Goal: Task Accomplishment & Management: Manage account settings

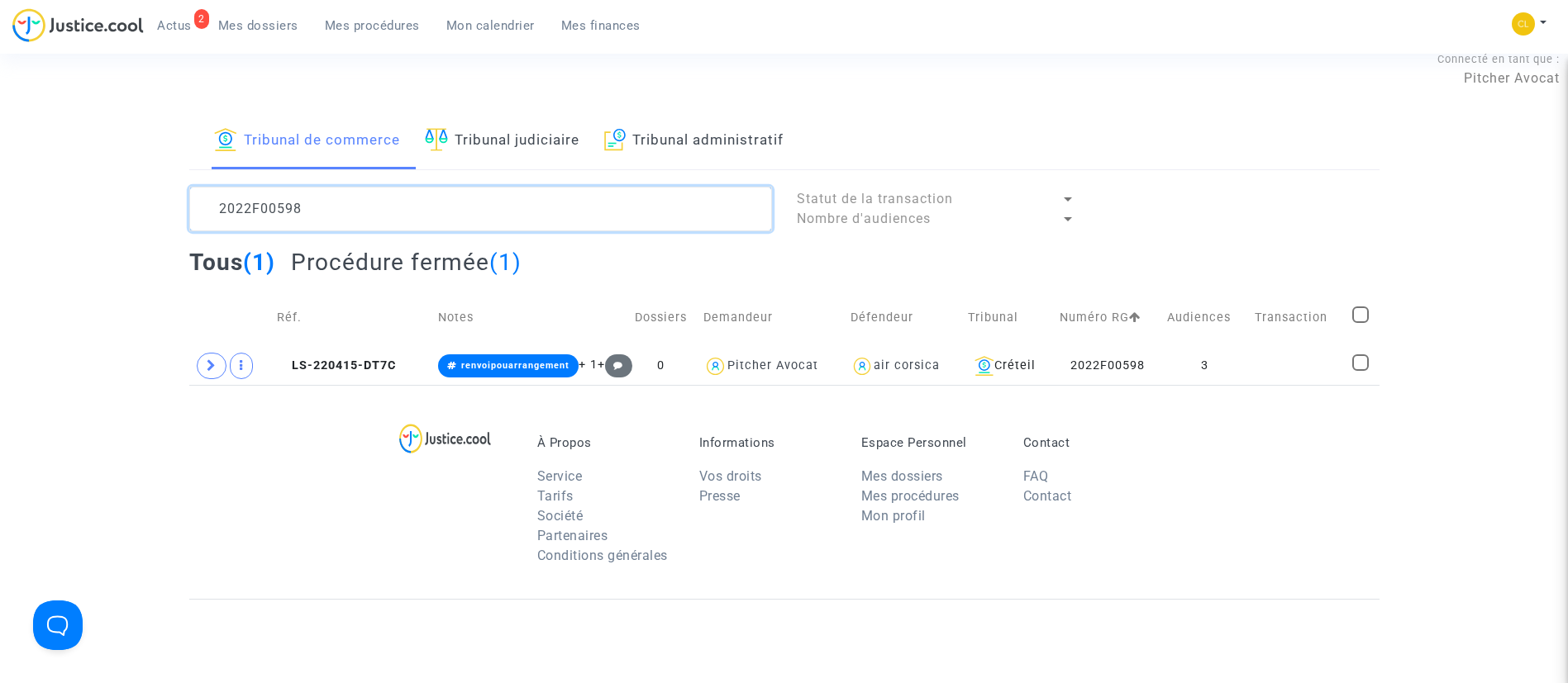
click at [396, 208] on textarea at bounding box center [481, 209] width 583 height 45
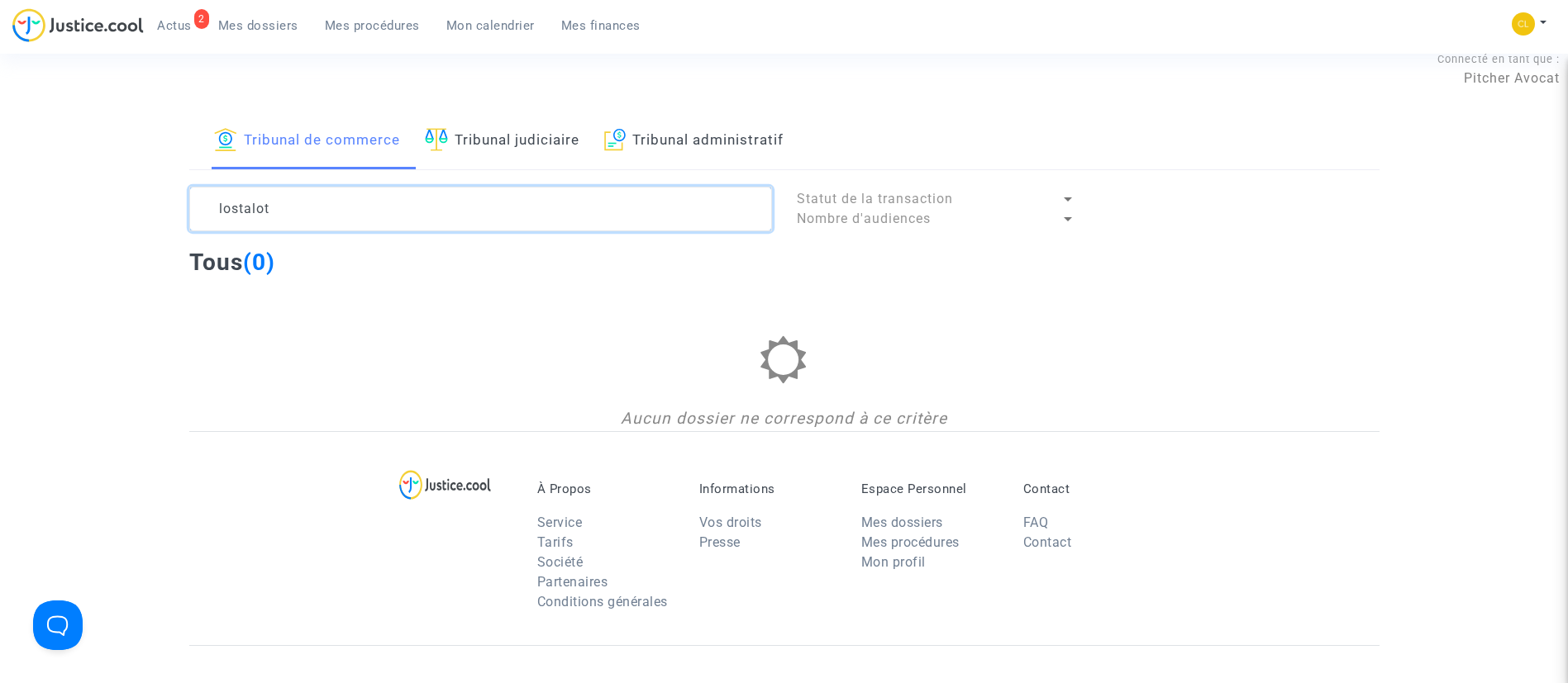
click at [223, 216] on textarea at bounding box center [481, 209] width 583 height 45
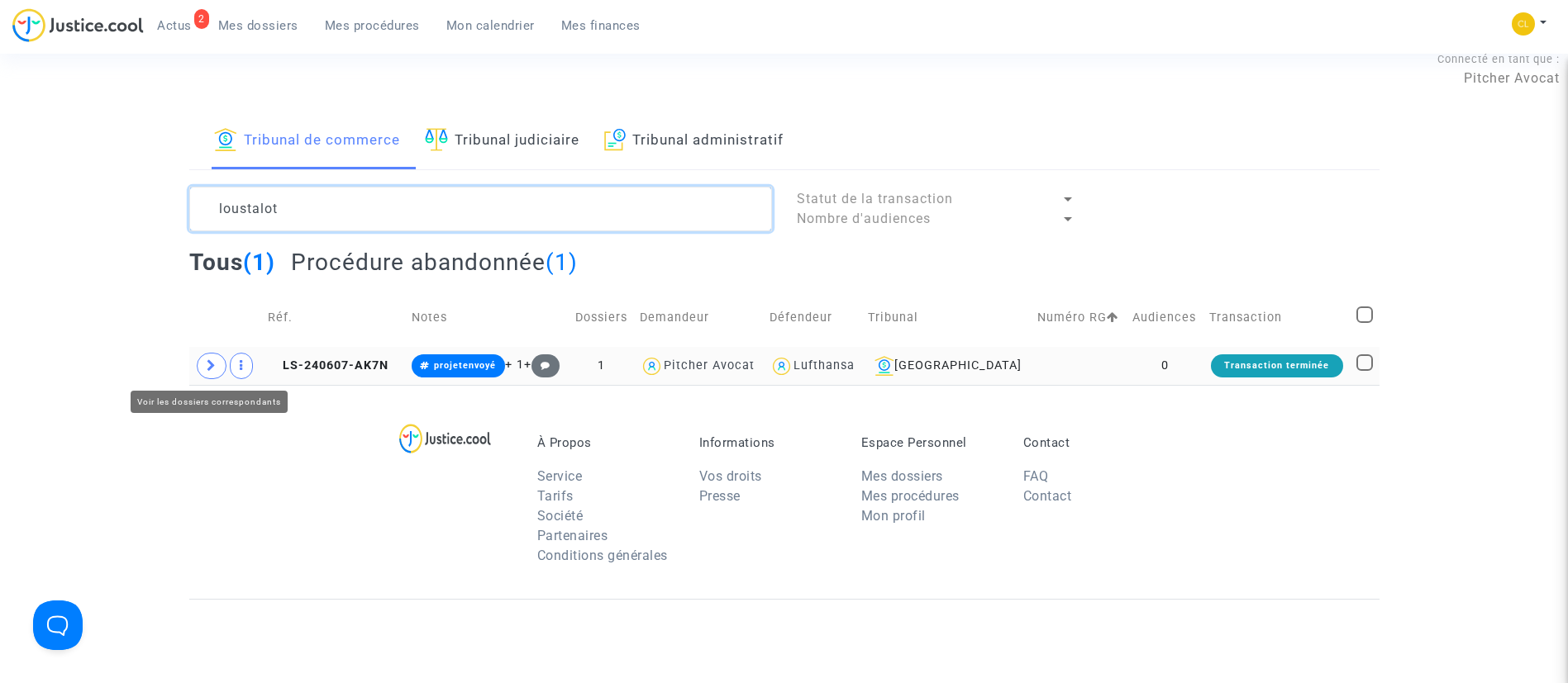
type textarea "loustalot"
click at [211, 363] on icon at bounding box center [211, 365] width 10 height 12
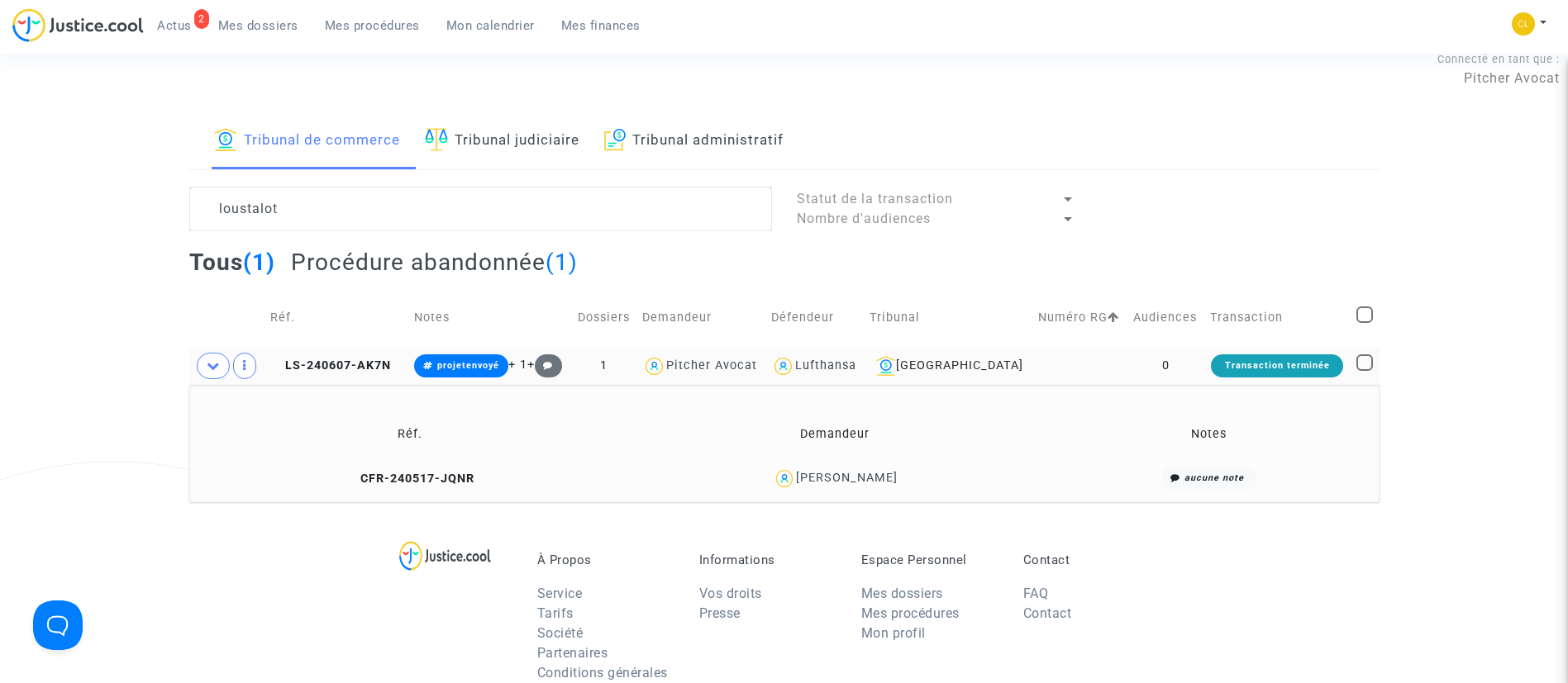
click at [284, 24] on span "Mes dossiers" at bounding box center [258, 26] width 80 height 15
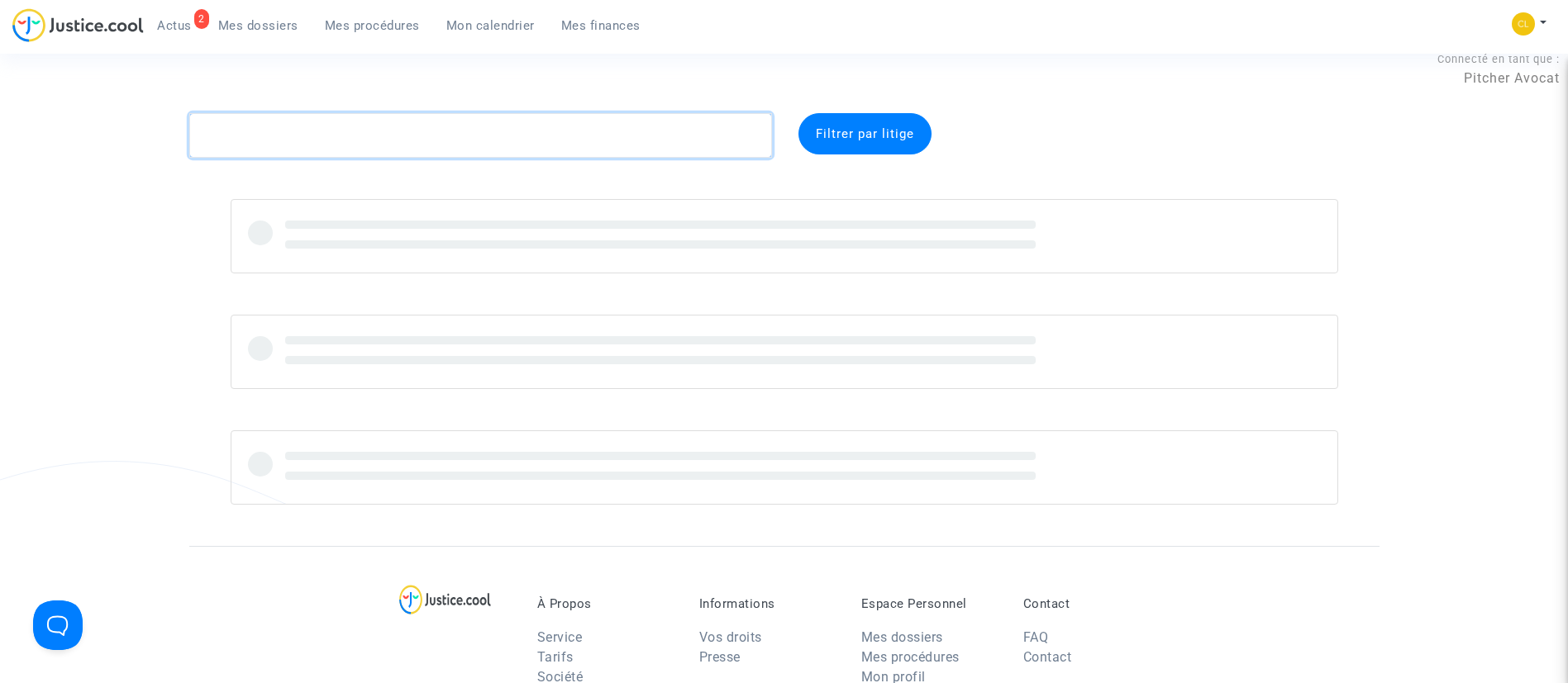
click at [313, 131] on textarea at bounding box center [481, 136] width 583 height 45
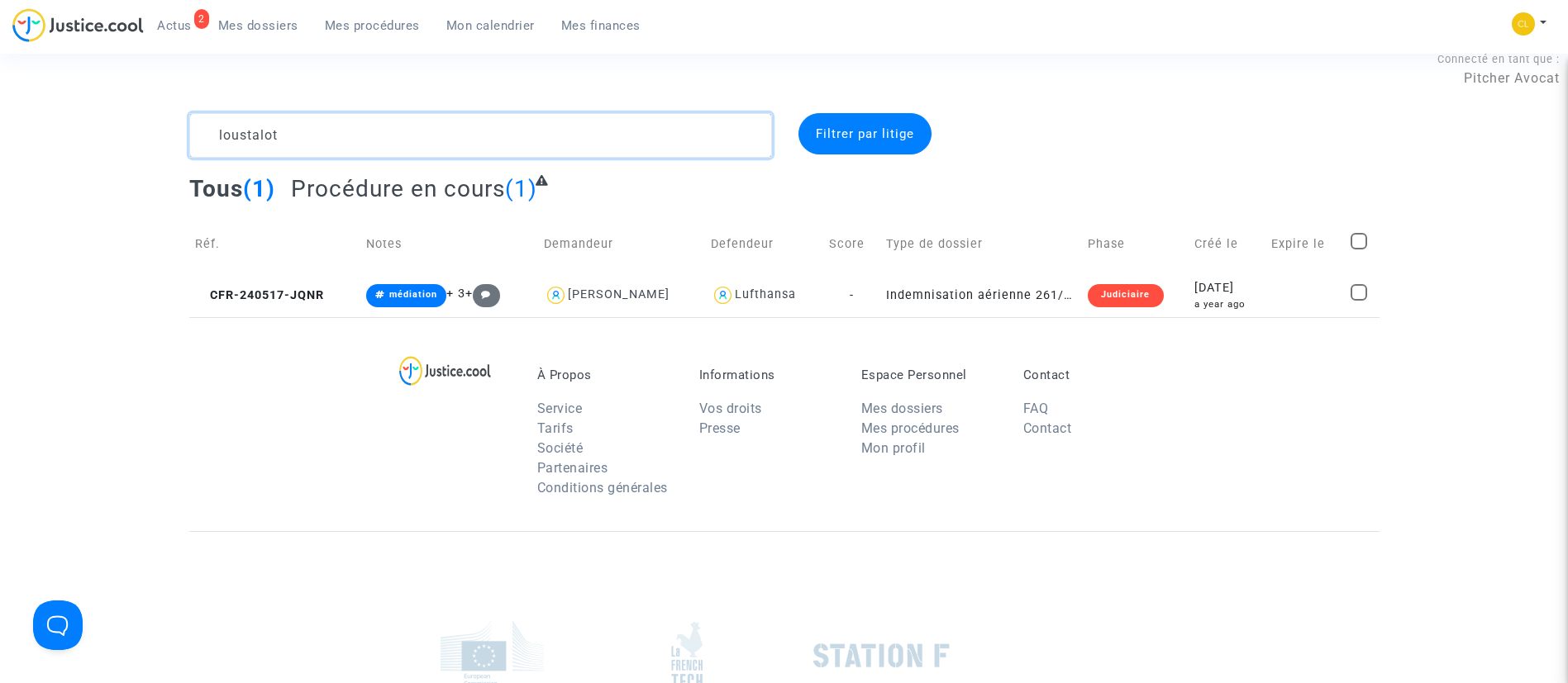
type textarea "loustalot"
click at [1289, 287] on td at bounding box center [1305, 295] width 80 height 44
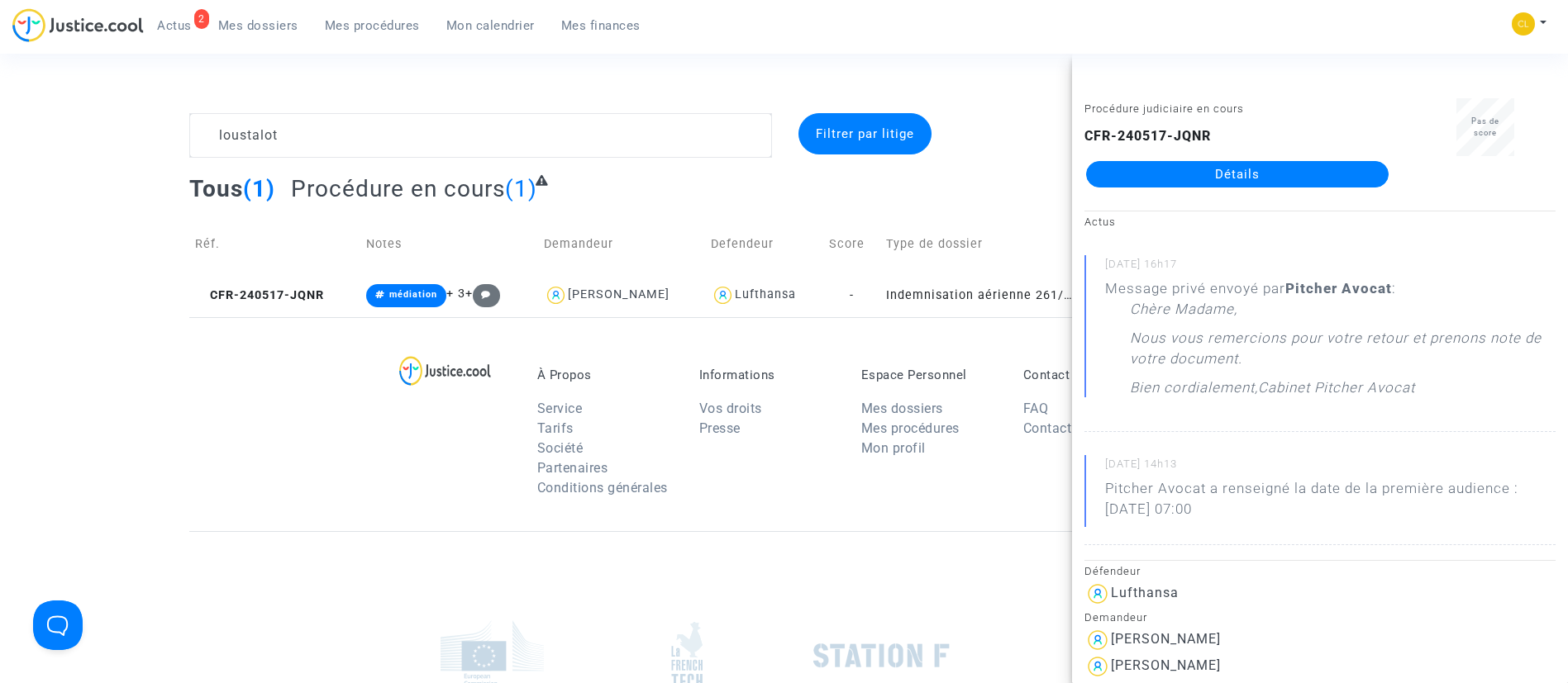
click at [1257, 176] on link "Détails" at bounding box center [1237, 175] width 302 height 26
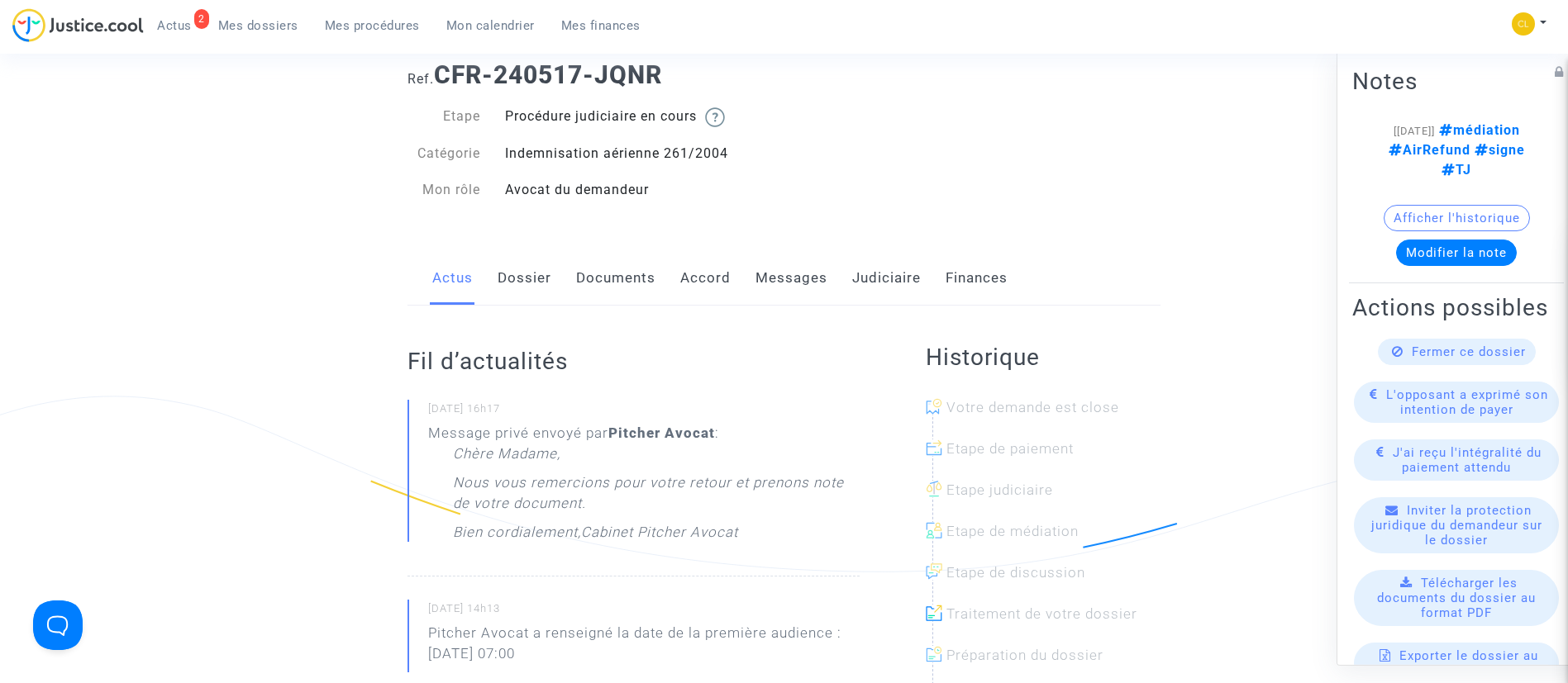
scroll to position [89, 0]
click at [526, 272] on link "Dossier" at bounding box center [524, 276] width 54 height 55
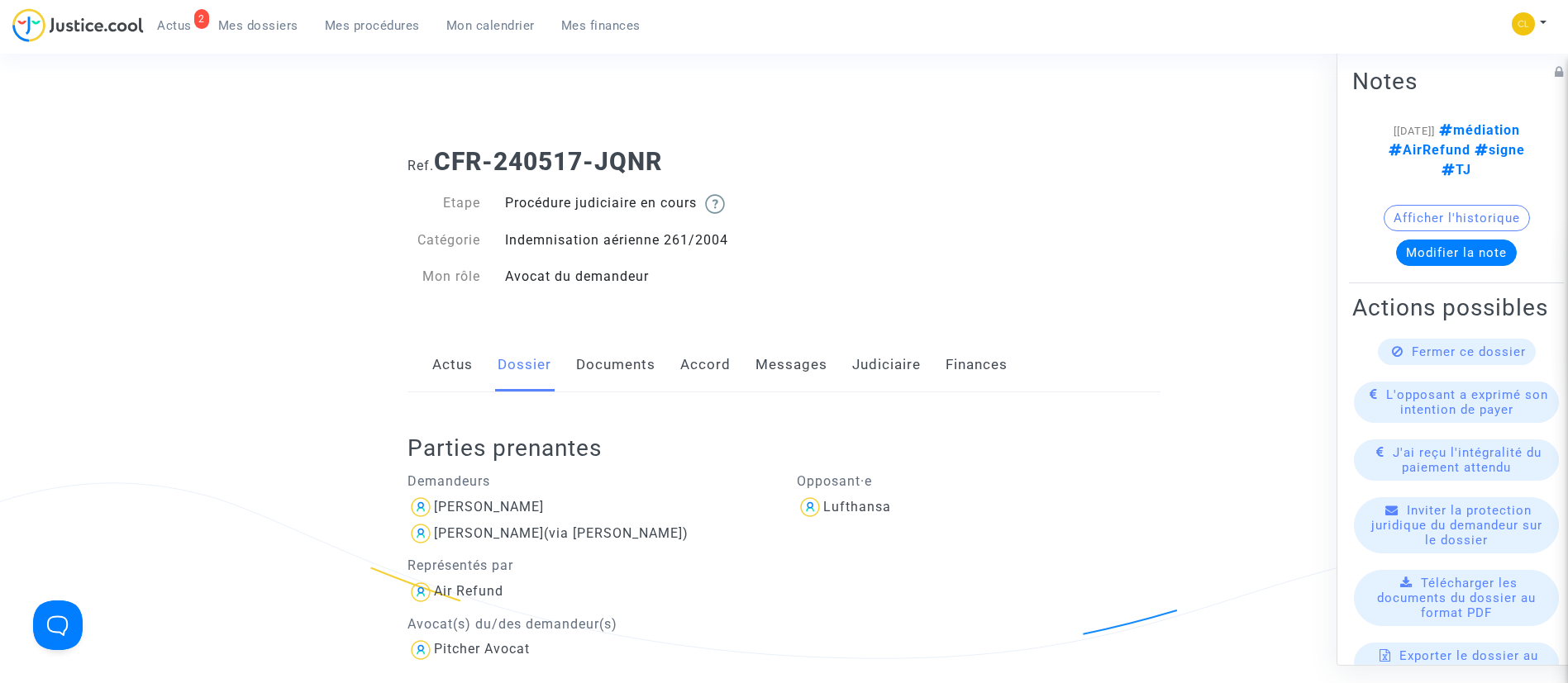
drag, startPoint x: 662, startPoint y: 162, endPoint x: 447, endPoint y: 155, distance: 215.1
click at [447, 155] on b "CFR-240517-JQNR" at bounding box center [548, 161] width 228 height 29
click at [441, 161] on b "CFR-240517-JQNR" at bounding box center [548, 161] width 228 height 29
drag, startPoint x: 438, startPoint y: 161, endPoint x: 666, endPoint y: 158, distance: 228.0
click at [662, 158] on b "CFR-240517-JQNR" at bounding box center [548, 161] width 228 height 29
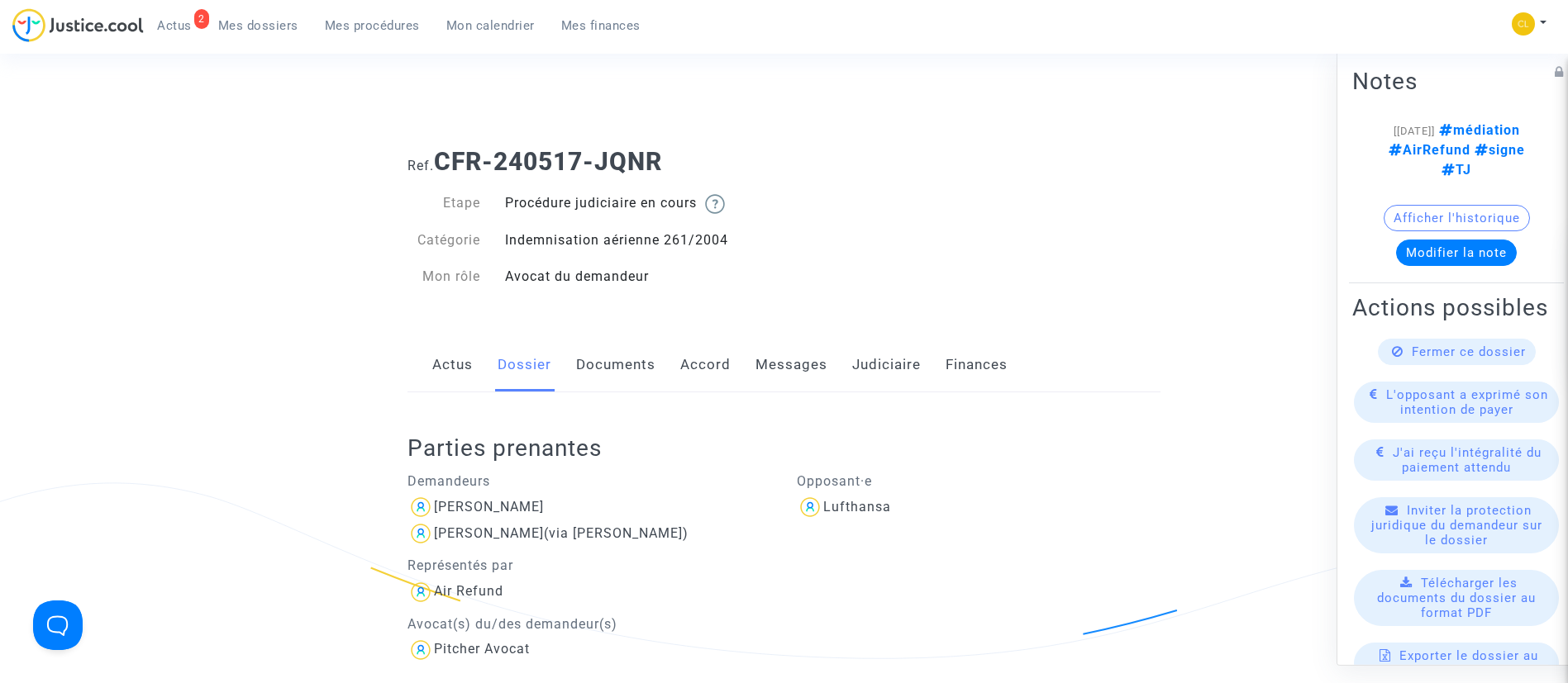
copy b "CFR-240517-JQNR"
click at [879, 358] on link "Judiciaire" at bounding box center [886, 365] width 69 height 55
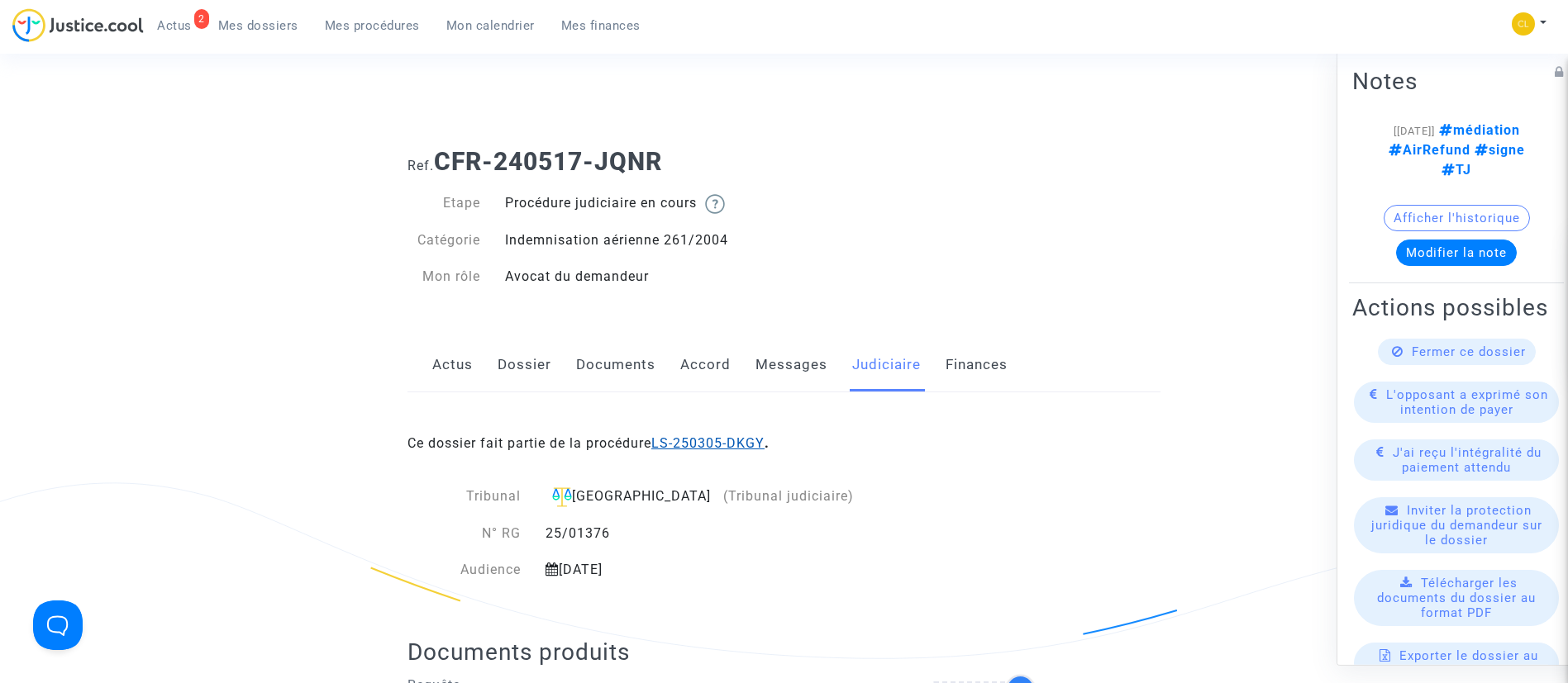
click at [736, 442] on link "LS-250305-DKGY" at bounding box center [707, 443] width 113 height 16
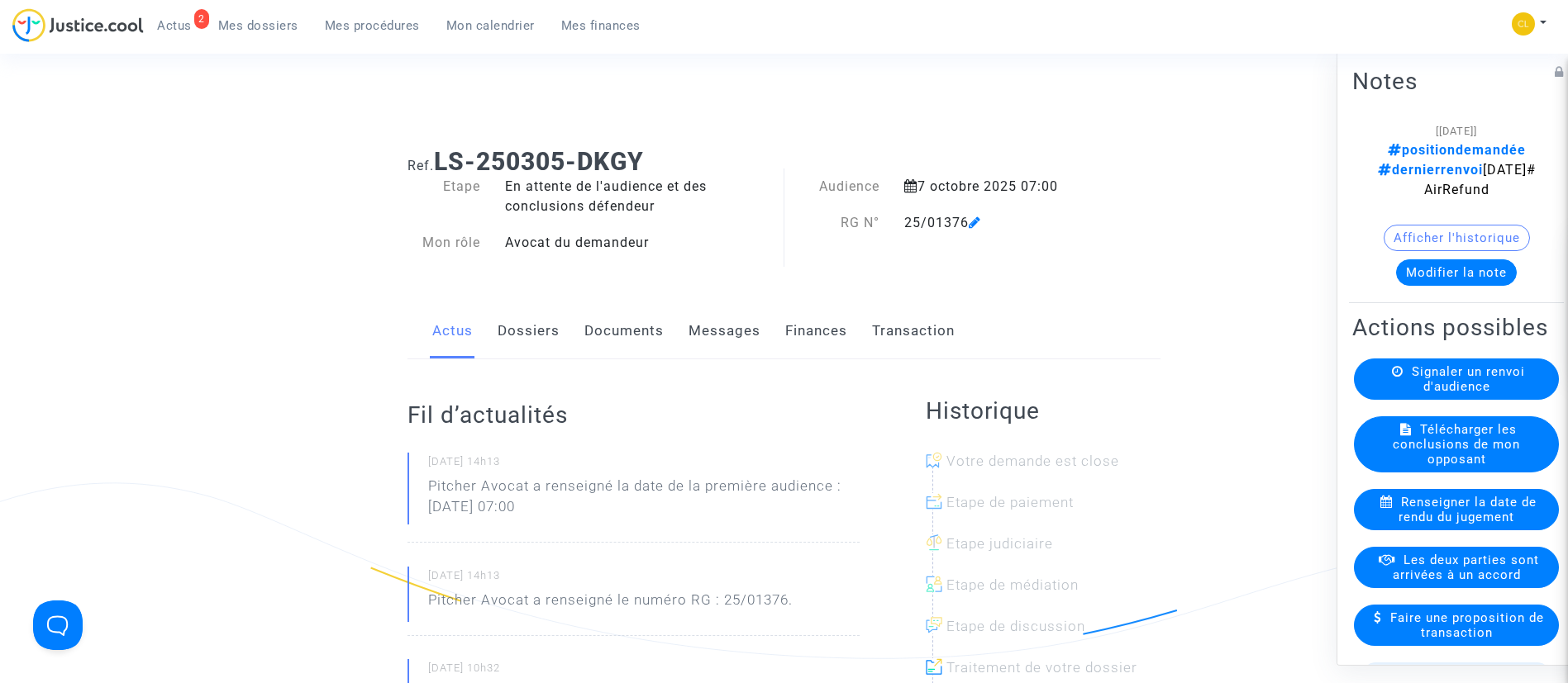
click at [1451, 258] on button "Modifier la note" at bounding box center [1457, 272] width 121 height 26
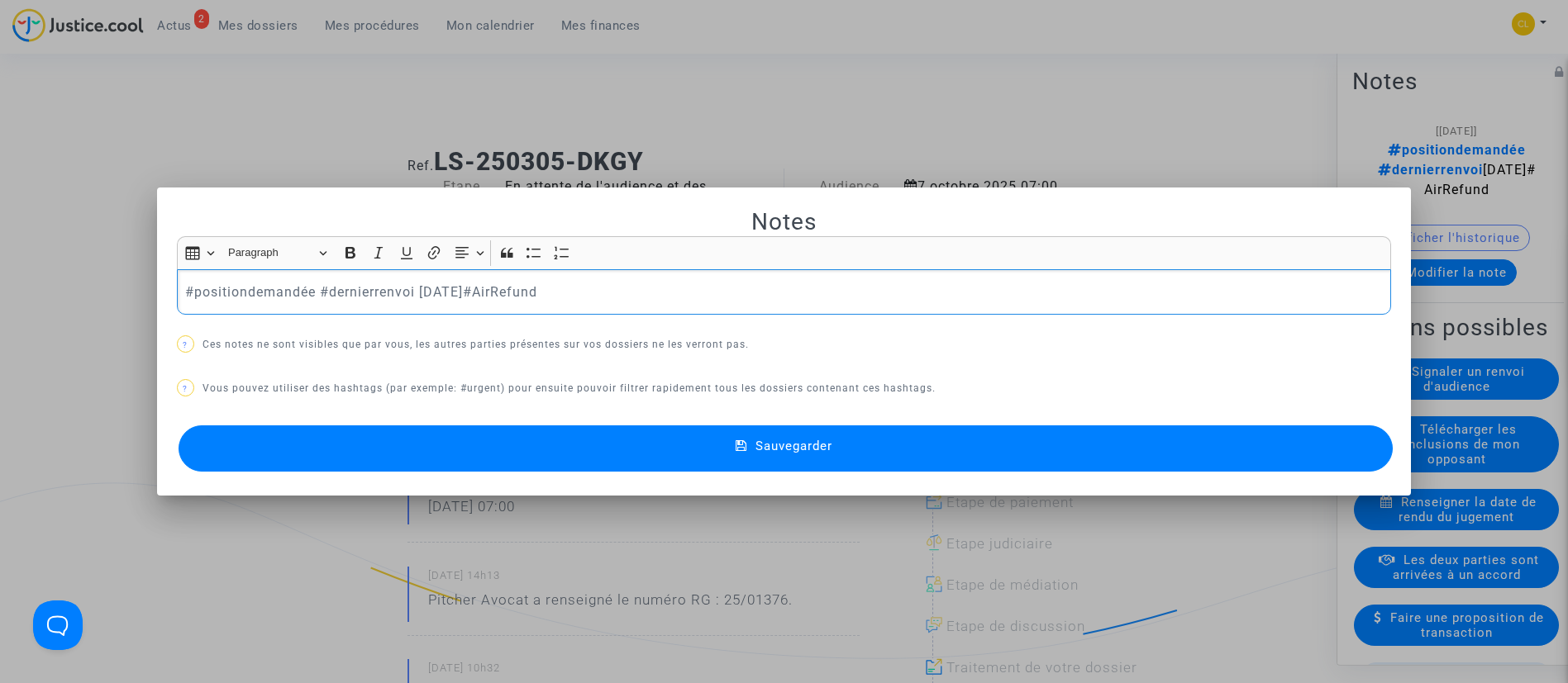
click at [223, 300] on p "#positiondemandée #dernierrenvoi [DATE]#AirRefund" at bounding box center [784, 291] width 1197 height 21
click at [350, 290] on p "#transigénonpayé #dernierrenvoi [DATE]#AirRefund" at bounding box center [784, 291] width 1197 height 21
click at [642, 297] on p "#transigénonpayé #dernierrenvoi [DATE]#AirRefund" at bounding box center [784, 291] width 1197 height 21
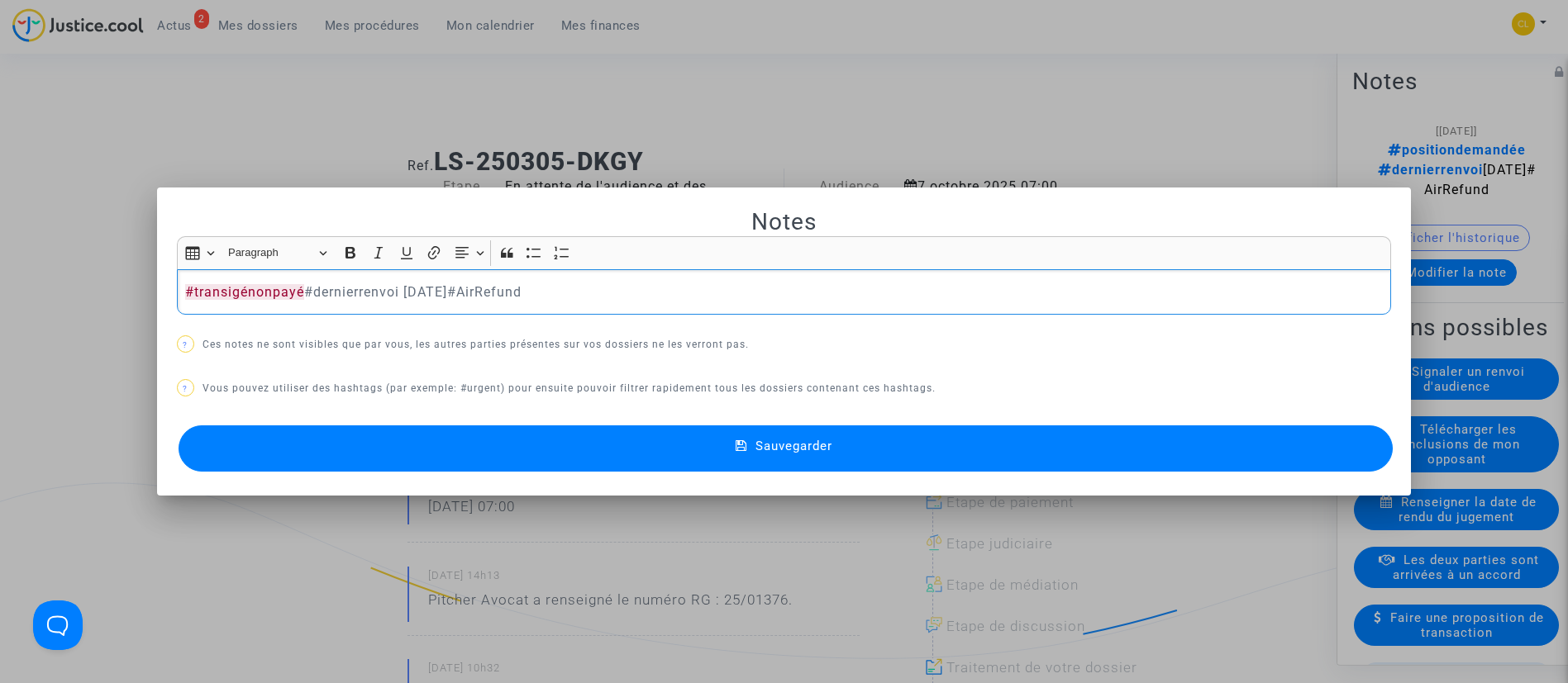
click at [303, 292] on p "#transigénonpayé #dernierrenvoi [DATE]#AirRefund" at bounding box center [784, 291] width 1197 height 21
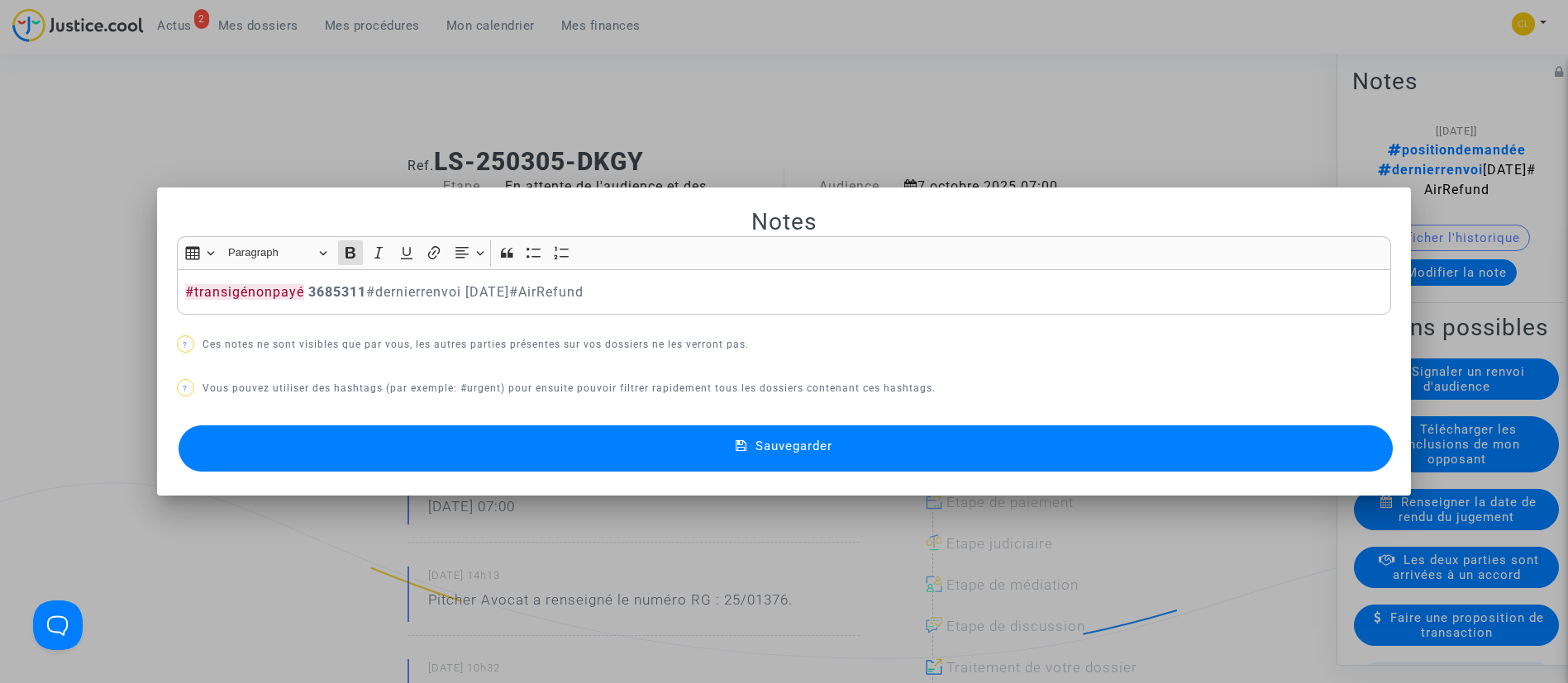
click at [869, 451] on button "Sauvegarder" at bounding box center [786, 449] width 1215 height 46
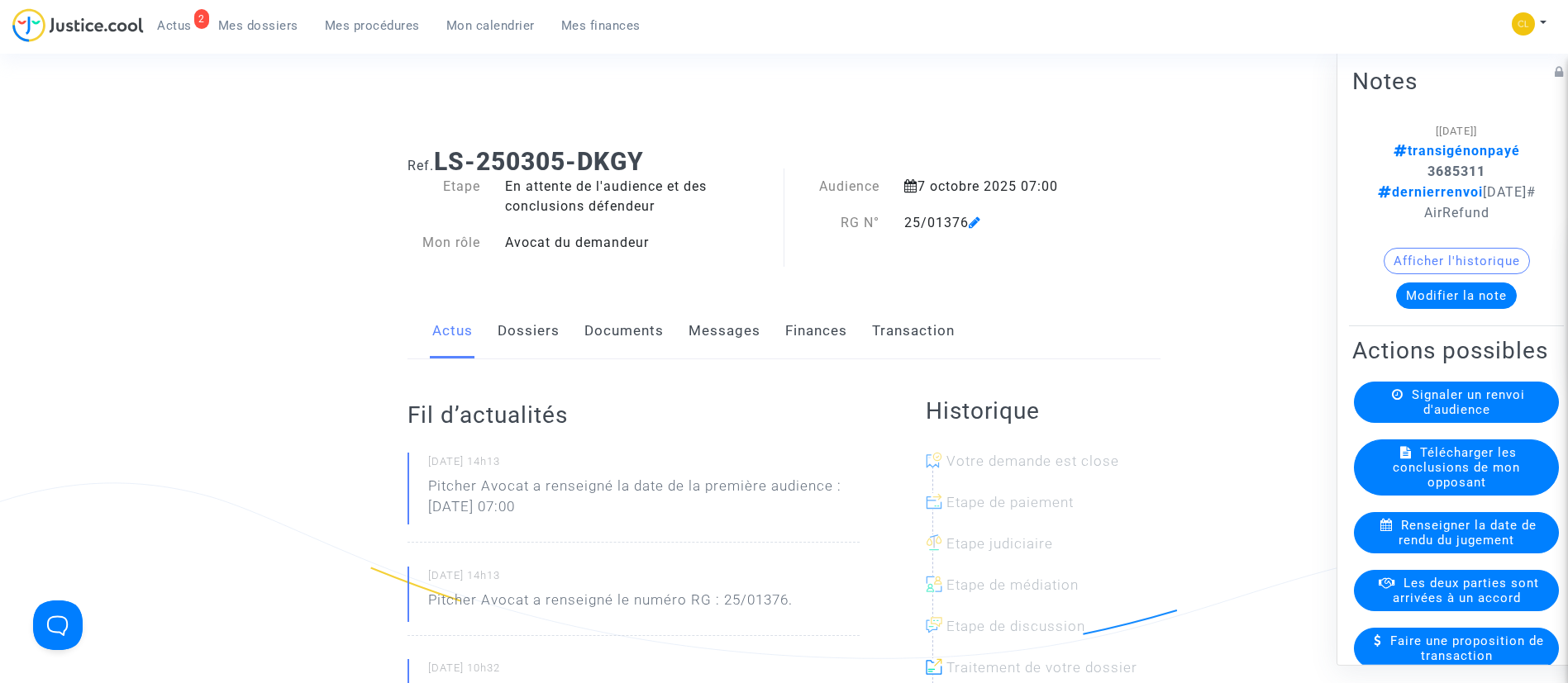
click at [358, 31] on span "Mes procédures" at bounding box center [372, 26] width 95 height 15
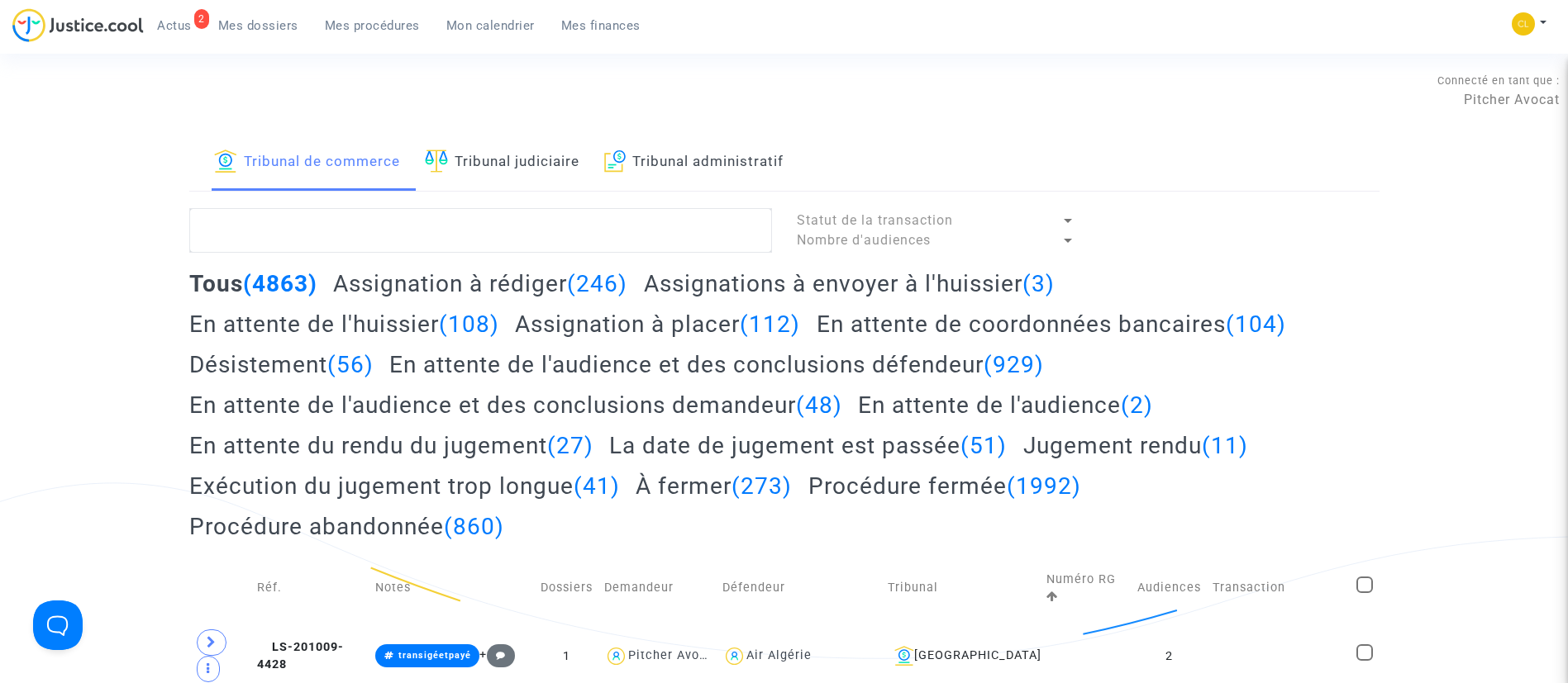
click at [239, 28] on span "Mes dossiers" at bounding box center [258, 26] width 80 height 15
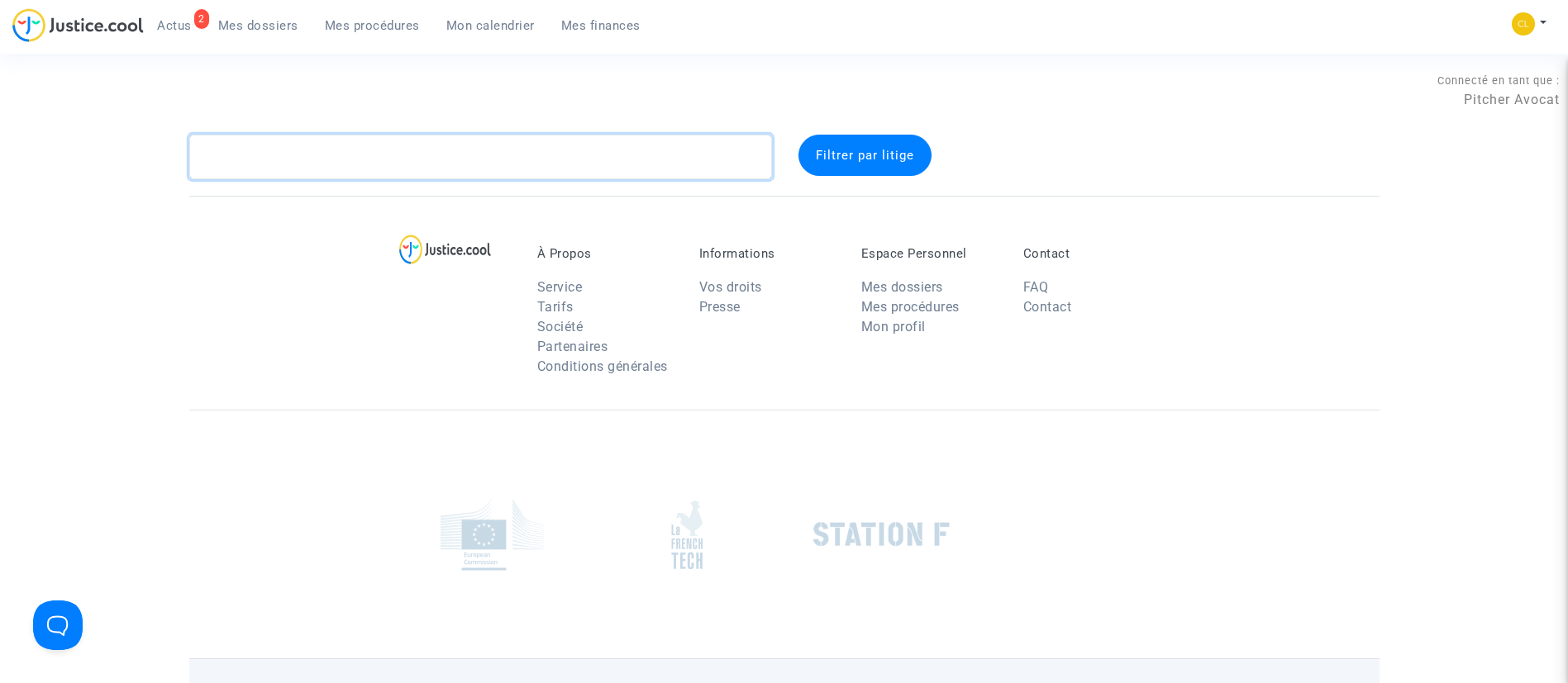
click at [299, 152] on textarea at bounding box center [481, 157] width 583 height 45
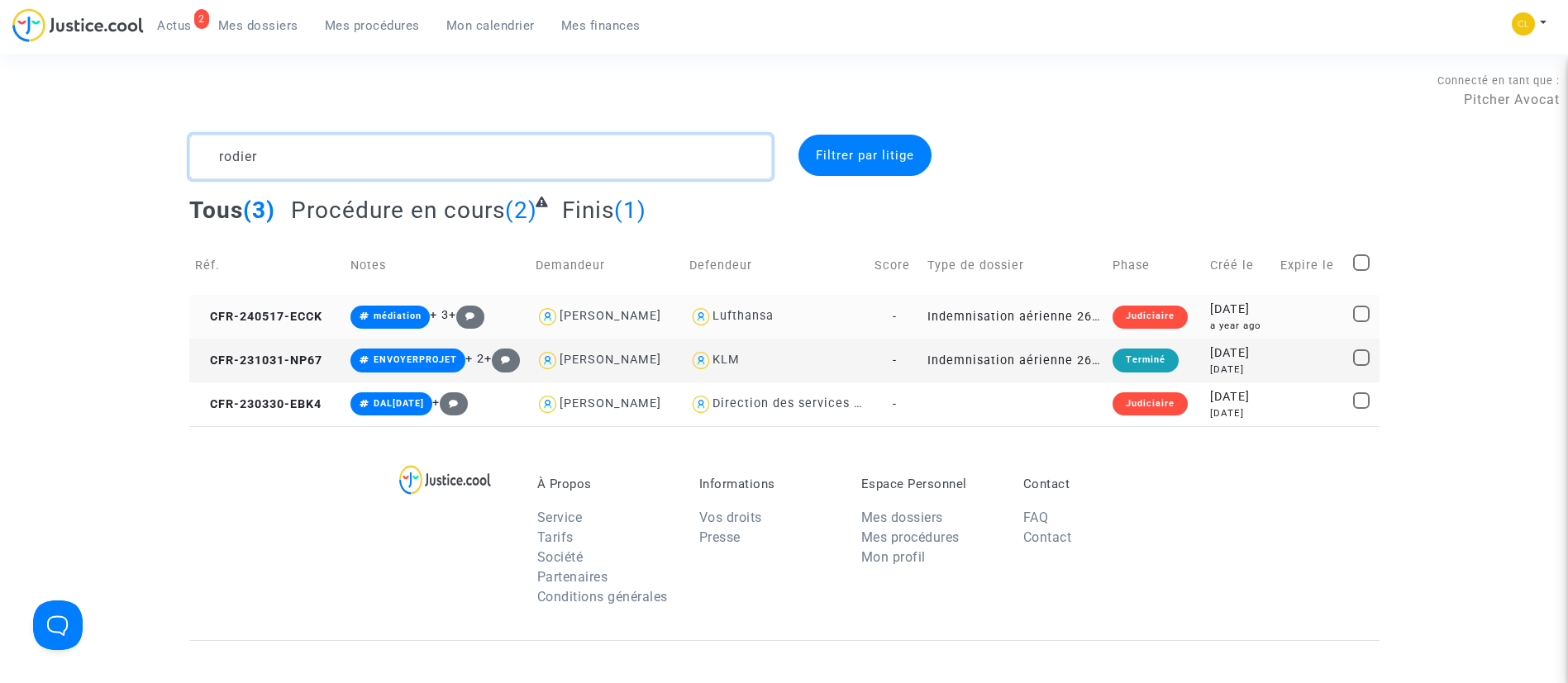
type textarea "rodier"
click at [1282, 315] on td at bounding box center [1311, 316] width 74 height 44
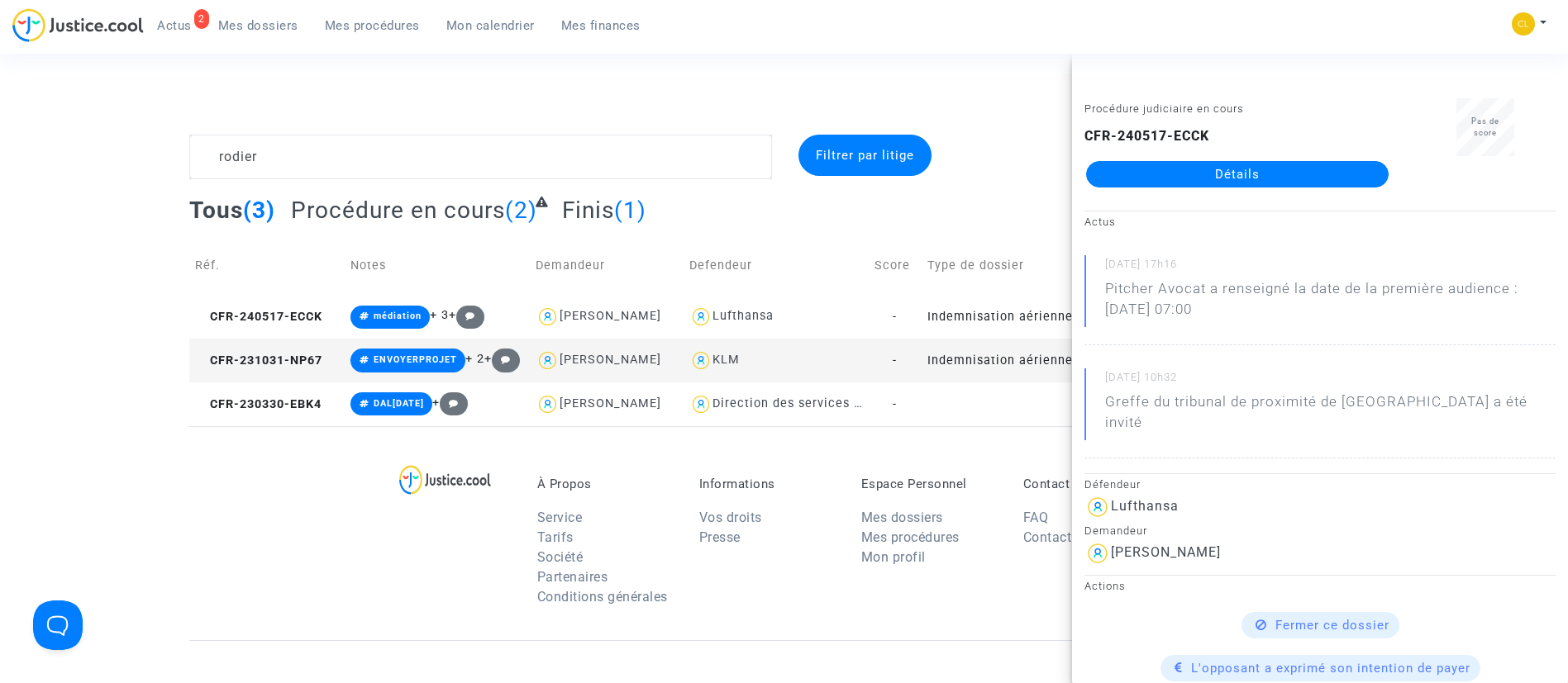
click at [1243, 171] on link "Détails" at bounding box center [1237, 175] width 302 height 26
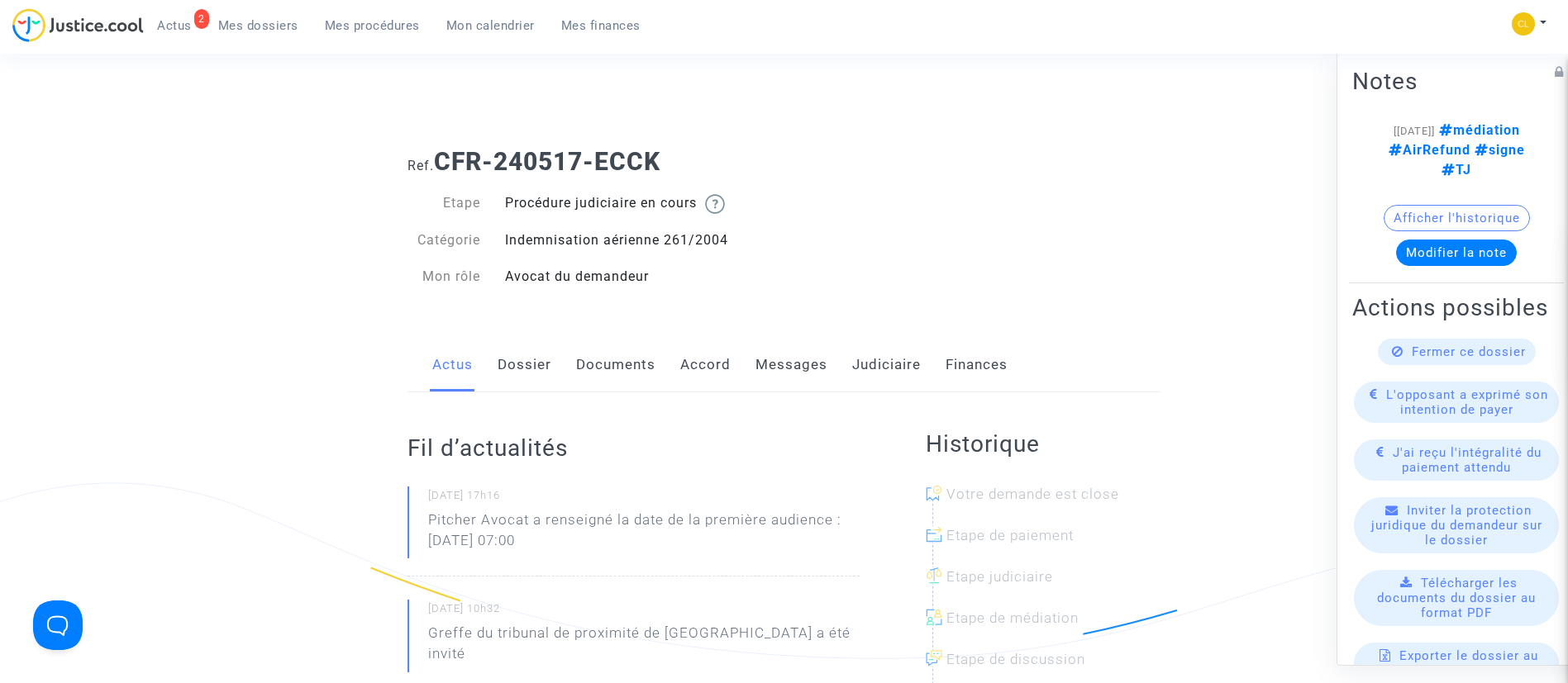
click at [703, 363] on link "Accord" at bounding box center [705, 365] width 51 height 55
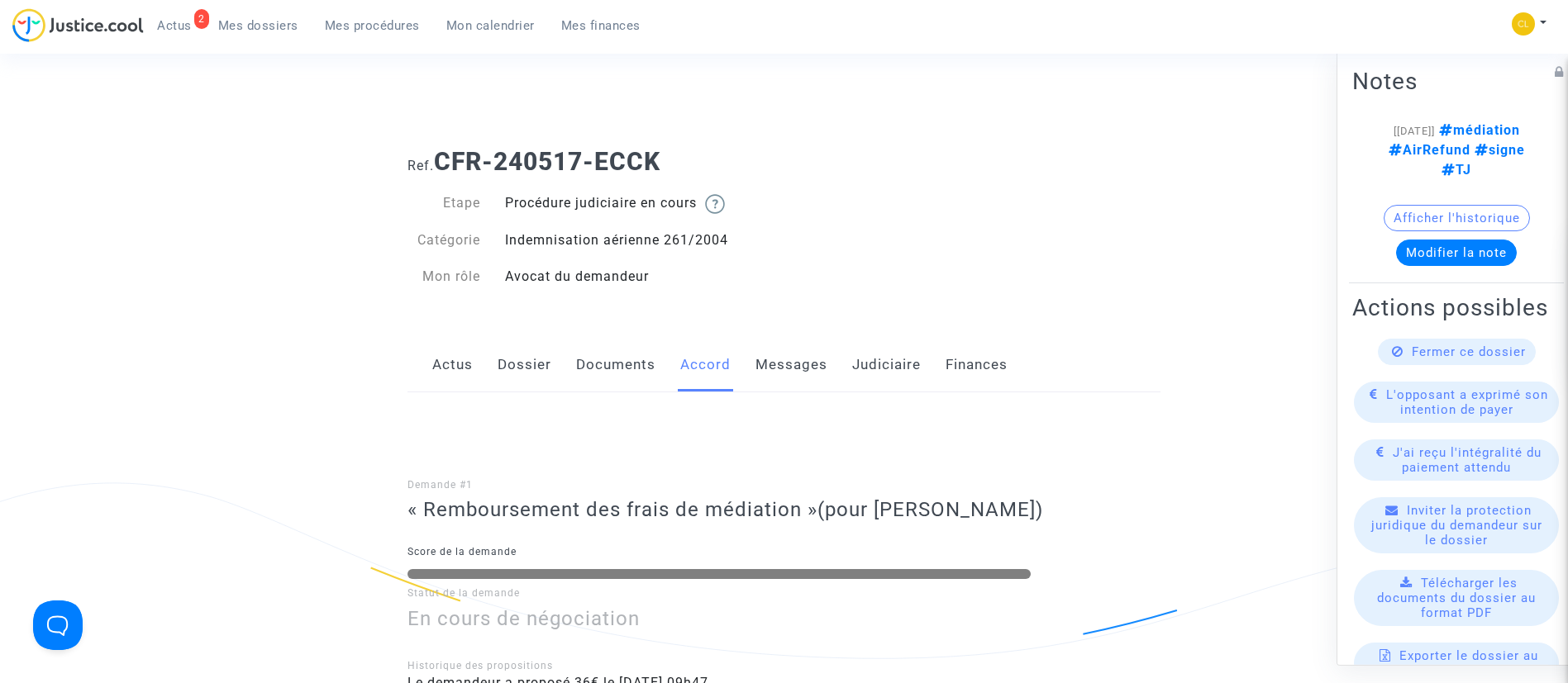
click at [289, 25] on span "Mes dossiers" at bounding box center [258, 26] width 80 height 15
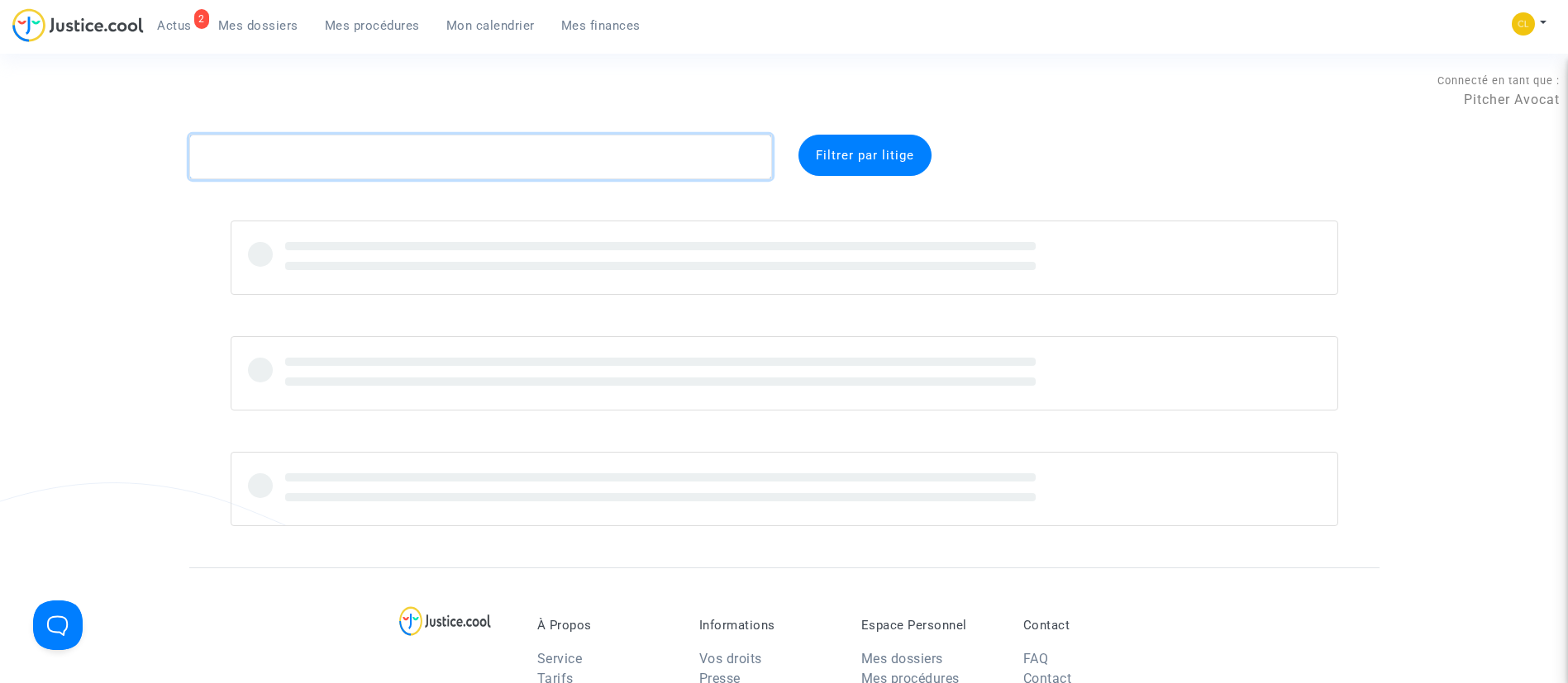
click at [307, 153] on textarea at bounding box center [481, 157] width 583 height 45
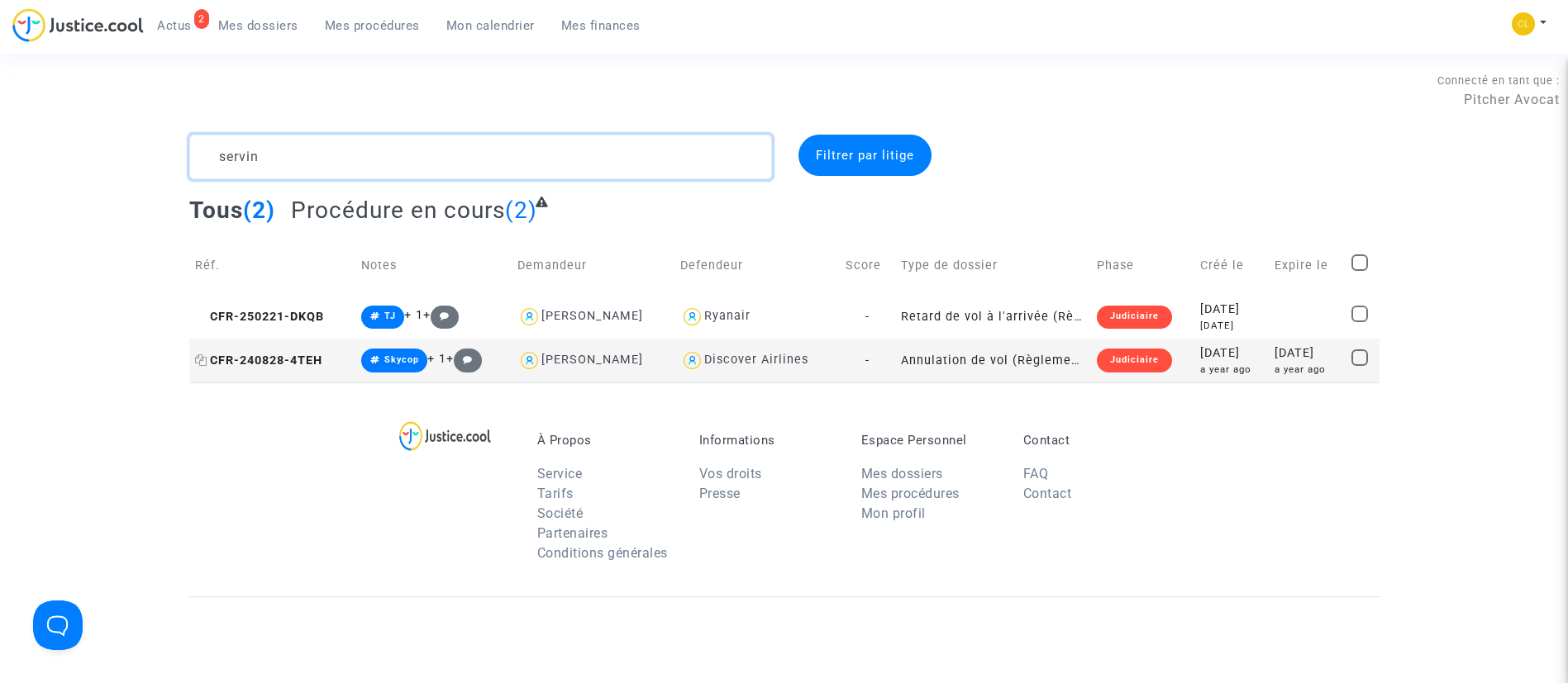
type textarea "servin"
click at [202, 363] on icon at bounding box center [201, 360] width 12 height 12
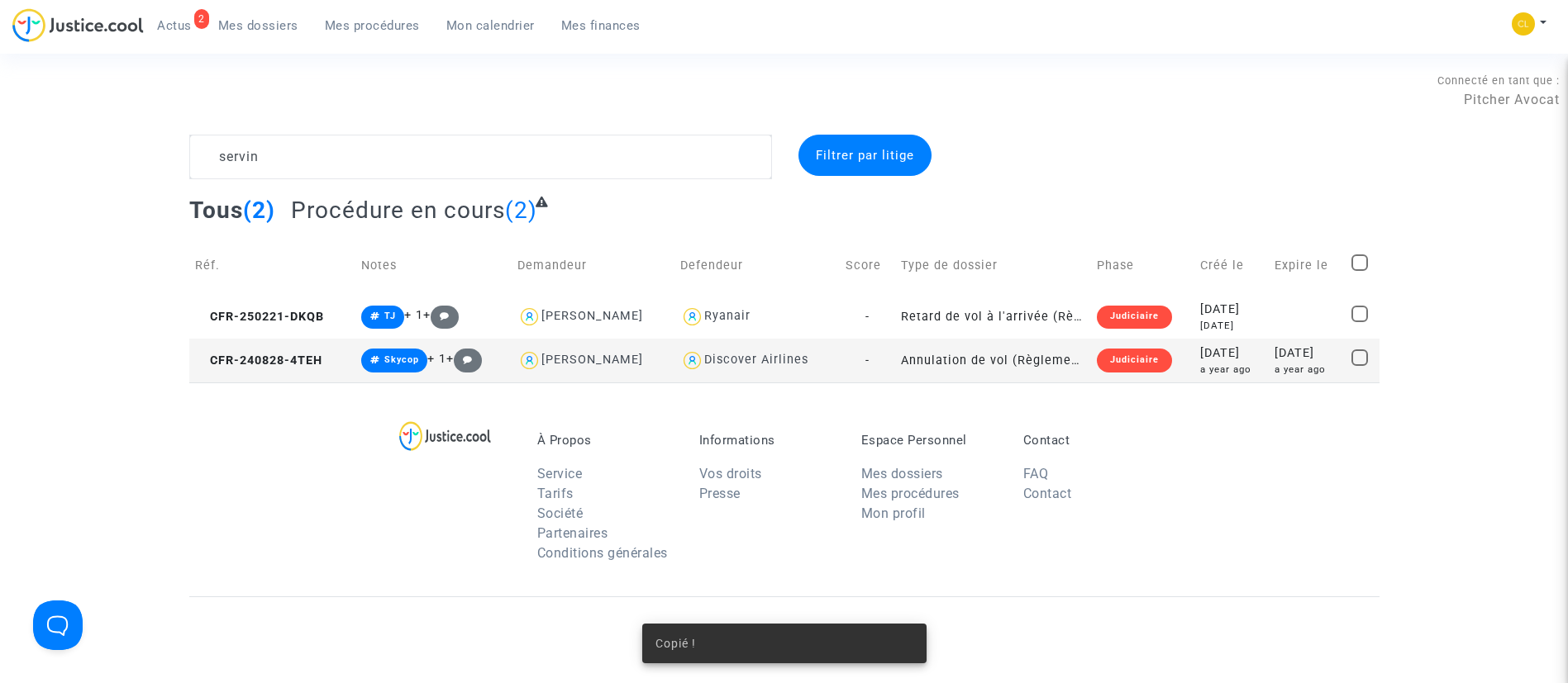
click at [1235, 362] on div "[DATE]" at bounding box center [1232, 354] width 63 height 18
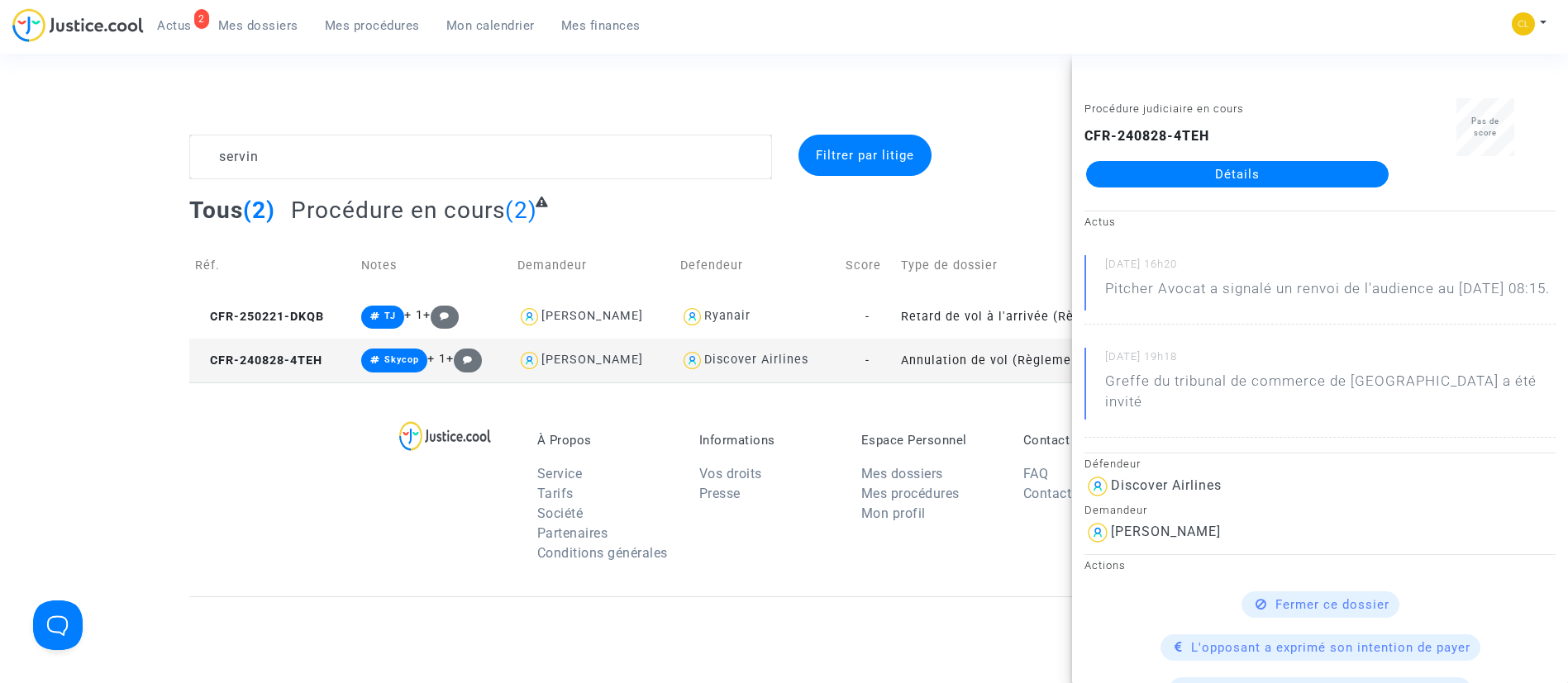
click at [1223, 179] on link "Détails" at bounding box center [1237, 175] width 302 height 26
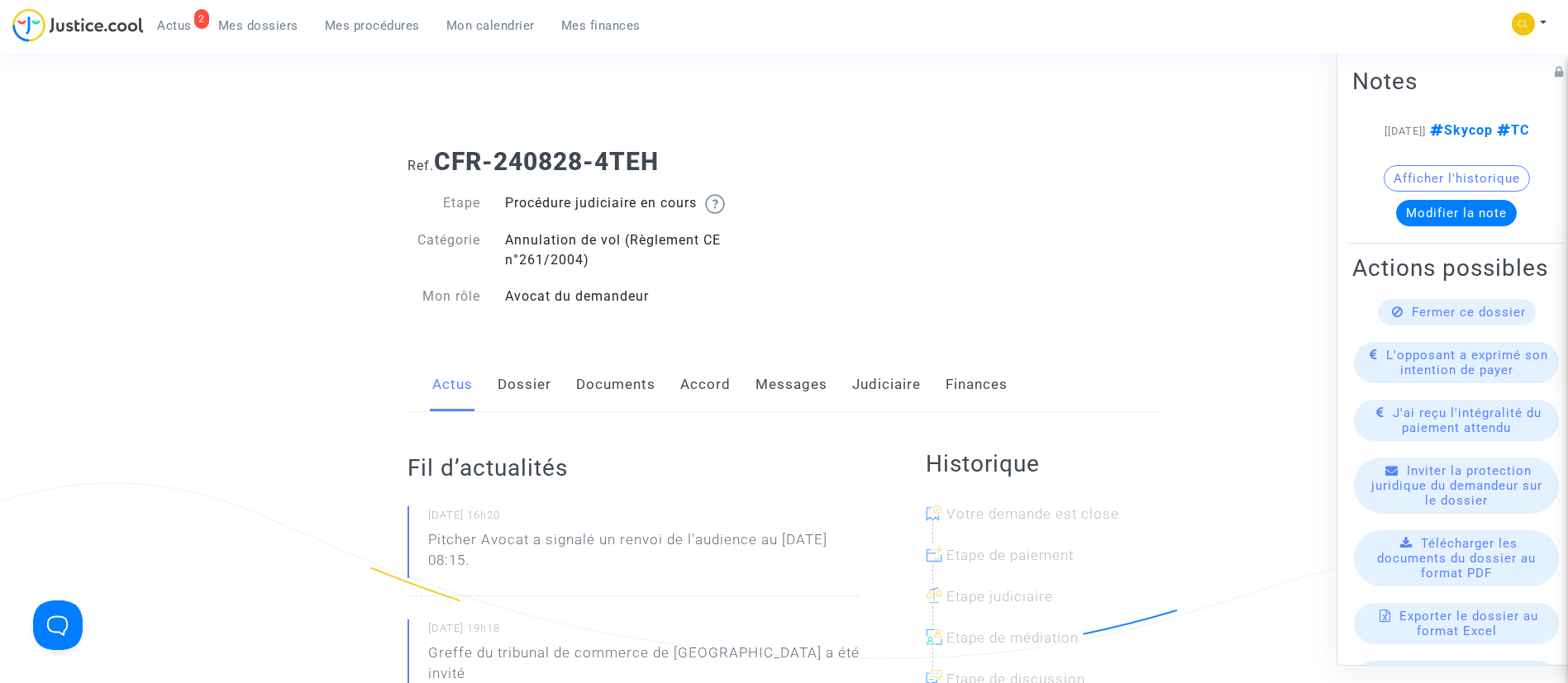
click at [887, 386] on link "Judiciaire" at bounding box center [886, 385] width 69 height 55
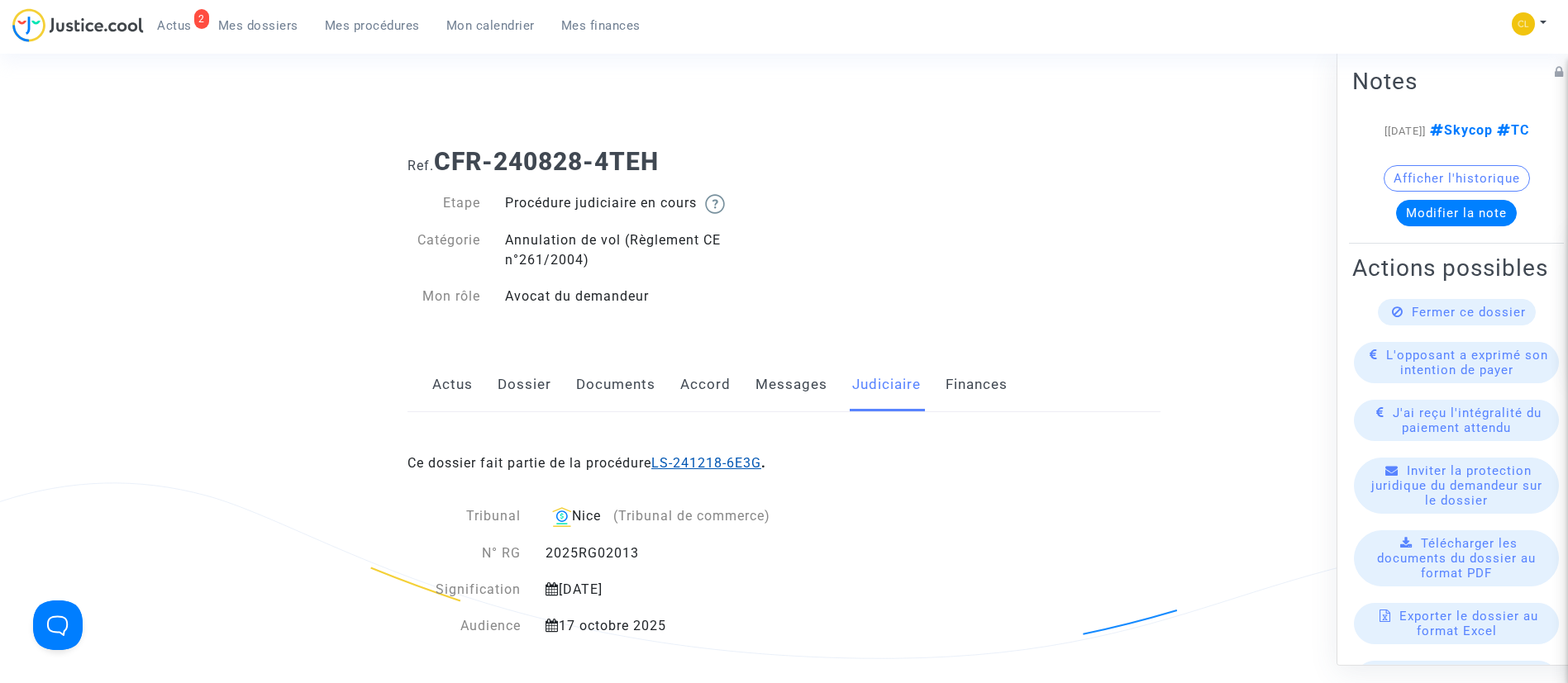
click at [710, 464] on link "LS-241218-6E3G" at bounding box center [706, 463] width 110 height 16
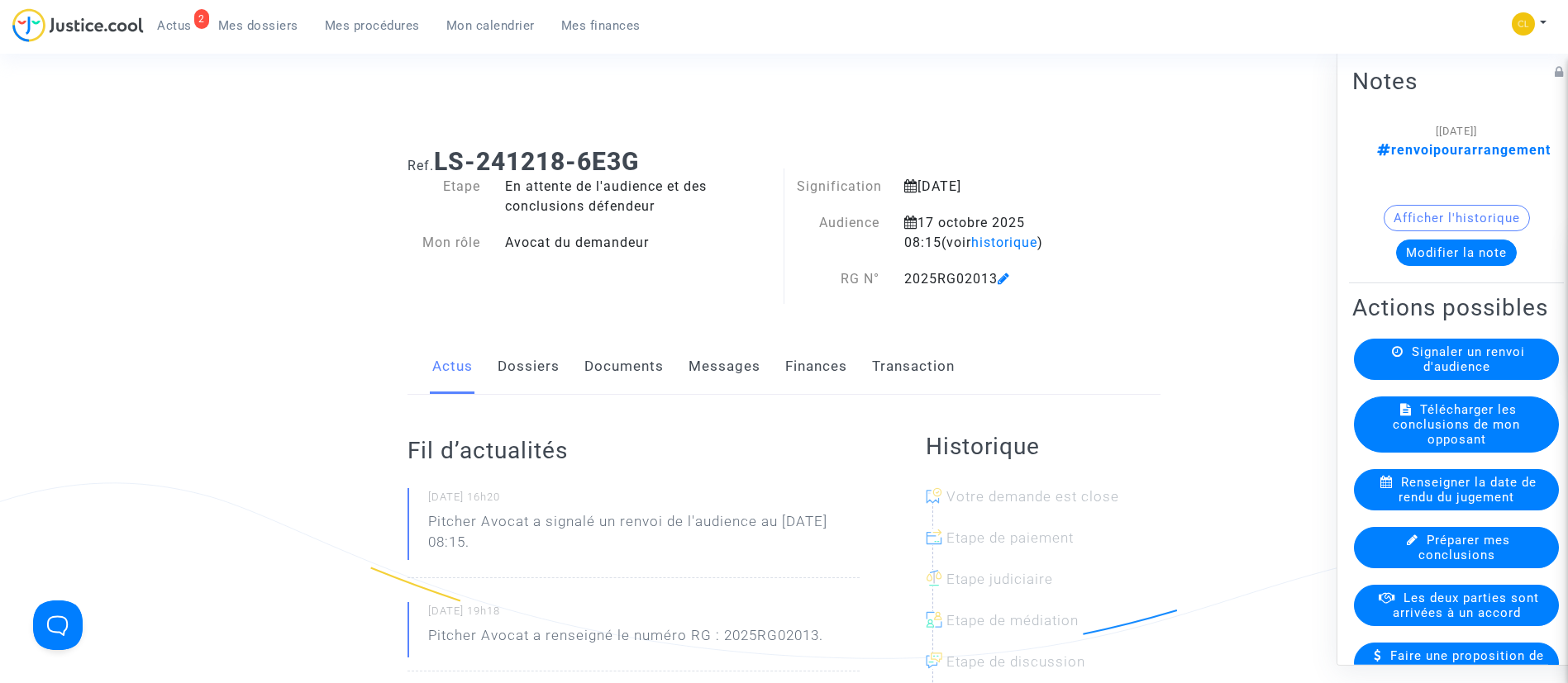
click at [535, 363] on link "Dossiers" at bounding box center [528, 367] width 62 height 55
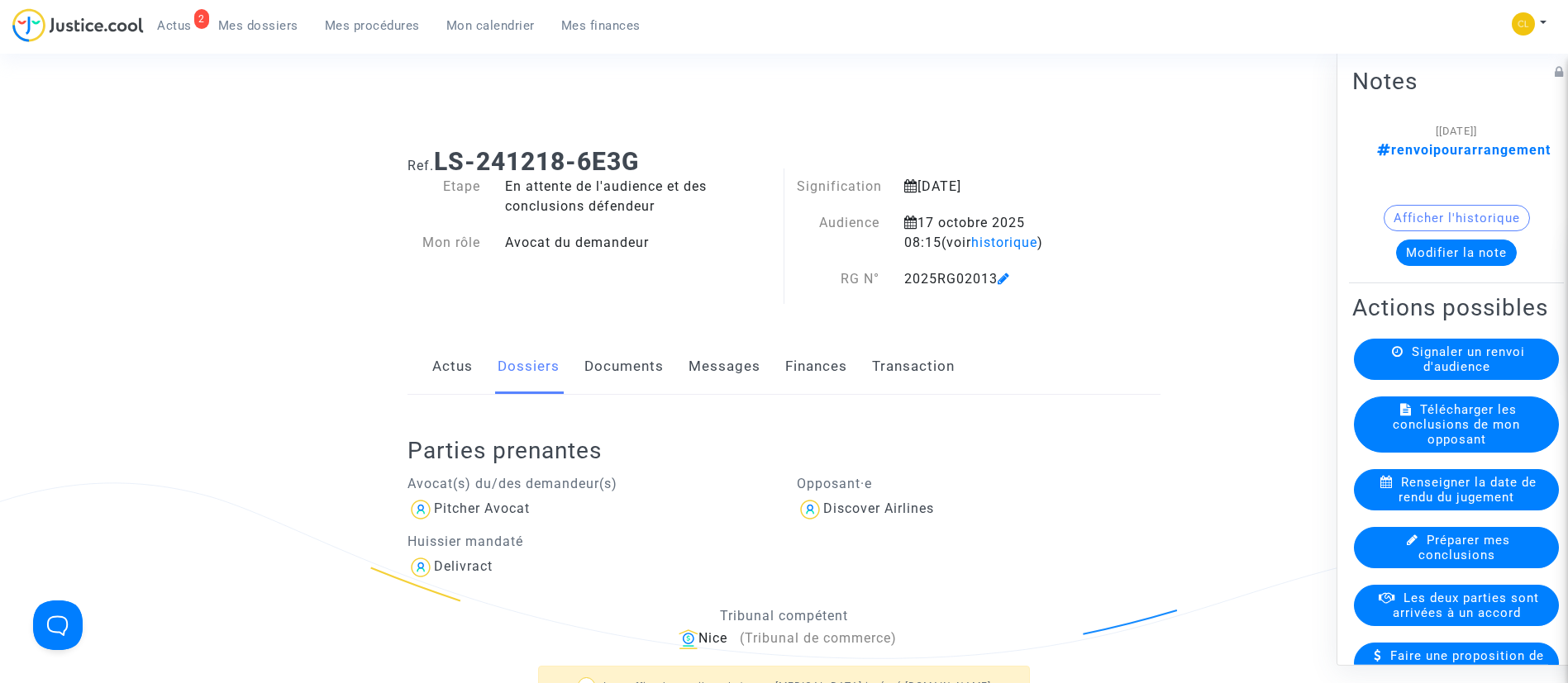
click at [1481, 241] on button "Modifier la note" at bounding box center [1457, 252] width 121 height 26
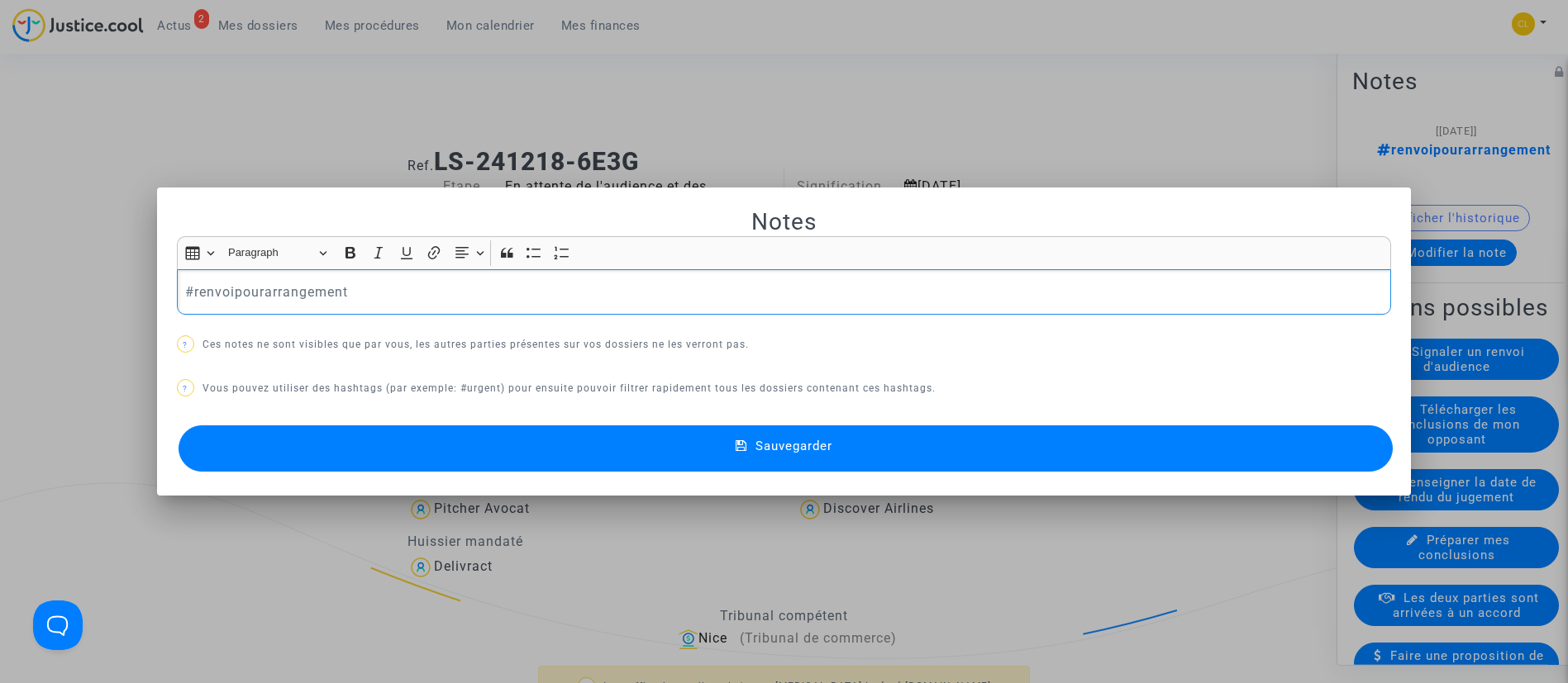
click at [273, 291] on p "#renvoipourarrangement" at bounding box center [784, 291] width 1197 height 21
click at [297, 285] on p "#transigénonpayé #Skycop" at bounding box center [784, 291] width 1197 height 21
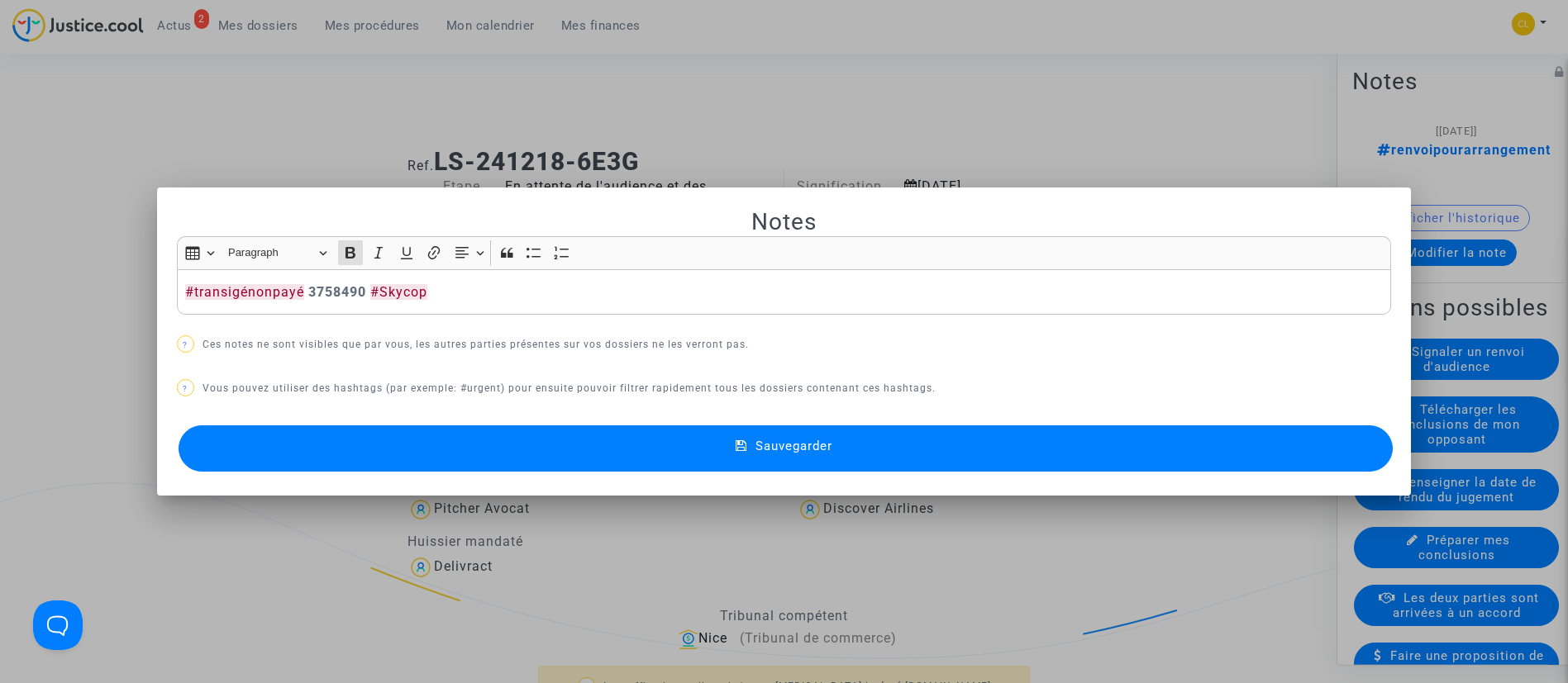
click at [760, 440] on button "Sauvegarder" at bounding box center [786, 449] width 1215 height 46
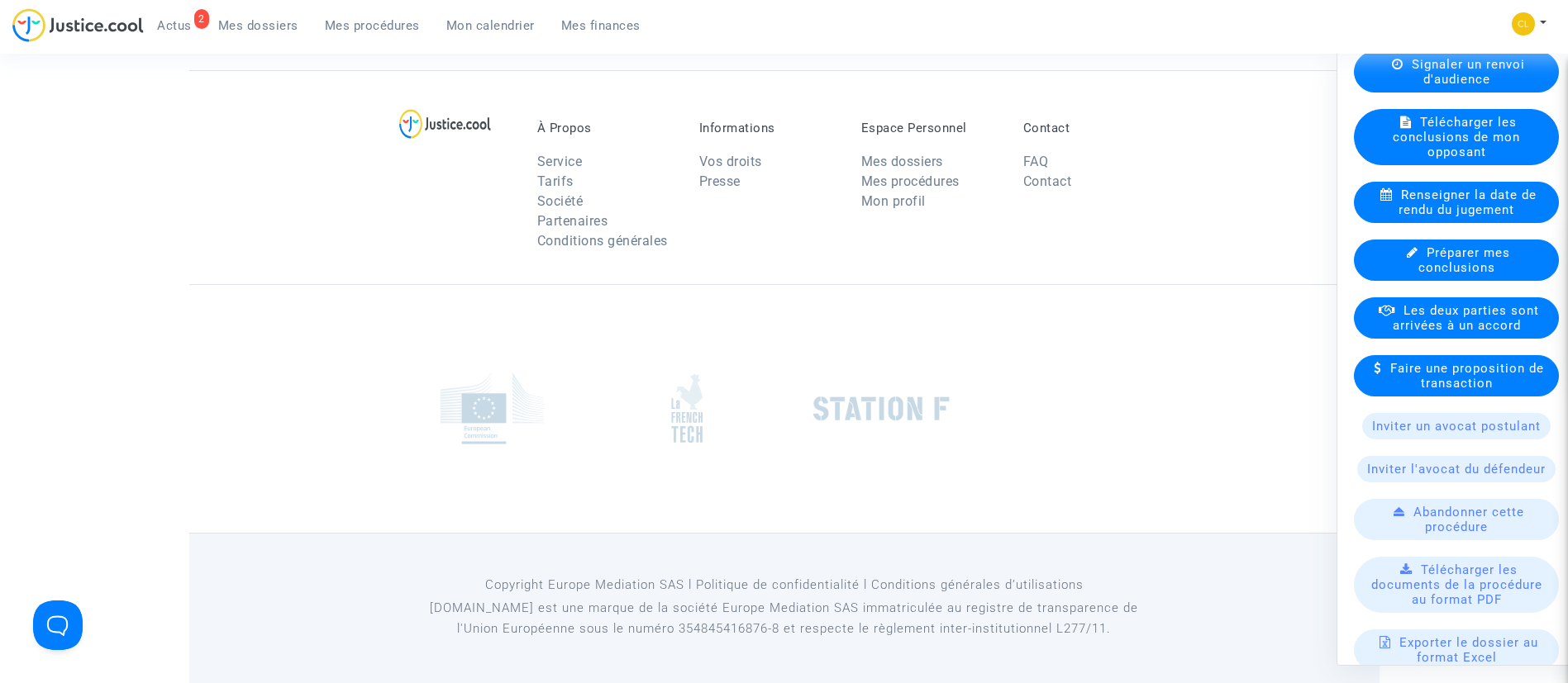
scroll to position [290, 0]
click at [1417, 331] on span "Les deux parties sont arrivées à un accord" at bounding box center [1466, 316] width 147 height 30
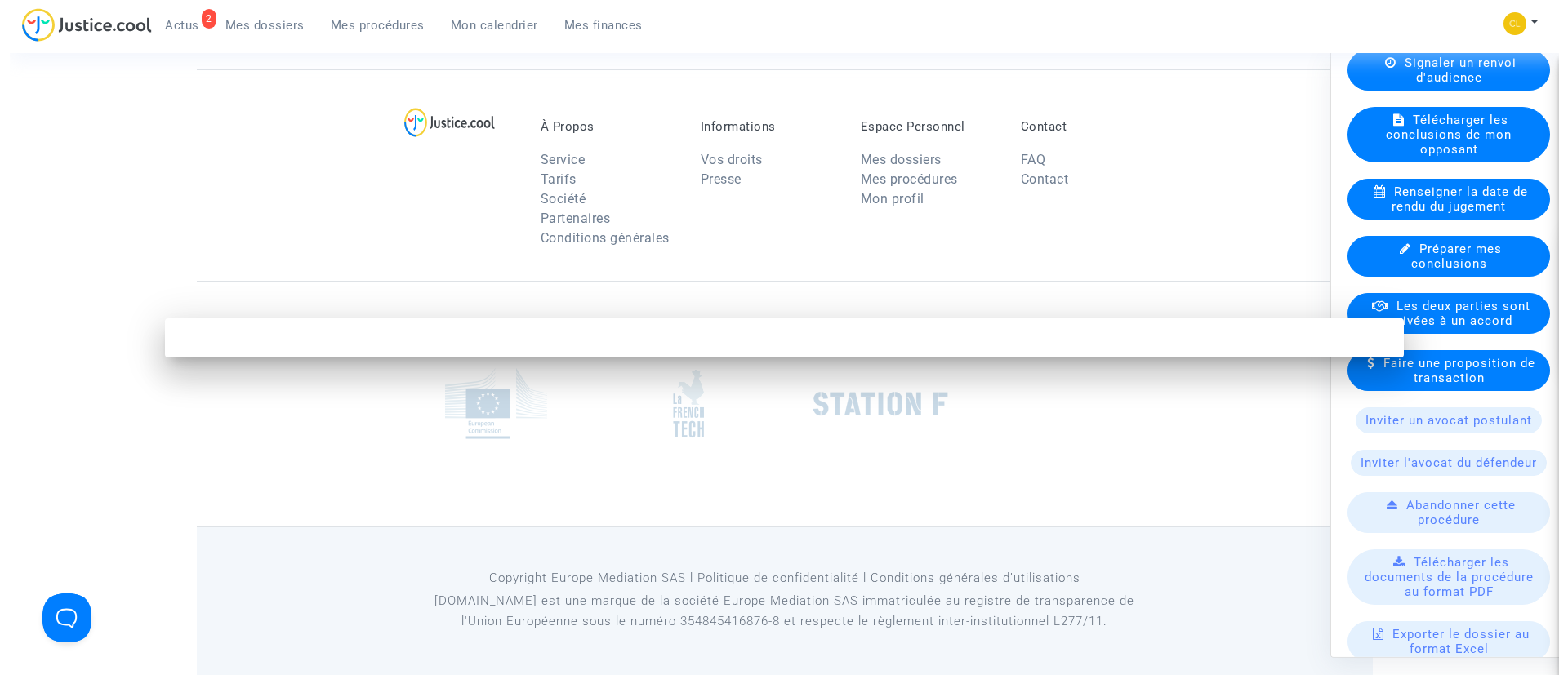
scroll to position [0, 0]
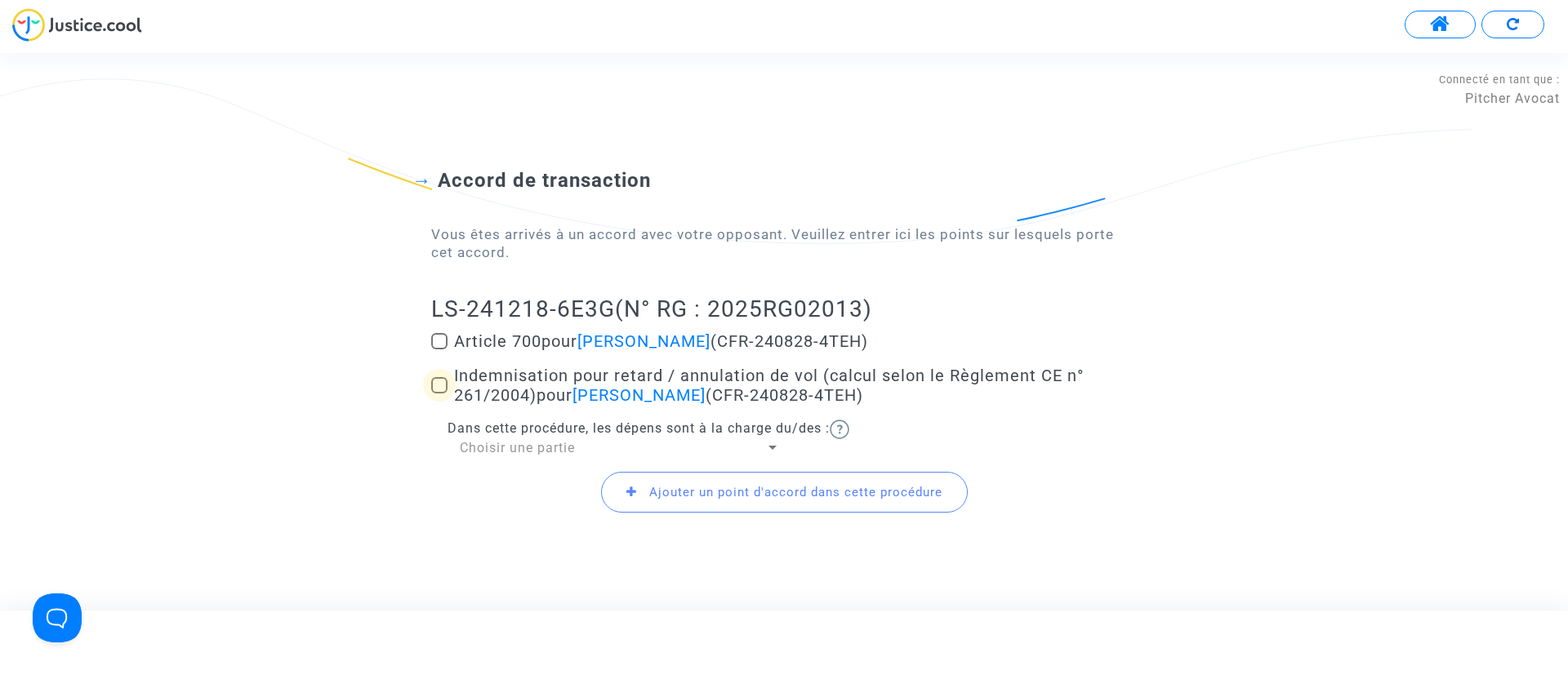
click at [462, 370] on span "Indemnisation pour retard / annulation de vol (calcul selon le Règlement CE n° …" at bounding box center [768, 385] width 629 height 39
click at [439, 394] on input "Indemnisation pour retard / annulation de vol (calcul selon le Règlement CE n° …" at bounding box center [439, 394] width 1 height 1
checkbox input "true"
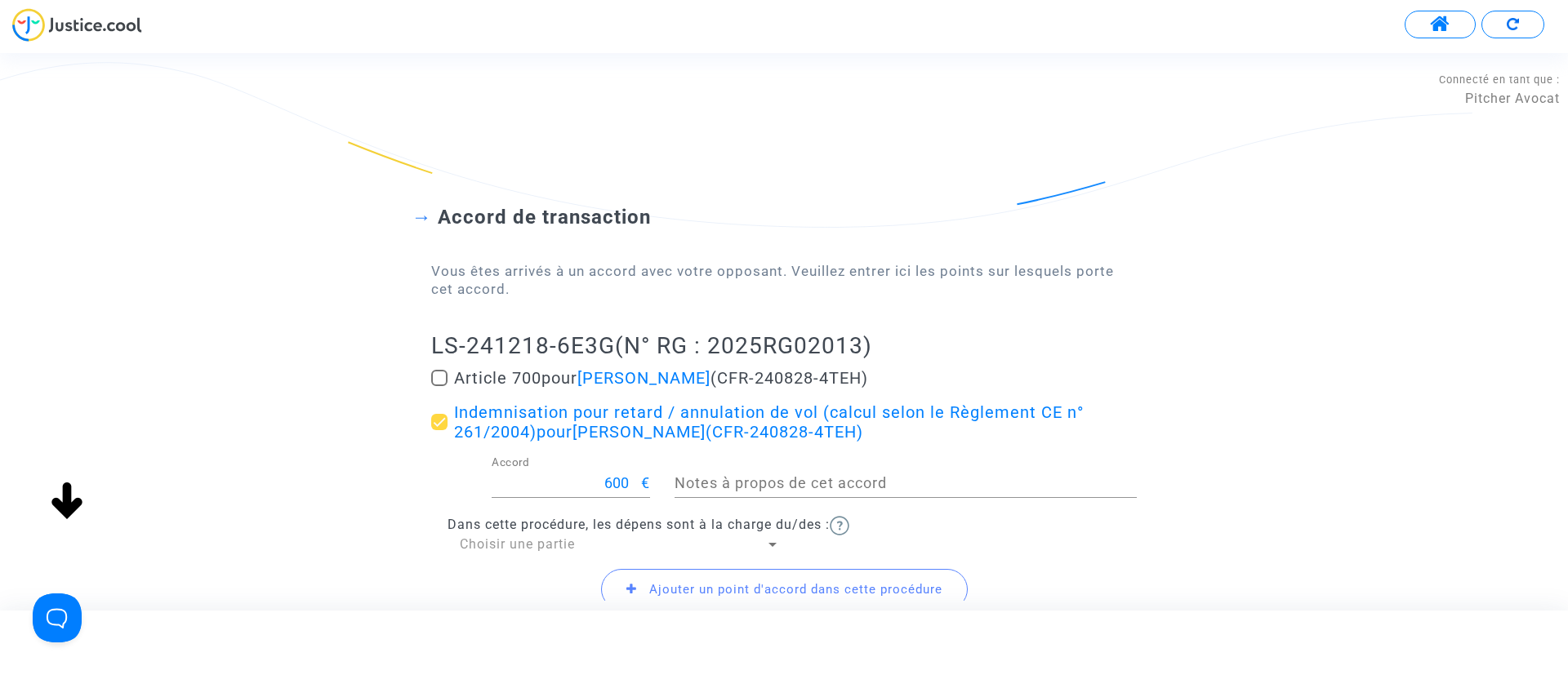
click at [516, 376] on span "Article 700 pour [PERSON_NAME] (CFR-240828-4TEH)" at bounding box center [661, 378] width 414 height 20
click at [439, 386] on input "Article 700 pour [PERSON_NAME] (CFR-240828-4TEH)" at bounding box center [439, 386] width 1 height 1
checkbox input "true"
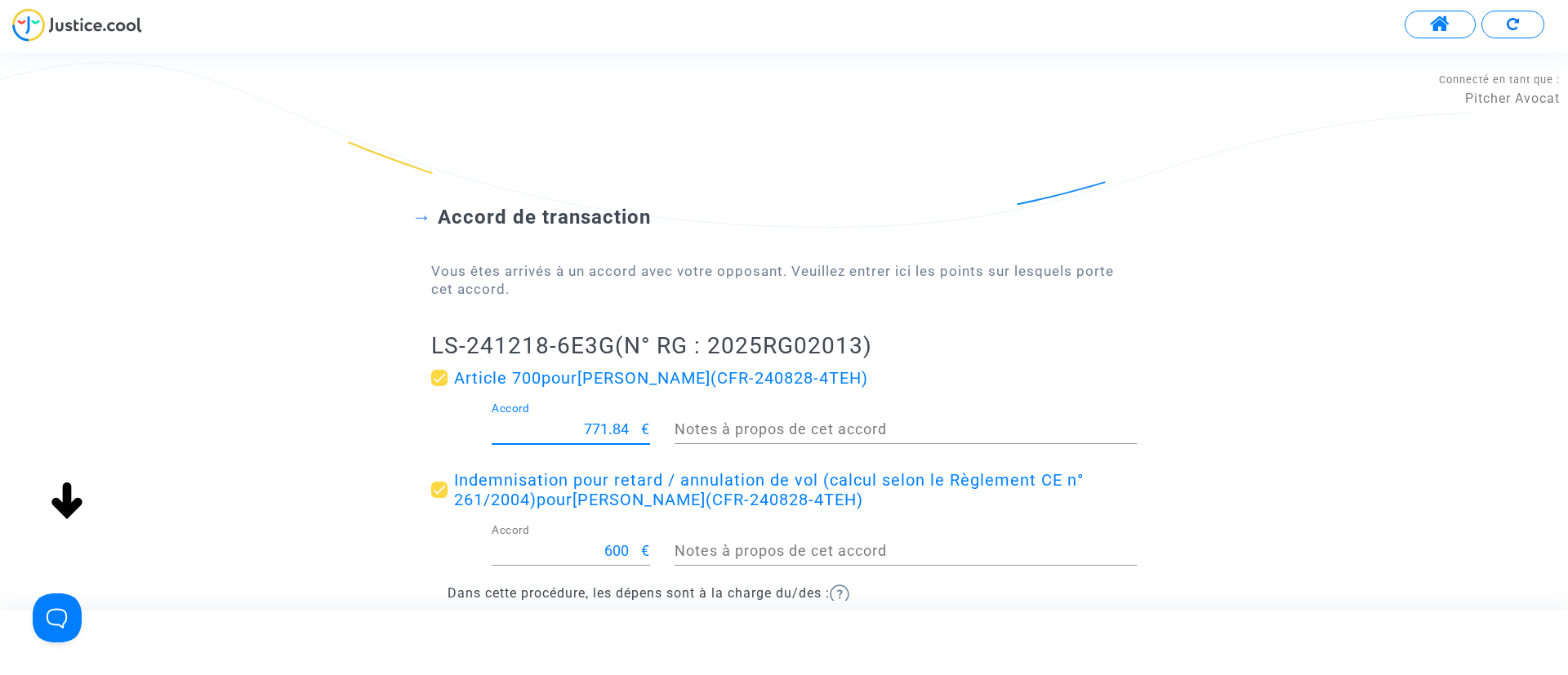
drag, startPoint x: 579, startPoint y: 424, endPoint x: 687, endPoint y: 419, distance: 108.1
click at [687, 419] on div "771.84 Accord € Notes à propos de cet accord" at bounding box center [784, 433] width 730 height 61
type input "200"
click at [1123, 331] on h2 "LS-241218-6E3G (N° RG : 2025RG02013)" at bounding box center [784, 345] width 705 height 29
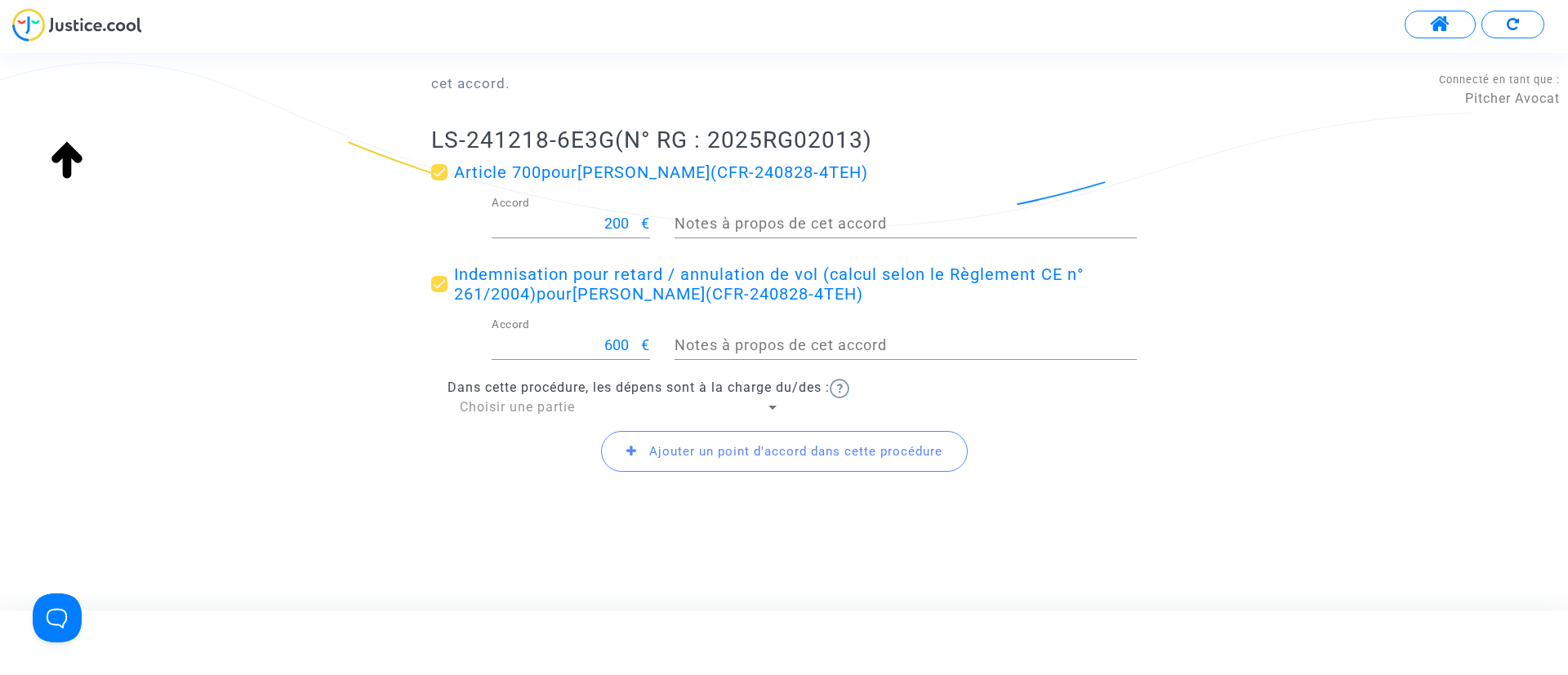
click at [547, 401] on span "Choisir une partie" at bounding box center [517, 407] width 115 height 16
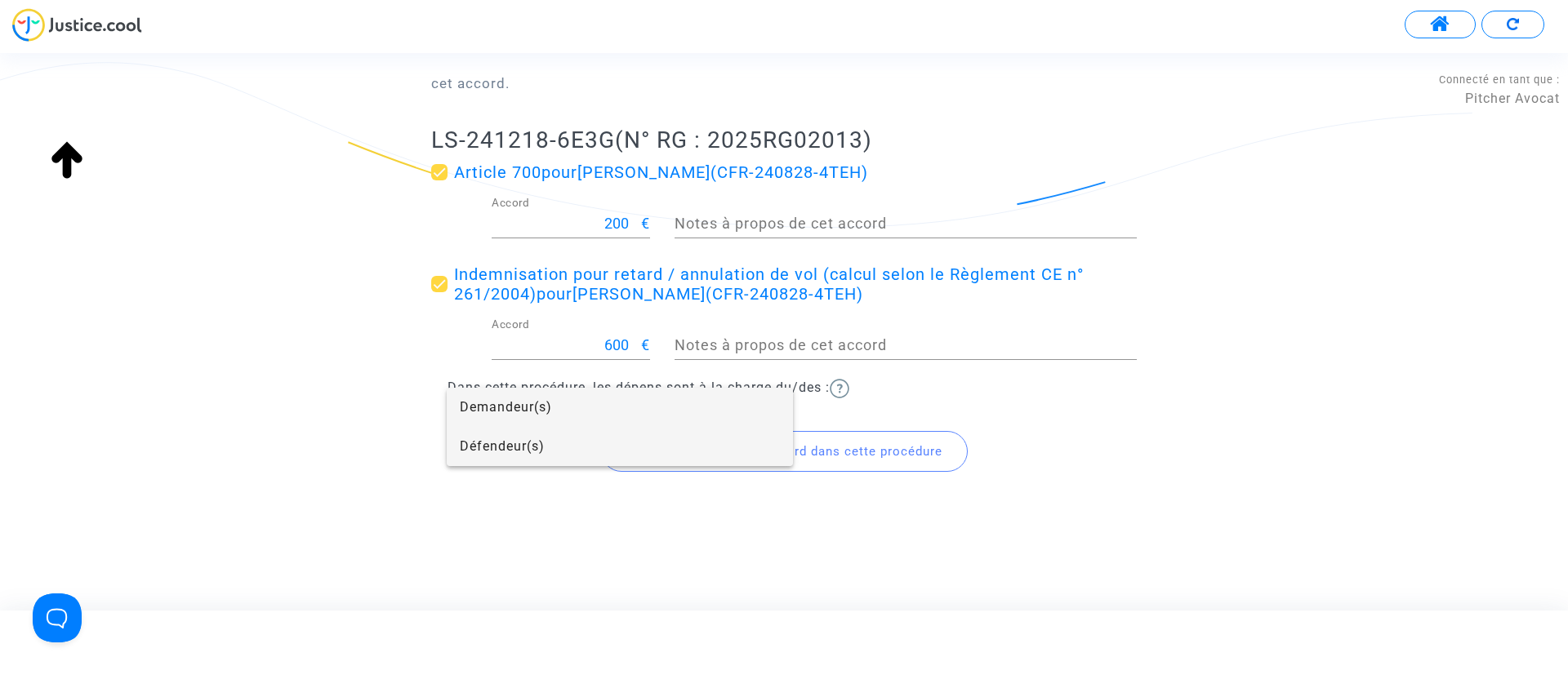
click at [498, 449] on span "Défendeur(s)" at bounding box center [620, 447] width 320 height 39
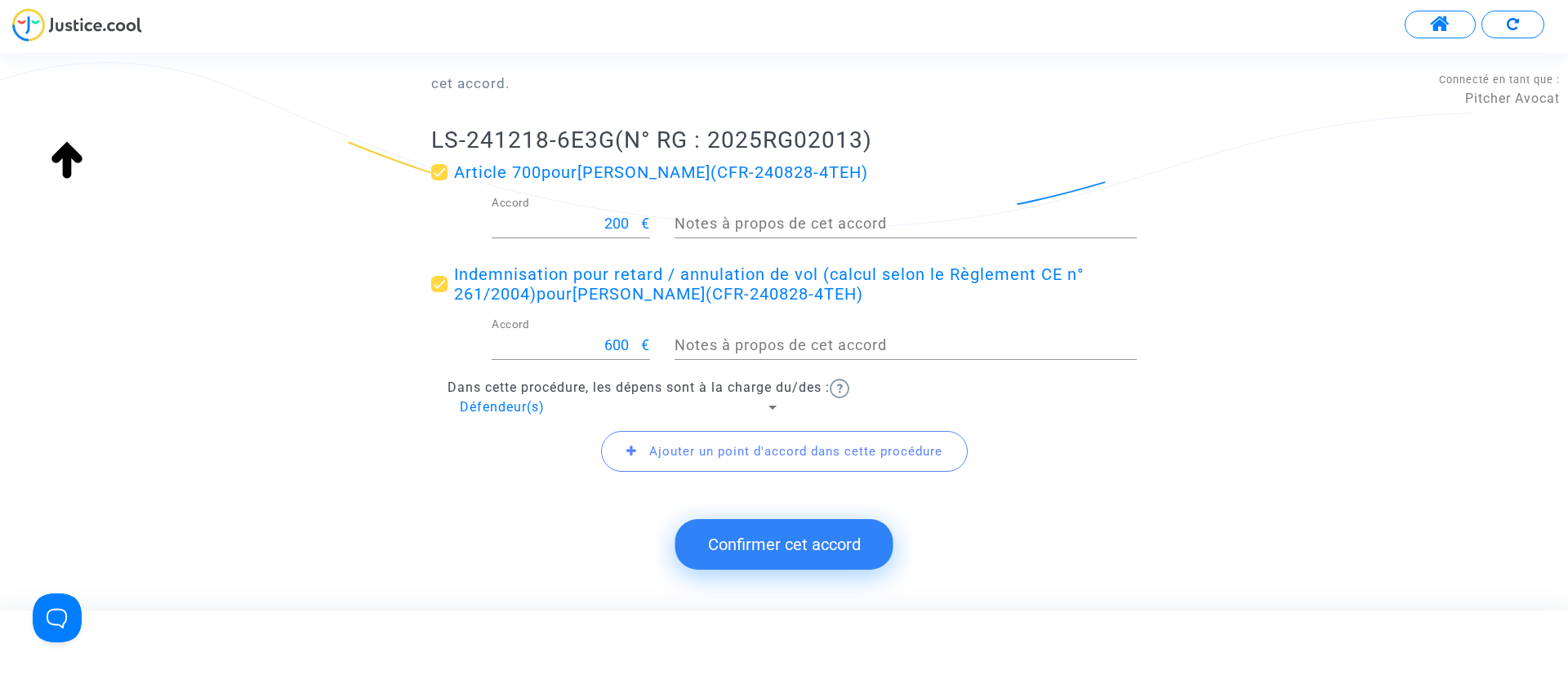
click at [765, 531] on button "Confirmer cet accord" at bounding box center [784, 545] width 218 height 51
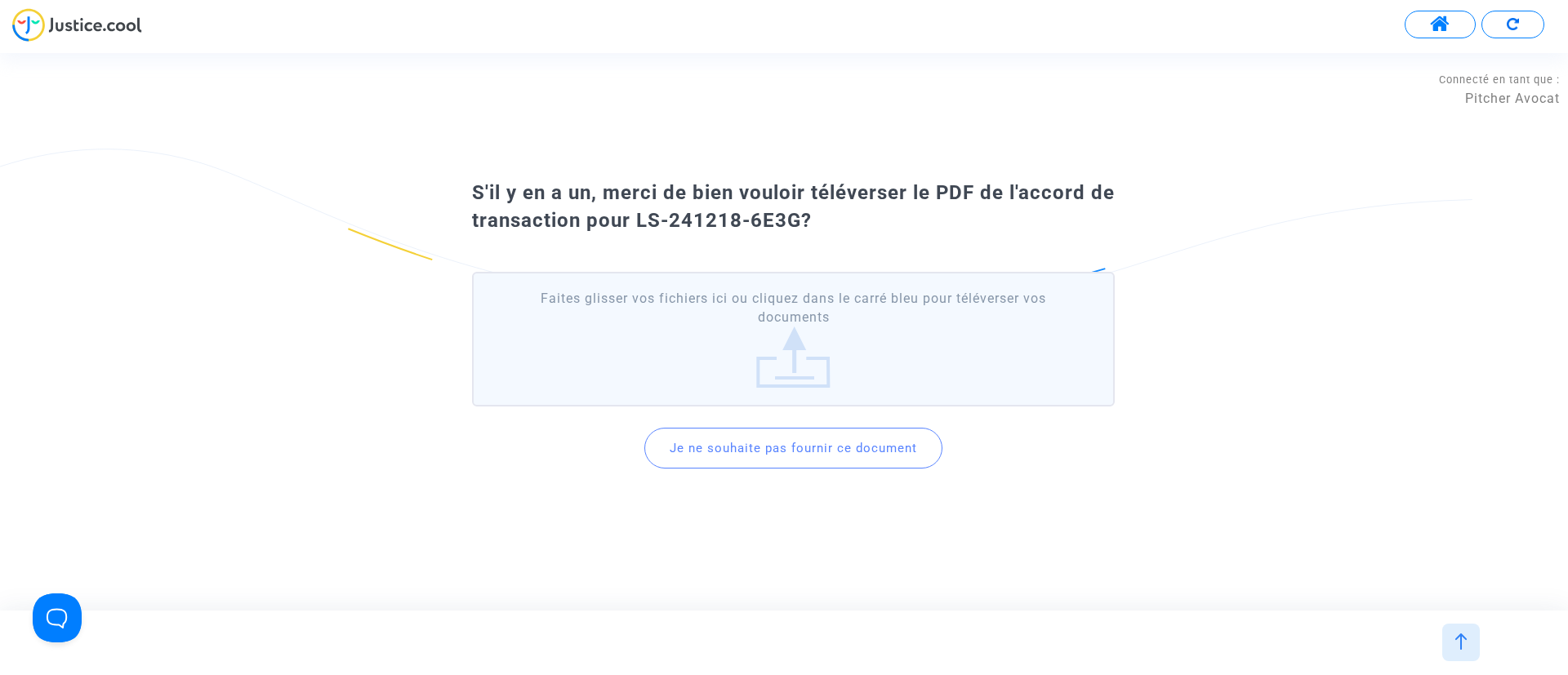
click at [831, 435] on button "Je ne souhaite pas fournir ce document" at bounding box center [793, 448] width 298 height 41
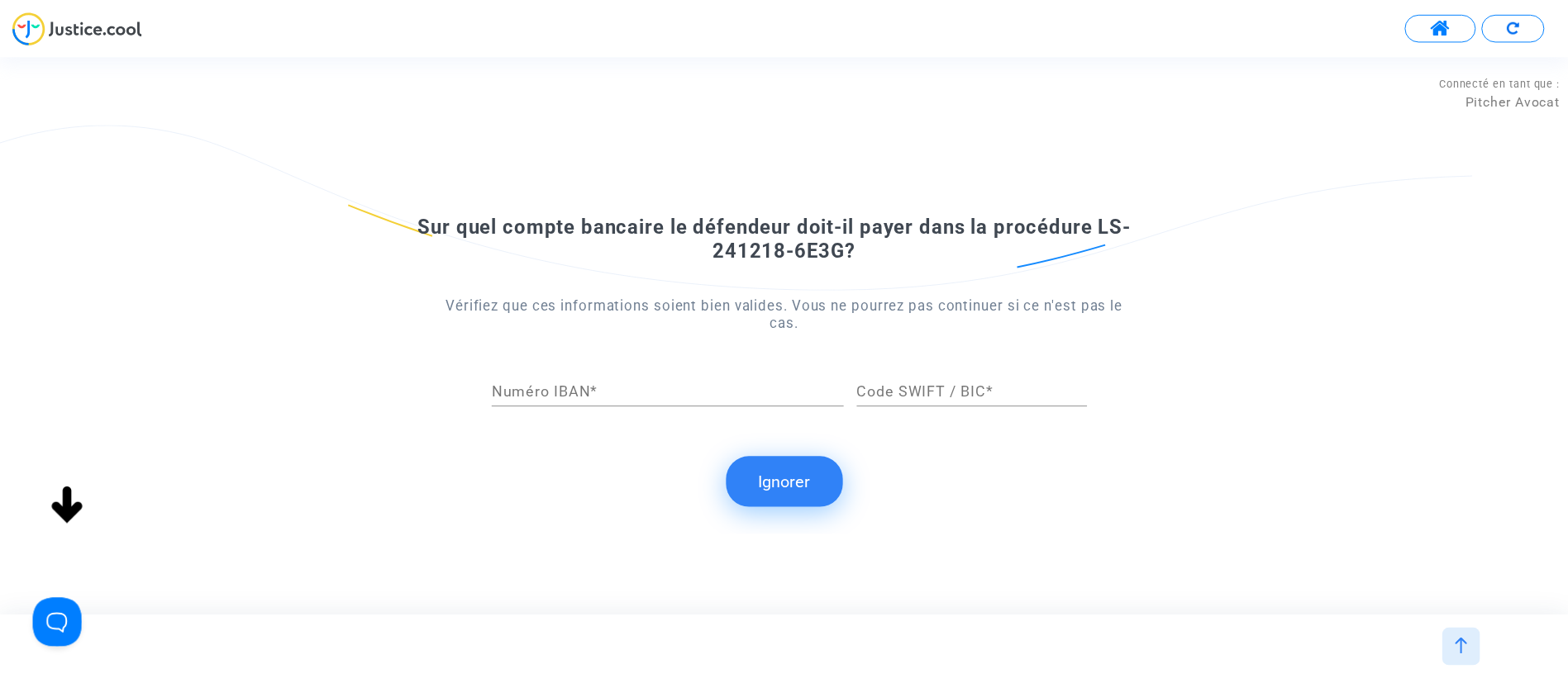
scroll to position [0, 0]
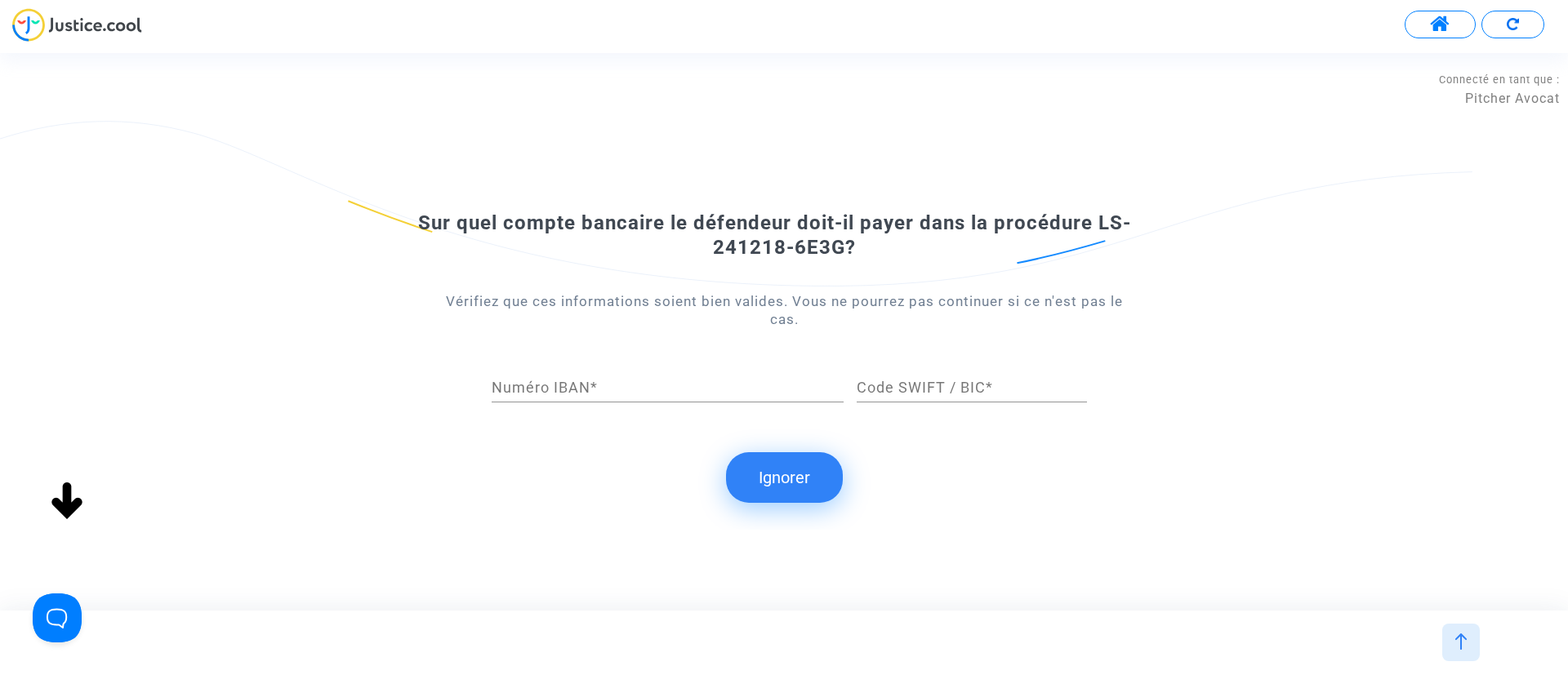
click at [777, 471] on button "Ignorer" at bounding box center [784, 478] width 117 height 51
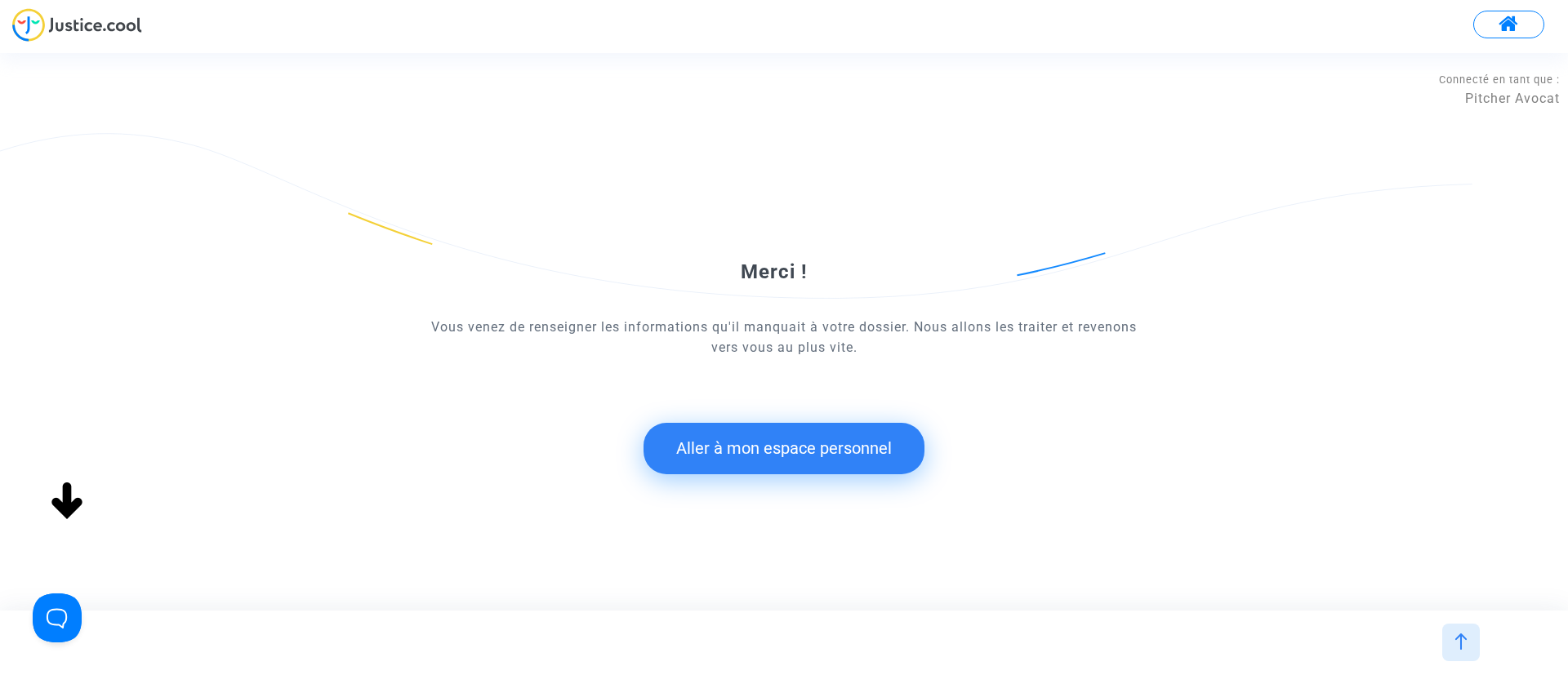
click at [737, 433] on button "Aller à mon espace personnel" at bounding box center [783, 448] width 281 height 51
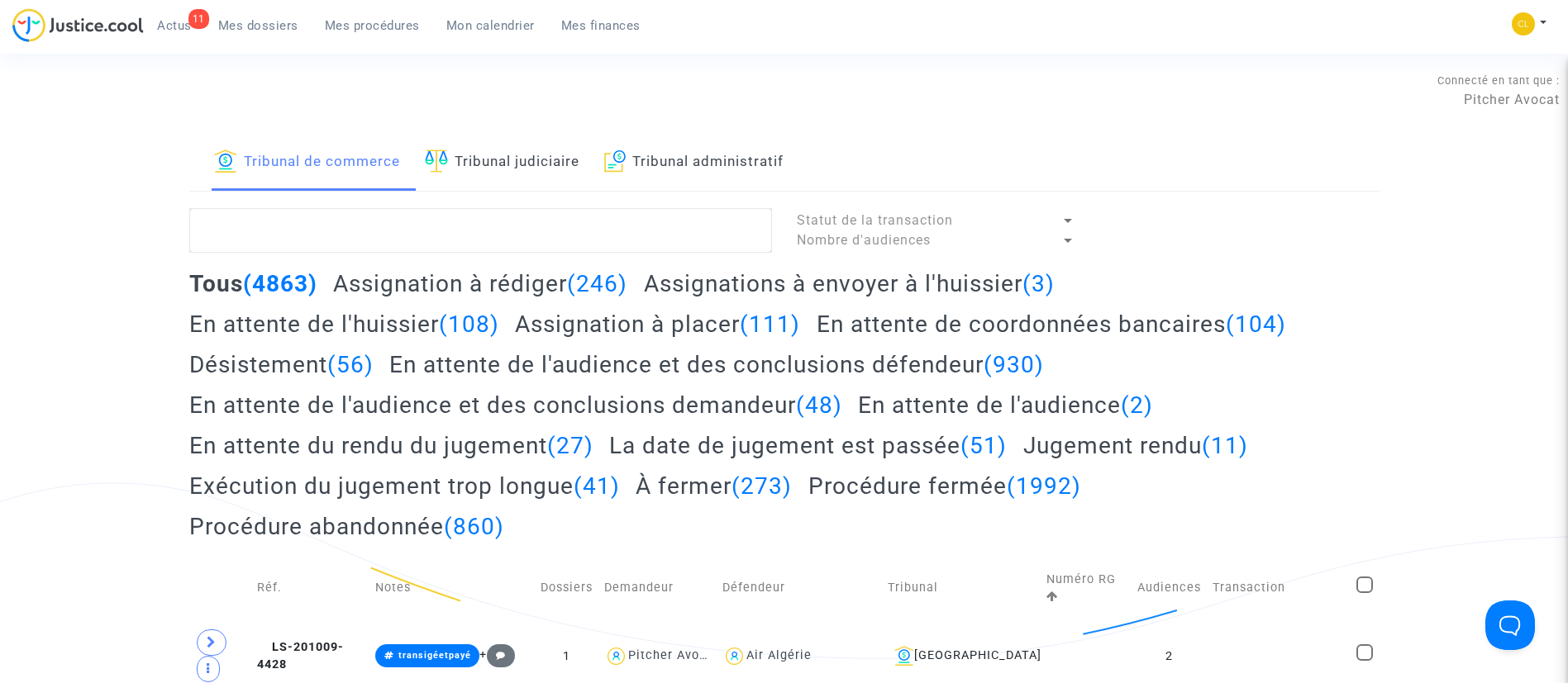
click at [296, 31] on span "Mes dossiers" at bounding box center [258, 26] width 80 height 15
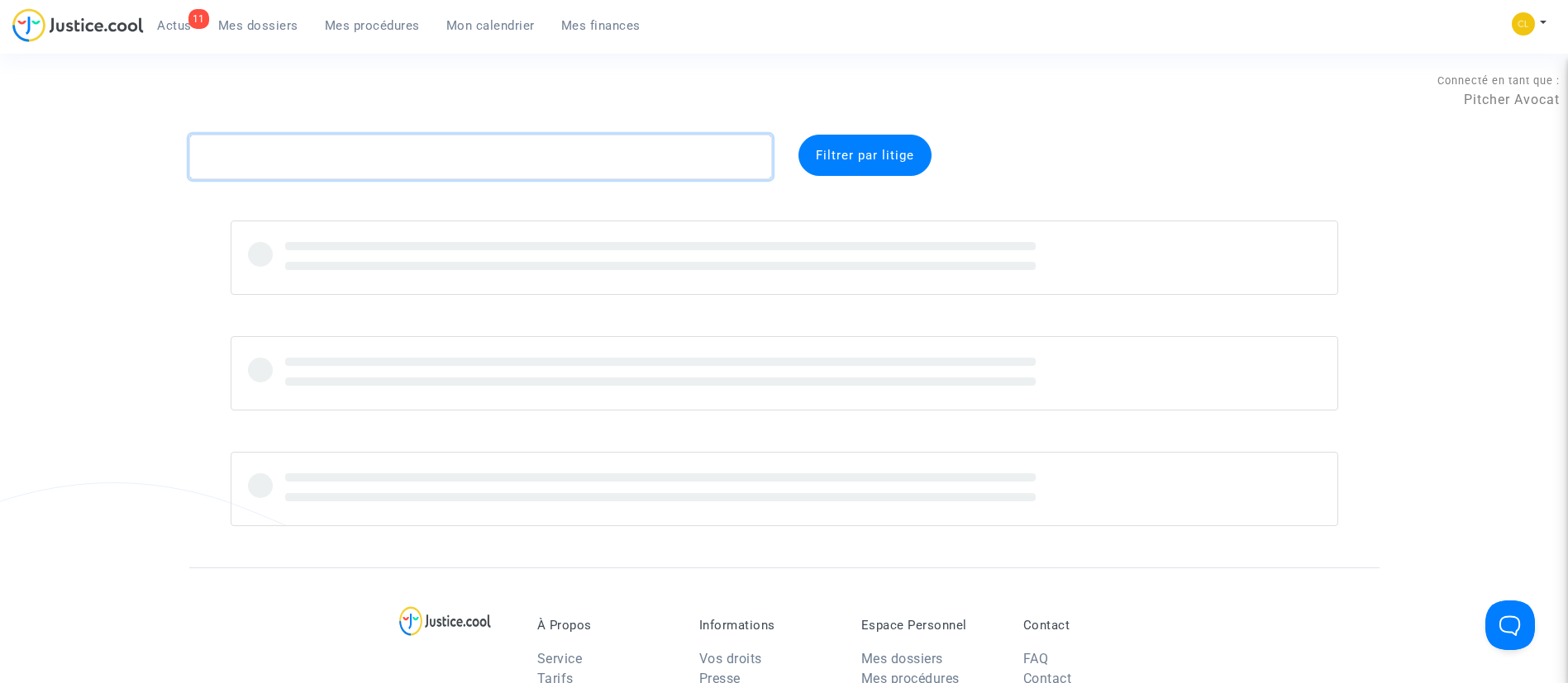
click at [395, 149] on textarea at bounding box center [481, 157] width 583 height 45
paste textarea "NTEKUTA"
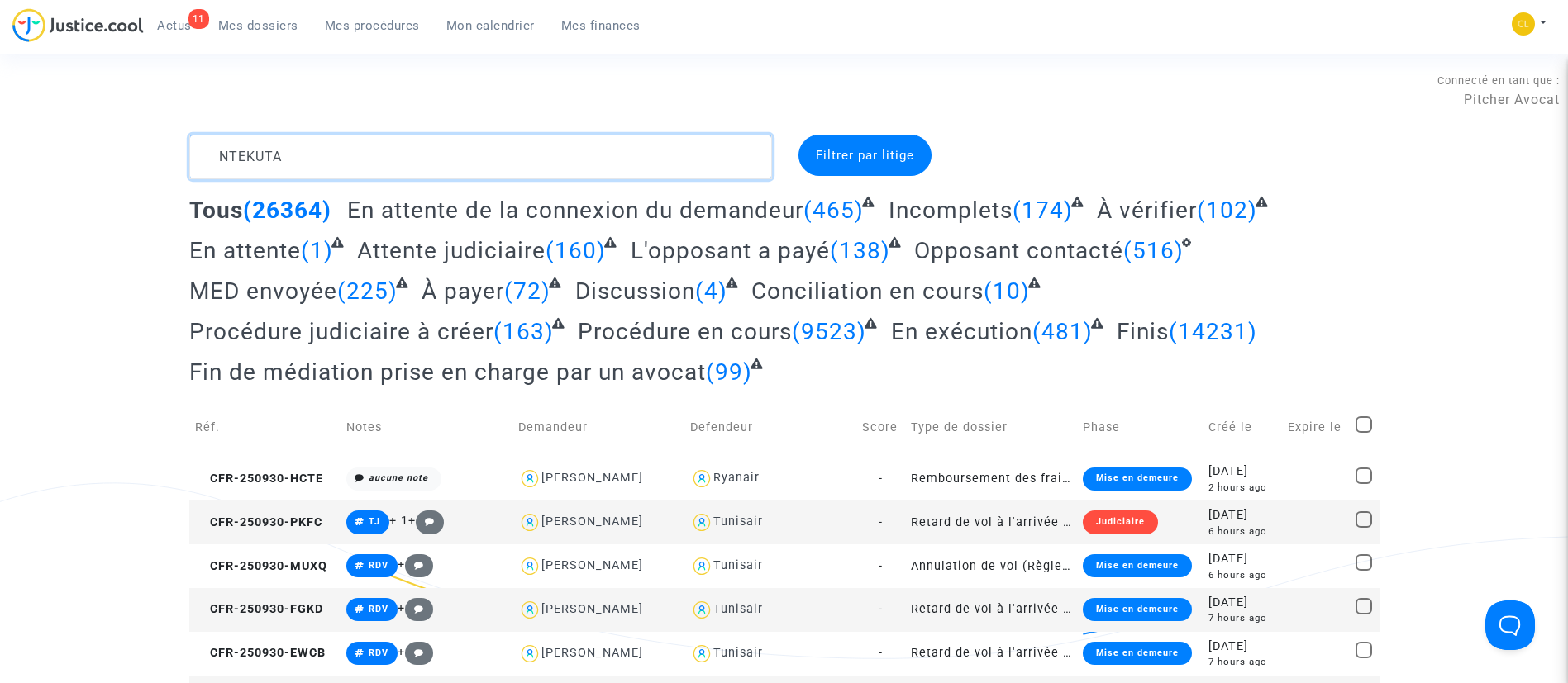
click at [212, 154] on textarea at bounding box center [481, 157] width 583 height 45
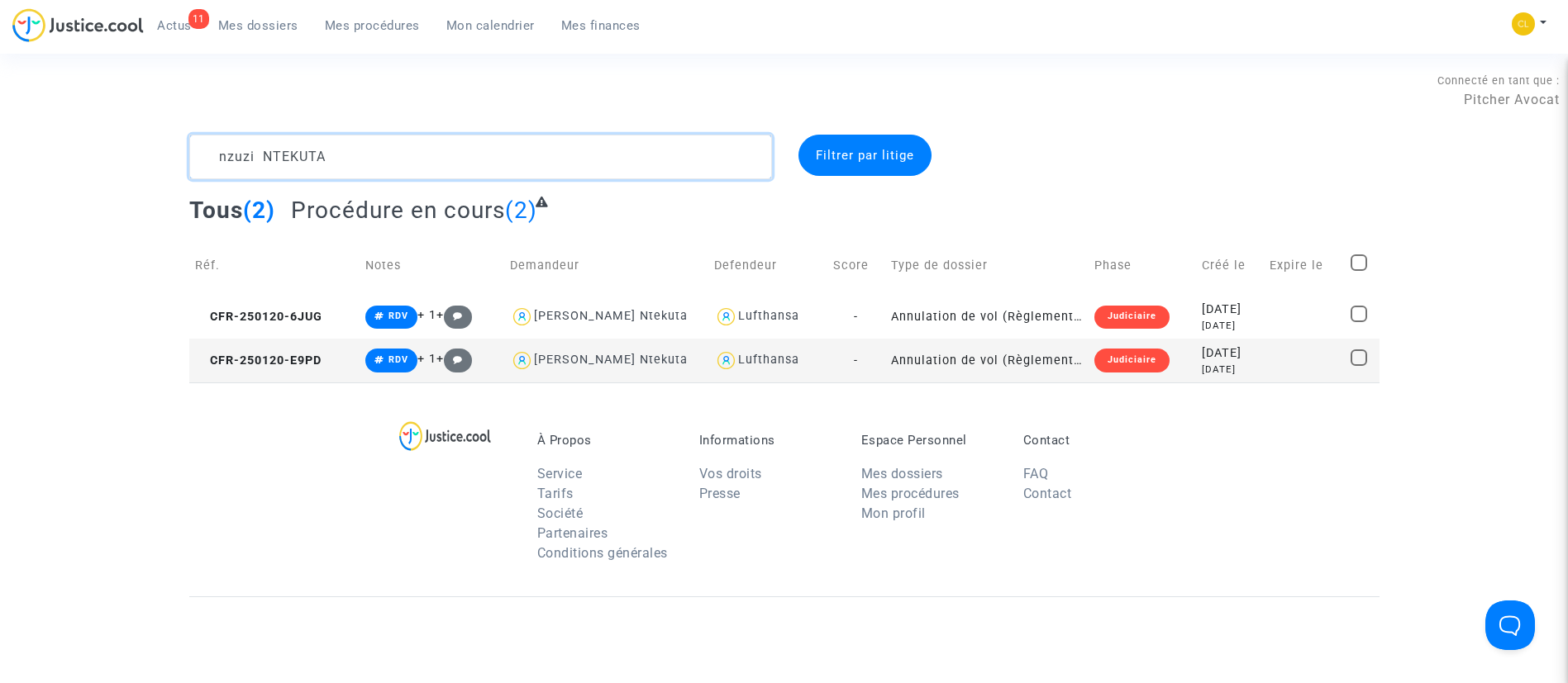
type textarea "nzuzi NTEKUTA"
click at [1258, 358] on div "[DATE]" at bounding box center [1230, 354] width 57 height 18
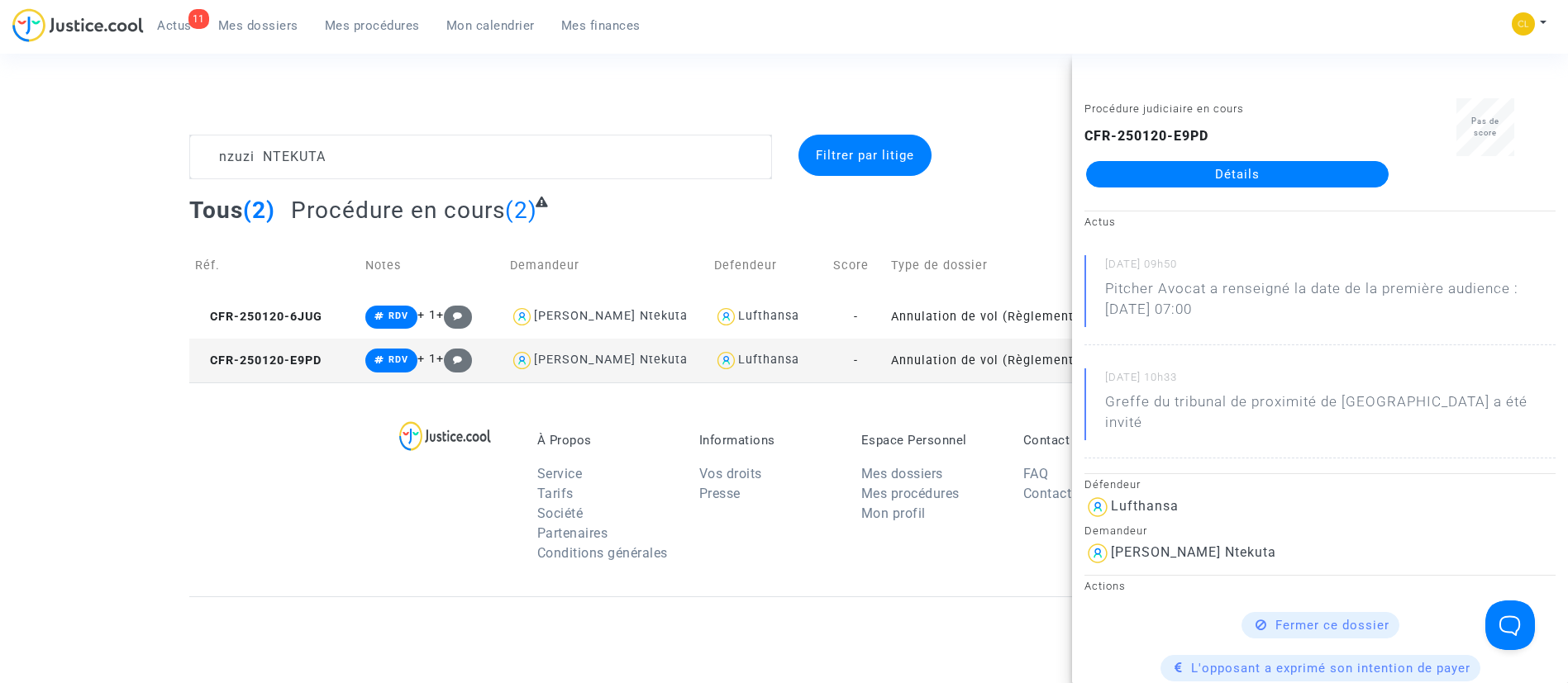
click at [369, 32] on span "Mes procédures" at bounding box center [372, 26] width 95 height 15
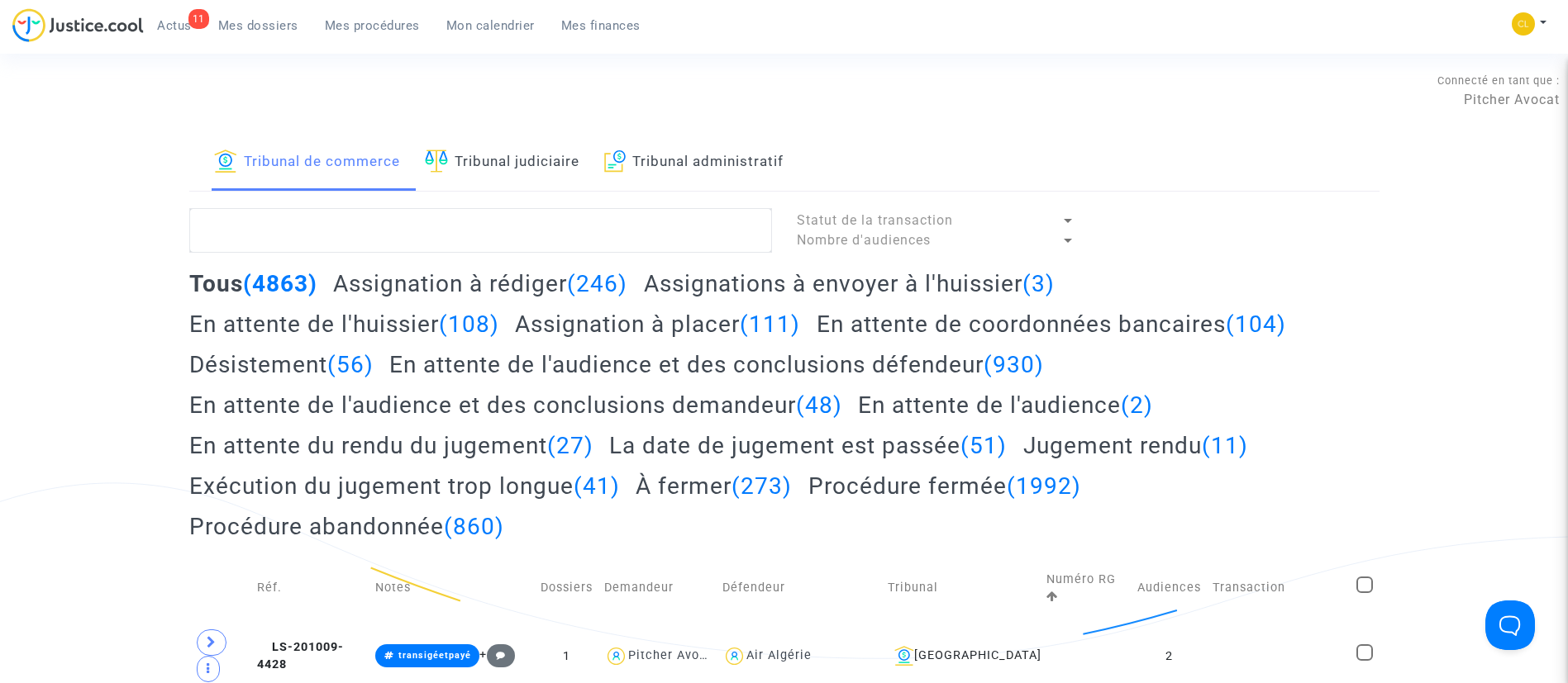
click at [526, 171] on link "Tribunal judiciaire" at bounding box center [502, 163] width 155 height 56
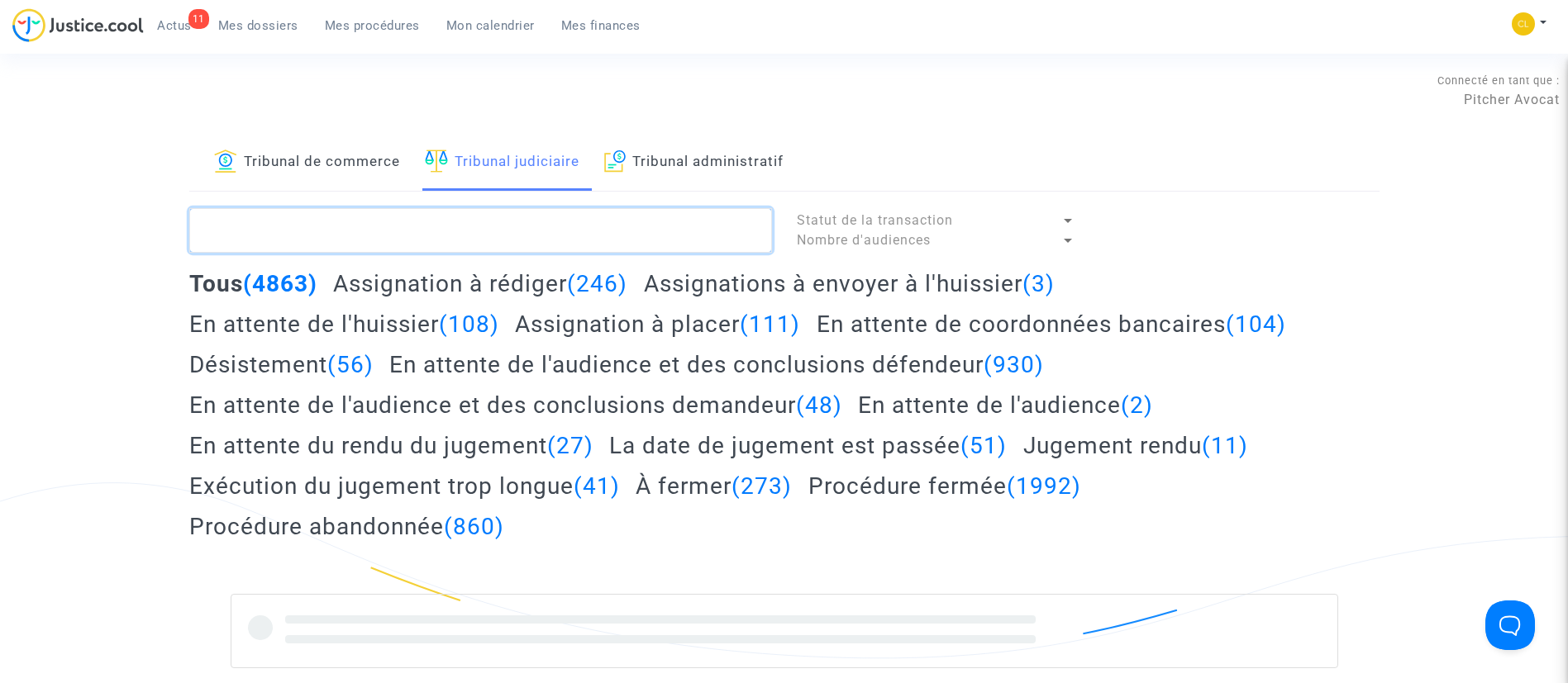
click at [490, 219] on textarea at bounding box center [481, 230] width 583 height 45
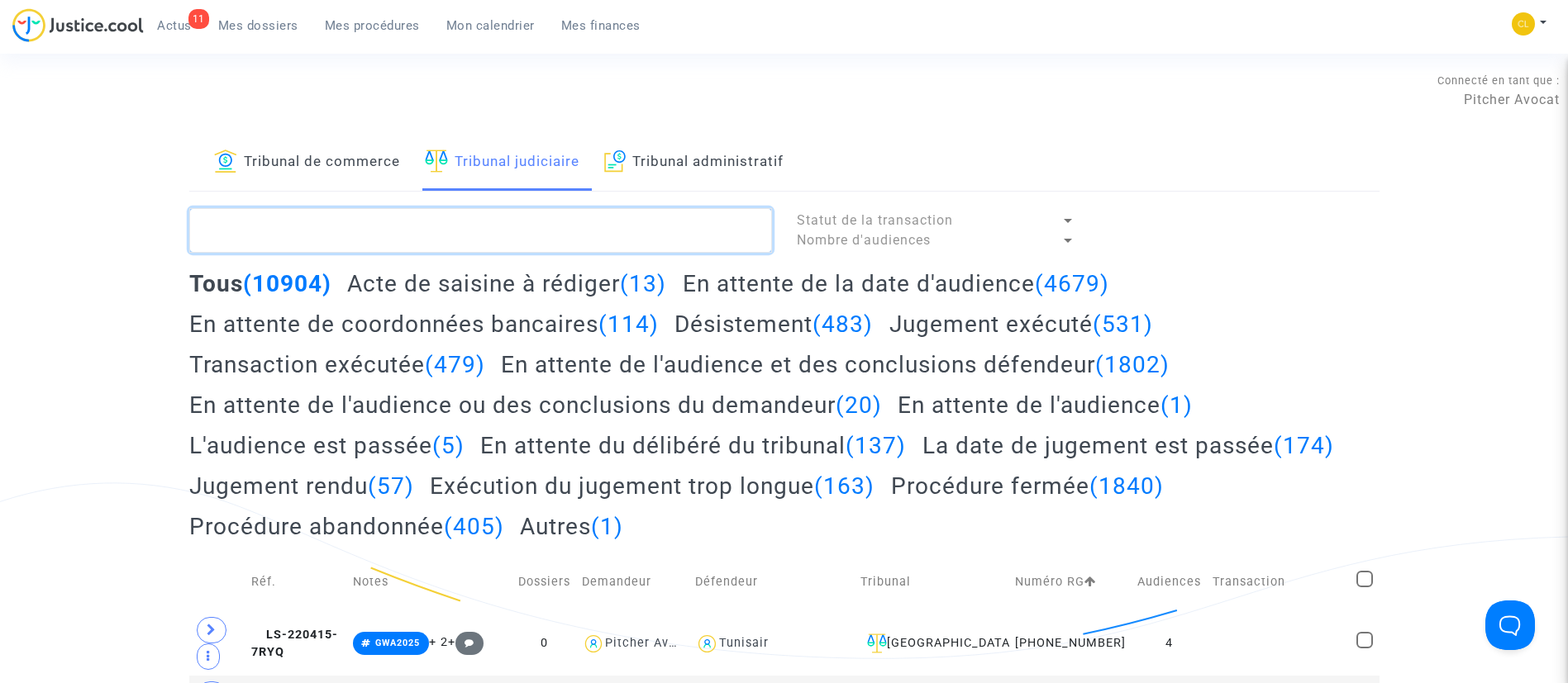
paste textarea "25/01387"
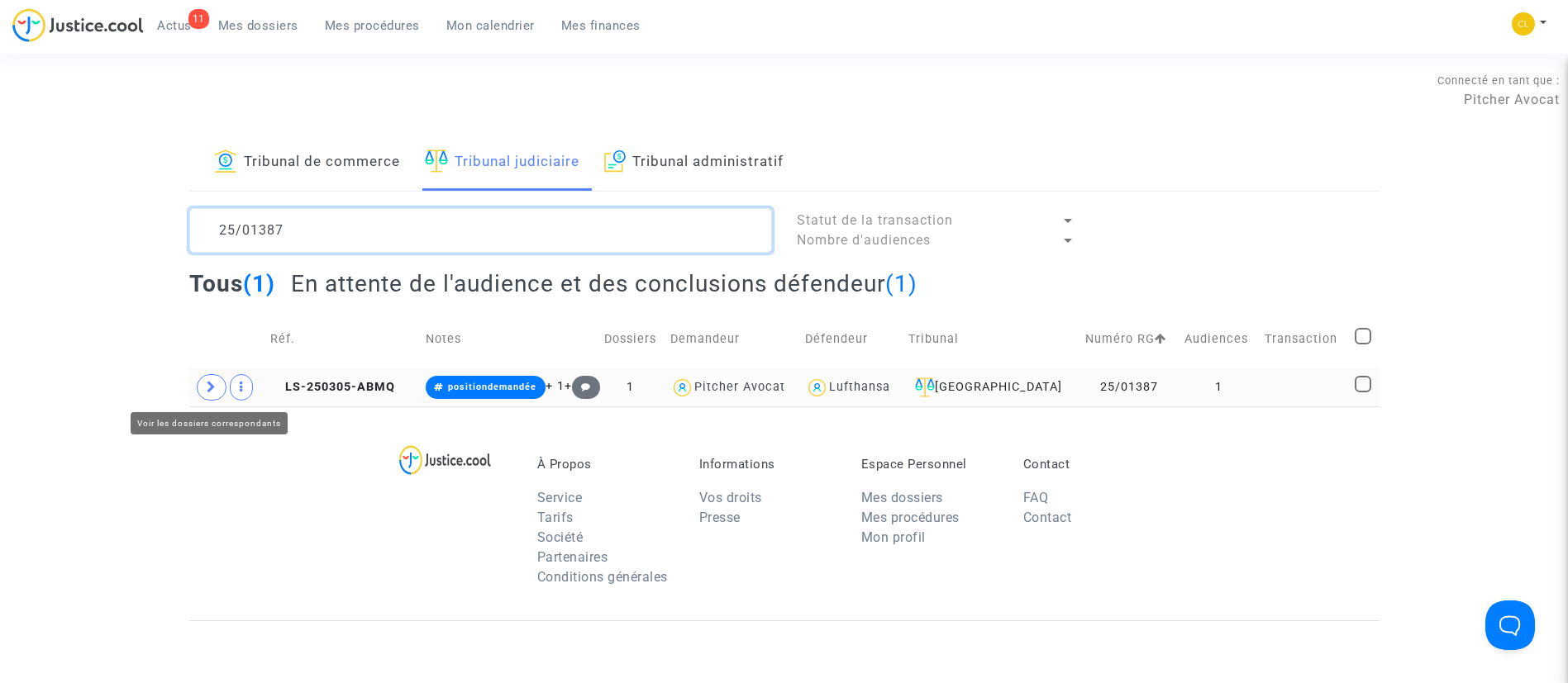
type textarea "25/01387"
click at [203, 384] on span at bounding box center [212, 387] width 30 height 26
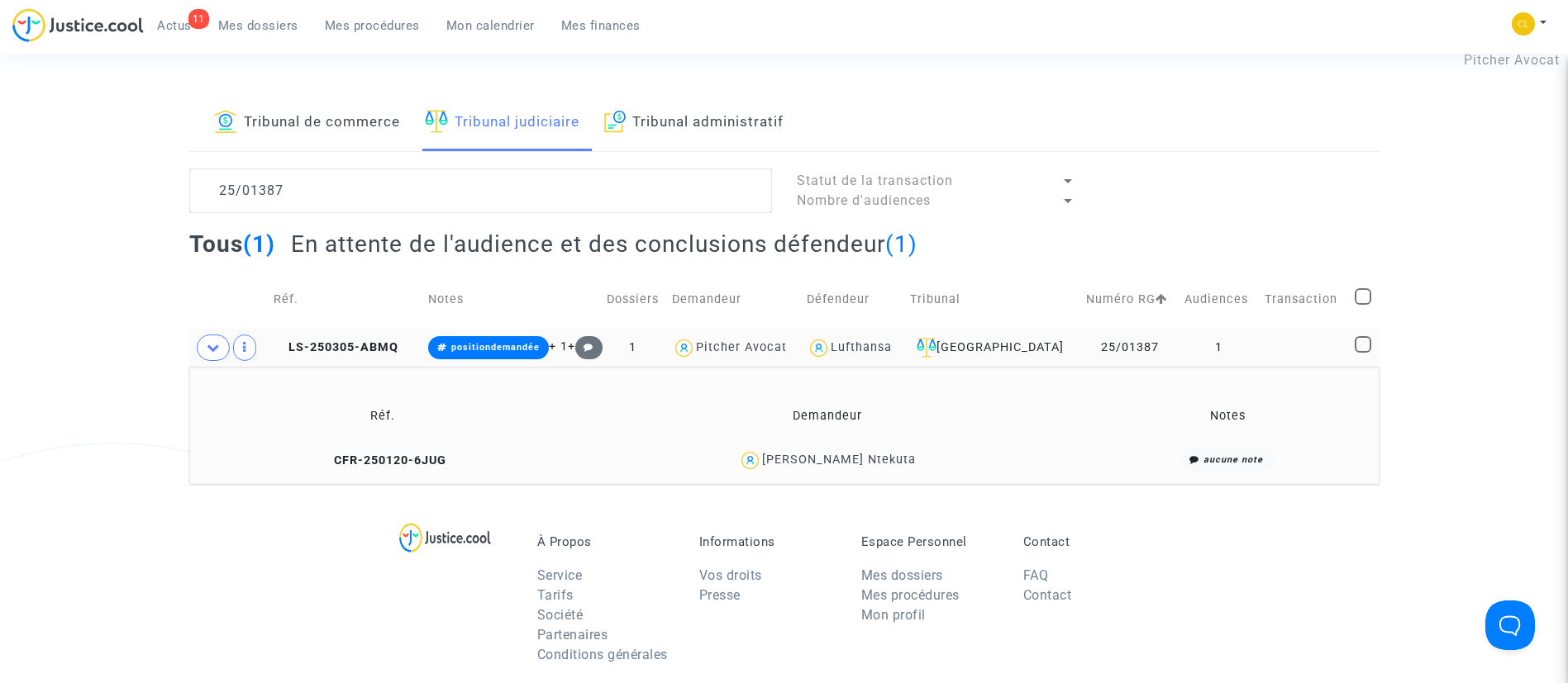
scroll to position [41, 0]
click at [1259, 353] on td at bounding box center [1304, 346] width 90 height 38
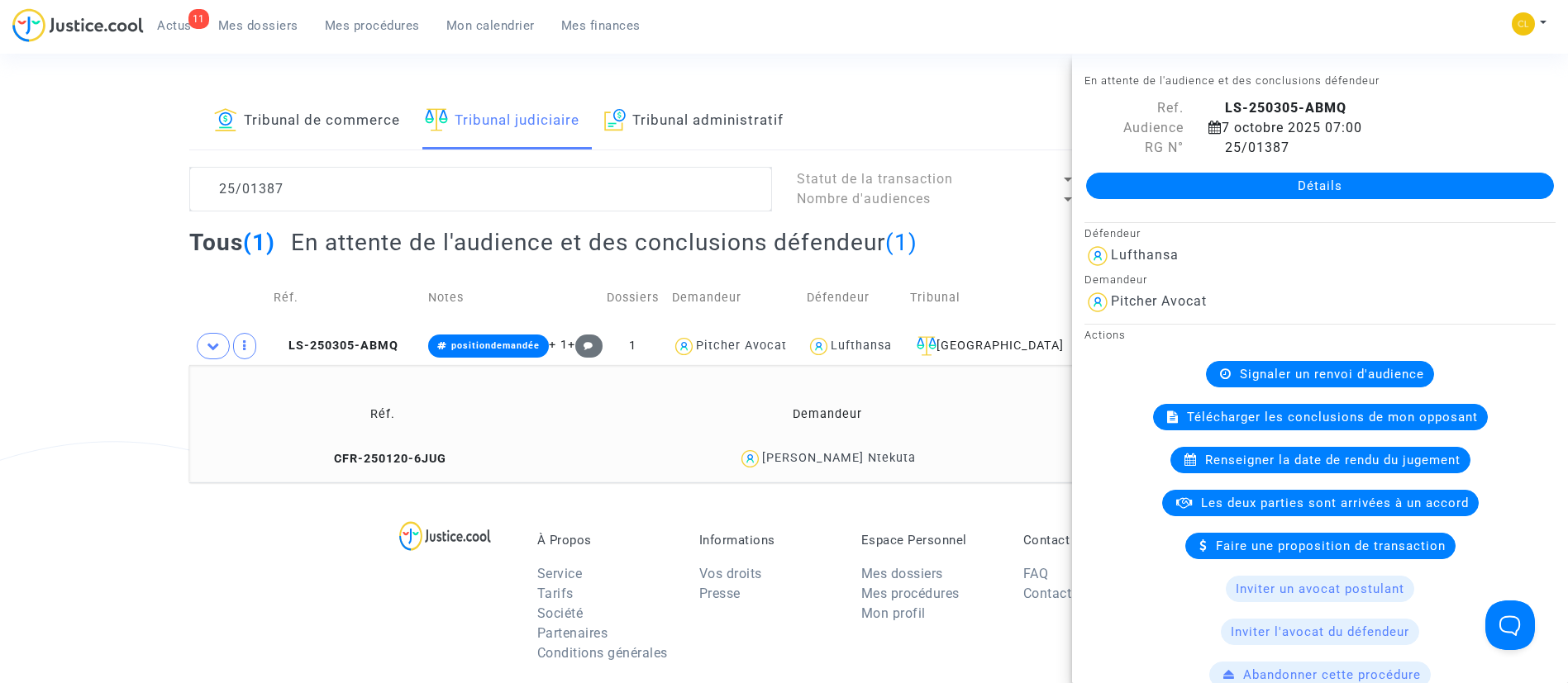
click at [1308, 189] on link "Détails" at bounding box center [1320, 186] width 468 height 26
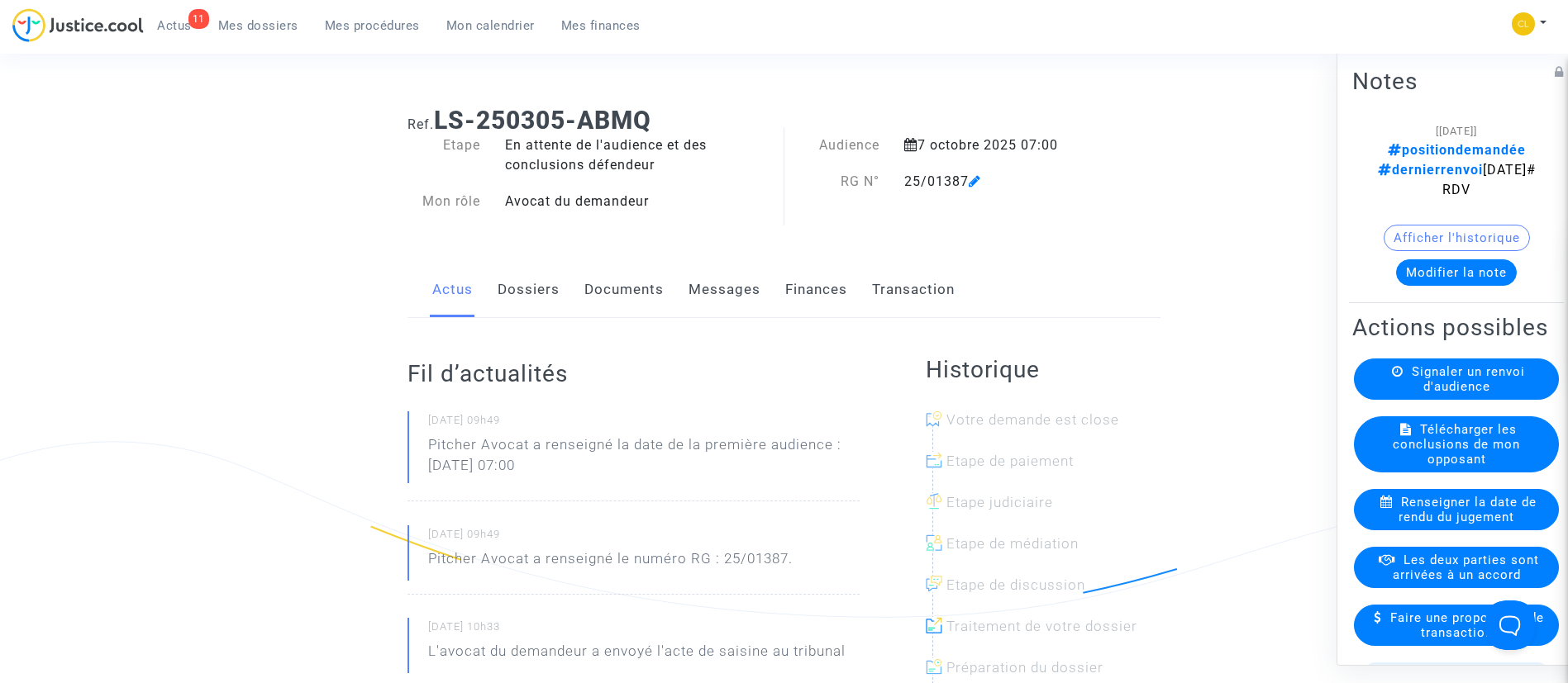
click at [817, 283] on link "Finances" at bounding box center [816, 290] width 62 height 55
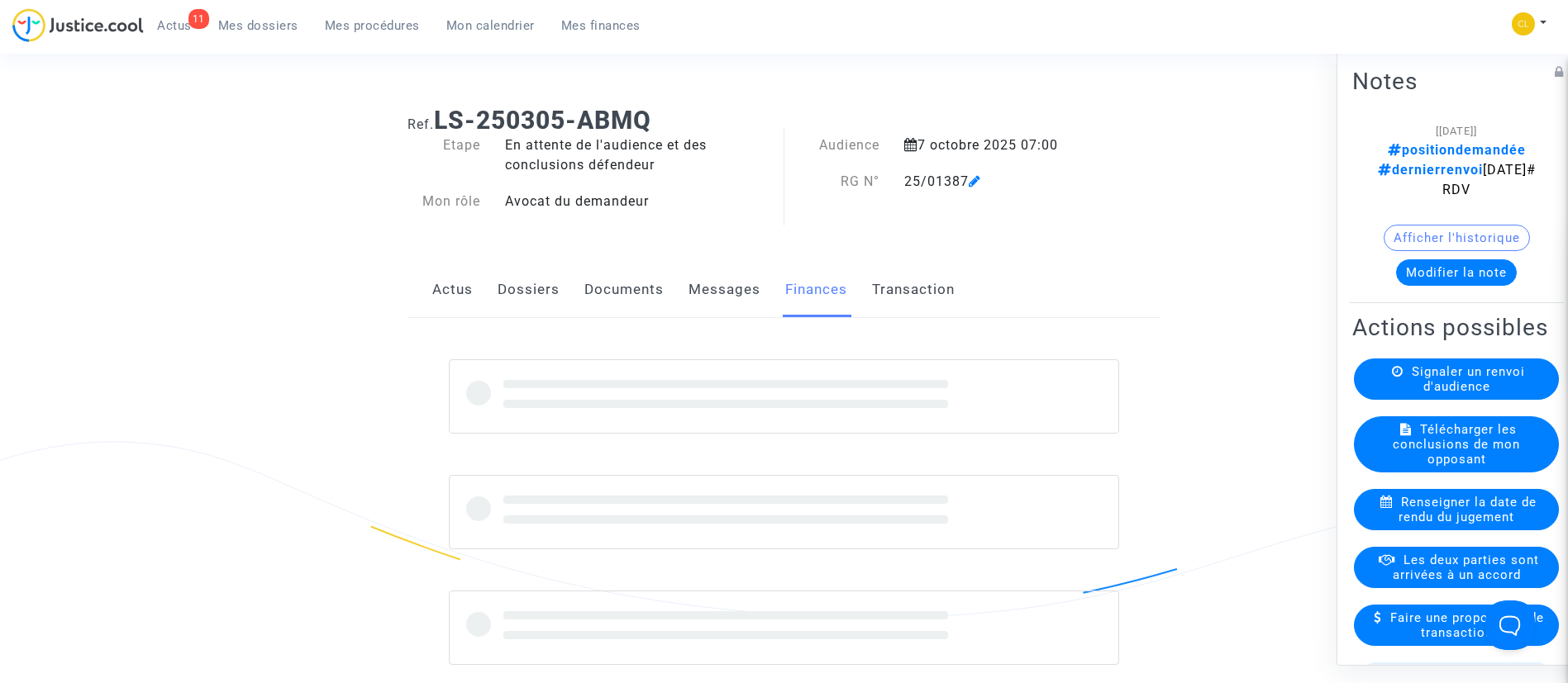
click at [904, 272] on link "Transaction" at bounding box center [914, 290] width 83 height 55
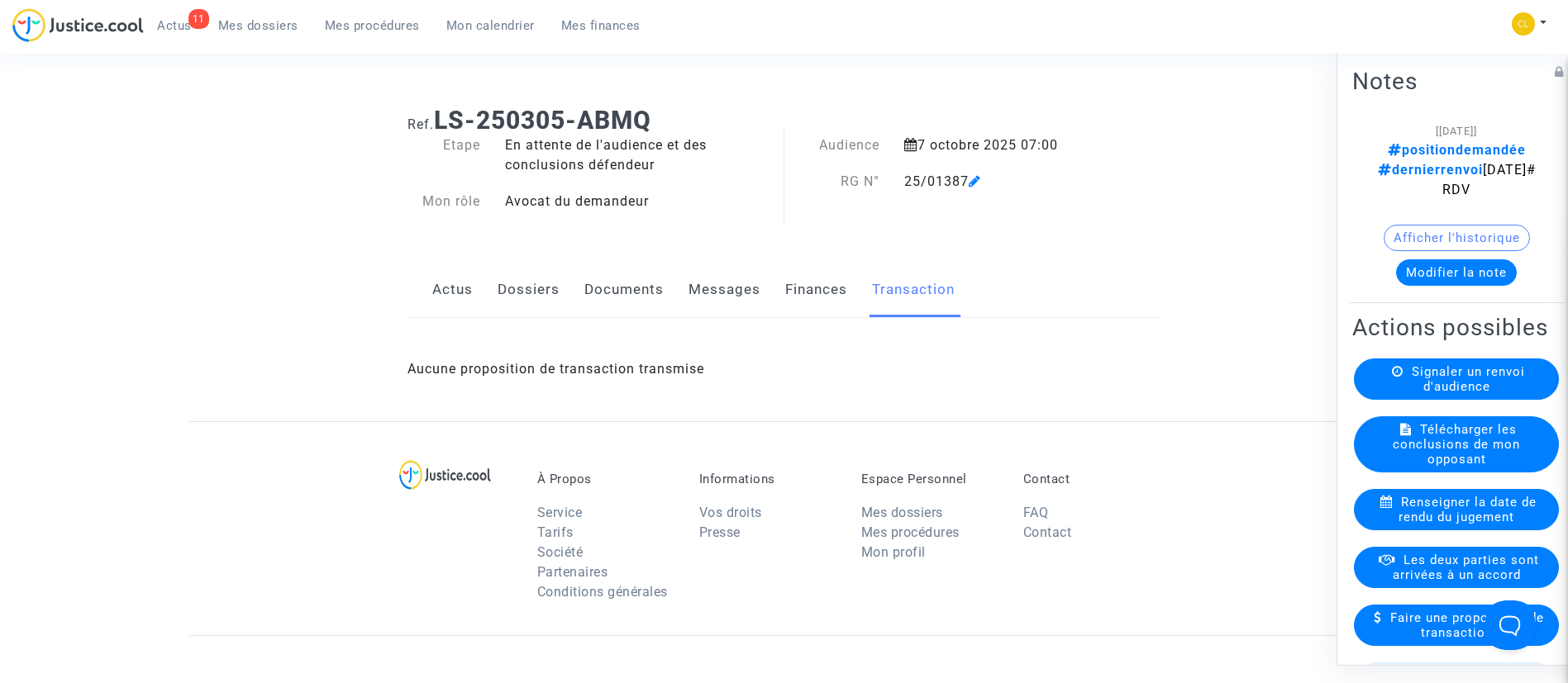
click at [812, 293] on link "Finances" at bounding box center [816, 290] width 62 height 55
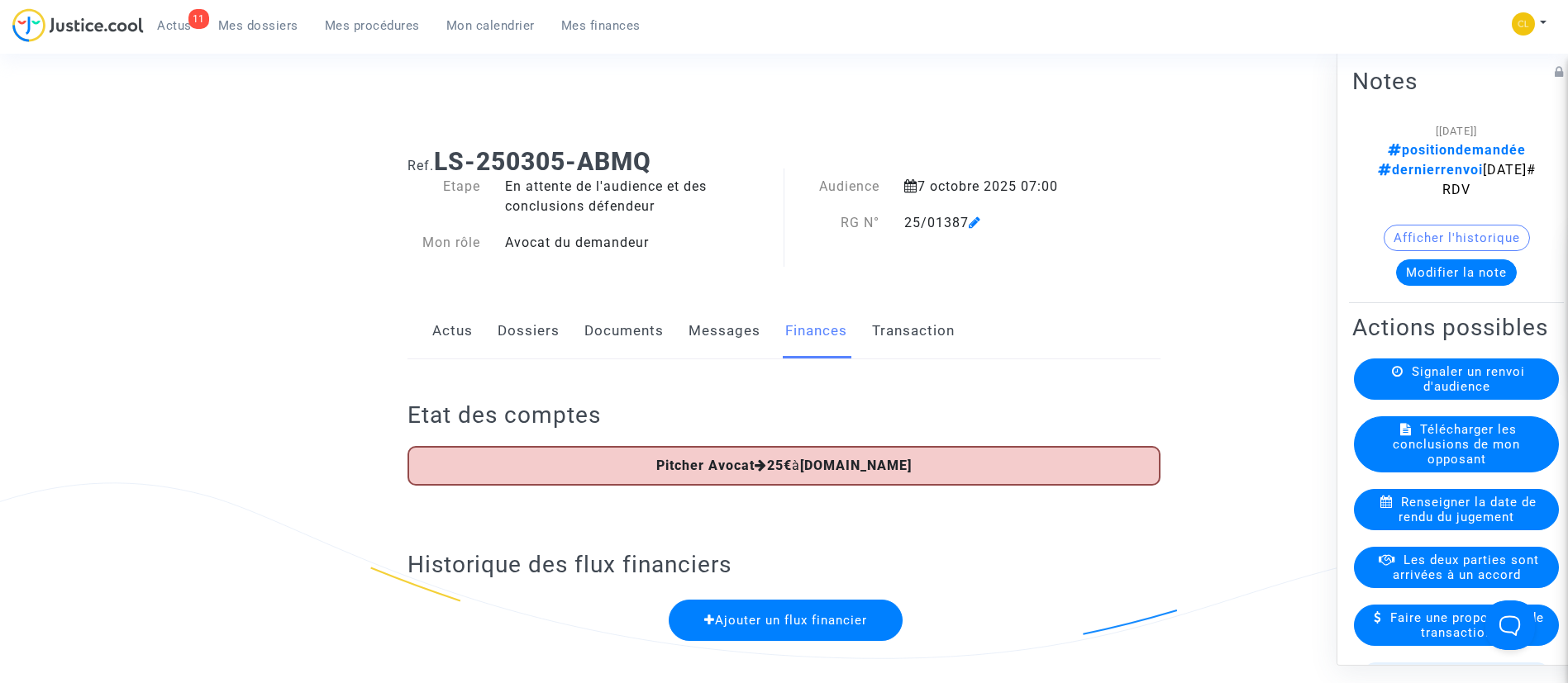
click at [503, 342] on link "Dossiers" at bounding box center [528, 331] width 62 height 55
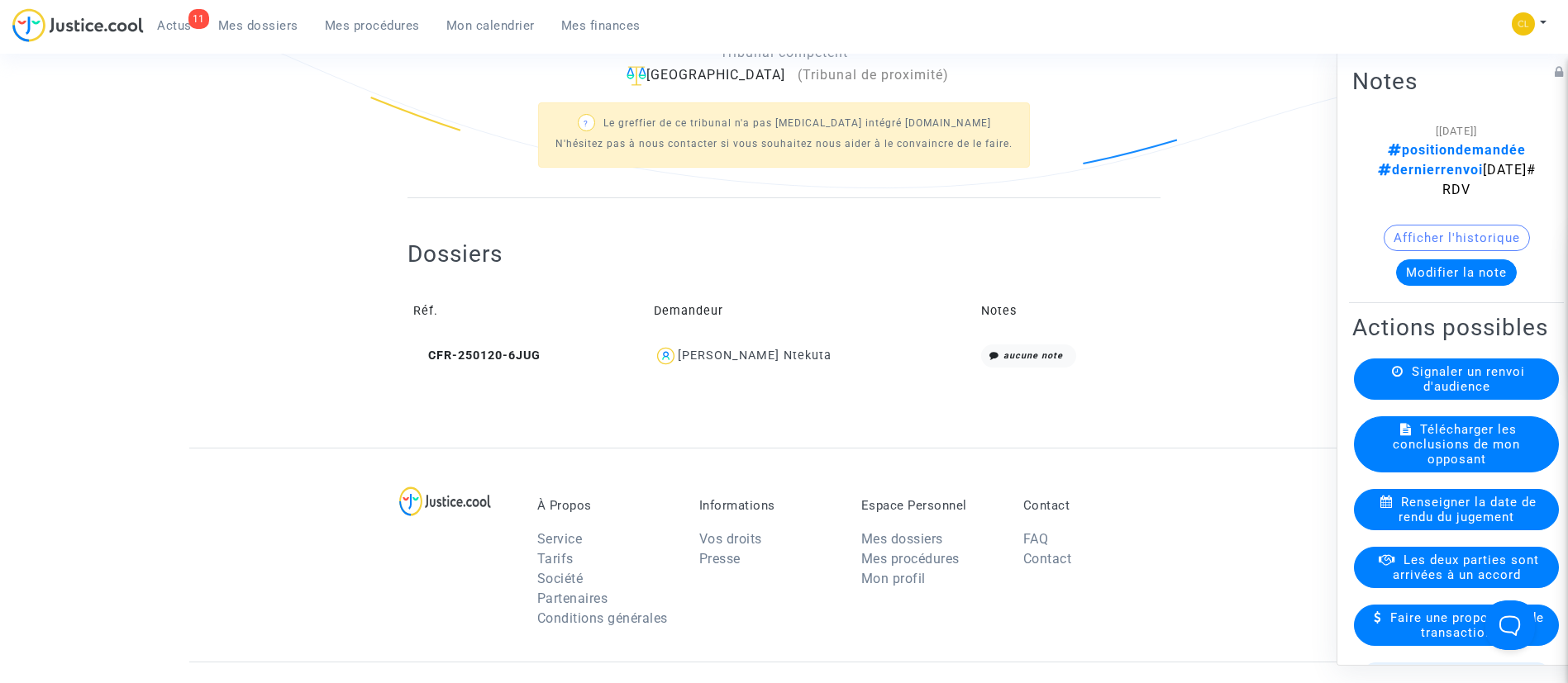
scroll to position [474, 0]
click at [779, 339] on td "[PERSON_NAME] Ntekuta" at bounding box center [811, 353] width 327 height 36
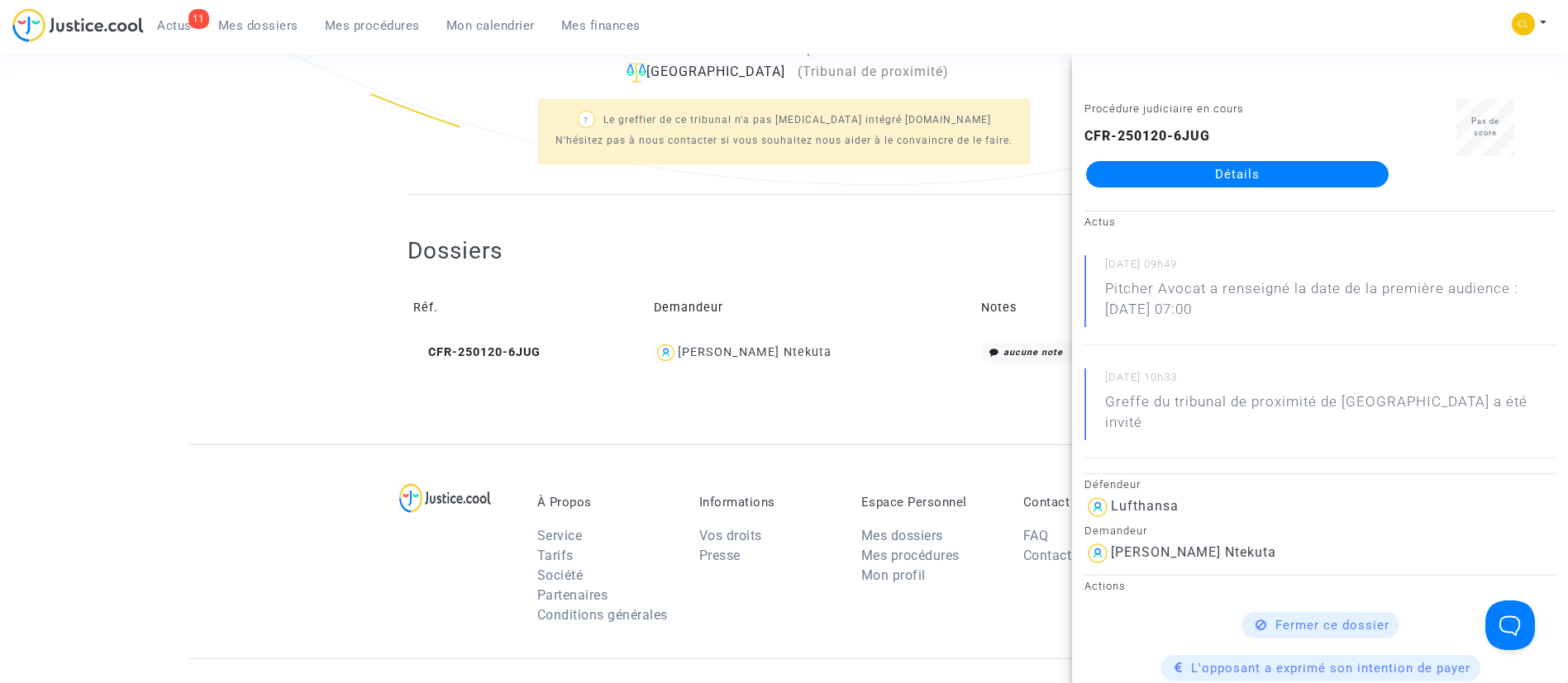
click at [1249, 176] on link "Détails" at bounding box center [1237, 175] width 302 height 26
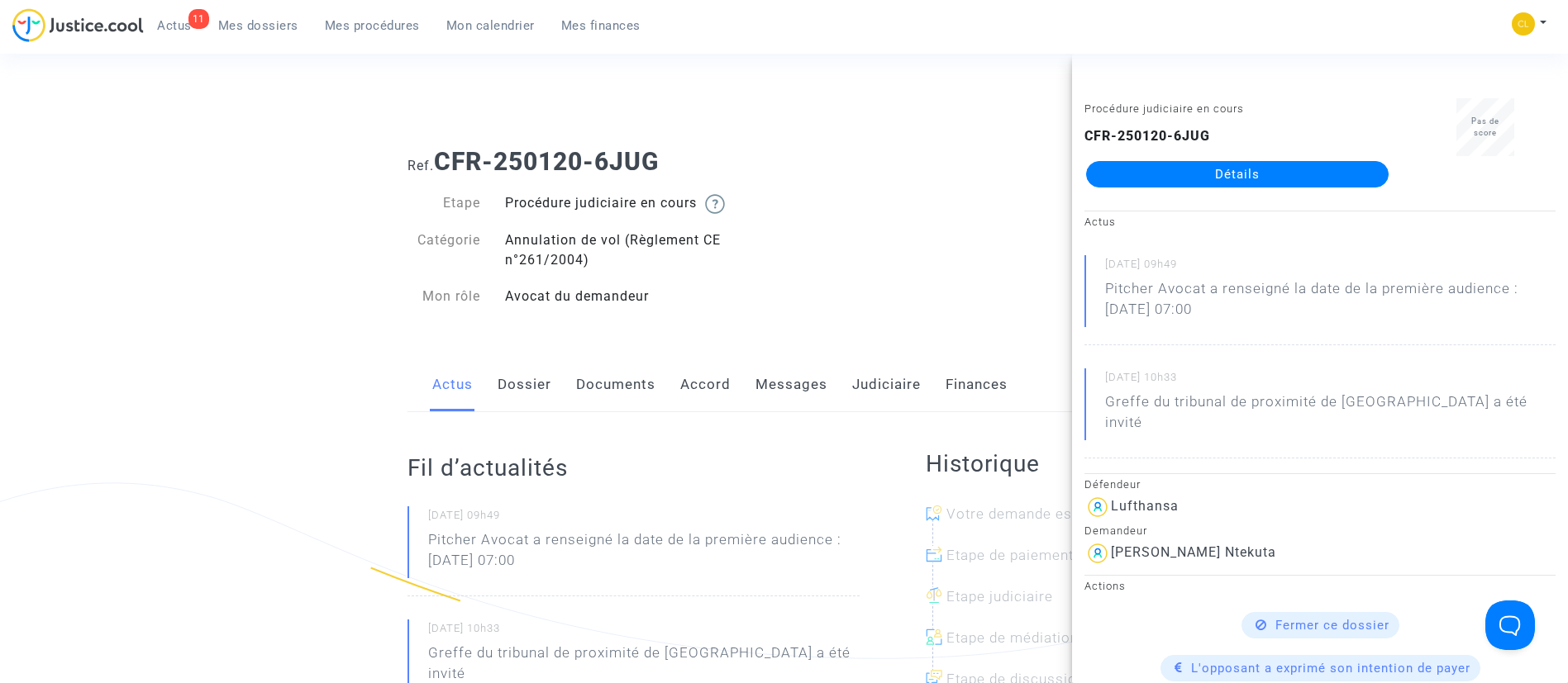
click at [614, 384] on link "Documents" at bounding box center [616, 385] width 80 height 55
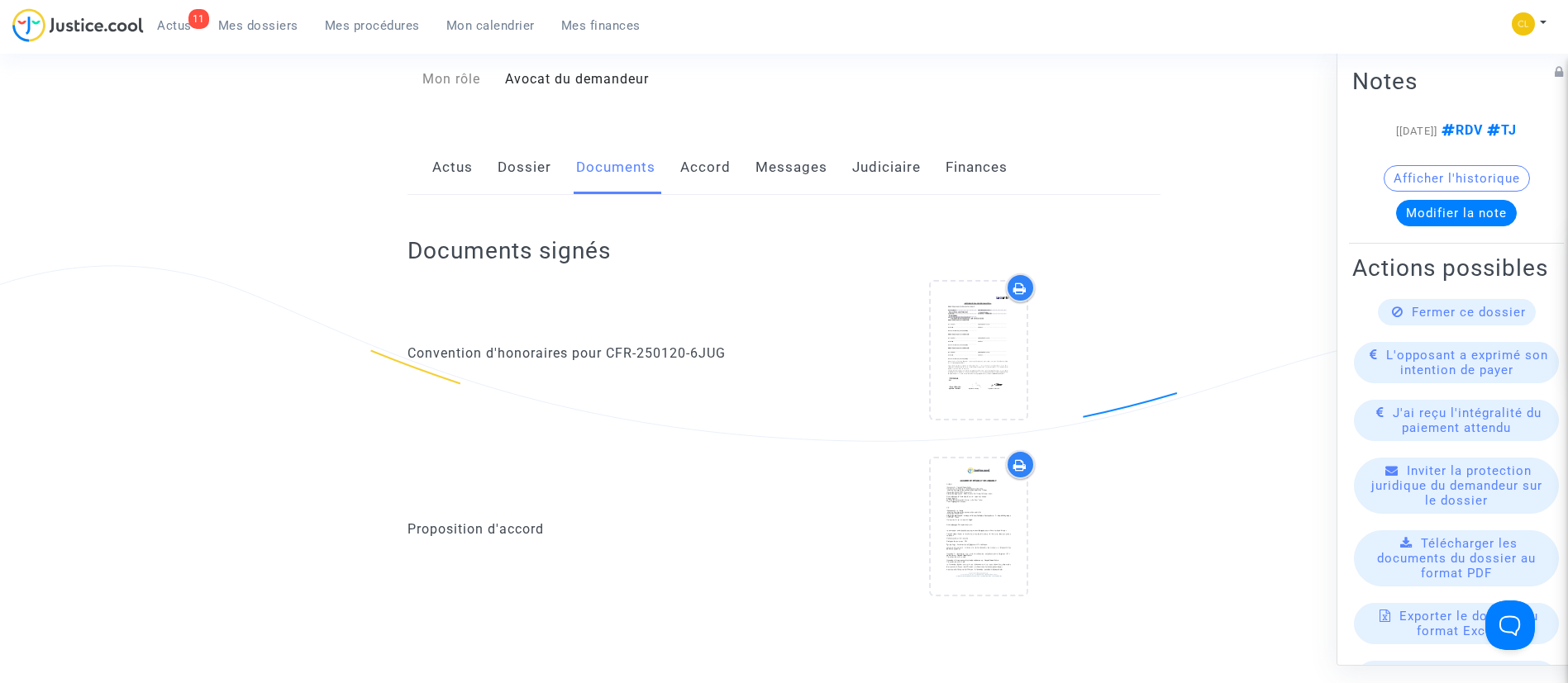
scroll to position [220, 0]
click at [713, 167] on link "Accord" at bounding box center [705, 165] width 51 height 55
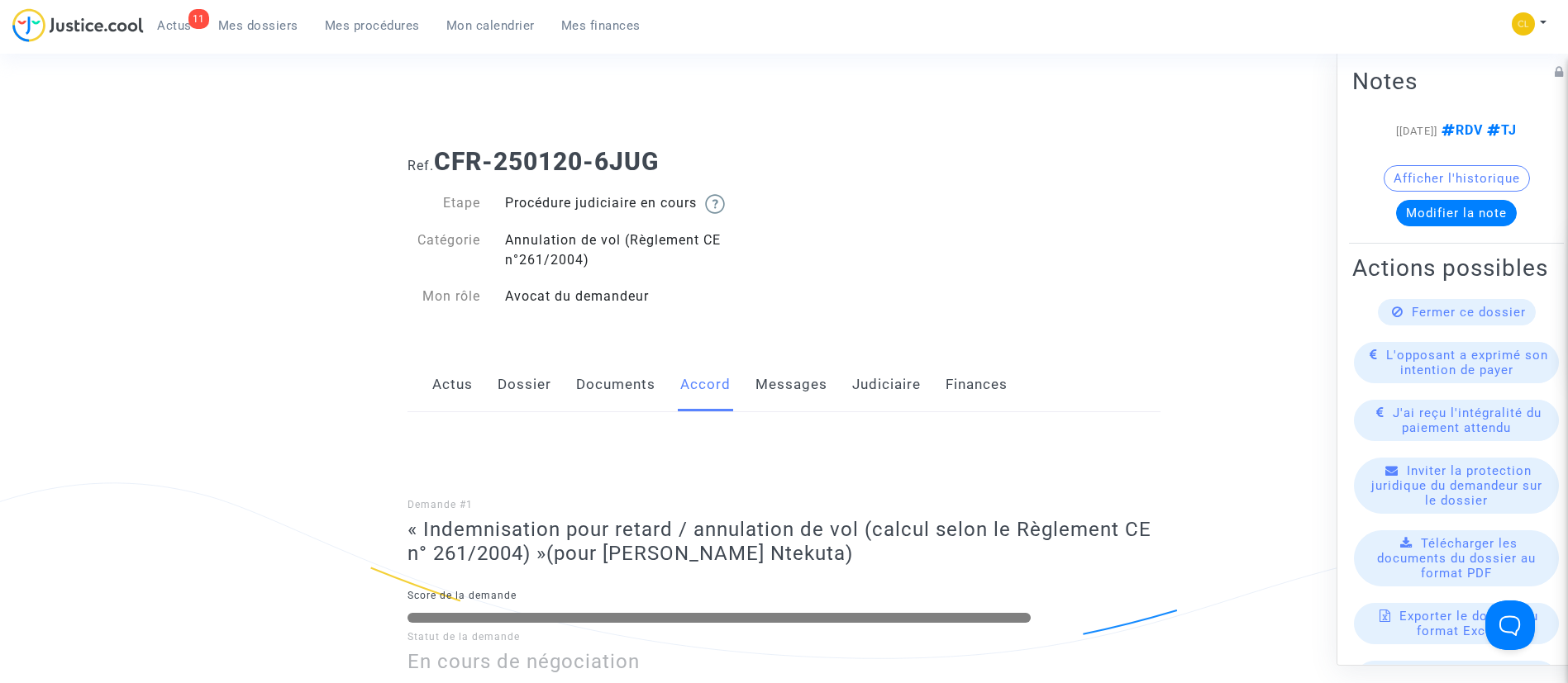
click at [528, 385] on link "Dossier" at bounding box center [524, 385] width 54 height 55
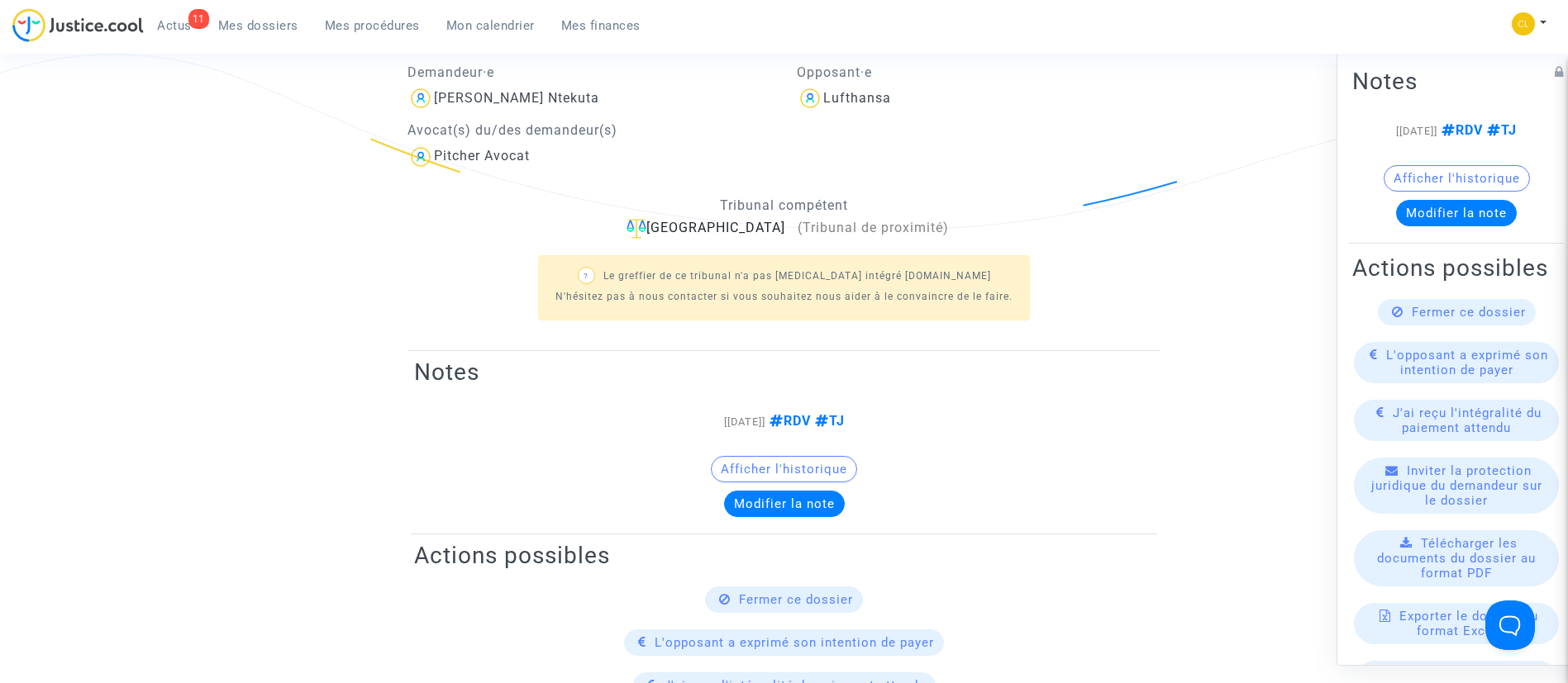
scroll to position [435, 0]
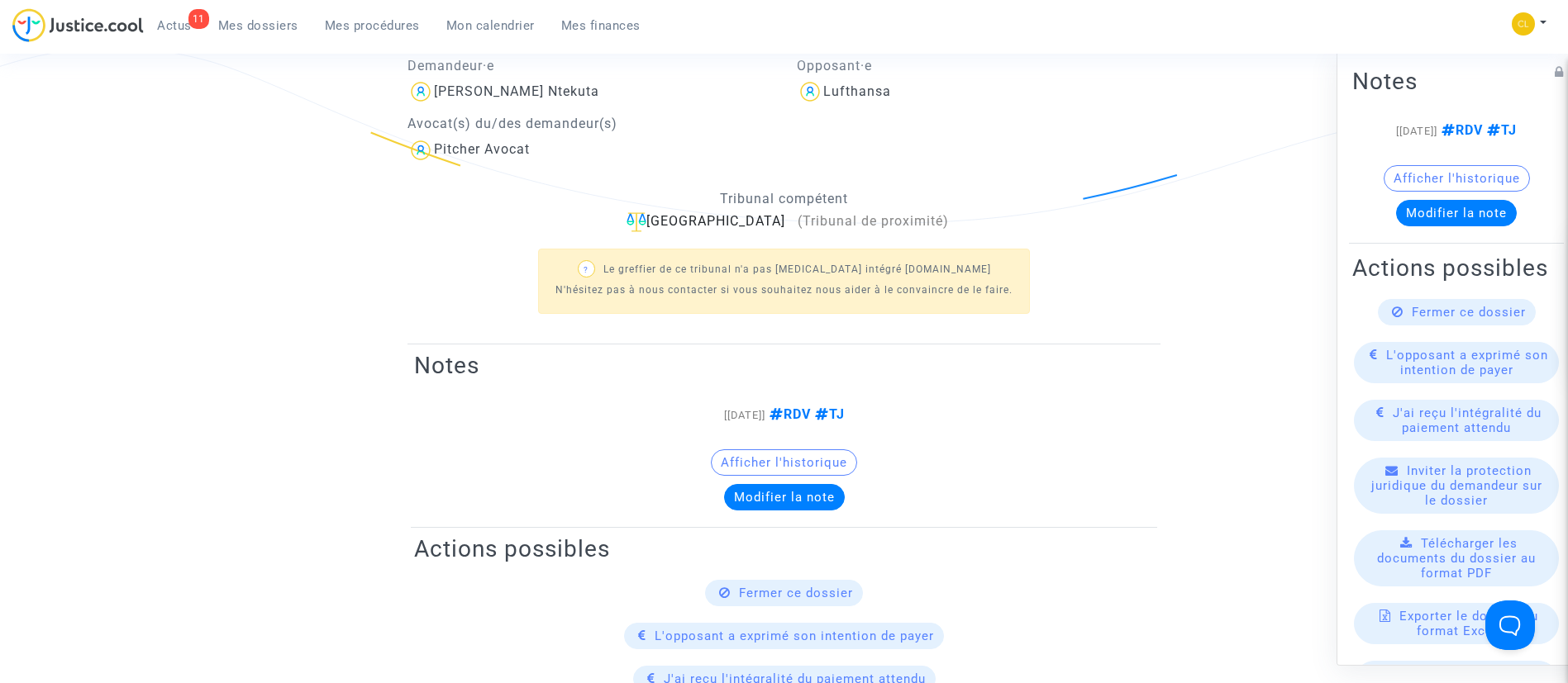
click at [352, 25] on span "Mes procédures" at bounding box center [372, 26] width 95 height 15
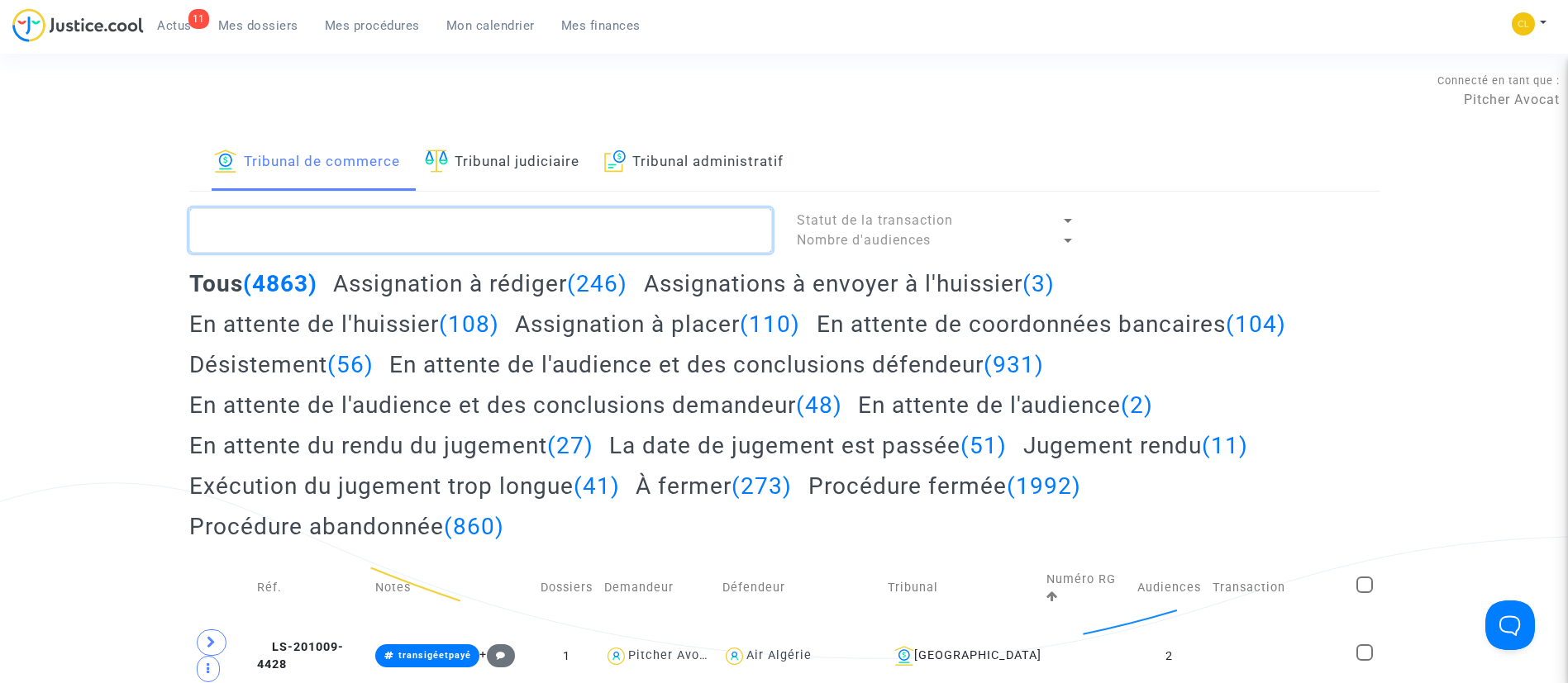
drag, startPoint x: 419, startPoint y: 247, endPoint x: 429, endPoint y: 247, distance: 10.0
click at [429, 247] on textarea at bounding box center [481, 230] width 583 height 45
click at [528, 162] on link "Tribunal judiciaire" at bounding box center [502, 163] width 155 height 56
click at [464, 224] on textarea at bounding box center [481, 230] width 583 height 45
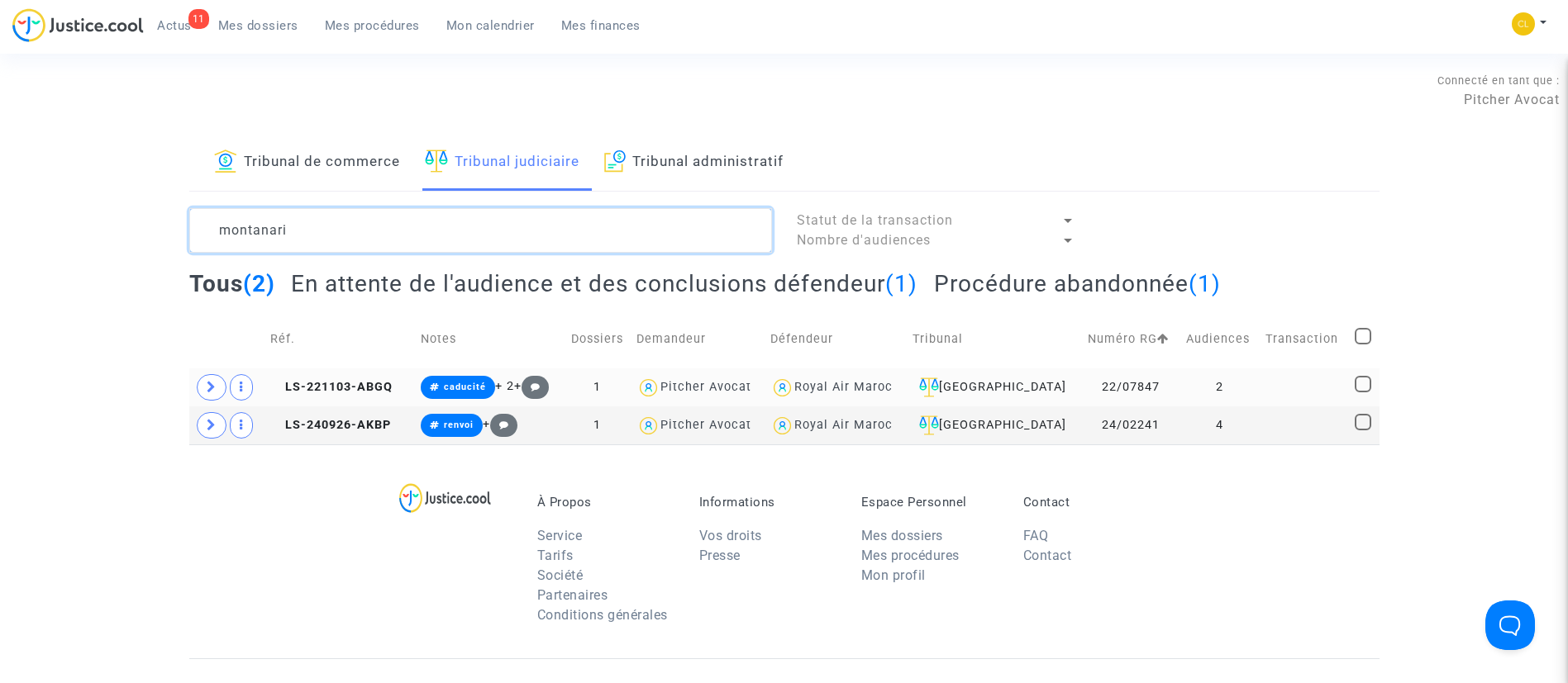
type textarea "montanari"
click at [1317, 382] on td at bounding box center [1305, 387] width 89 height 38
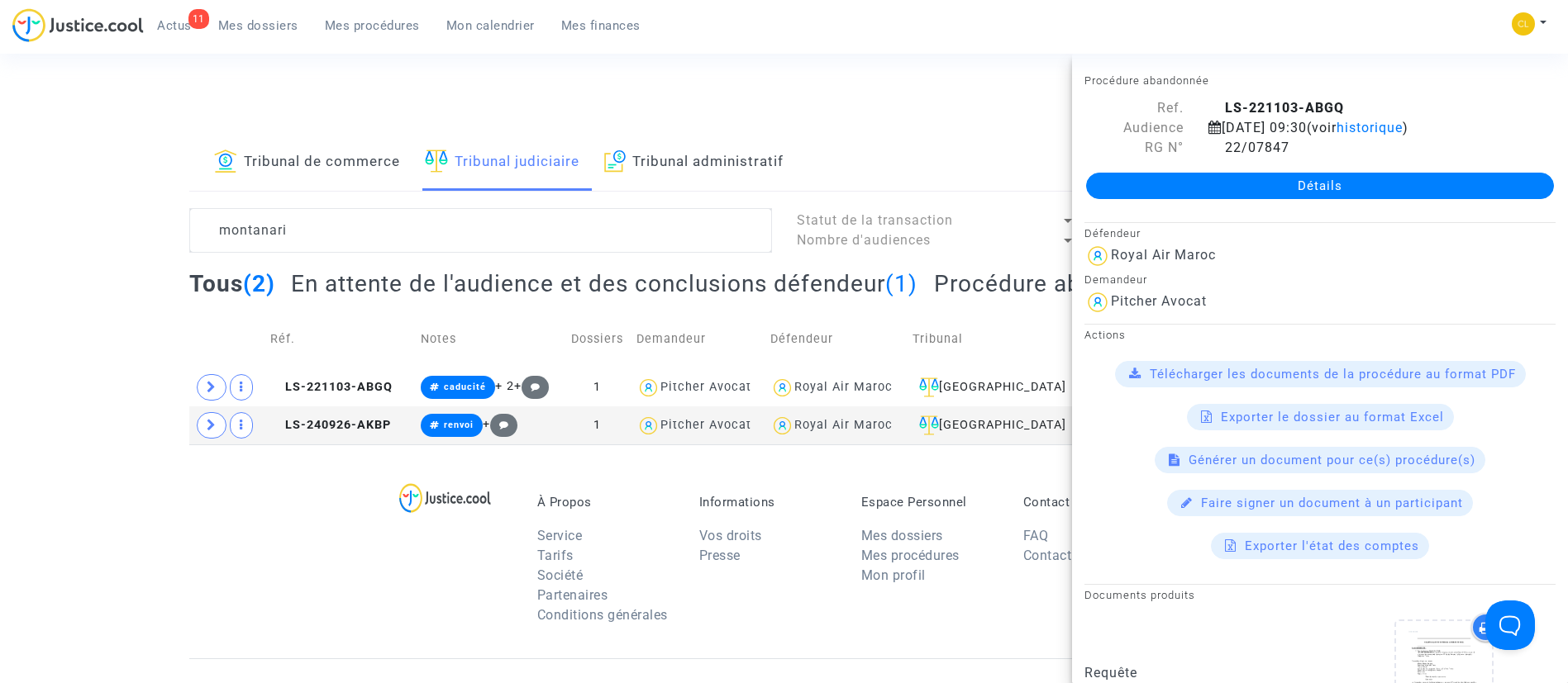
click at [946, 309] on div "Tous (2) En attente de l'audience et des conclusions défendeur (1) Procédure ab…" at bounding box center [784, 289] width 1190 height 41
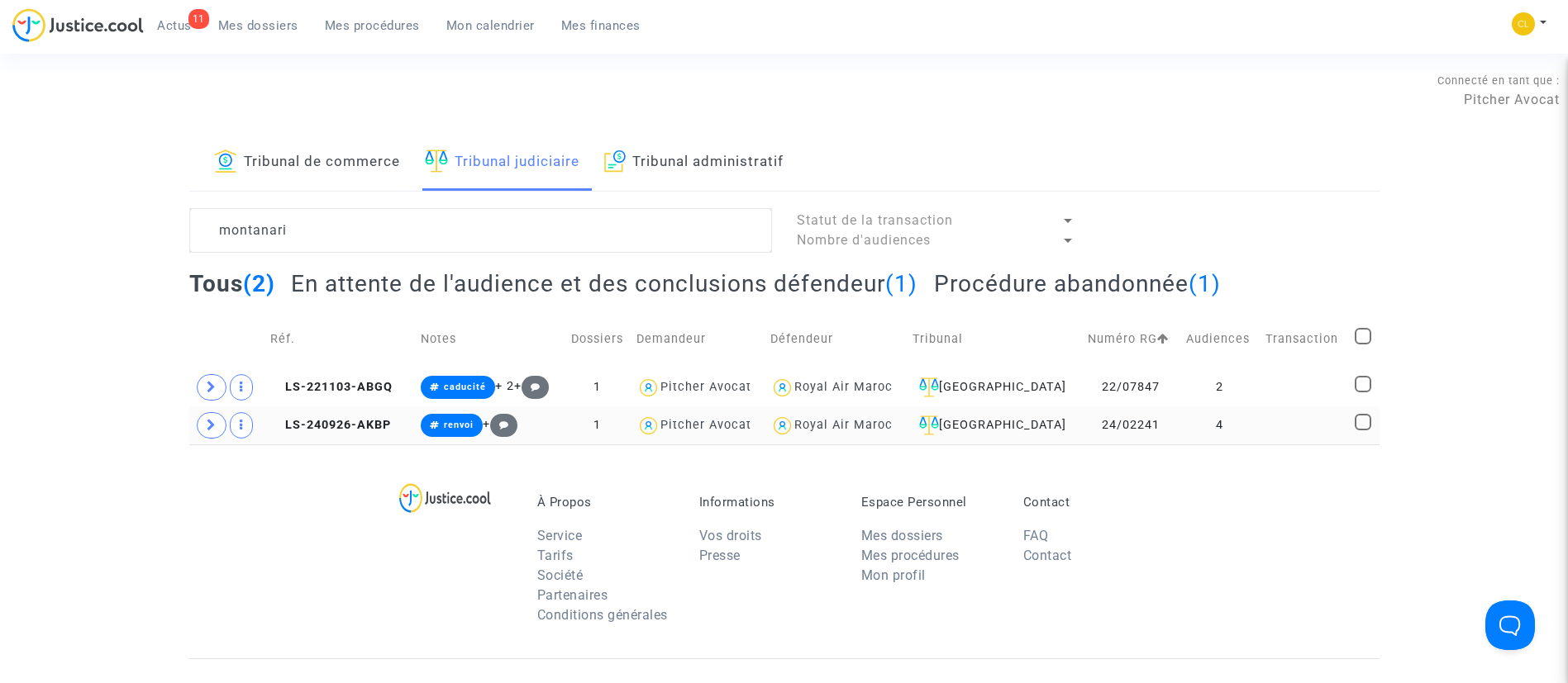
click at [1275, 423] on td at bounding box center [1305, 426] width 89 height 38
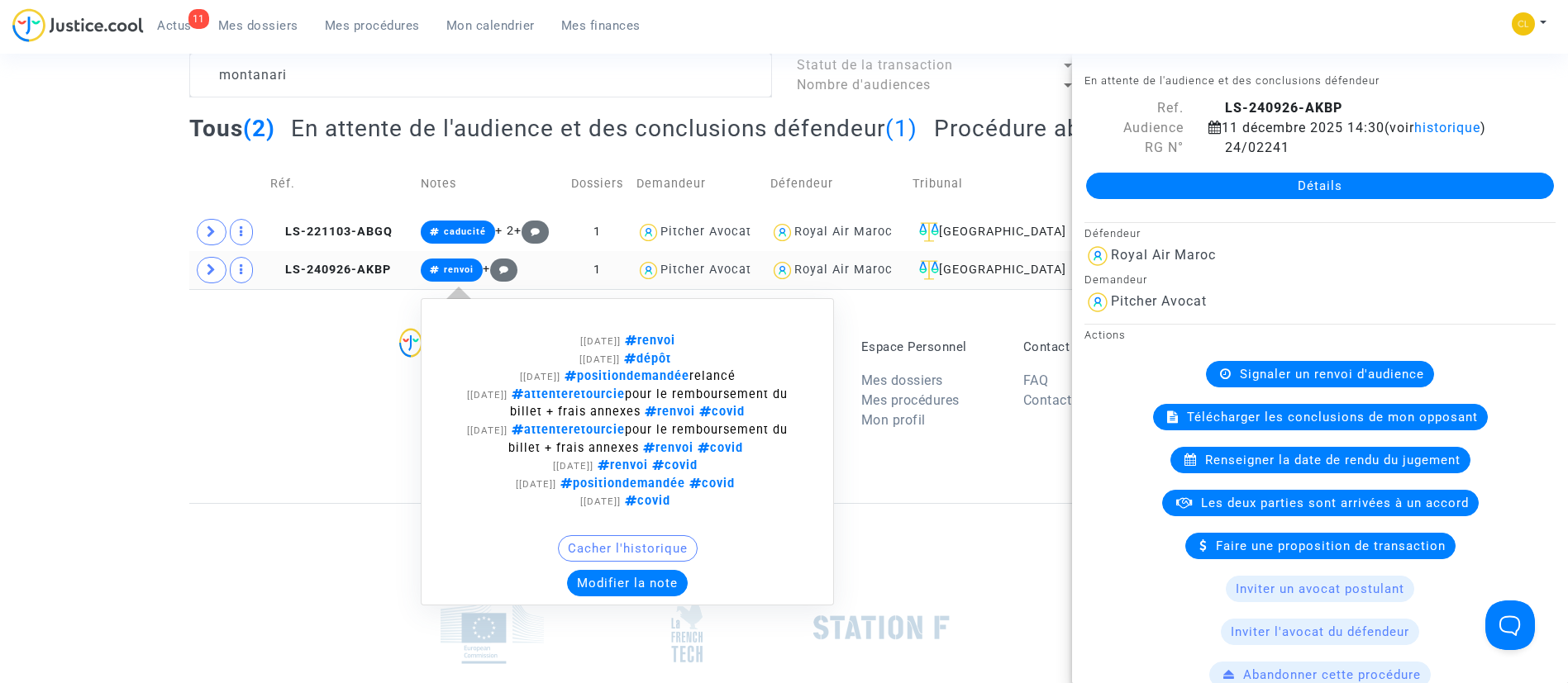
scroll to position [163, 0]
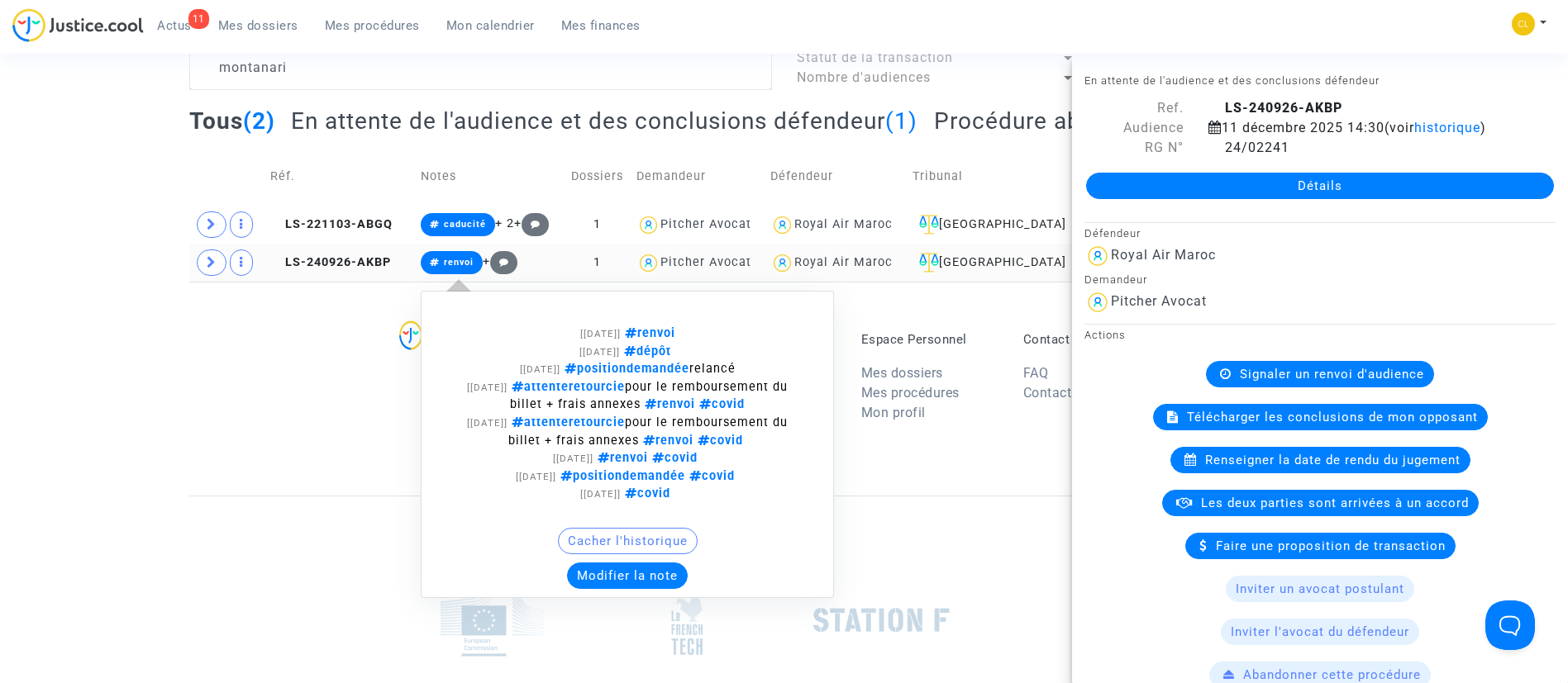
click at [604, 565] on button "Modifier la note" at bounding box center [628, 576] width 121 height 26
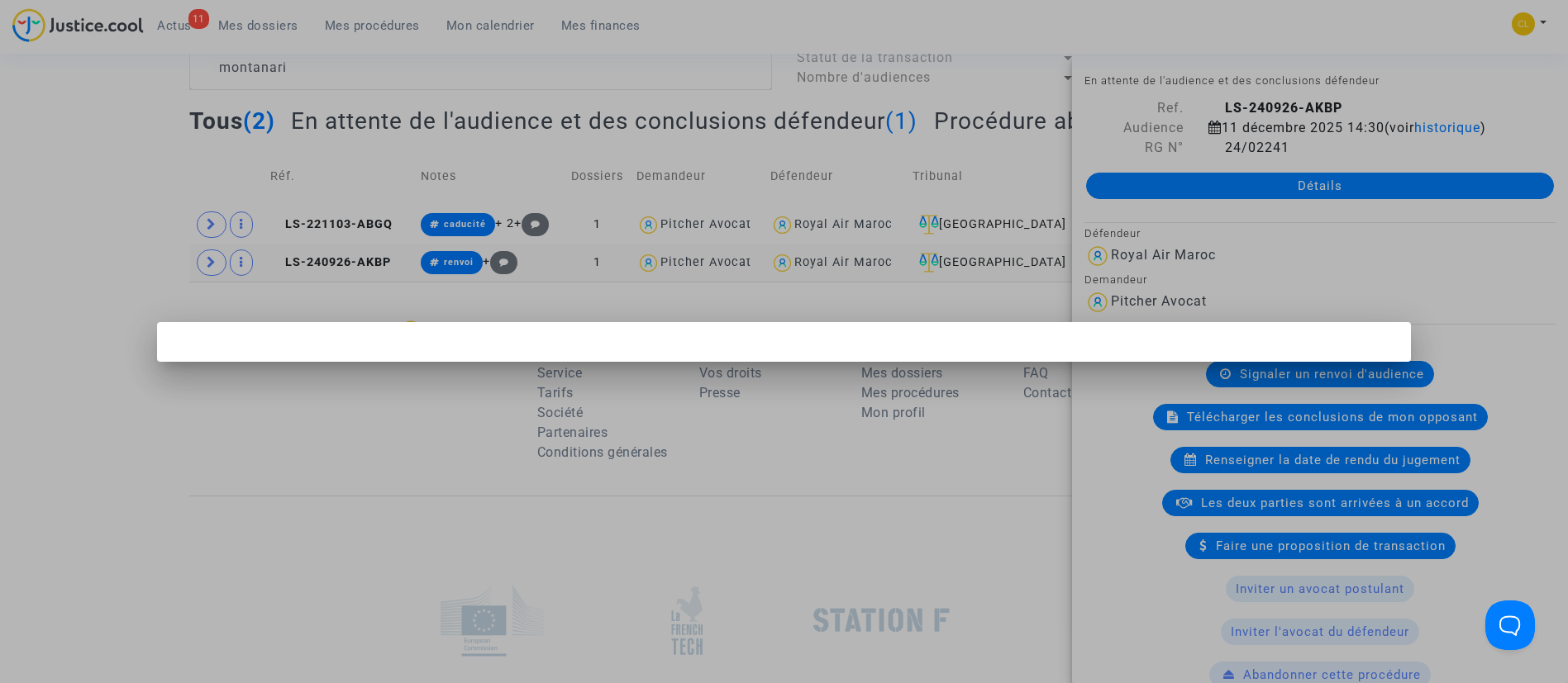
scroll to position [0, 0]
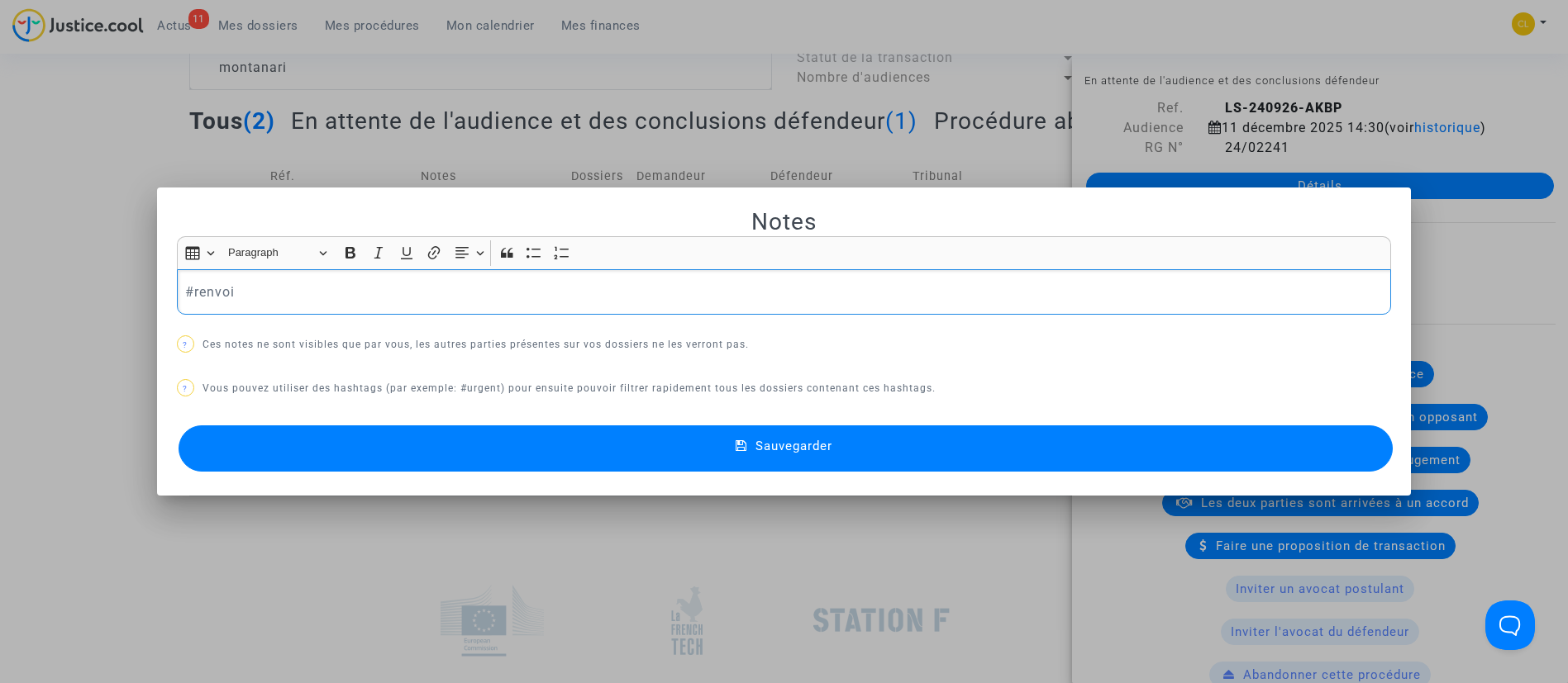
click at [202, 297] on p "#renvoi" at bounding box center [784, 291] width 1197 height 21
click at [873, 442] on button "Sauvegarder" at bounding box center [786, 449] width 1215 height 46
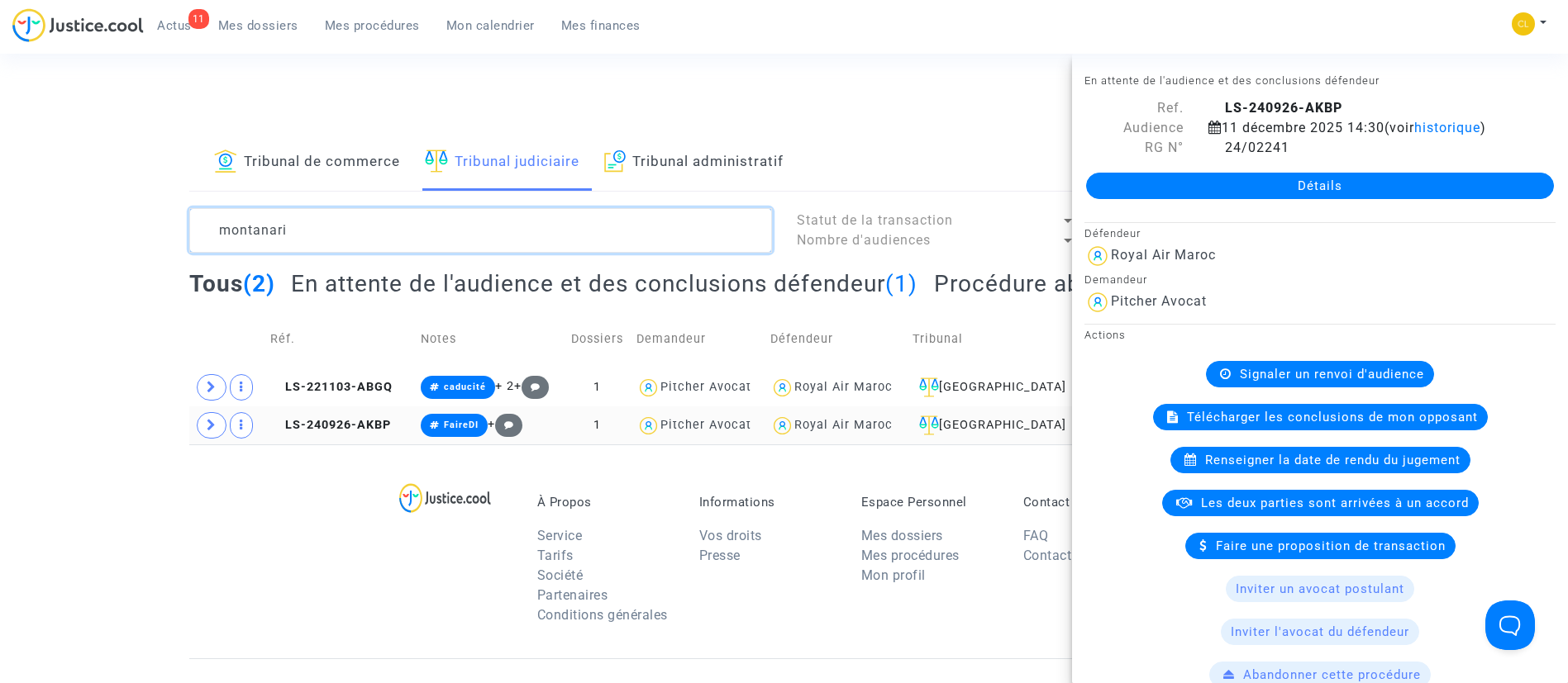
click at [322, 222] on textarea at bounding box center [481, 230] width 583 height 45
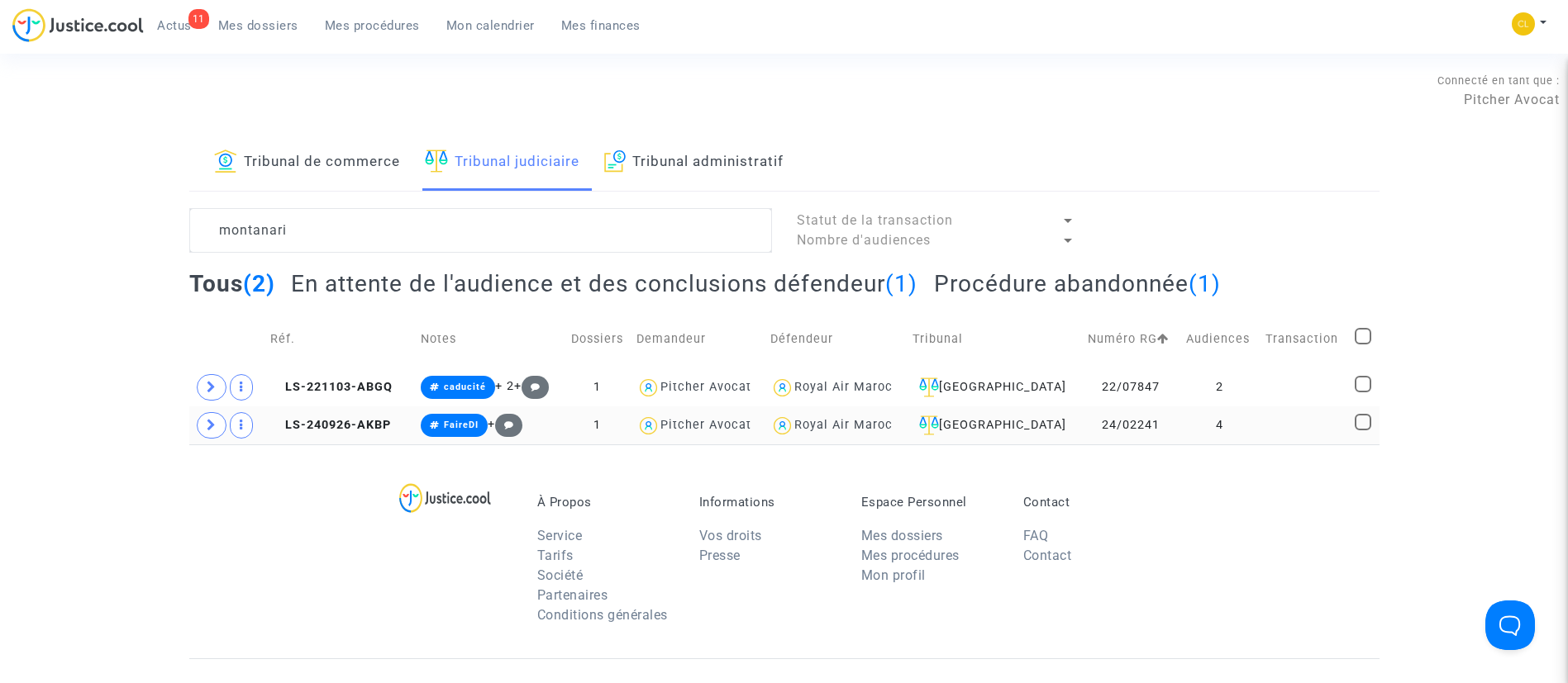
click at [314, 173] on link "Tribunal de commerce" at bounding box center [306, 163] width 186 height 56
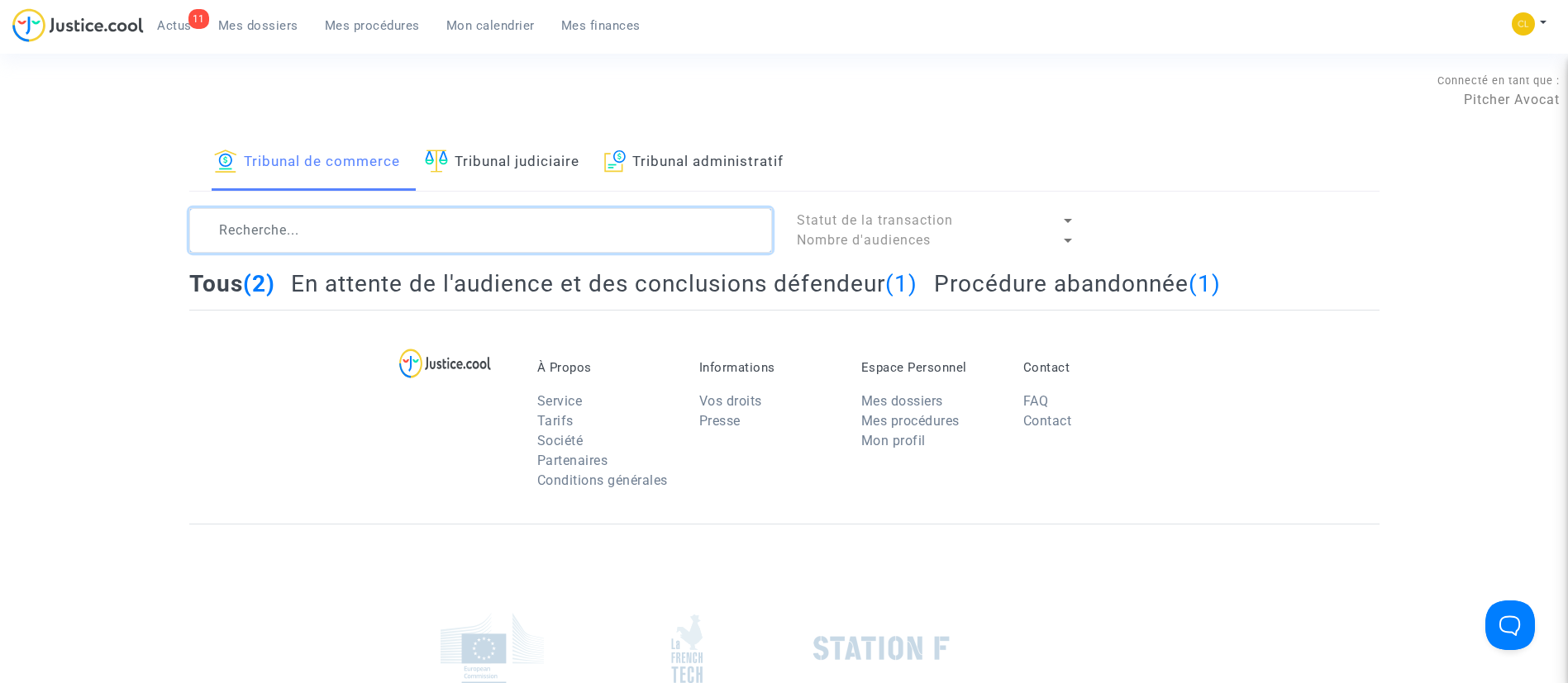
click at [291, 227] on textarea at bounding box center [481, 230] width 583 height 45
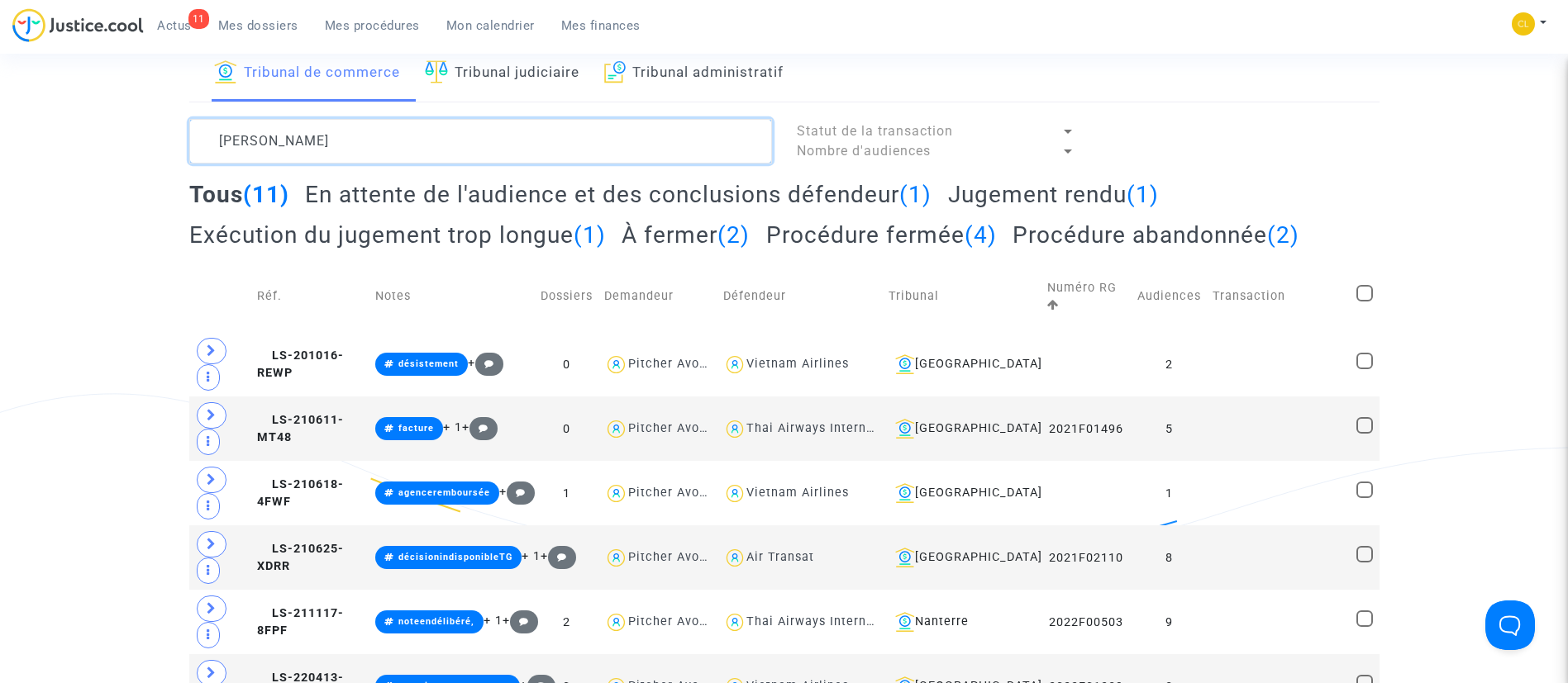
scroll to position [92, 0]
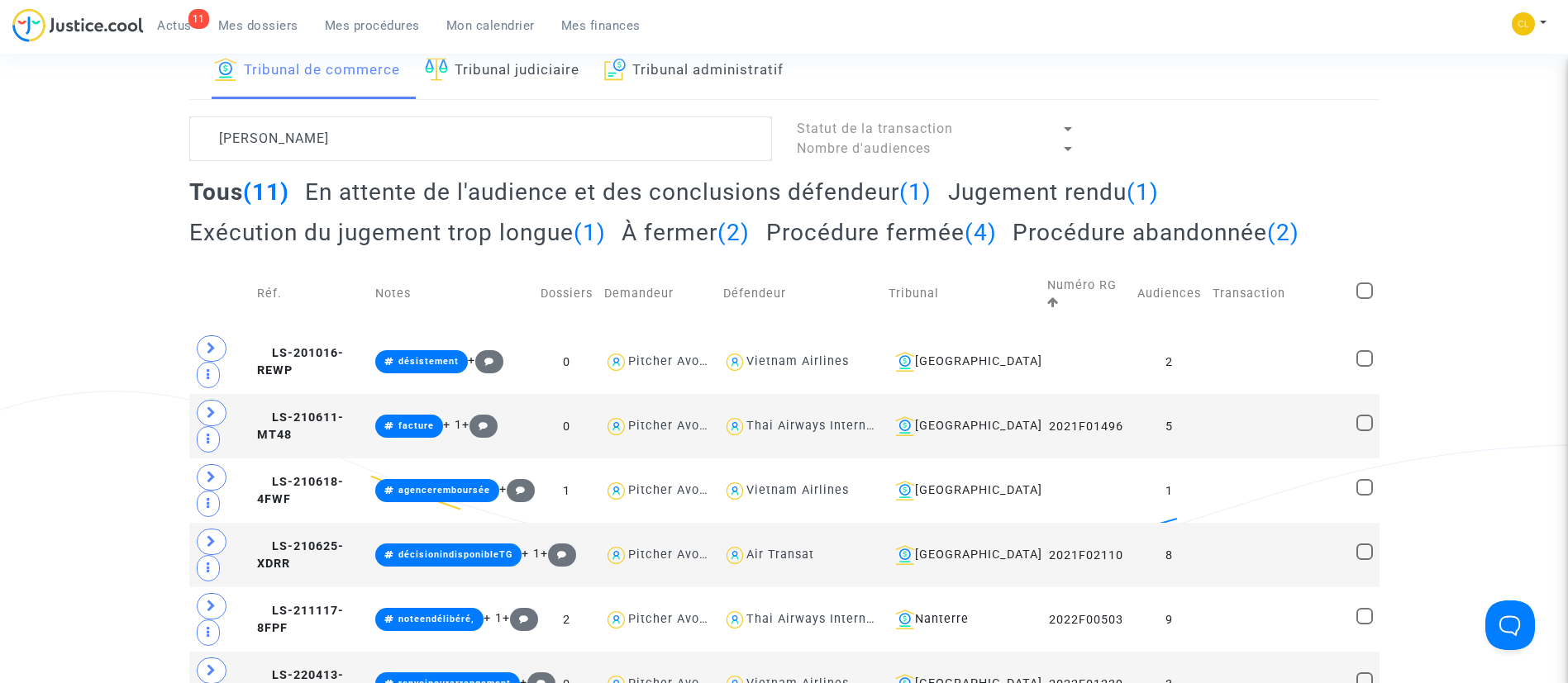
click at [457, 228] on h2 "Exécution du jugement trop longue (1)" at bounding box center [398, 232] width 417 height 29
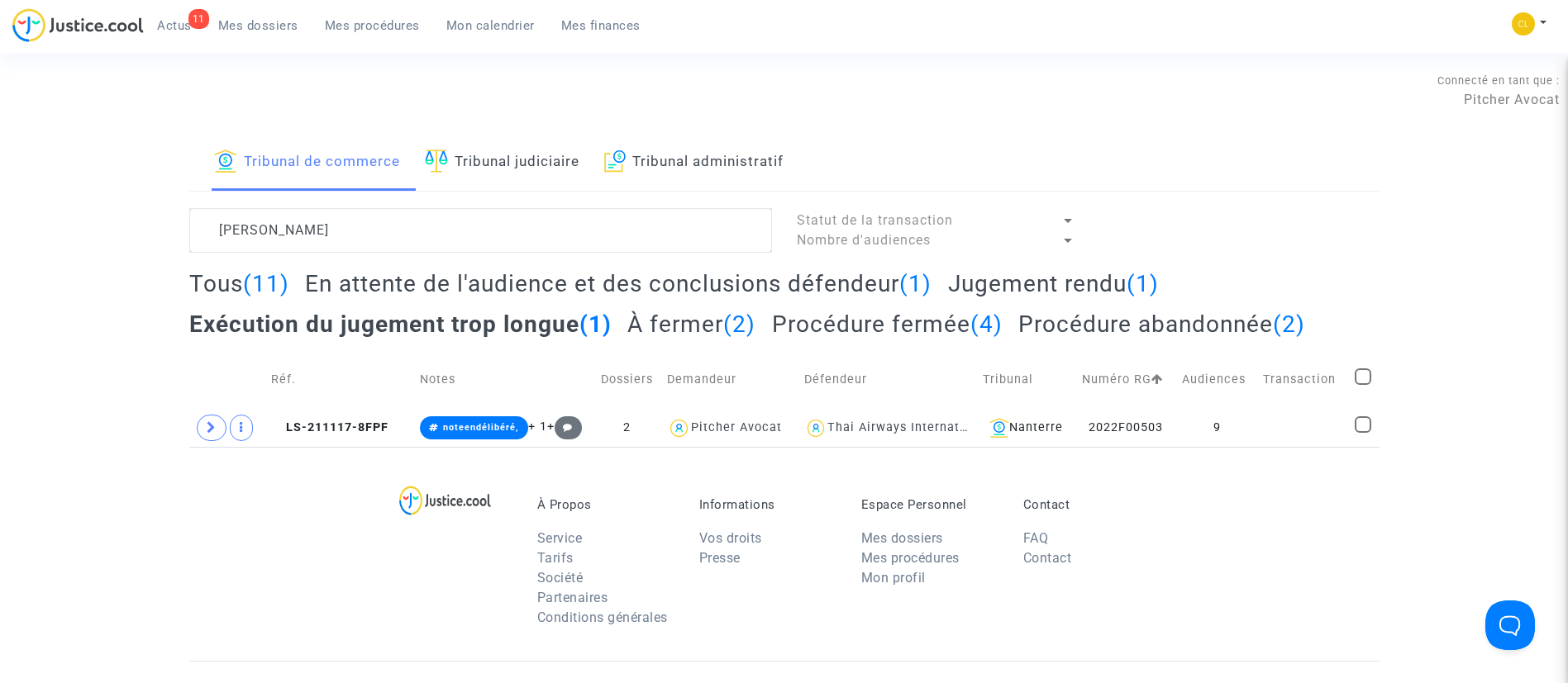
click at [1073, 288] on h2 "Jugement rendu (1)" at bounding box center [1054, 283] width 210 height 29
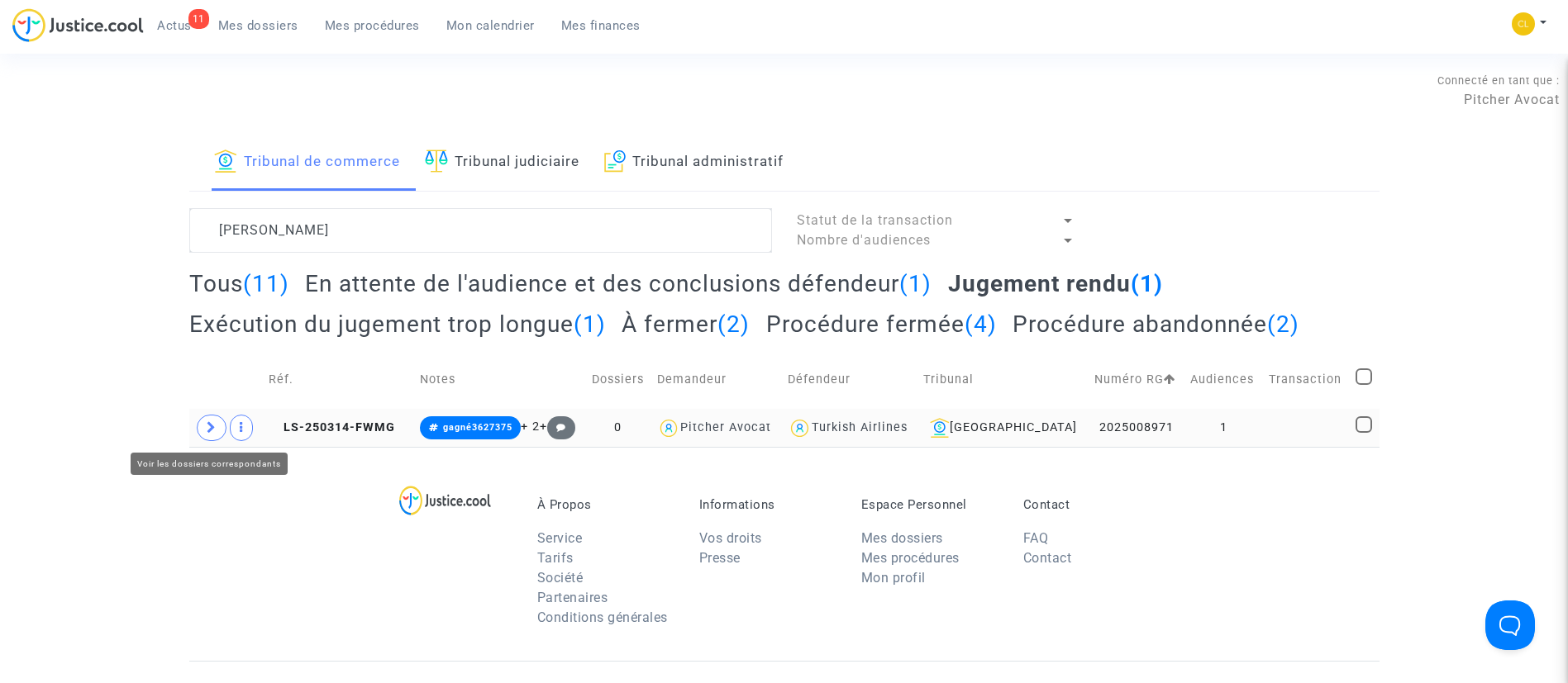
click at [216, 426] on span at bounding box center [212, 428] width 30 height 26
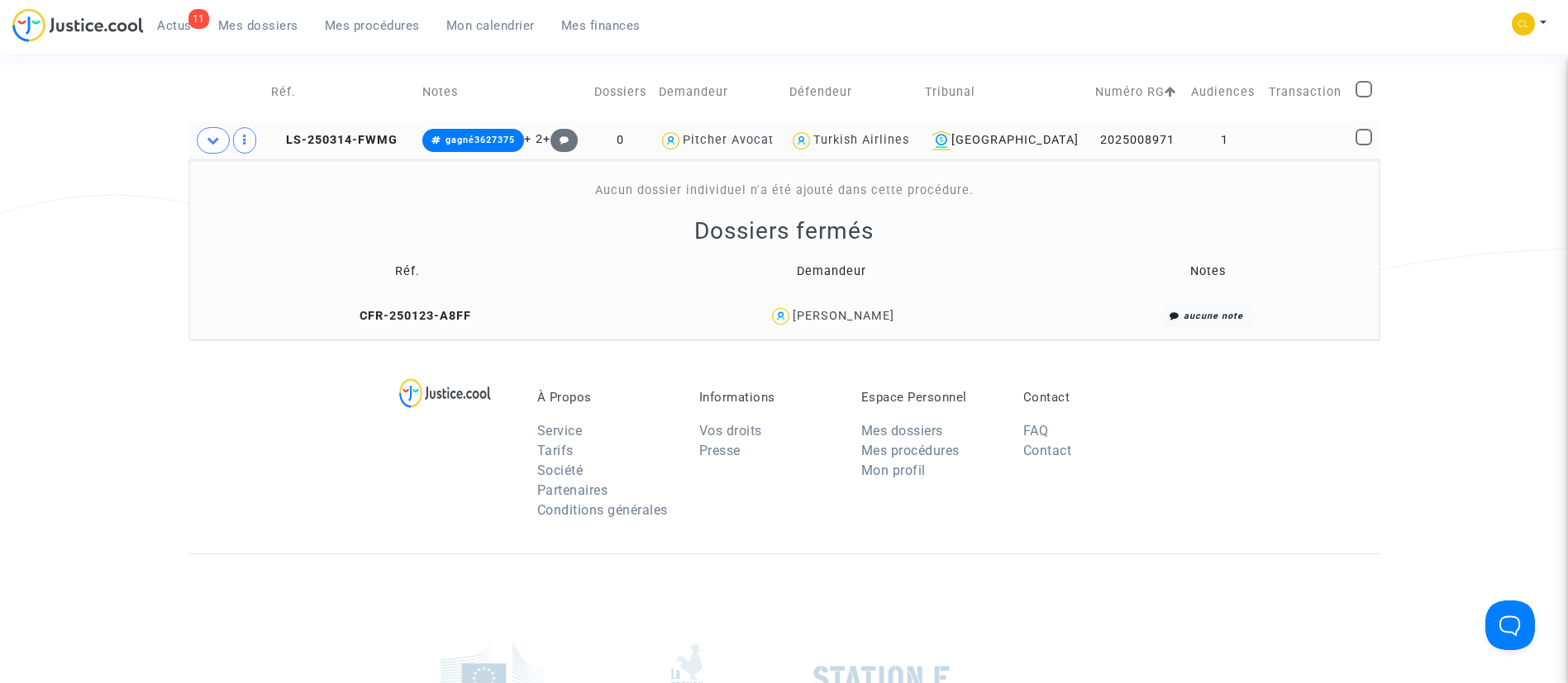
scroll to position [289, 0]
click at [1282, 127] on td at bounding box center [1306, 139] width 87 height 38
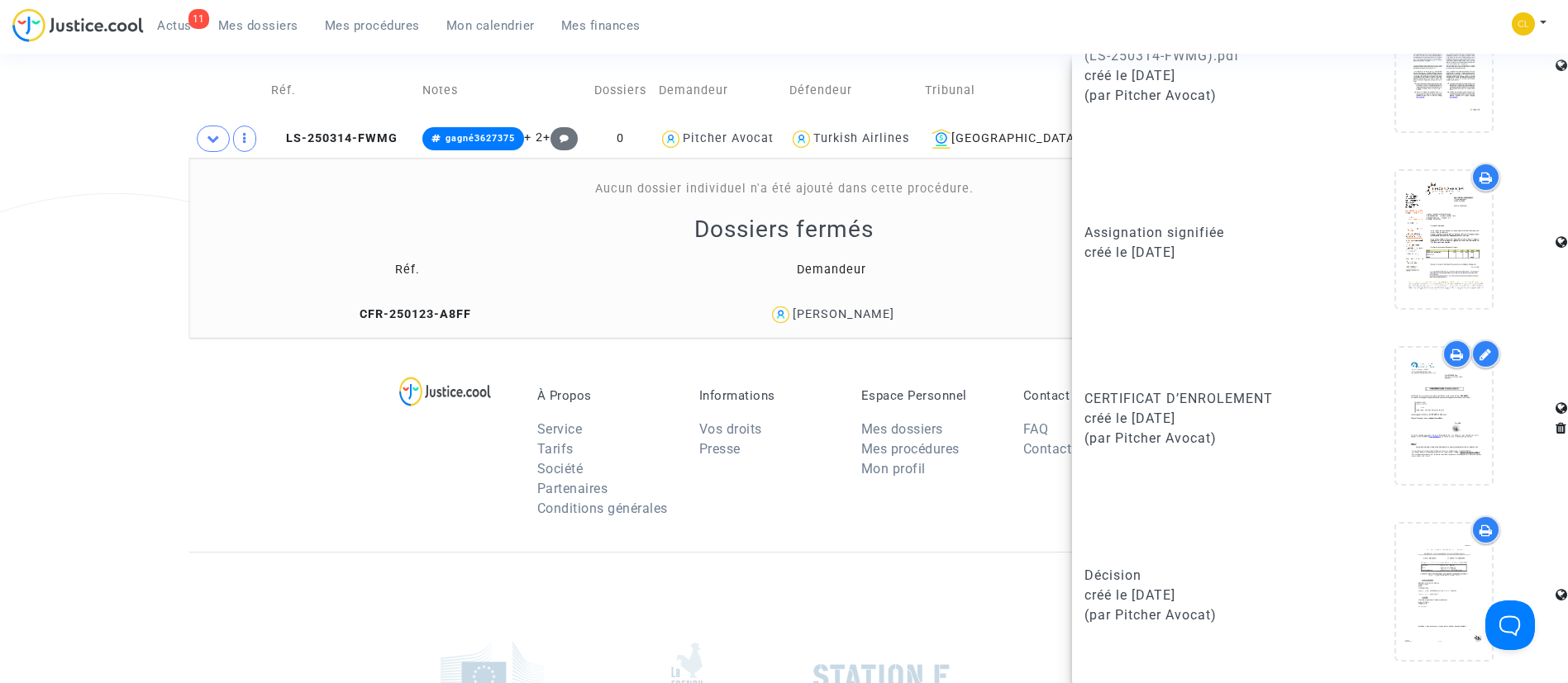
scroll to position [1263, 0]
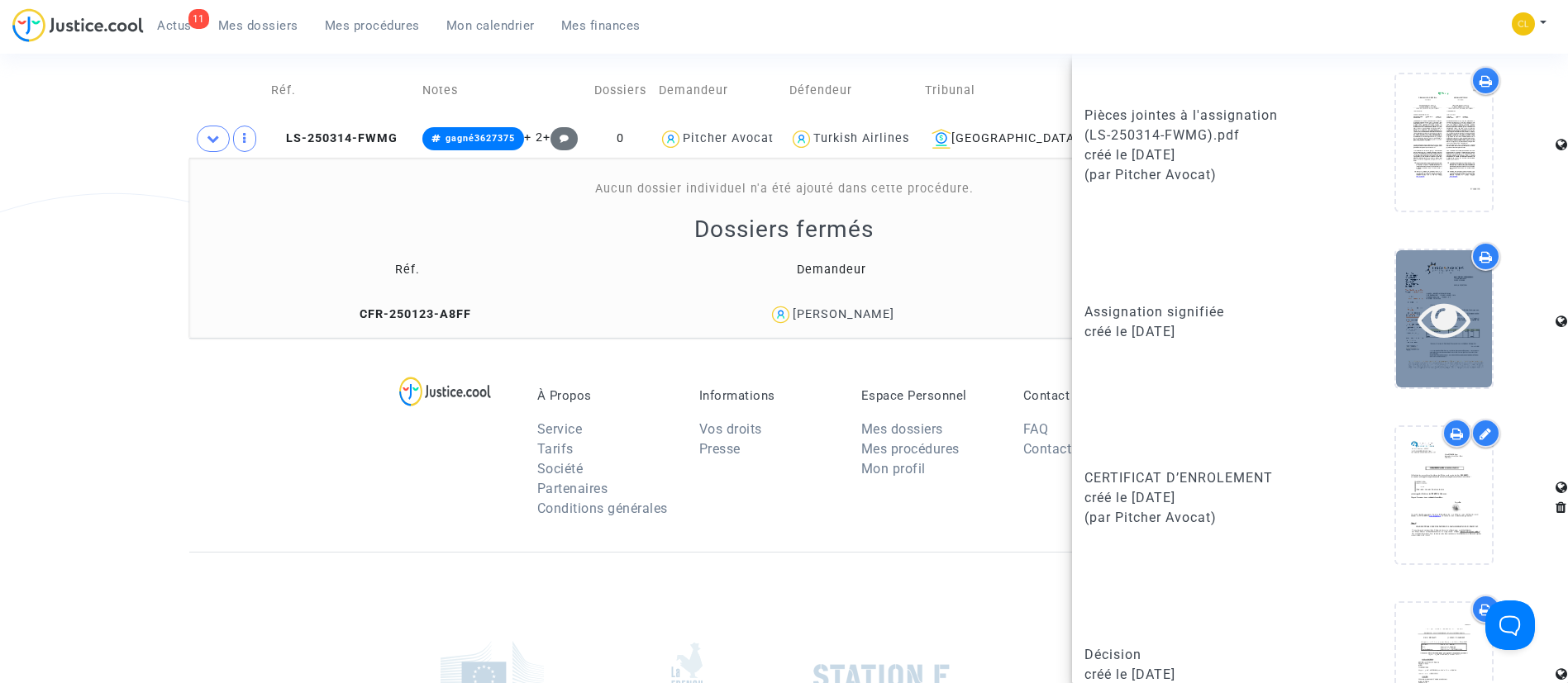
click at [1426, 310] on icon at bounding box center [1444, 319] width 54 height 53
click at [1429, 317] on icon at bounding box center [1444, 319] width 54 height 53
click at [1419, 321] on icon at bounding box center [1444, 319] width 54 height 53
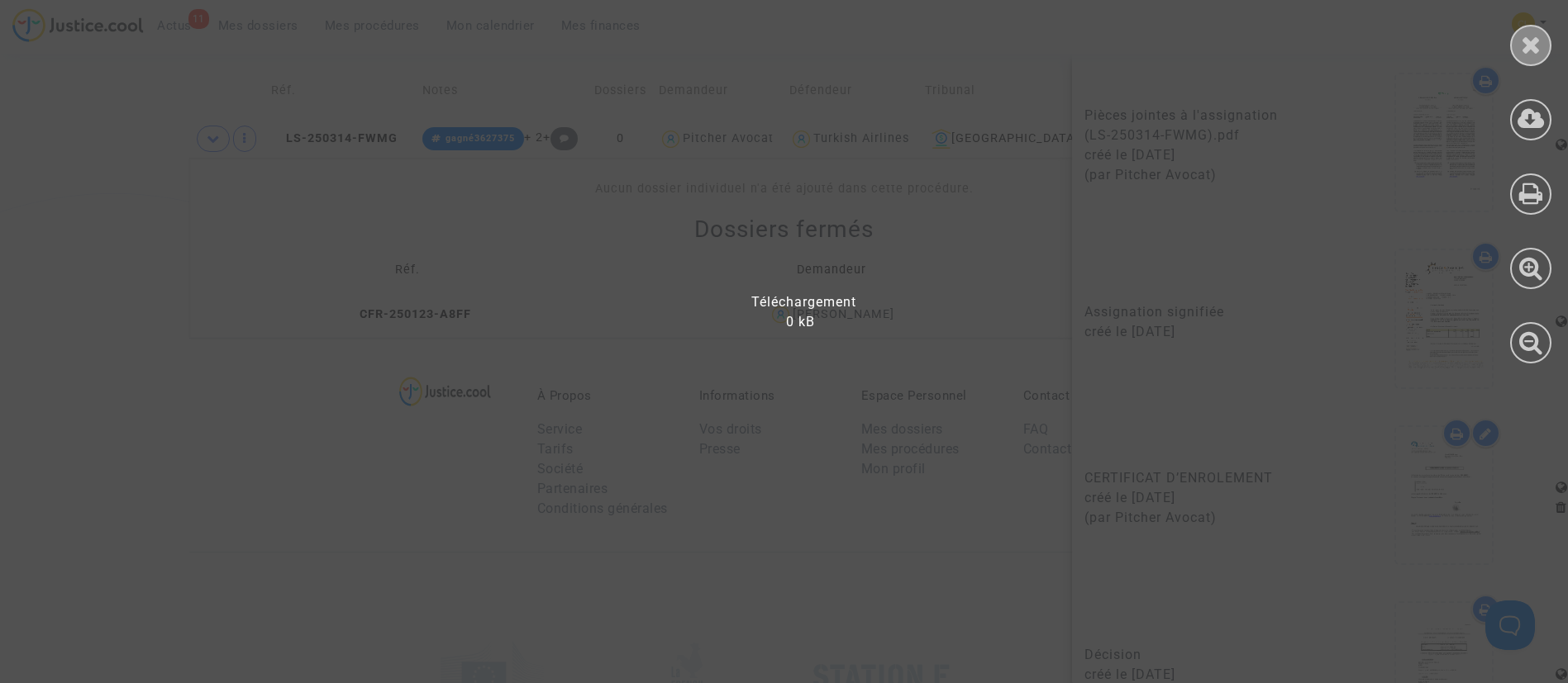
click at [1541, 51] on div at bounding box center [1531, 46] width 41 height 41
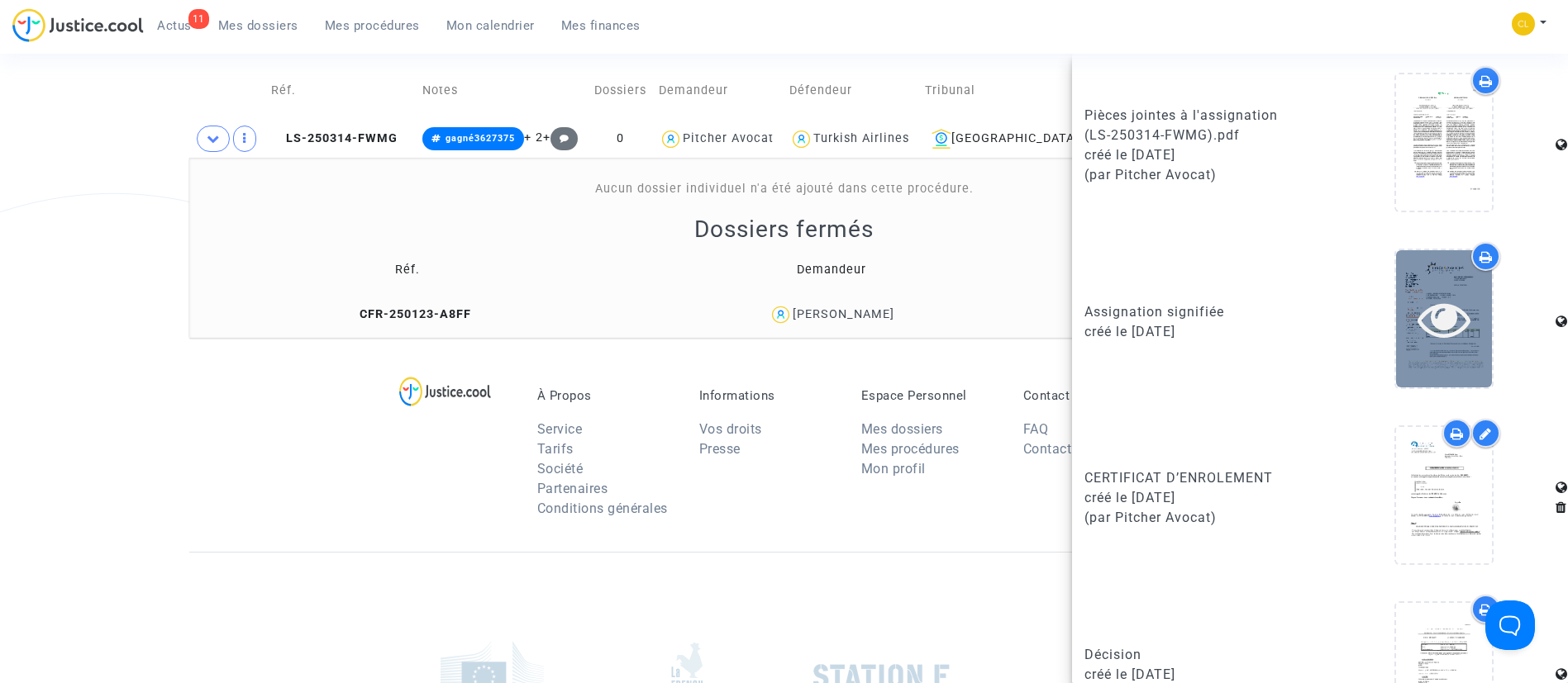
click at [1422, 326] on icon at bounding box center [1444, 319] width 54 height 53
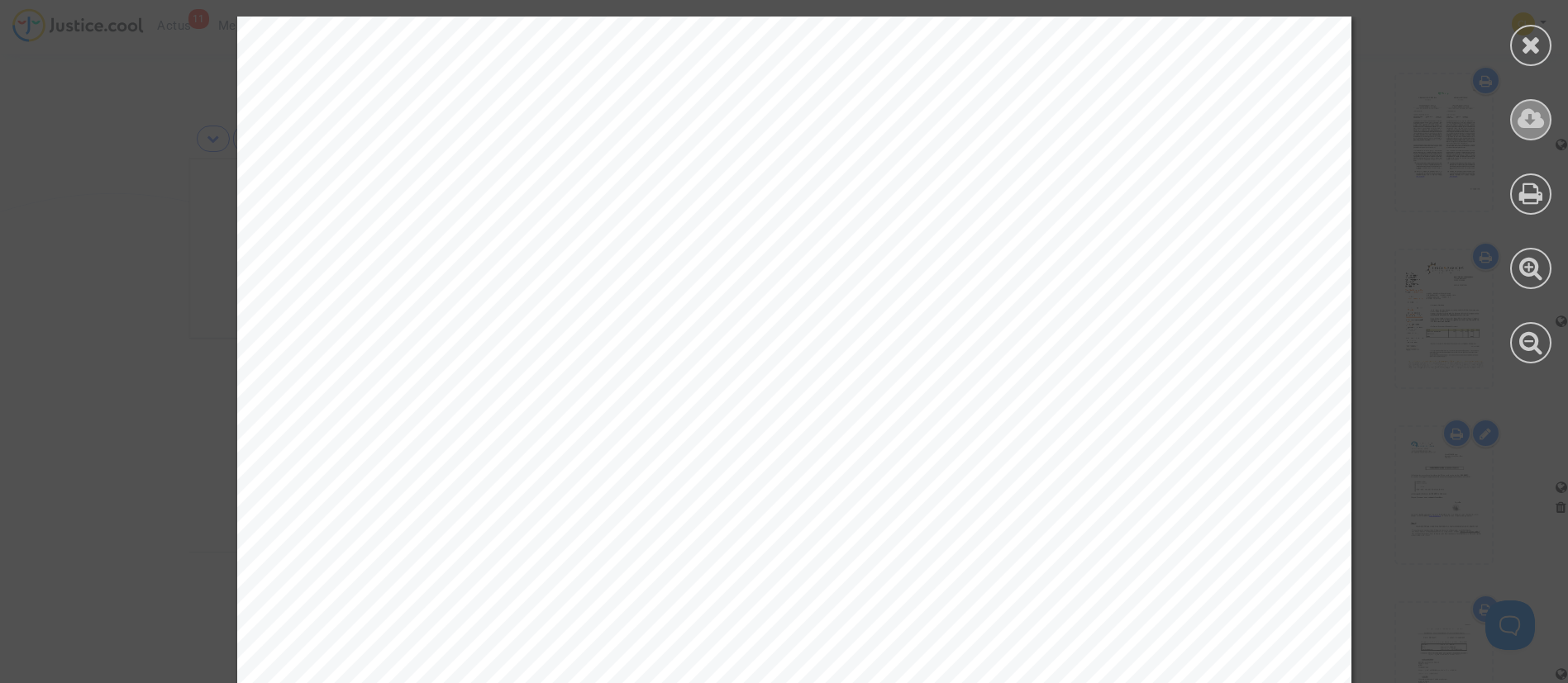
click at [1534, 110] on icon at bounding box center [1531, 119] width 27 height 25
click at [1532, 45] on icon at bounding box center [1531, 45] width 21 height 25
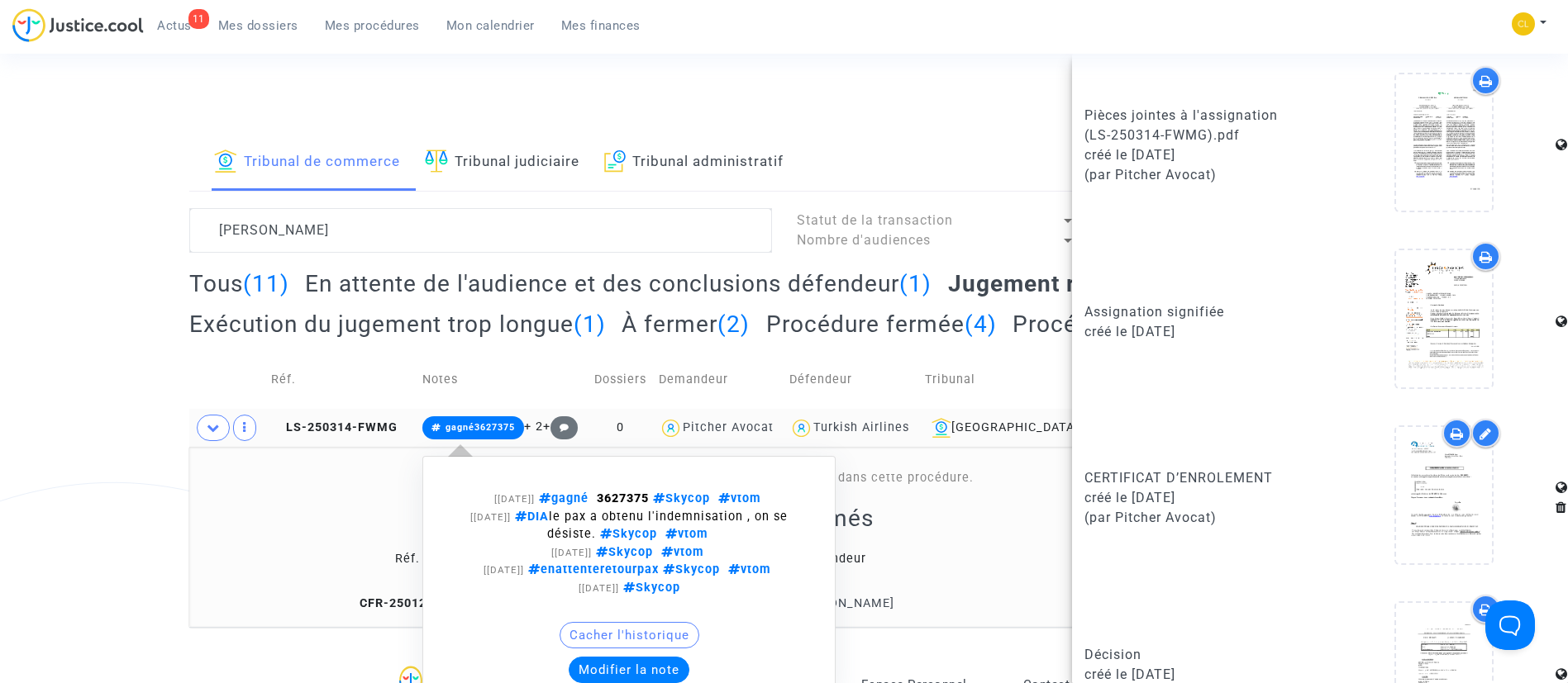
scroll to position [2, 0]
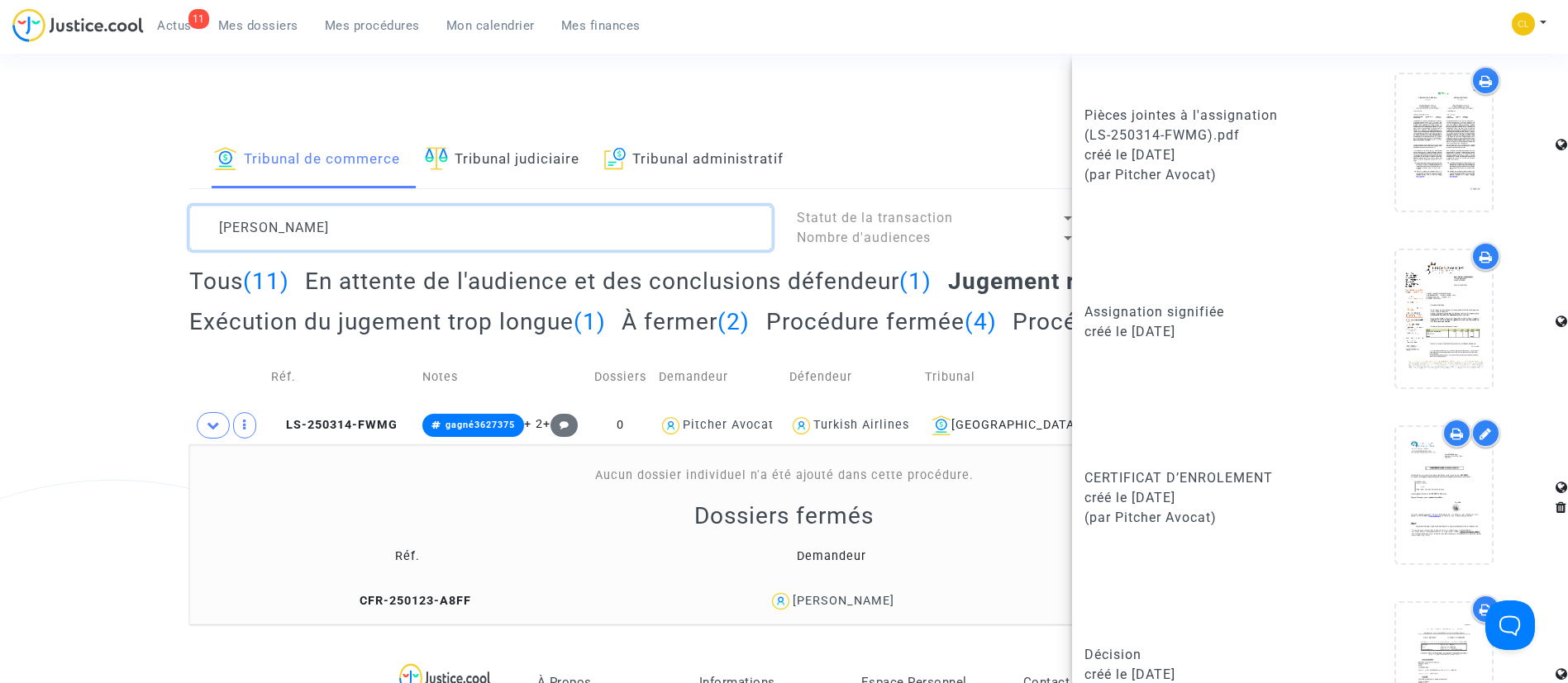
click at [324, 211] on textarea at bounding box center [481, 228] width 583 height 45
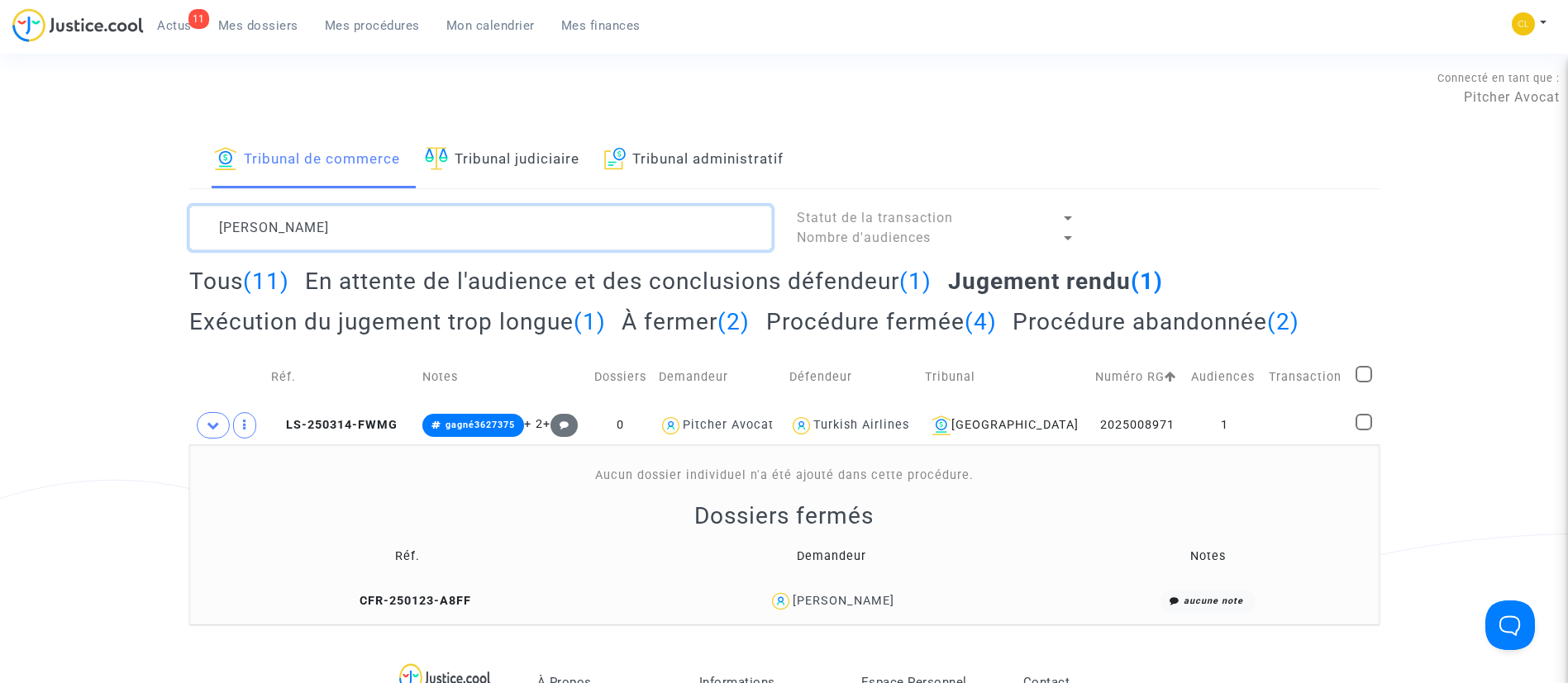
click at [324, 211] on textarea at bounding box center [481, 228] width 583 height 45
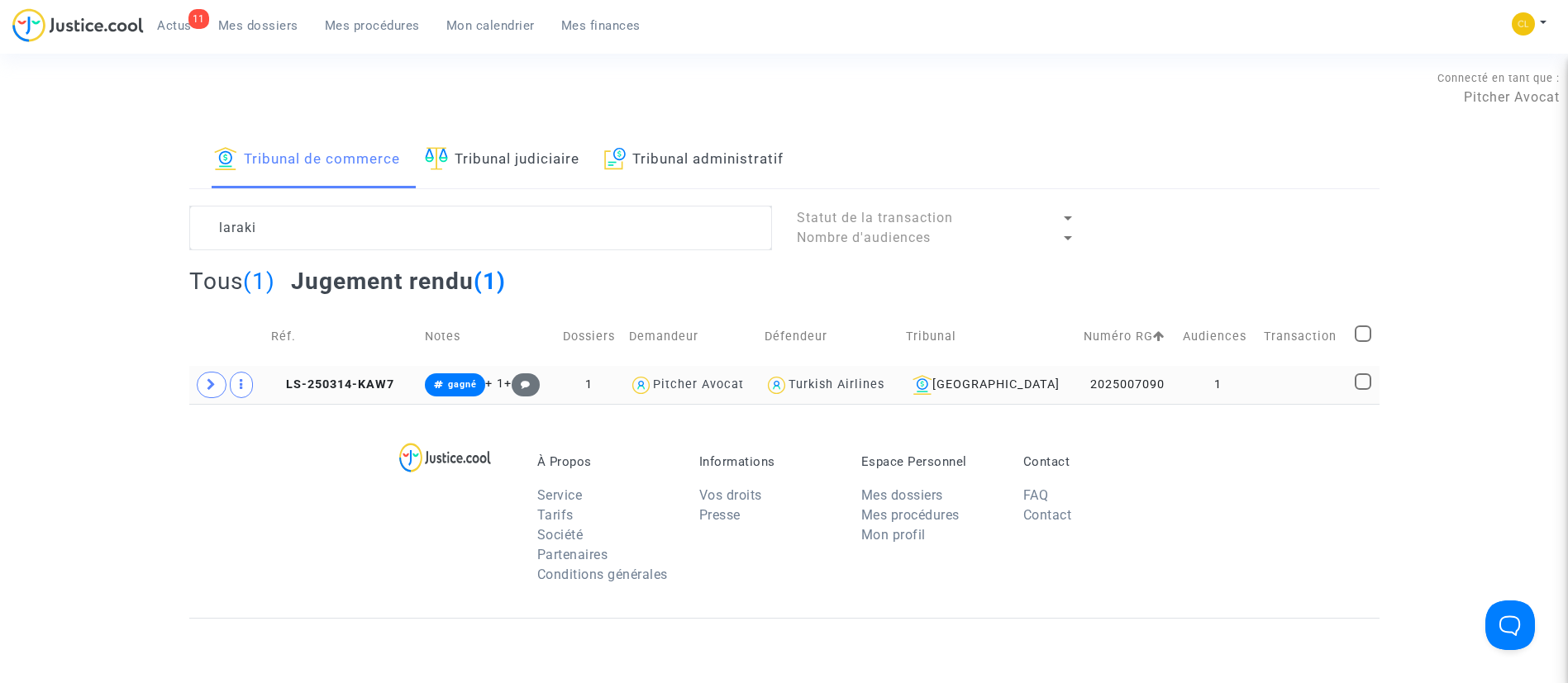
click at [1269, 387] on td at bounding box center [1304, 385] width 91 height 38
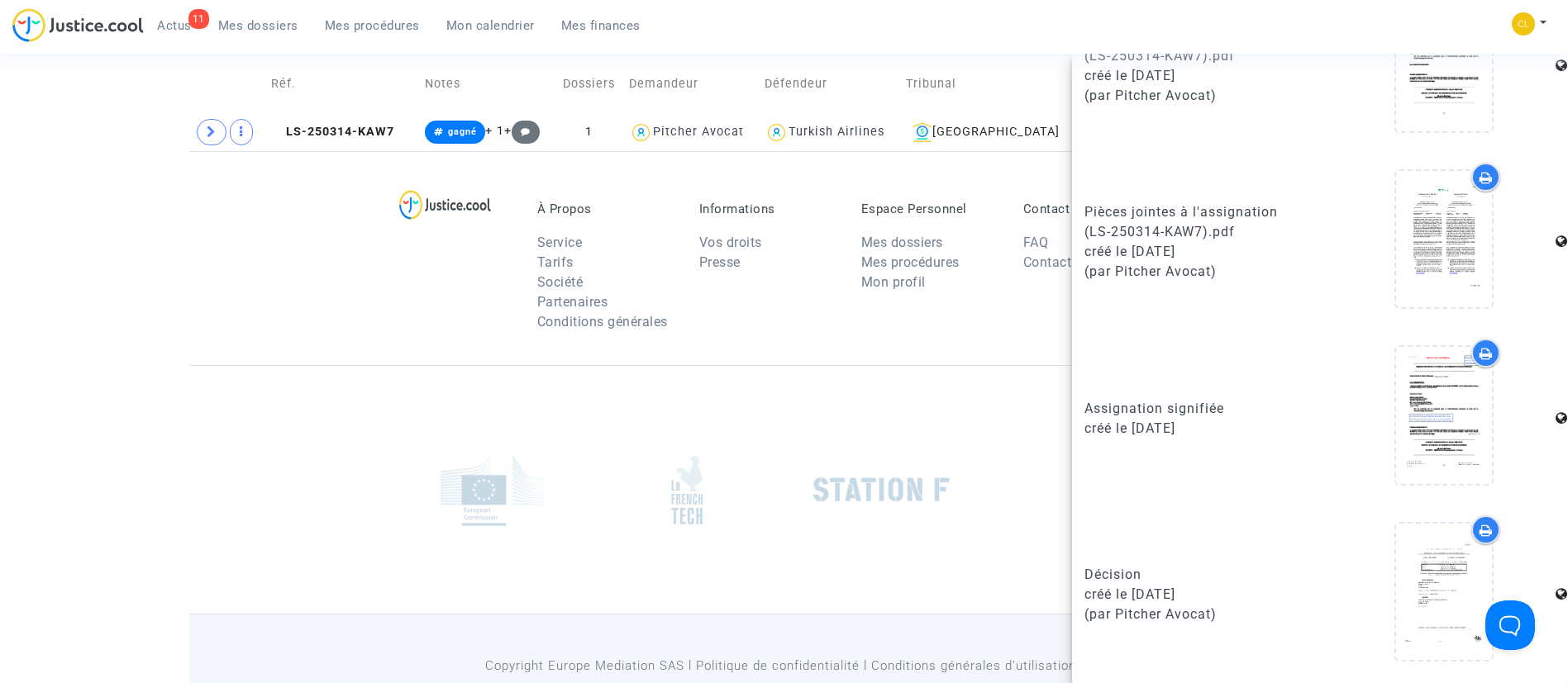
scroll to position [315, 0]
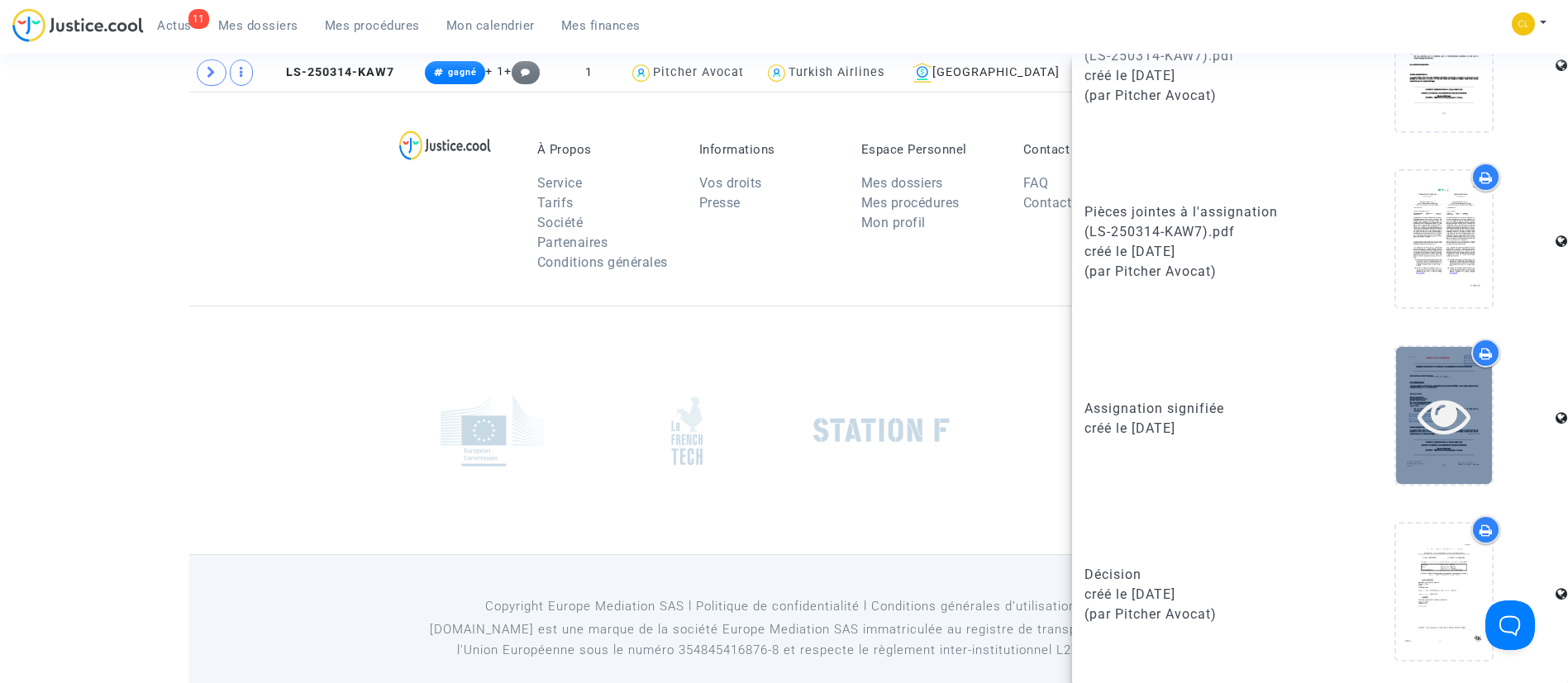
click at [1454, 411] on icon at bounding box center [1444, 416] width 54 height 53
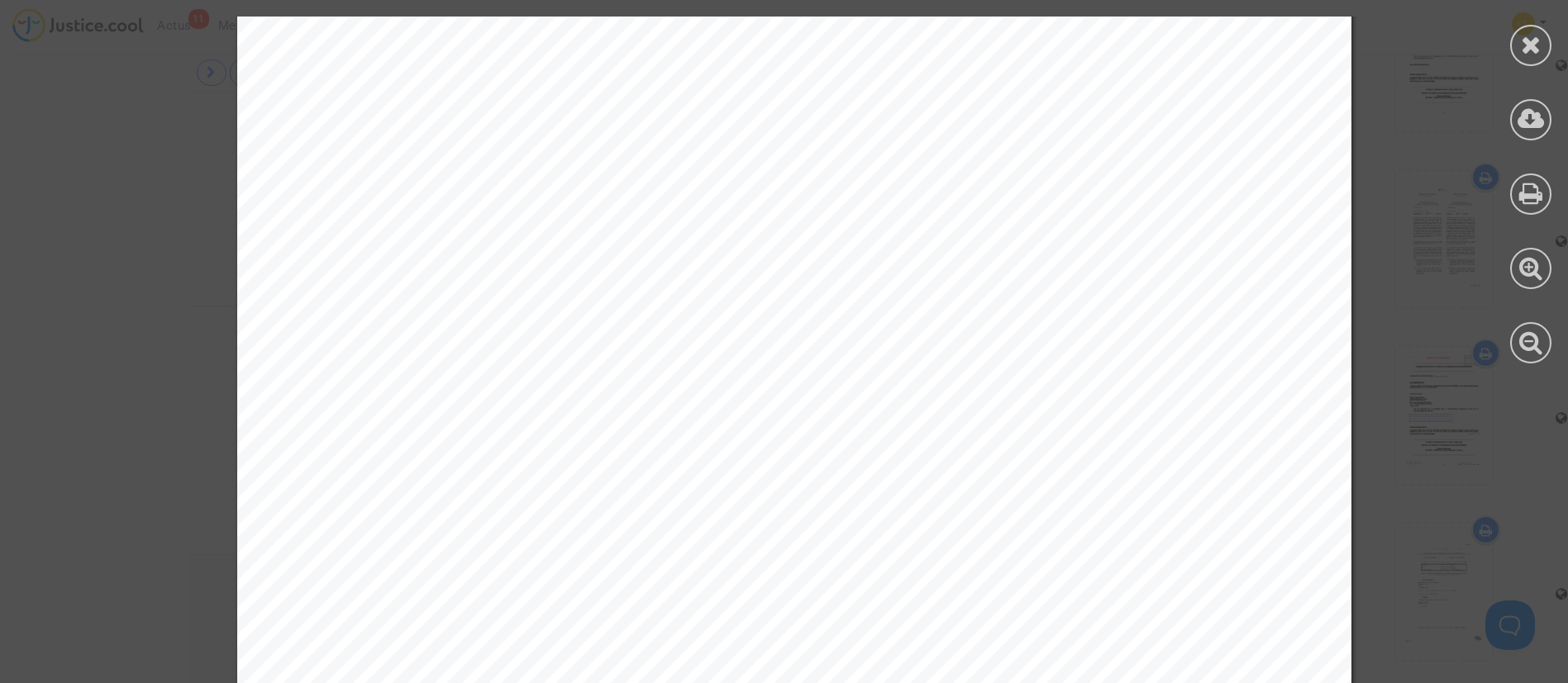
scroll to position [52, 0]
click at [1532, 118] on icon at bounding box center [1531, 119] width 27 height 25
click at [1535, 45] on icon at bounding box center [1531, 45] width 21 height 25
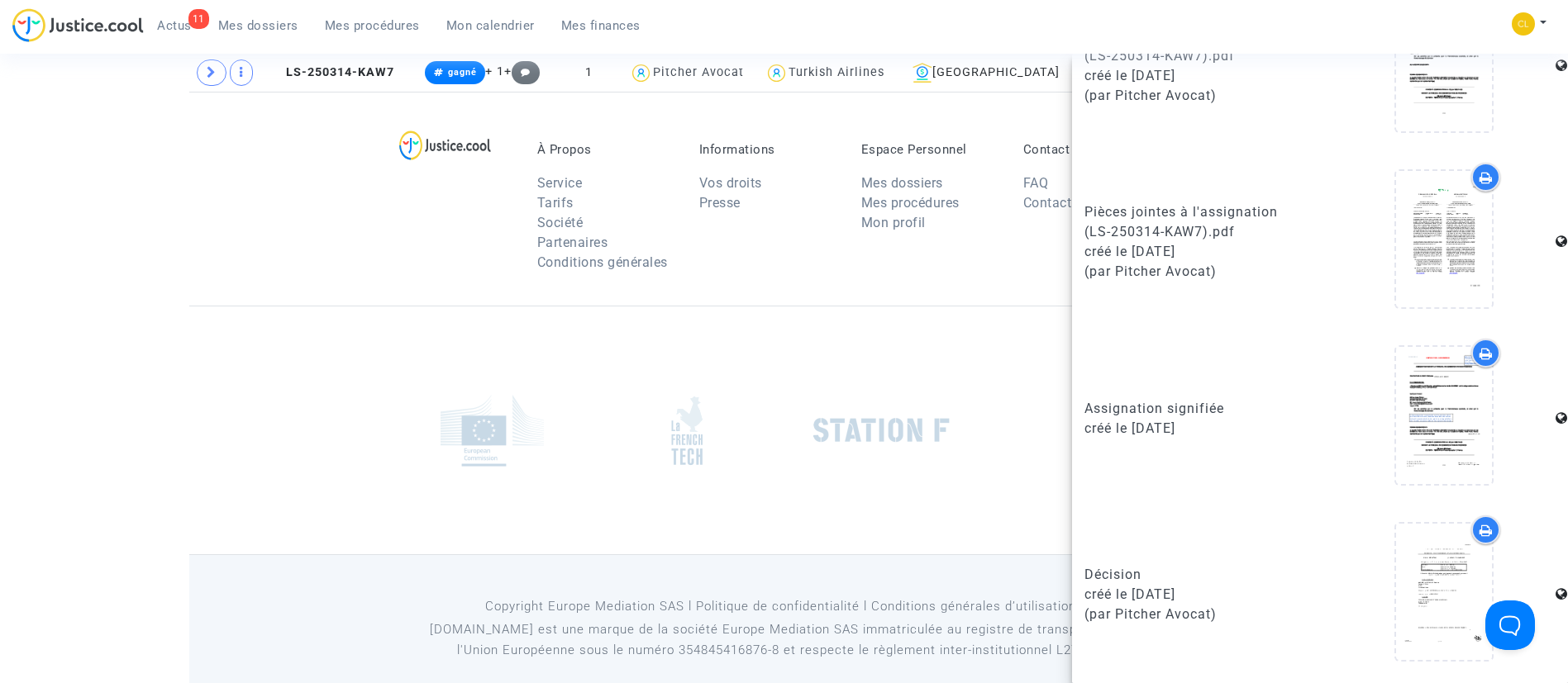
scroll to position [0, 0]
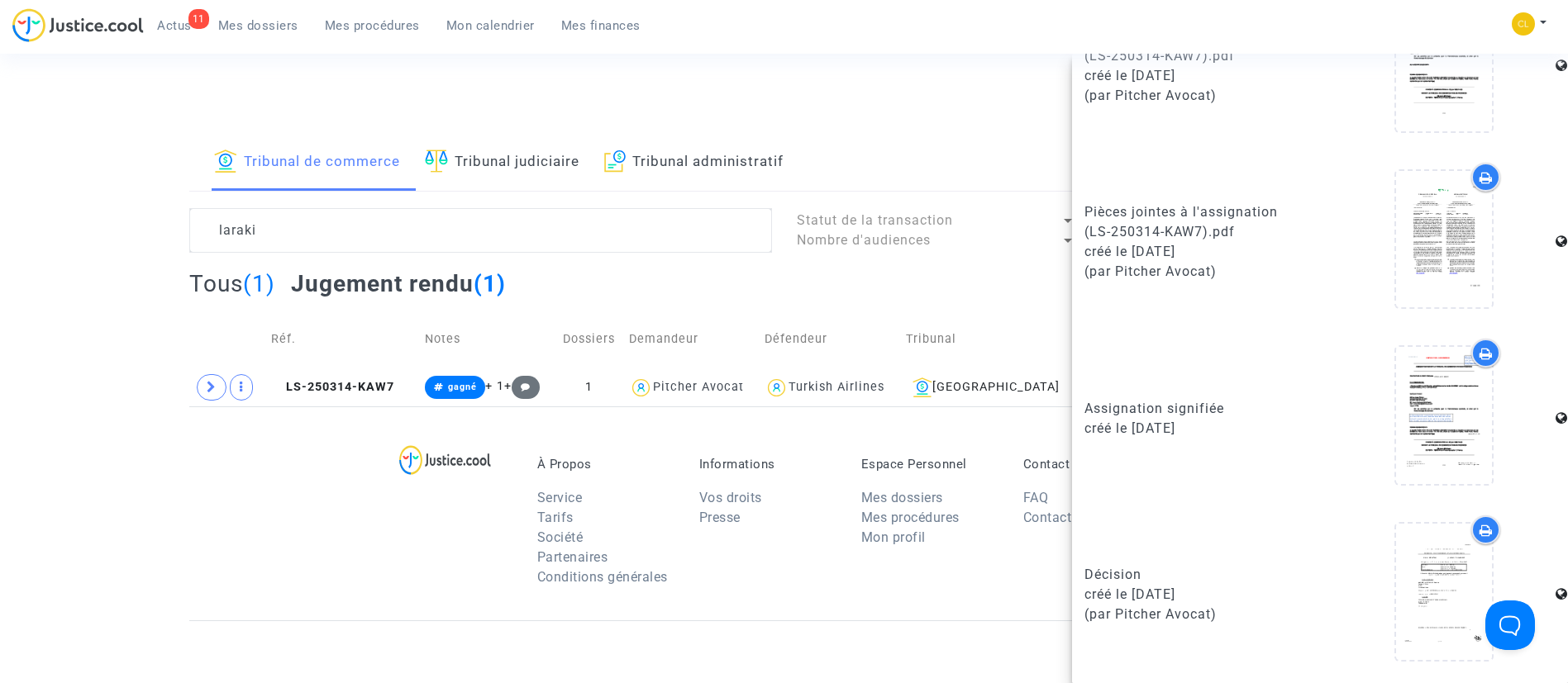
click at [287, 203] on div "Tribunal de commerce Tribunal judiciaire Tribunal administratif laraki Statut d…" at bounding box center [784, 271] width 1190 height 272
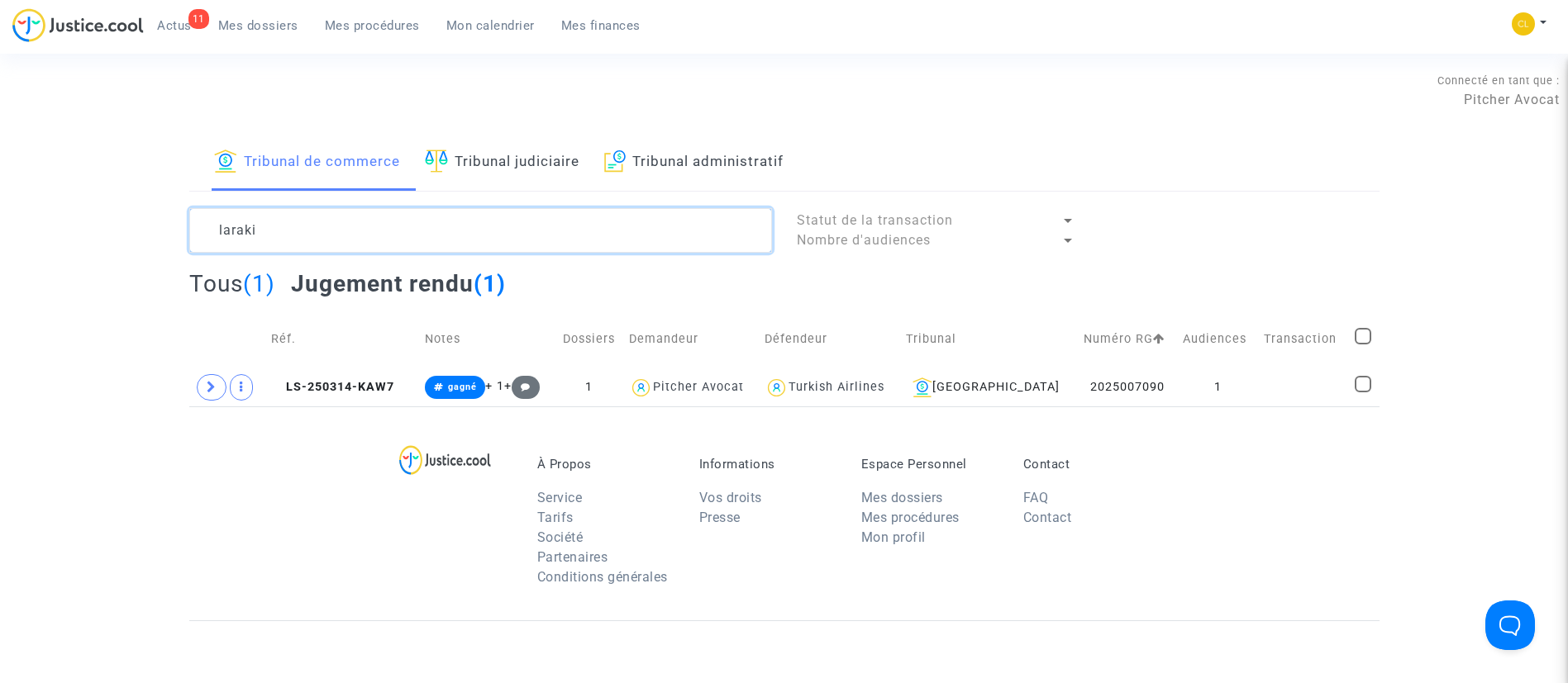
click at [316, 238] on textarea at bounding box center [481, 230] width 583 height 45
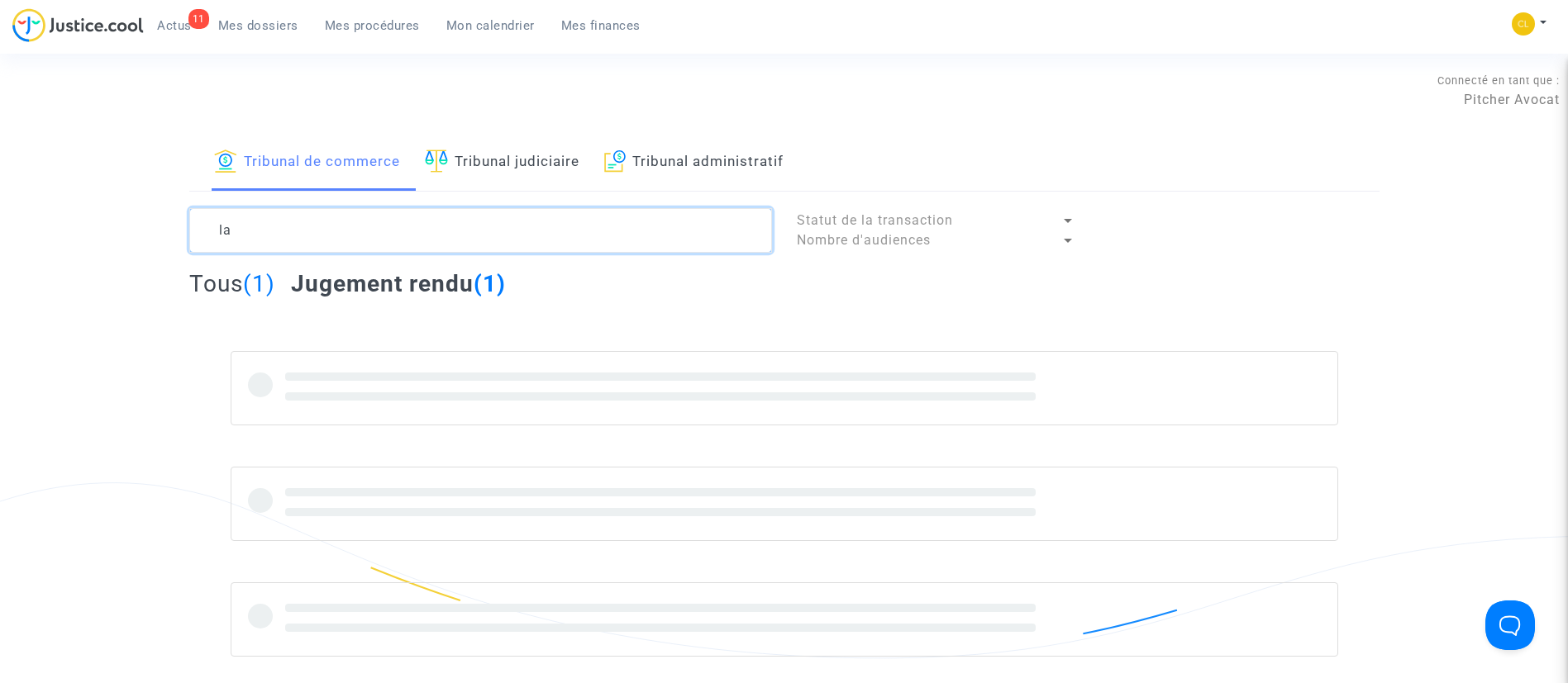
type textarea "l"
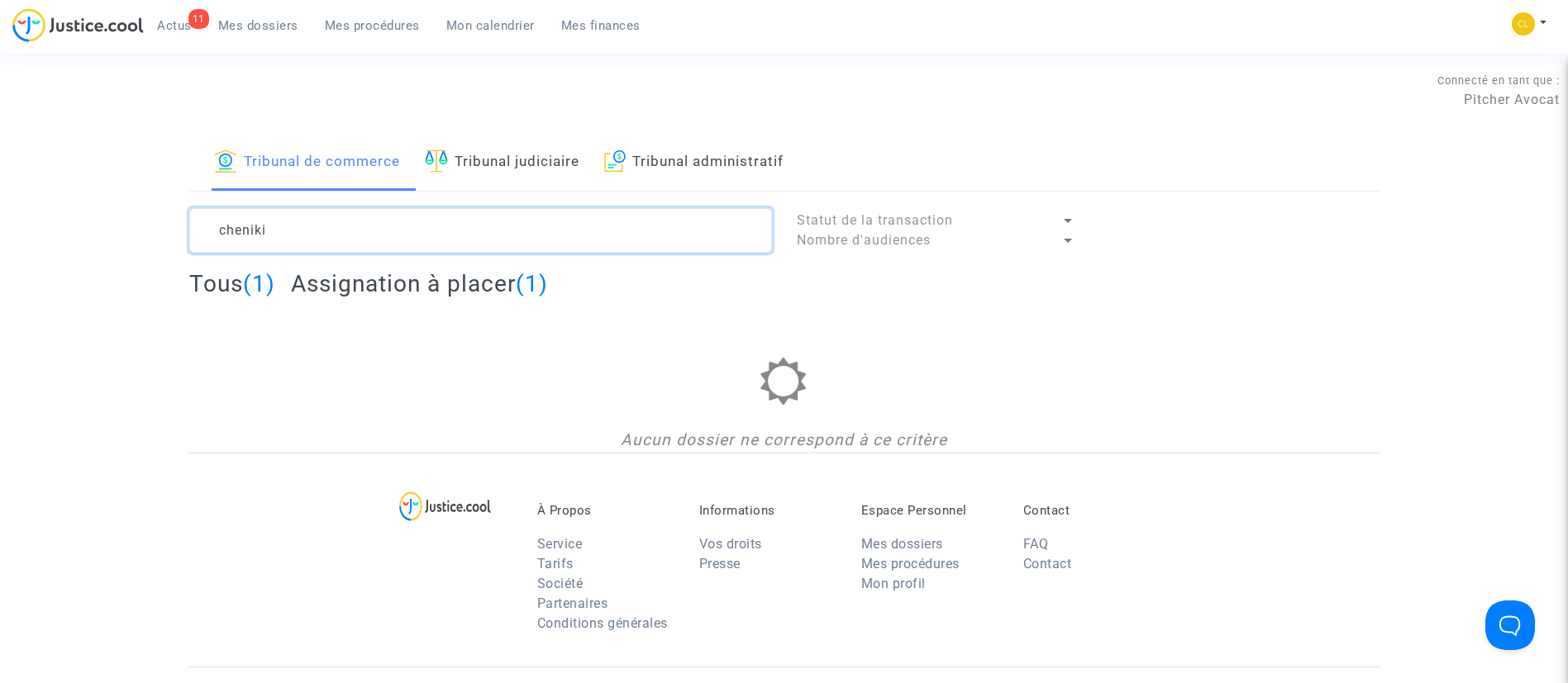
type textarea "cheniki"
click at [517, 286] on h2 "Assignation à placer (1)" at bounding box center [419, 283] width 257 height 29
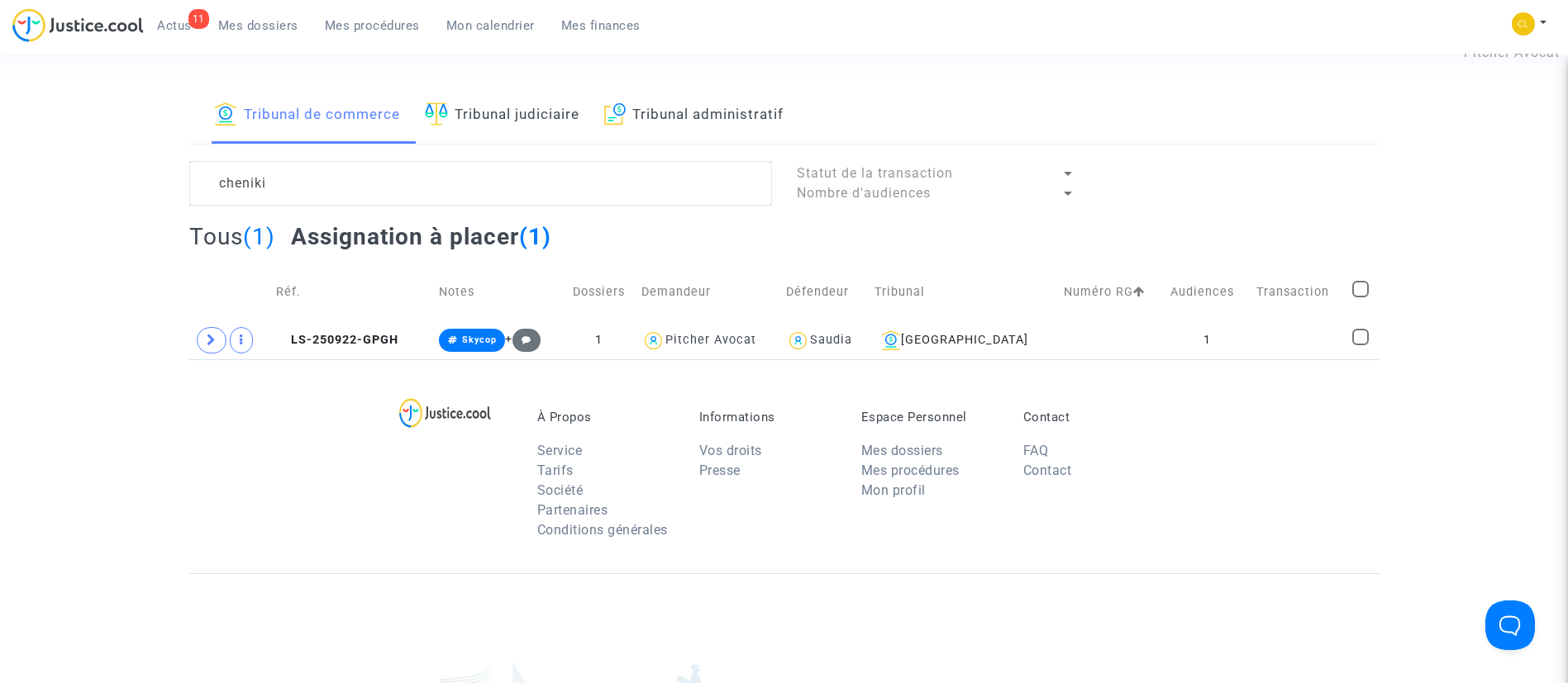
scroll to position [51, 0]
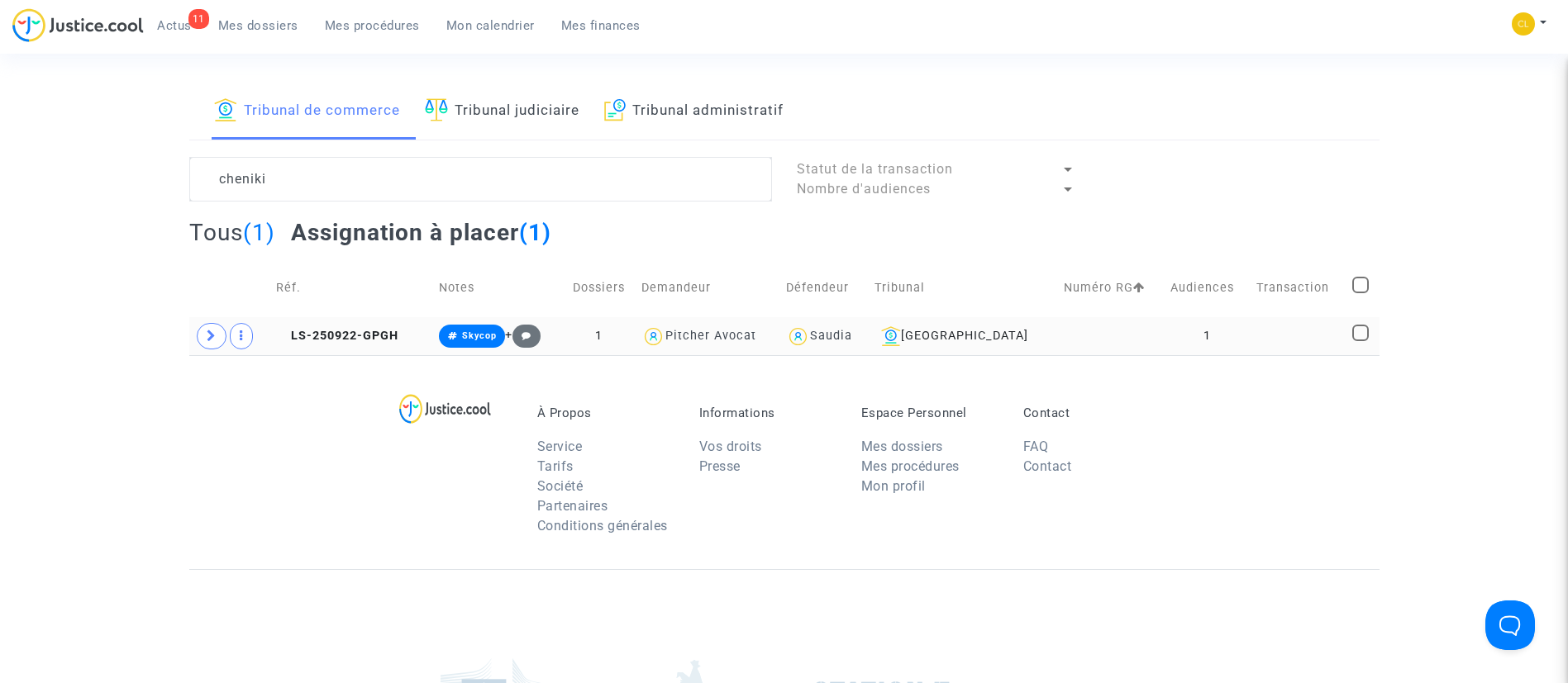
click at [1258, 338] on td at bounding box center [1299, 336] width 97 height 38
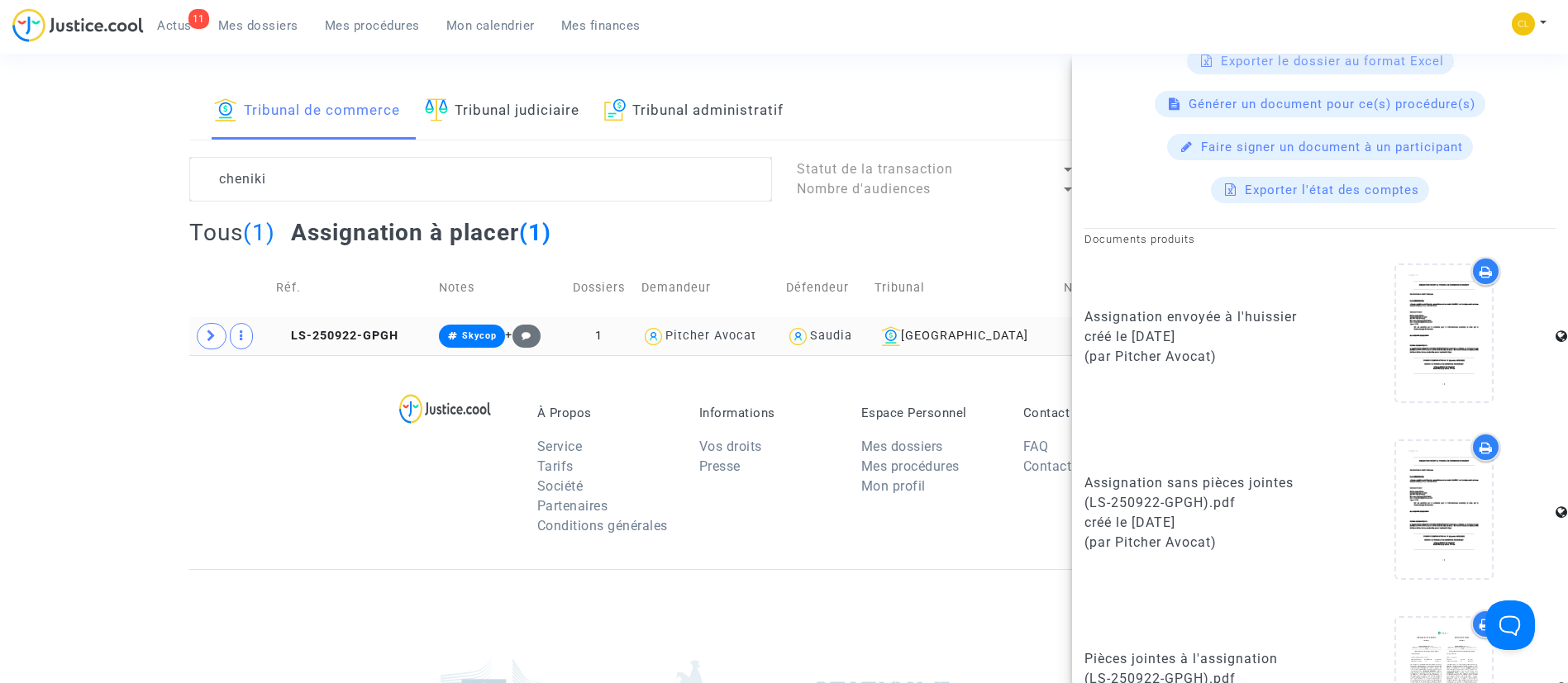
scroll to position [865, 0]
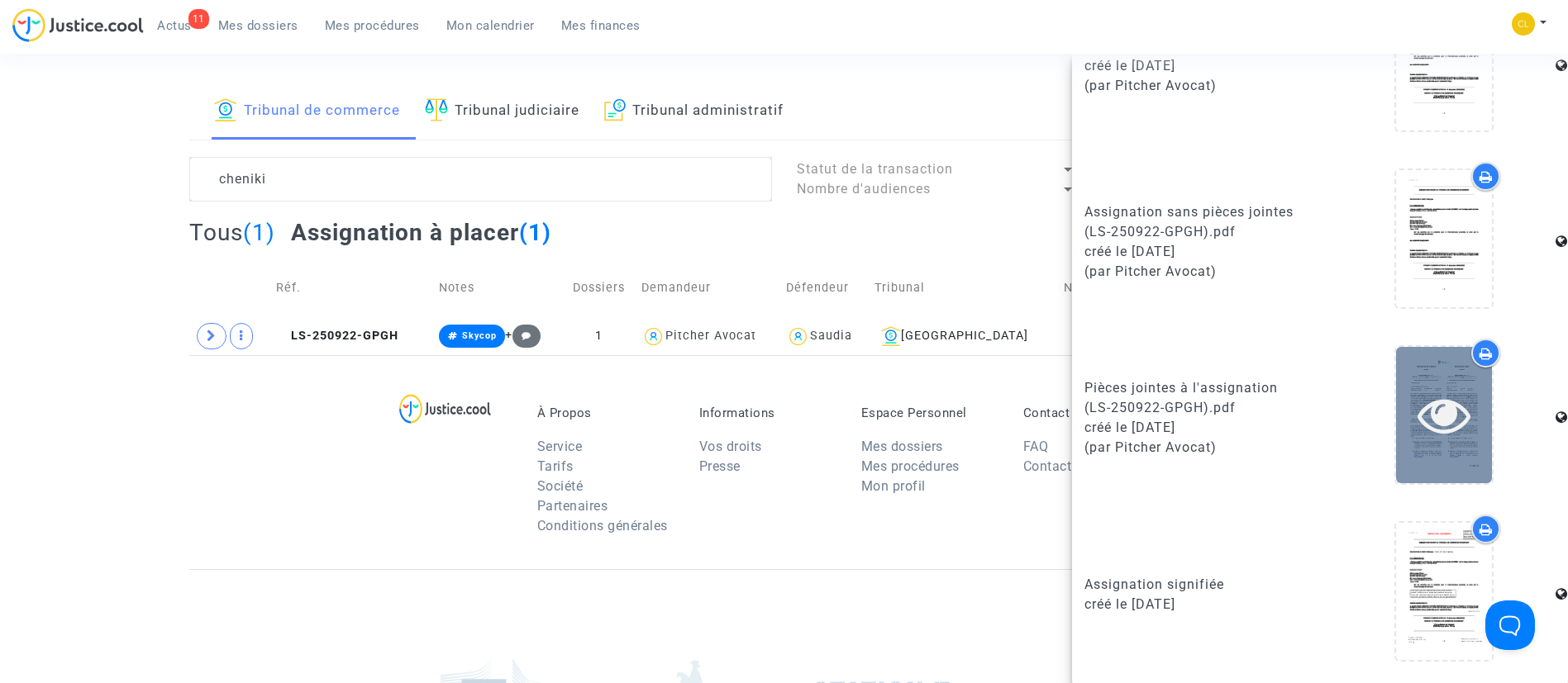
click at [1431, 407] on icon at bounding box center [1444, 415] width 54 height 53
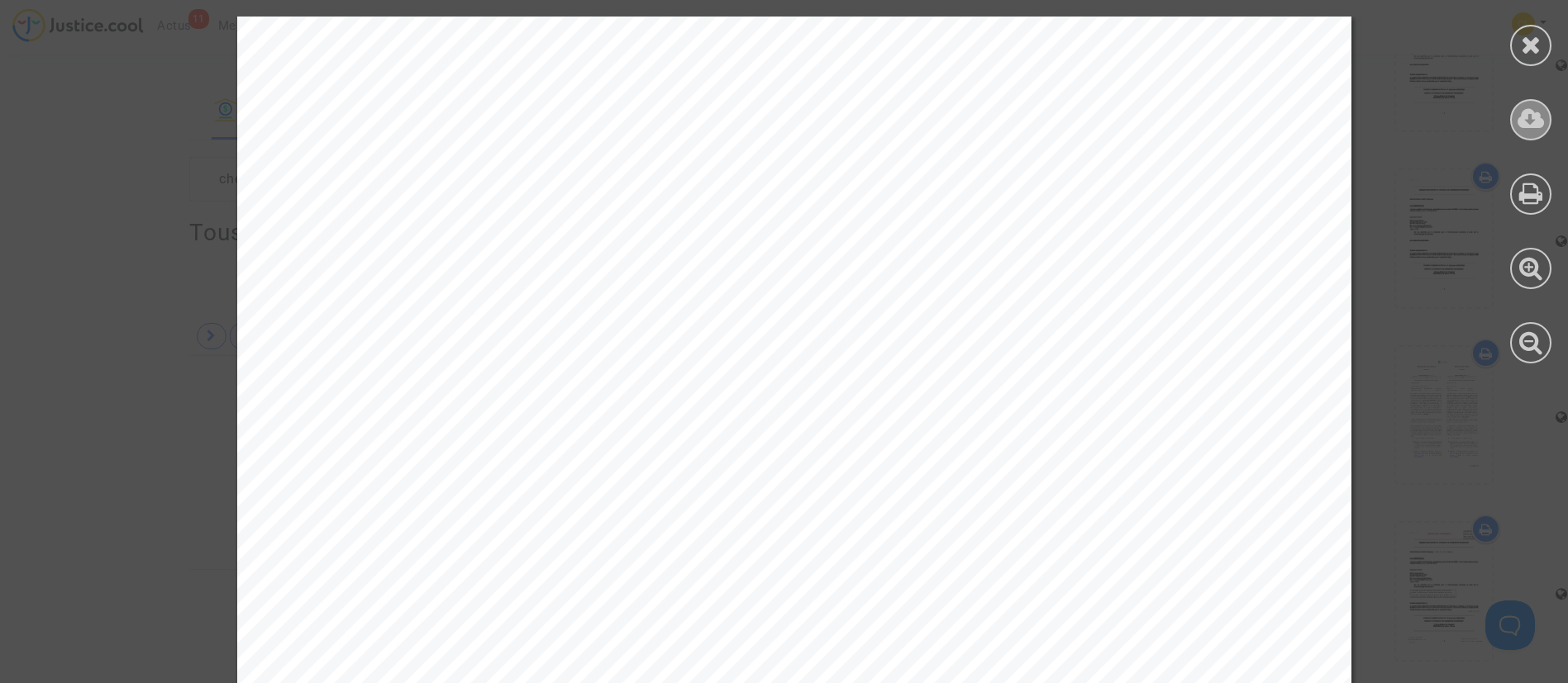
click at [1536, 126] on icon at bounding box center [1531, 119] width 27 height 25
click at [1536, 25] on div at bounding box center [1531, 46] width 41 height 41
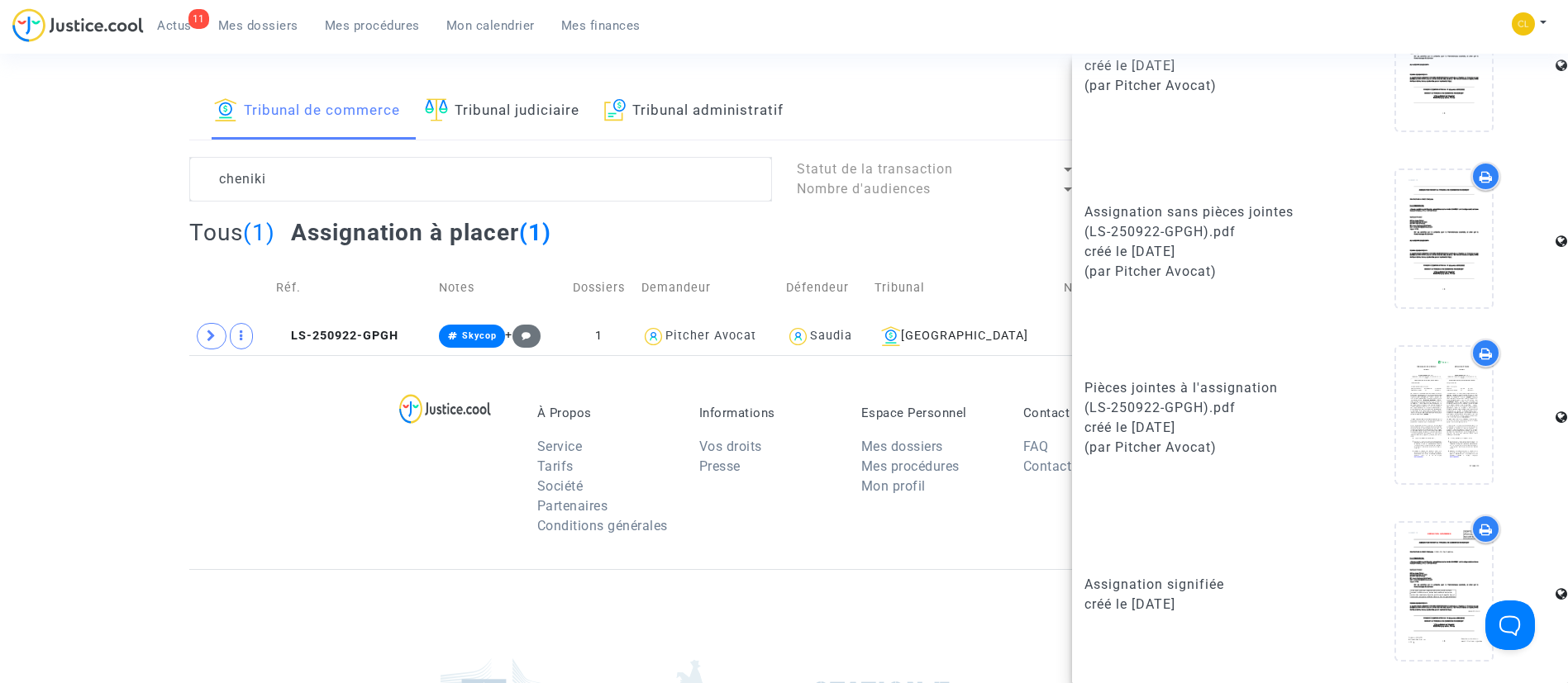
click at [487, 114] on link "Tribunal judiciaire" at bounding box center [502, 112] width 155 height 56
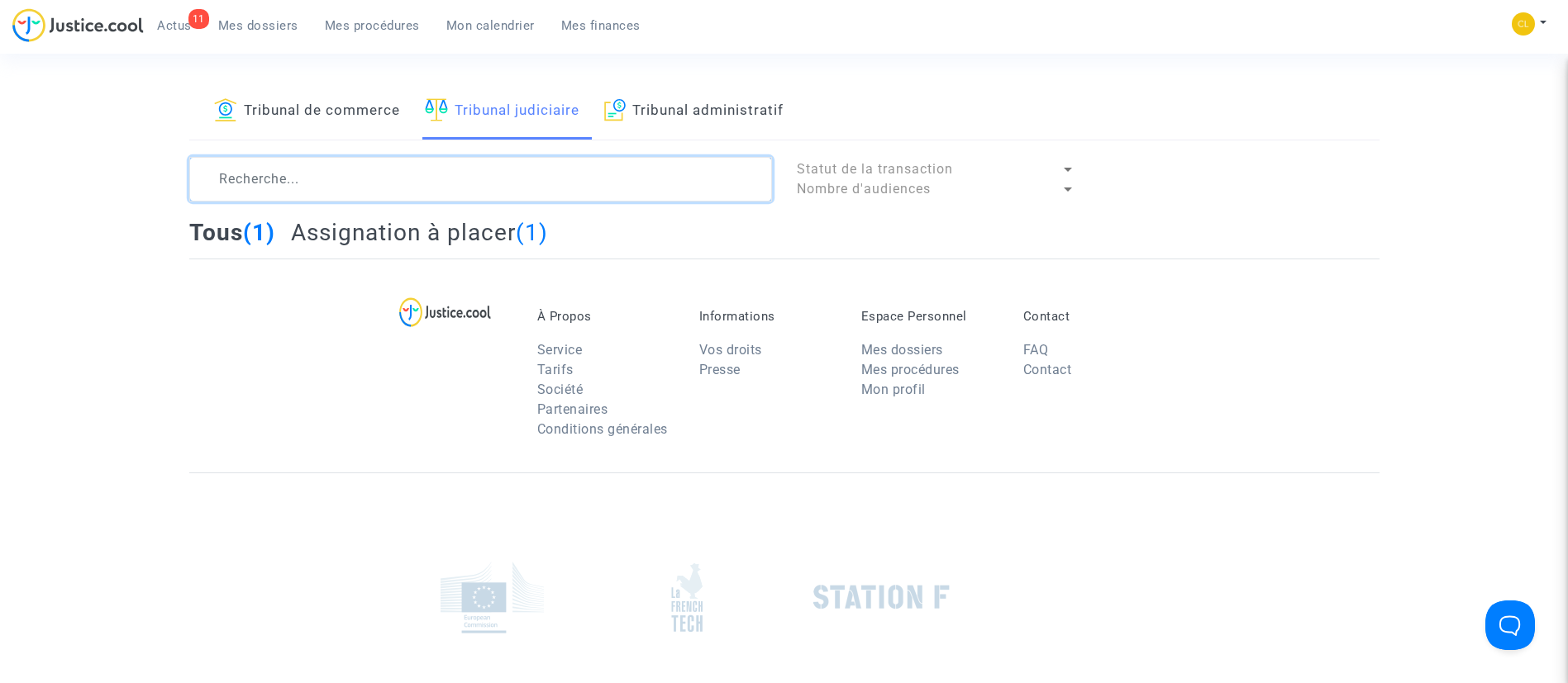
click at [359, 175] on textarea at bounding box center [481, 180] width 583 height 45
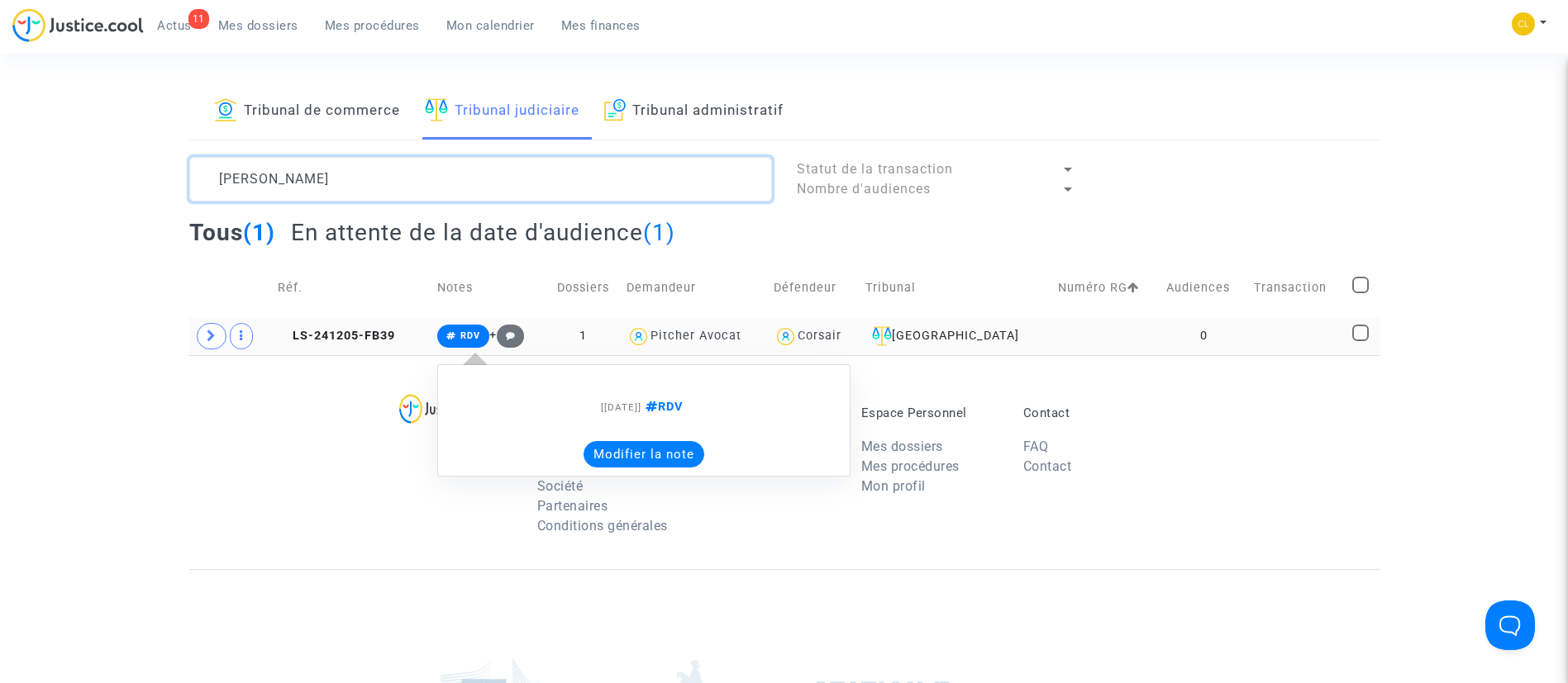
type textarea "[PERSON_NAME]"
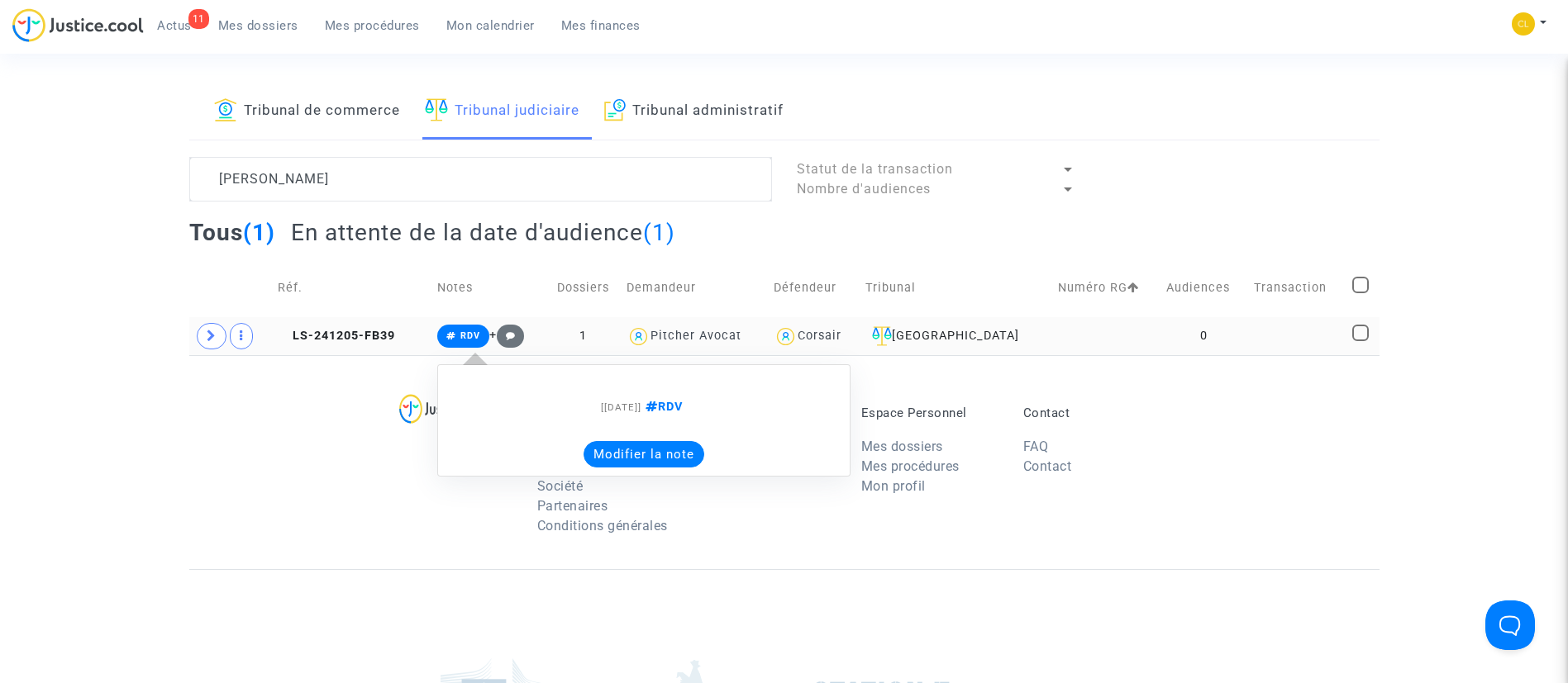
click at [651, 459] on button "Modifier la note" at bounding box center [644, 455] width 121 height 26
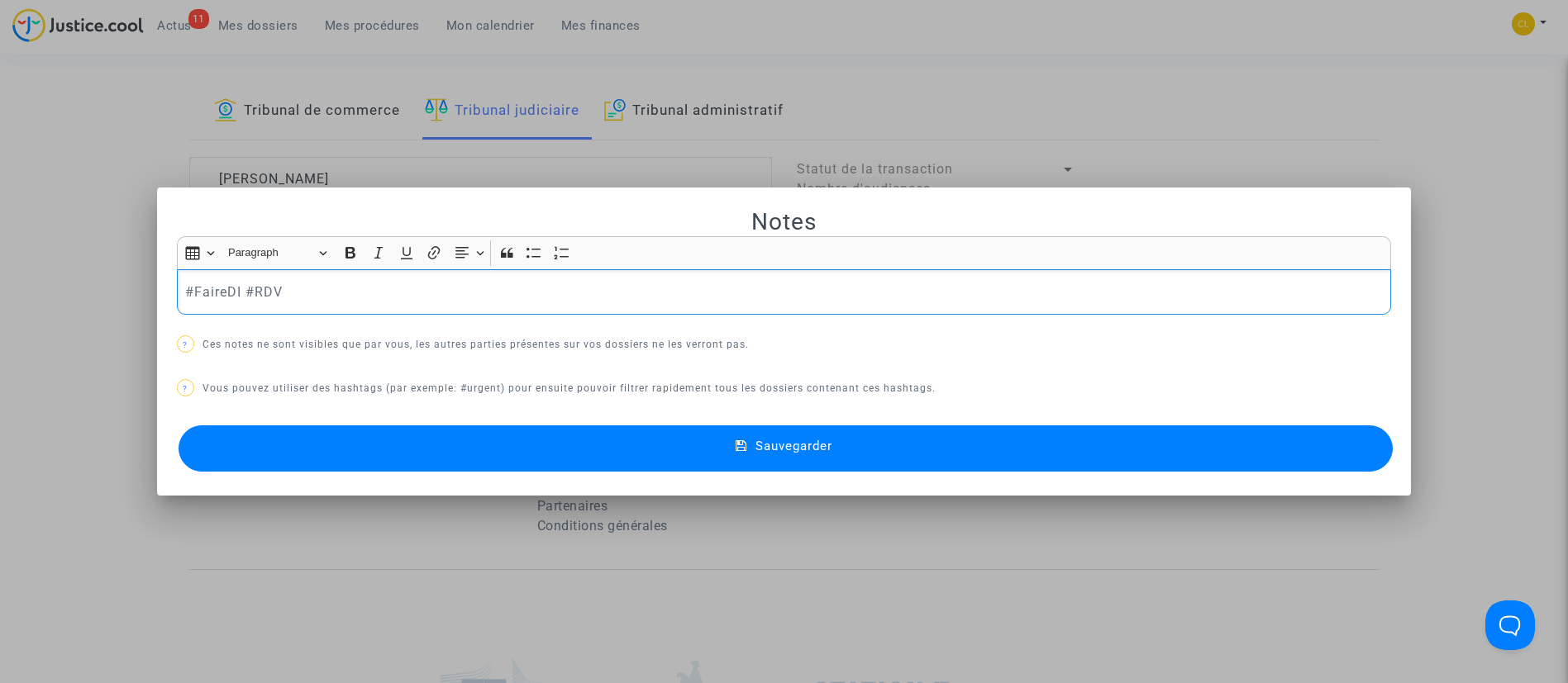
click at [726, 445] on button "Sauvegarder" at bounding box center [786, 449] width 1215 height 46
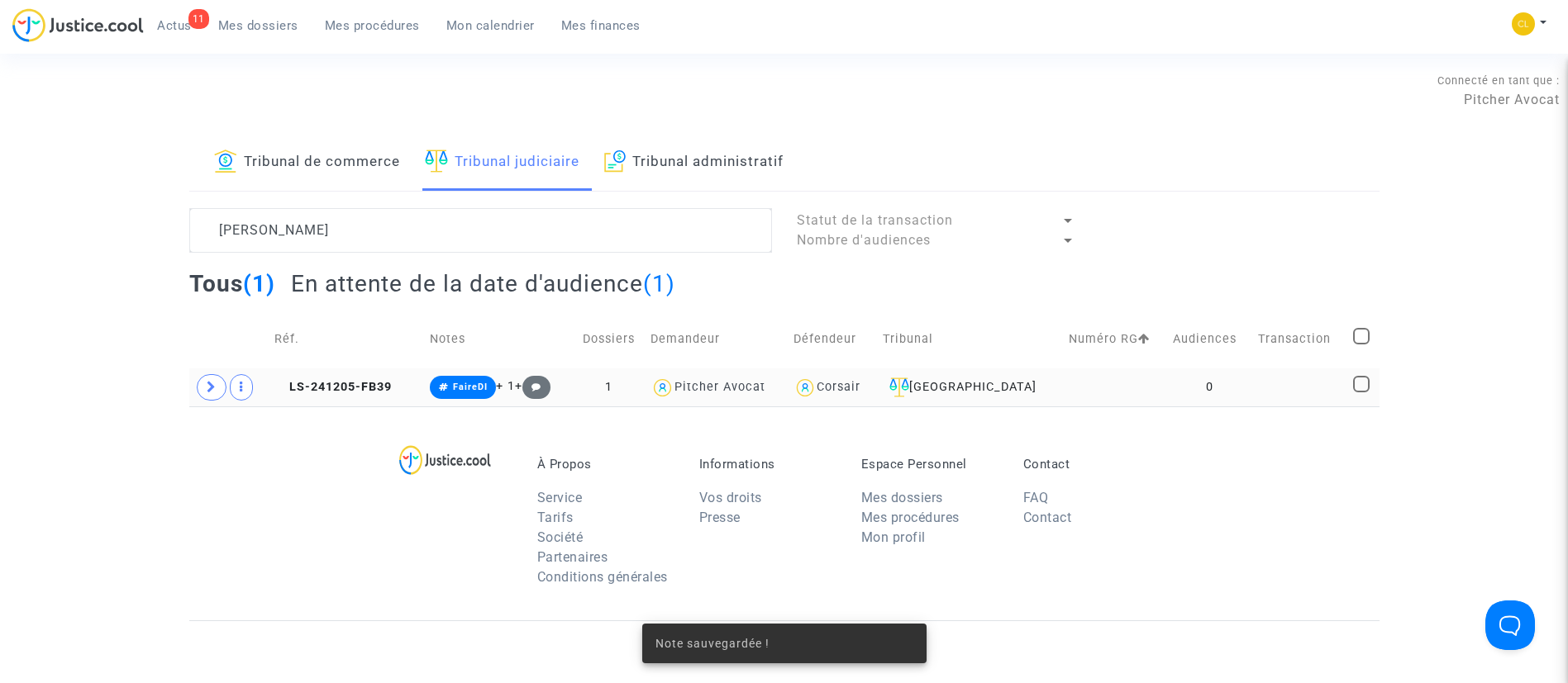
scroll to position [51, 0]
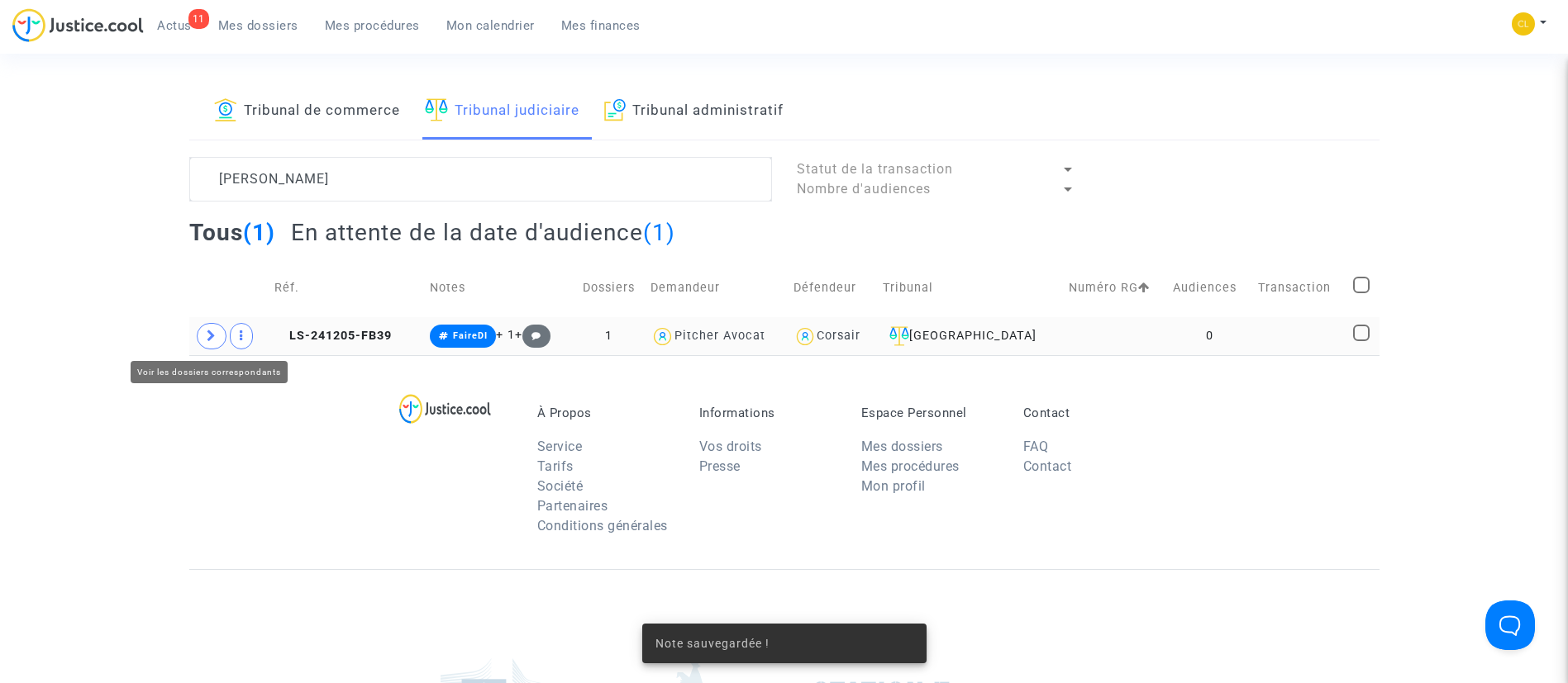
click at [208, 342] on span at bounding box center [212, 336] width 30 height 26
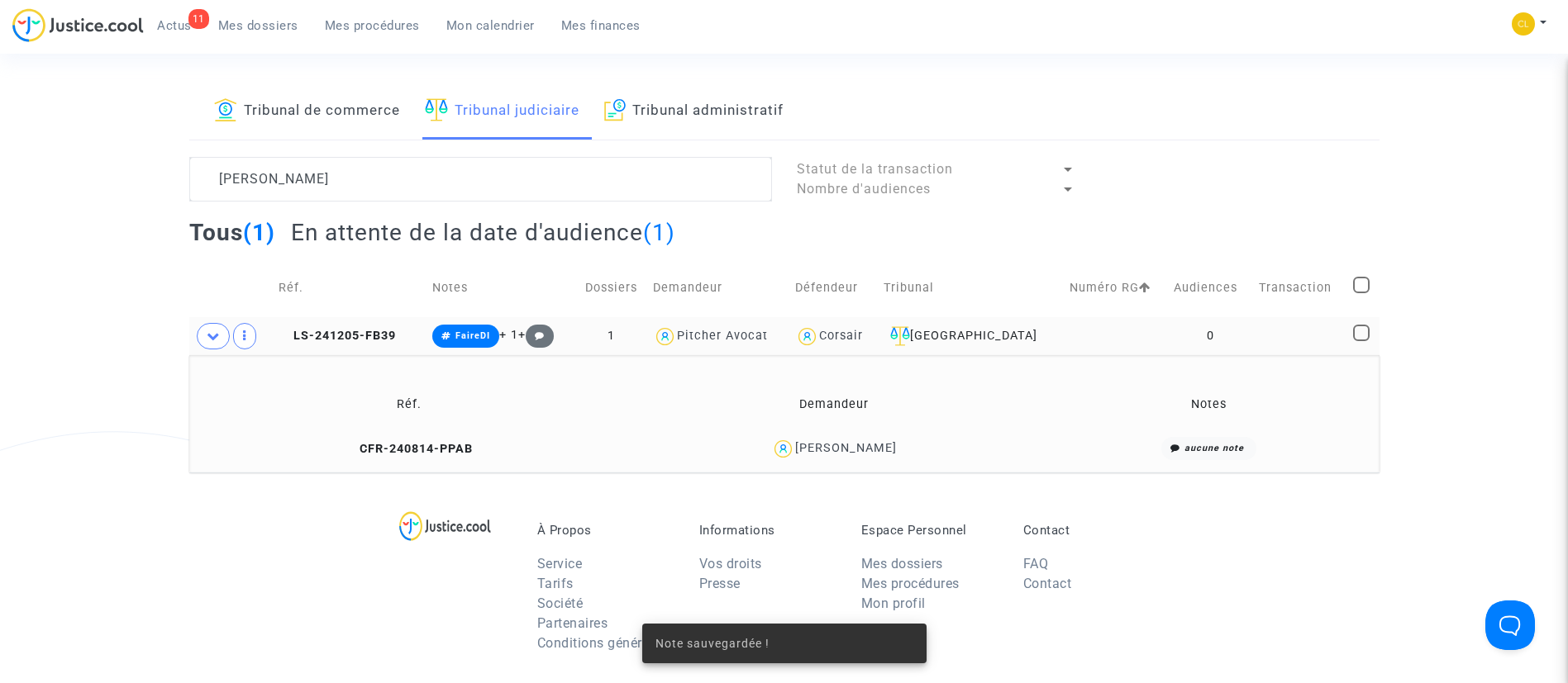
click at [882, 450] on div "[PERSON_NAME]" at bounding box center [846, 448] width 102 height 14
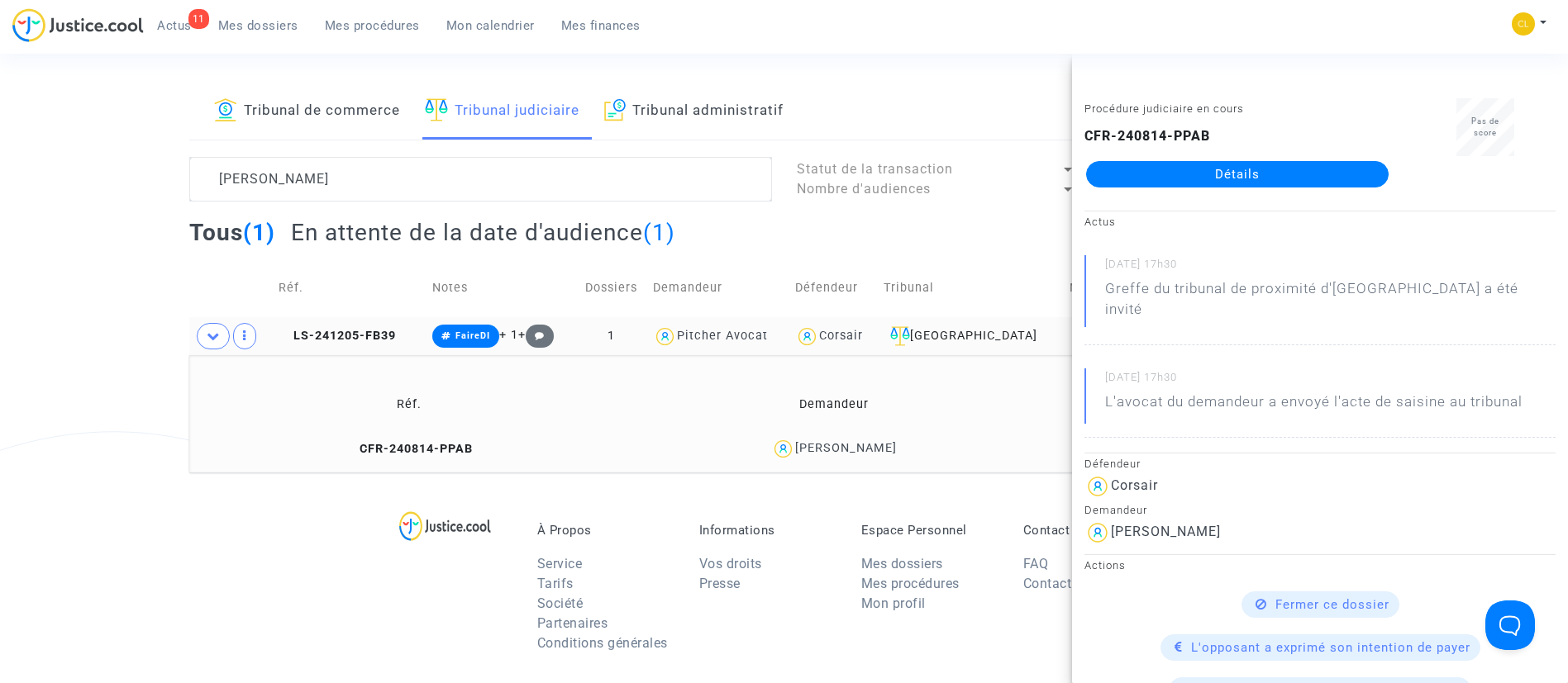
click at [1202, 191] on div "Procédure judiciaire en cours CFR-240814-PPAB Détails" at bounding box center [1237, 151] width 330 height 104
click at [1223, 184] on link "Détails" at bounding box center [1237, 175] width 302 height 26
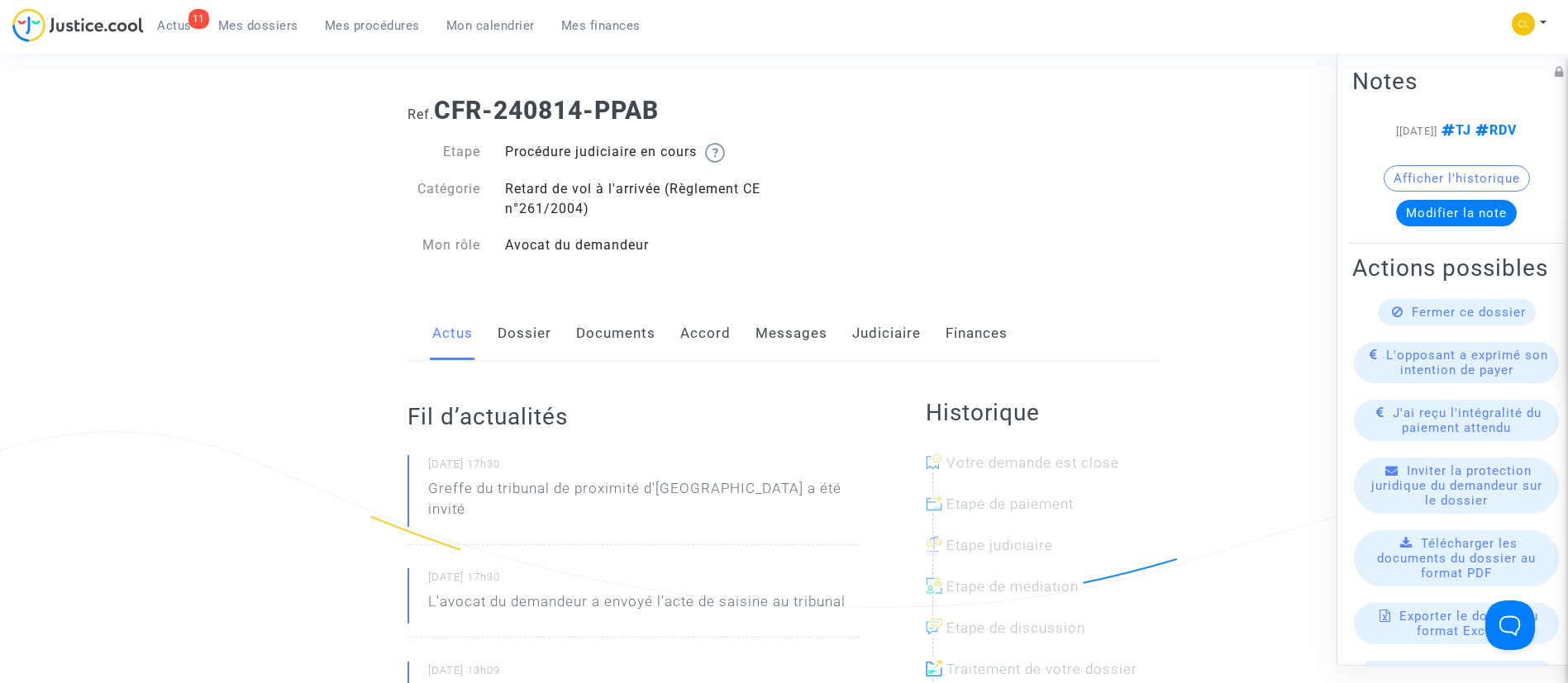
click at [812, 331] on link "Messages" at bounding box center [791, 334] width 72 height 55
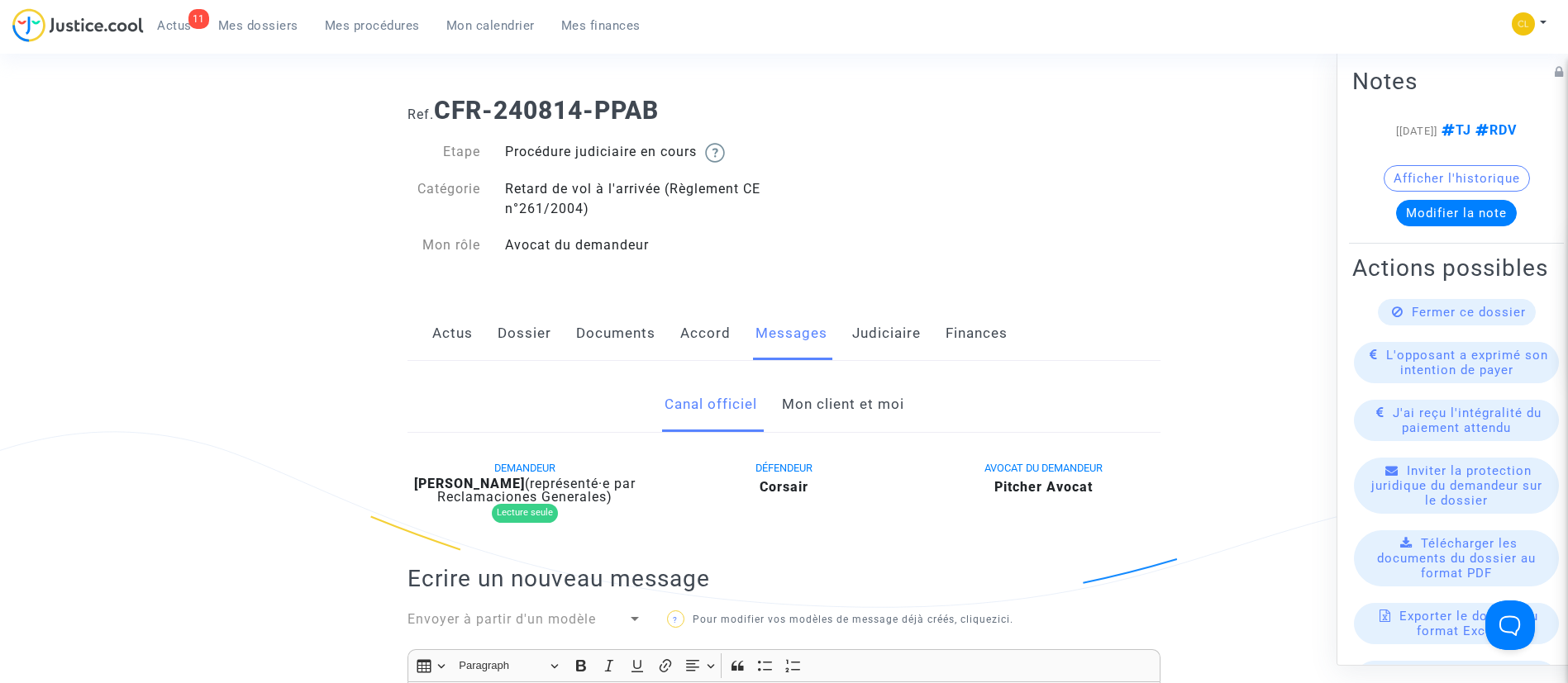
click at [849, 397] on link "Mon client et moi" at bounding box center [843, 405] width 123 height 55
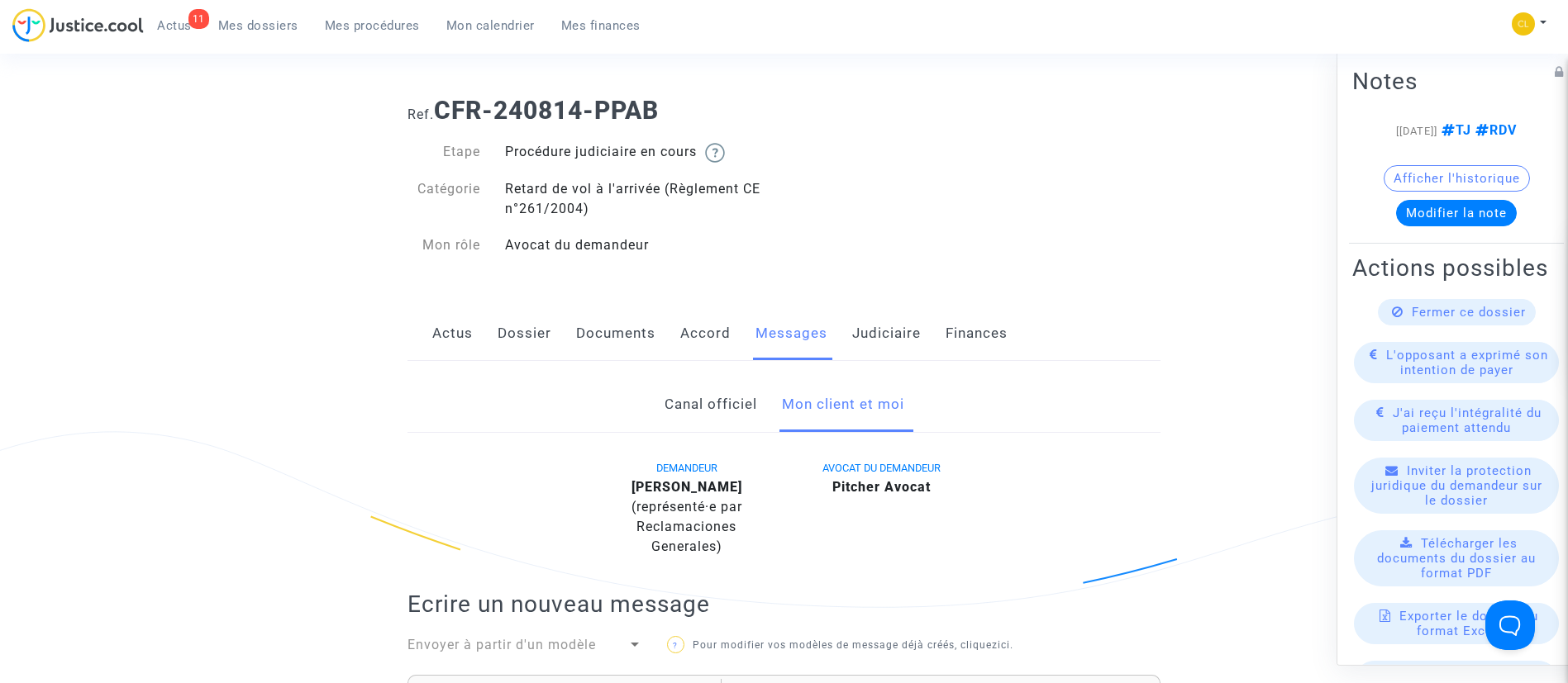
scroll to position [318, 0]
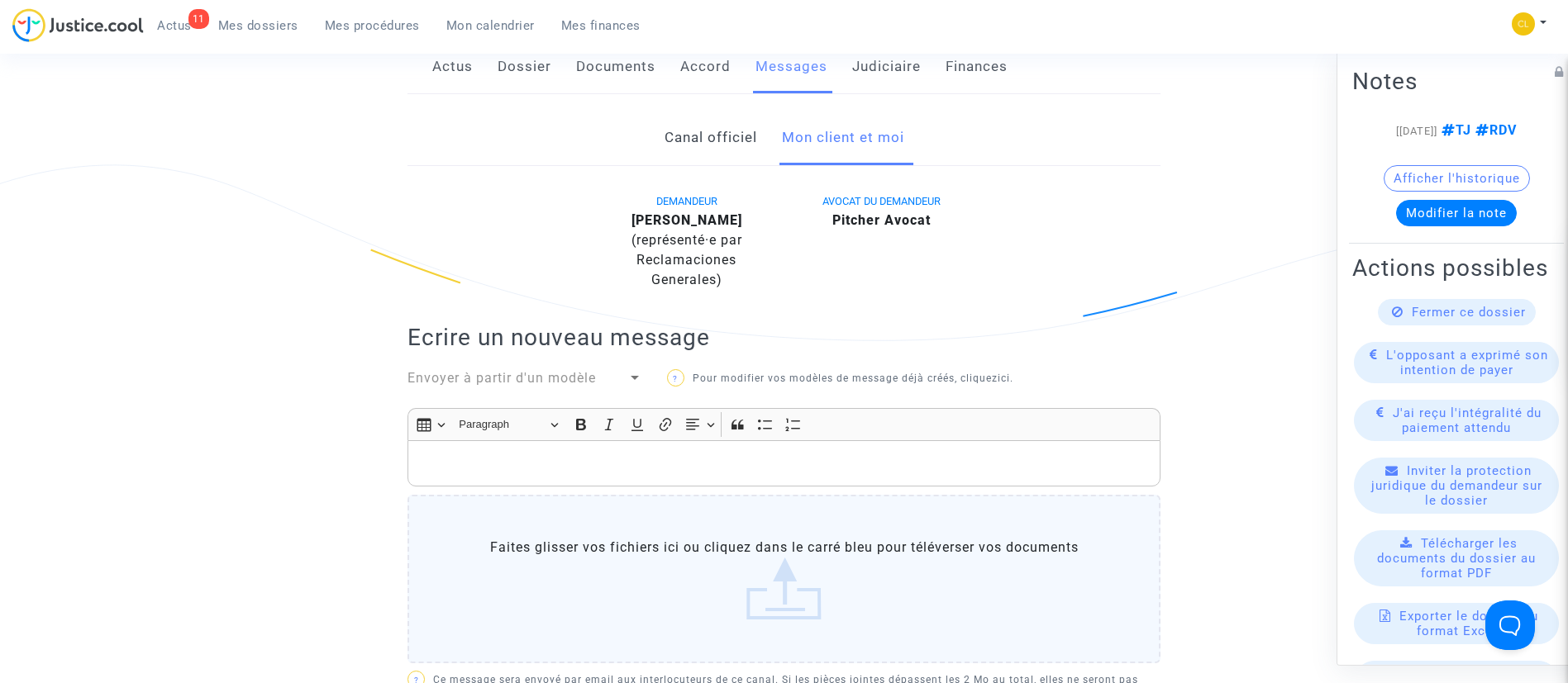
click at [513, 463] on p "Rich Text Editor, main" at bounding box center [784, 464] width 736 height 21
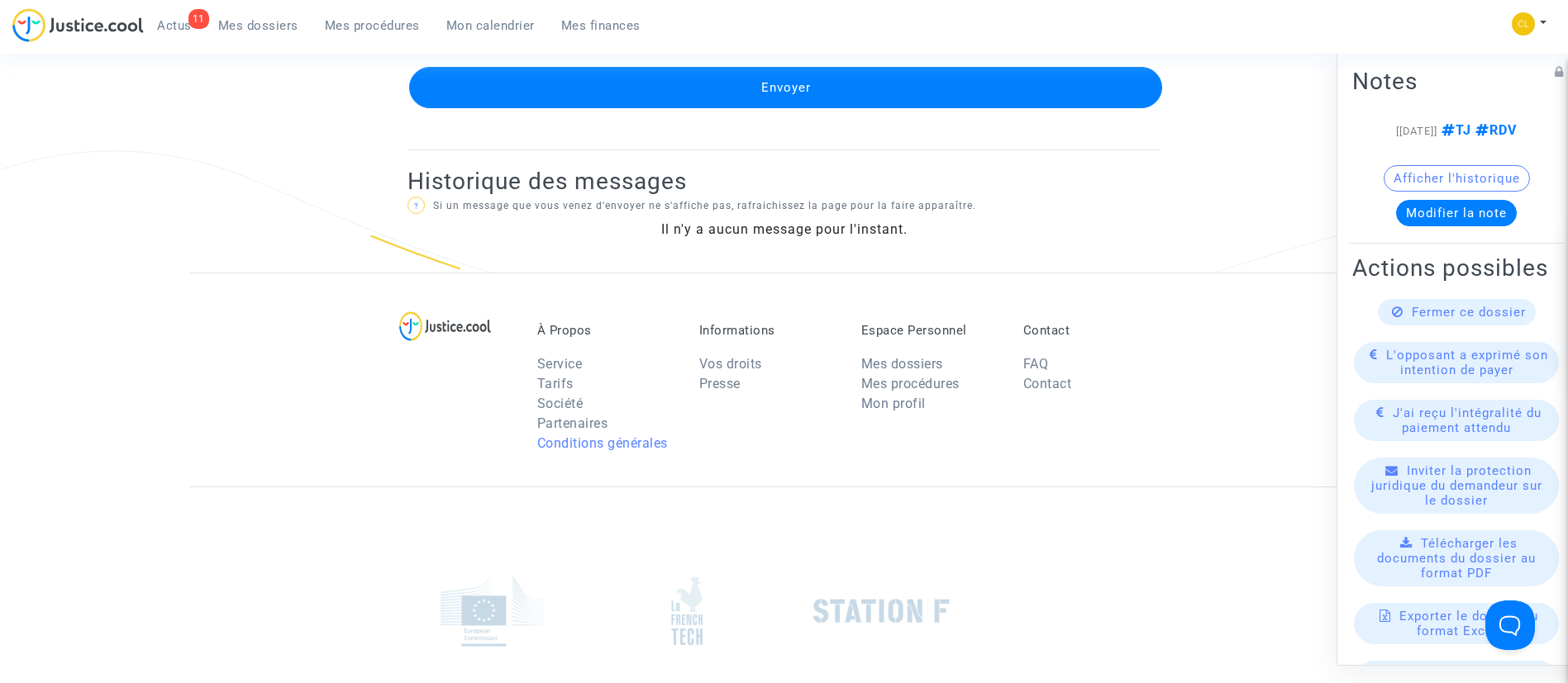
scroll to position [1208, 0]
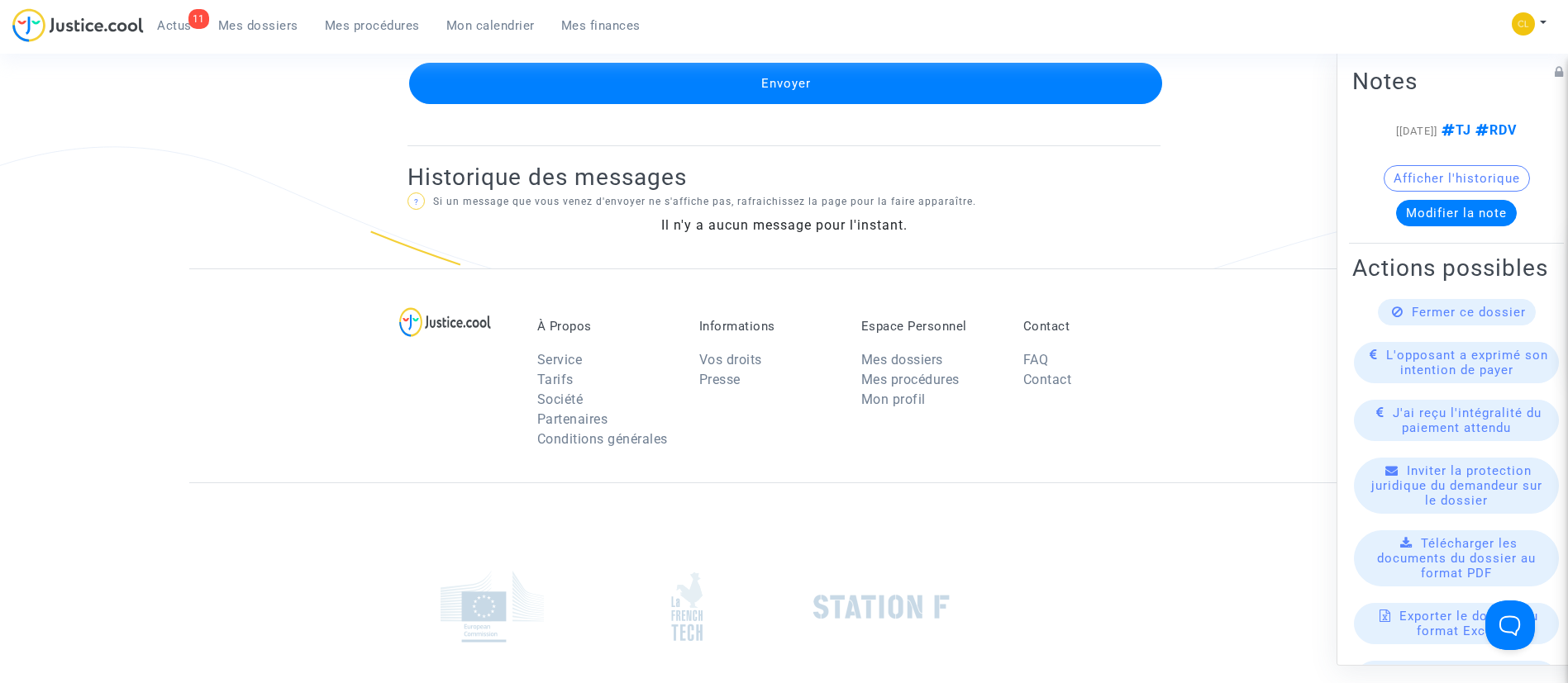
click at [825, 84] on button "Envoyer" at bounding box center [785, 84] width 753 height 41
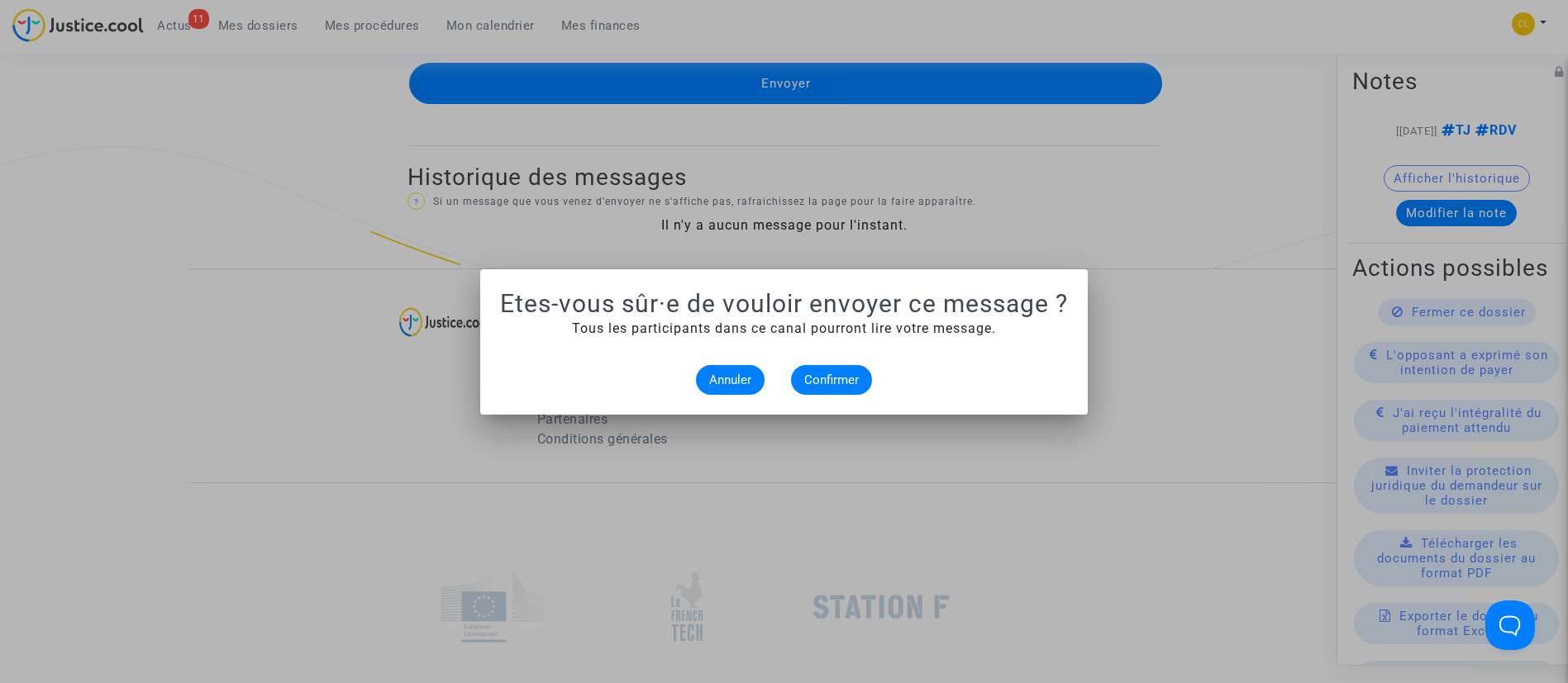
scroll to position [0, 0]
click at [829, 373] on span "Confirmer" at bounding box center [832, 380] width 55 height 15
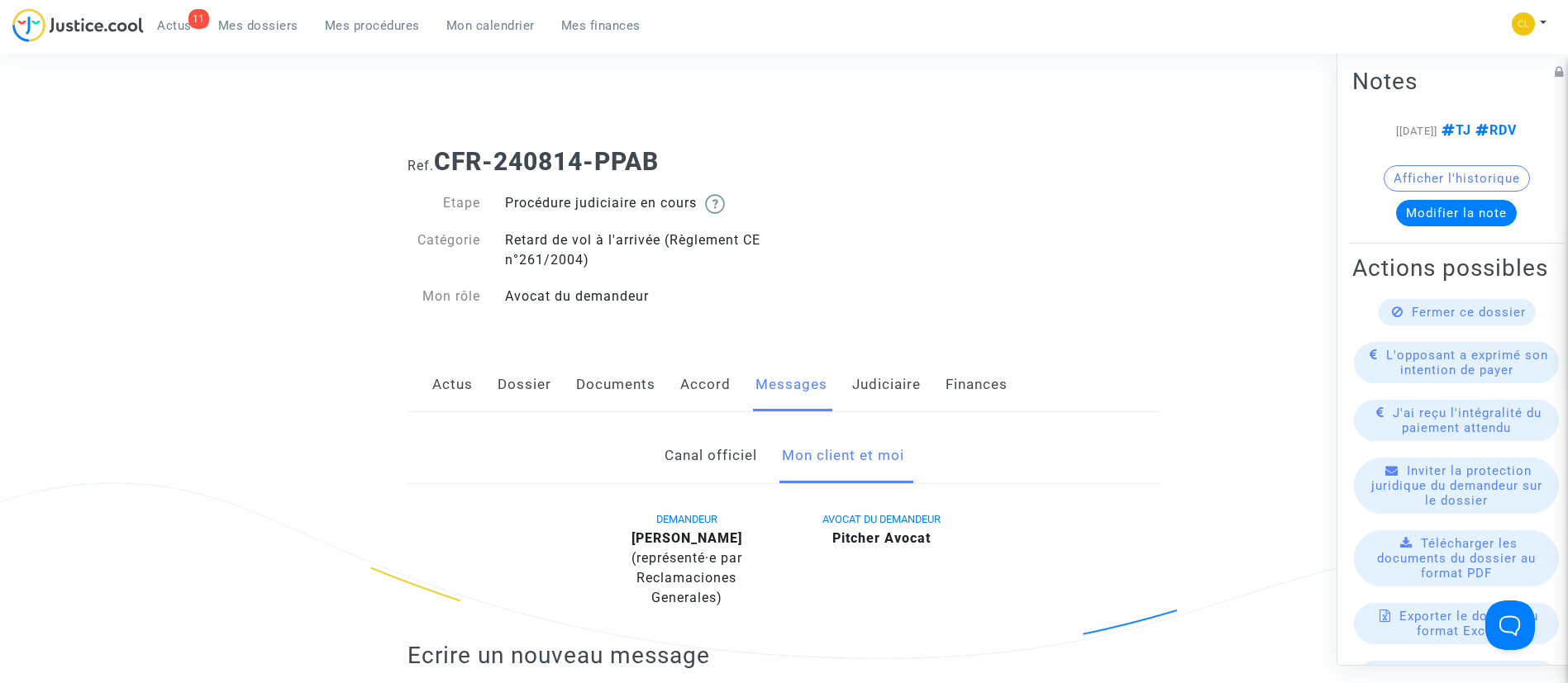
click at [268, 11] on ul "11 Actus Mes dossiers Mes procédures Mon calendrier Mes finances" at bounding box center [399, 23] width 510 height 30
click at [264, 25] on span "Mes dossiers" at bounding box center [258, 26] width 80 height 15
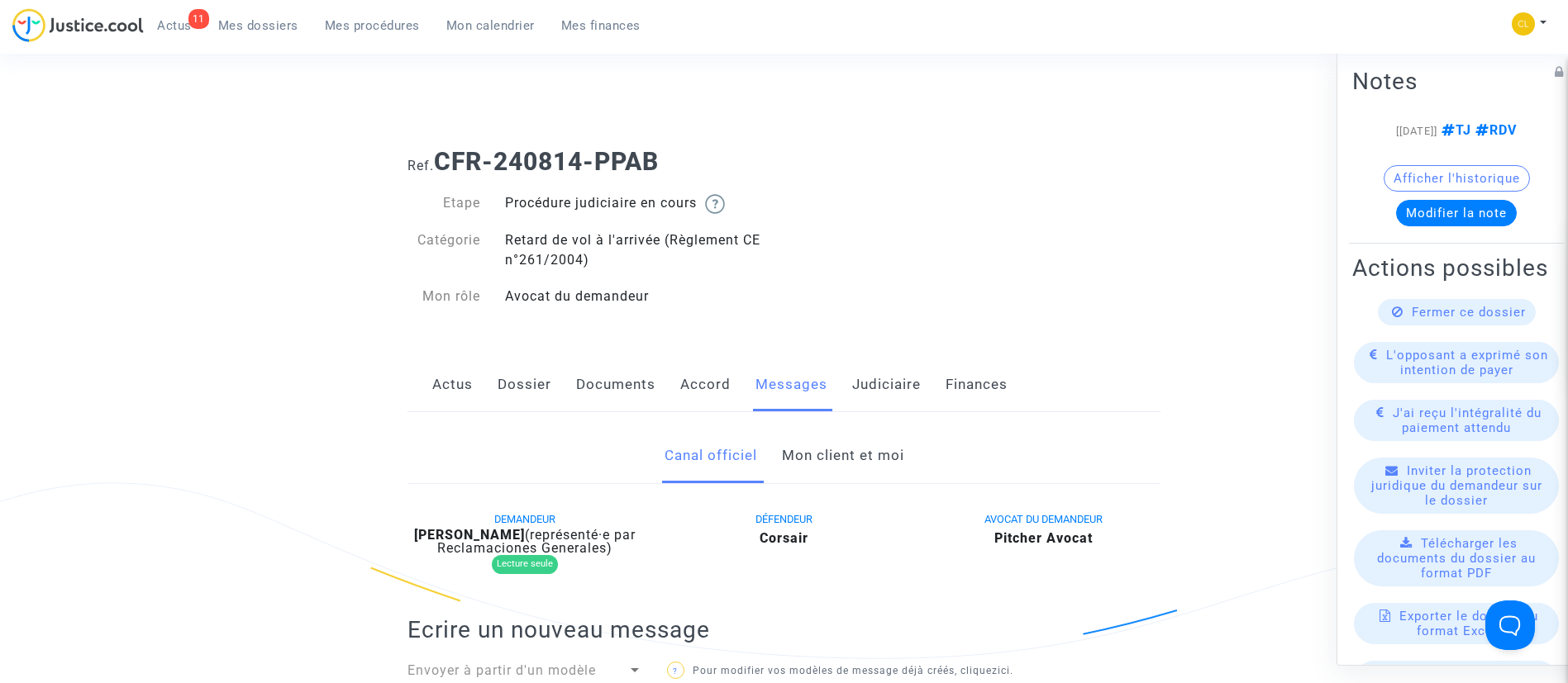
click at [822, 448] on link "Mon client et moi" at bounding box center [843, 456] width 123 height 55
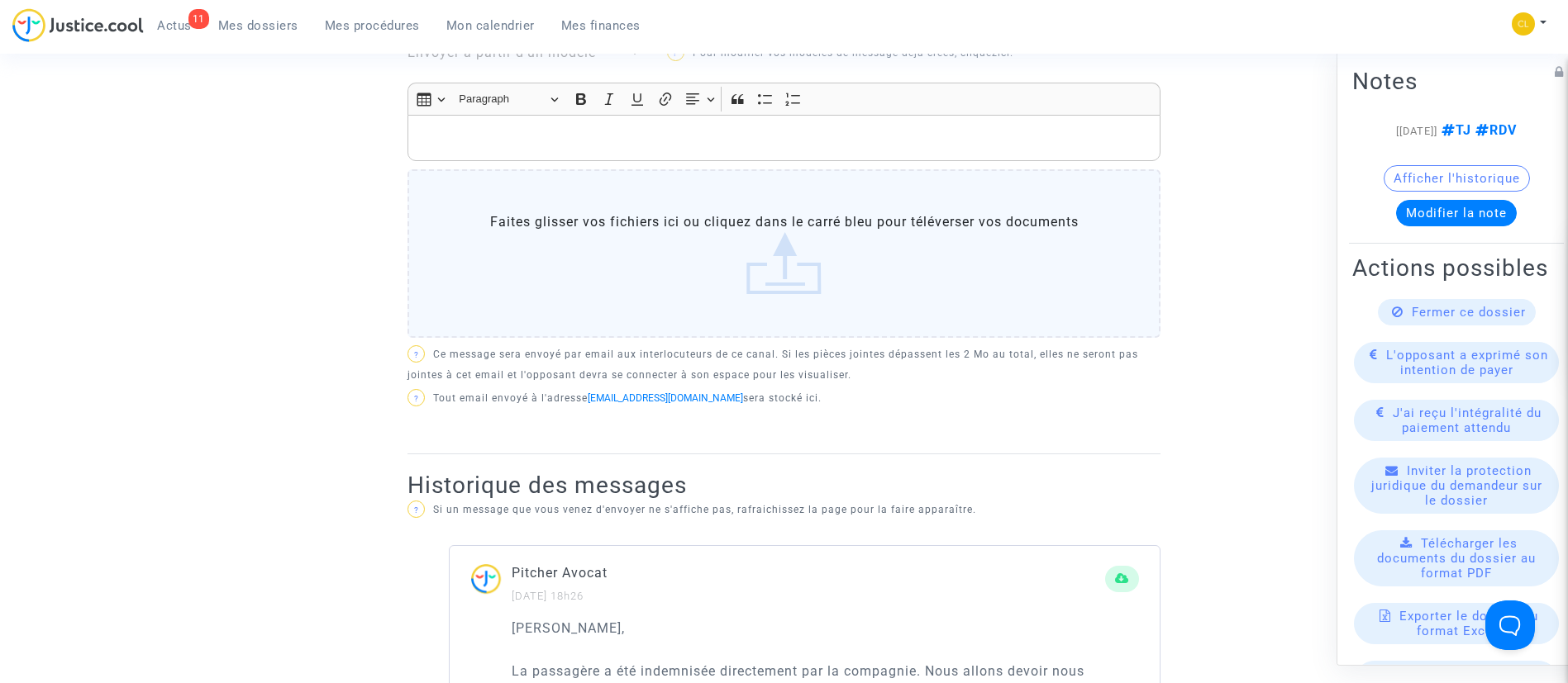
scroll to position [950, 0]
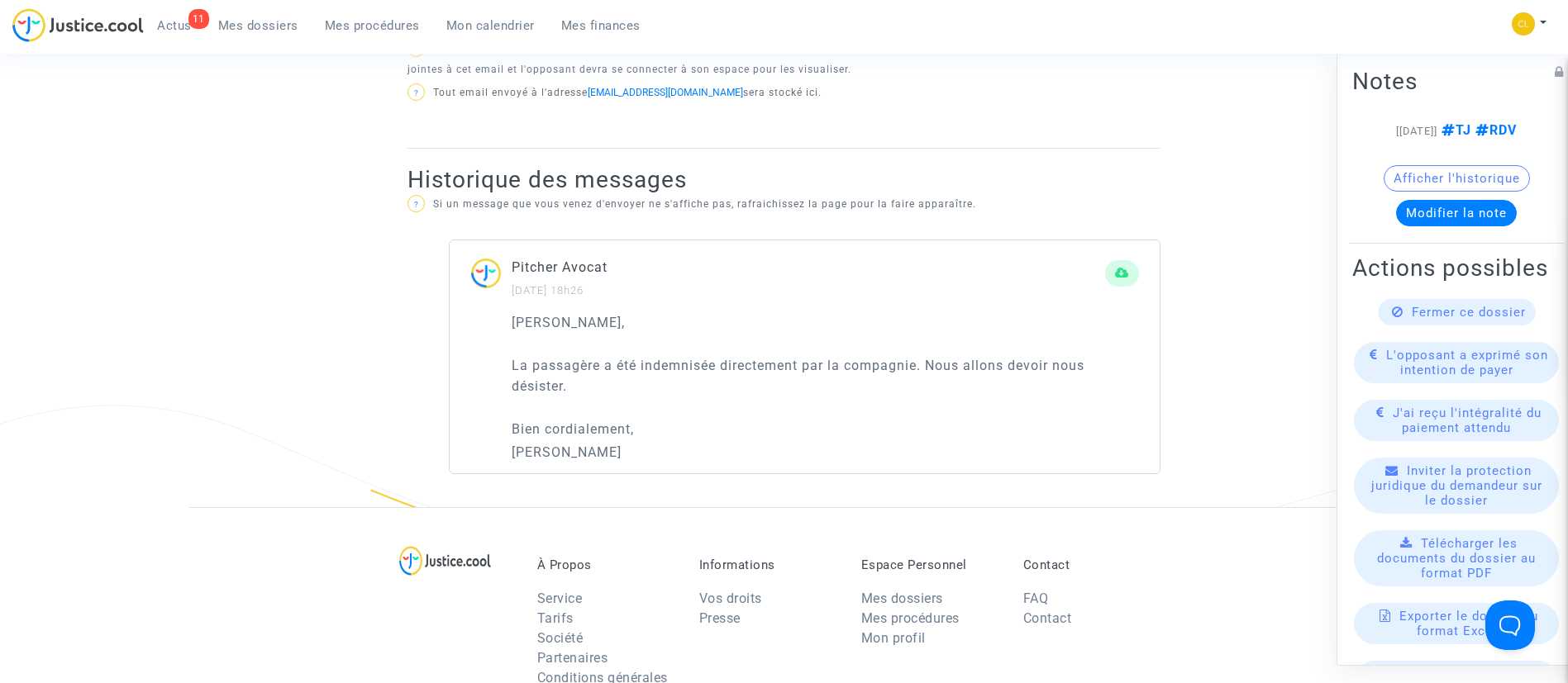
drag, startPoint x: 572, startPoint y: 449, endPoint x: 490, endPoint y: 318, distance: 154.5
click at [490, 318] on div "[PERSON_NAME], La passagère a été indemnisée directement par la compagnie. Nous…" at bounding box center [804, 393] width 710 height 162
copy div "[PERSON_NAME], La passagère a été indemnisée directement par la compagnie. Nous…"
click at [285, 34] on link "Mes dossiers" at bounding box center [258, 26] width 107 height 25
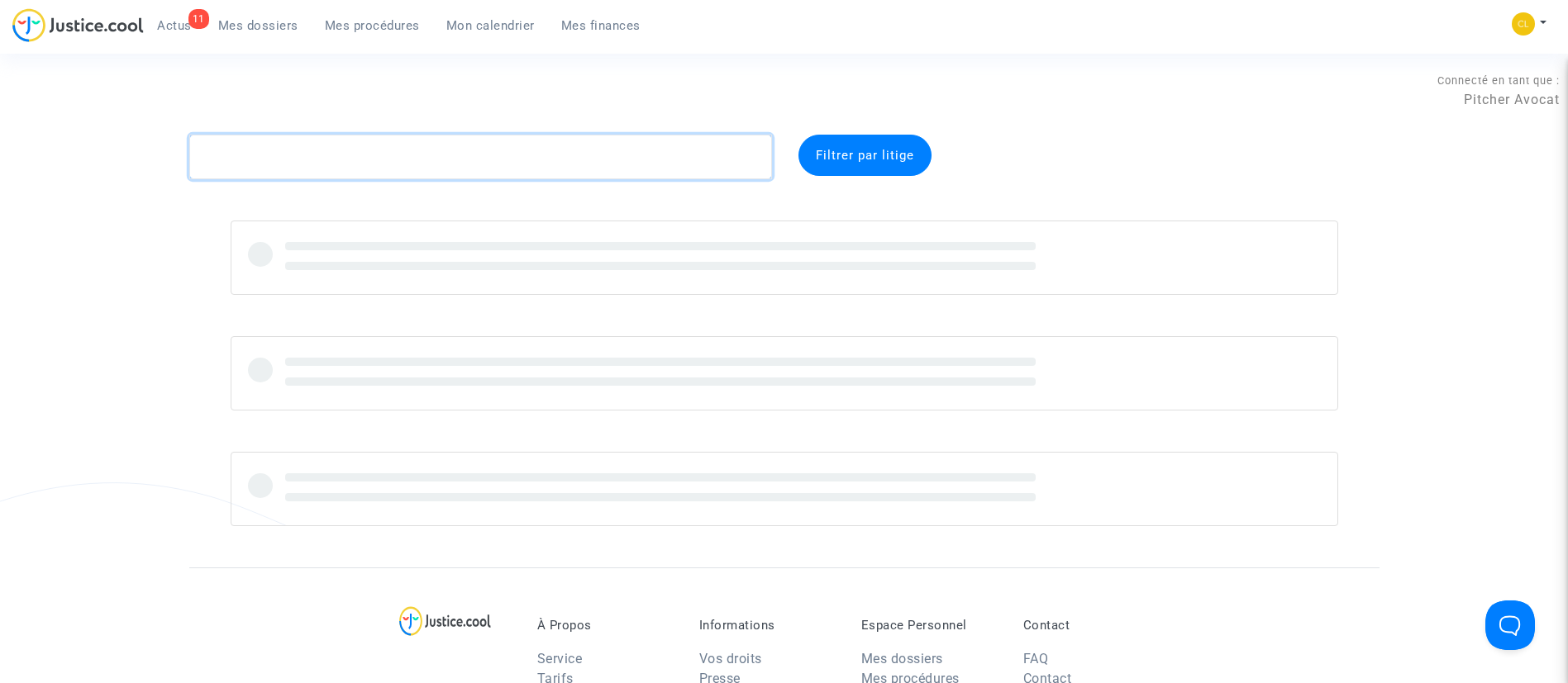
click at [642, 143] on textarea at bounding box center [481, 157] width 583 height 45
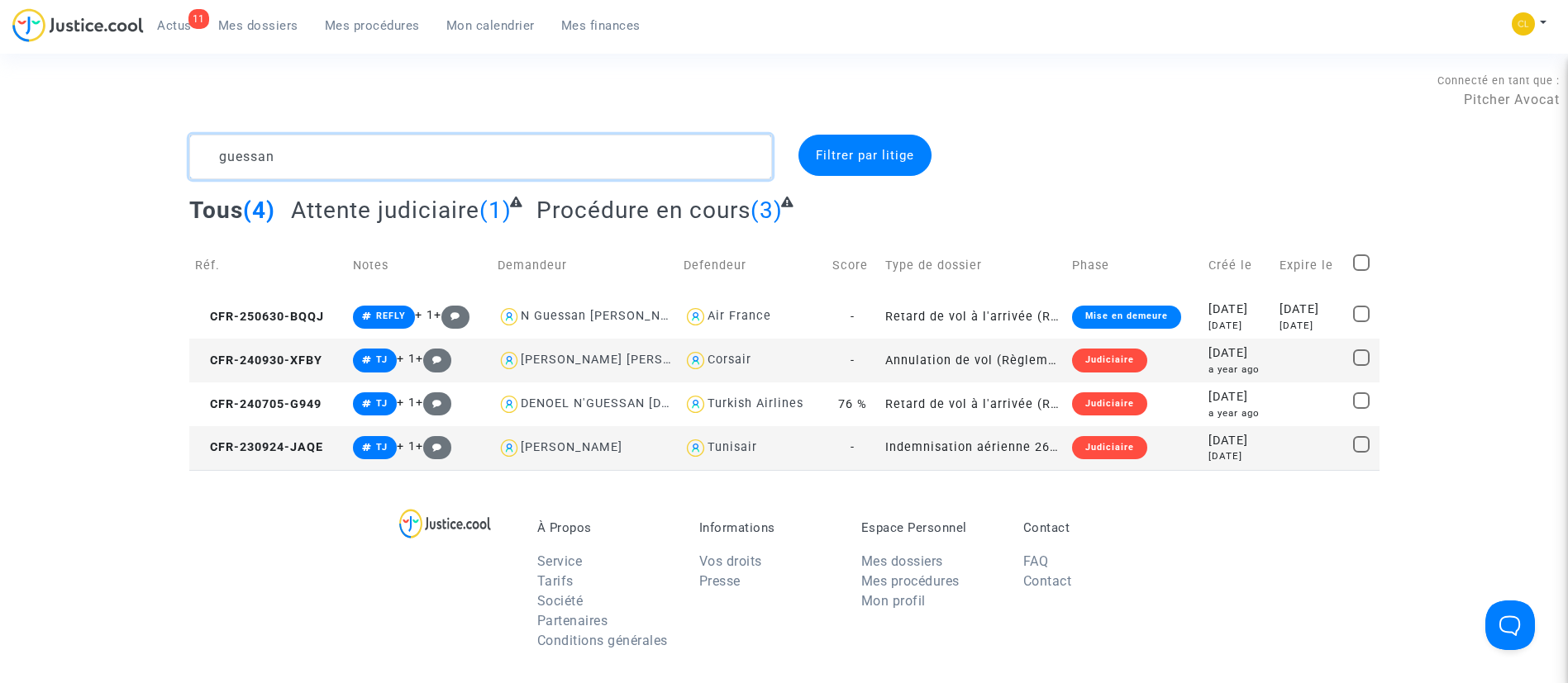
type textarea "guessan"
click at [1274, 351] on td at bounding box center [1310, 360] width 74 height 44
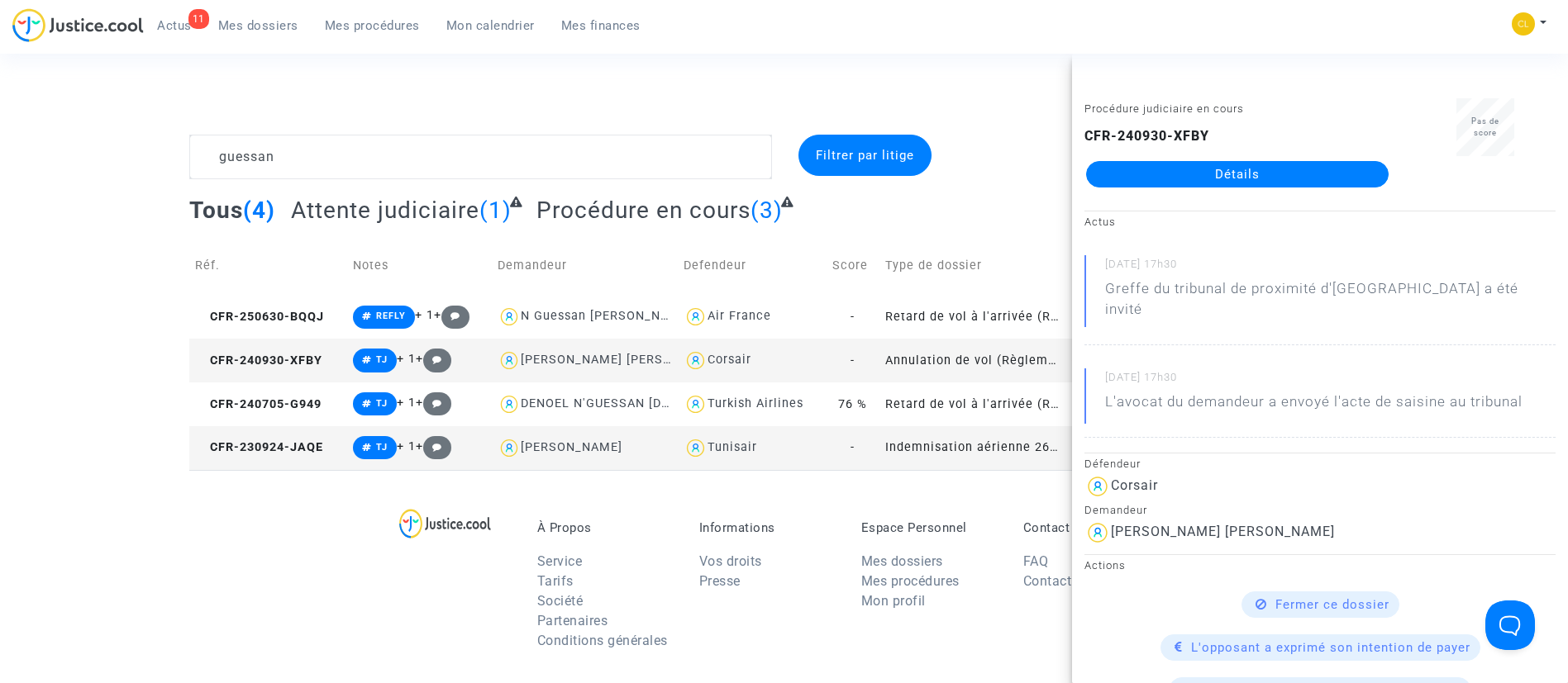
click at [1204, 170] on link "Détails" at bounding box center [1237, 175] width 302 height 26
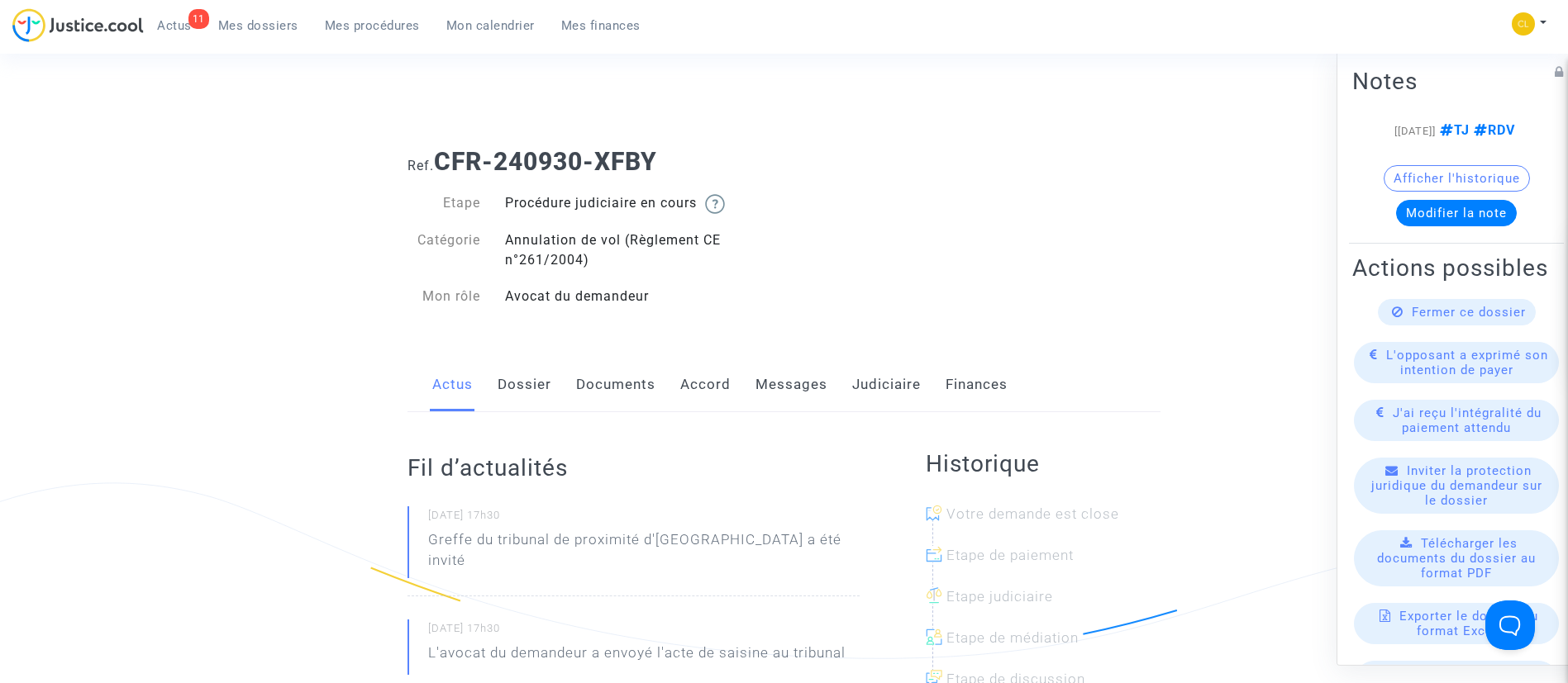
click at [792, 388] on link "Messages" at bounding box center [791, 385] width 72 height 55
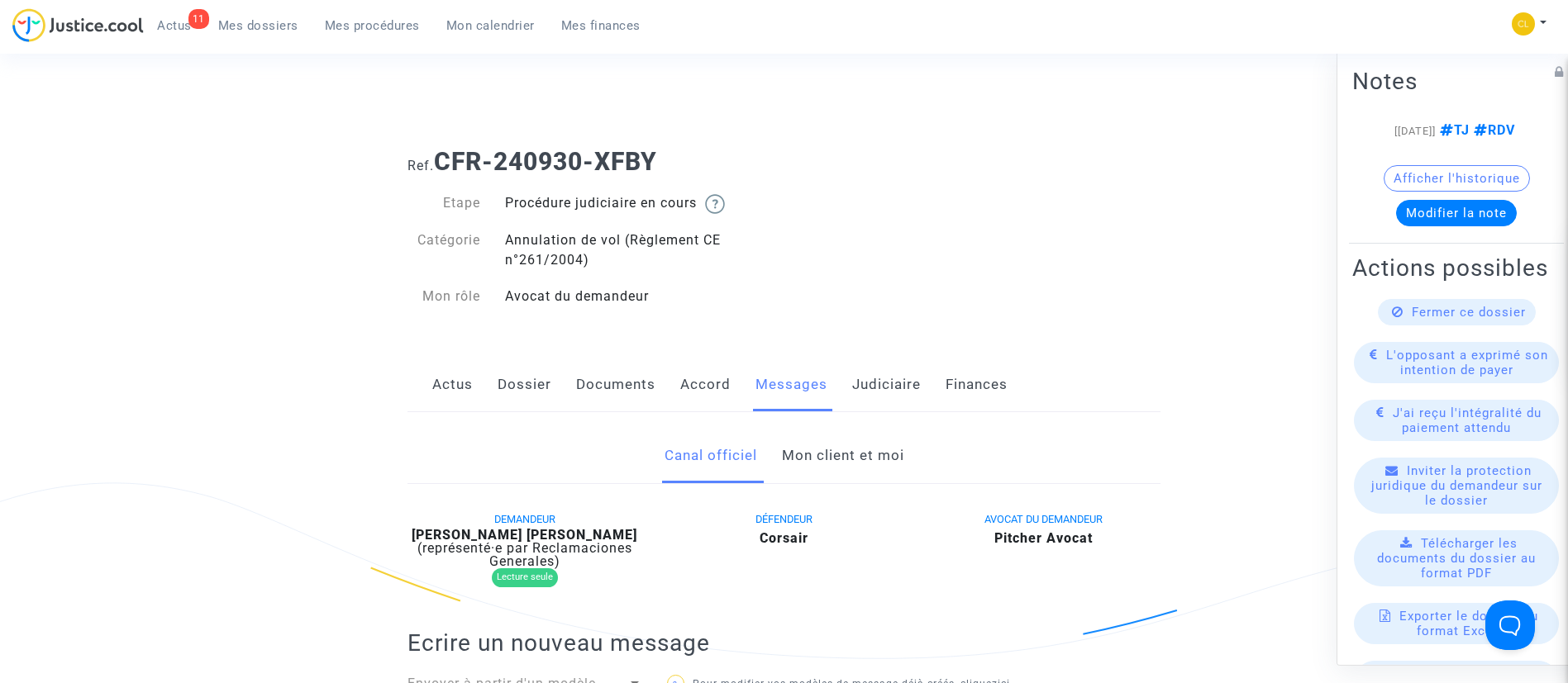
click at [869, 455] on link "Mon client et moi" at bounding box center [843, 456] width 123 height 55
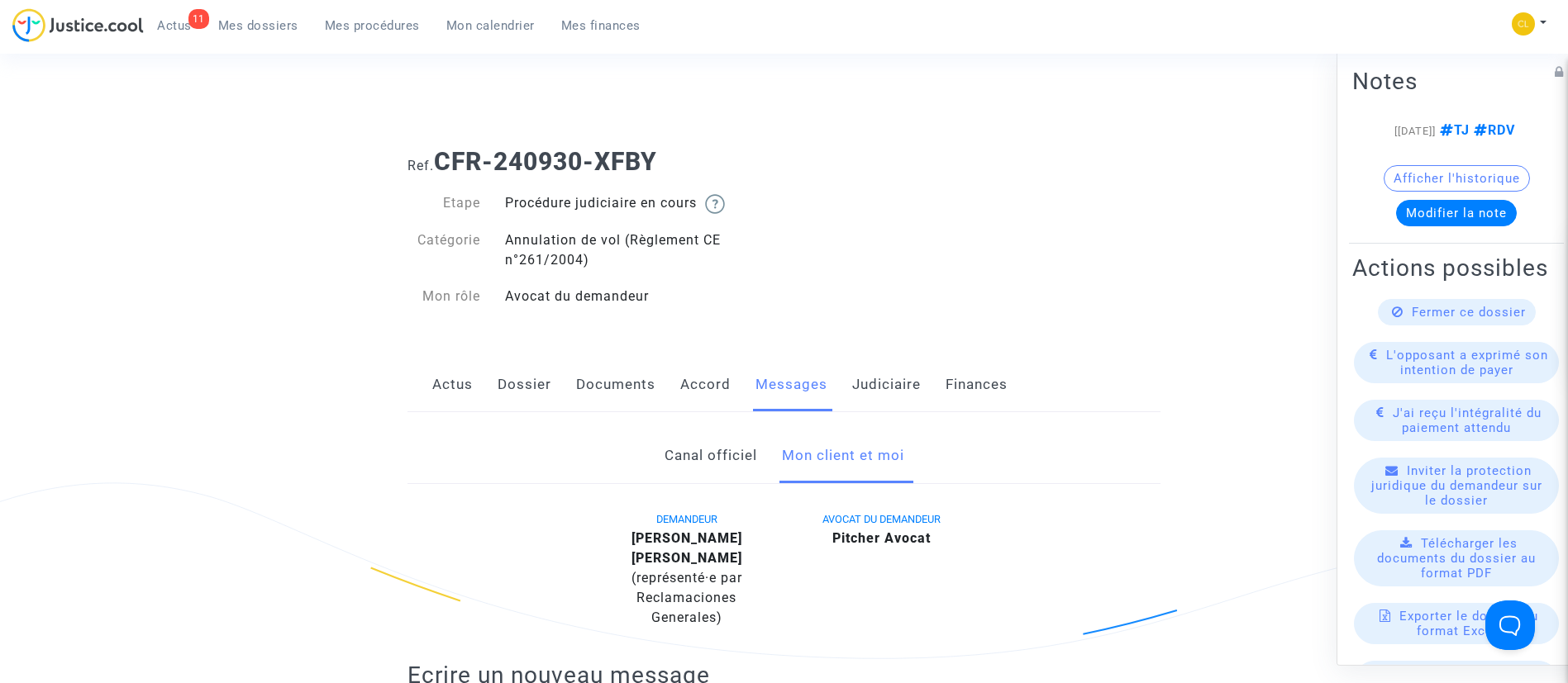
scroll to position [356, 0]
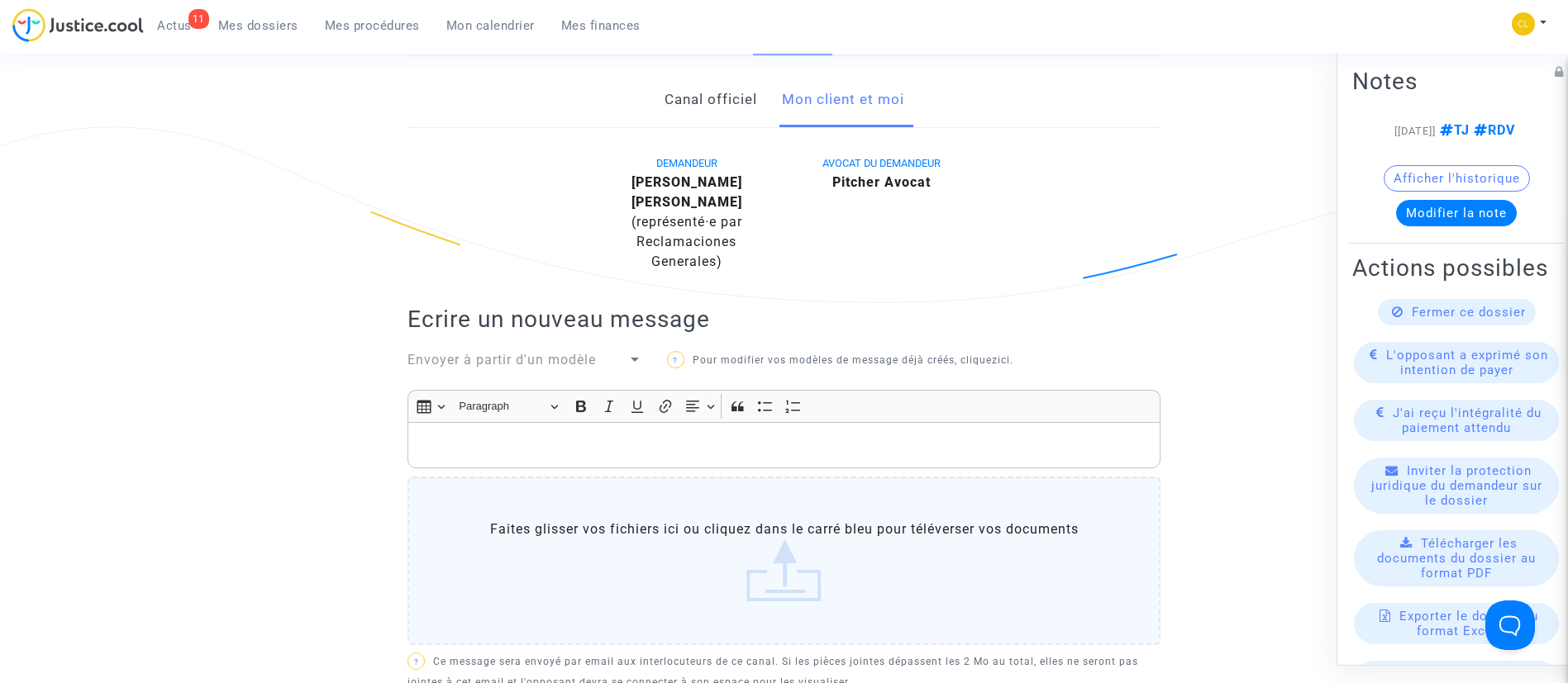
click at [572, 448] on div "Rich Text Editor, main" at bounding box center [784, 445] width 753 height 46
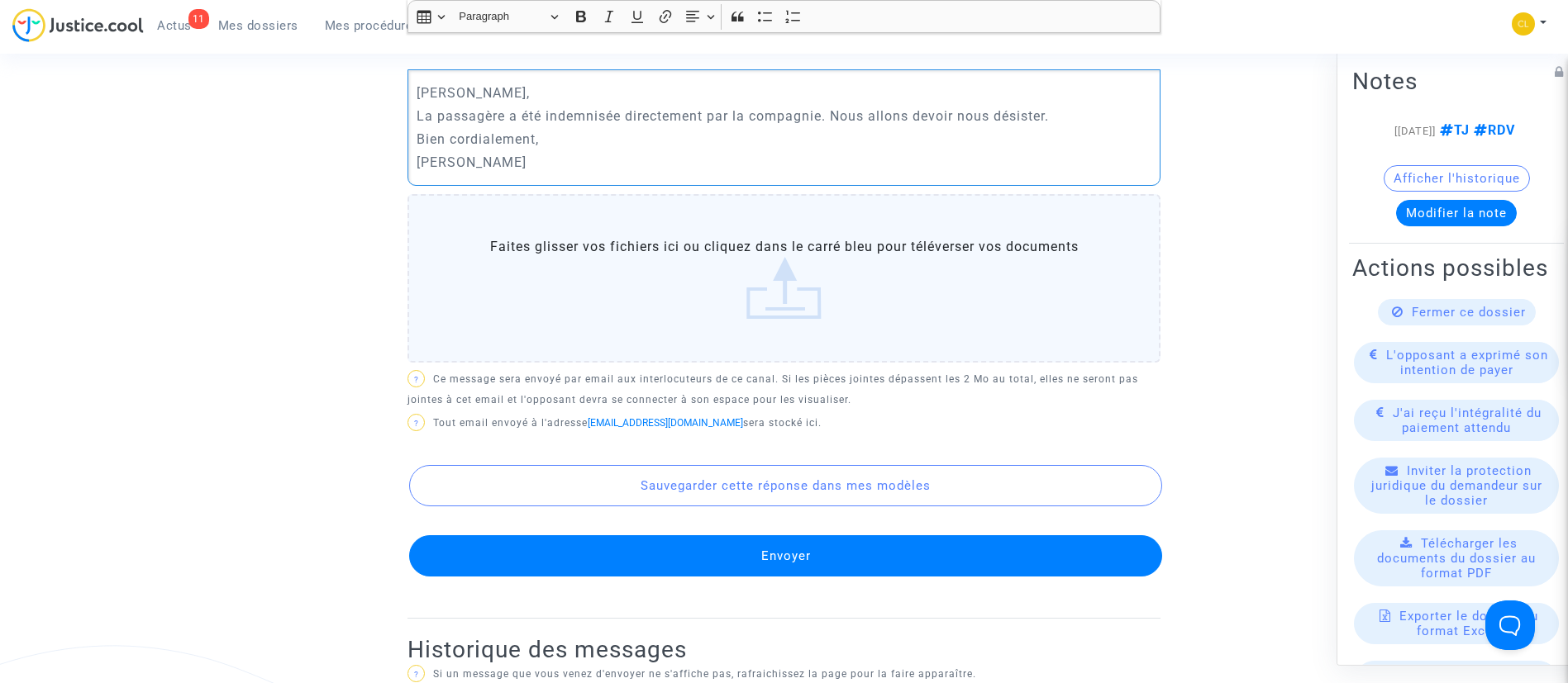
scroll to position [756, 0]
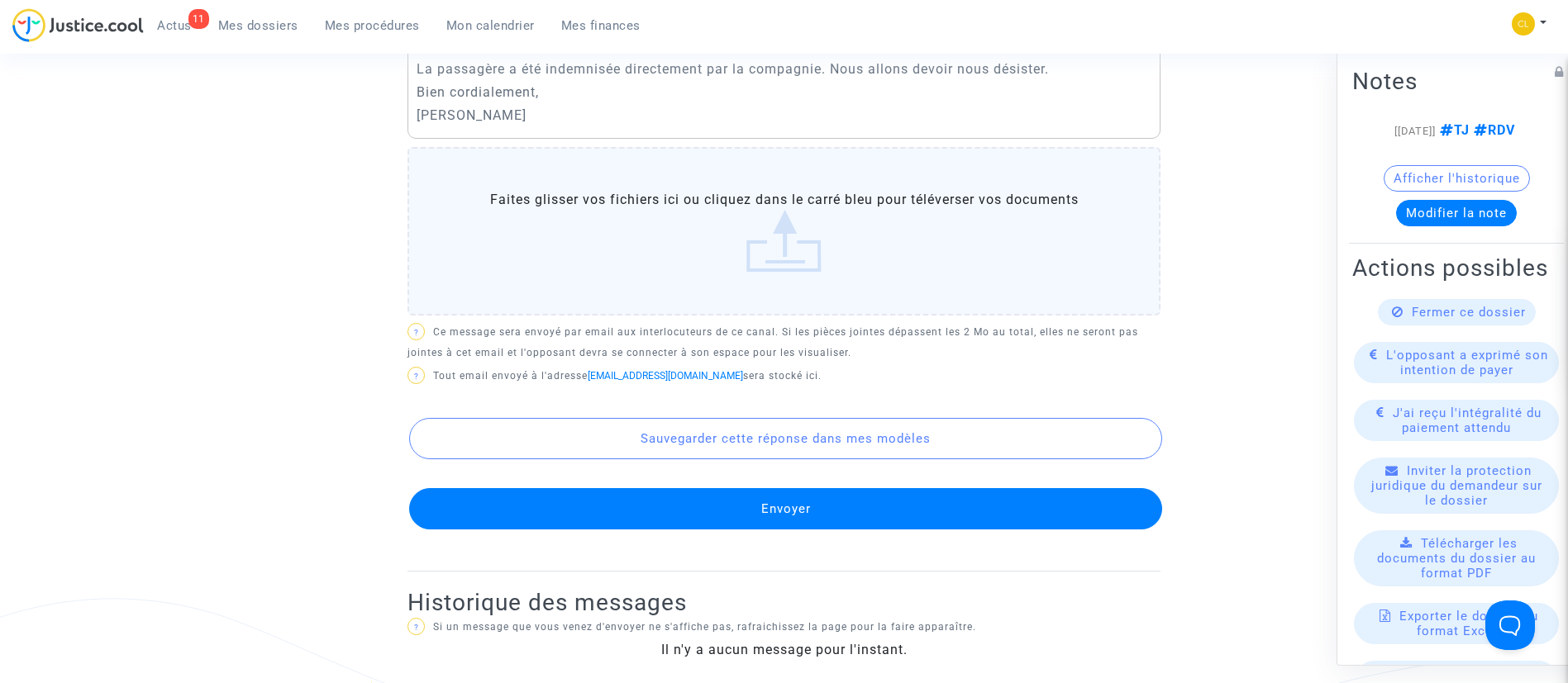
click at [820, 498] on button "Envoyer" at bounding box center [785, 509] width 753 height 41
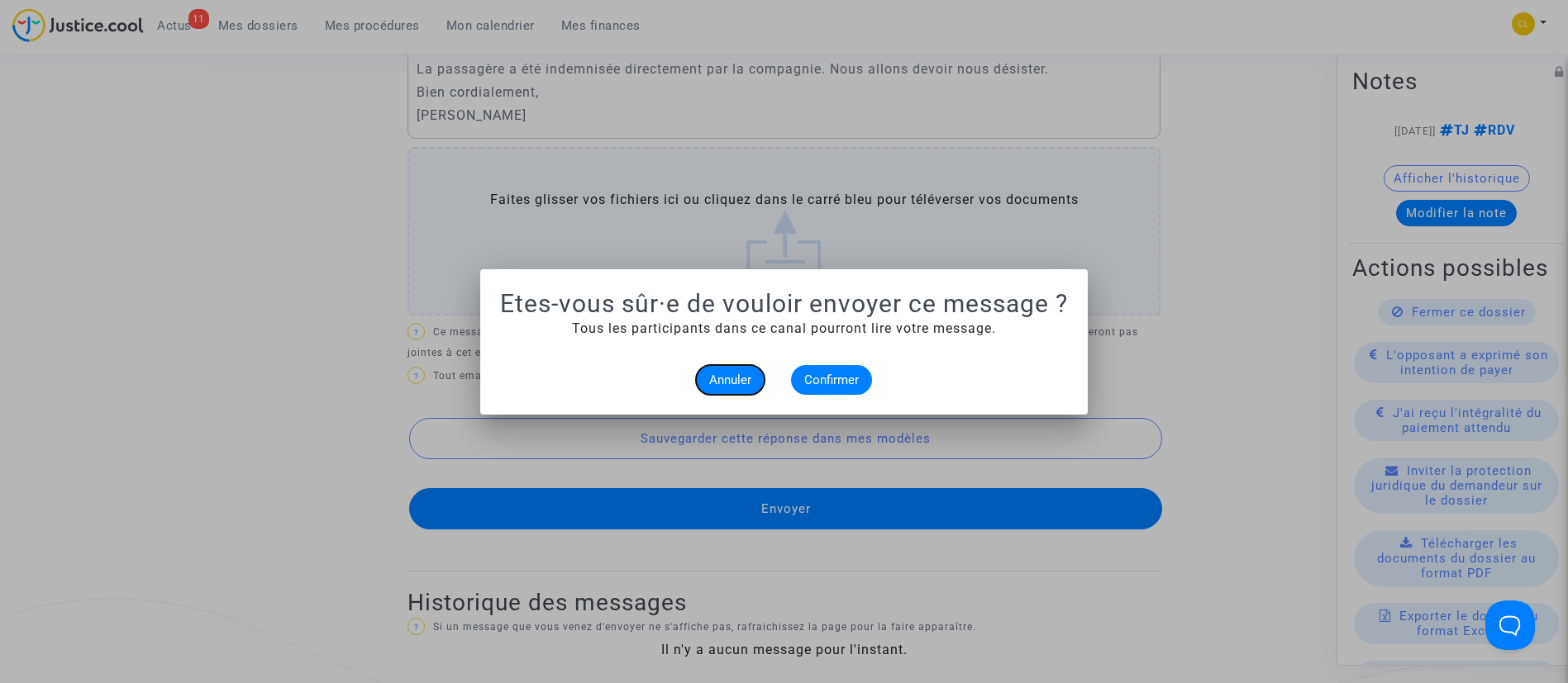
scroll to position [0, 0]
click at [835, 383] on span "Confirmer" at bounding box center [832, 380] width 55 height 15
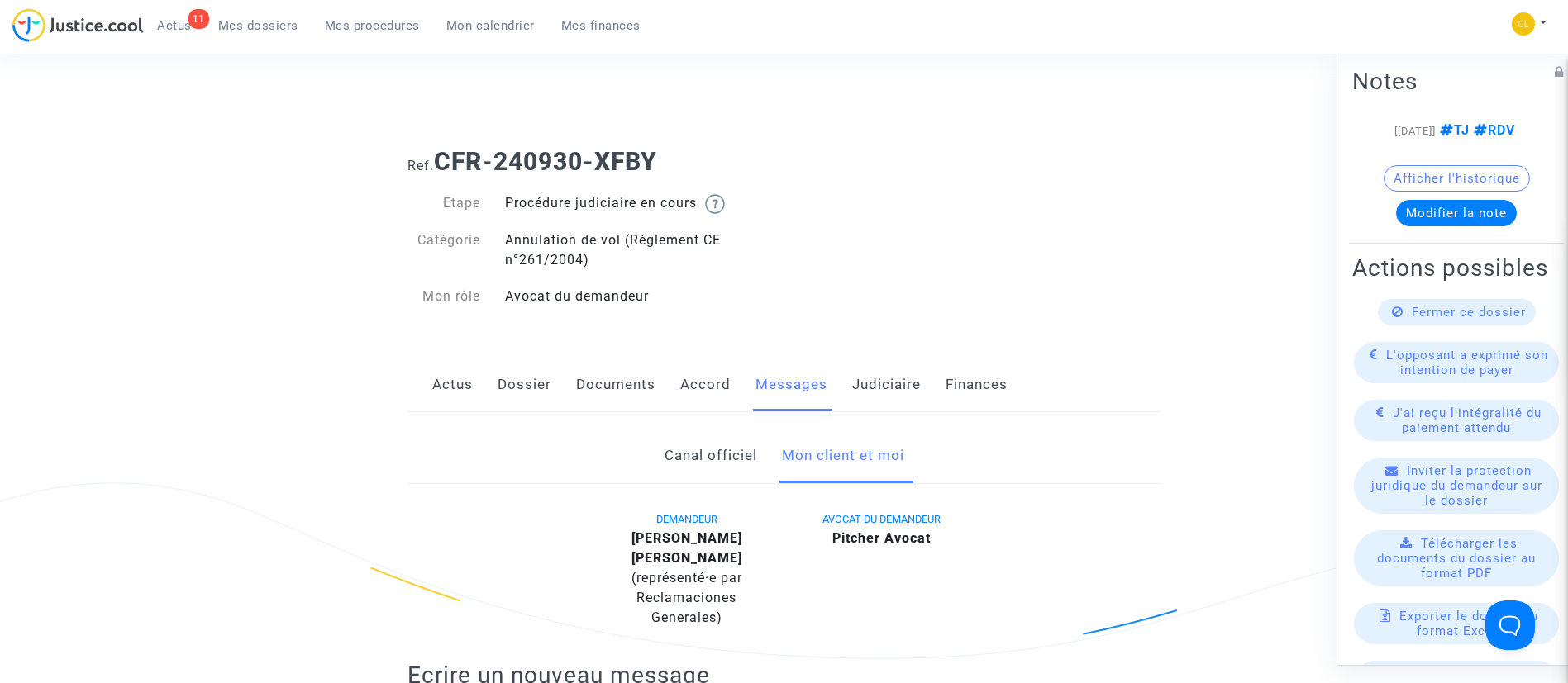
click at [866, 378] on link "Judiciaire" at bounding box center [886, 385] width 69 height 55
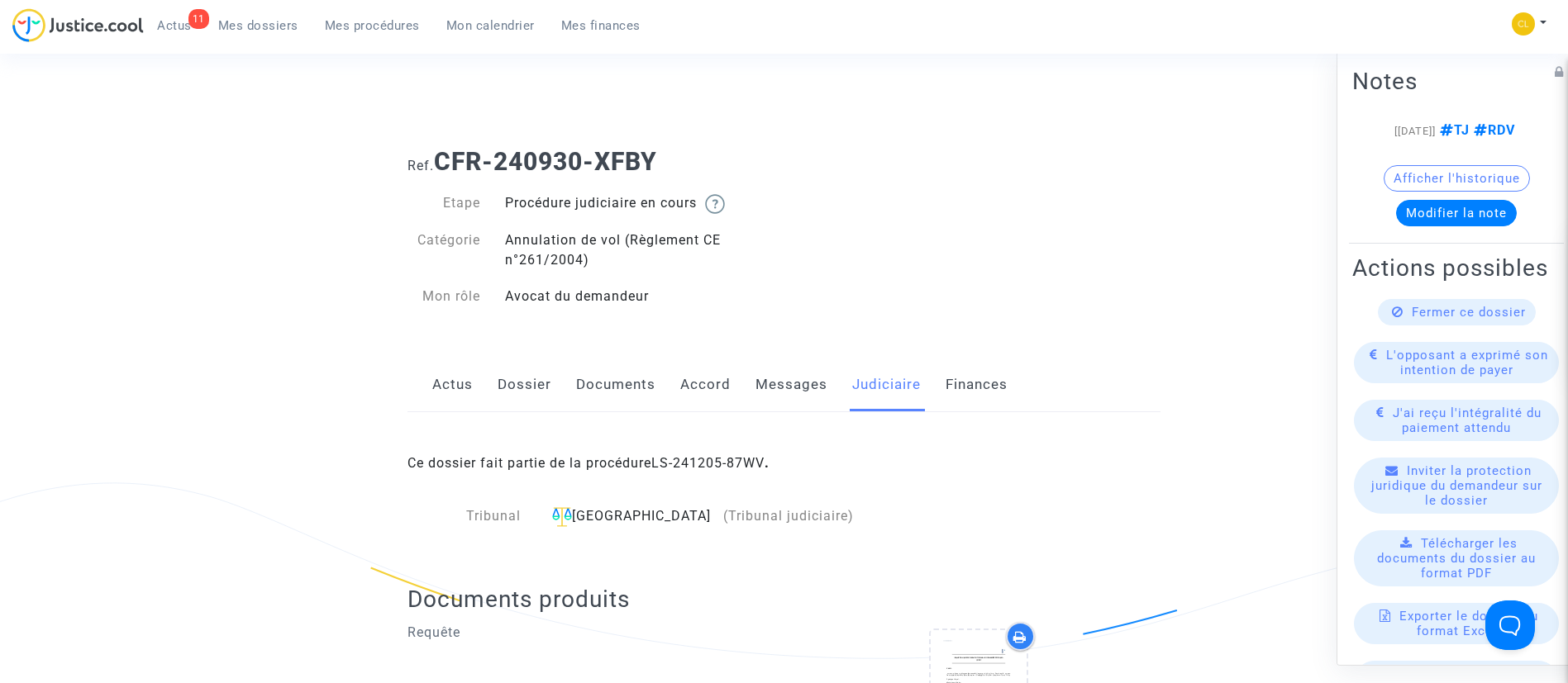
click at [720, 464] on link "LS-241205-87WV" at bounding box center [707, 463] width 113 height 16
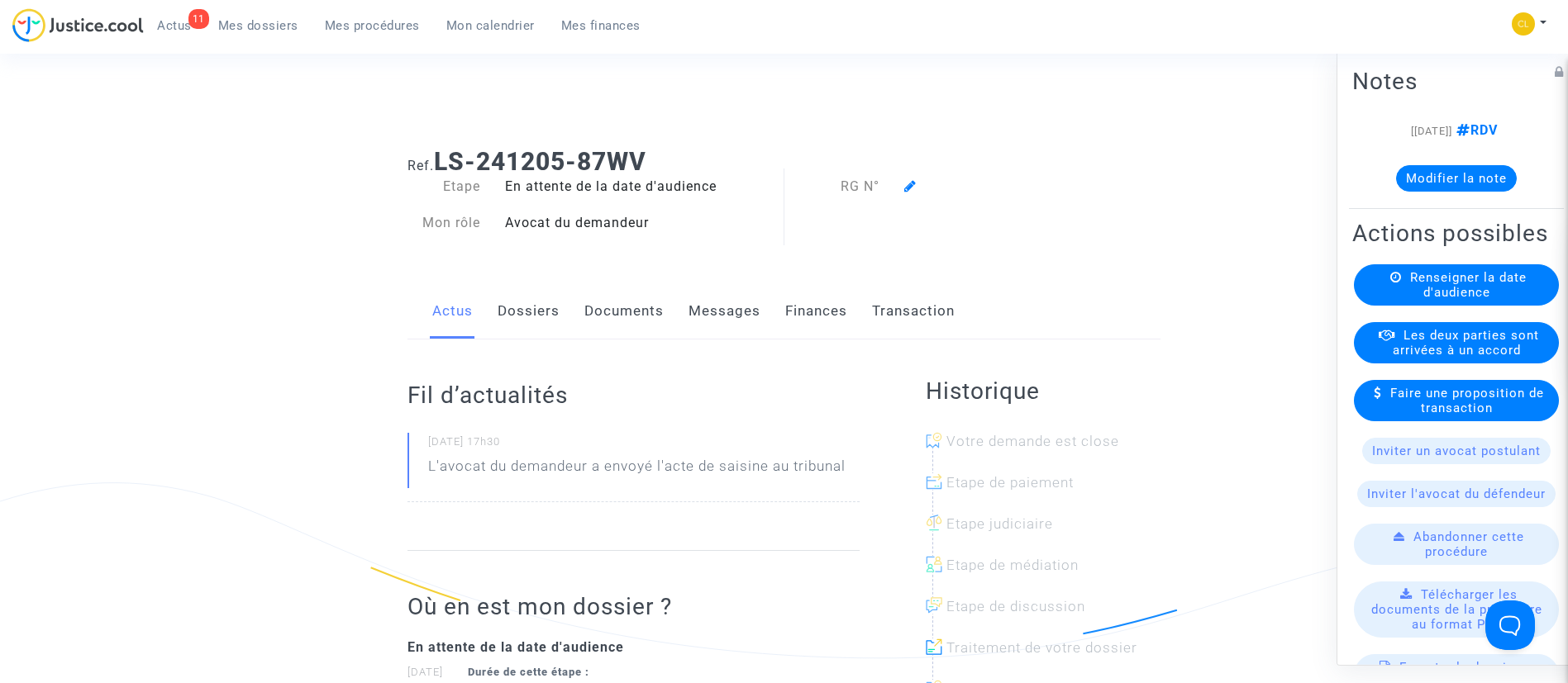
click at [1450, 166] on button "Modifier la note" at bounding box center [1457, 178] width 121 height 26
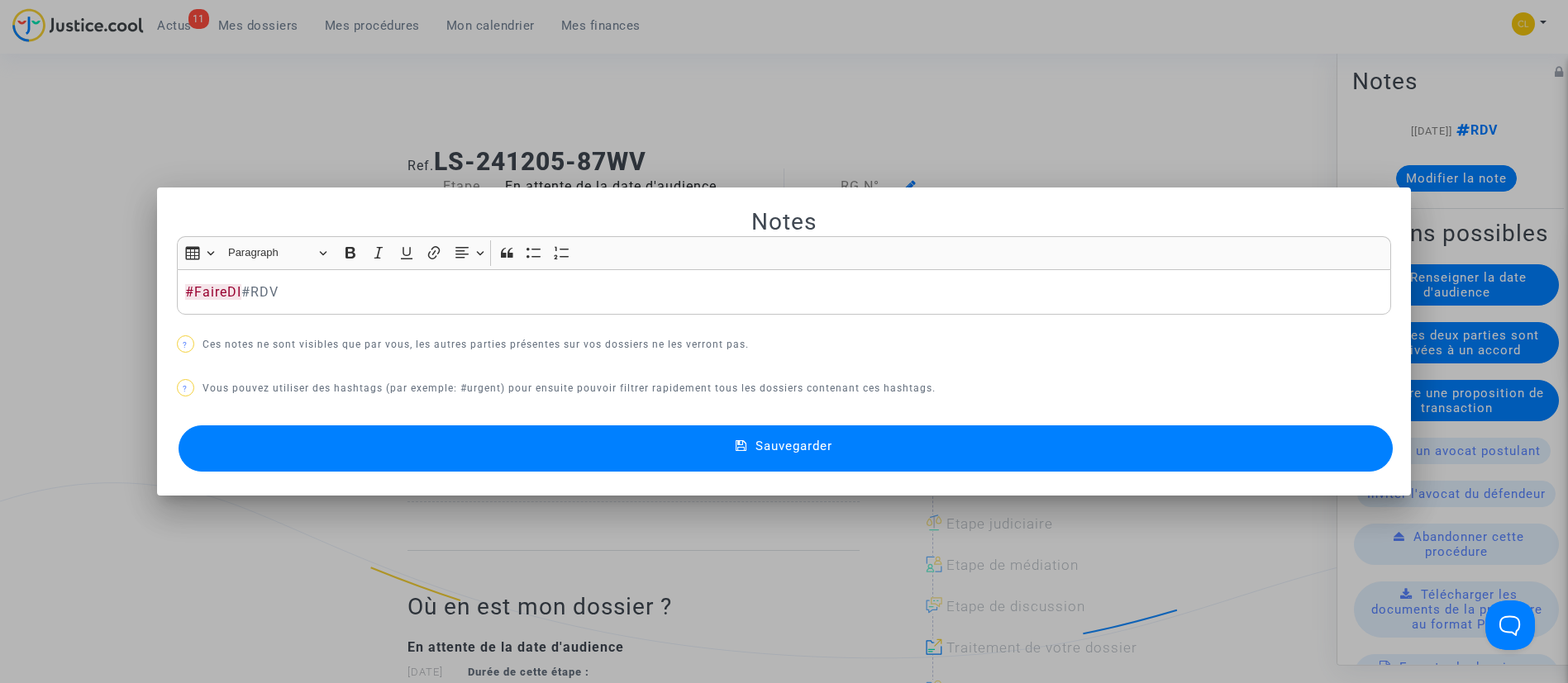
click at [833, 435] on button "Sauvegarder" at bounding box center [786, 449] width 1215 height 46
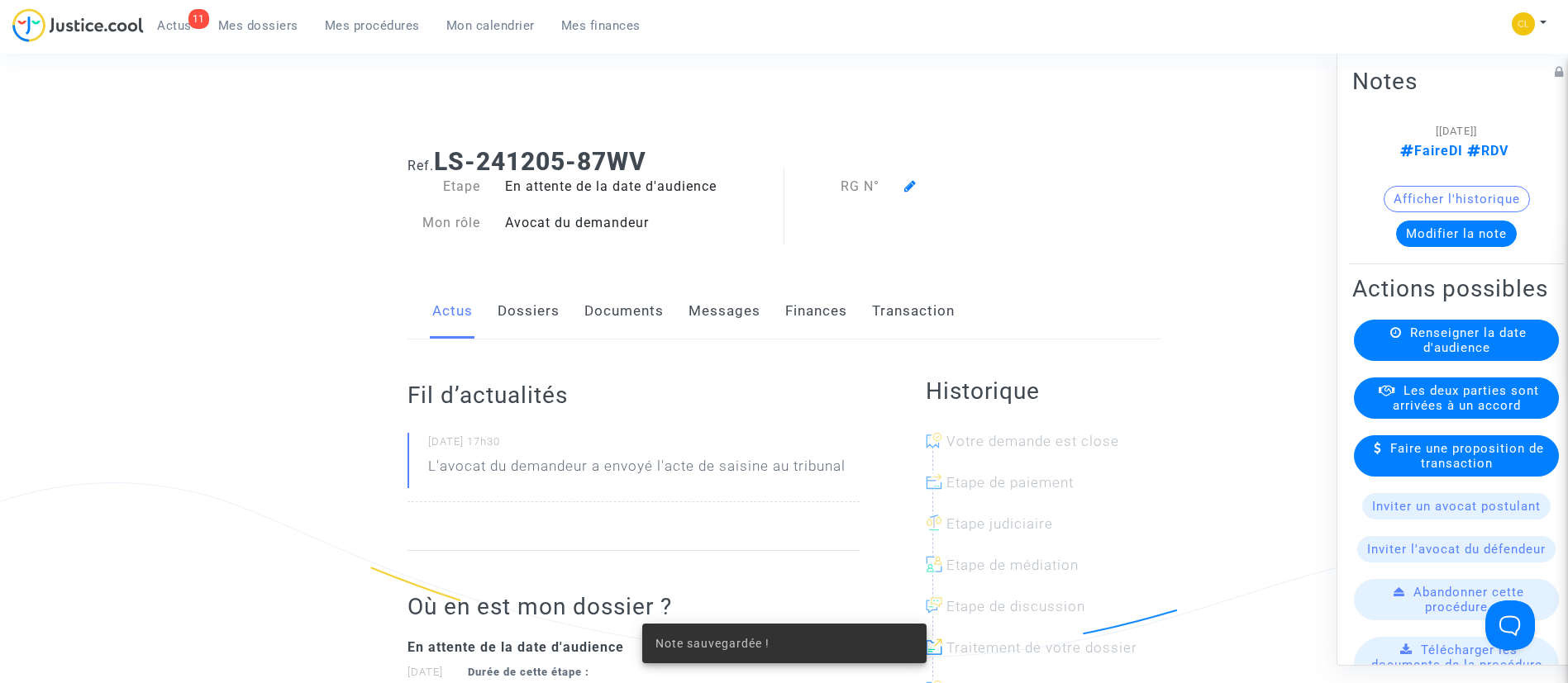
click at [539, 312] on link "Dossiers" at bounding box center [528, 311] width 62 height 55
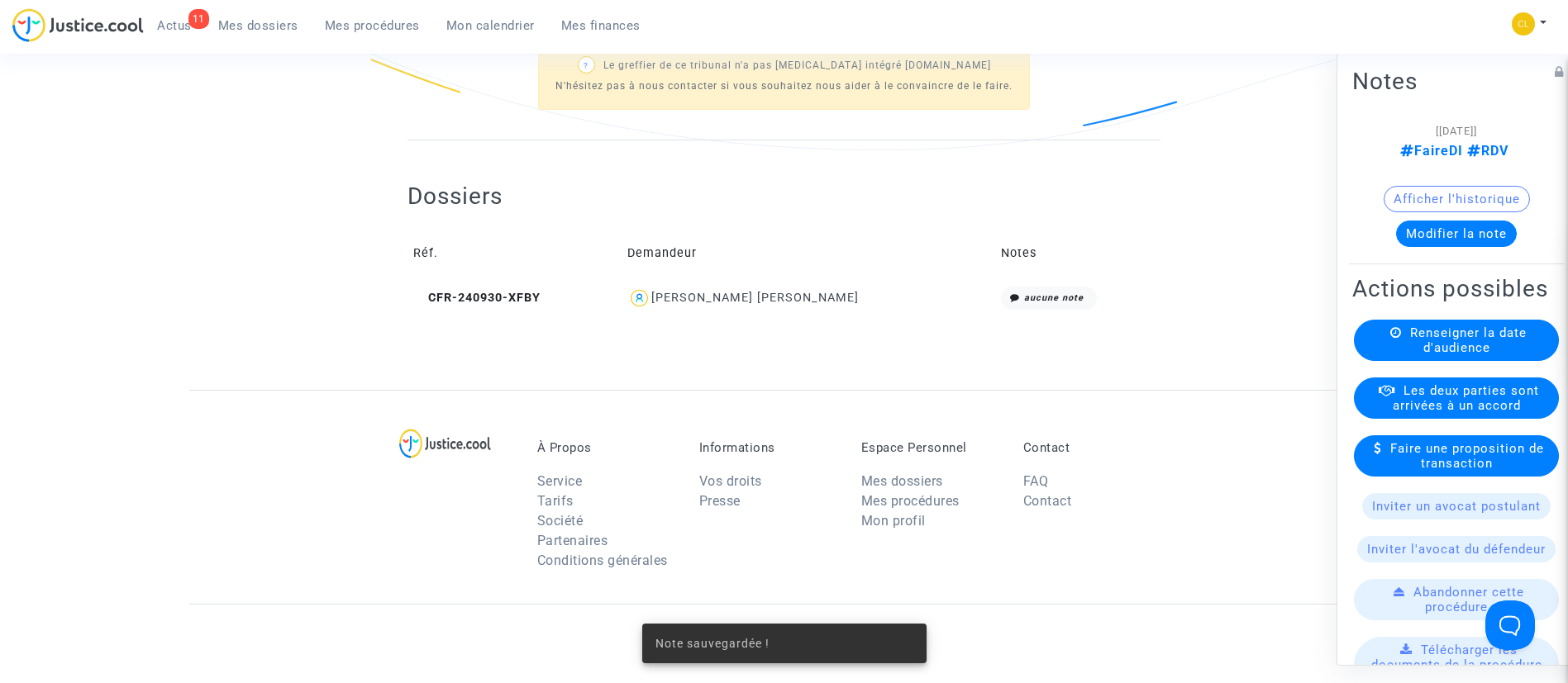
scroll to position [577, 0]
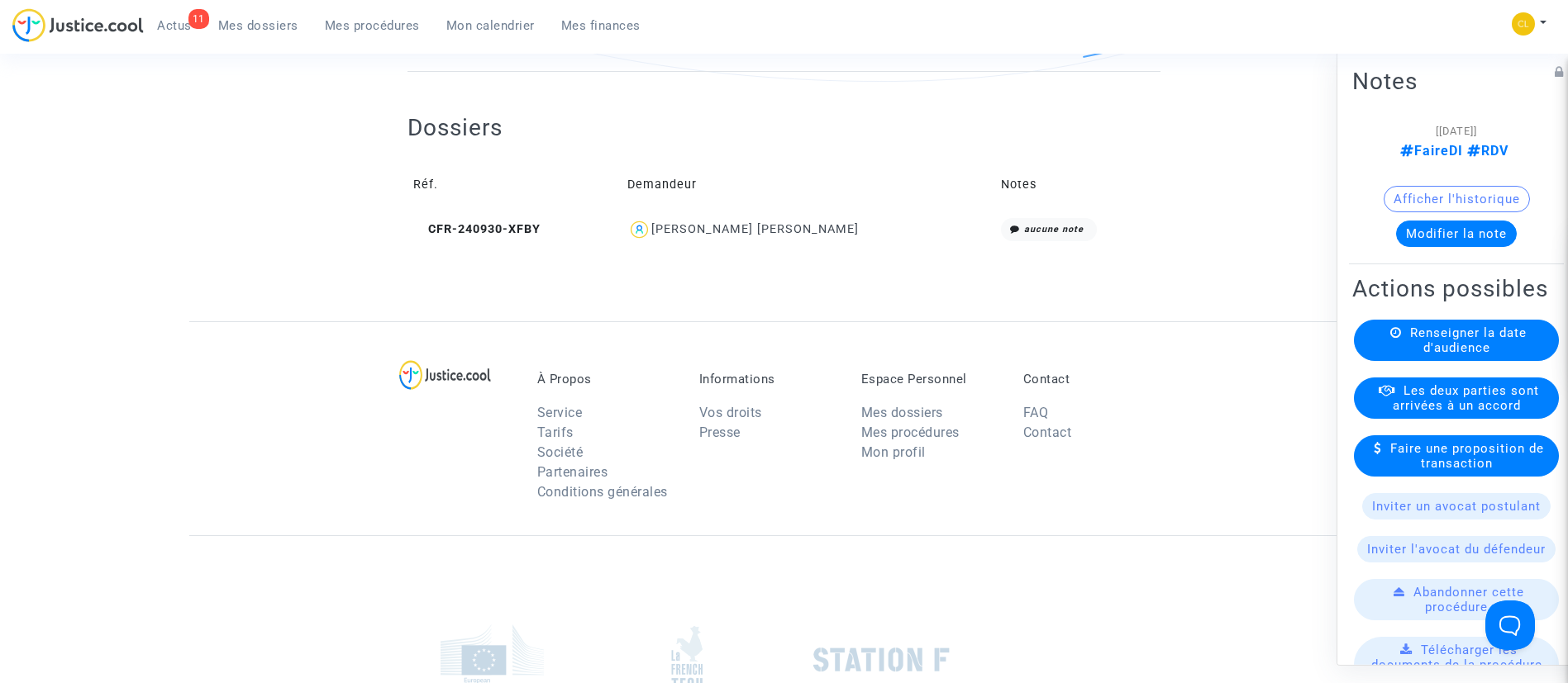
click at [778, 231] on div "[PERSON_NAME] [PERSON_NAME]" at bounding box center [755, 228] width 207 height 14
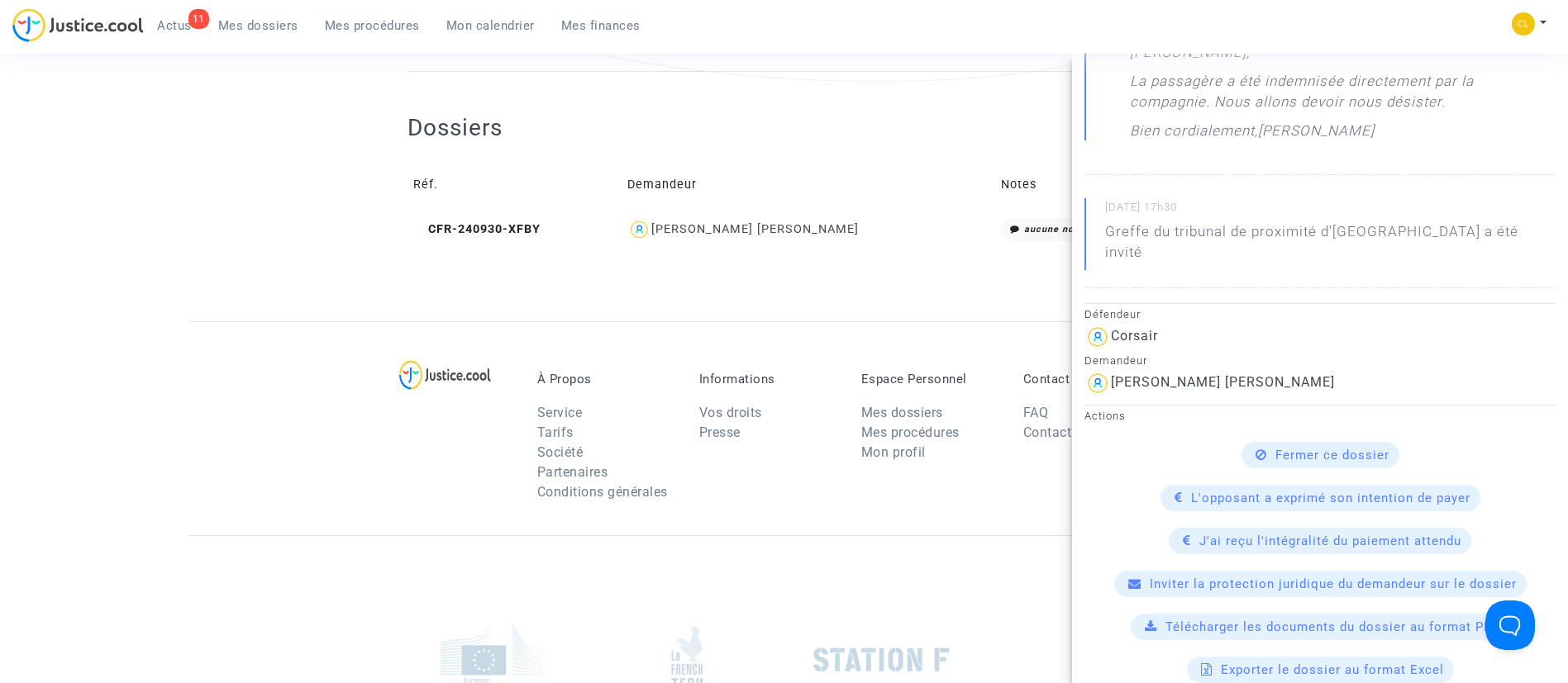
scroll to position [257, 0]
click at [1292, 447] on span "Fermer ce dossier" at bounding box center [1333, 455] width 114 height 15
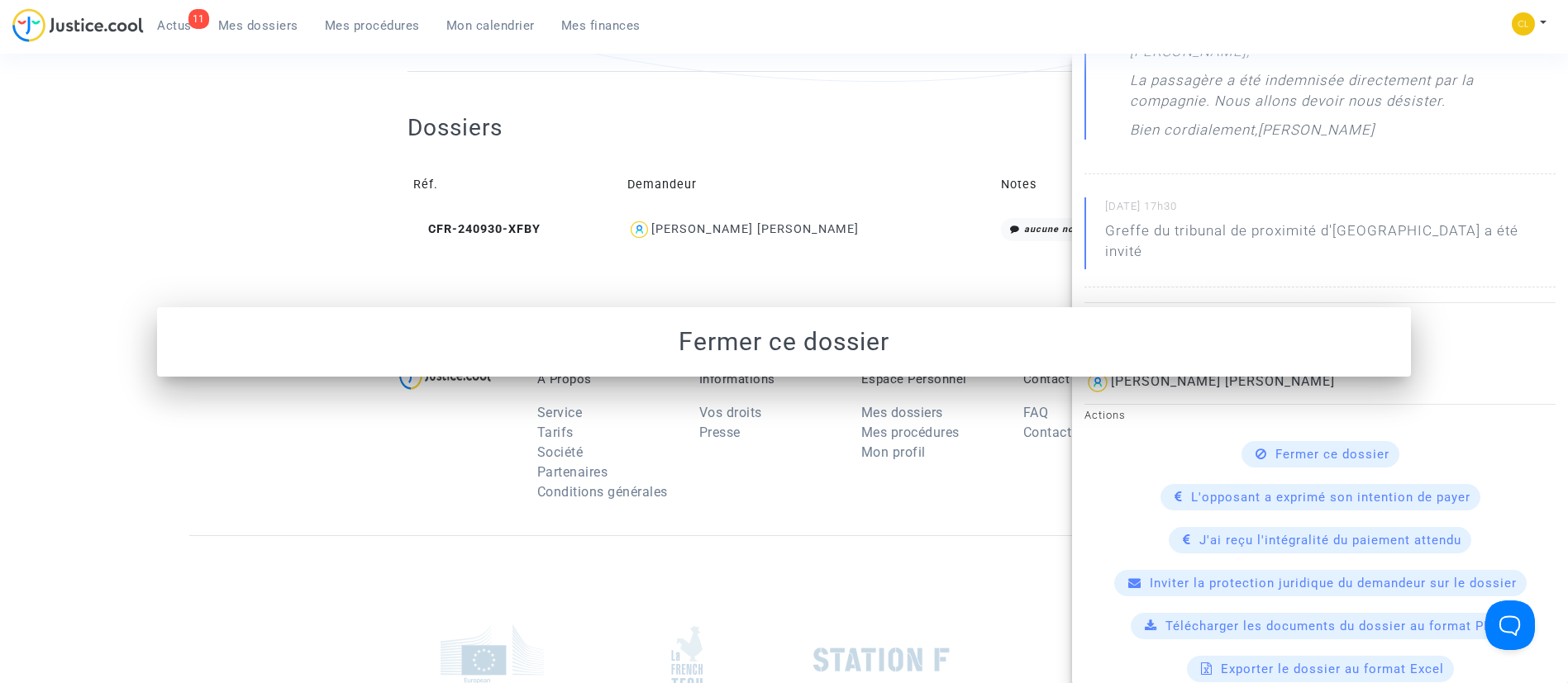
scroll to position [0, 0]
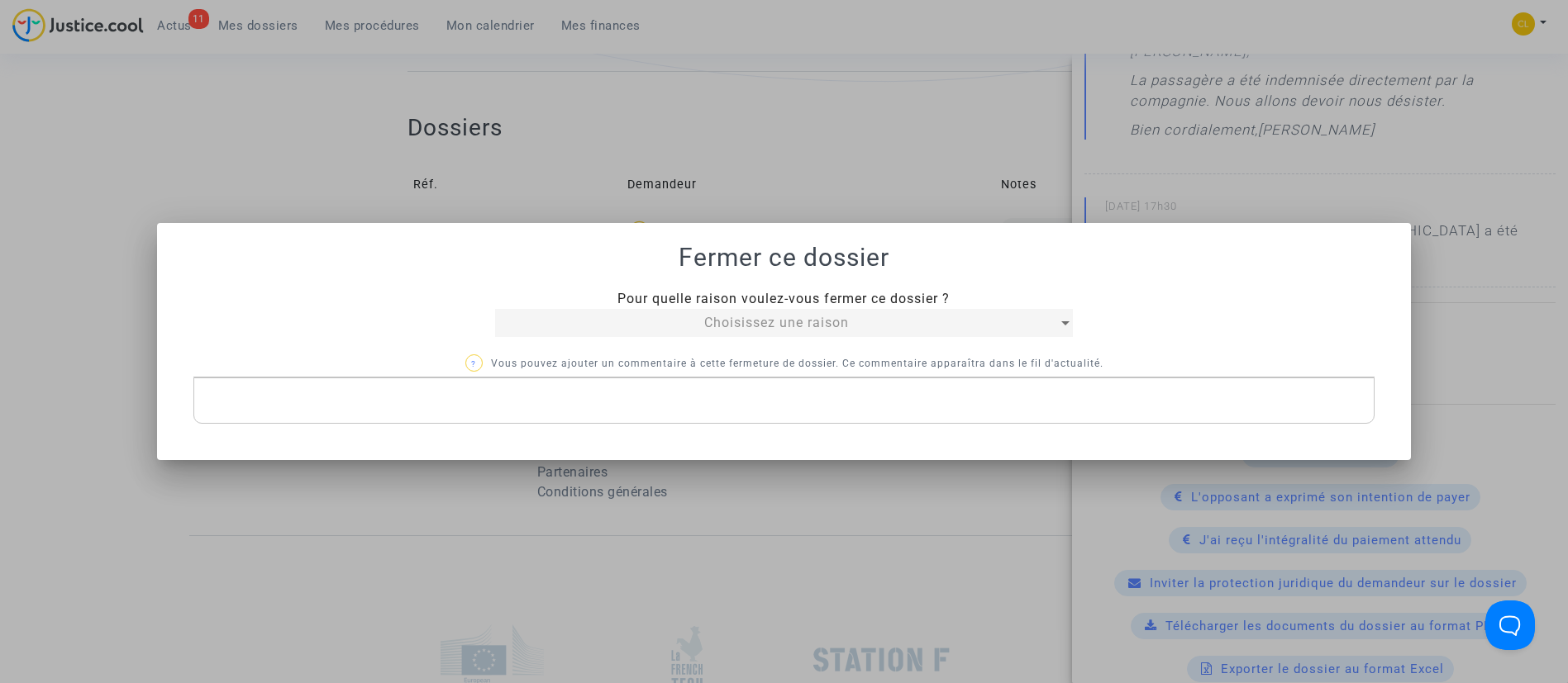
click at [689, 318] on div "Choisissez une raison" at bounding box center [777, 323] width 564 height 20
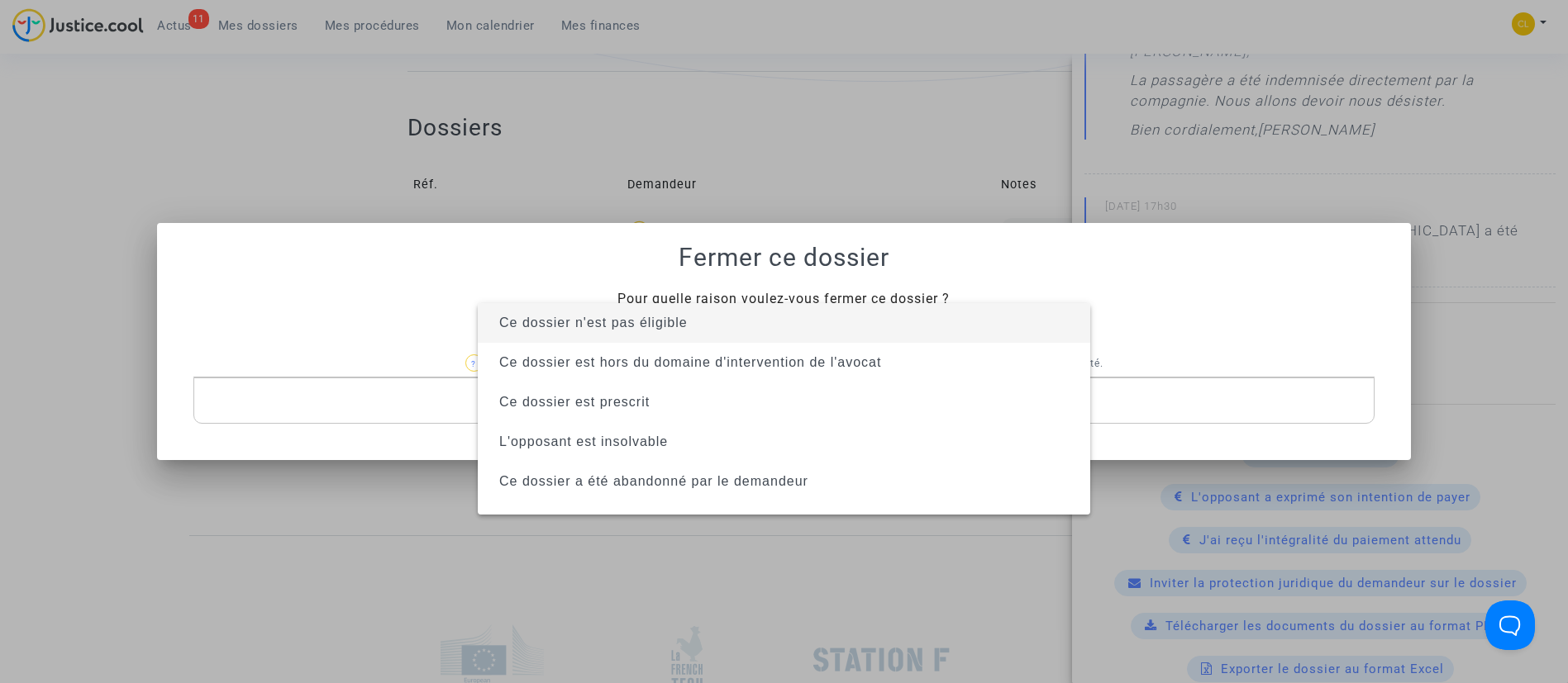
click at [275, 117] on div at bounding box center [784, 341] width 1568 height 683
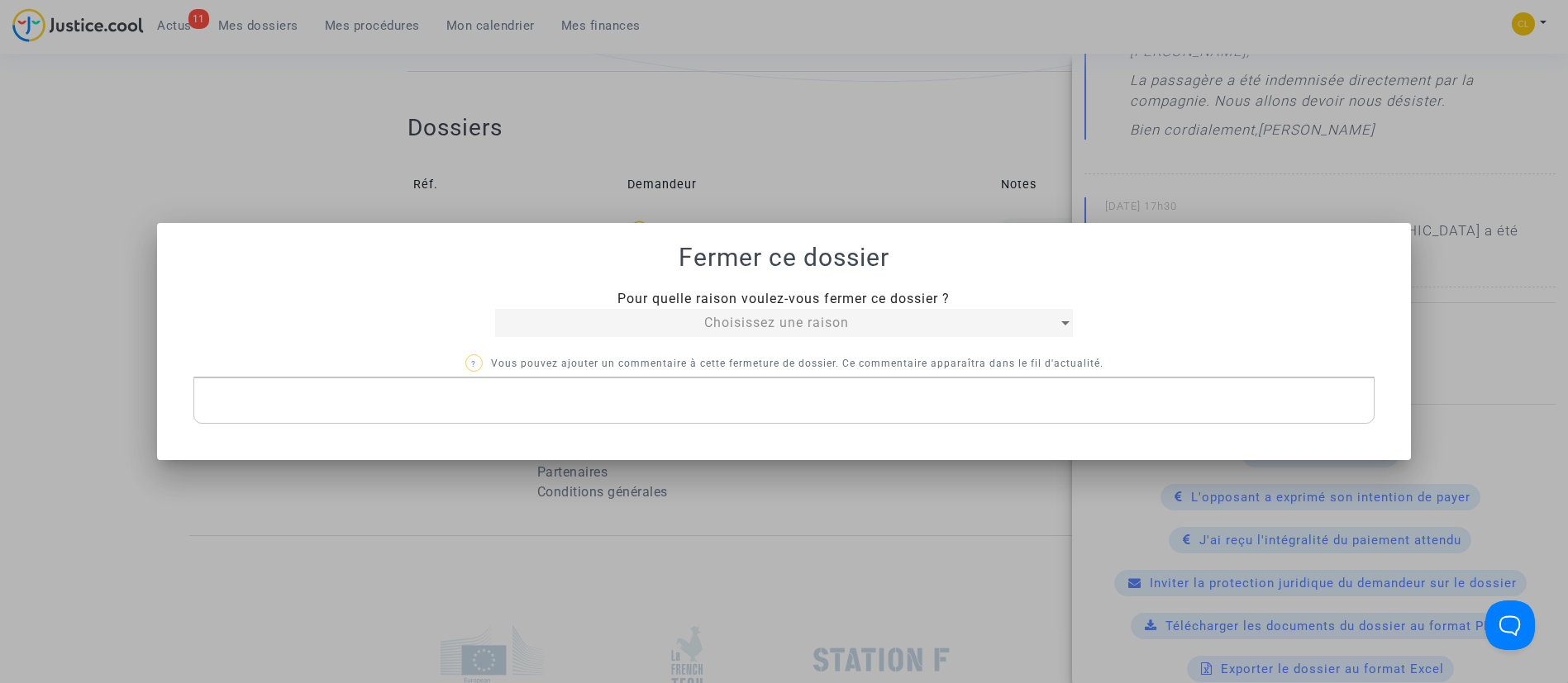
click at [245, 30] on div at bounding box center [784, 341] width 1568 height 683
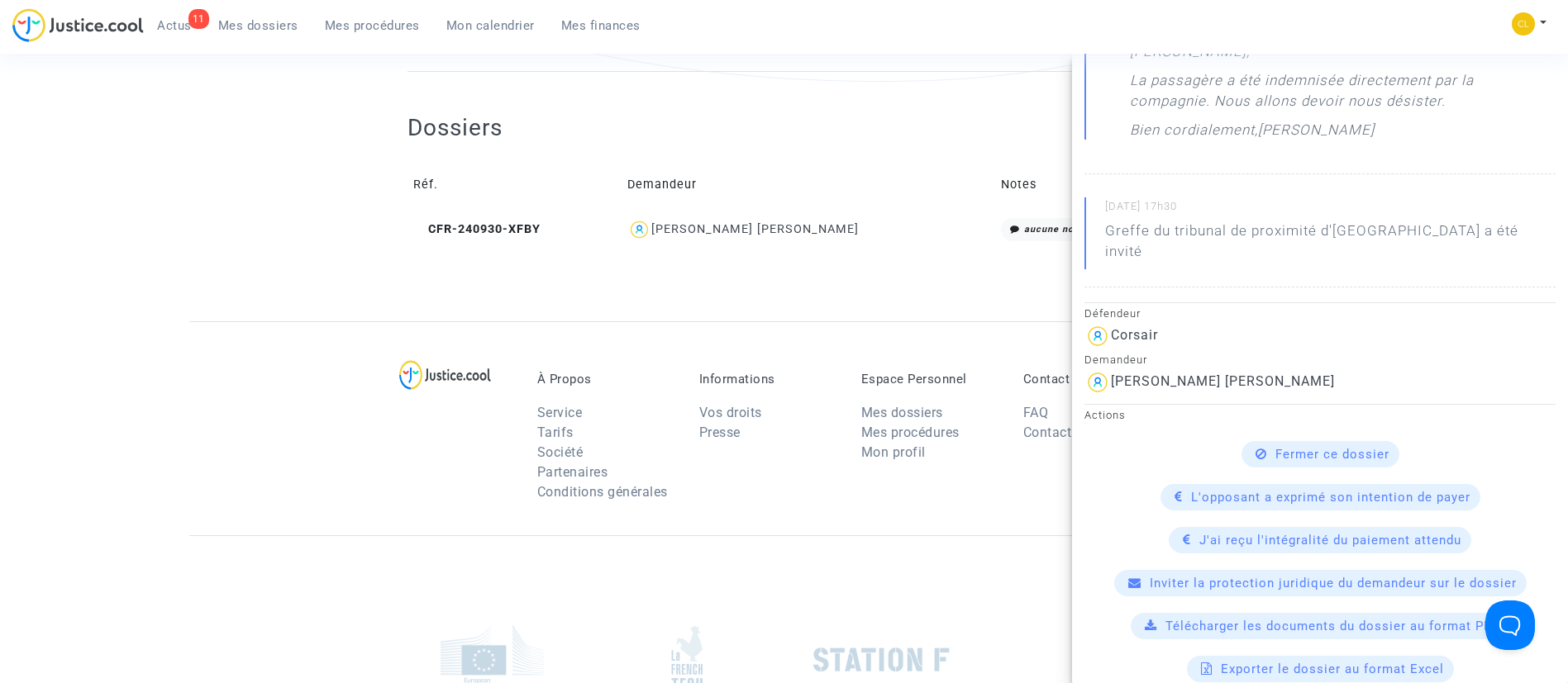
click at [253, 26] on span "Mes dossiers" at bounding box center [258, 26] width 80 height 15
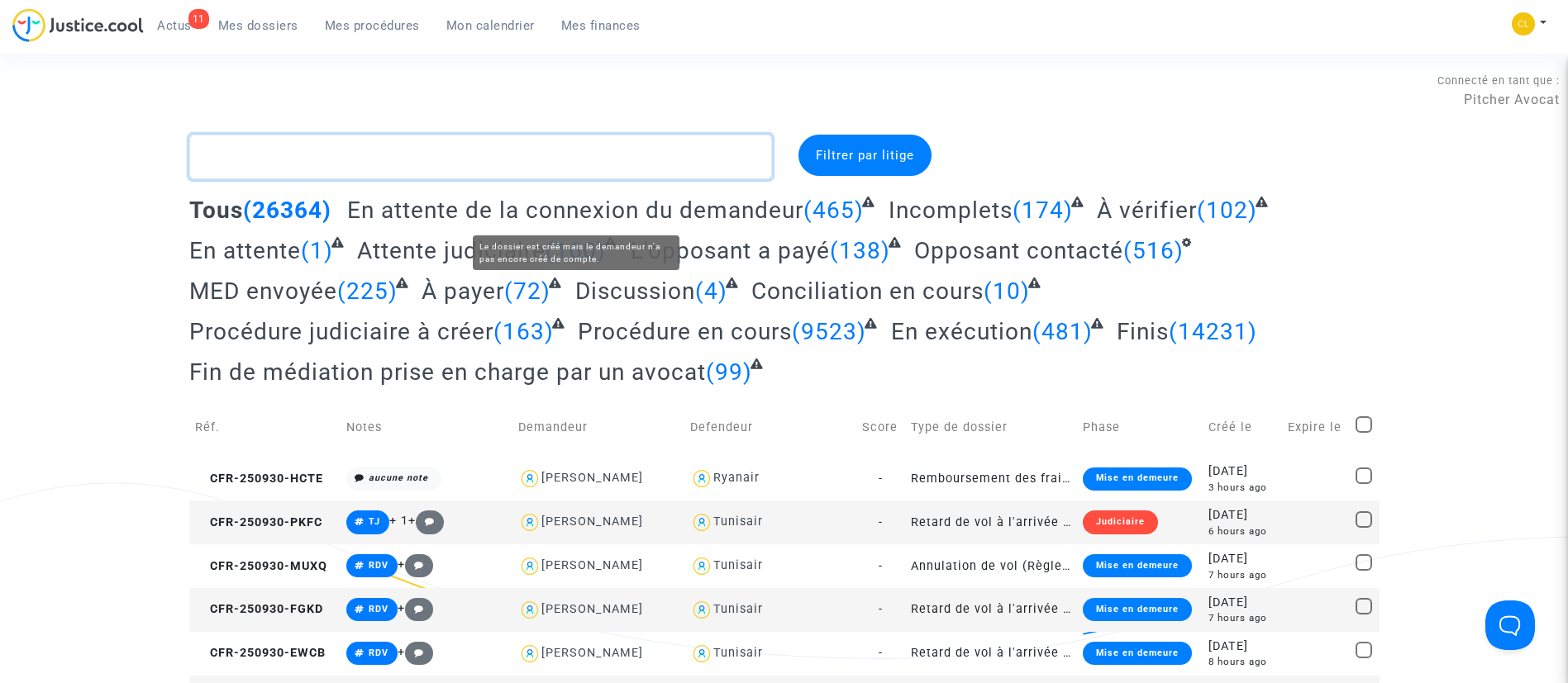
click at [434, 162] on textarea at bounding box center [481, 157] width 583 height 45
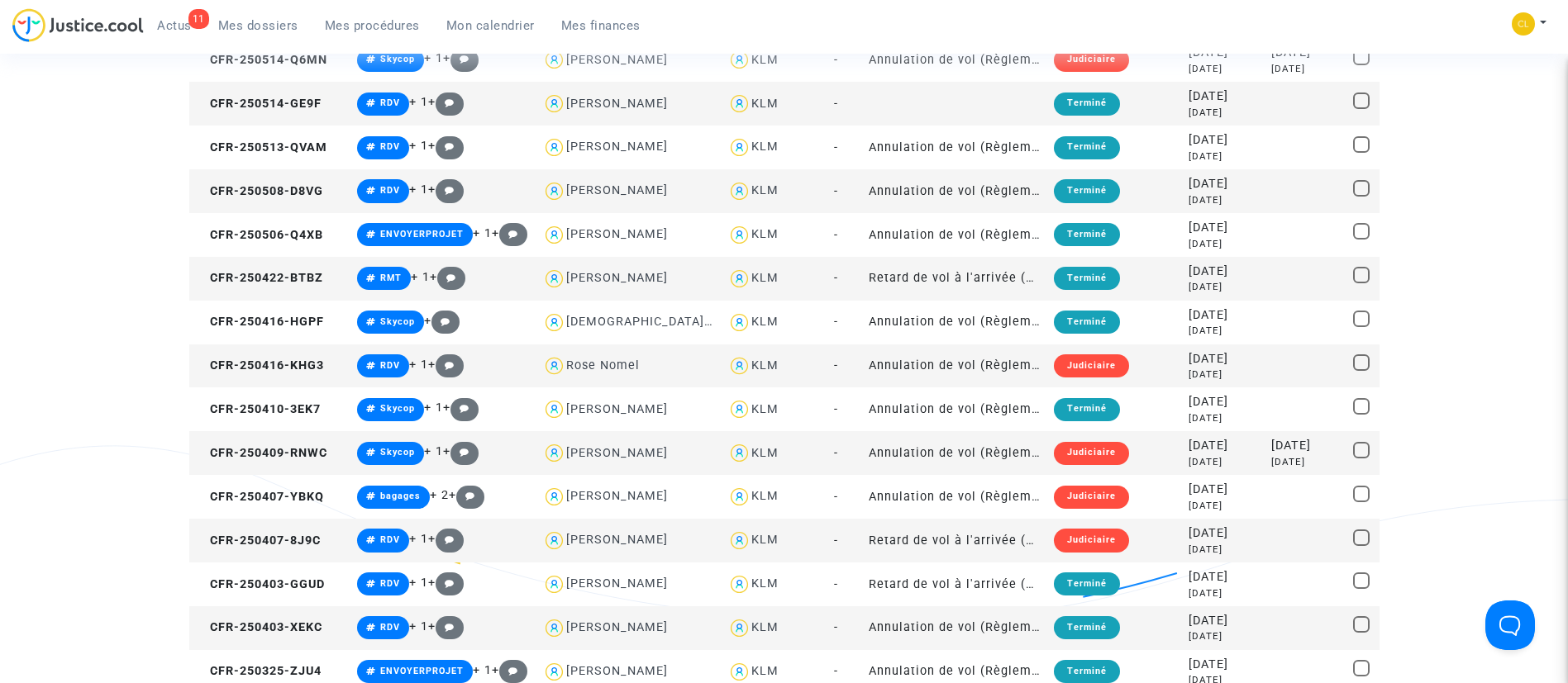
scroll to position [979, 0]
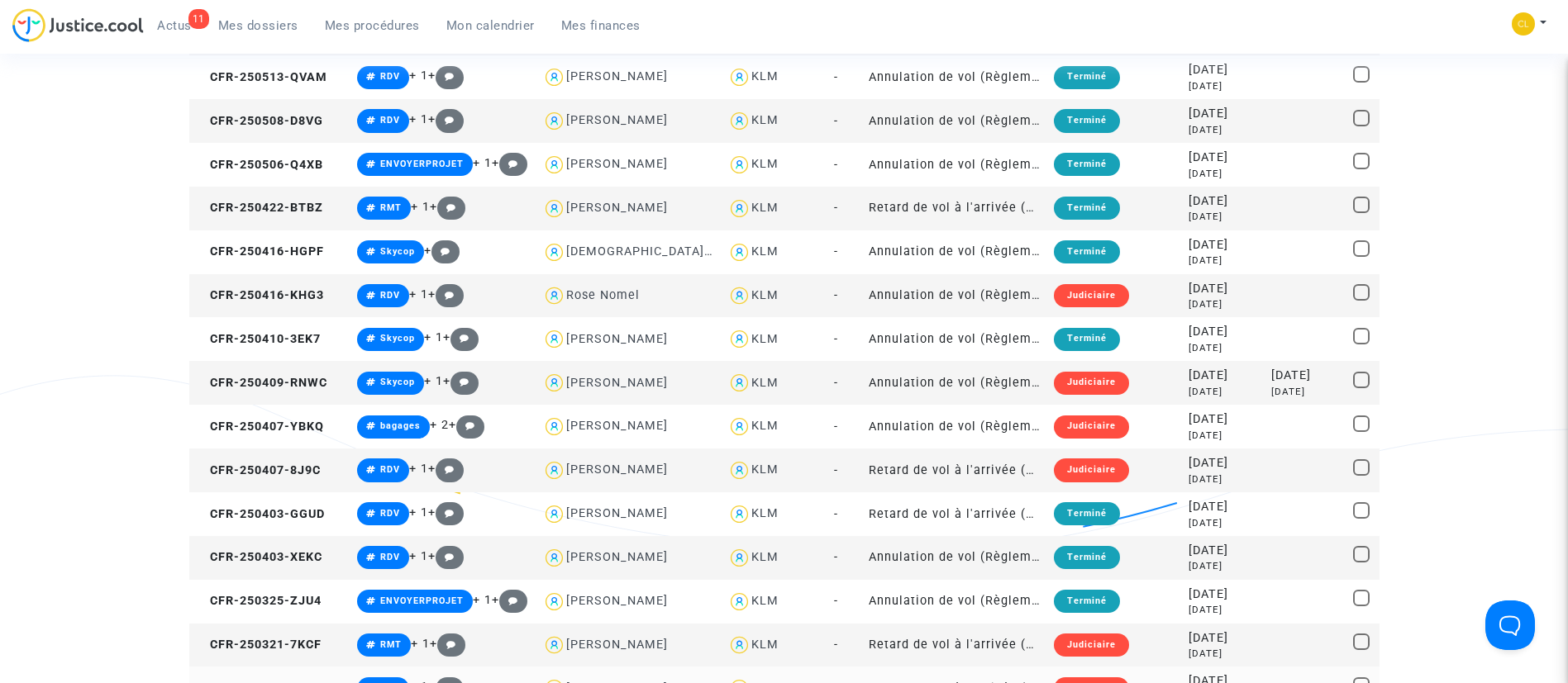
type textarea "konin"
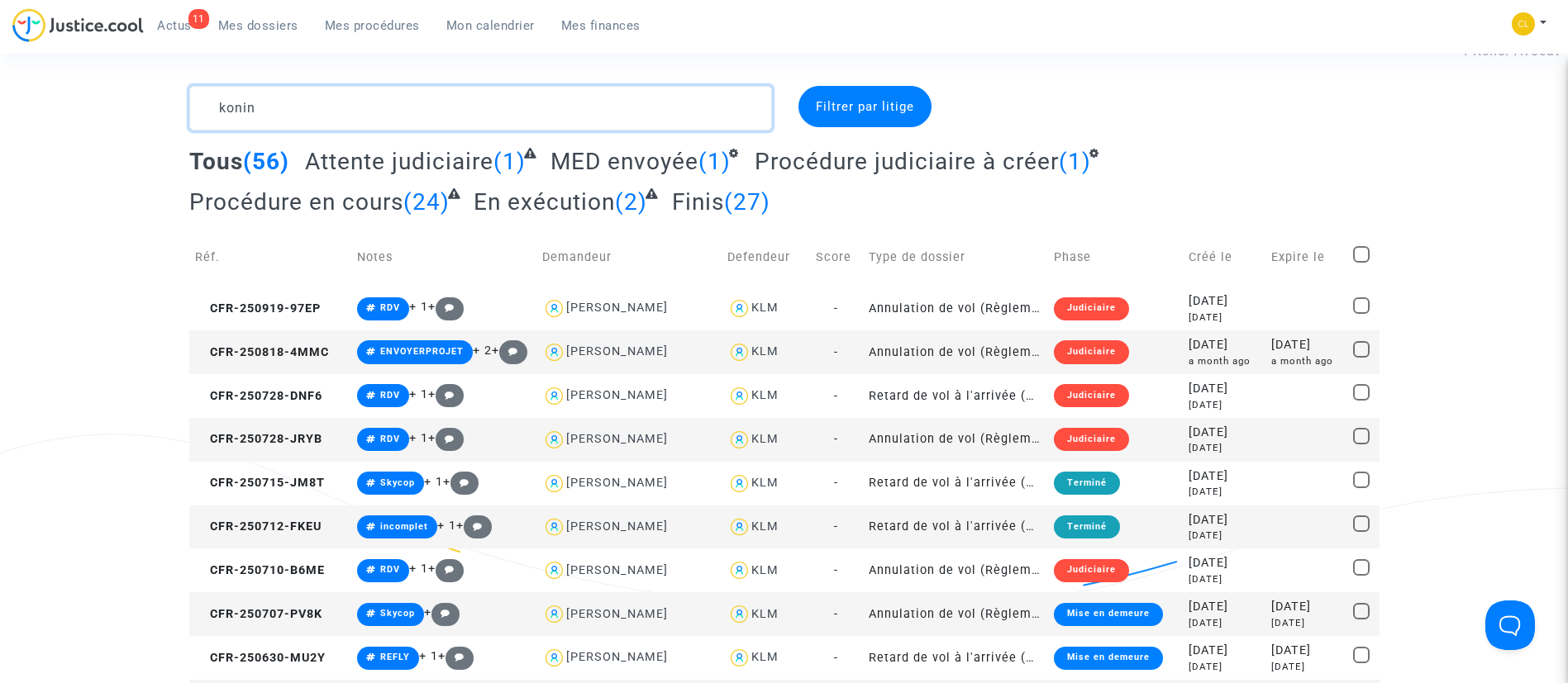
scroll to position [0, 0]
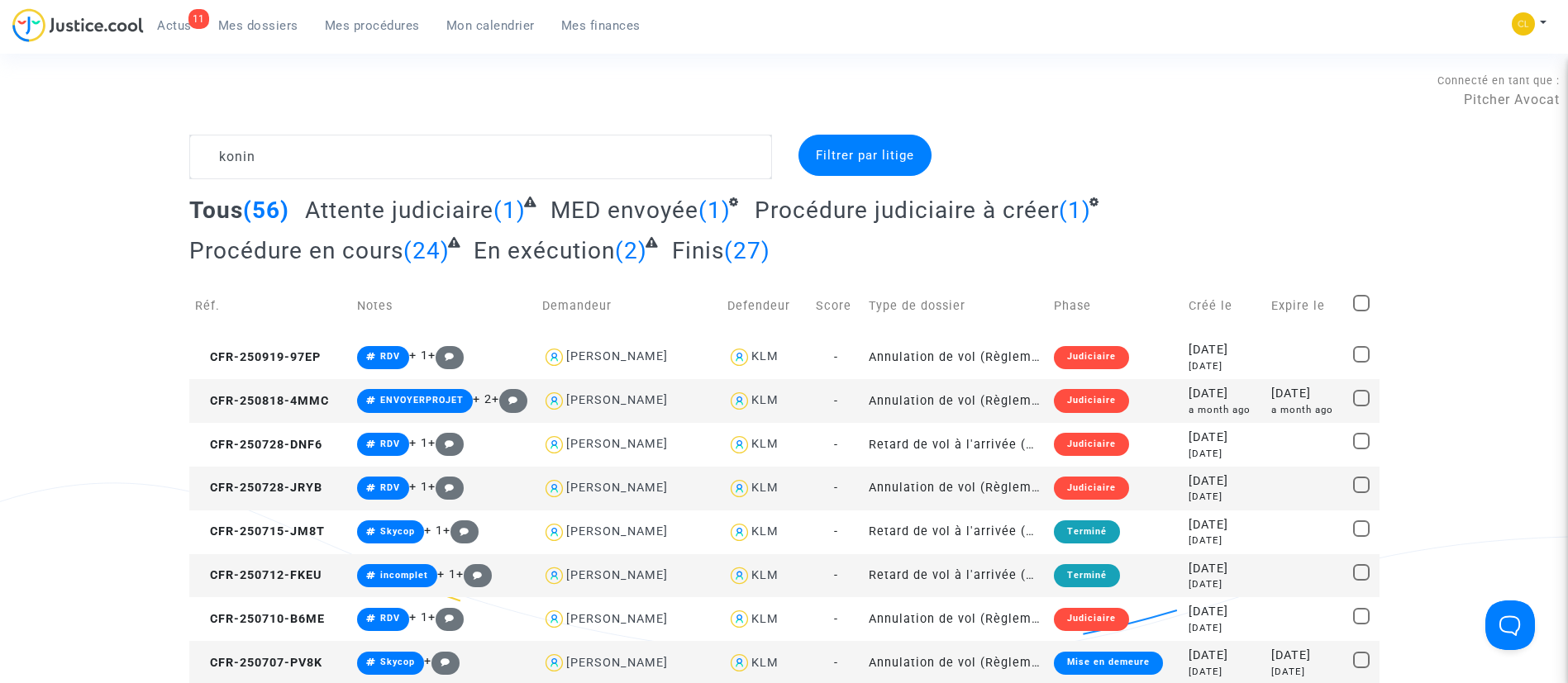
drag, startPoint x: 368, startPoint y: 19, endPoint x: 402, endPoint y: 124, distance: 110.4
click at [368, 19] on span "Mes procédures" at bounding box center [372, 26] width 95 height 15
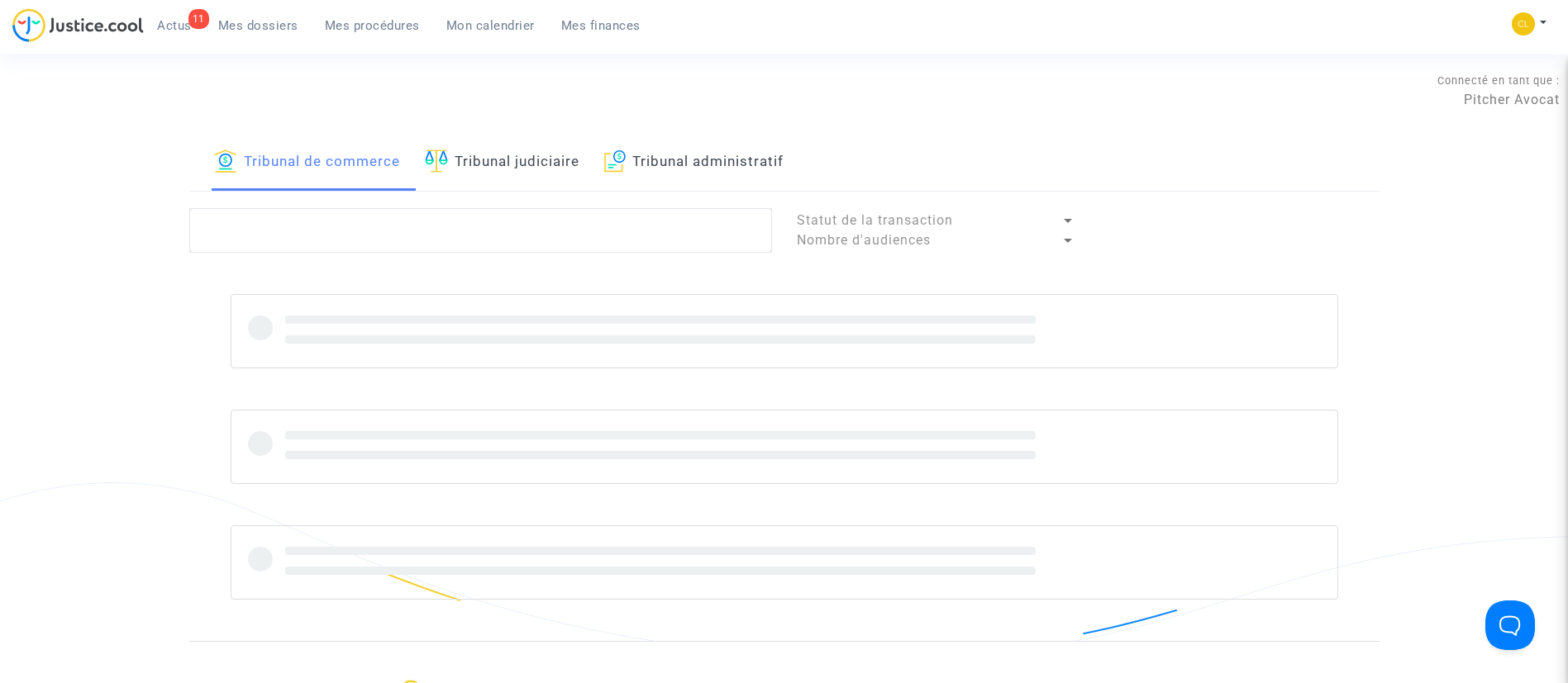
click at [512, 179] on link "Tribunal judiciaire" at bounding box center [502, 163] width 155 height 56
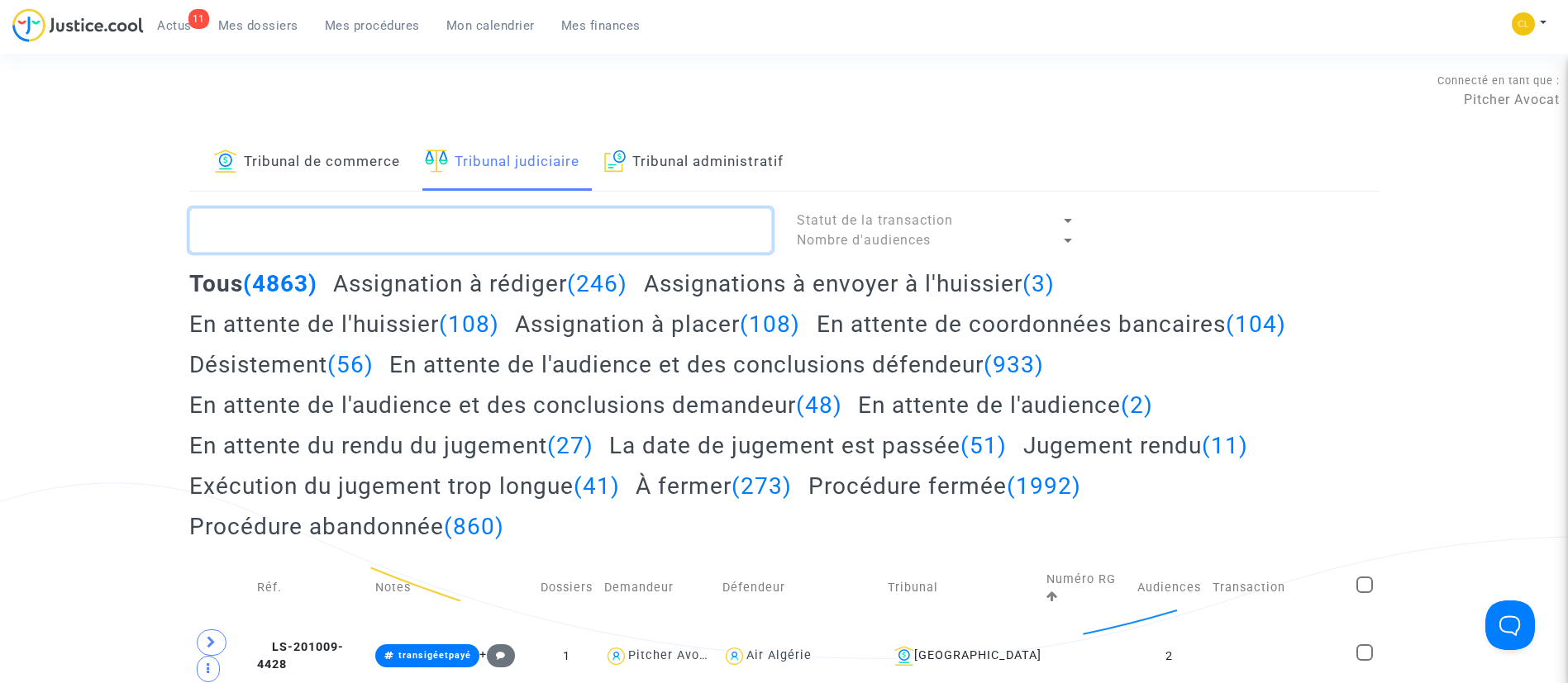
click at [389, 227] on textarea at bounding box center [481, 230] width 583 height 45
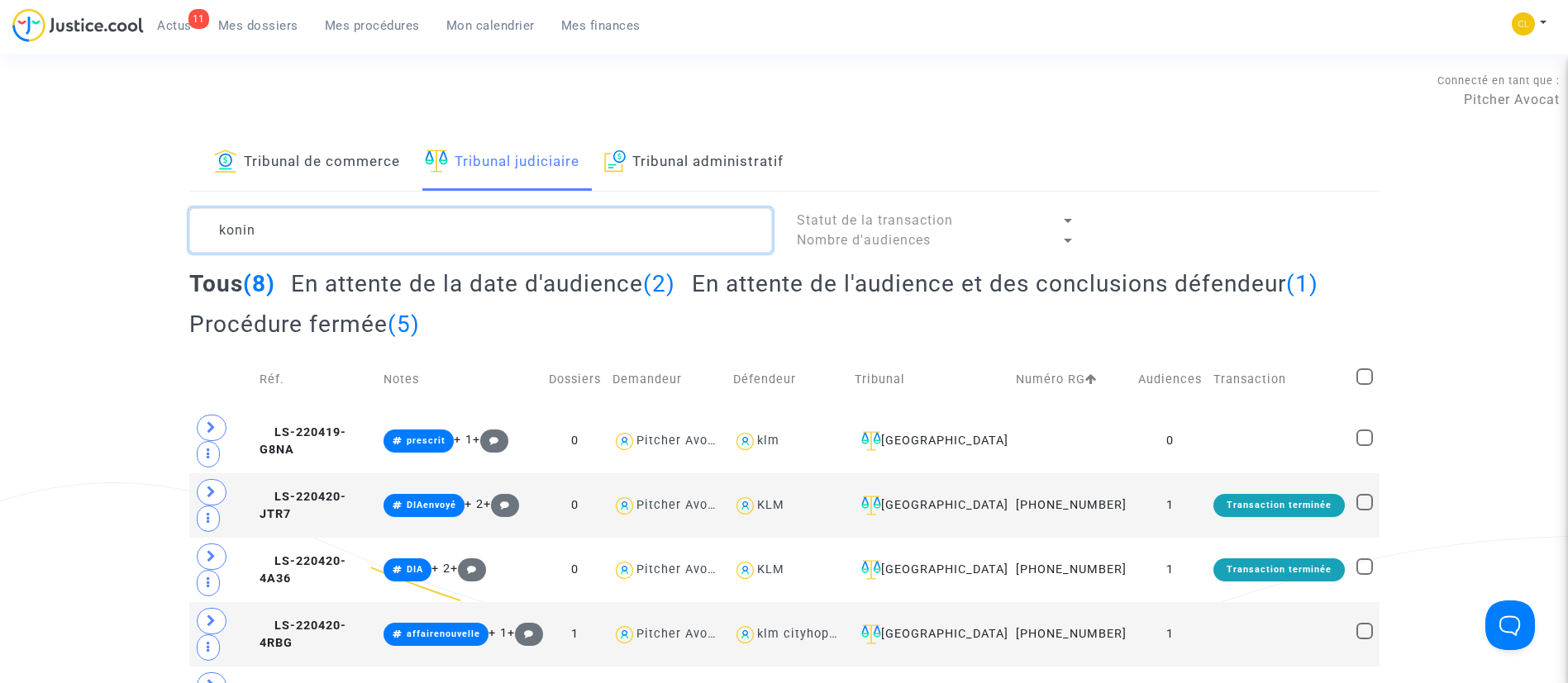
type textarea "konin"
click at [635, 279] on h2 "En attente de la date d'audience (2)" at bounding box center [483, 283] width 384 height 29
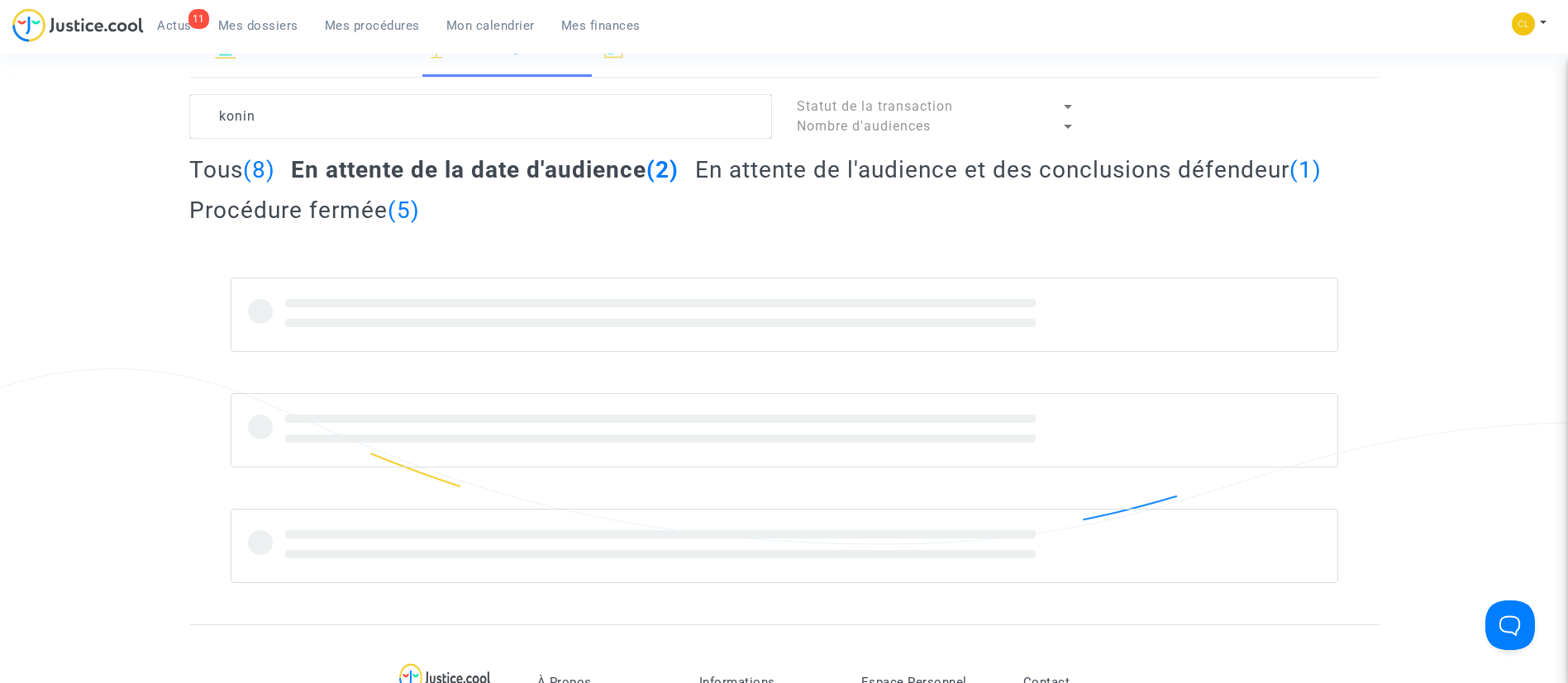
scroll to position [133, 0]
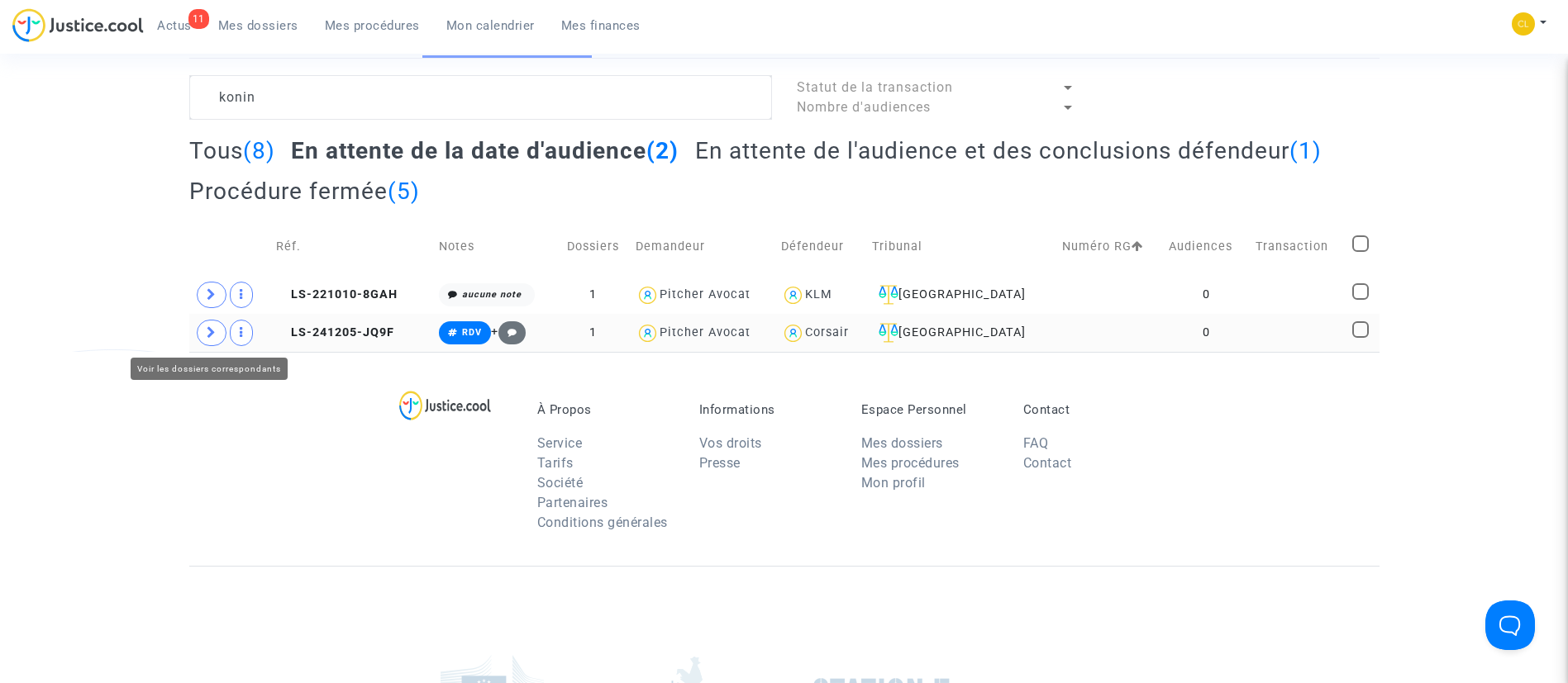
click at [206, 332] on icon at bounding box center [211, 332] width 10 height 12
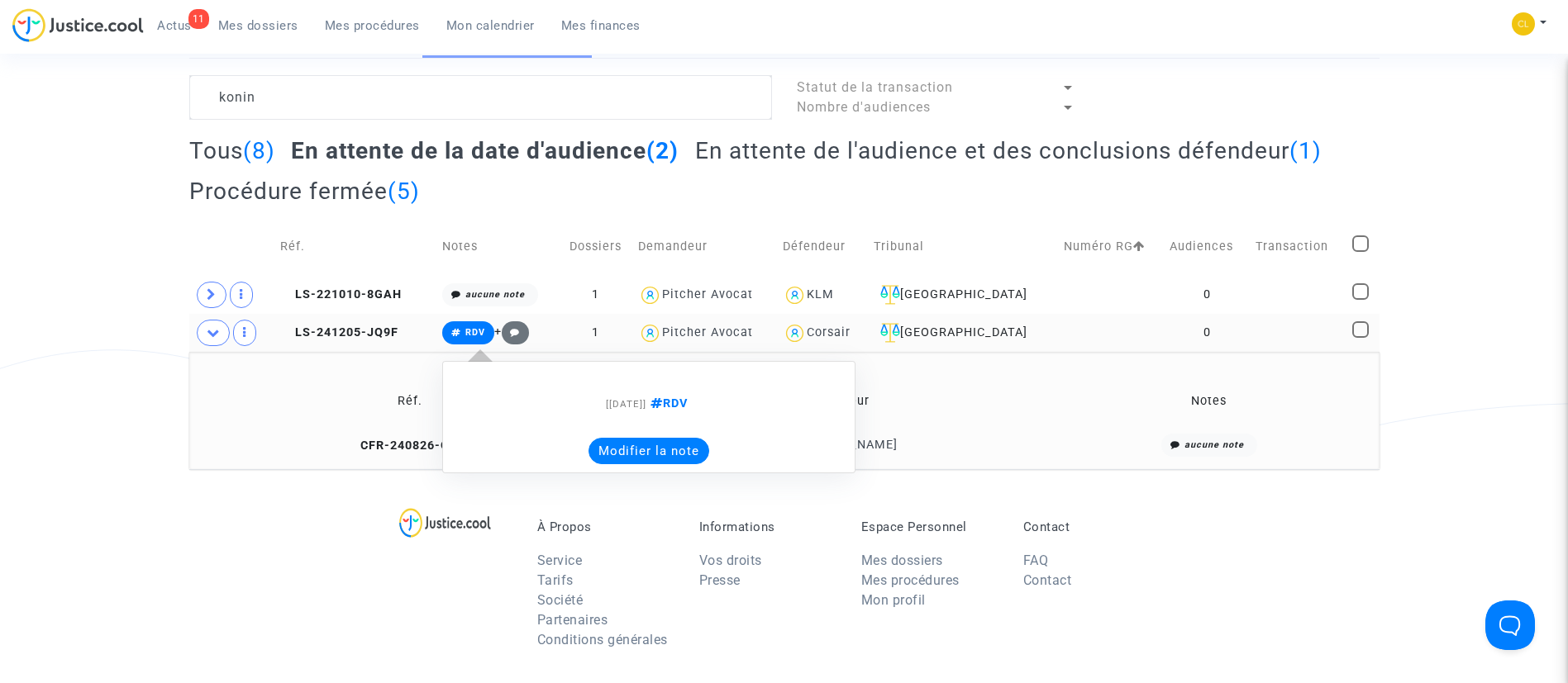
click at [638, 442] on button "Modifier la note" at bounding box center [649, 451] width 121 height 26
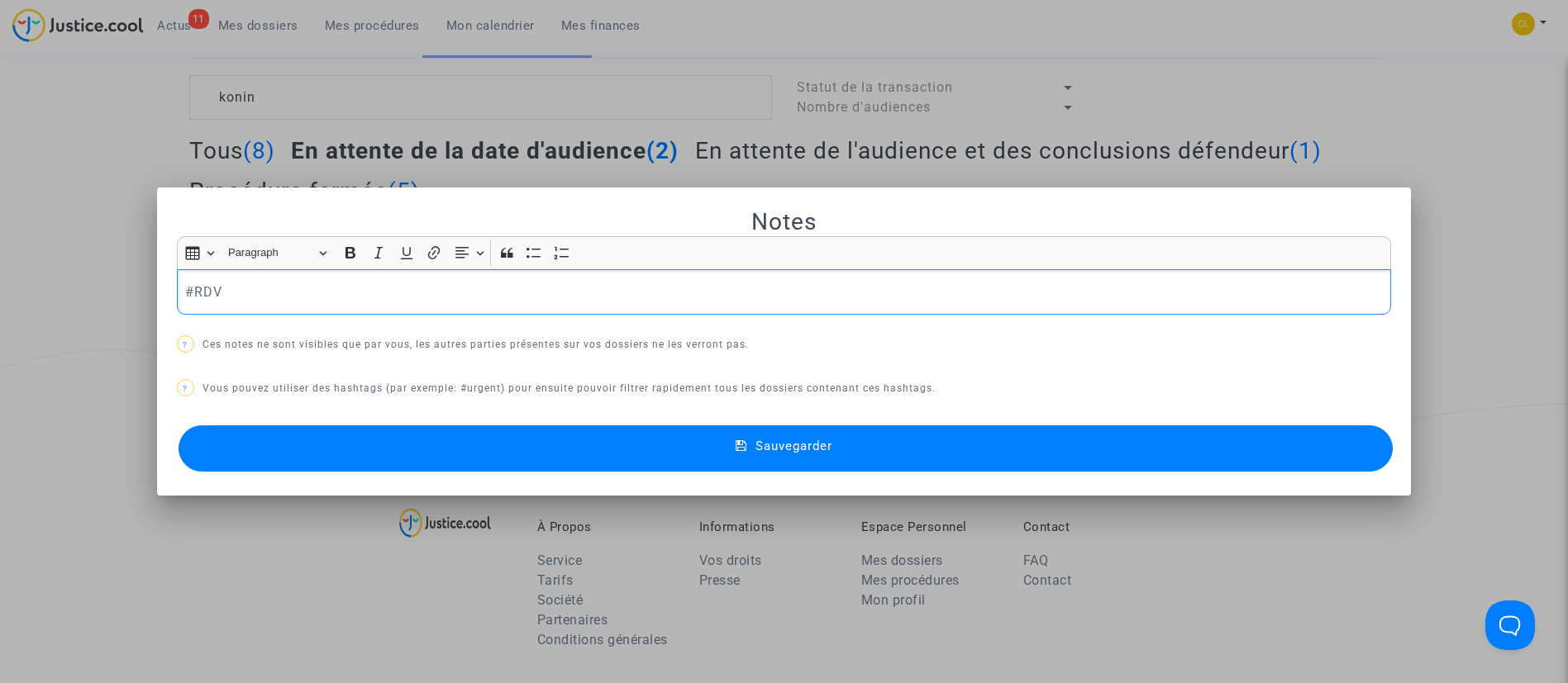
scroll to position [0, 0]
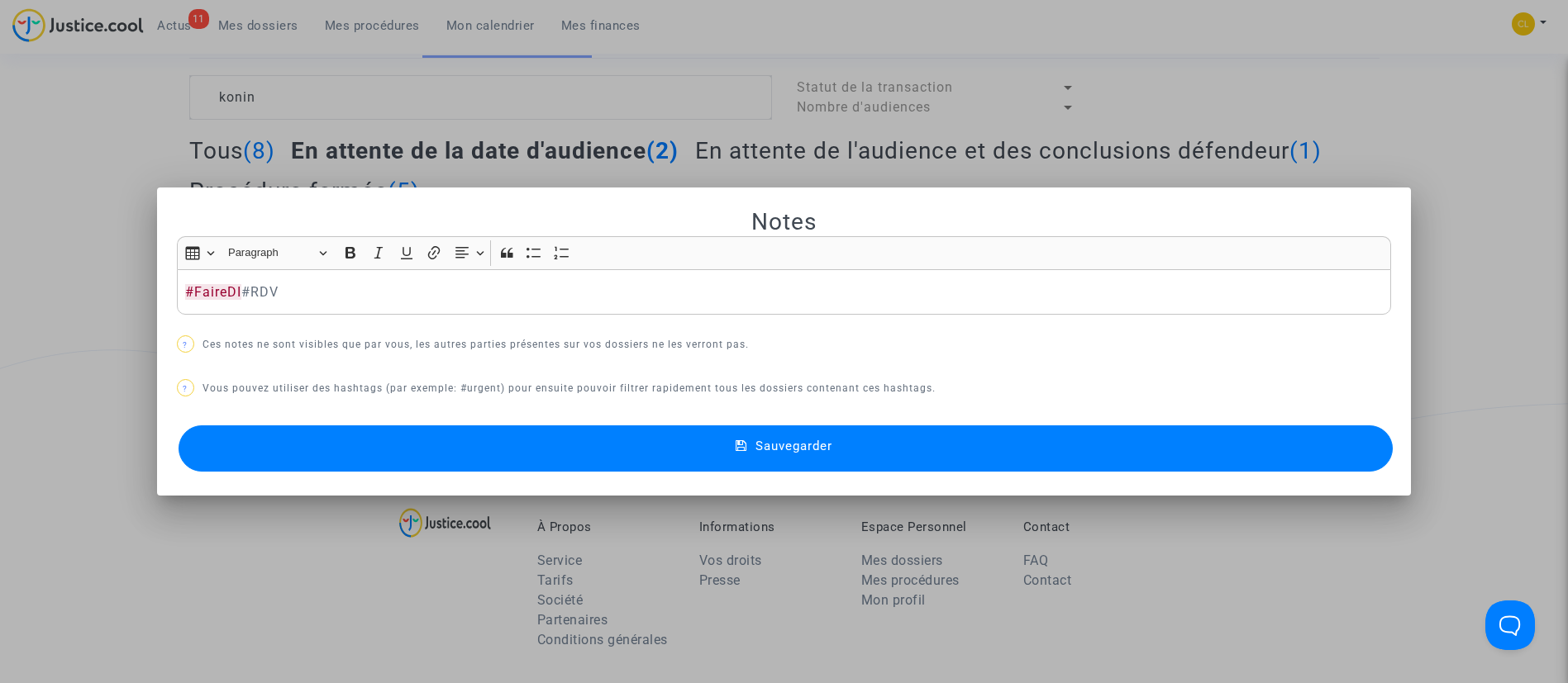
click at [822, 436] on button "Sauvegarder" at bounding box center [786, 449] width 1215 height 46
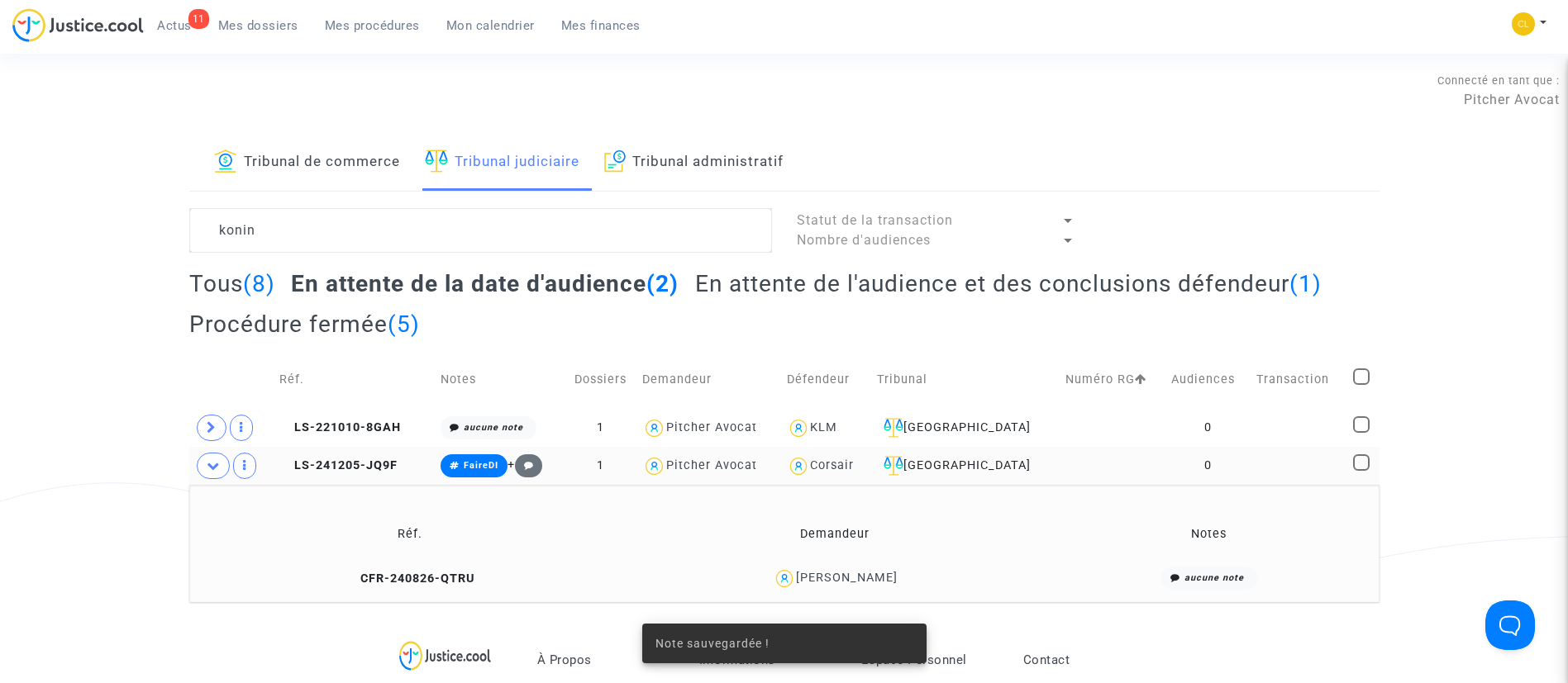
scroll to position [133, 0]
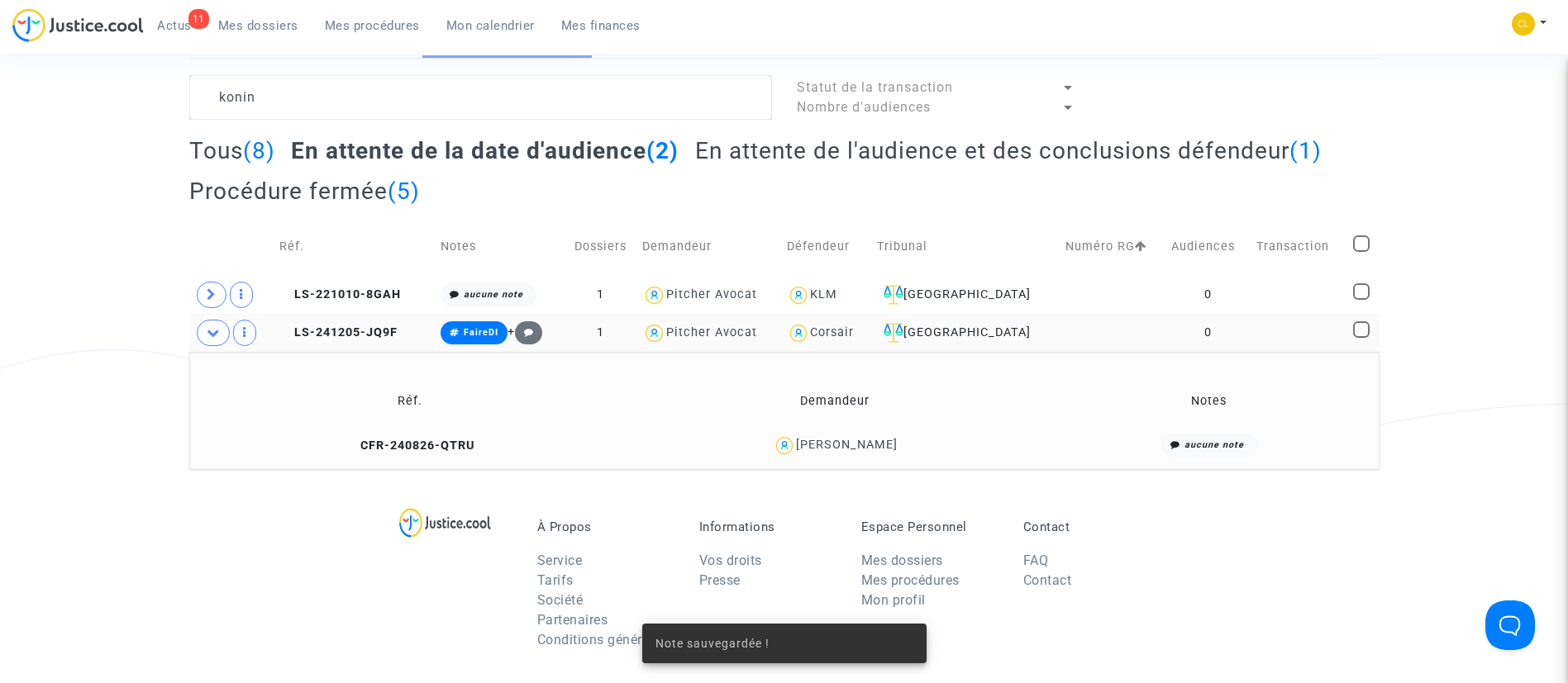
click at [828, 441] on div "[PERSON_NAME]" at bounding box center [847, 445] width 102 height 14
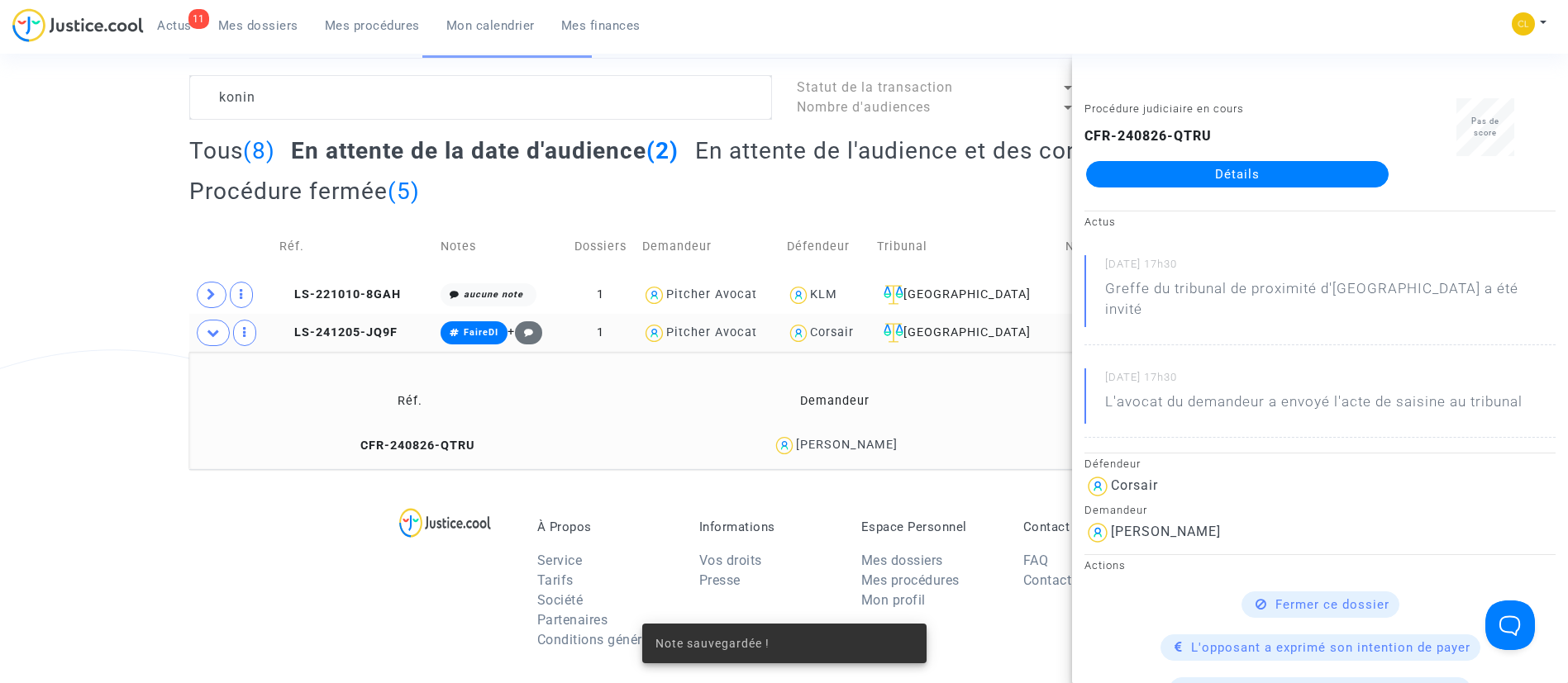
click at [1295, 156] on div "CFR-240826-QTRU Détails" at bounding box center [1237, 157] width 306 height 61
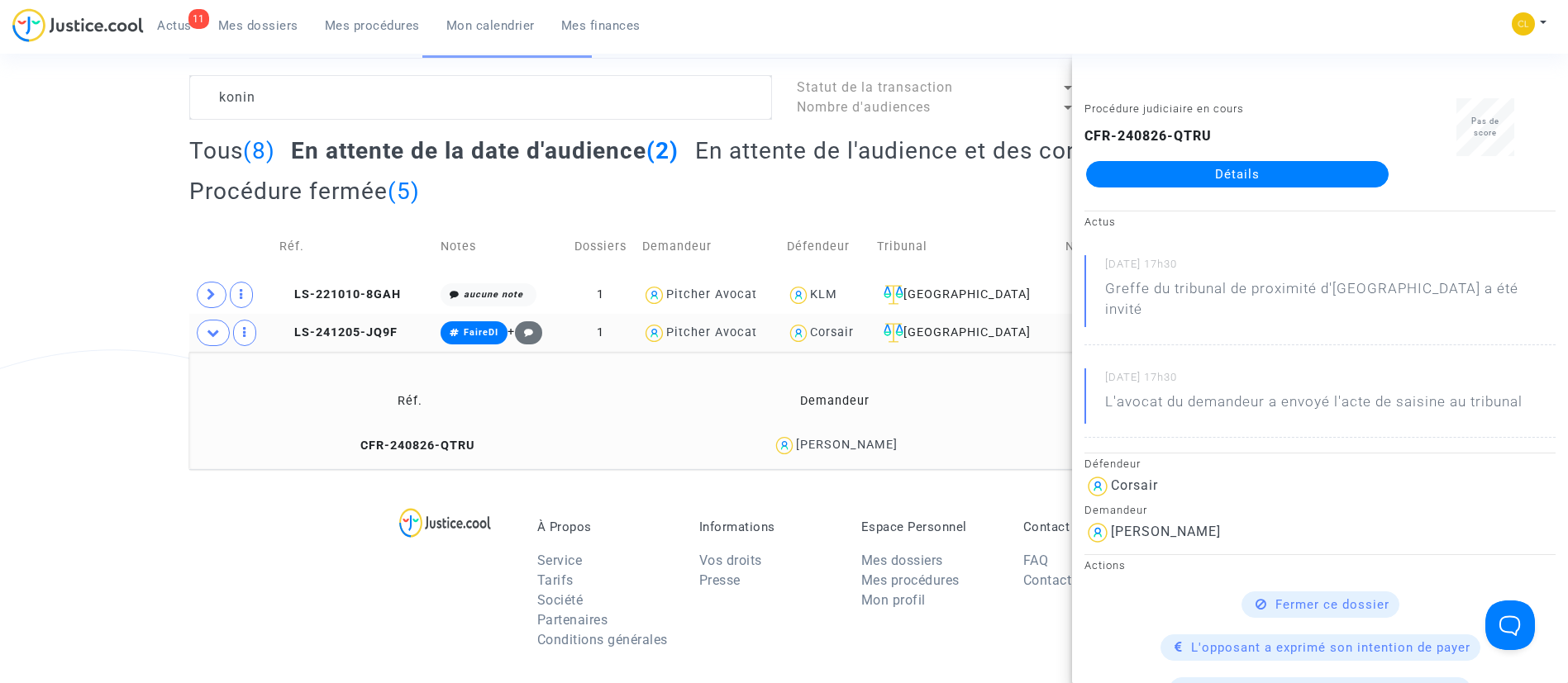
click at [1290, 167] on link "Détails" at bounding box center [1237, 175] width 302 height 26
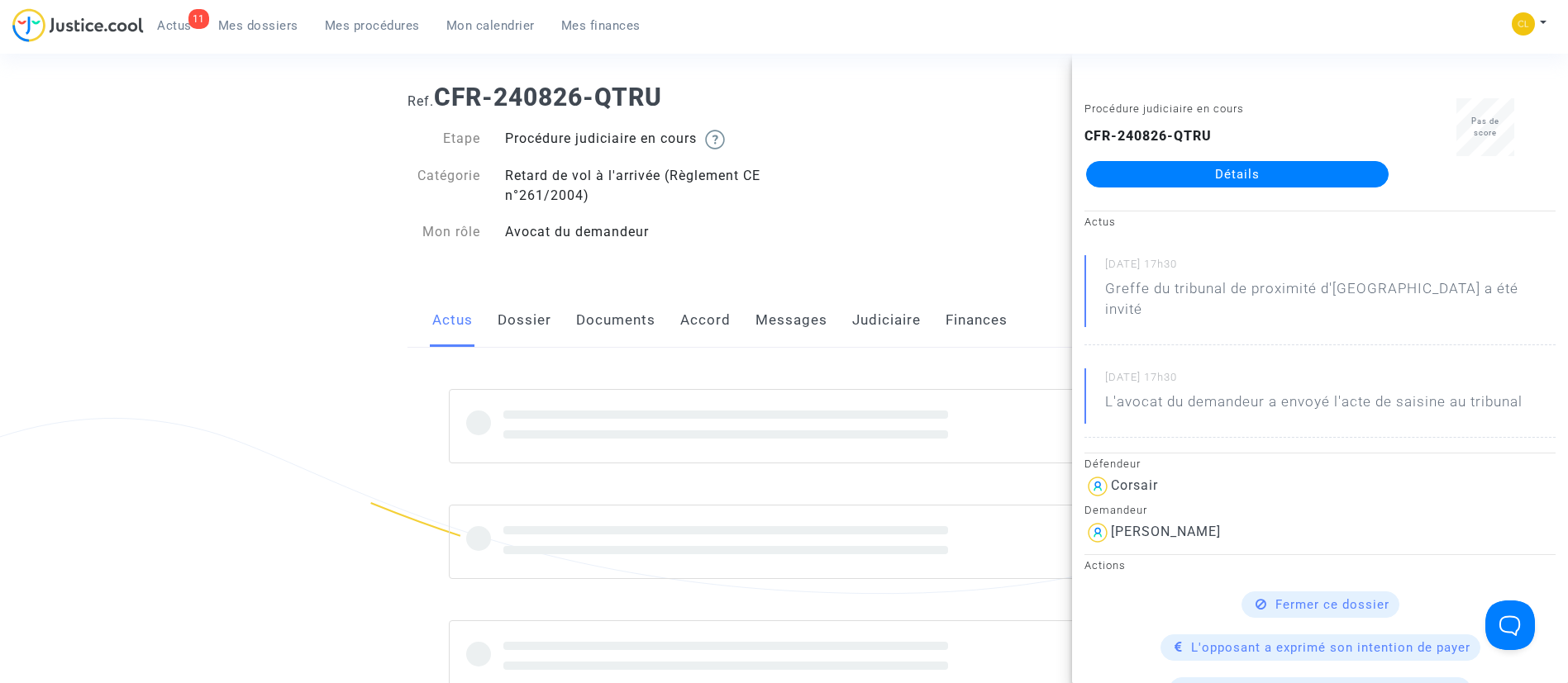
scroll to position [133, 0]
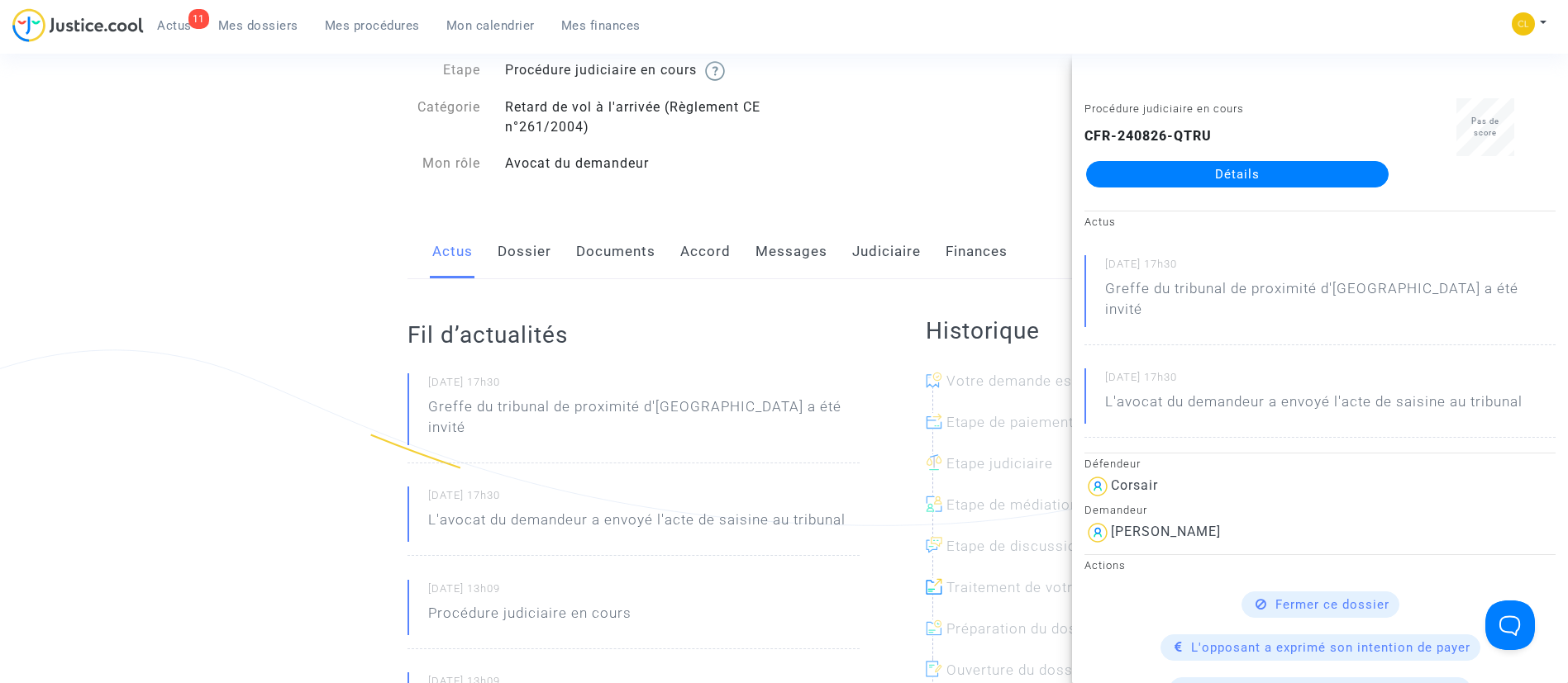
click at [793, 245] on link "Messages" at bounding box center [791, 252] width 72 height 55
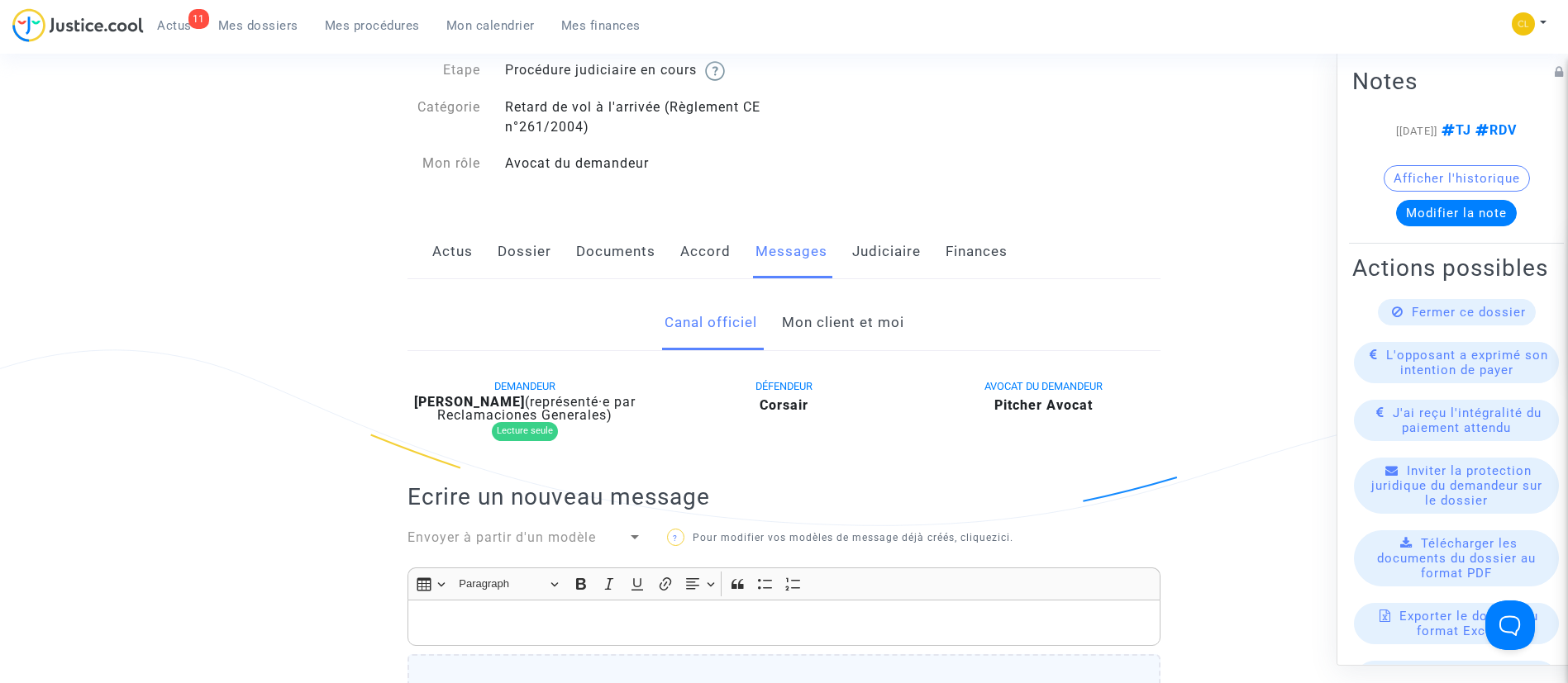
click at [818, 321] on link "Mon client et moi" at bounding box center [843, 323] width 123 height 55
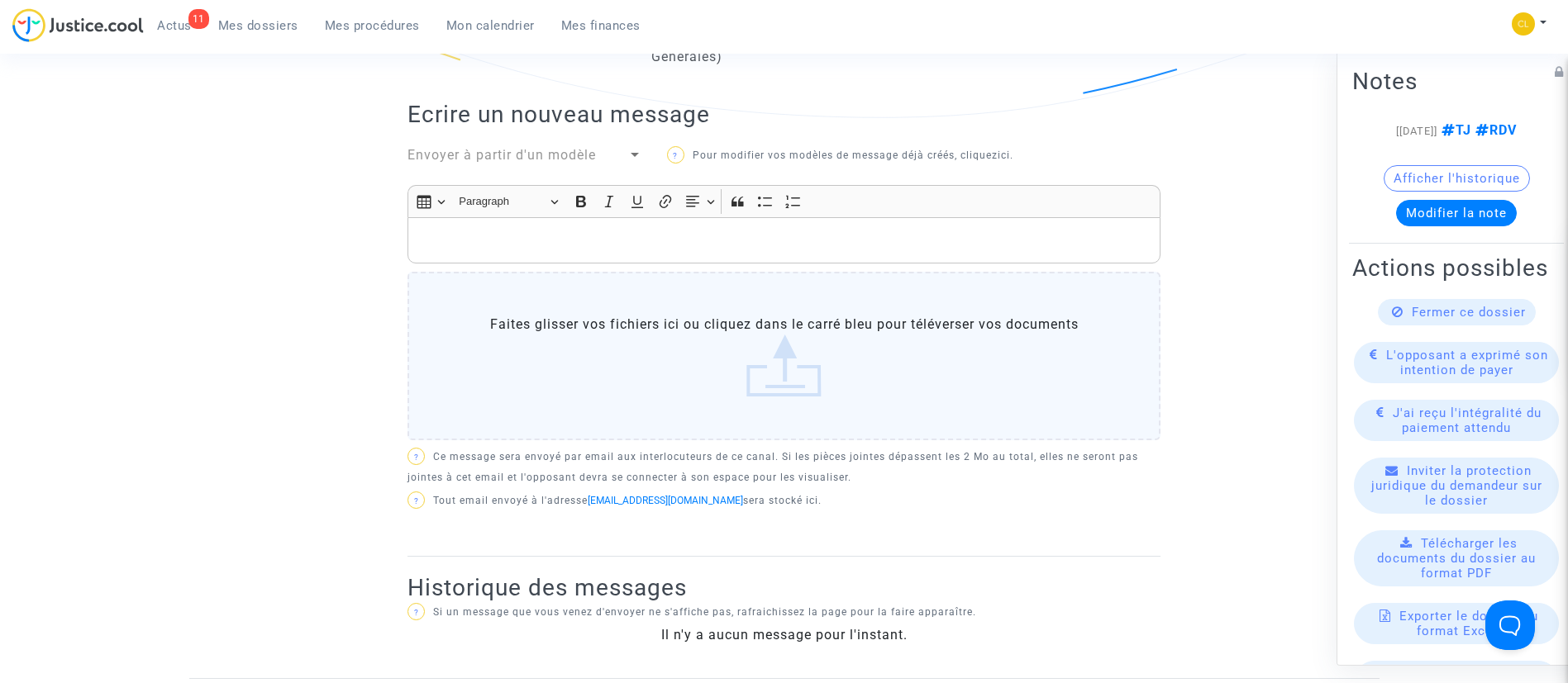
scroll to position [556, 0]
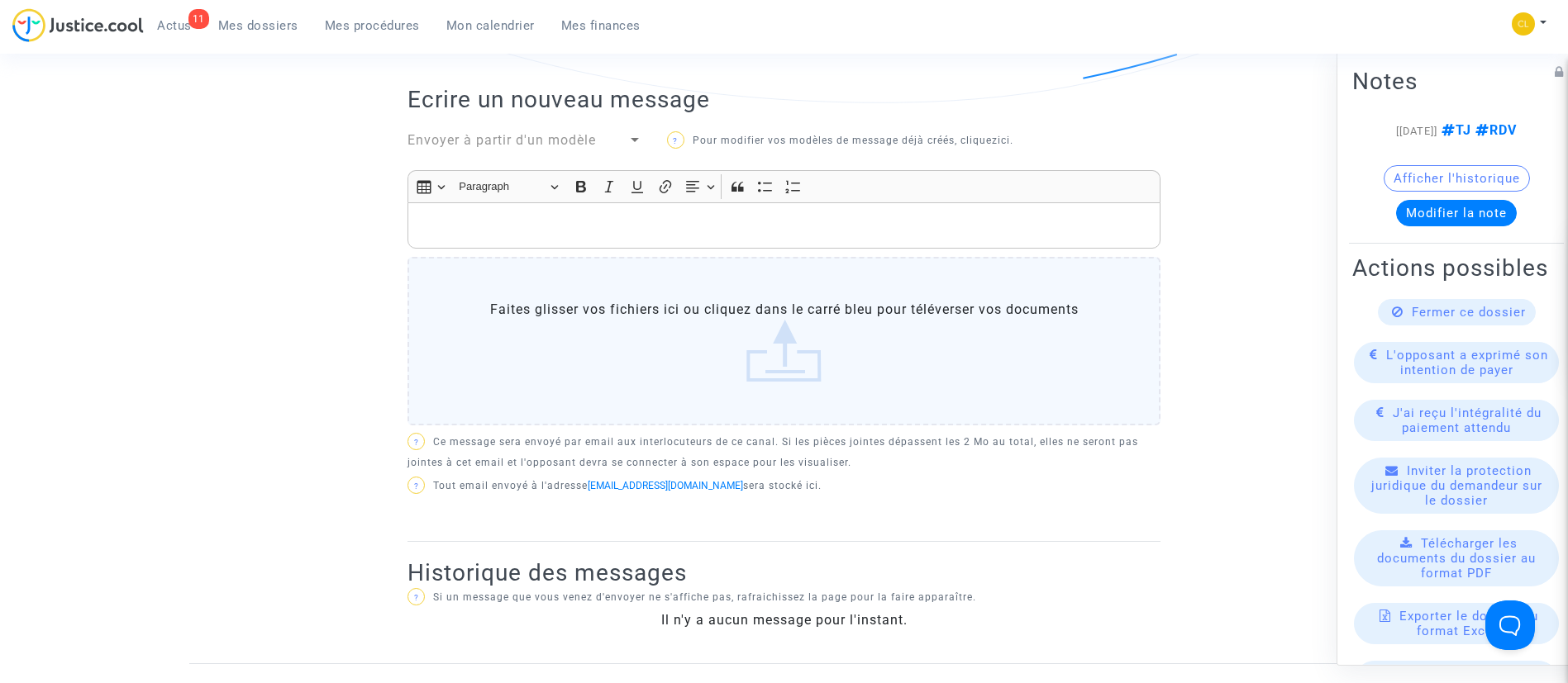
click at [538, 225] on p "Rich Text Editor, main" at bounding box center [784, 225] width 736 height 21
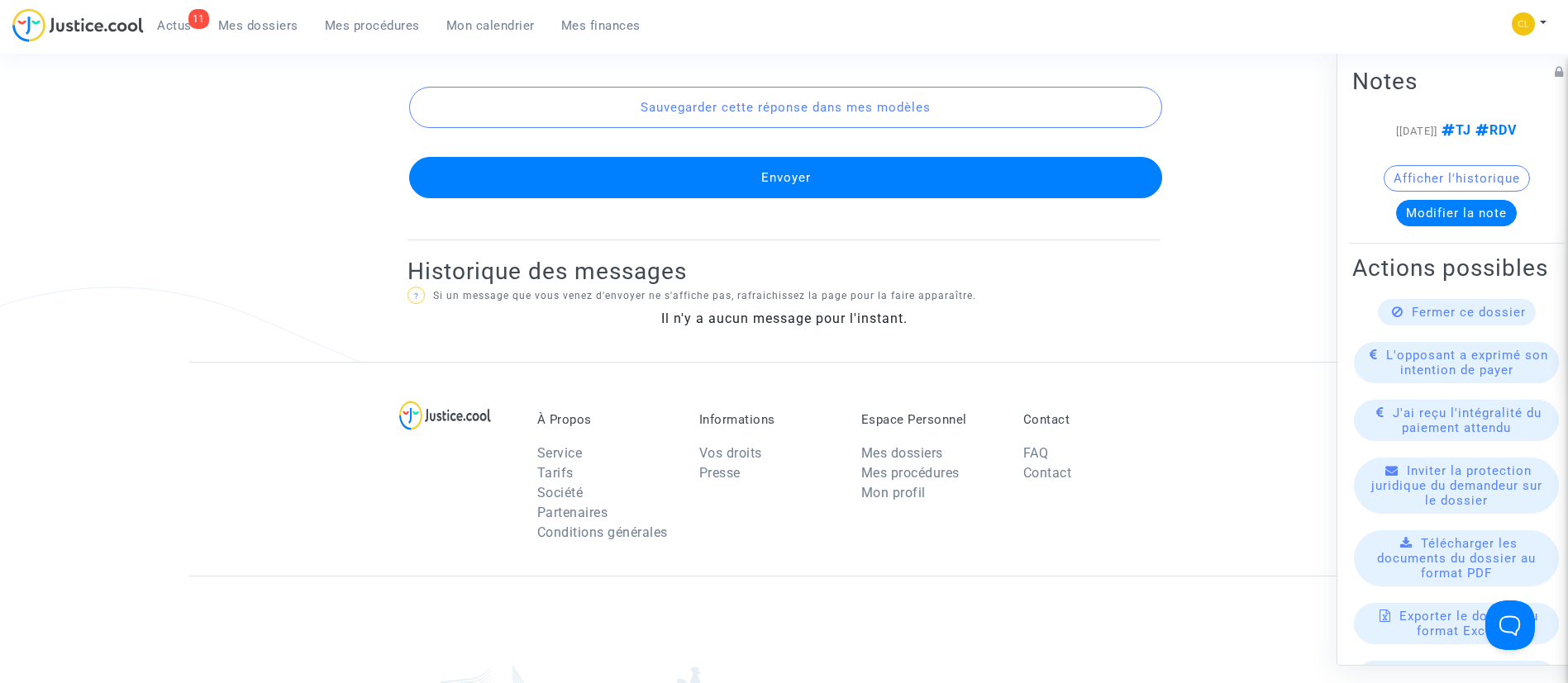
scroll to position [1071, 0]
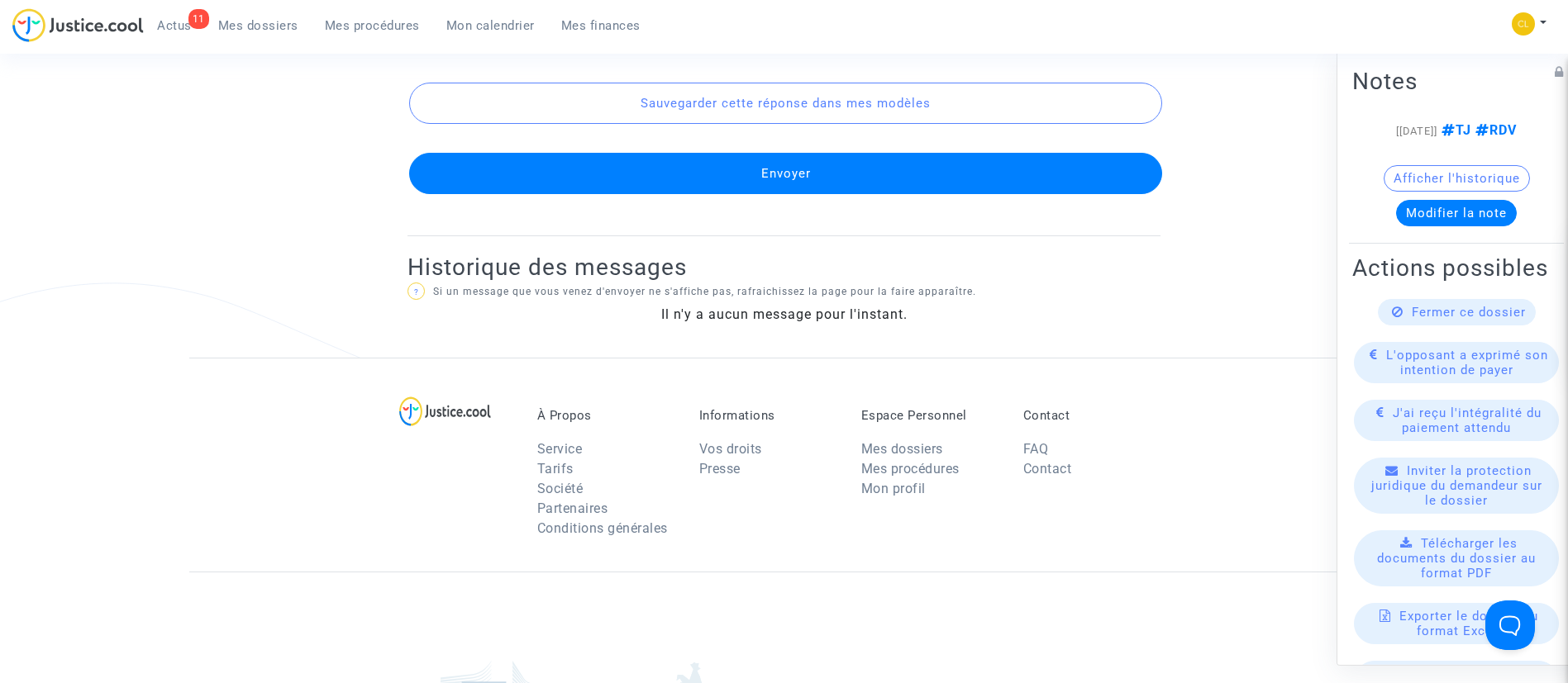
drag, startPoint x: 878, startPoint y: 184, endPoint x: 886, endPoint y: 185, distance: 8.1
click at [886, 185] on button "Envoyer" at bounding box center [785, 174] width 753 height 41
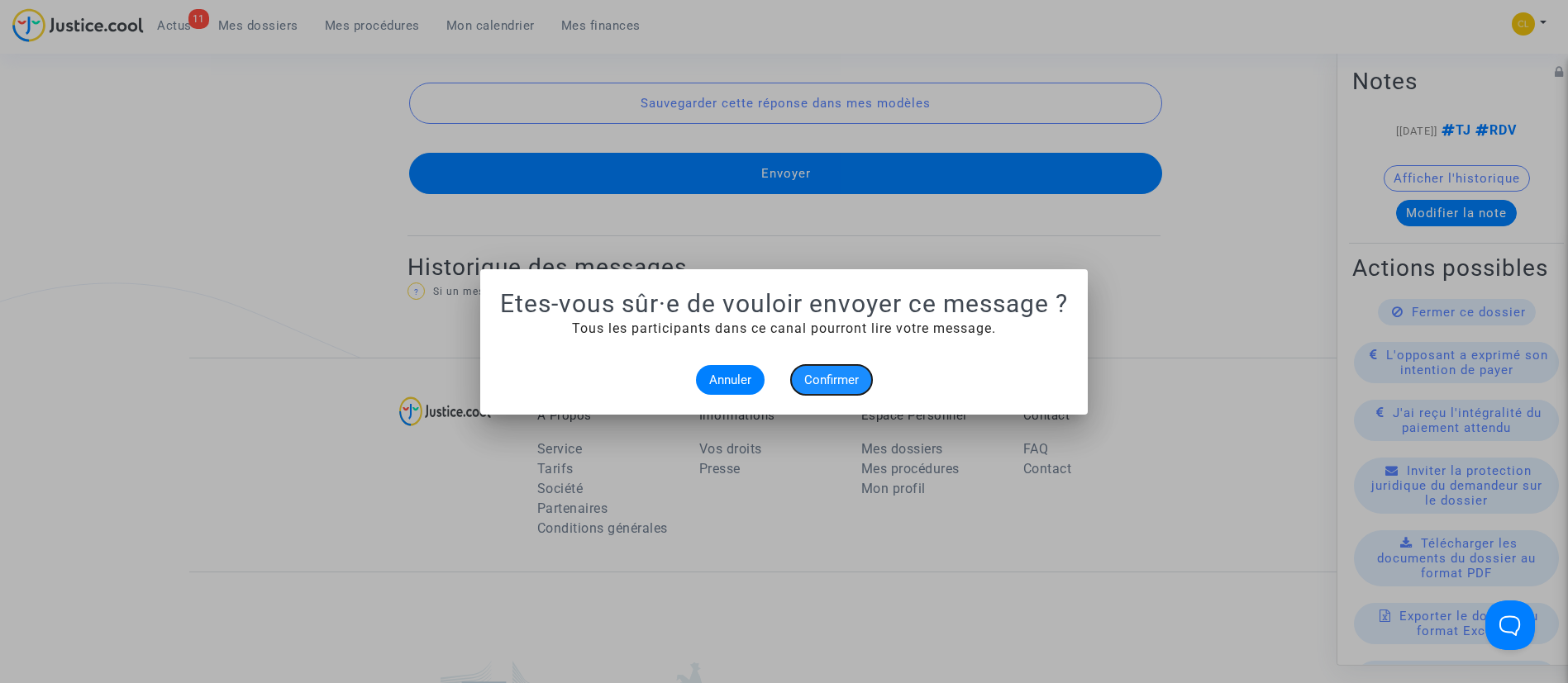
click at [857, 388] on button "Confirmer" at bounding box center [832, 380] width 81 height 30
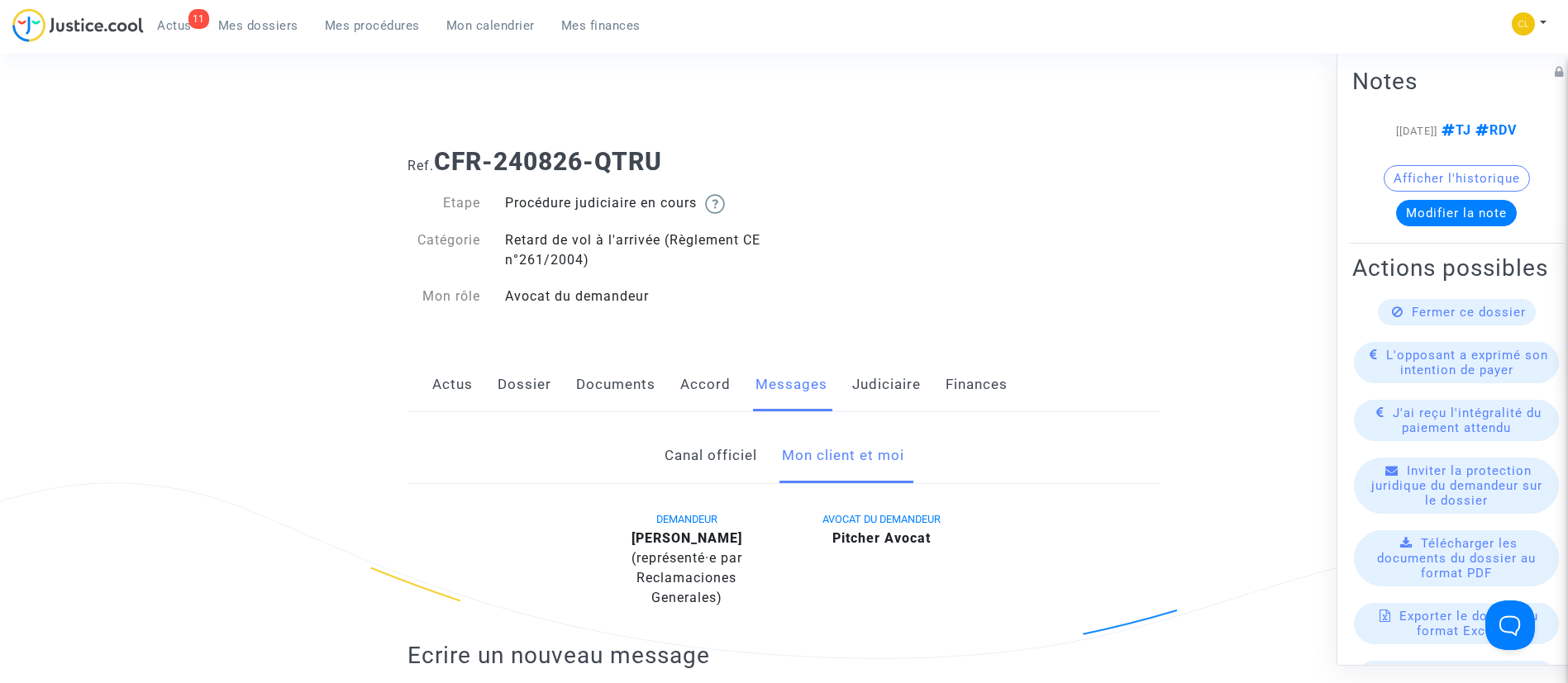
click at [244, 35] on link "Mes dossiers" at bounding box center [258, 26] width 107 height 25
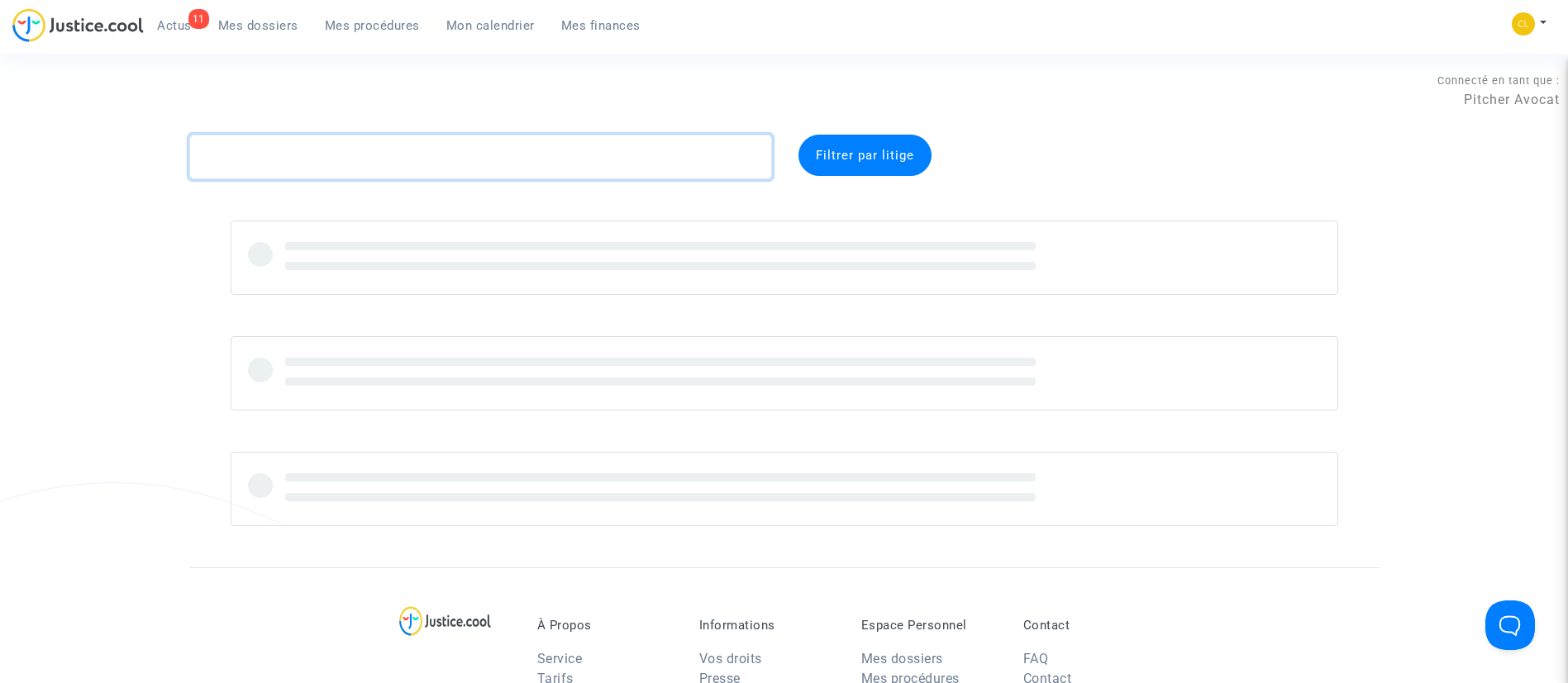
click at [509, 161] on textarea at bounding box center [481, 157] width 583 height 45
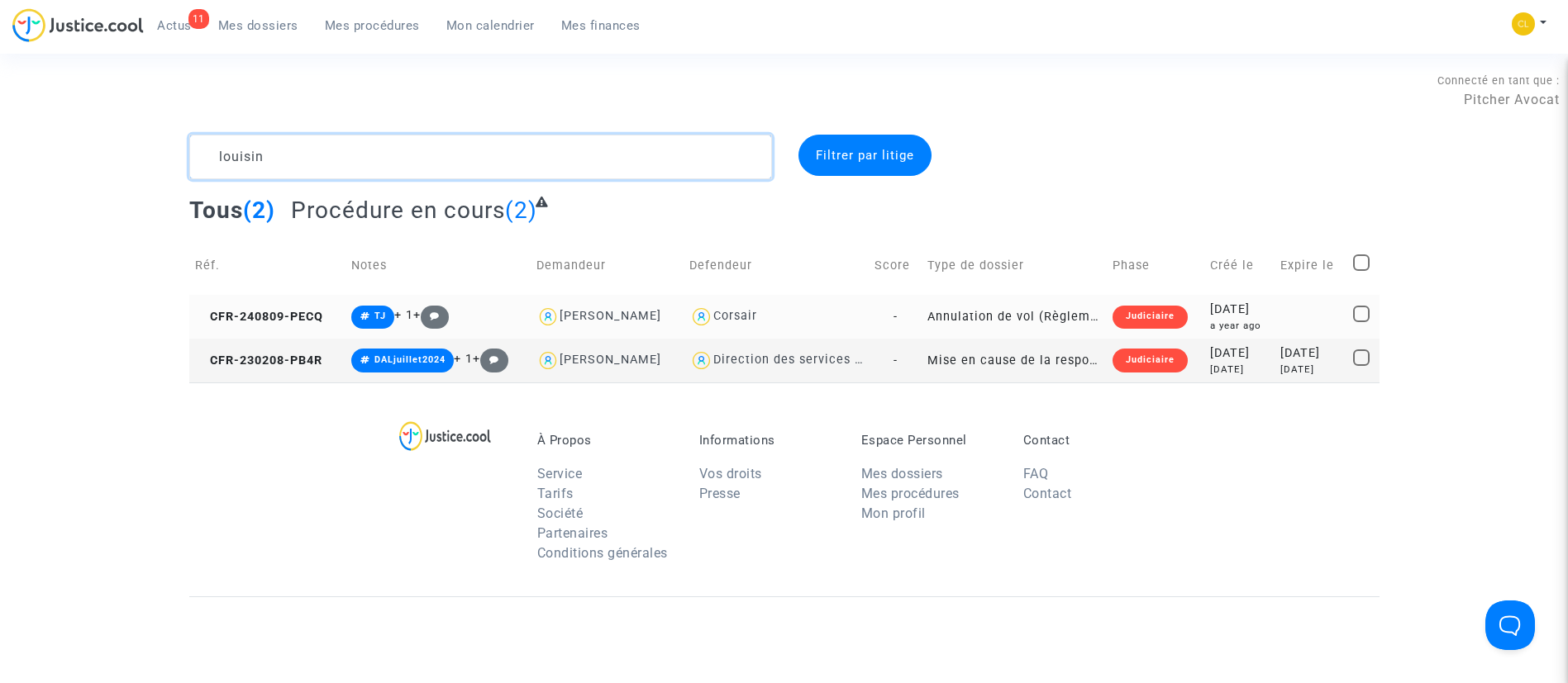
type textarea "louisin"
click at [1247, 306] on div "[DATE]" at bounding box center [1239, 310] width 59 height 18
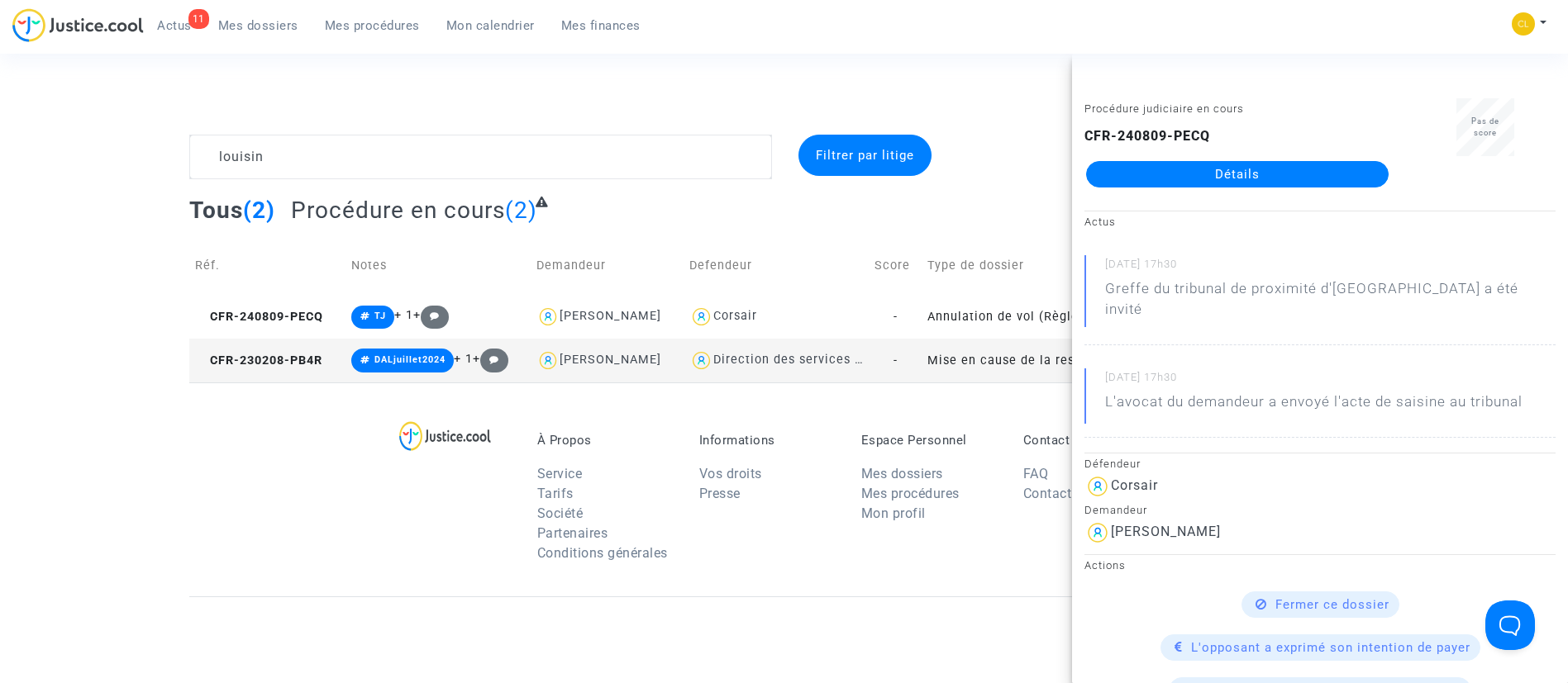
click at [1186, 175] on link "Détails" at bounding box center [1237, 175] width 302 height 26
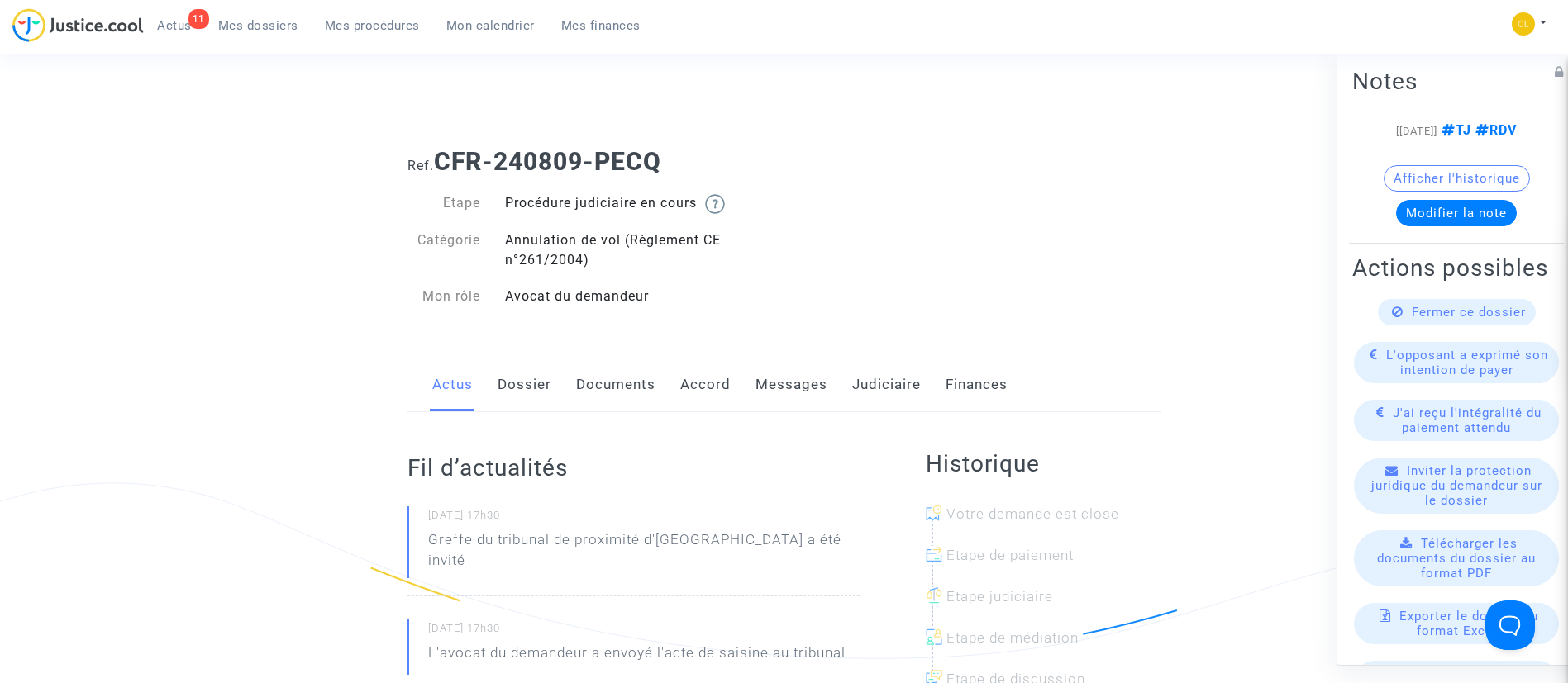
click at [783, 383] on link "Messages" at bounding box center [791, 385] width 72 height 55
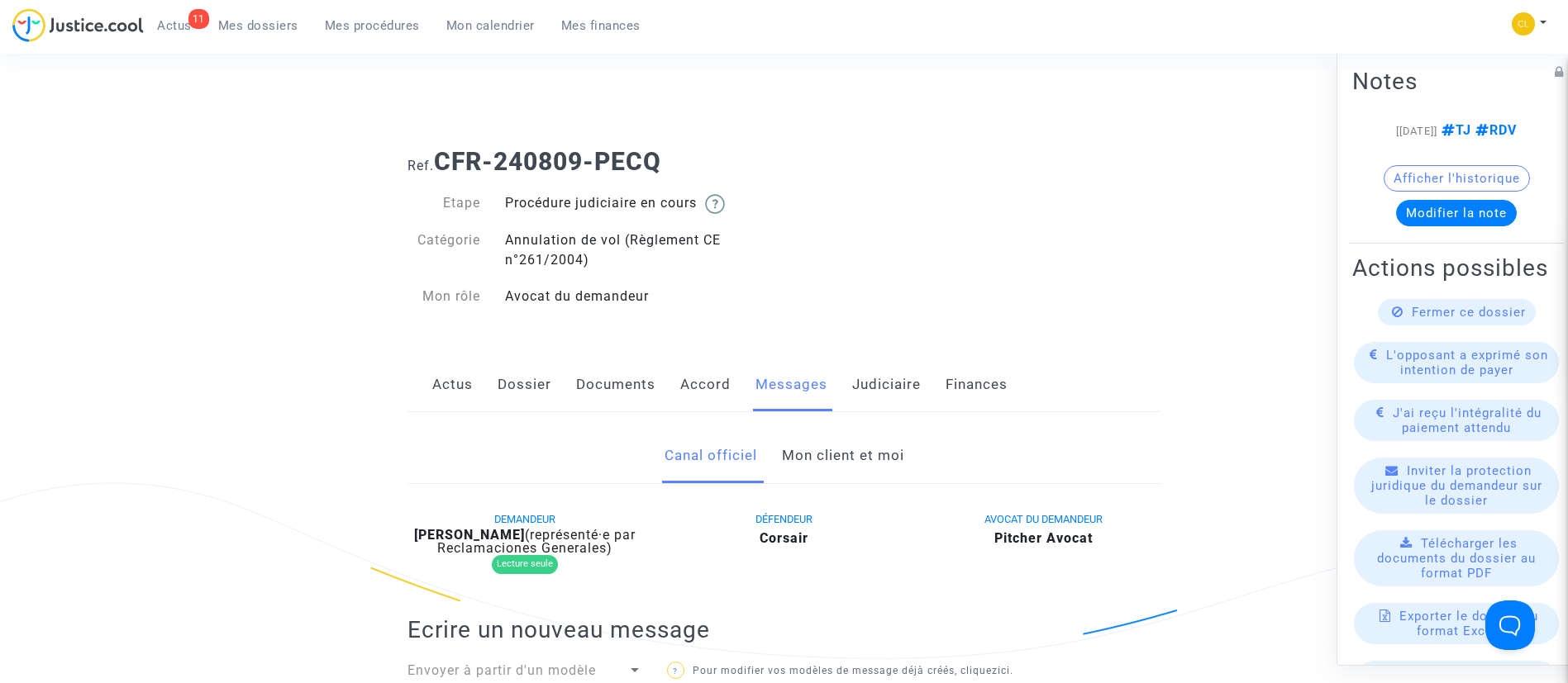
click at [827, 452] on link "Mon client et moi" at bounding box center [843, 456] width 123 height 55
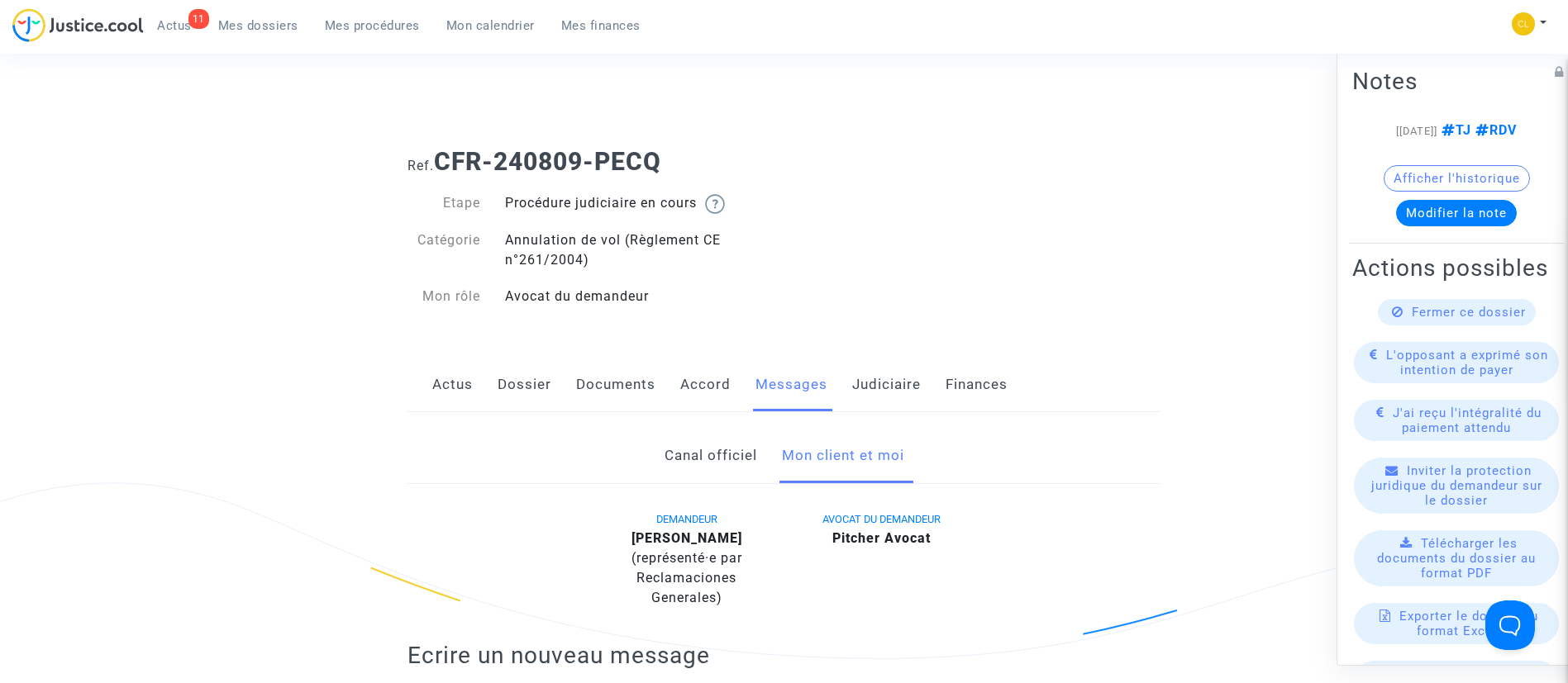
click at [596, 378] on link "Documents" at bounding box center [616, 385] width 80 height 55
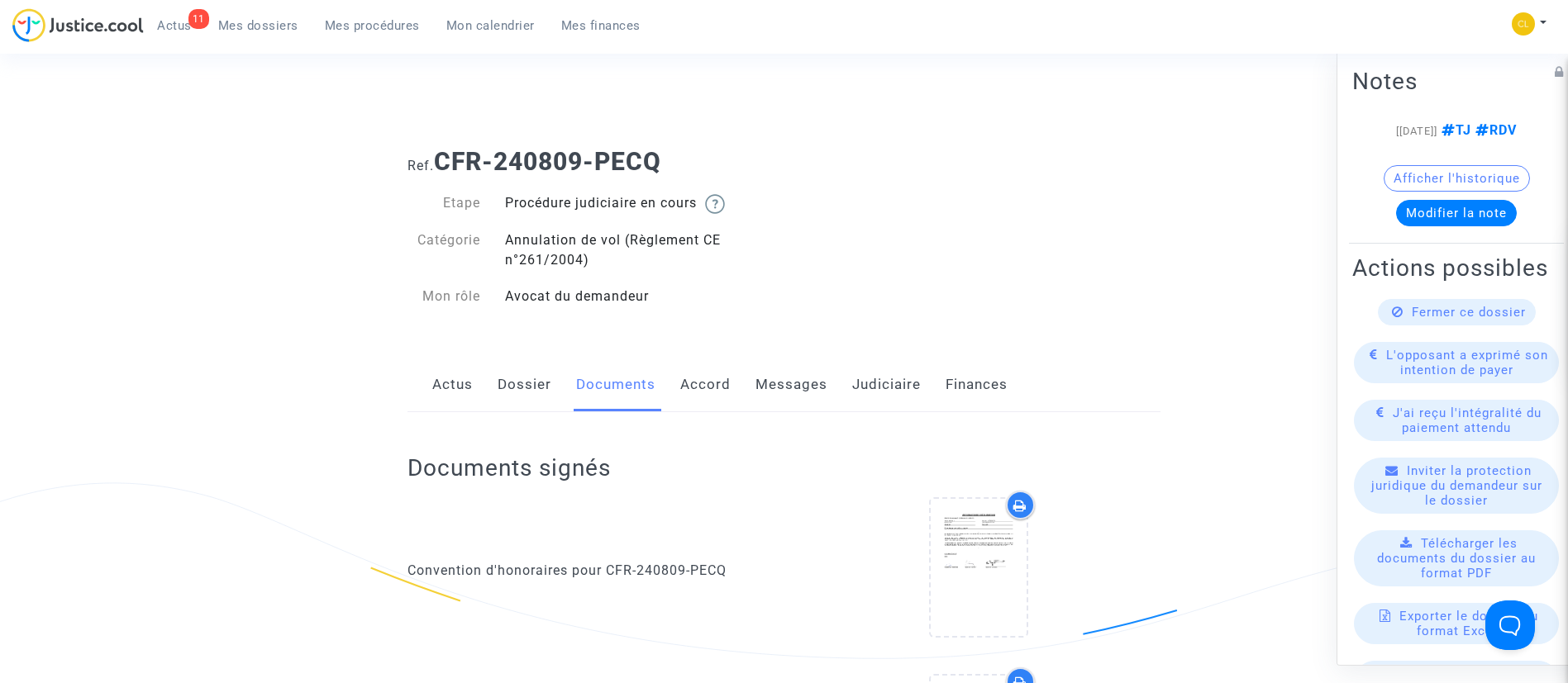
click at [531, 394] on link "Dossier" at bounding box center [524, 385] width 54 height 55
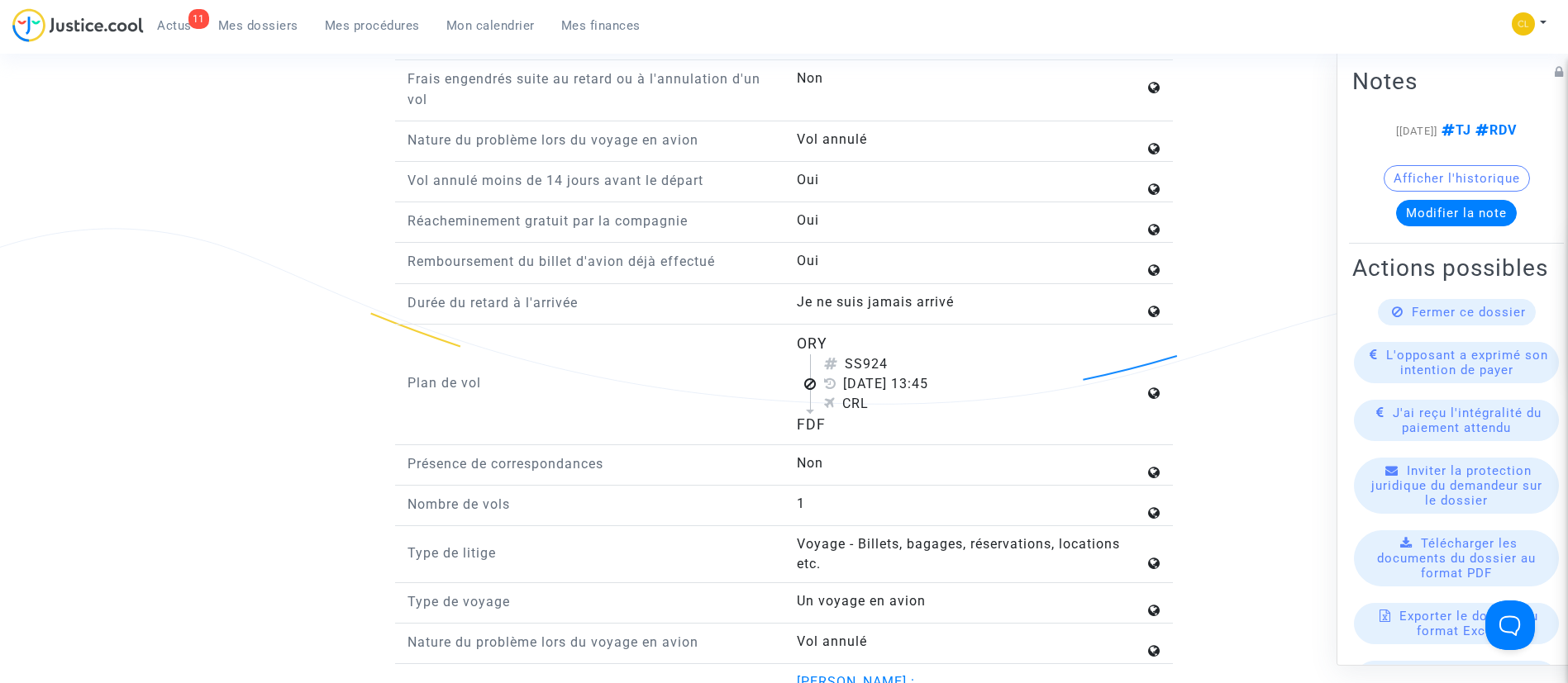
scroll to position [1997, 0]
click at [364, 28] on span "Mes procédures" at bounding box center [372, 26] width 95 height 15
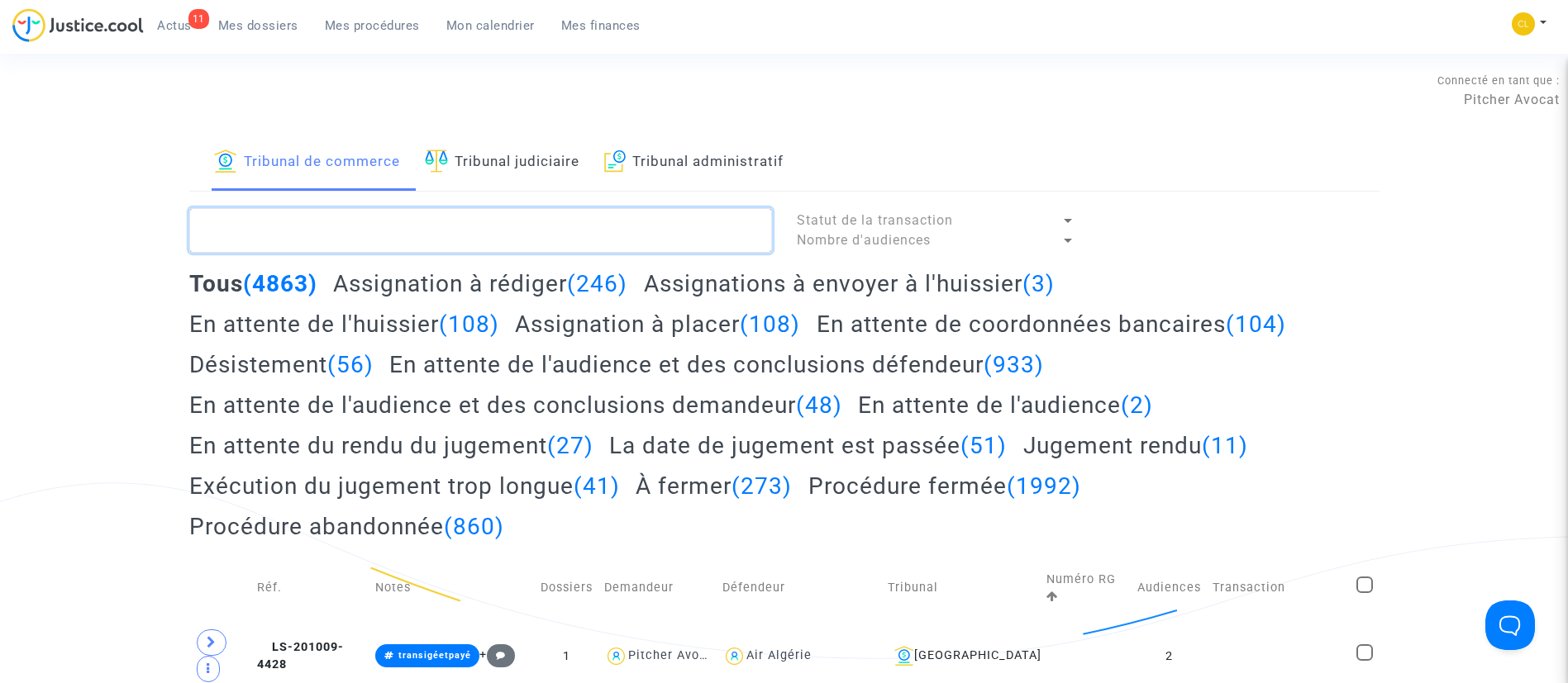
click at [353, 214] on textarea at bounding box center [481, 230] width 583 height 45
paste textarea "• ELAYSOUG"
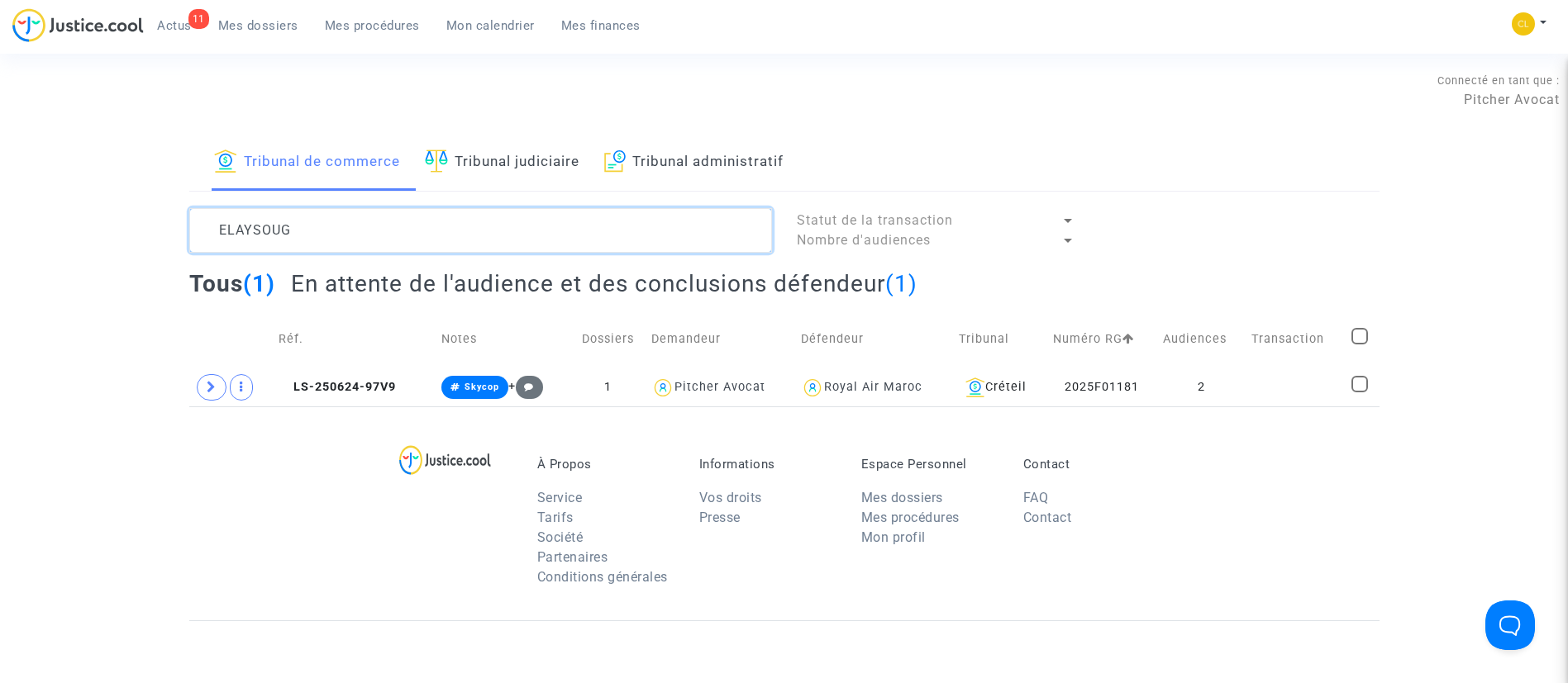
type textarea "ELAYSOUG"
click at [202, 386] on span at bounding box center [212, 387] width 30 height 26
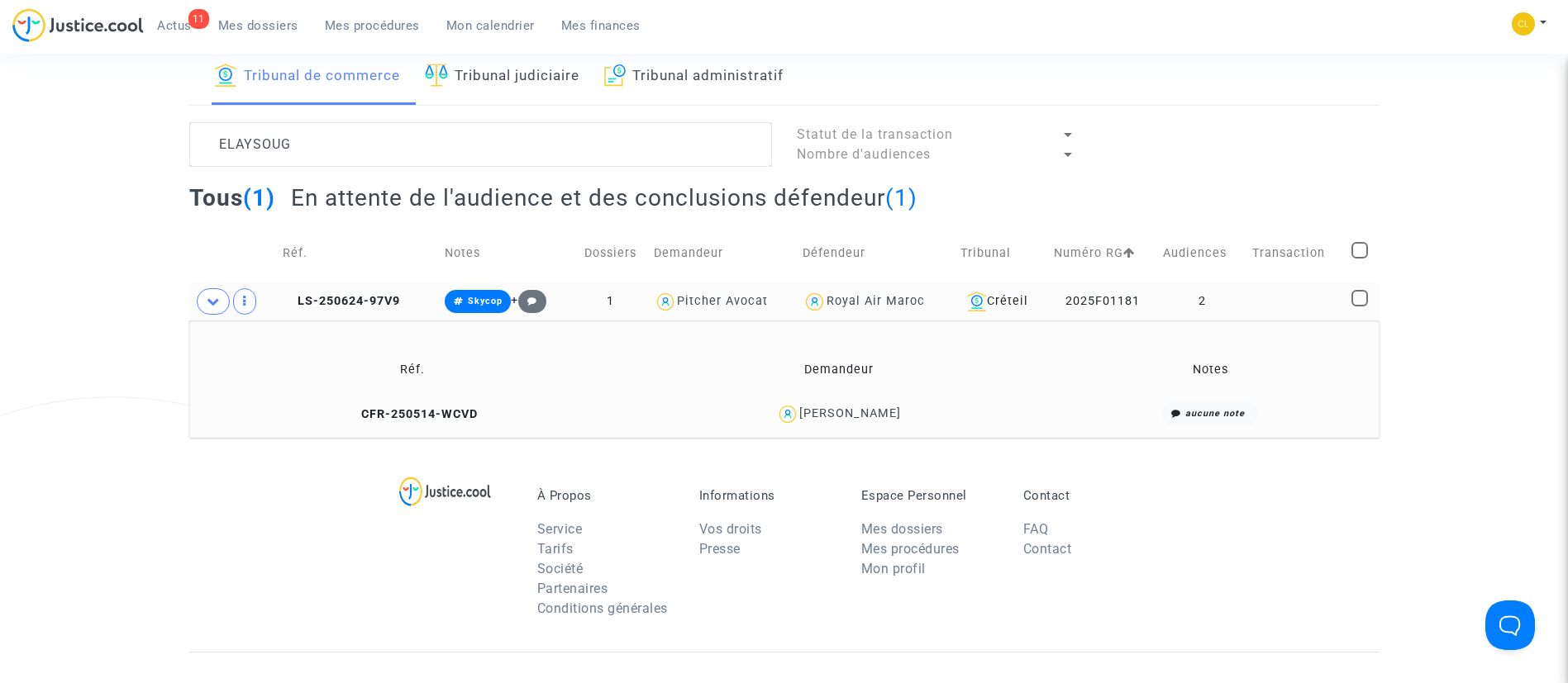
scroll to position [87, 0]
click at [875, 410] on div "[PERSON_NAME]" at bounding box center [850, 412] width 102 height 14
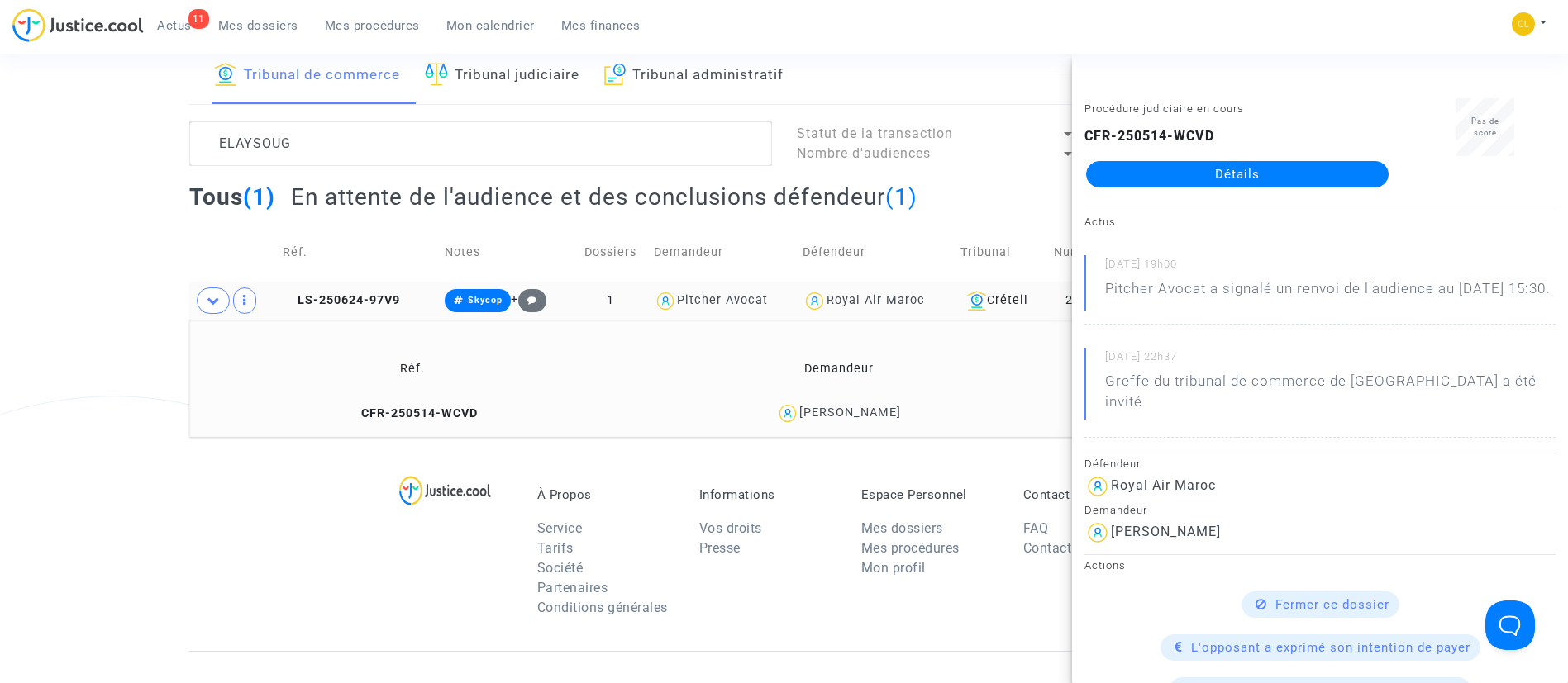
click at [1256, 167] on link "Détails" at bounding box center [1237, 175] width 302 height 26
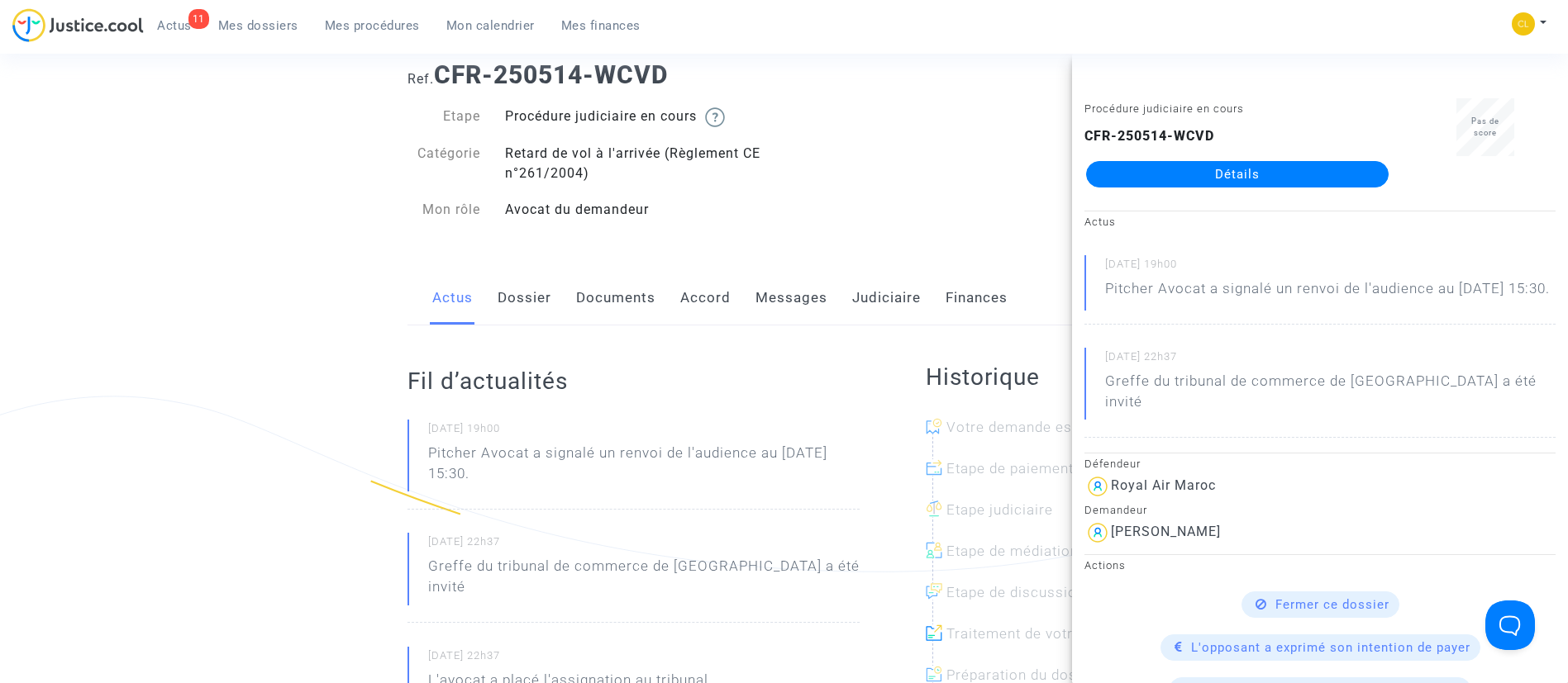
click at [776, 299] on link "Messages" at bounding box center [791, 298] width 72 height 55
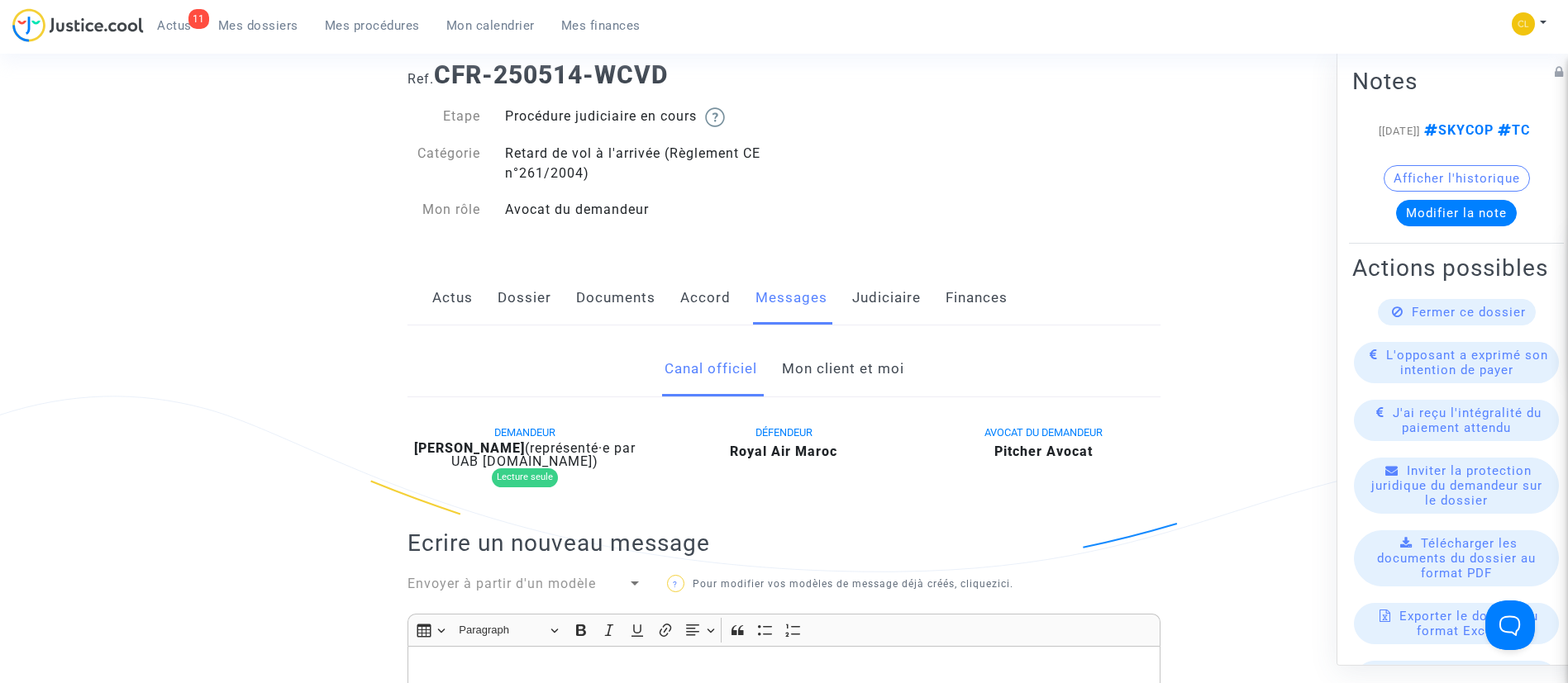
click at [829, 374] on link "Mon client et moi" at bounding box center [843, 369] width 123 height 55
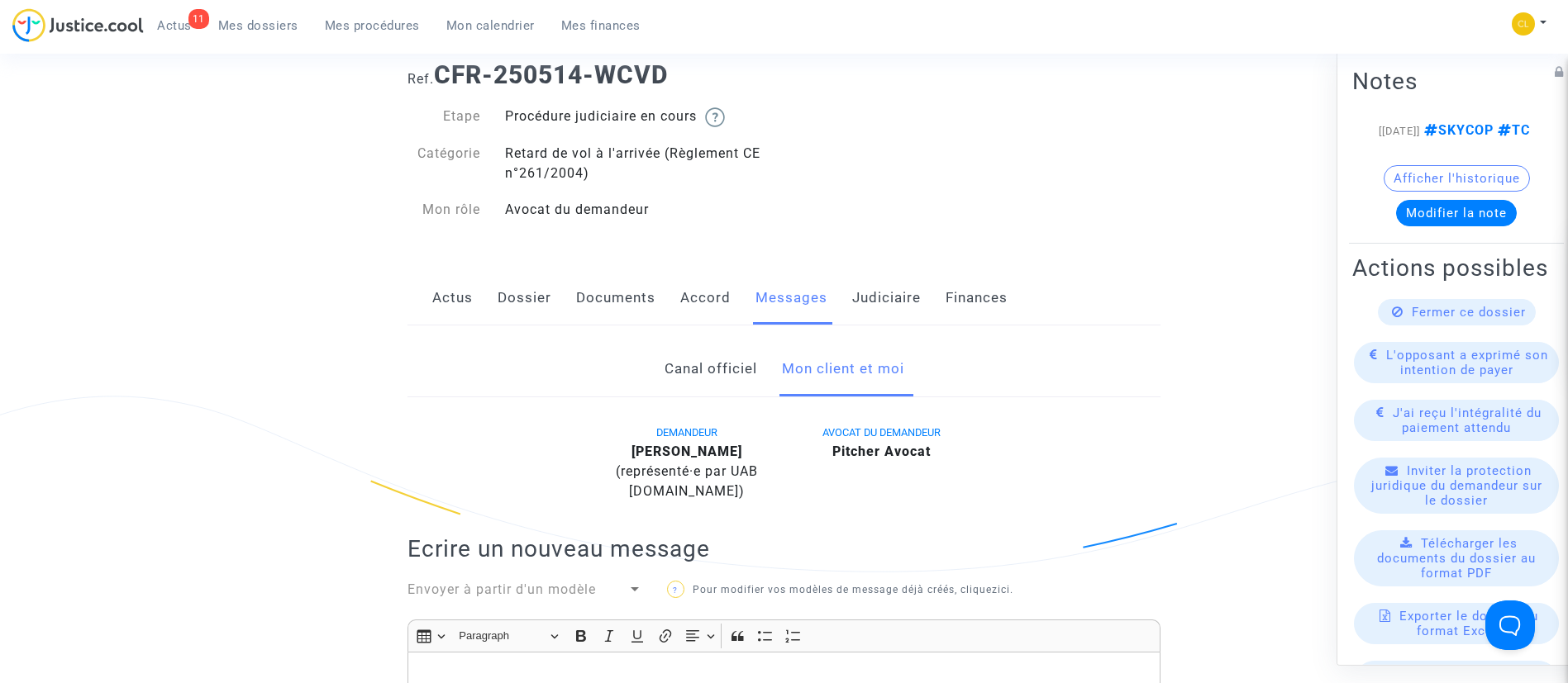
scroll to position [190, 0]
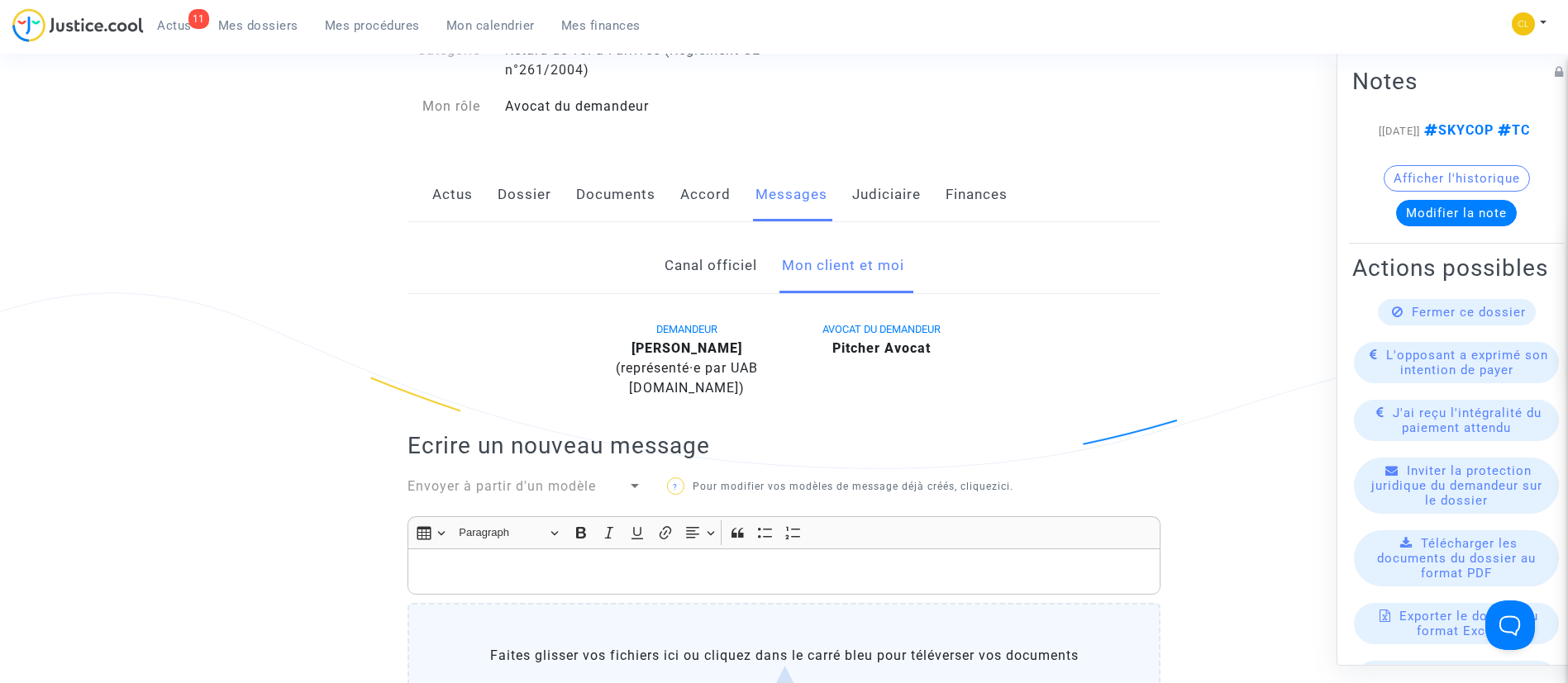
click at [698, 204] on link "Accord" at bounding box center [705, 195] width 51 height 55
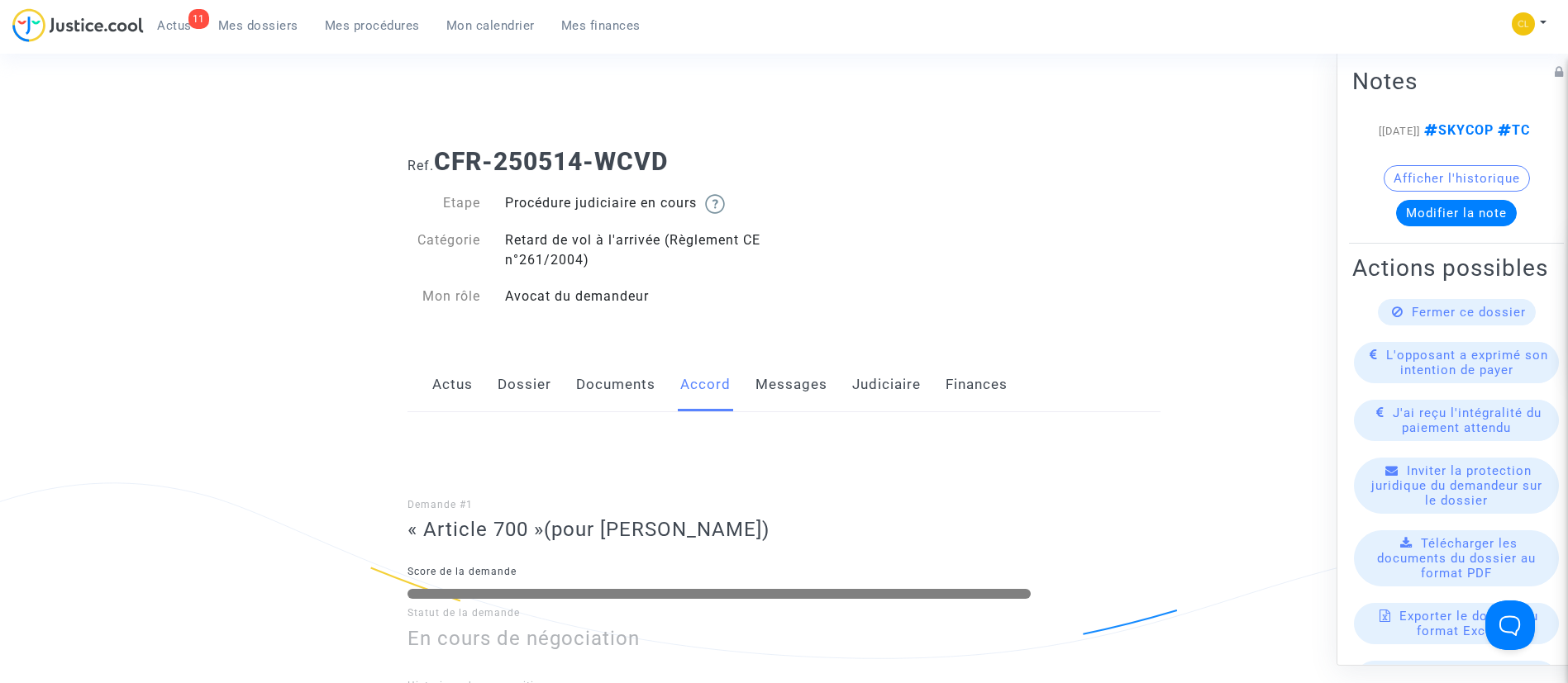
click at [885, 390] on link "Judiciaire" at bounding box center [886, 385] width 69 height 55
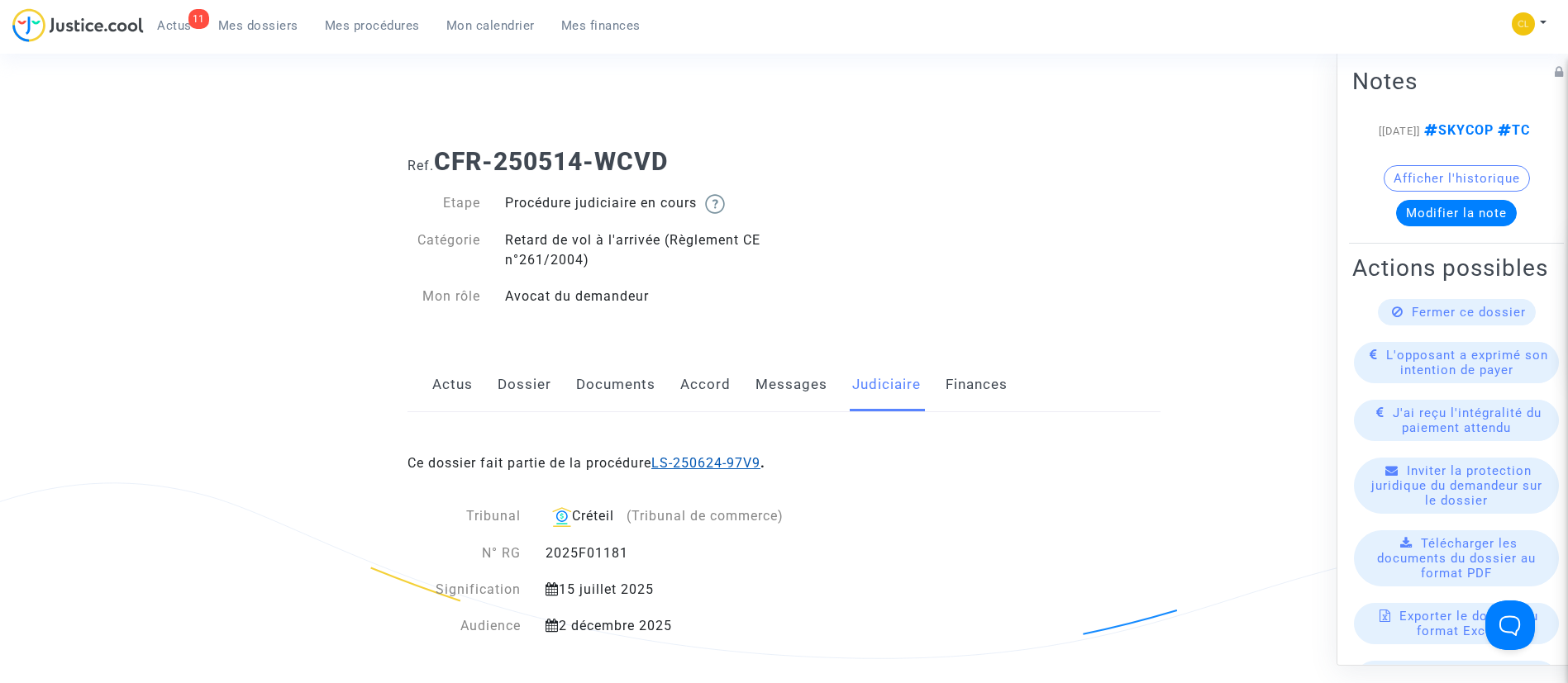
click at [721, 465] on link "LS-250624-97V9" at bounding box center [706, 463] width 109 height 16
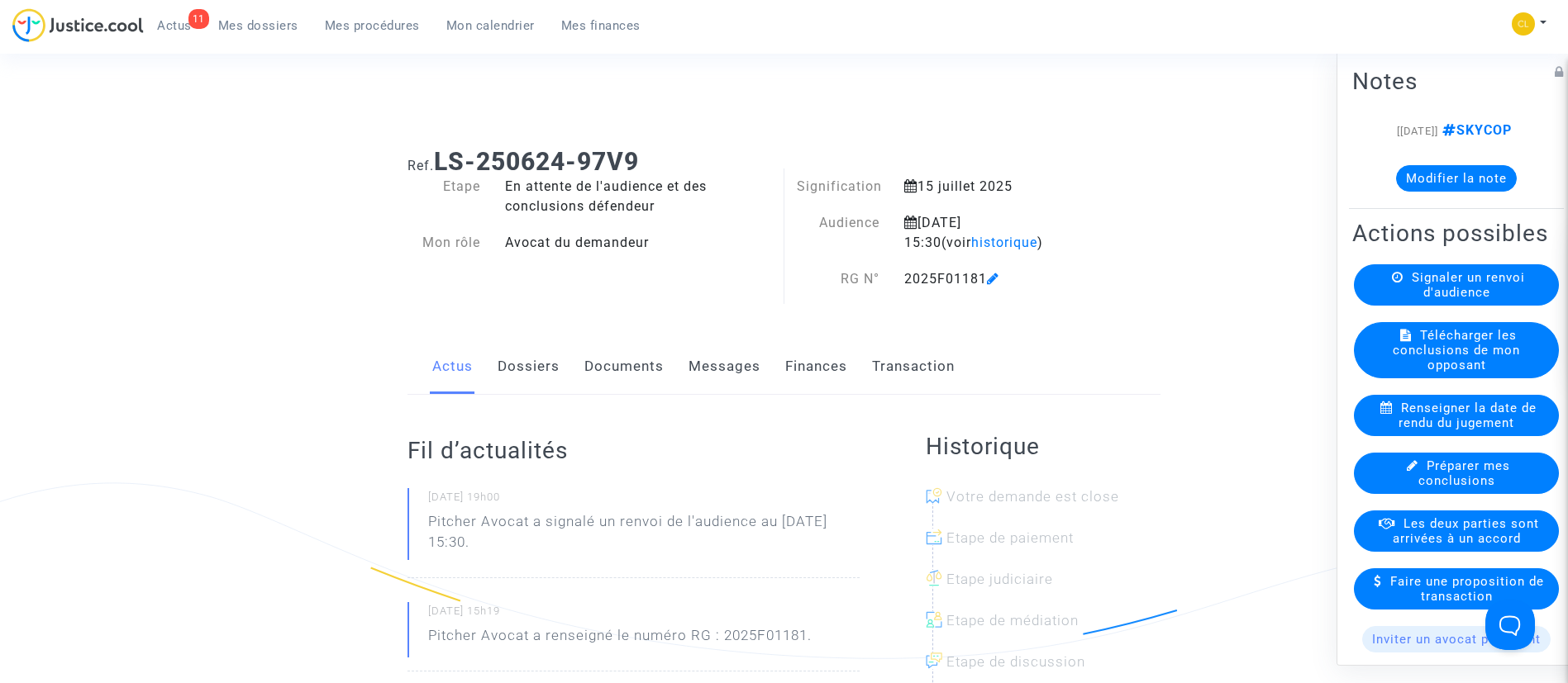
click at [832, 379] on link "Finances" at bounding box center [816, 367] width 62 height 55
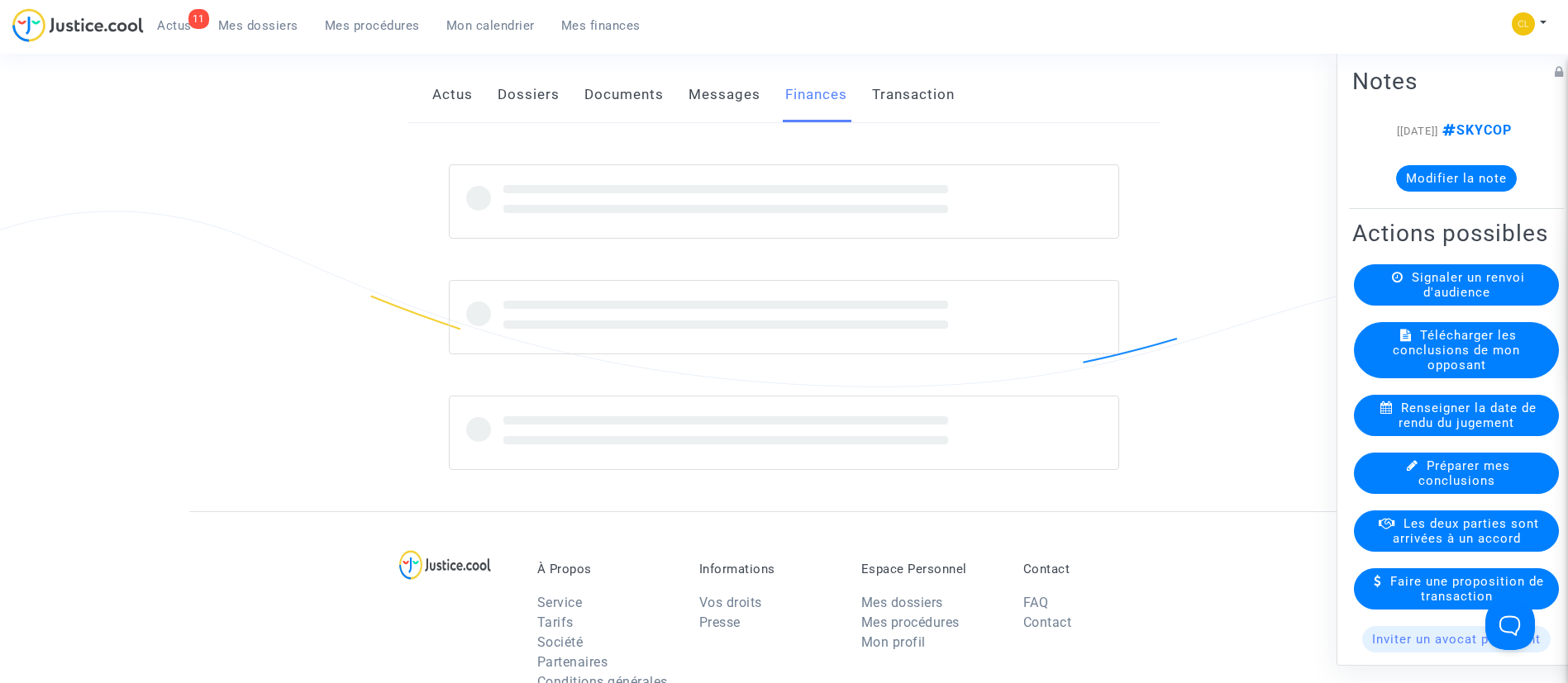
scroll to position [272, 0]
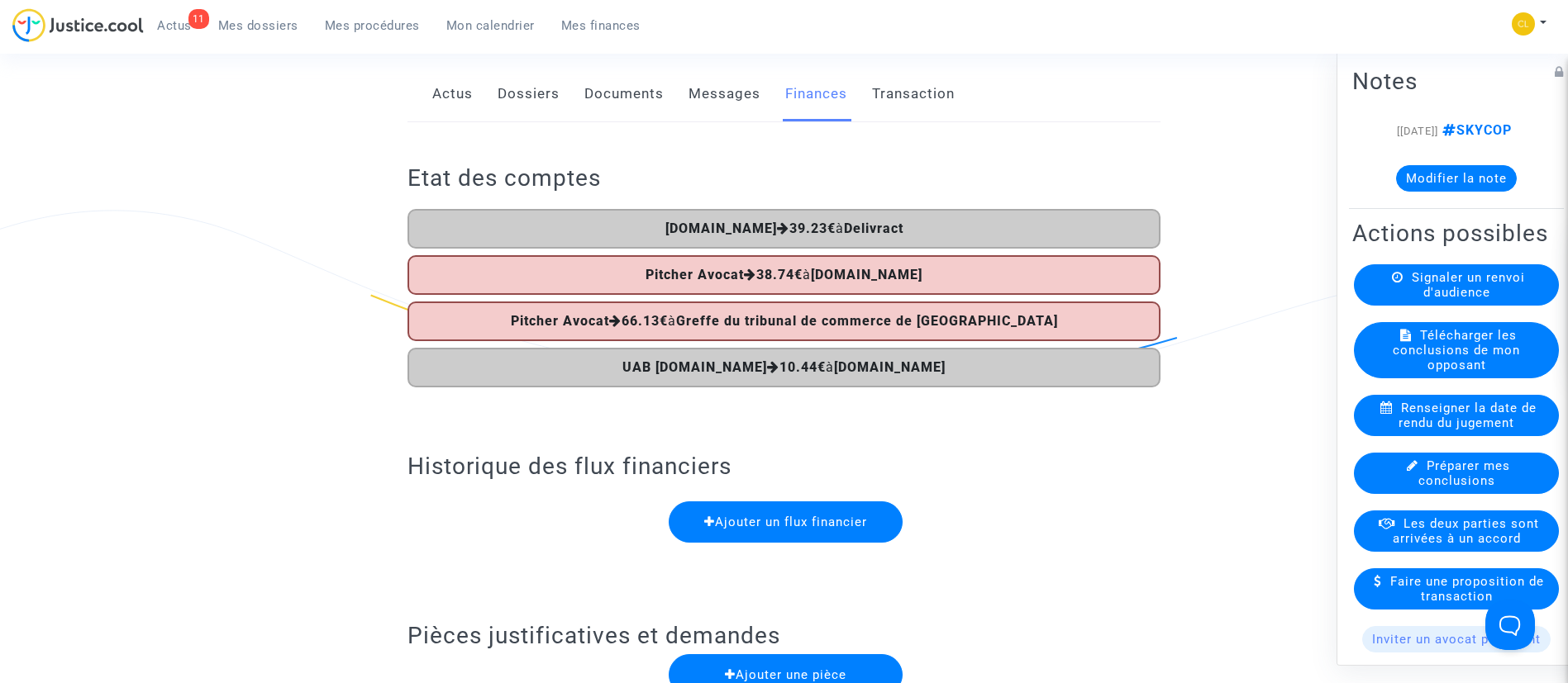
click at [518, 94] on link "Dossiers" at bounding box center [528, 94] width 62 height 55
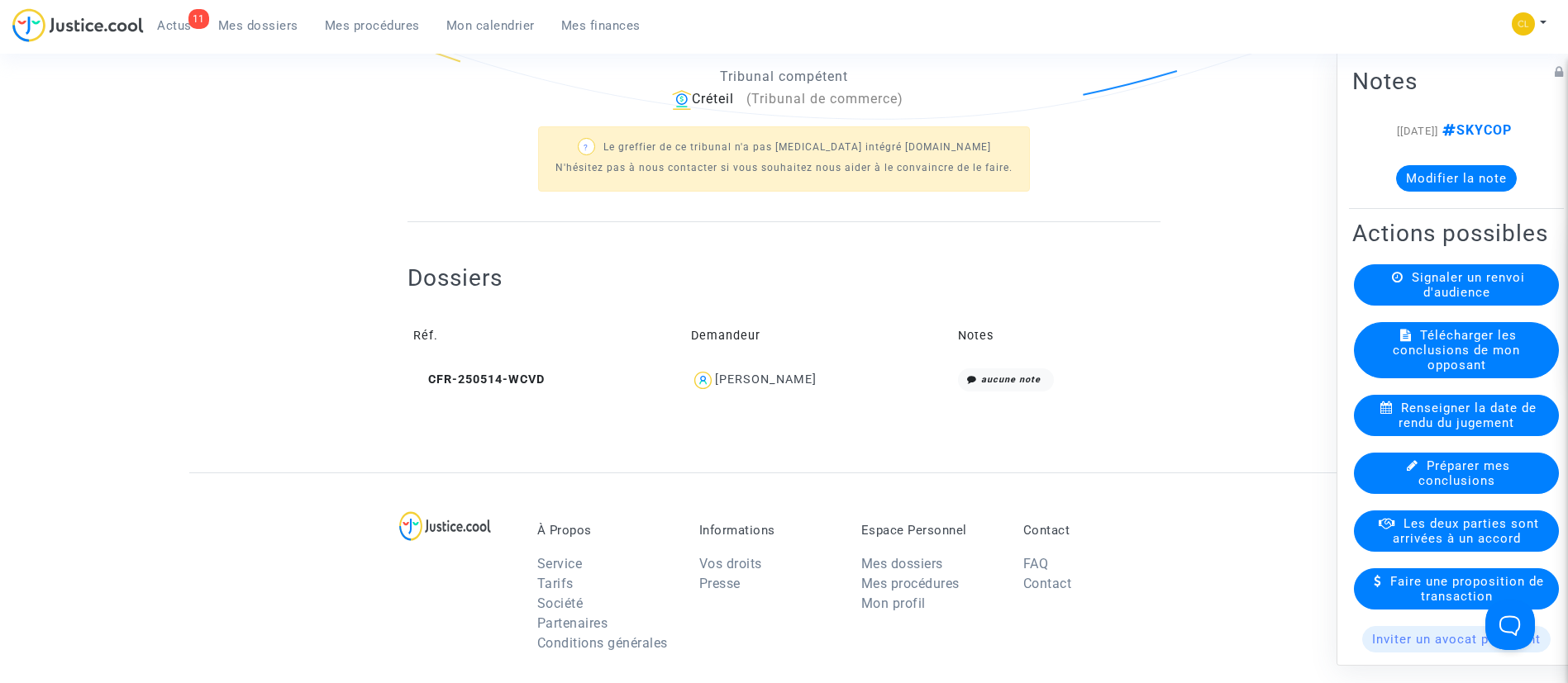
scroll to position [541, 0]
click at [422, 376] on icon at bounding box center [419, 378] width 12 height 12
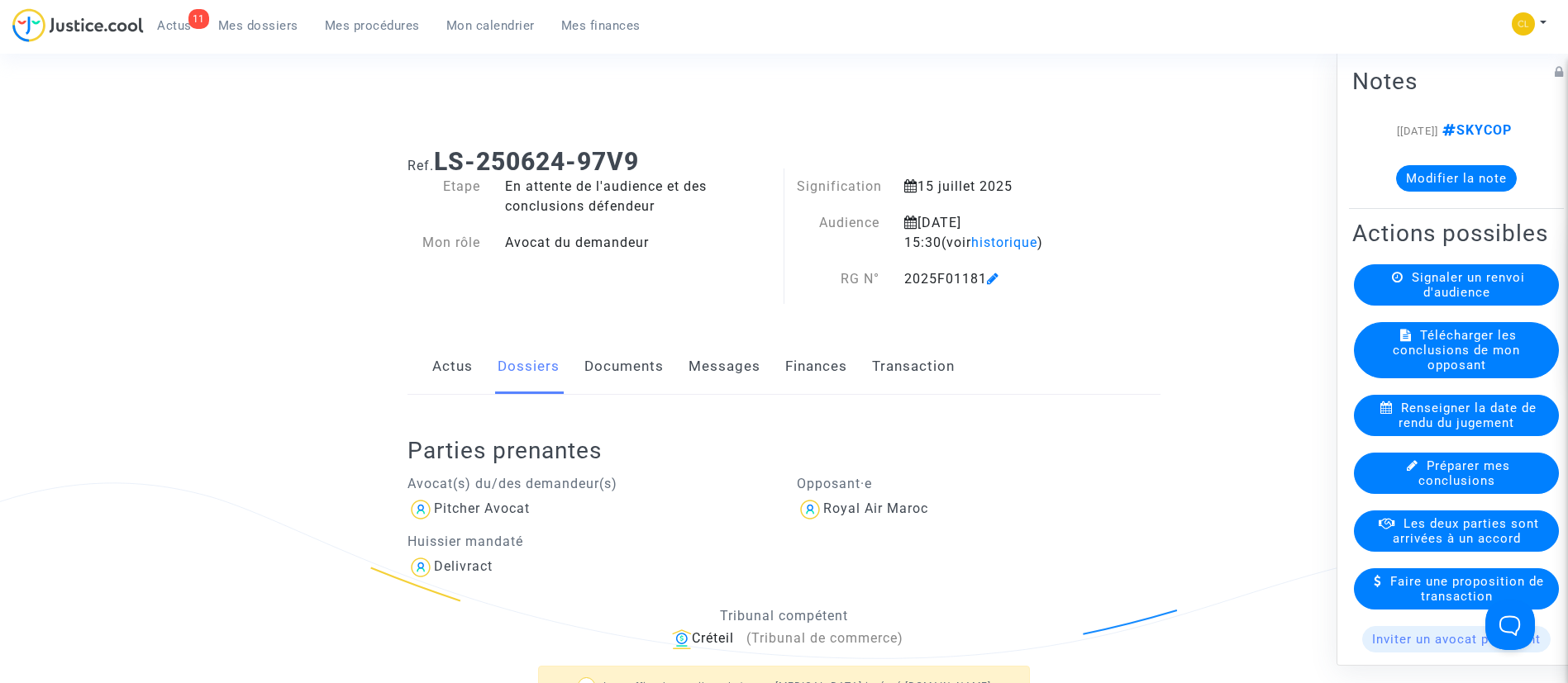
click at [1414, 190] on button "Modifier la note" at bounding box center [1457, 178] width 121 height 26
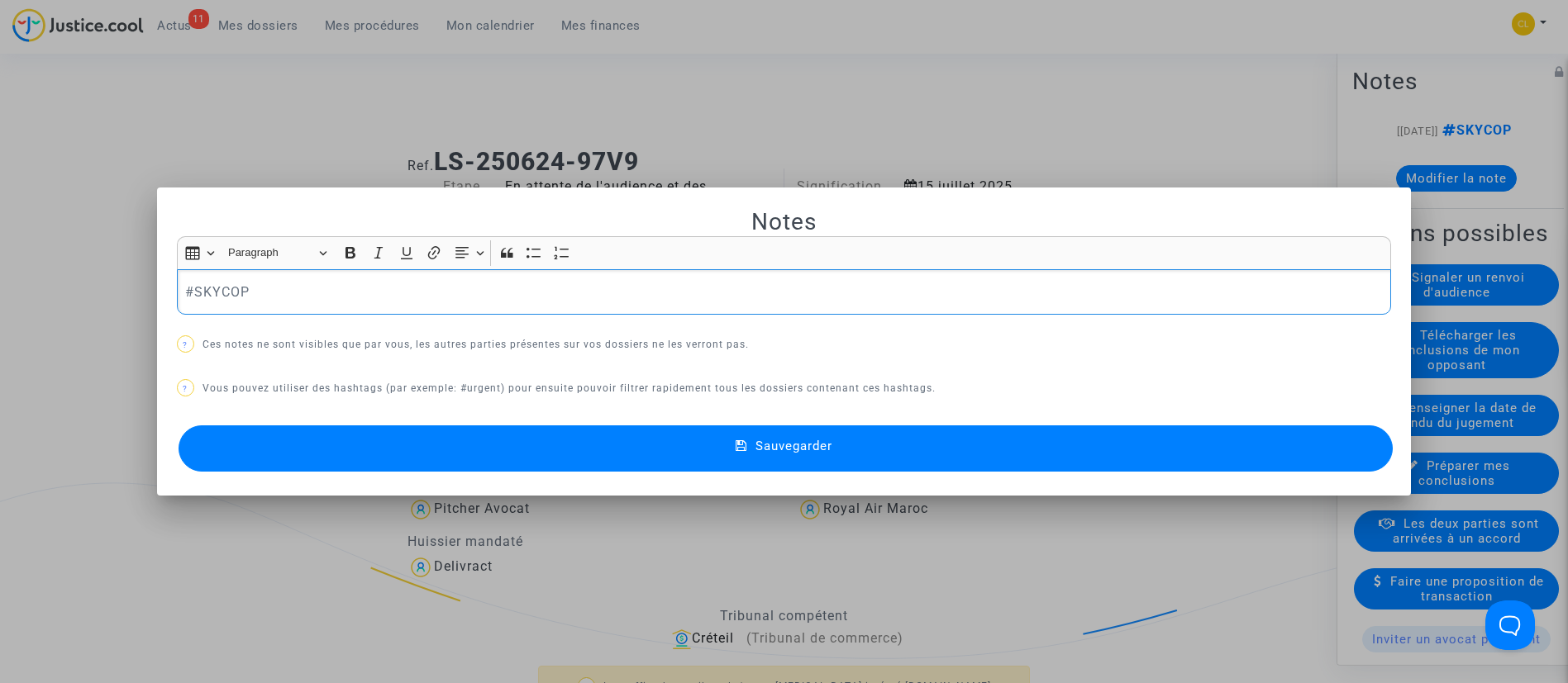
click at [186, 292] on p "#SKYCOP" at bounding box center [784, 291] width 1197 height 21
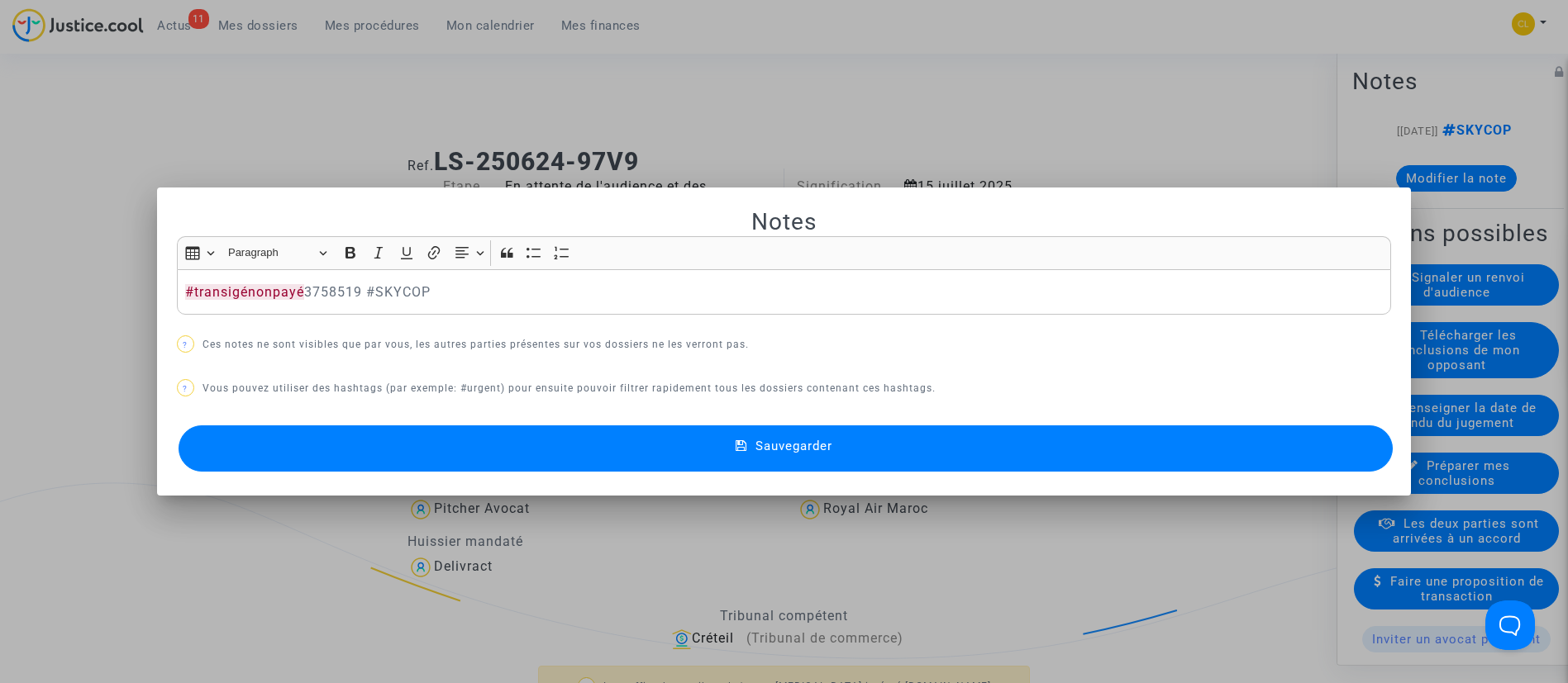
click at [766, 440] on span "Sauvegarder" at bounding box center [794, 446] width 77 height 15
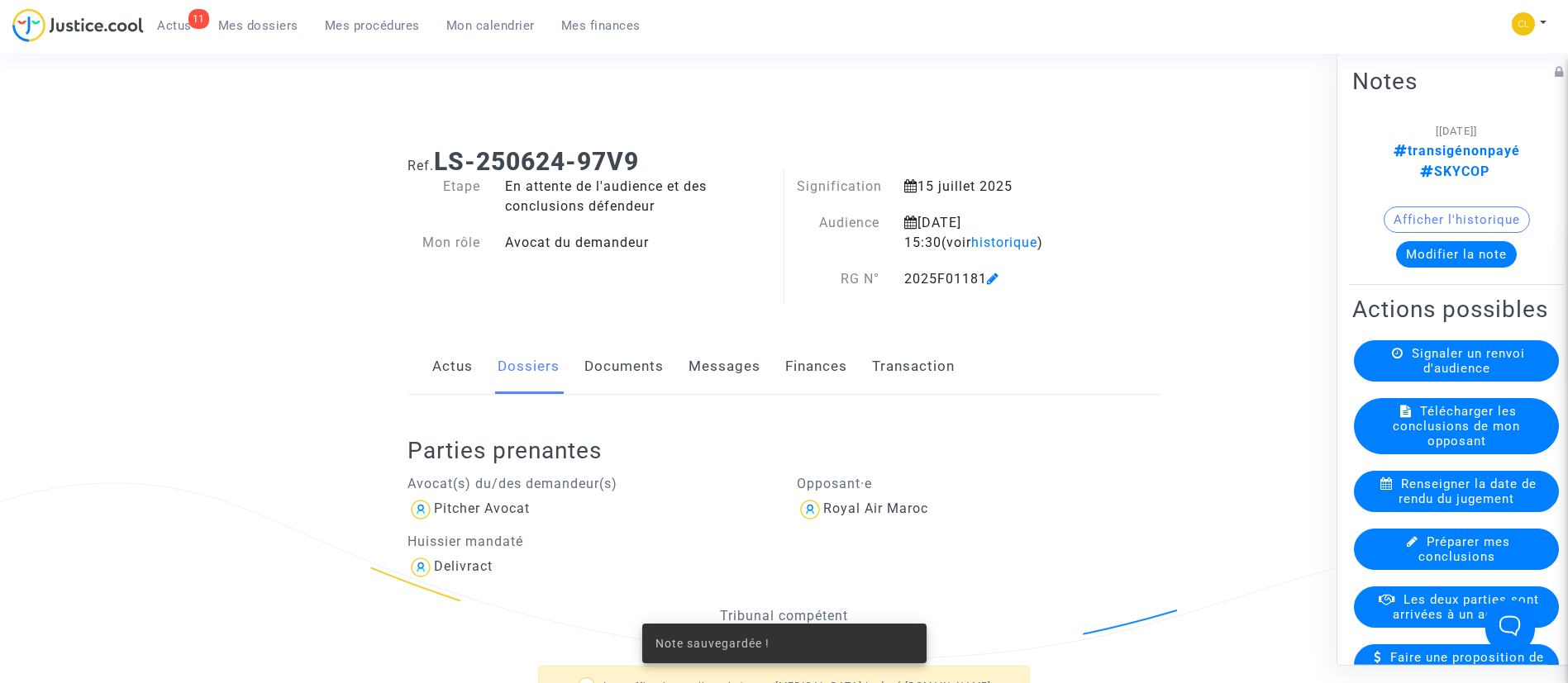
scroll to position [178, 0]
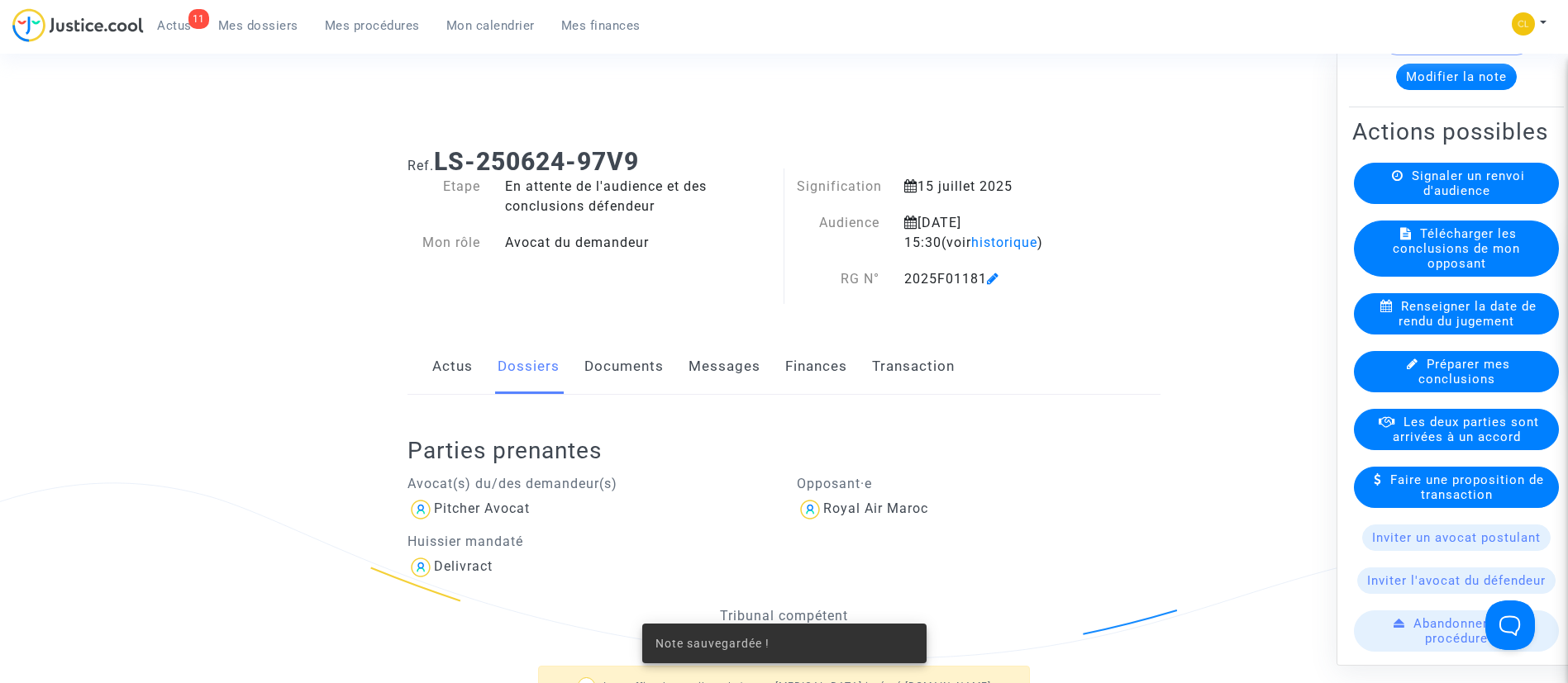
click at [1466, 492] on span "Faire une proposition de transaction" at bounding box center [1468, 487] width 154 height 30
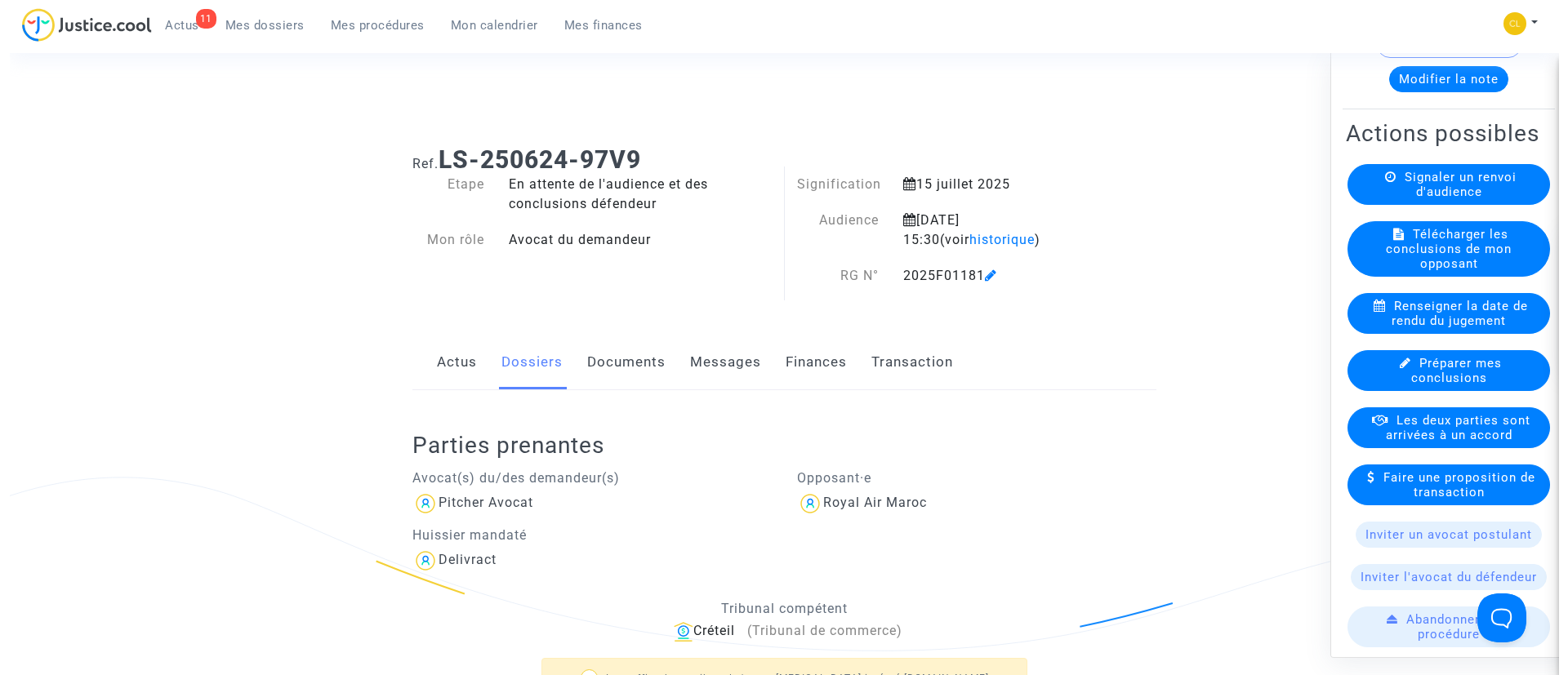
scroll to position [172, 0]
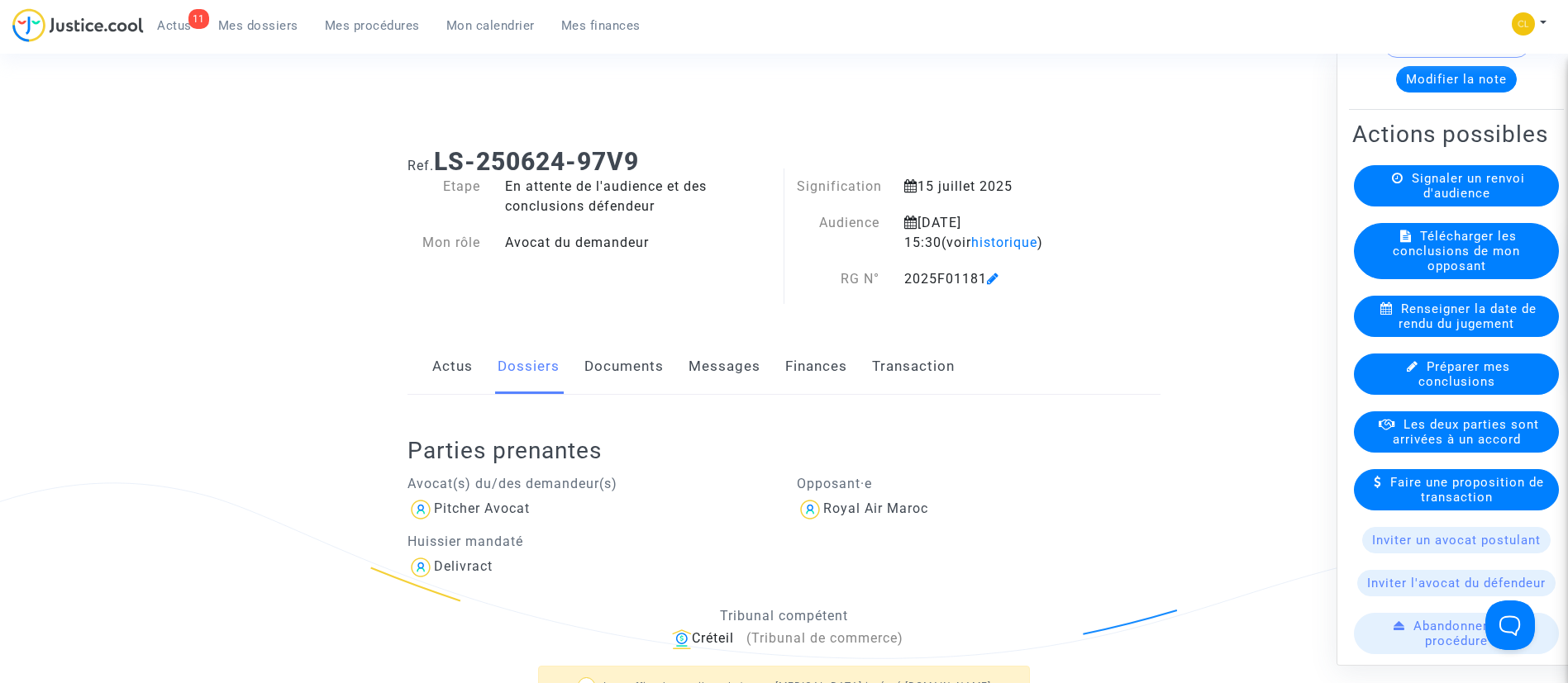
click at [1433, 446] on span "Les deux parties sont arrivées à un accord" at bounding box center [1466, 431] width 147 height 30
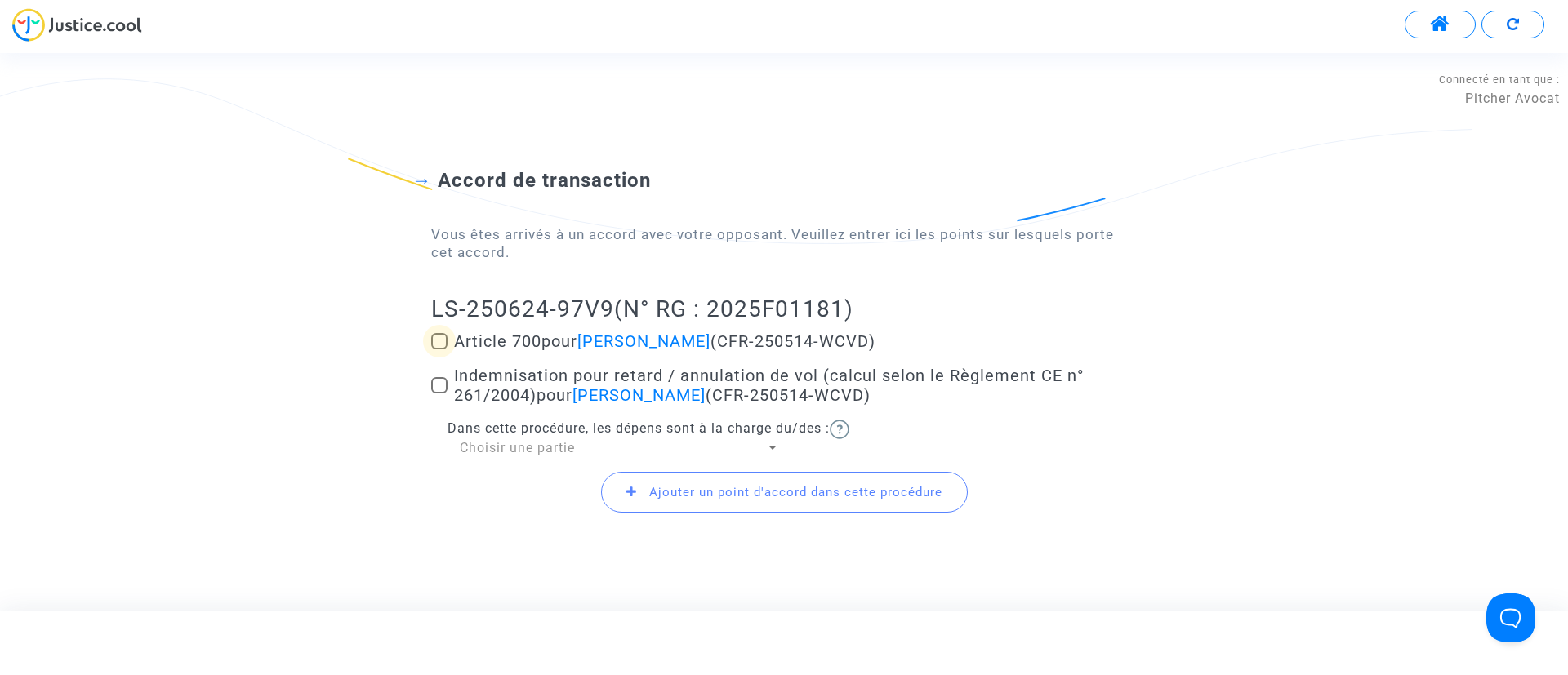
click at [511, 335] on span "Article 700 pour [PERSON_NAME] (CFR-250514-WCVD)" at bounding box center [665, 341] width 421 height 20
click at [439, 349] on input "Article 700 pour [PERSON_NAME] (CFR-250514-WCVD)" at bounding box center [439, 349] width 1 height 1
checkbox input "true"
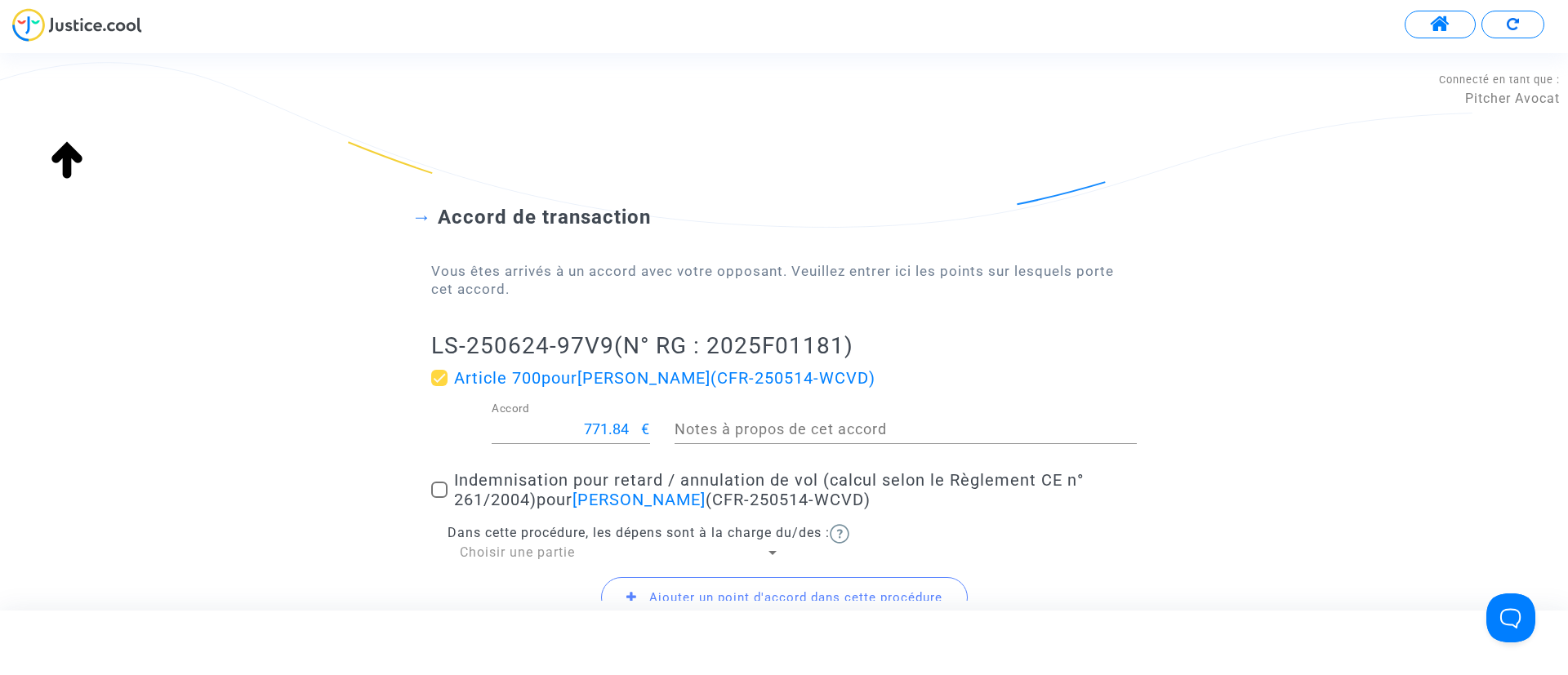
scroll to position [146, 0]
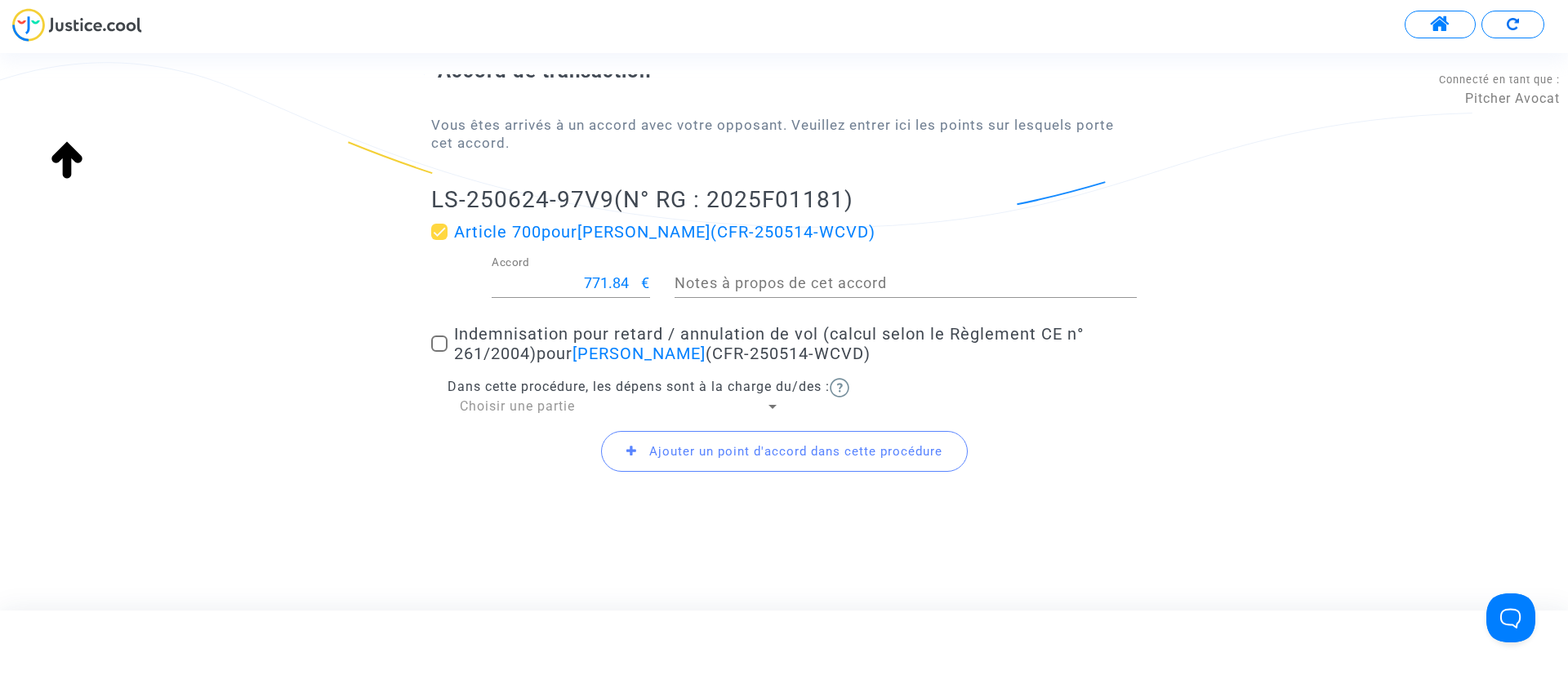
click at [547, 349] on span "Indemnisation pour retard / annulation de vol (calcul selon le Règlement CE n° …" at bounding box center [768, 344] width 629 height 39
click at [439, 352] on input "Indemnisation pour retard / annulation de vol (calcul selon le Règlement CE n° …" at bounding box center [439, 352] width 1 height 1
checkbox input "true"
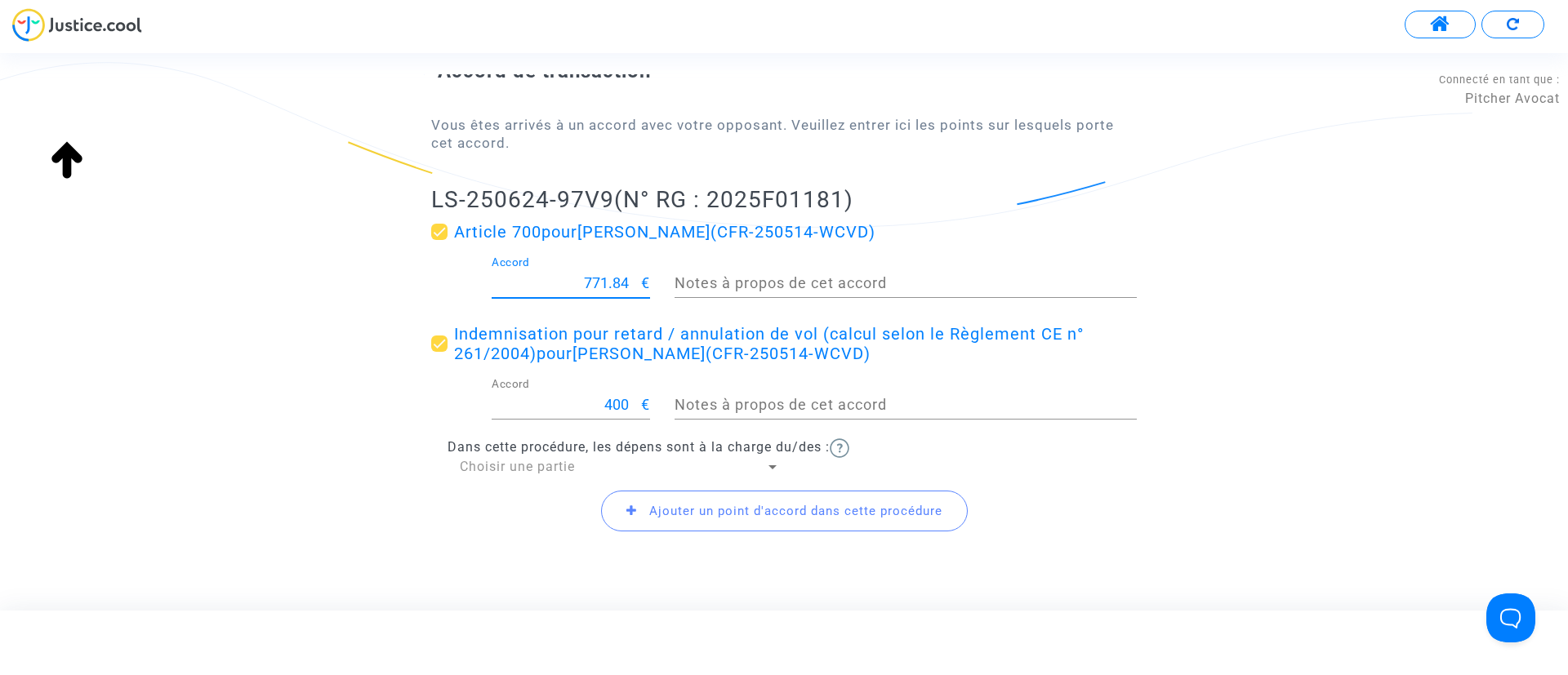
drag, startPoint x: 581, startPoint y: 278, endPoint x: 741, endPoint y: 289, distance: 160.4
click at [741, 289] on div "771.84 Accord € Notes à propos de cet accord" at bounding box center [784, 286] width 730 height 61
type input "300"
click at [509, 460] on span "Choisir une partie" at bounding box center [517, 466] width 115 height 16
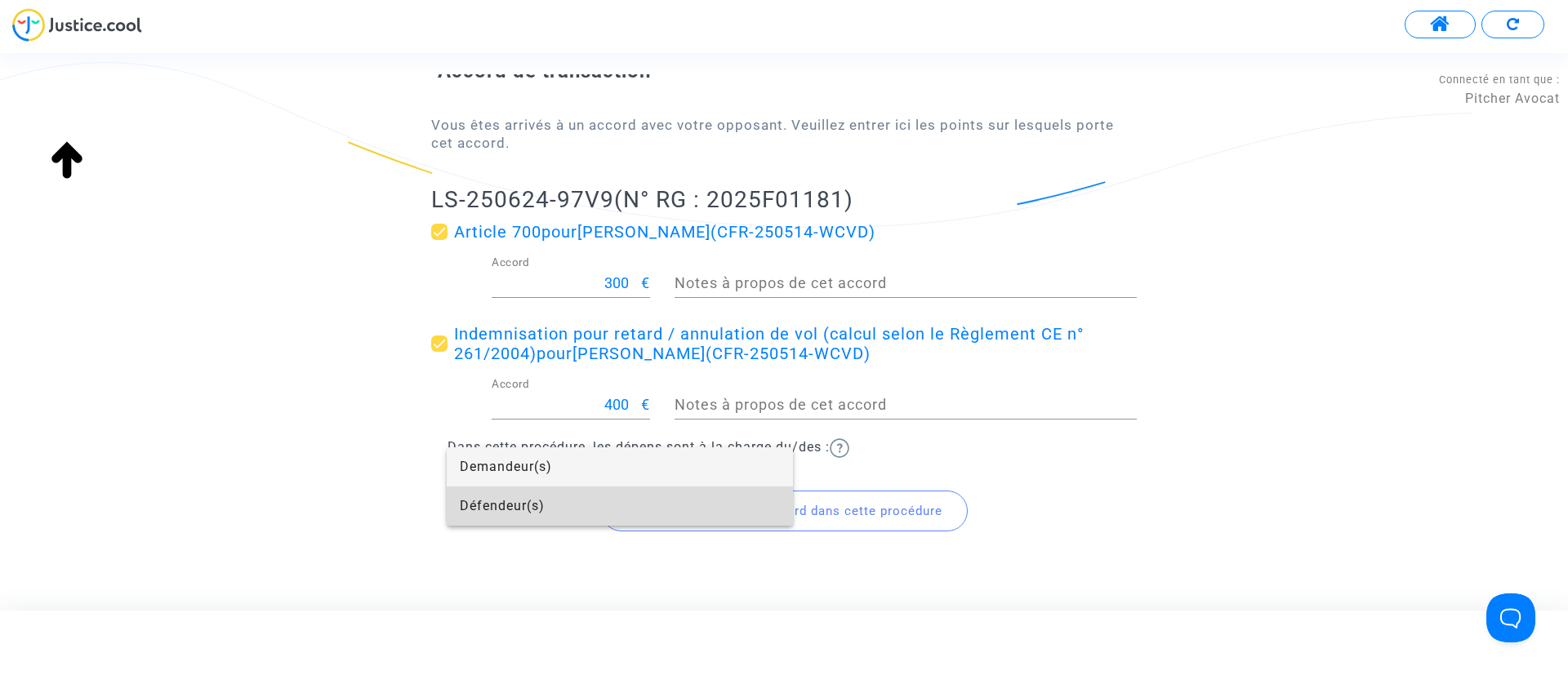
click at [498, 496] on span "Défendeur(s)" at bounding box center [620, 506] width 320 height 39
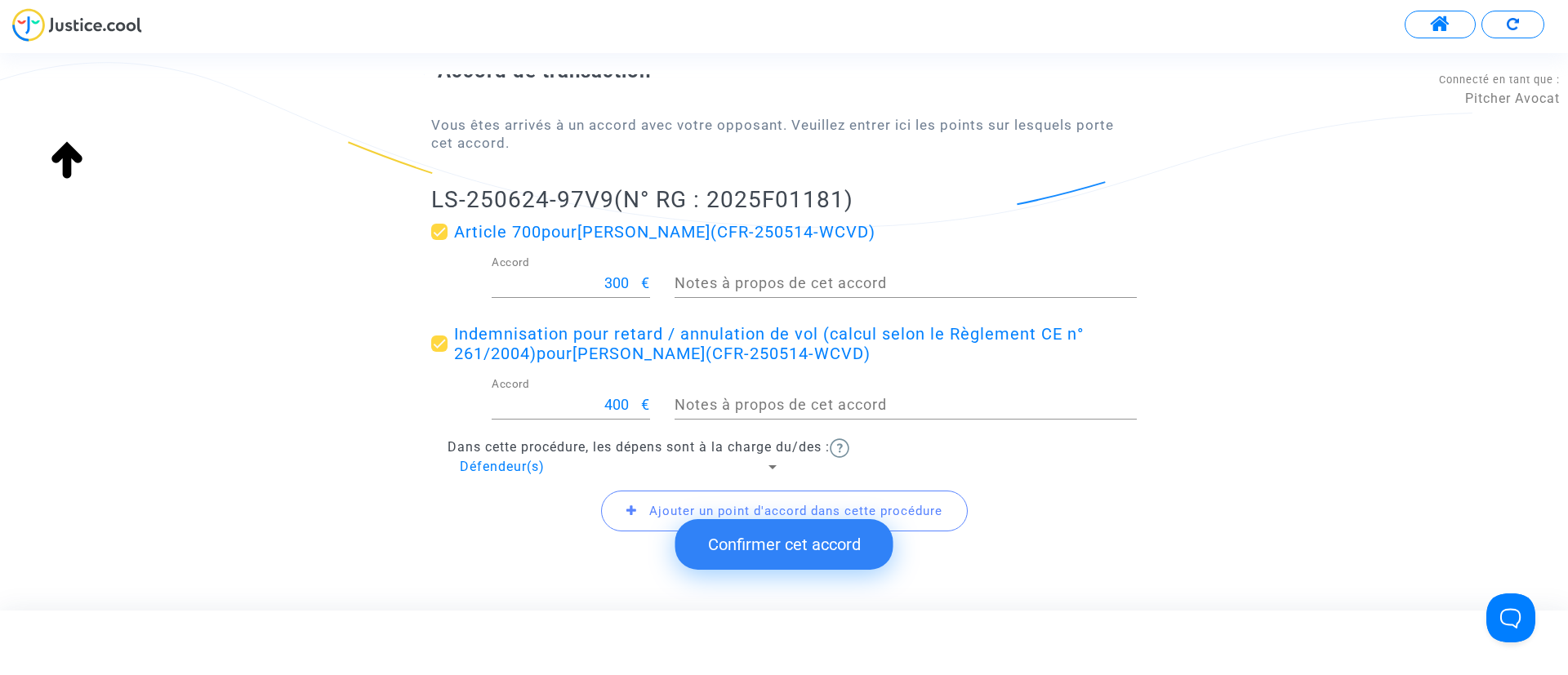
click at [768, 547] on button "Confirmer cet accord" at bounding box center [784, 545] width 218 height 51
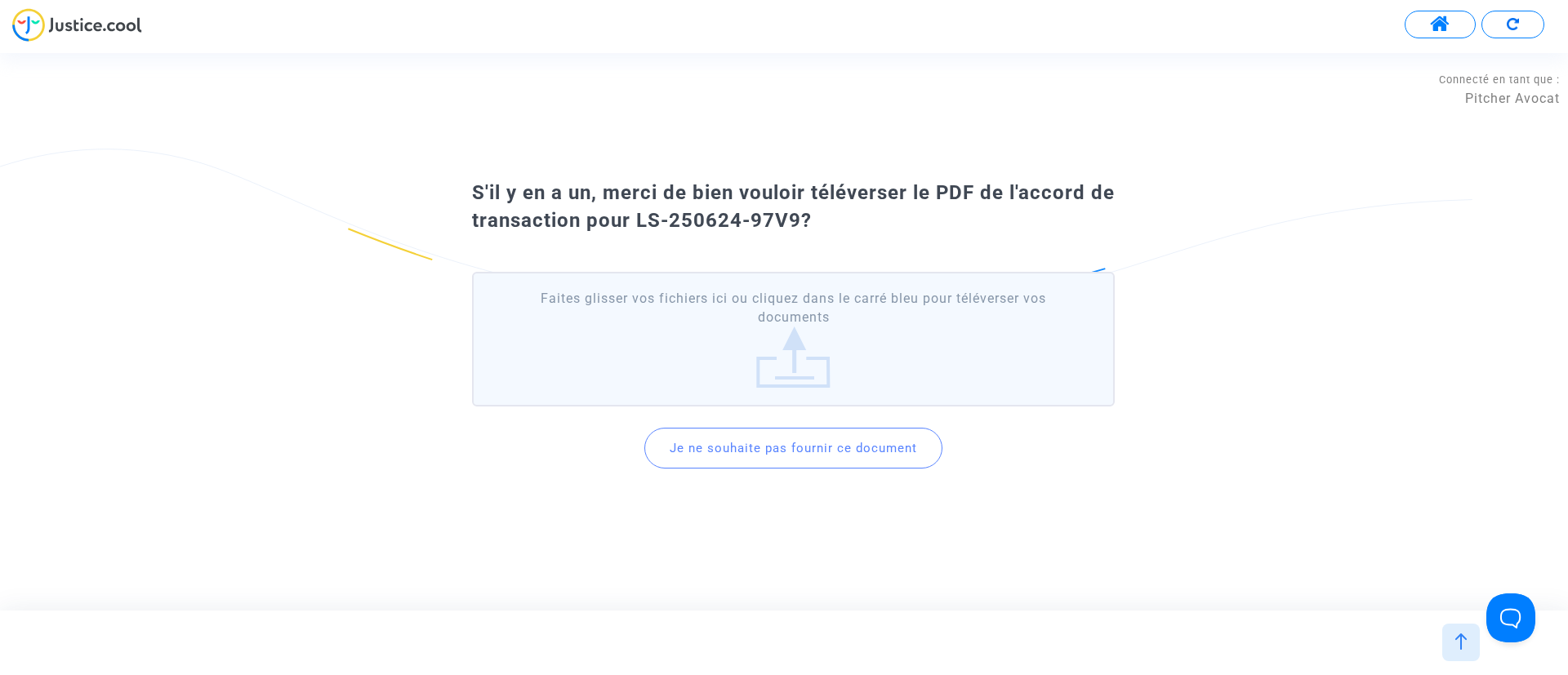
click at [766, 469] on div "Je ne souhaite pas fournir ce document" at bounding box center [793, 448] width 298 height 70
click at [786, 452] on button "Je ne souhaite pas fournir ce document" at bounding box center [793, 448] width 298 height 41
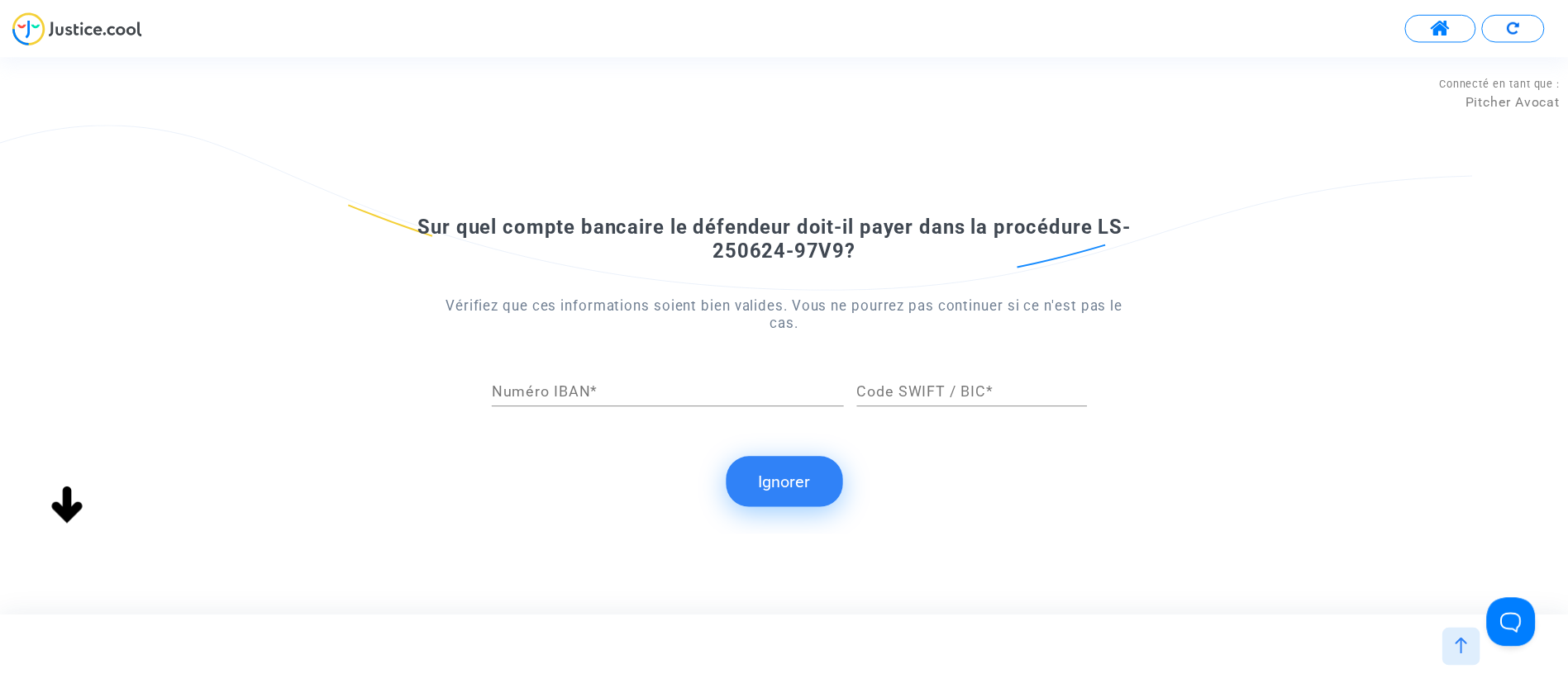
scroll to position [0, 0]
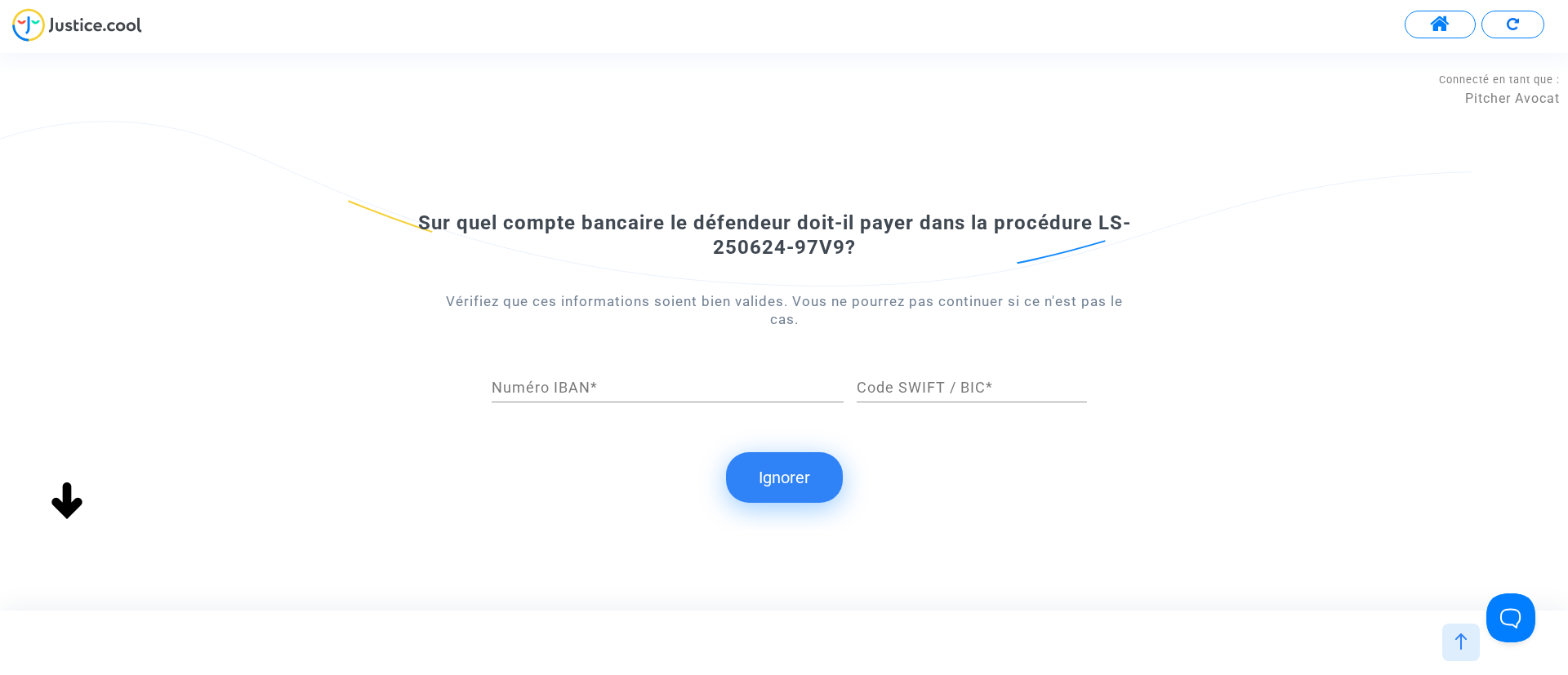
click at [778, 475] on button "Ignorer" at bounding box center [784, 478] width 117 height 51
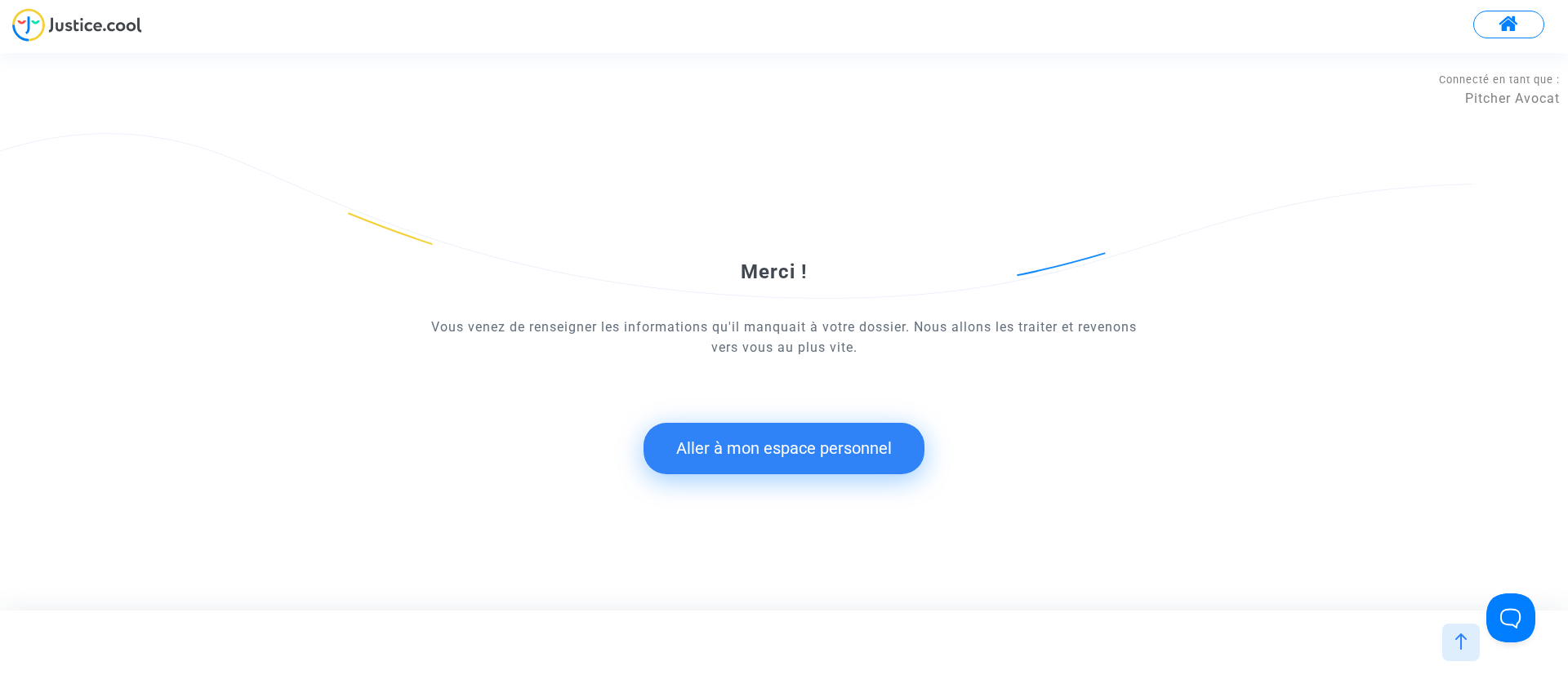
click at [759, 434] on button "Aller à mon espace personnel" at bounding box center [783, 448] width 281 height 51
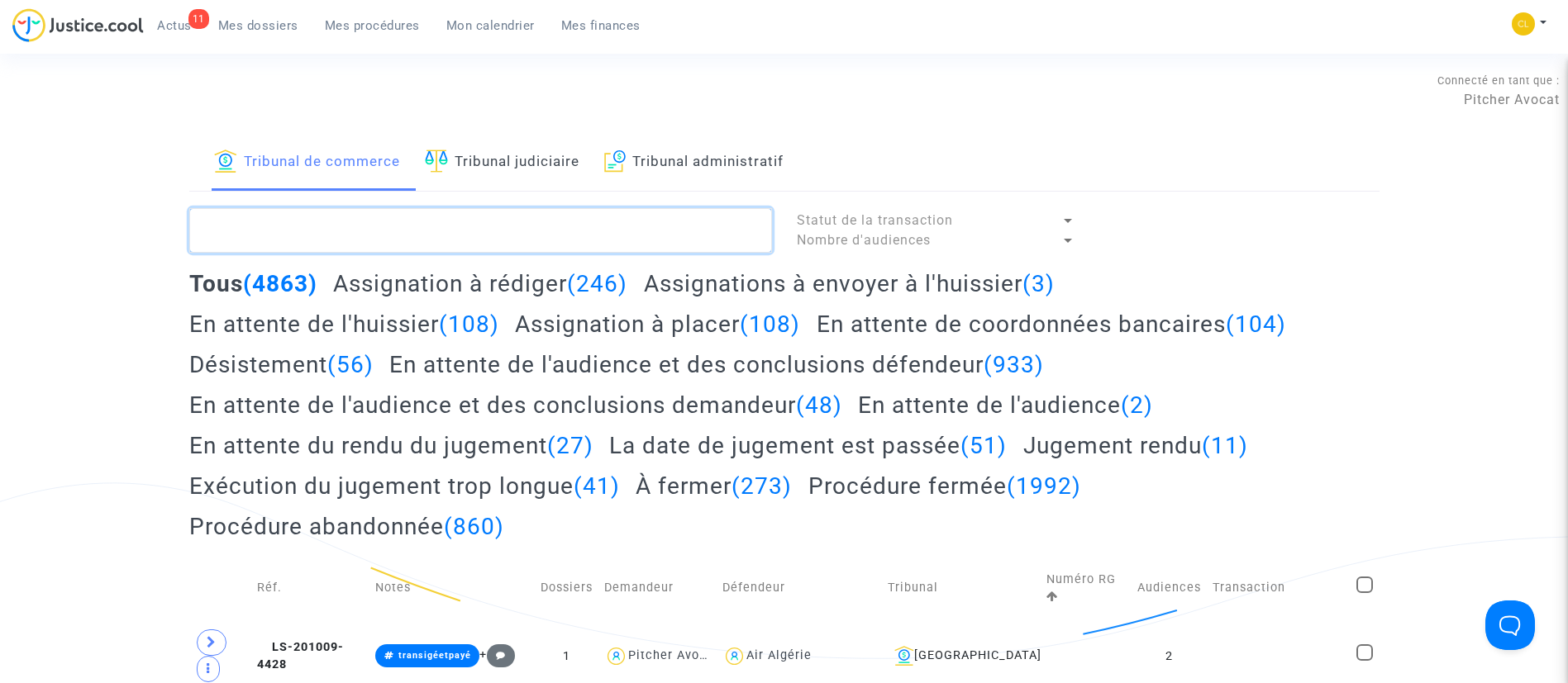
click at [375, 219] on textarea at bounding box center [481, 230] width 583 height 45
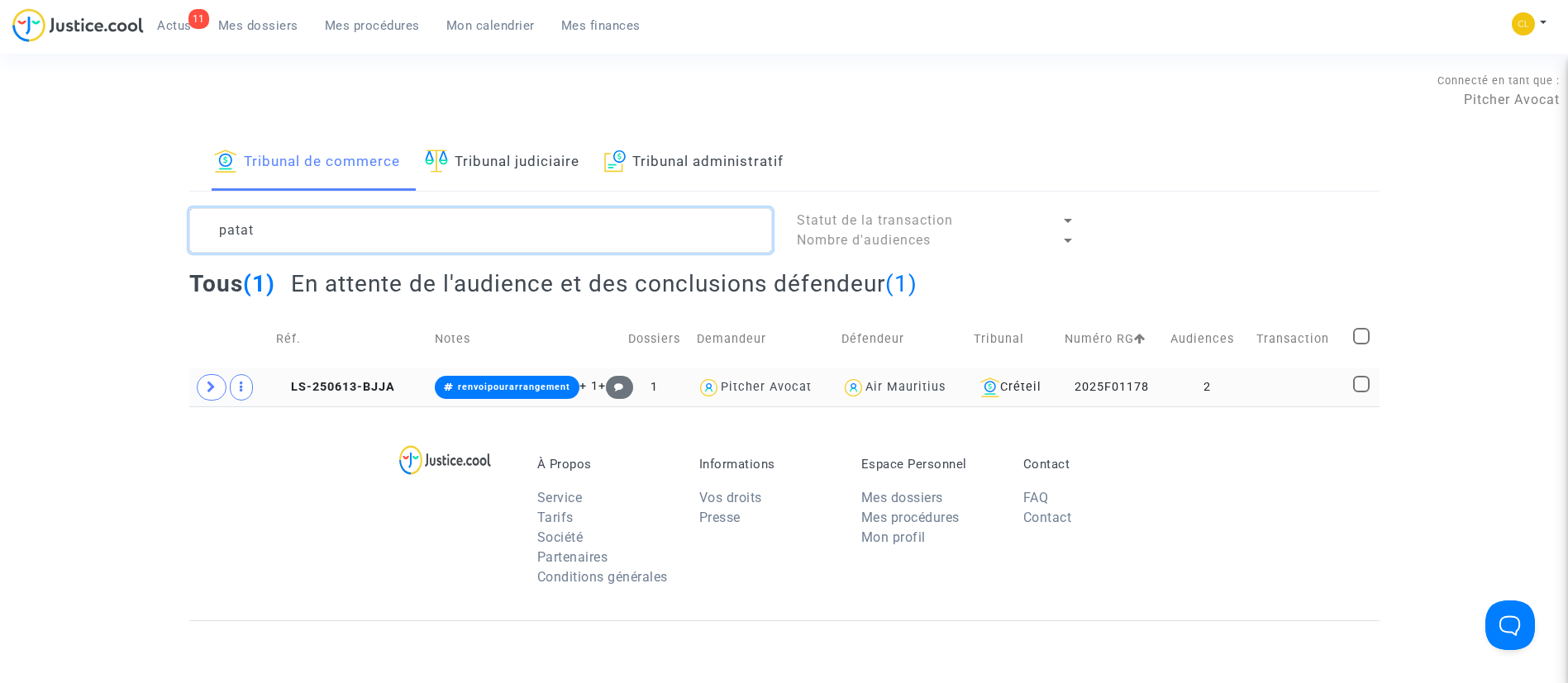
type textarea "patat"
click at [1272, 379] on td at bounding box center [1299, 387] width 97 height 38
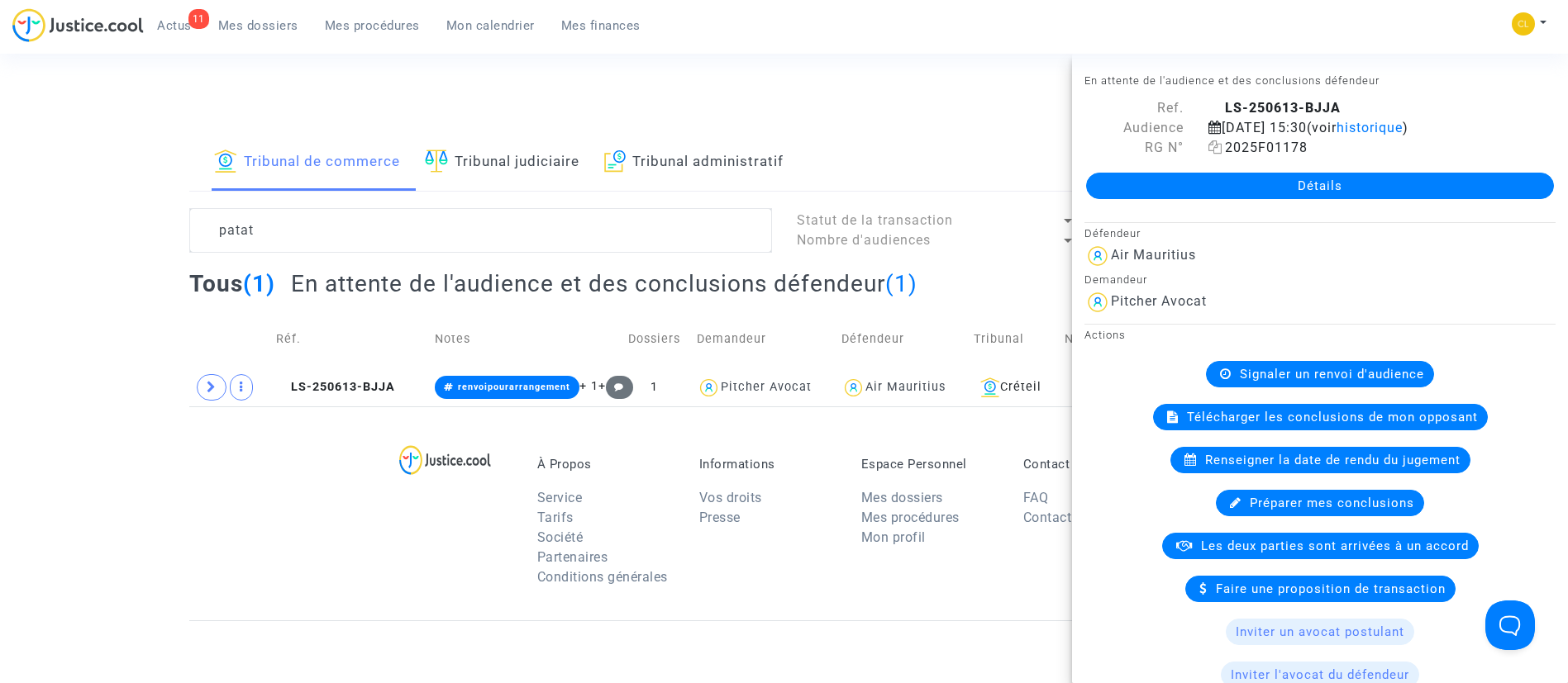
click at [1212, 148] on icon at bounding box center [1215, 147] width 14 height 13
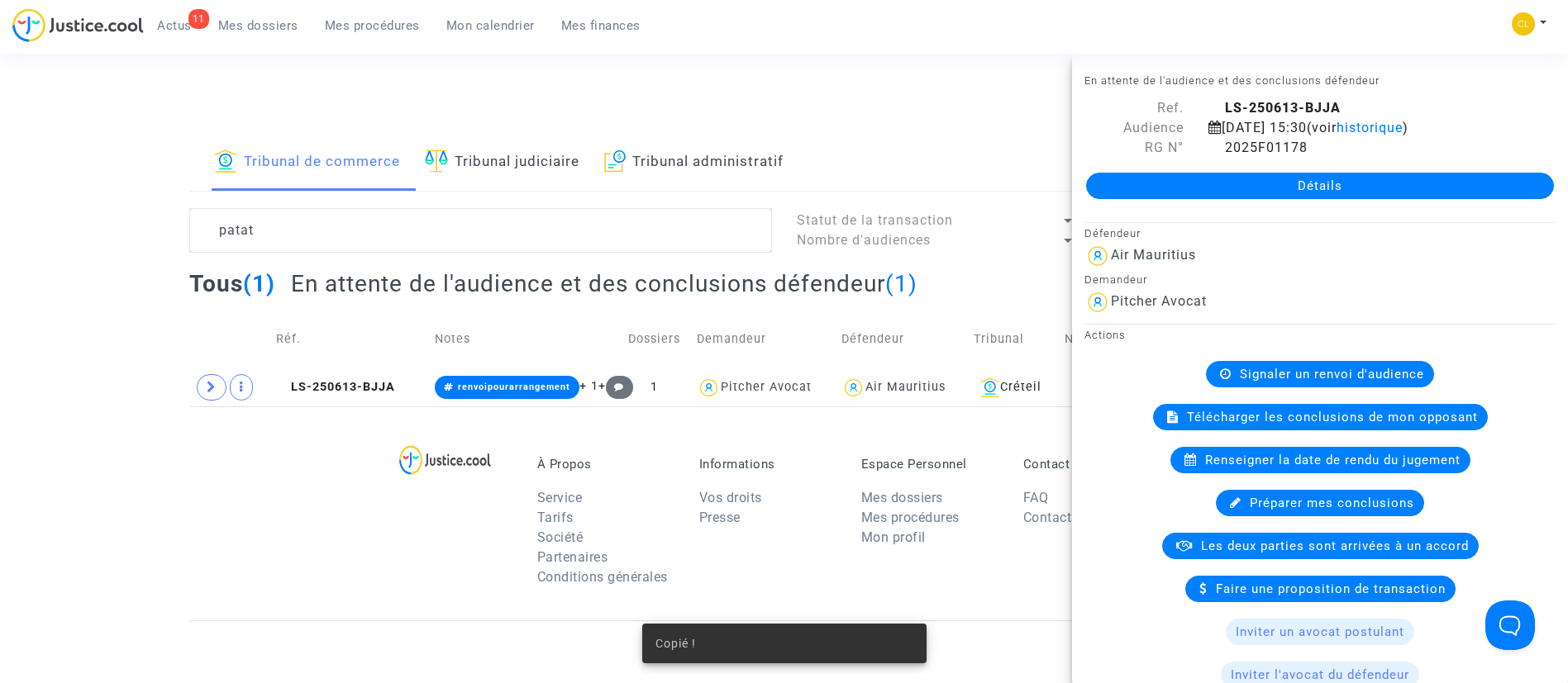
scroll to position [1013, 0]
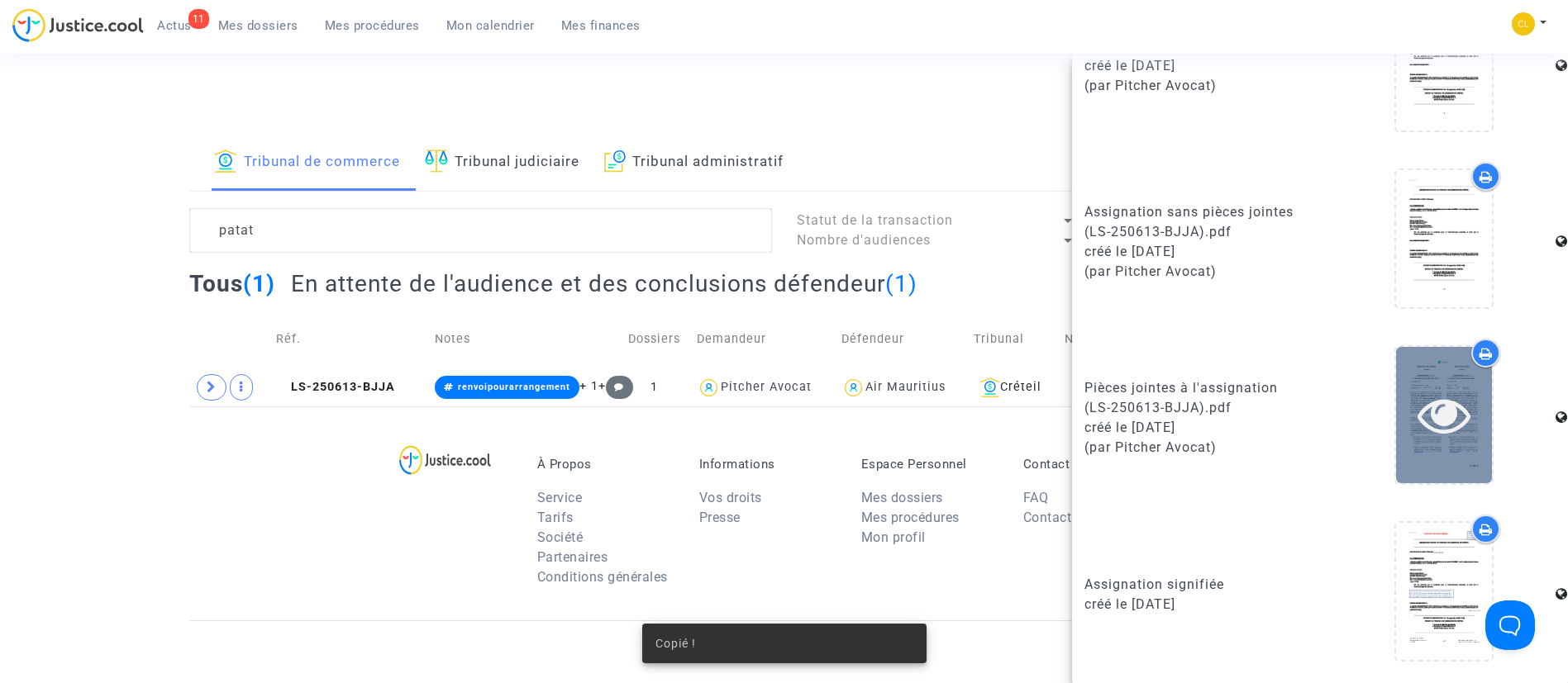
click at [1397, 420] on div at bounding box center [1445, 415] width 96 height 53
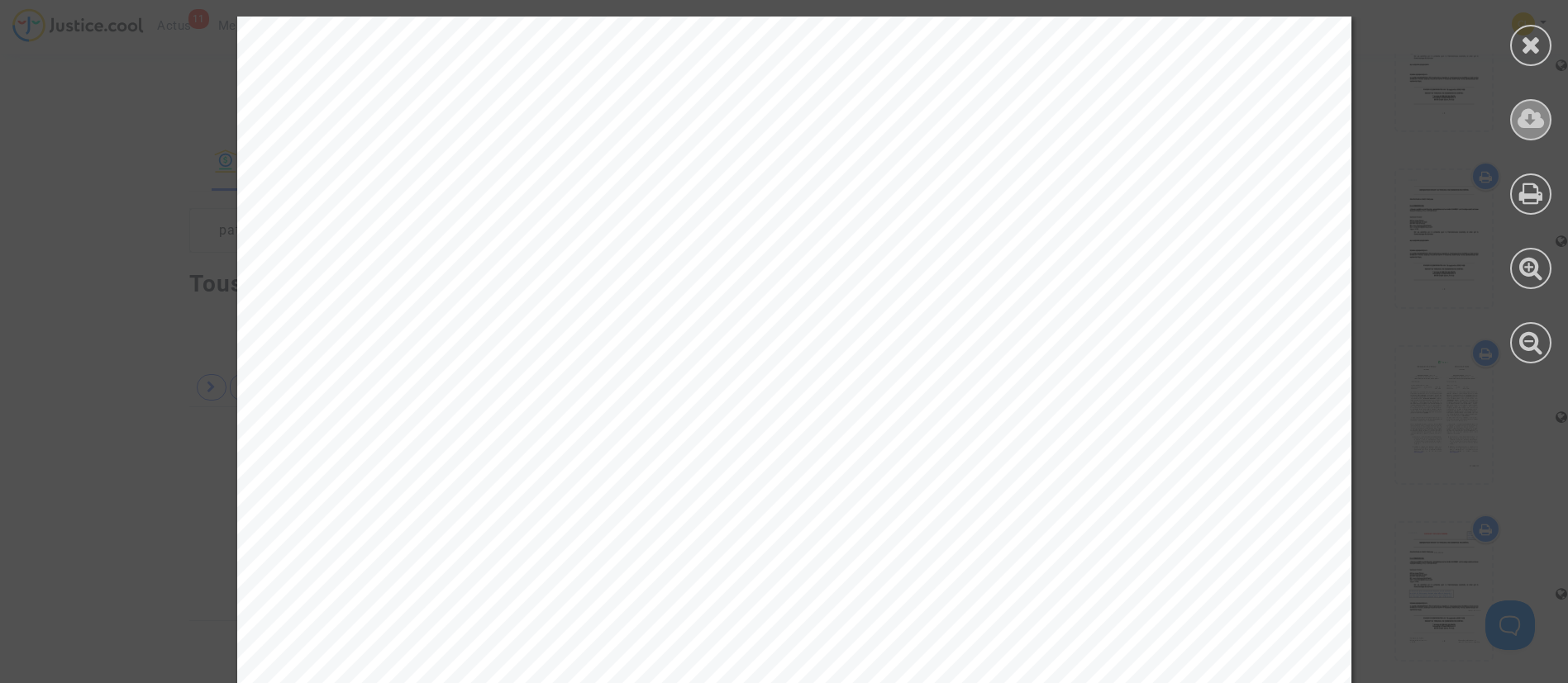
click at [1532, 115] on icon at bounding box center [1531, 119] width 27 height 25
click at [1517, 46] on div at bounding box center [1531, 46] width 41 height 41
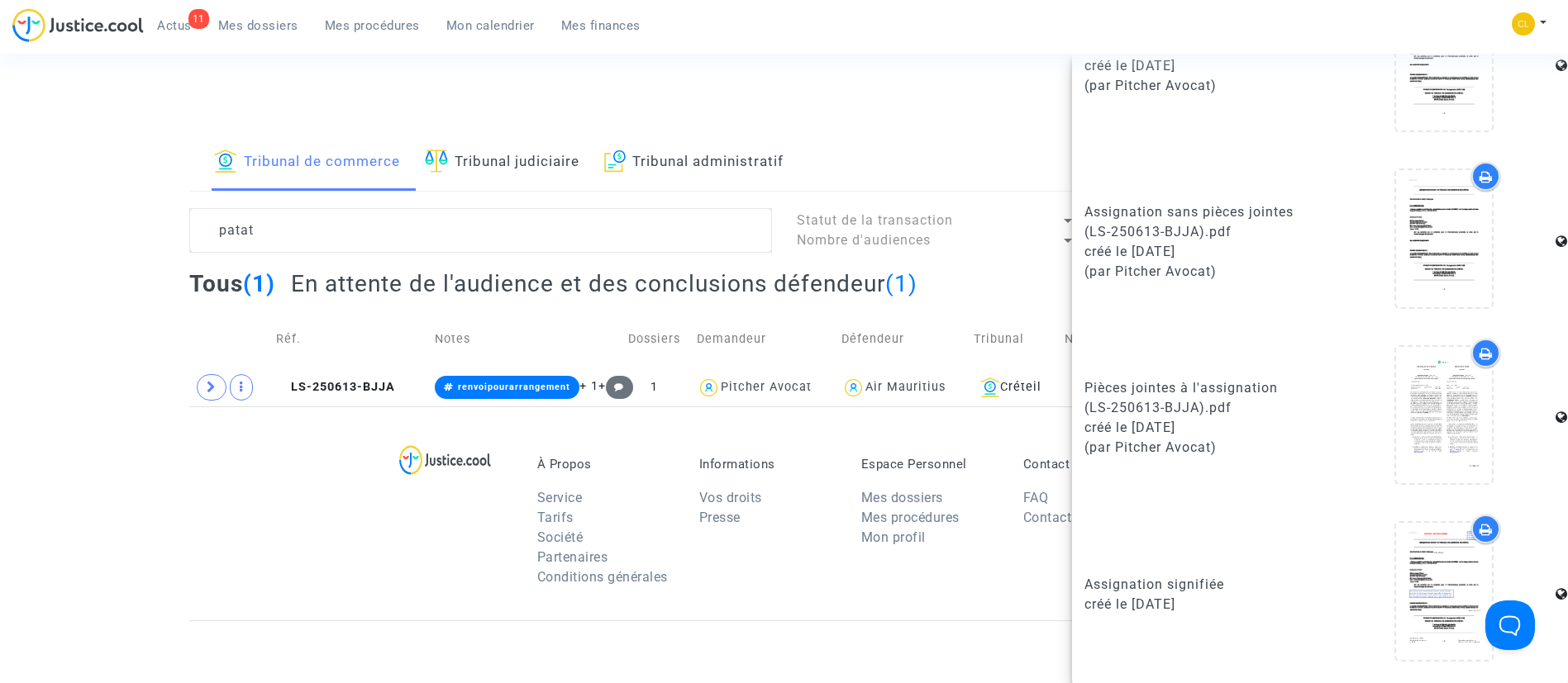
click at [258, 38] on div "11 Actus Mes dossiers Mes procédures Mon calendrier Mes finances" at bounding box center [333, 31] width 641 height 46
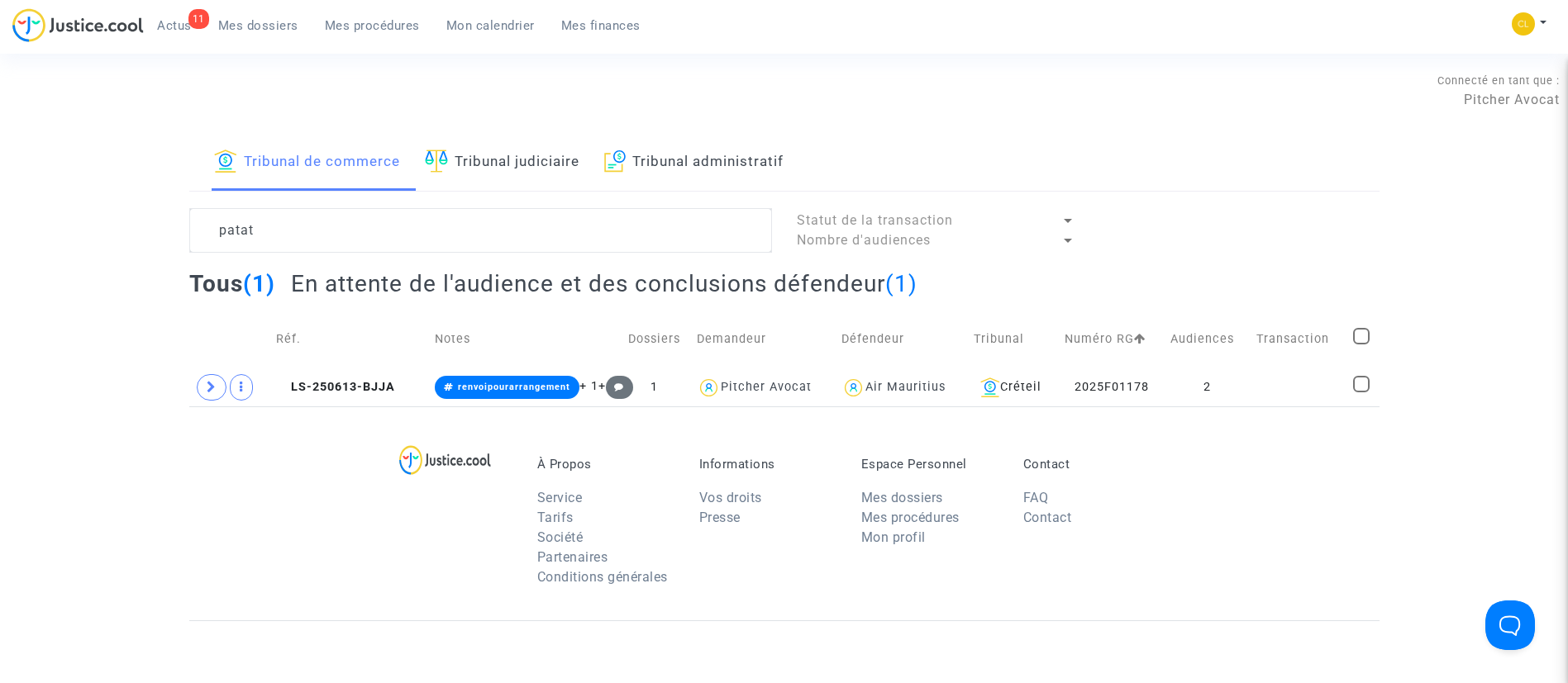
click at [268, 23] on span "Mes dossiers" at bounding box center [258, 26] width 80 height 15
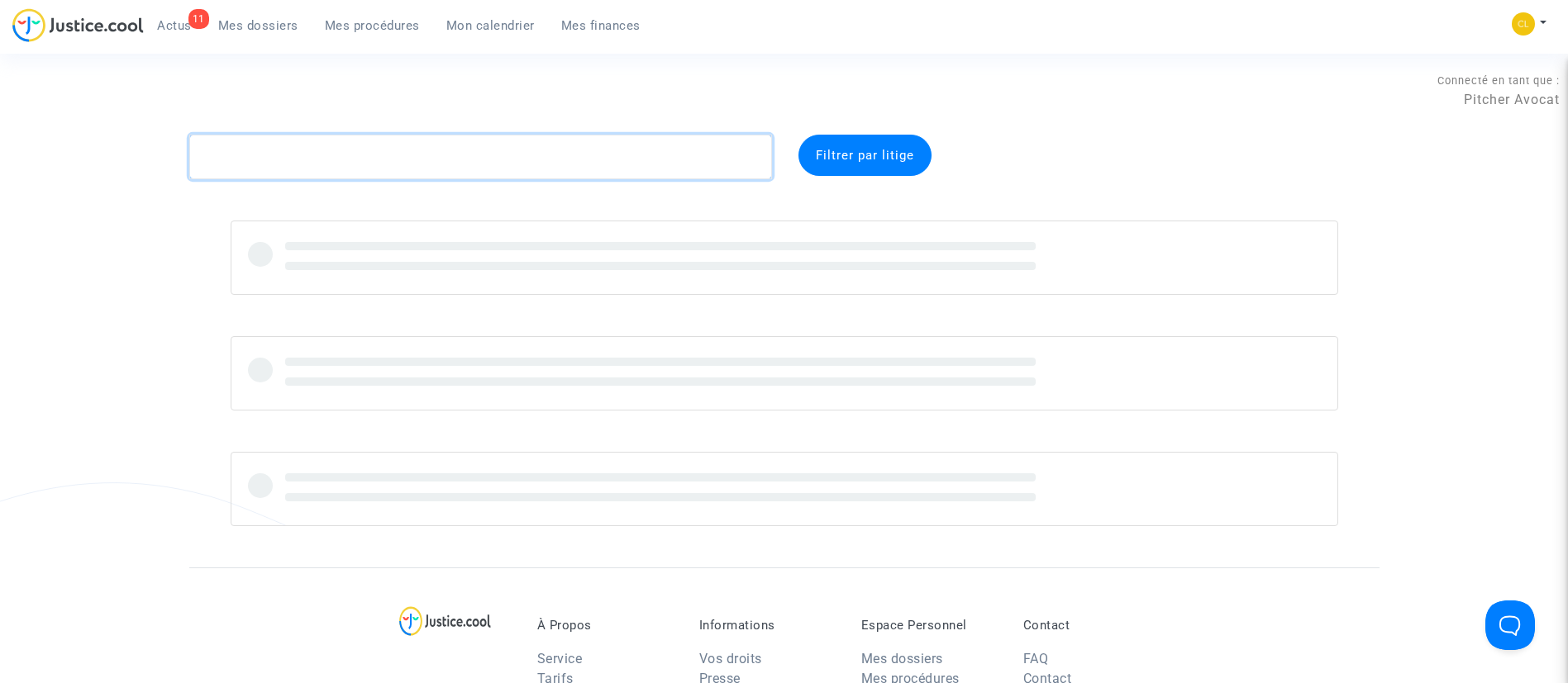
click at [468, 135] on textarea at bounding box center [481, 157] width 583 height 45
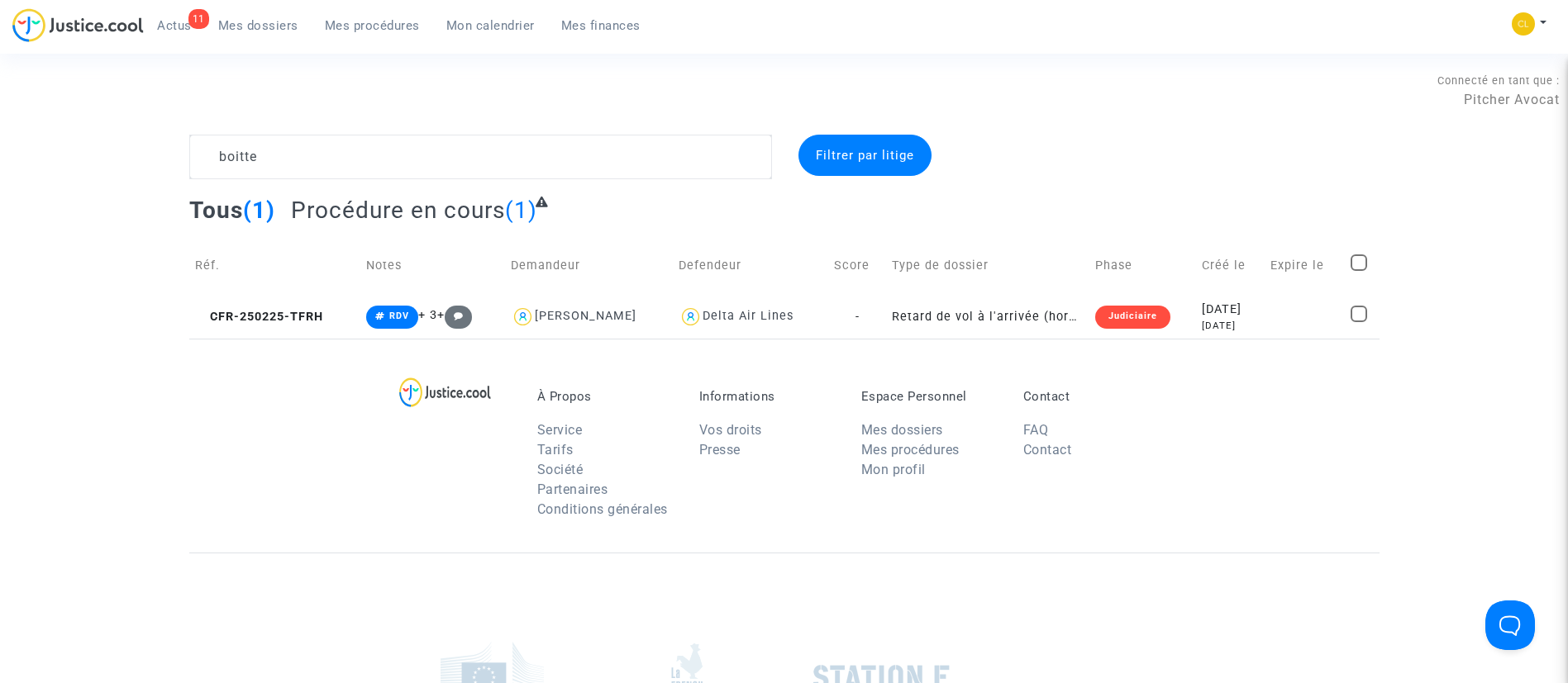
click at [264, 132] on div "Connecté en tant que : Pitcher Avocat" at bounding box center [779, 115] width 1560 height 40
click at [286, 154] on textarea at bounding box center [481, 157] width 583 height 45
paste textarea "Chiappetta"
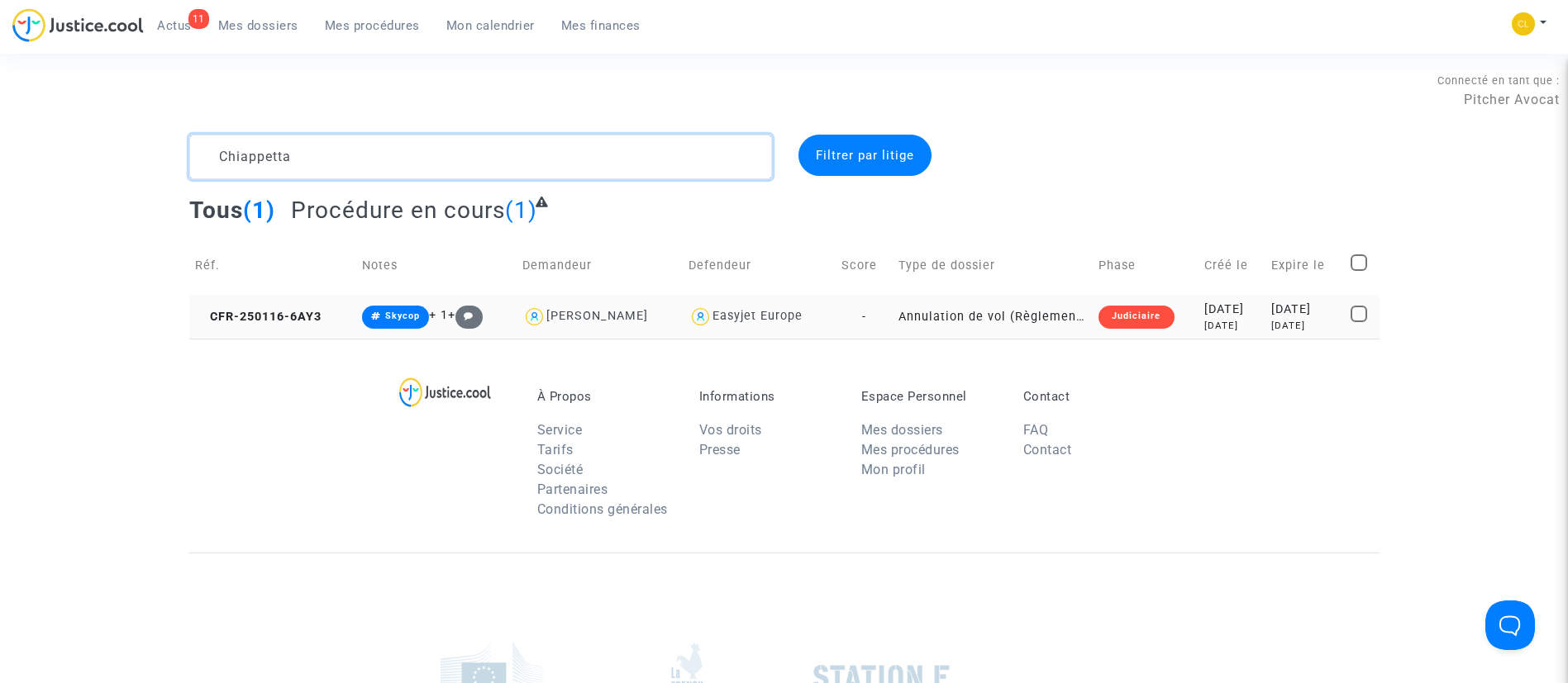
type textarea "Chiappetta"
click at [1271, 324] on div "[DATE]" at bounding box center [1305, 325] width 68 height 14
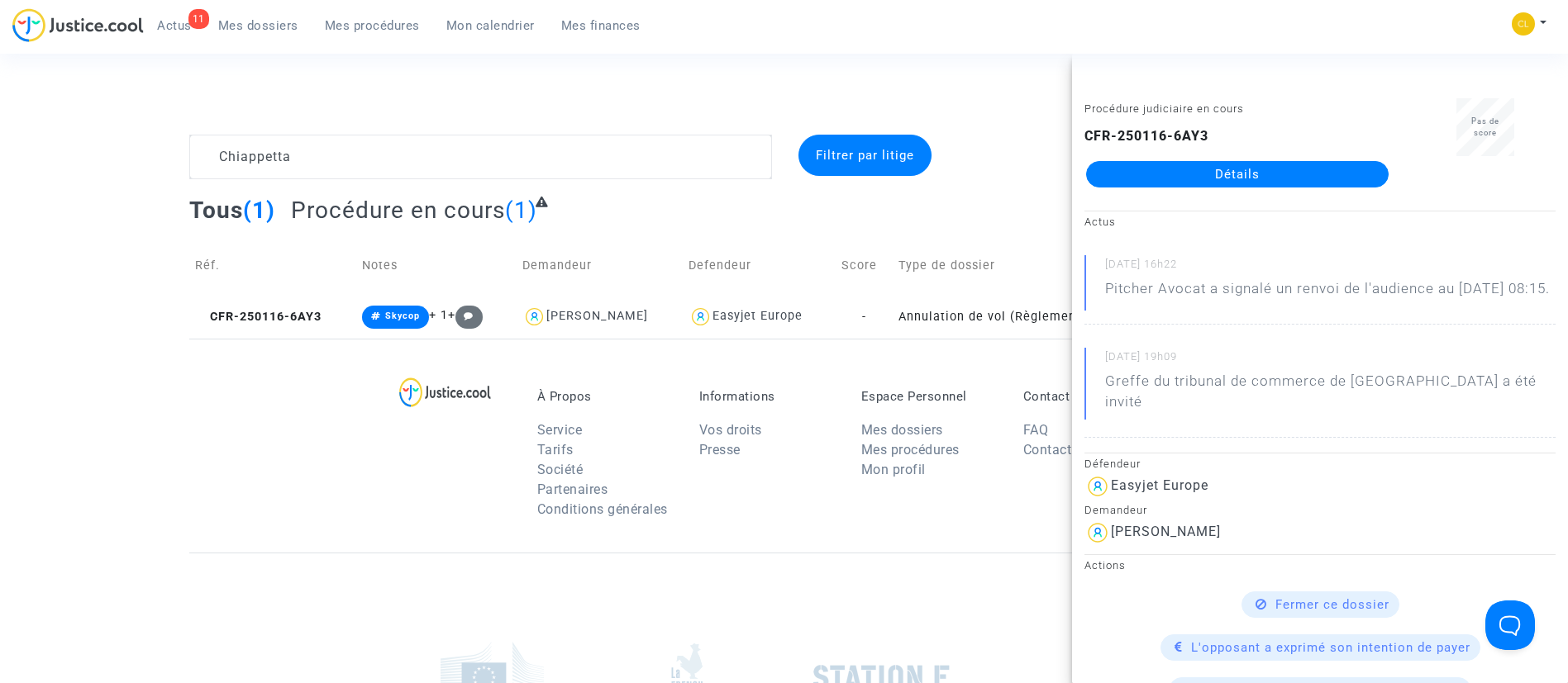
click at [1262, 171] on link "Détails" at bounding box center [1237, 175] width 302 height 26
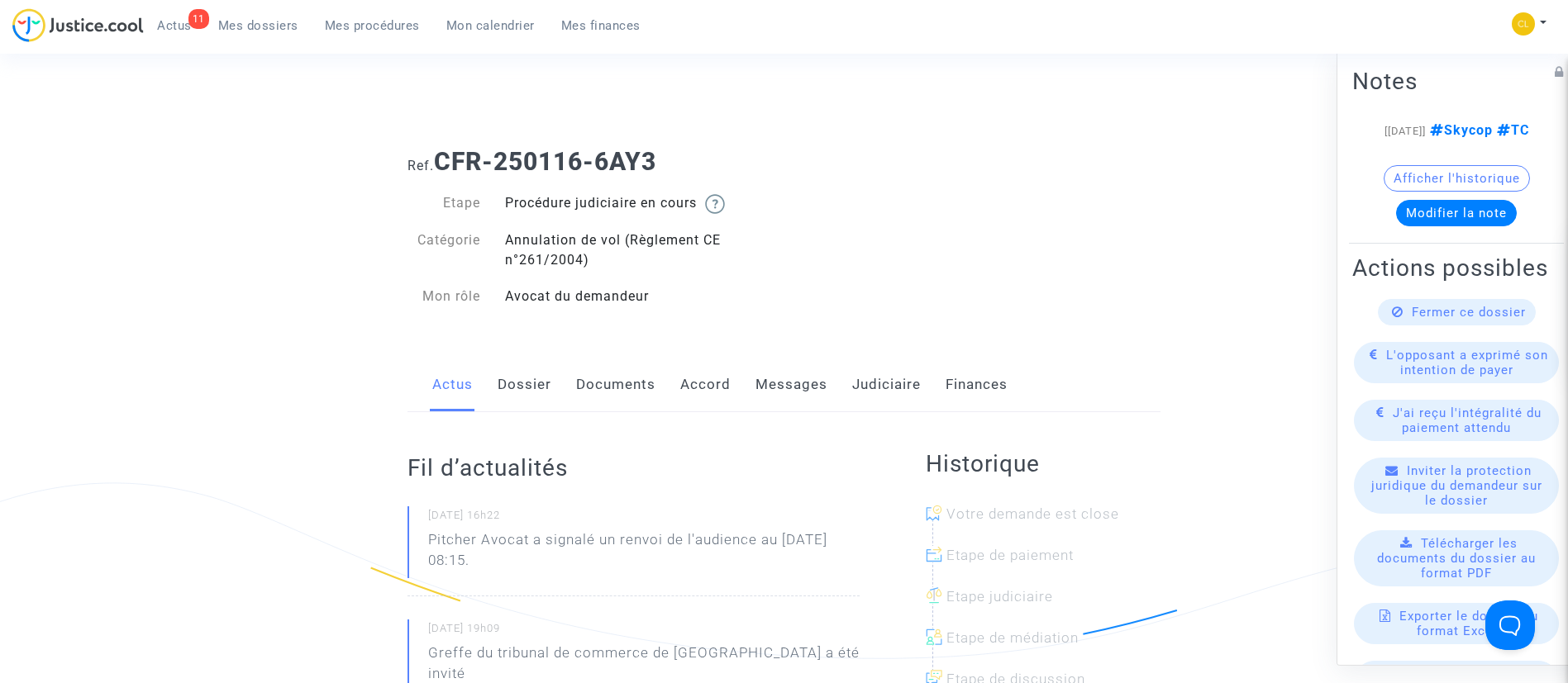
click at [774, 389] on link "Messages" at bounding box center [791, 385] width 72 height 55
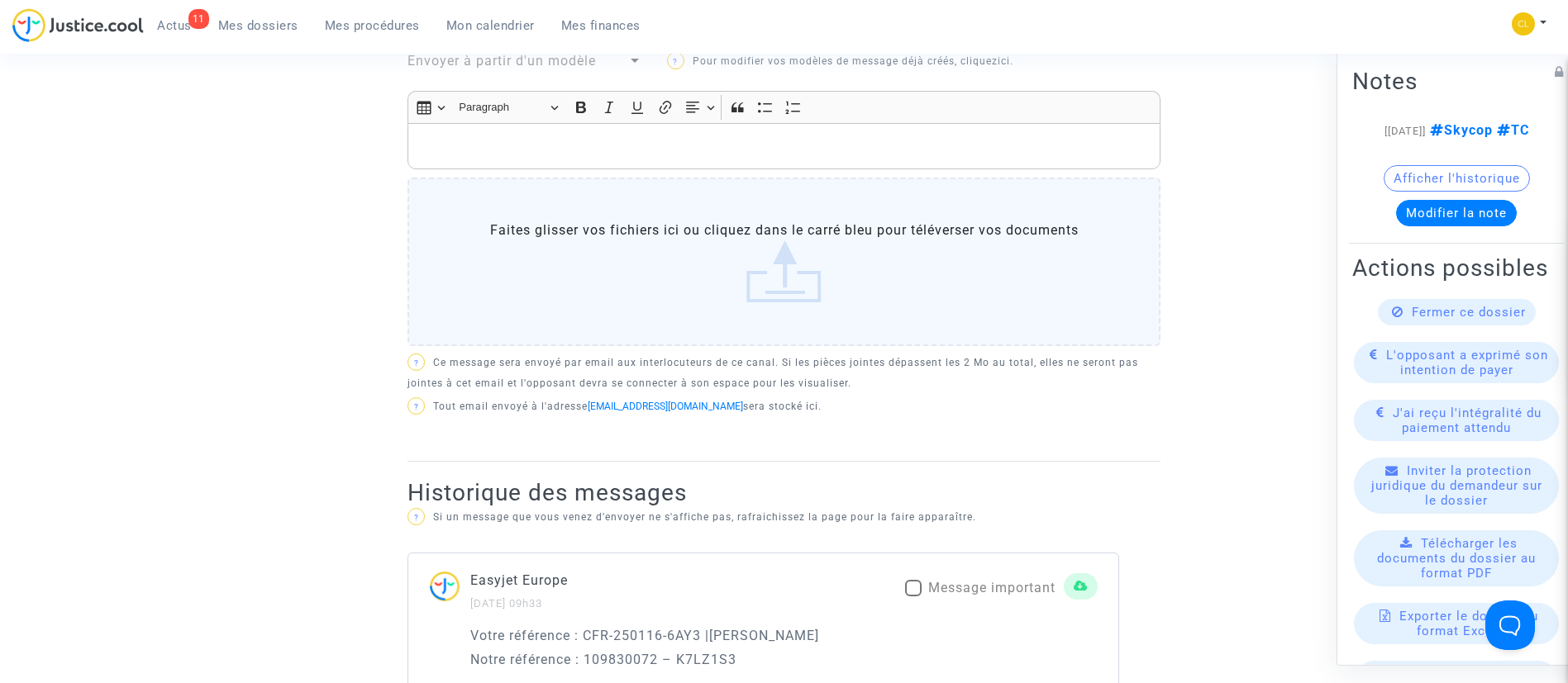
scroll to position [270, 0]
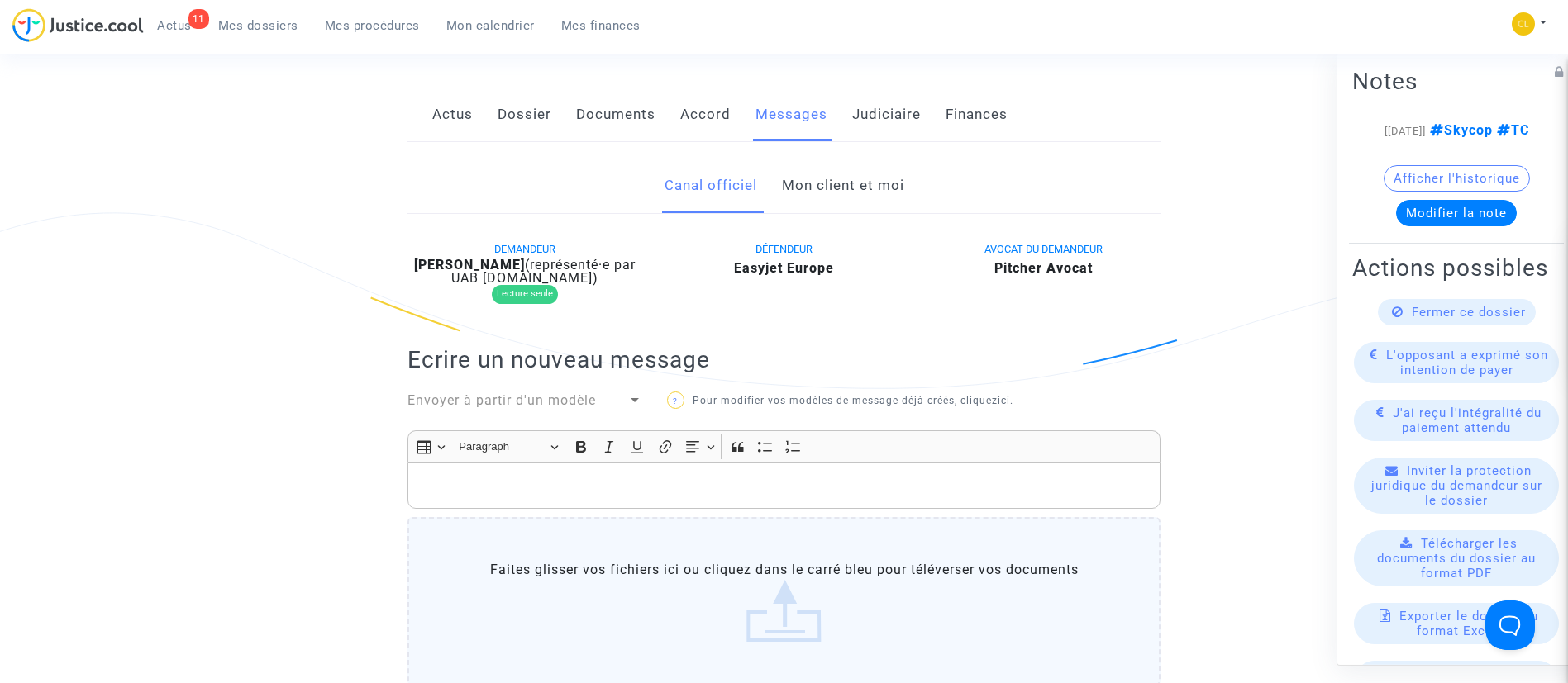
click at [854, 187] on link "Mon client et moi" at bounding box center [843, 186] width 123 height 55
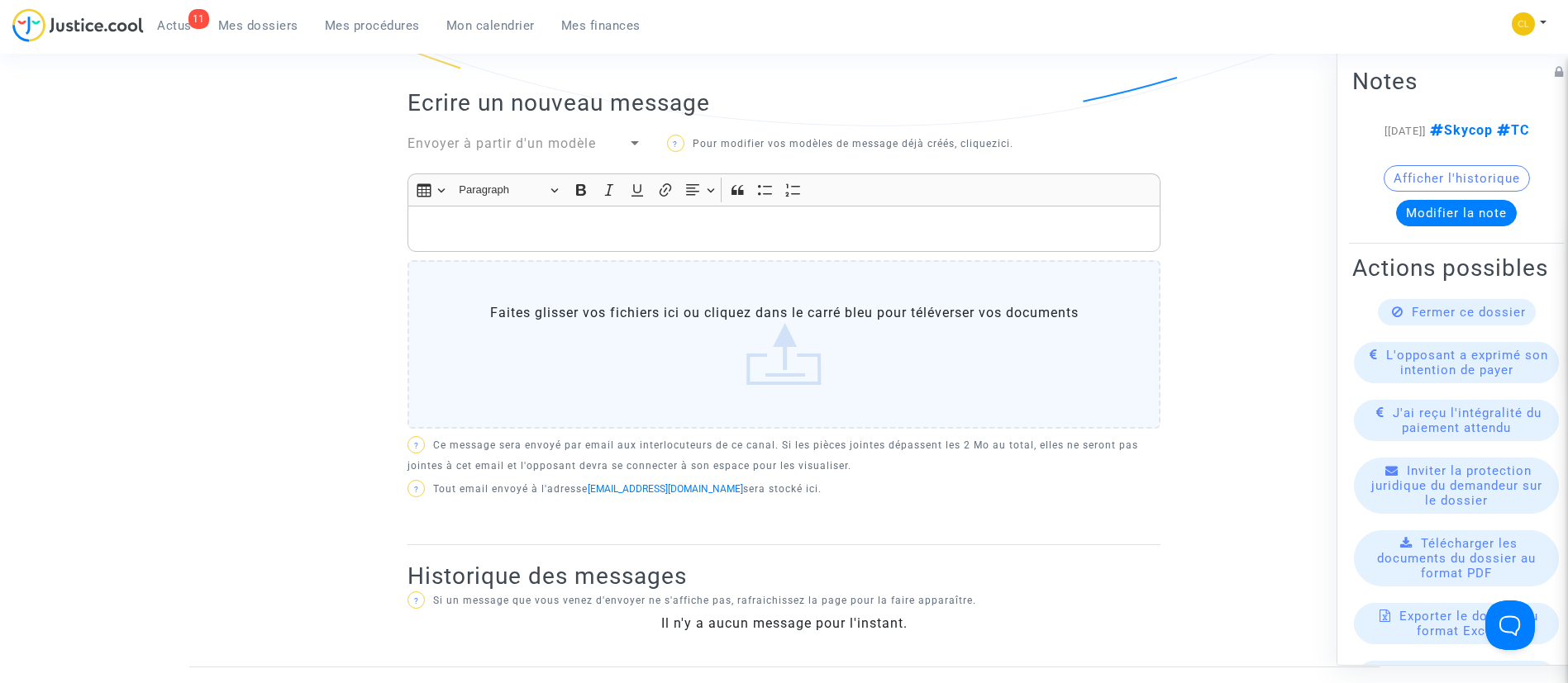
scroll to position [531, 0]
click at [461, 228] on p "Rich Text Editor, main" at bounding box center [784, 231] width 736 height 21
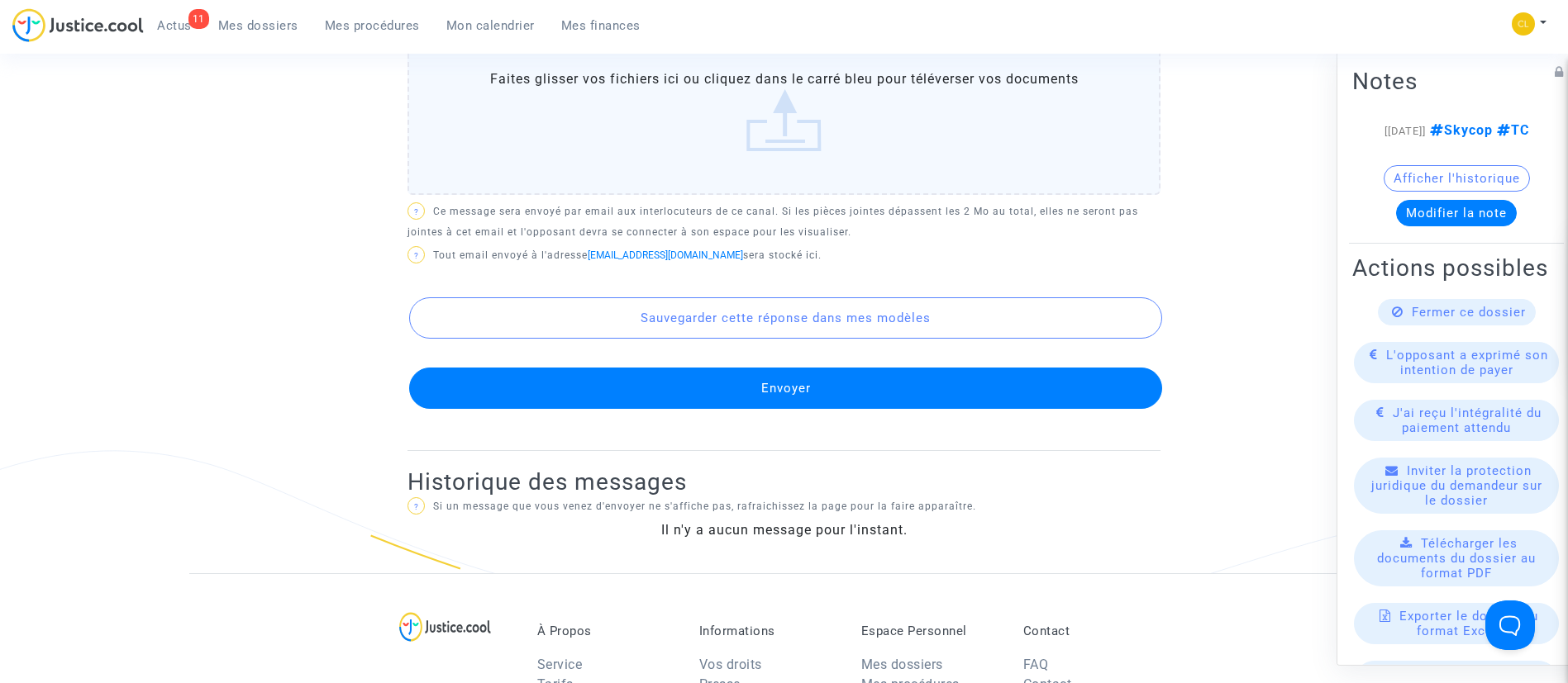
scroll to position [905, 0]
click at [798, 391] on button "Envoyer" at bounding box center [785, 387] width 753 height 41
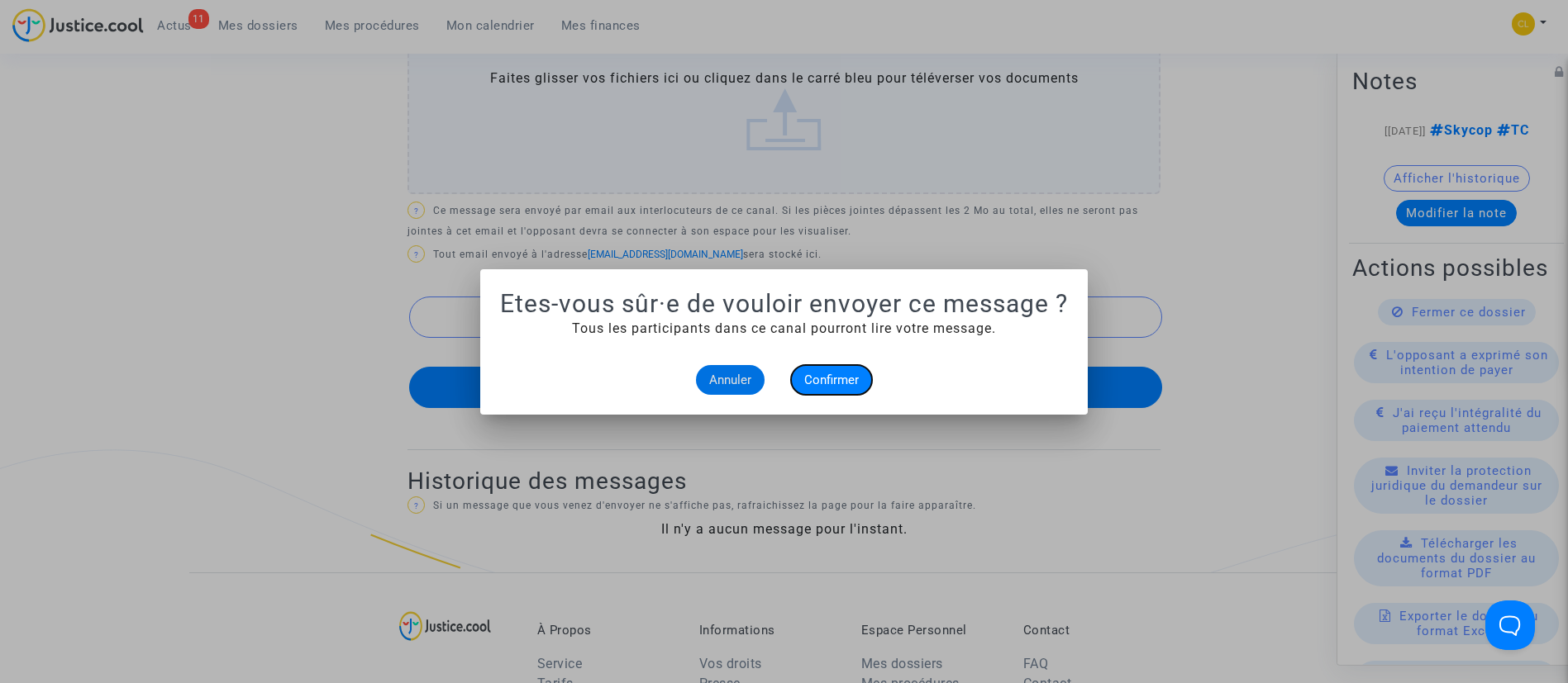
click at [830, 380] on span "Confirmer" at bounding box center [832, 380] width 55 height 15
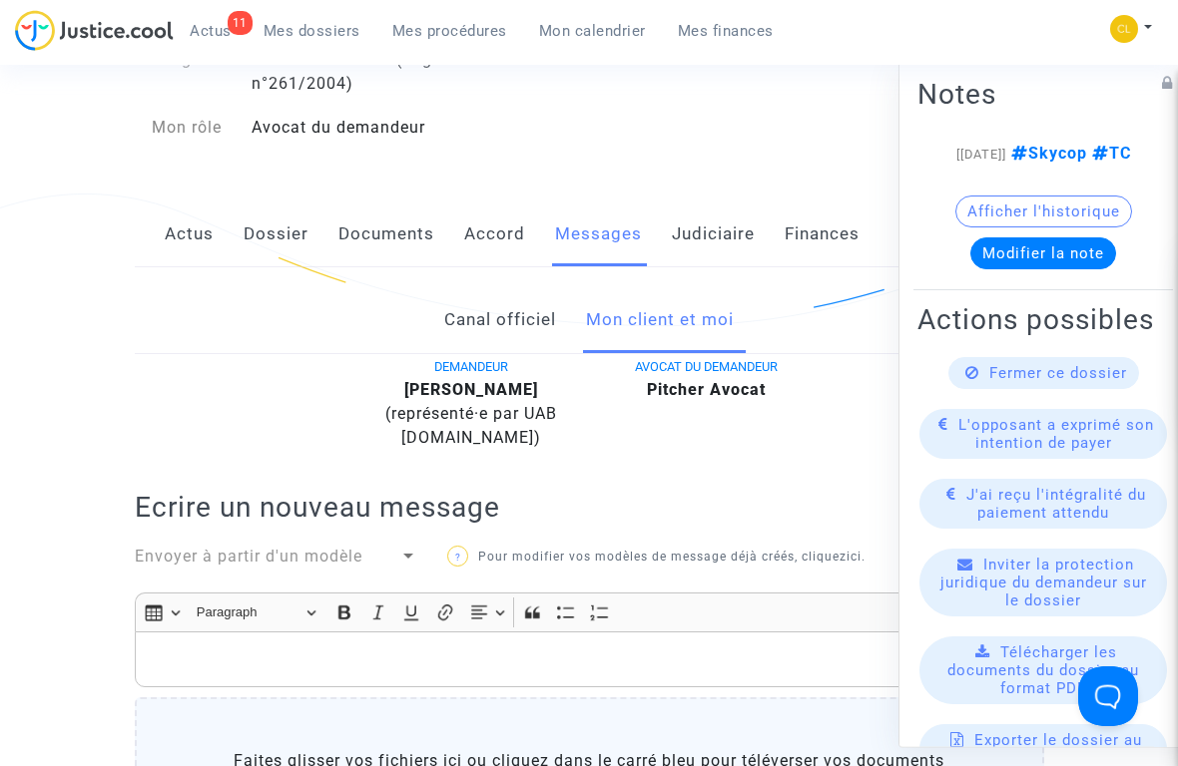
scroll to position [210, 0]
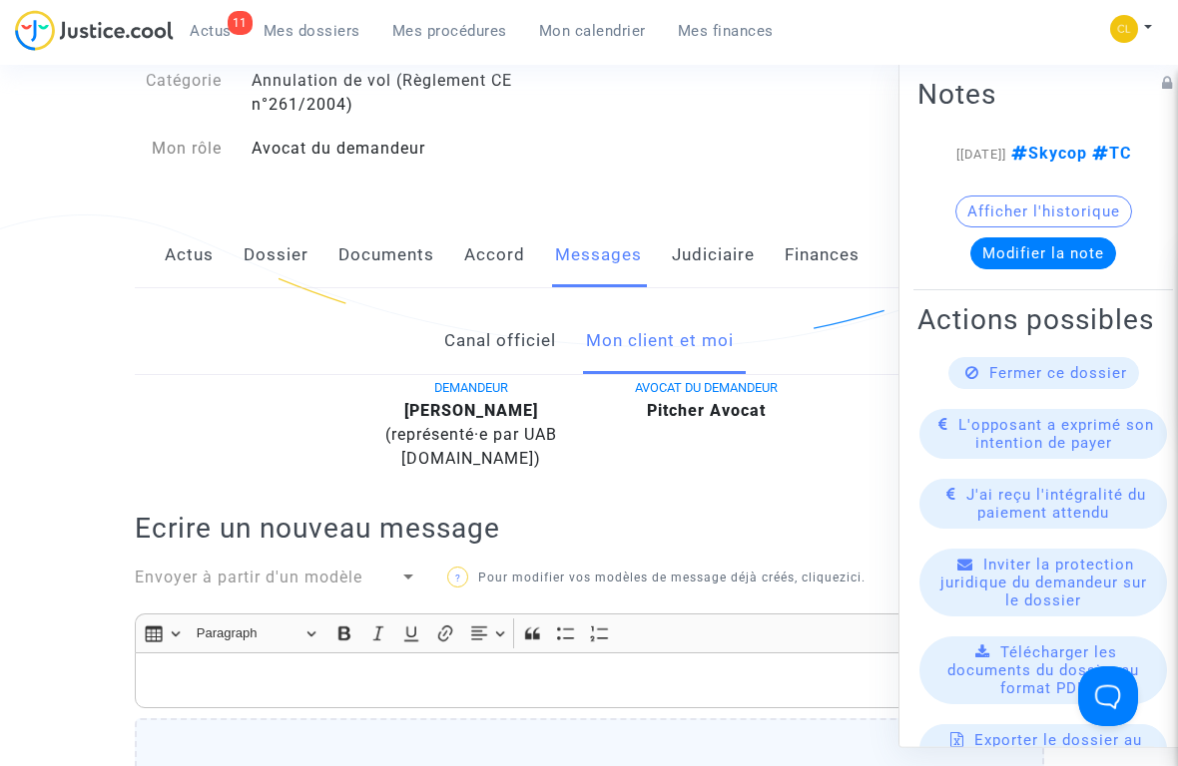
click at [475, 30] on span "Mes procédures" at bounding box center [449, 31] width 115 height 18
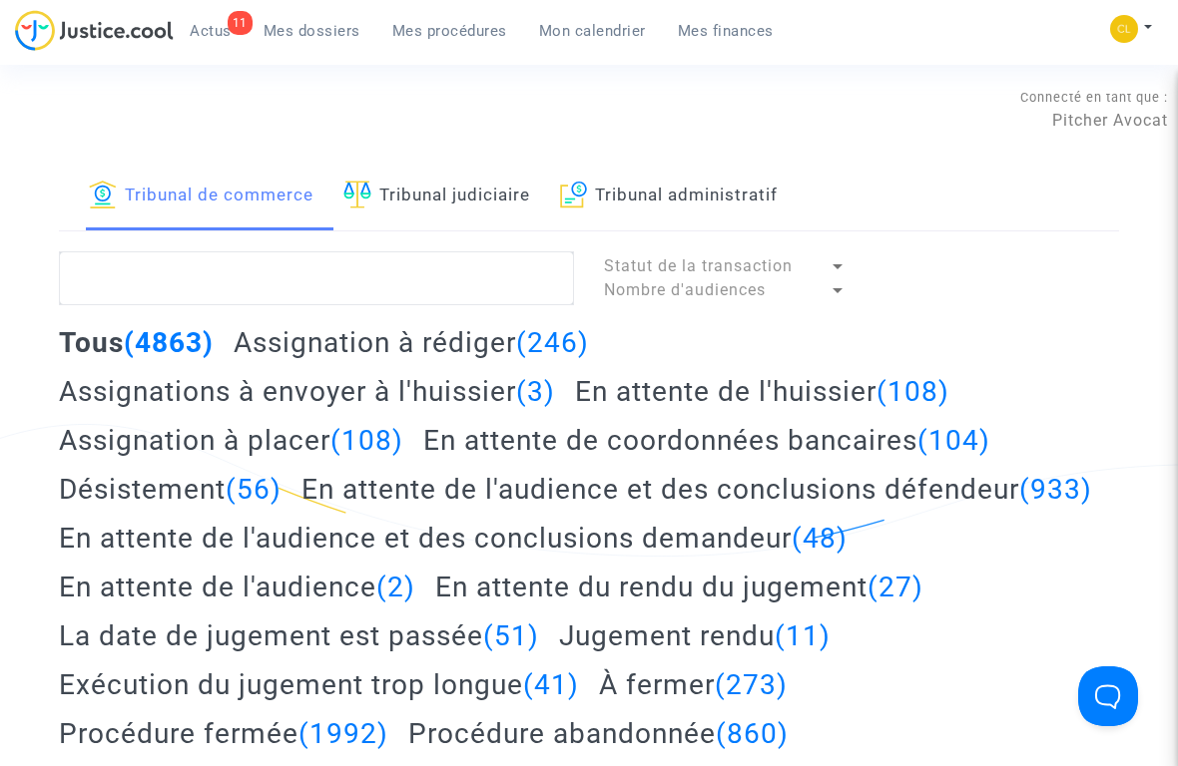
click at [436, 200] on link "Tribunal judiciaire" at bounding box center [436, 197] width 187 height 68
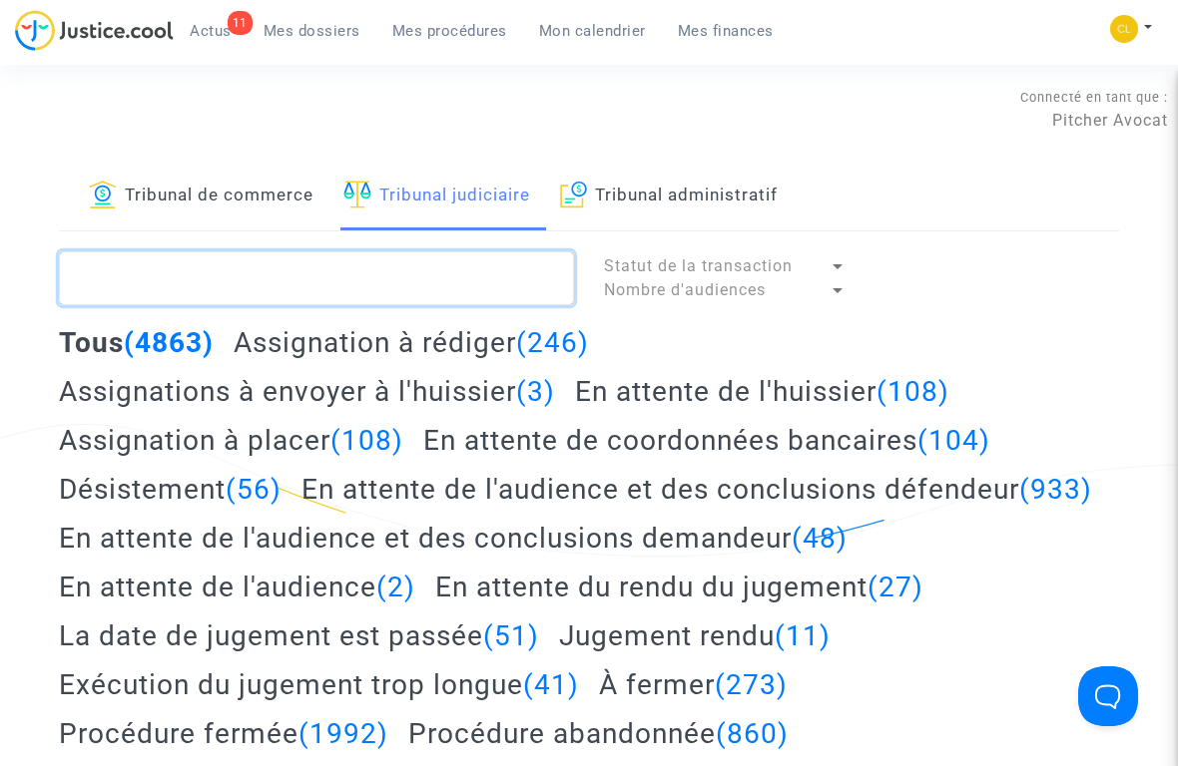
click at [362, 273] on textarea at bounding box center [316, 278] width 515 height 54
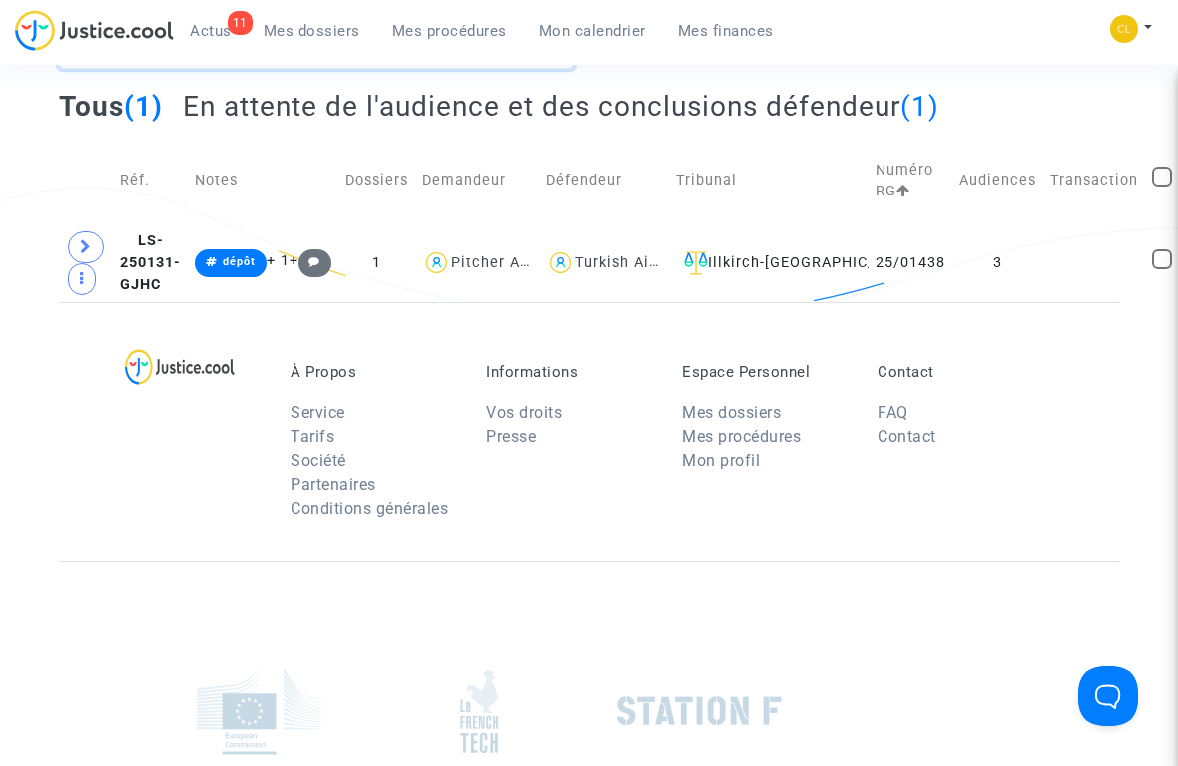
scroll to position [240, 0]
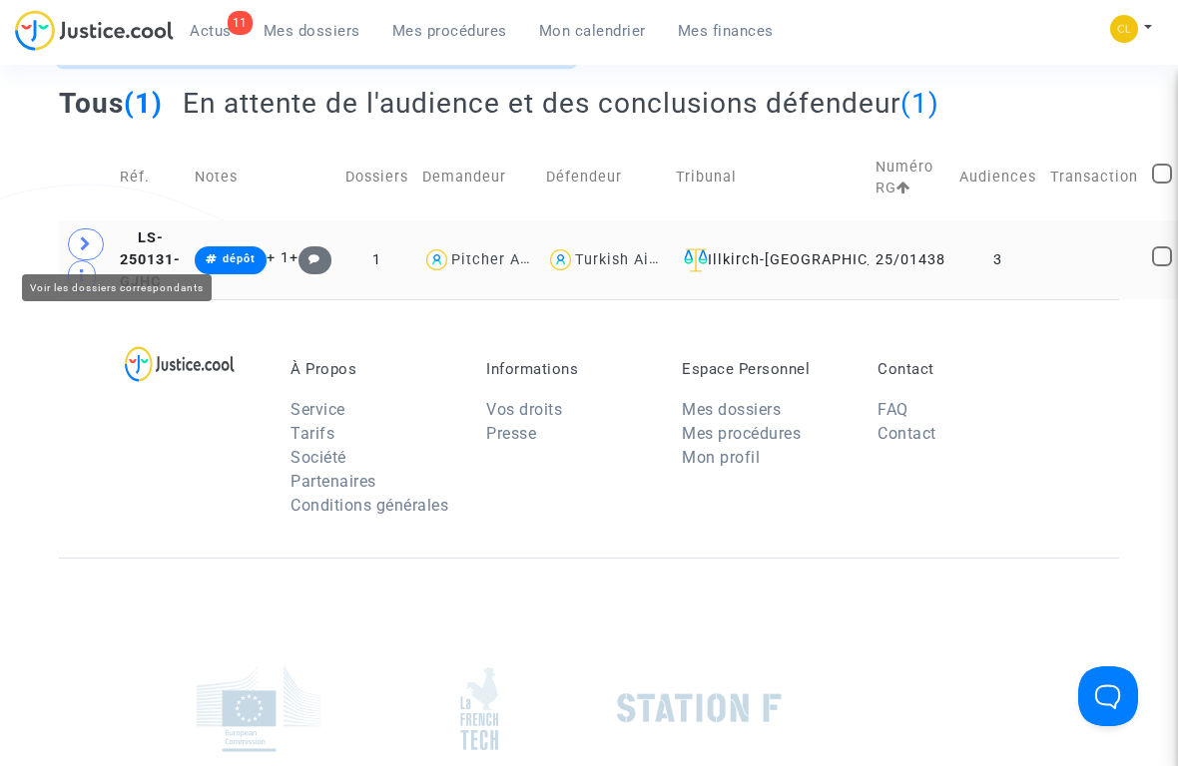
type textarea "welsch"
click at [77, 242] on span at bounding box center [86, 245] width 36 height 32
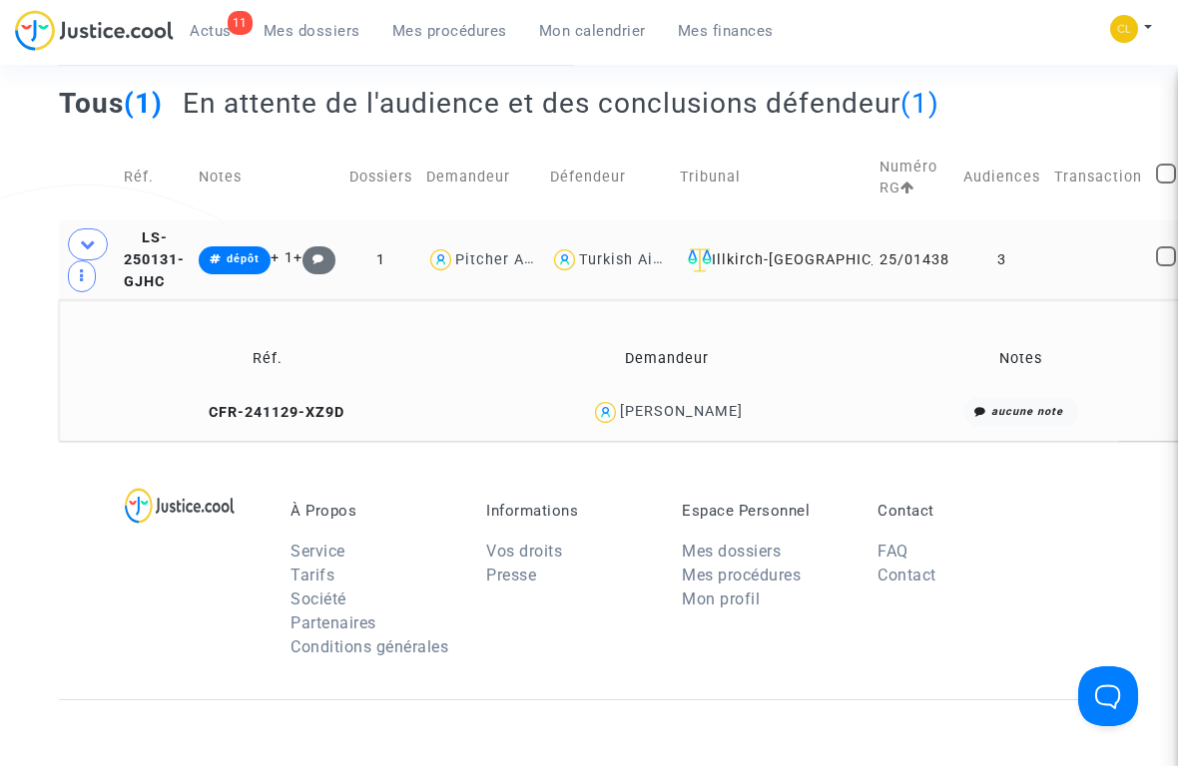
click at [1071, 253] on td at bounding box center [1098, 260] width 102 height 79
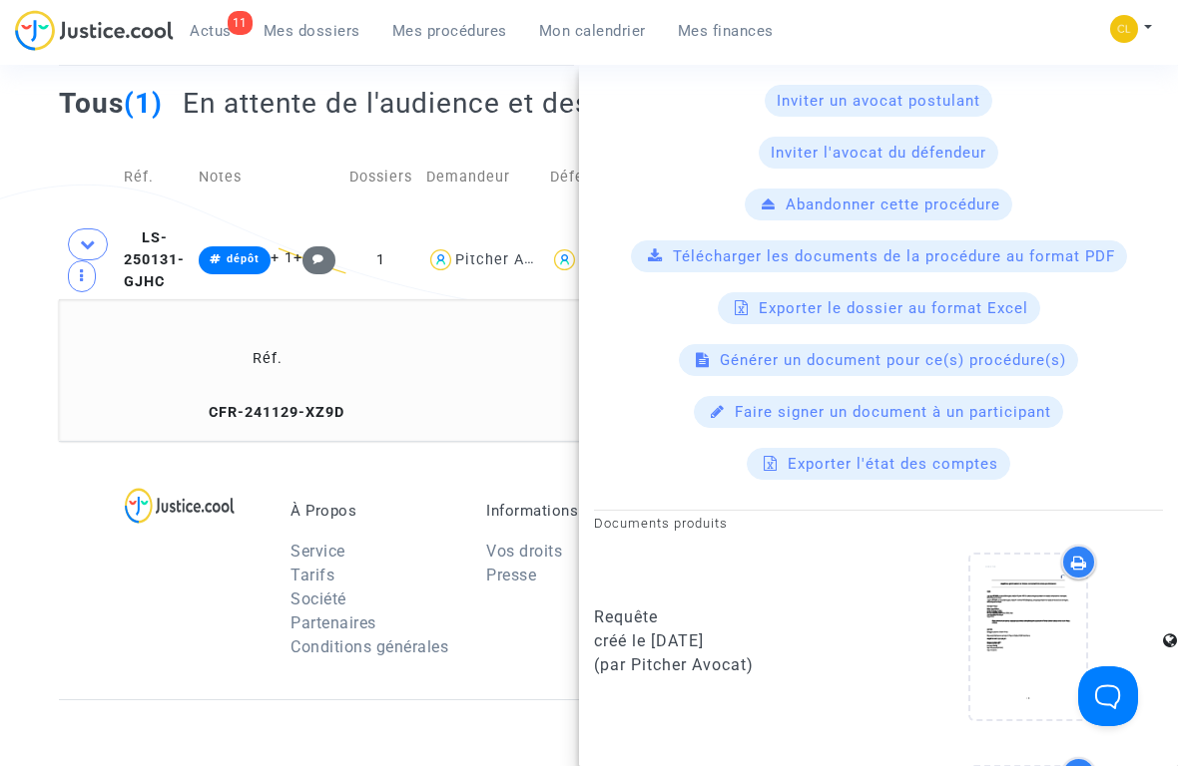
scroll to position [0, 0]
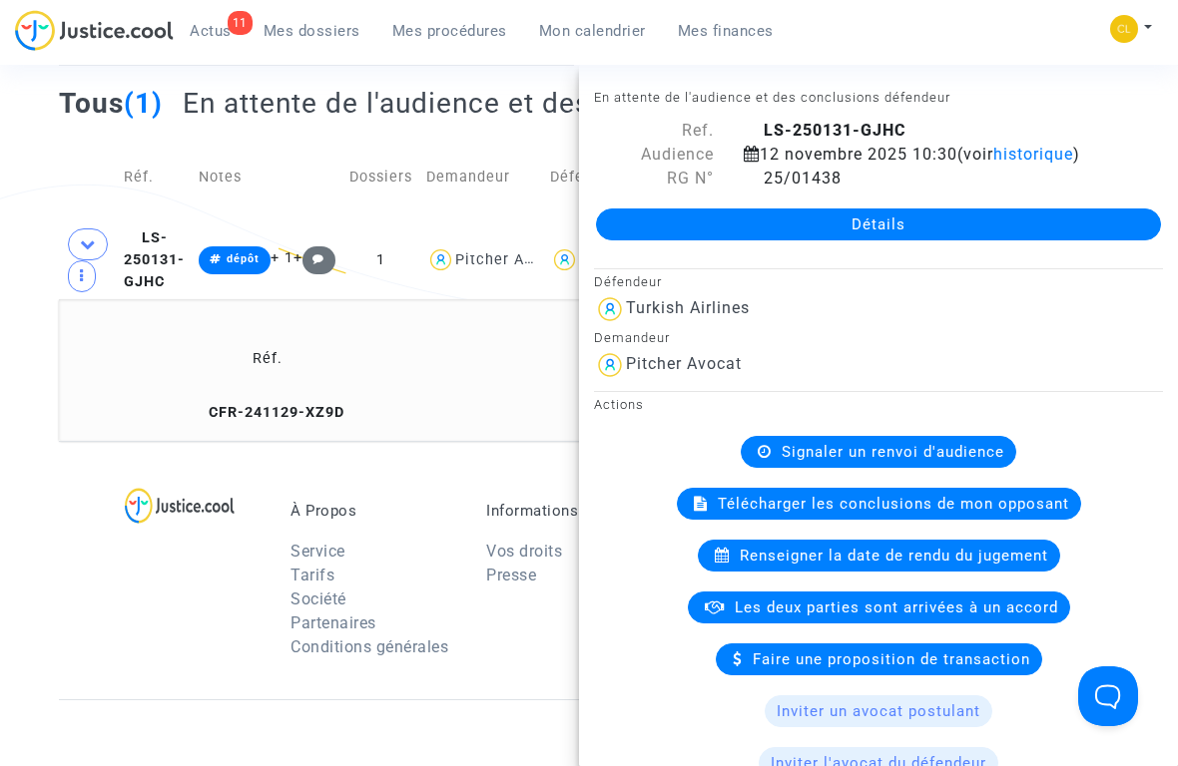
click at [862, 220] on link "Détails" at bounding box center [878, 225] width 565 height 32
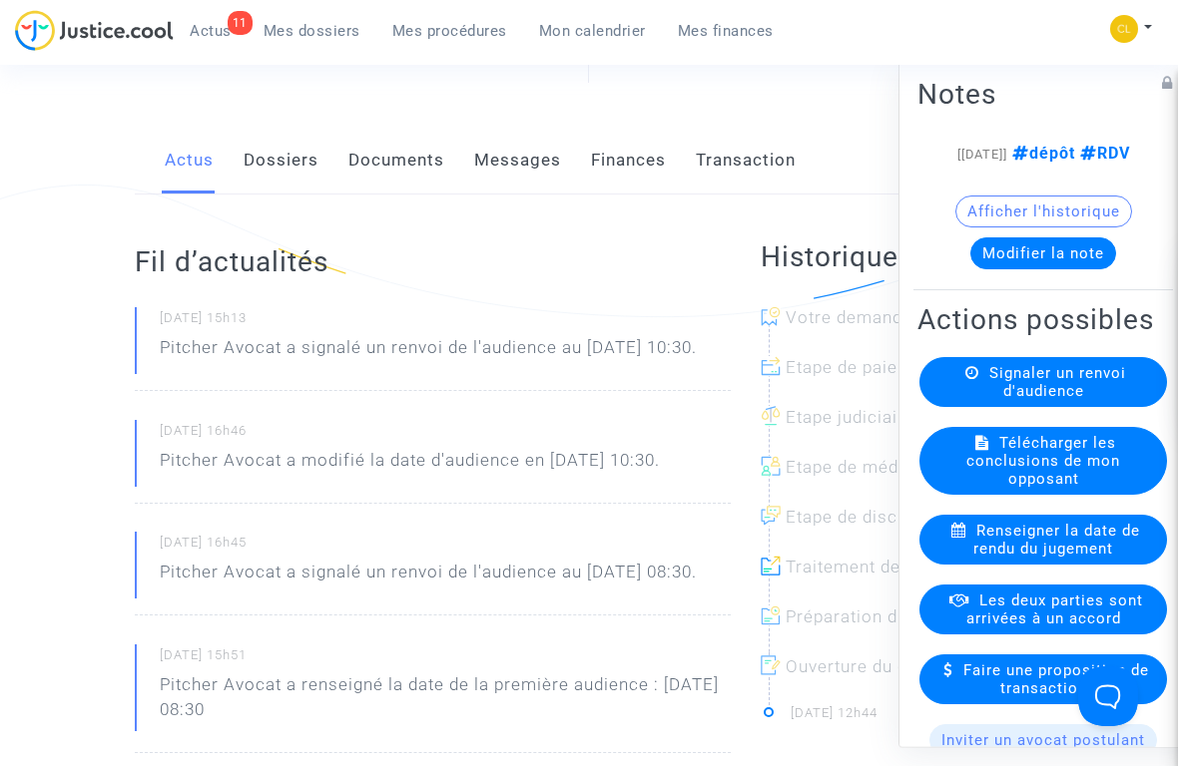
click at [375, 173] on link "Documents" at bounding box center [396, 161] width 96 height 66
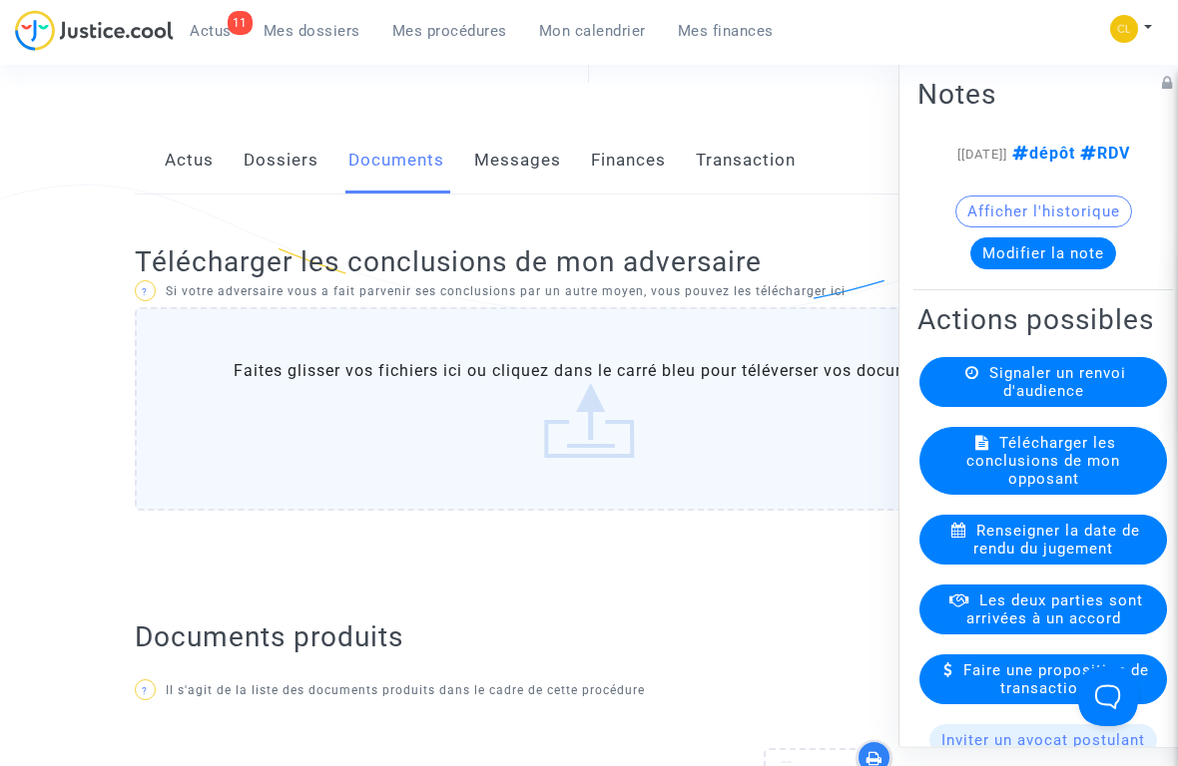
click at [1041, 269] on button "Modifier la note" at bounding box center [1043, 254] width 146 height 32
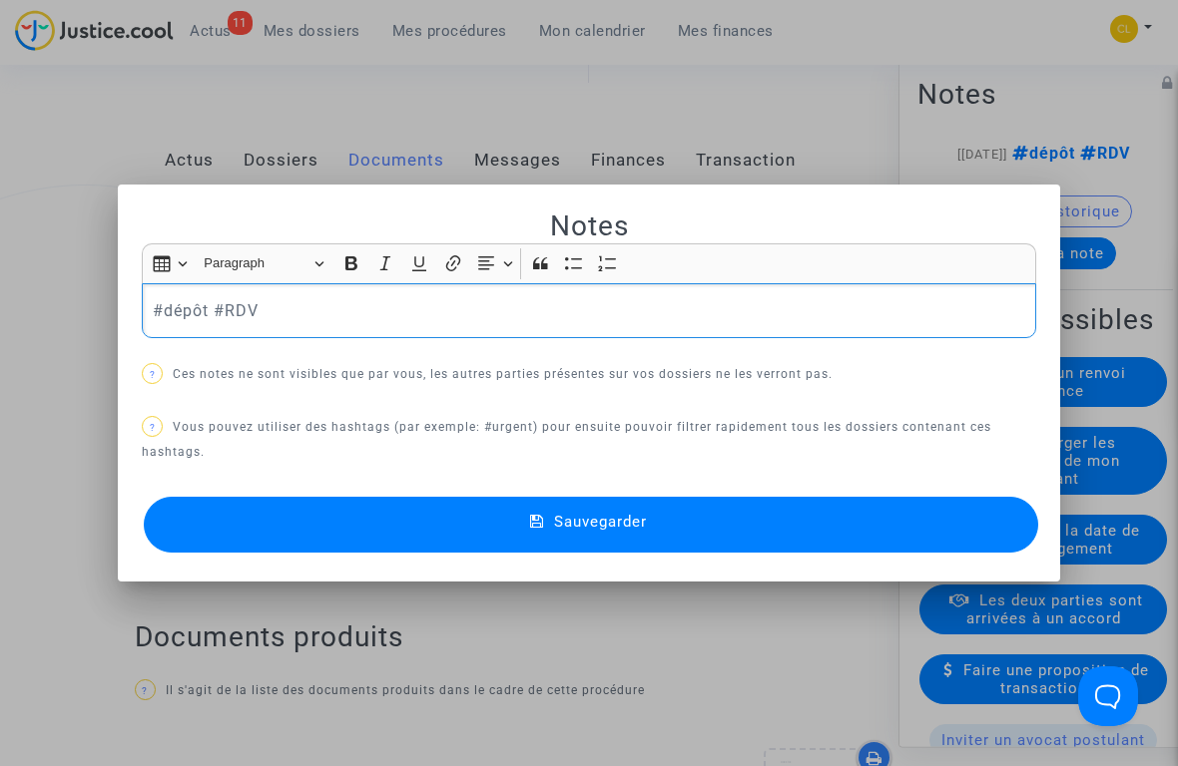
click at [188, 323] on p "#dépôt #RDV" at bounding box center [589, 310] width 873 height 25
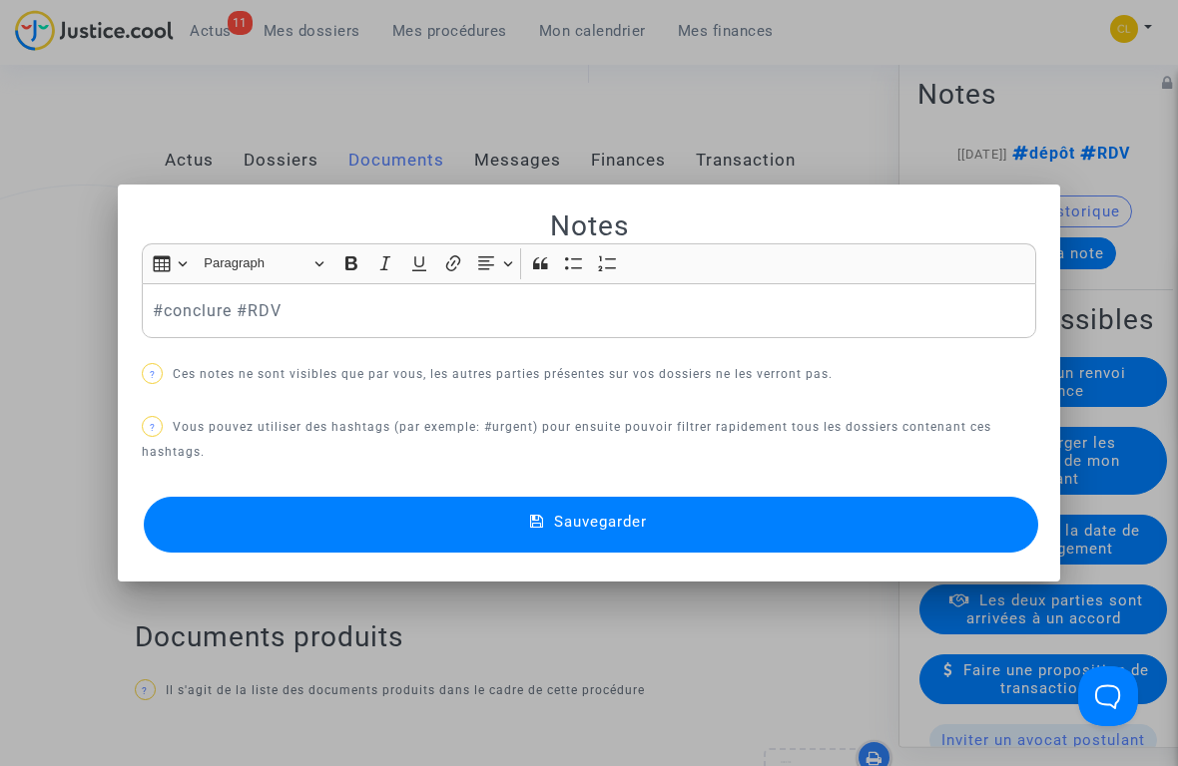
click at [733, 509] on button "Sauvegarder" at bounding box center [591, 525] width 894 height 56
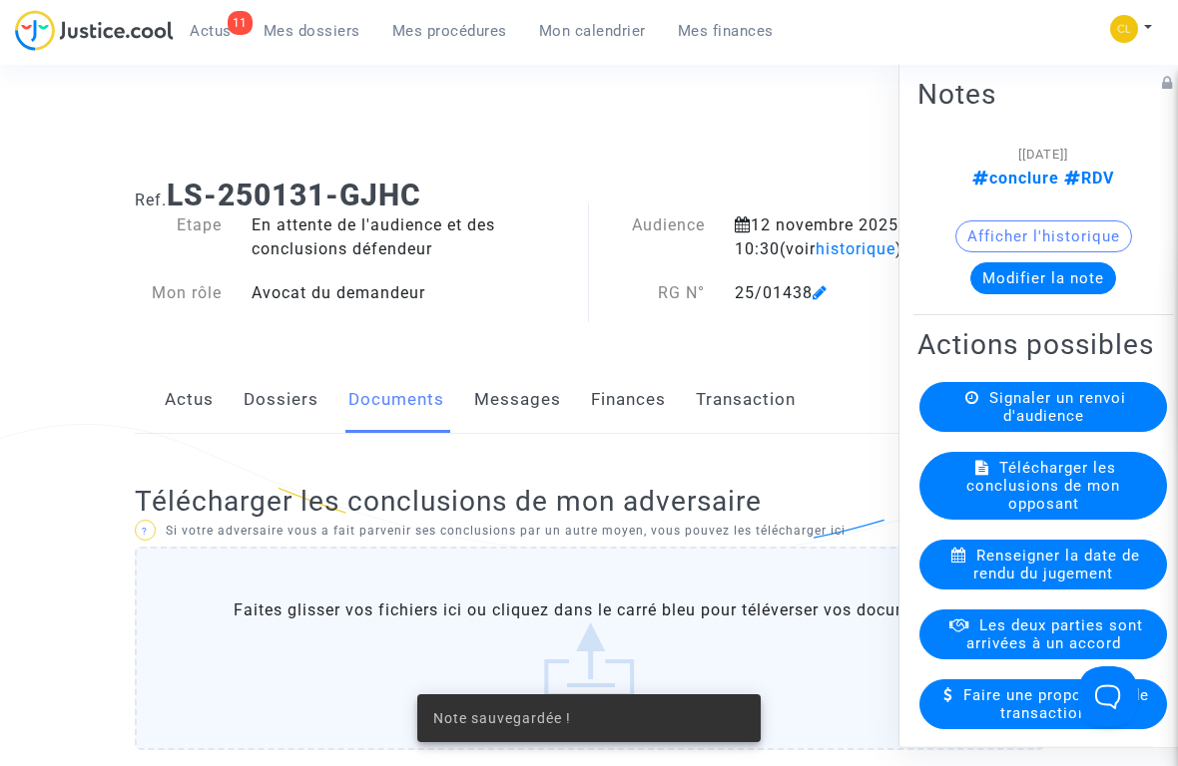
scroll to position [240, 0]
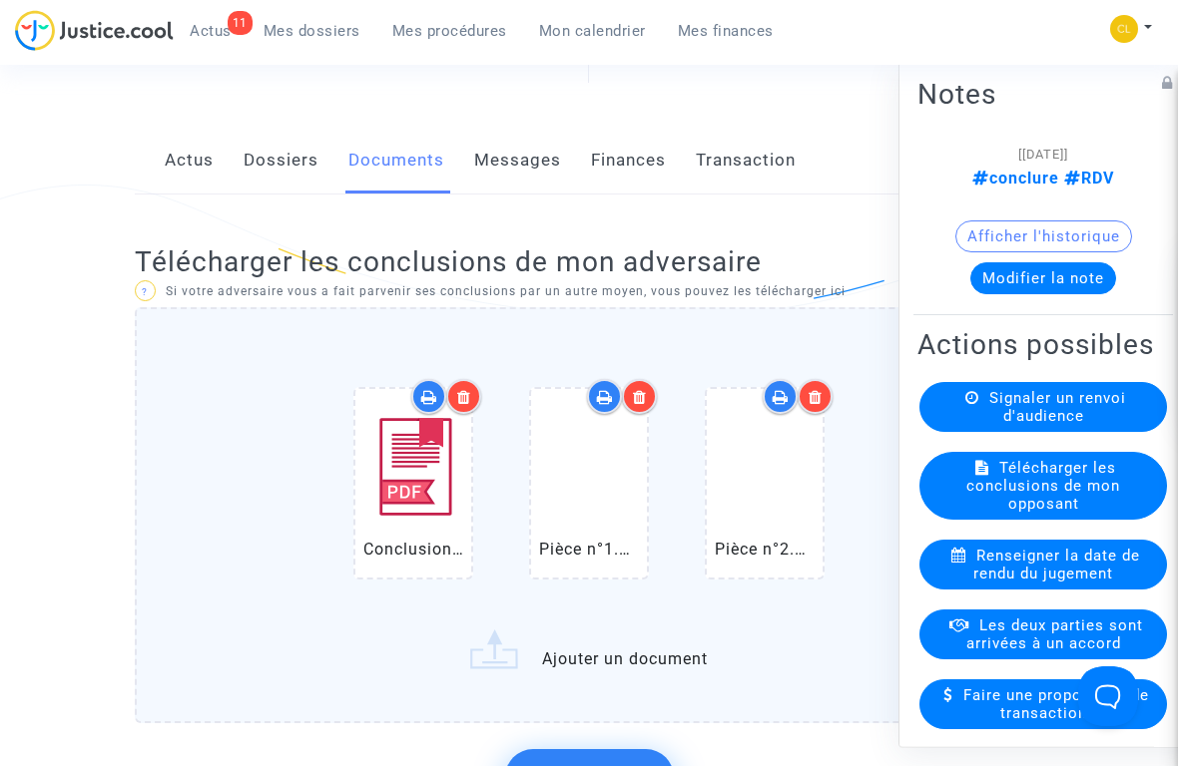
drag, startPoint x: 650, startPoint y: 653, endPoint x: 147, endPoint y: 178, distance: 691.8
click at [147, 178] on div "Actus Dossiers Documents Messages Finances Transaction" at bounding box center [589, 161] width 909 height 67
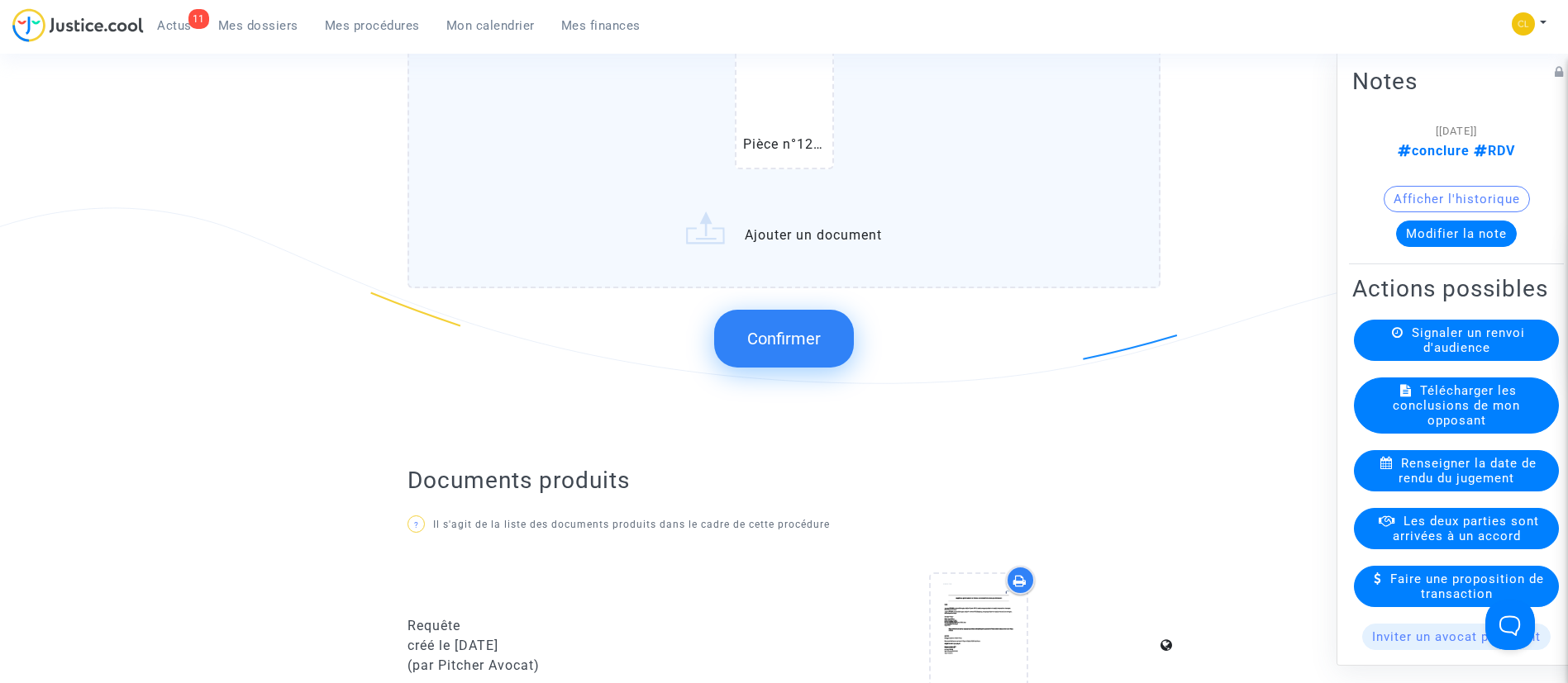
scroll to position [1147, 0]
click at [778, 335] on span "Confirmer" at bounding box center [784, 338] width 74 height 20
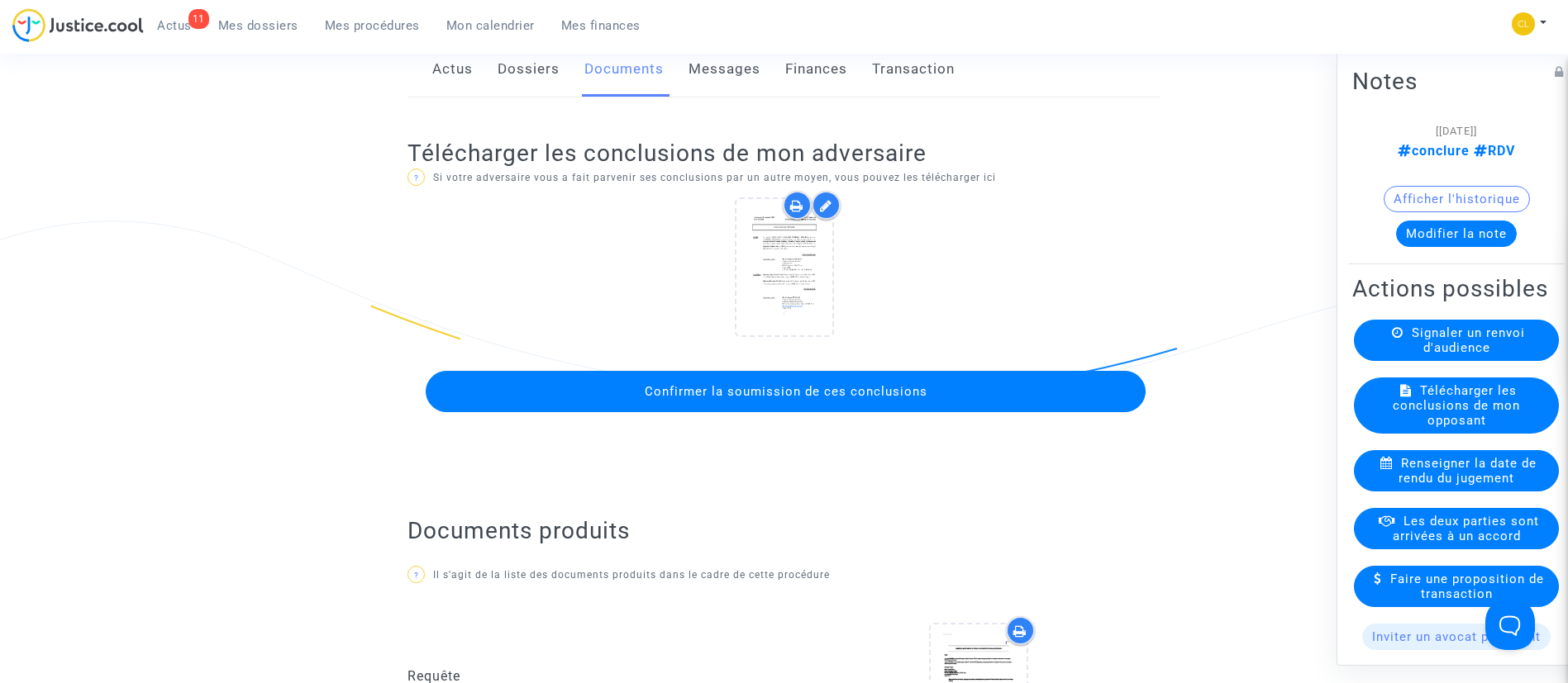
scroll to position [244, 0]
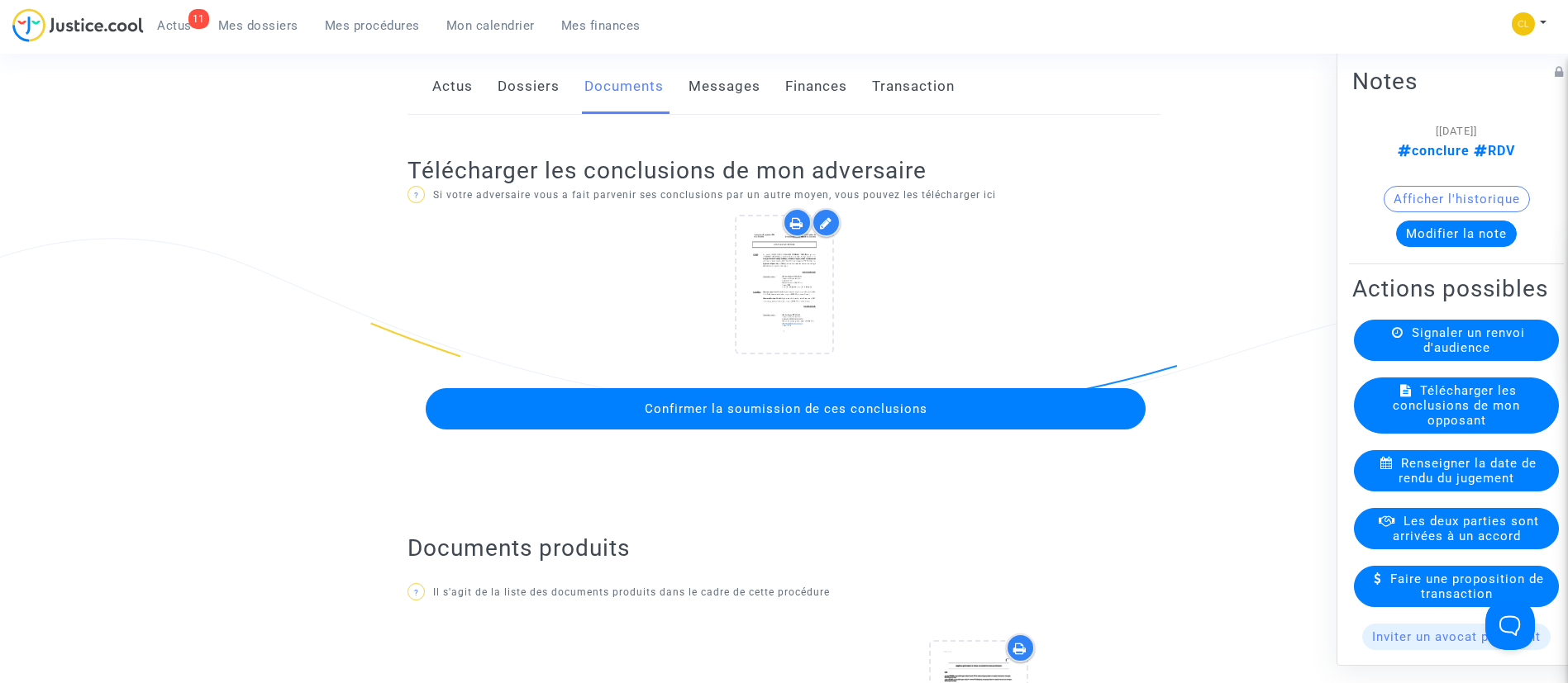
click at [879, 407] on span "Confirmer la soumission de ces conclusions" at bounding box center [785, 409] width 282 height 15
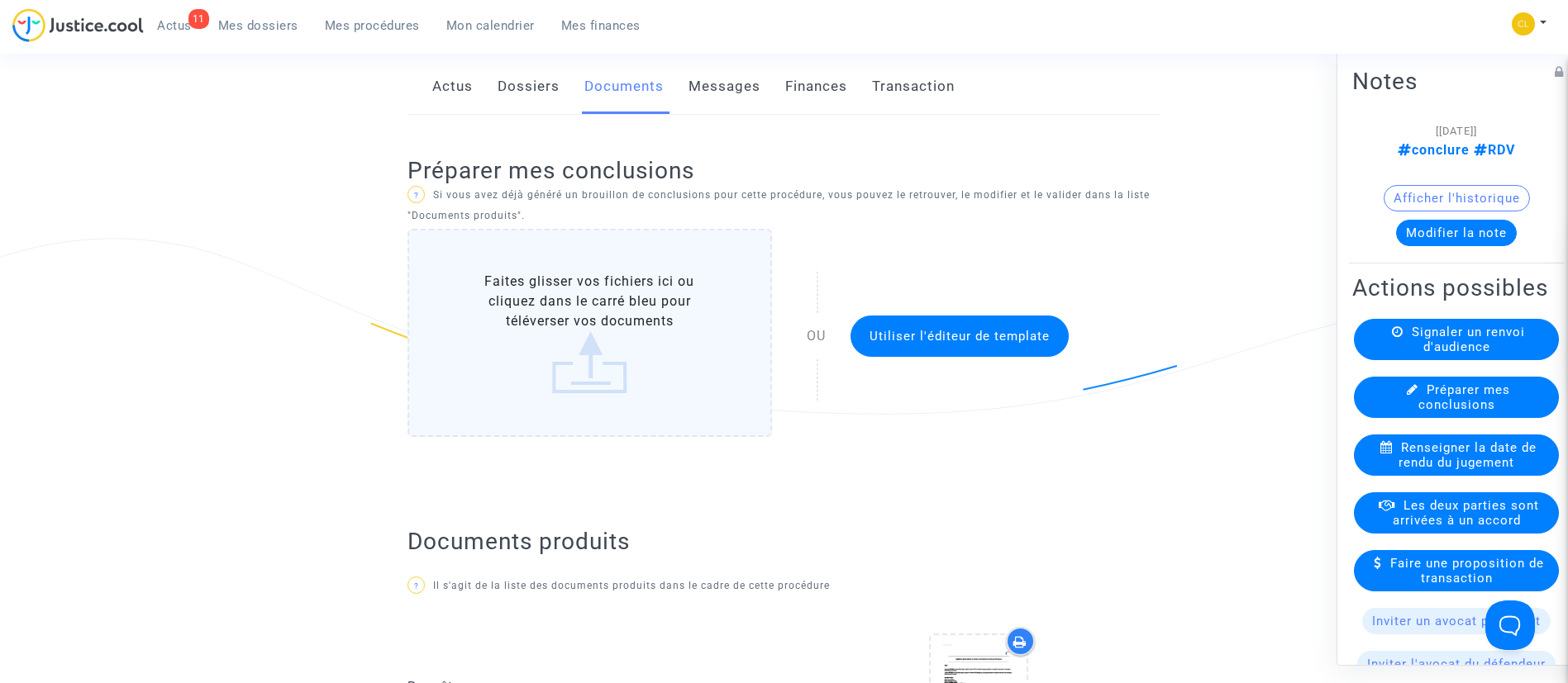
scroll to position [0, 0]
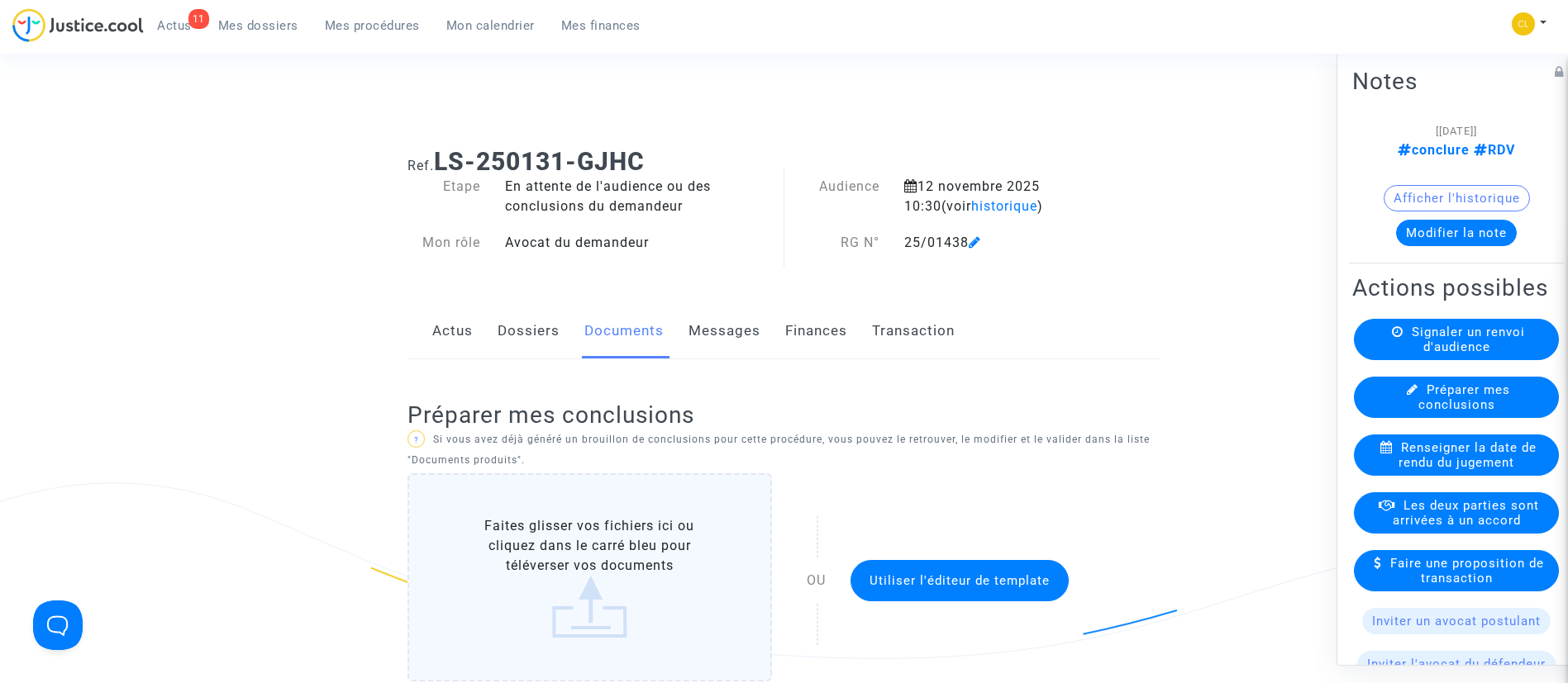
click at [496, 34] on link "Mon calendrier" at bounding box center [490, 26] width 115 height 25
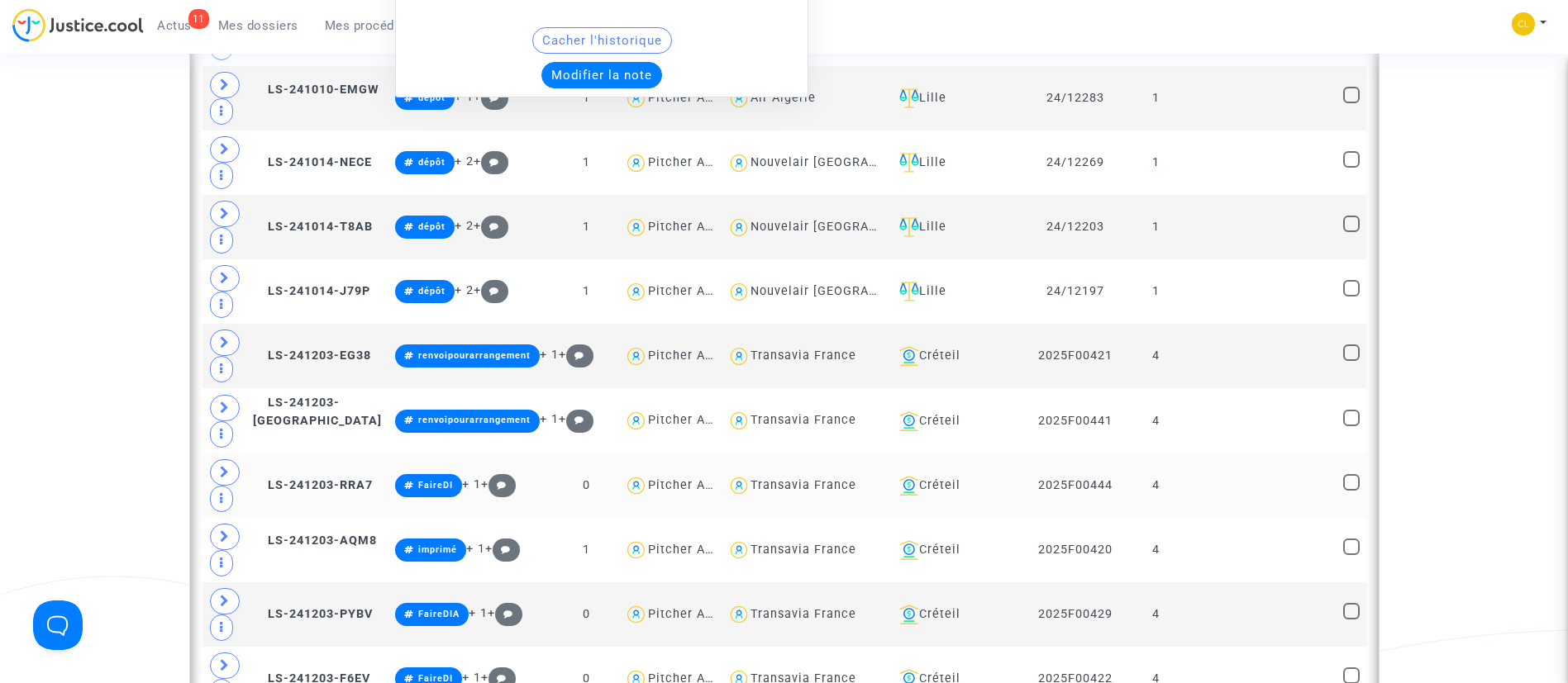
scroll to position [1651, 0]
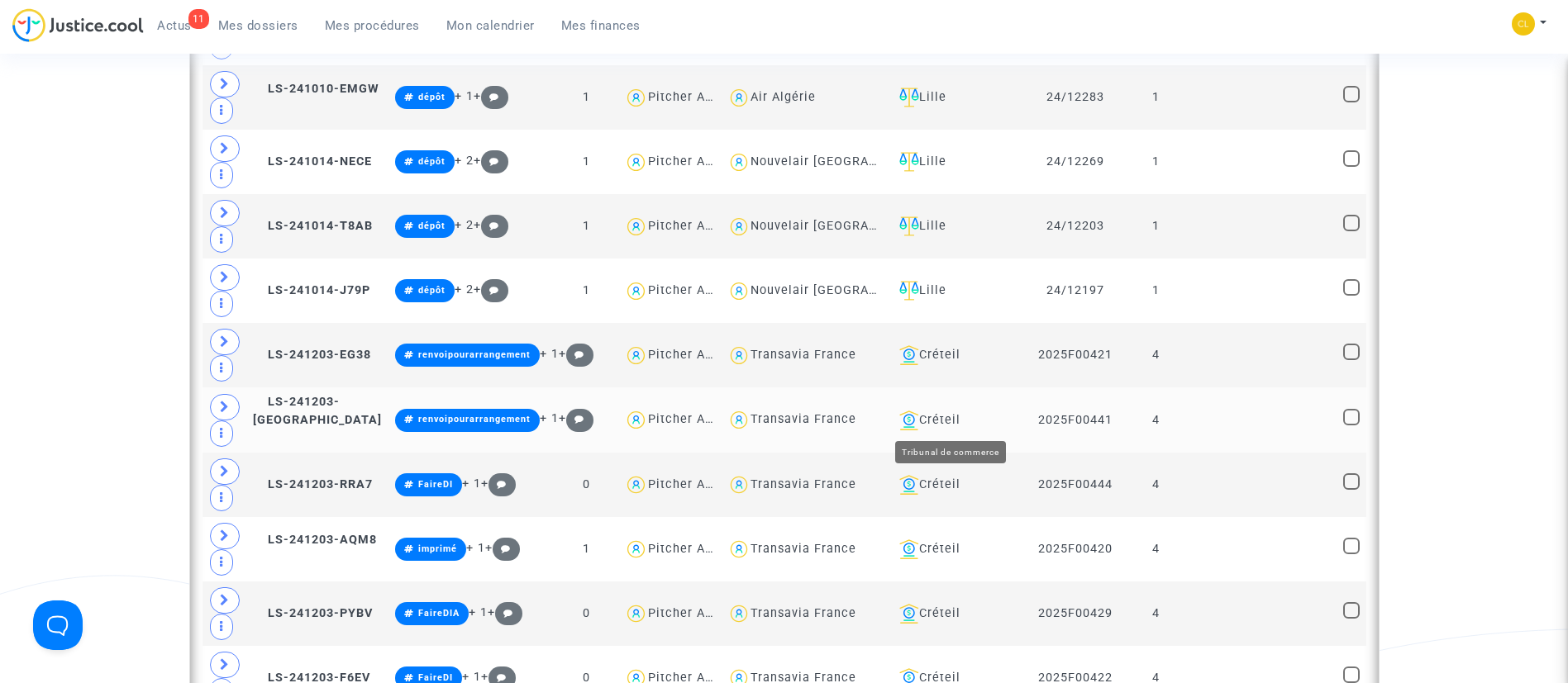
click at [943, 419] on div "Créteil" at bounding box center [960, 421] width 134 height 20
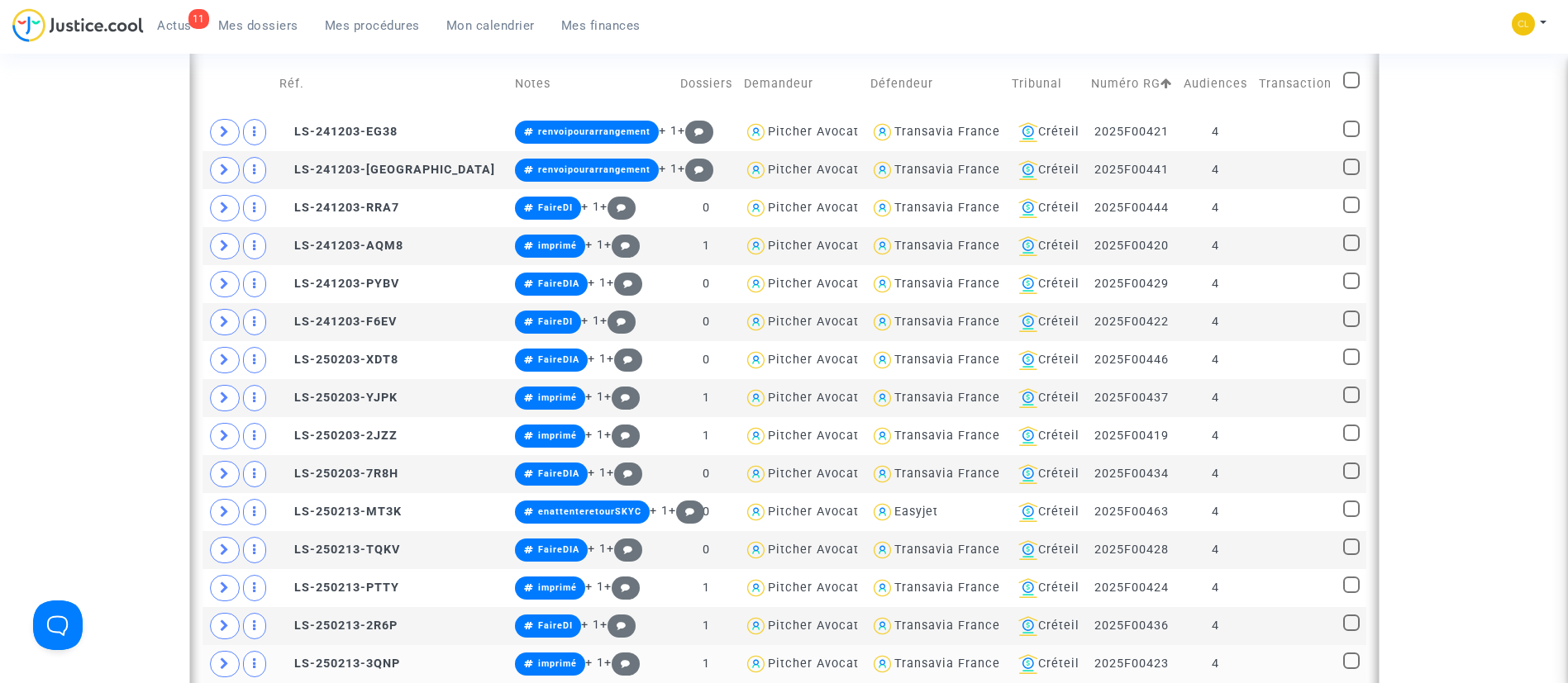
scroll to position [1393, 0]
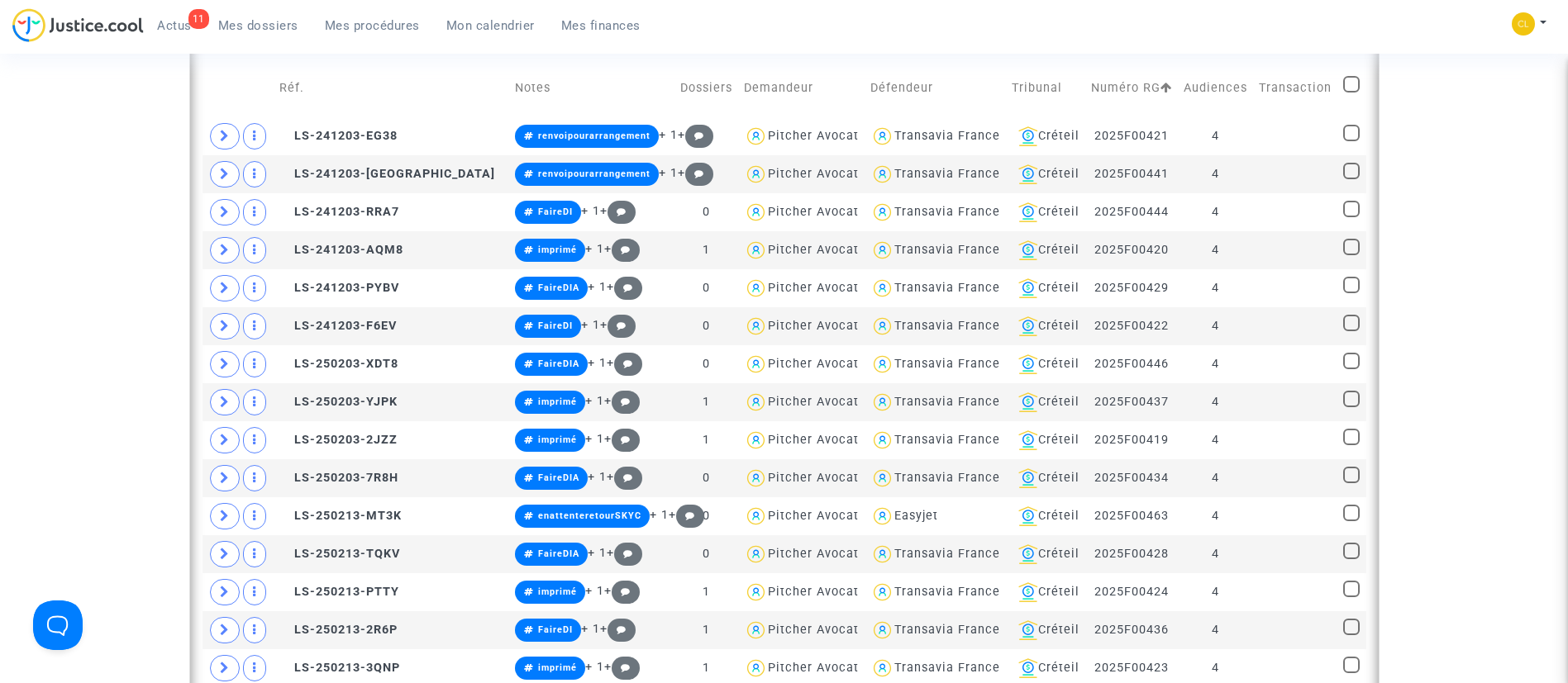
click at [1348, 81] on span at bounding box center [1352, 84] width 17 height 17
click at [1351, 93] on input "checkbox" at bounding box center [1351, 93] width 1 height 1
checkbox input "true"
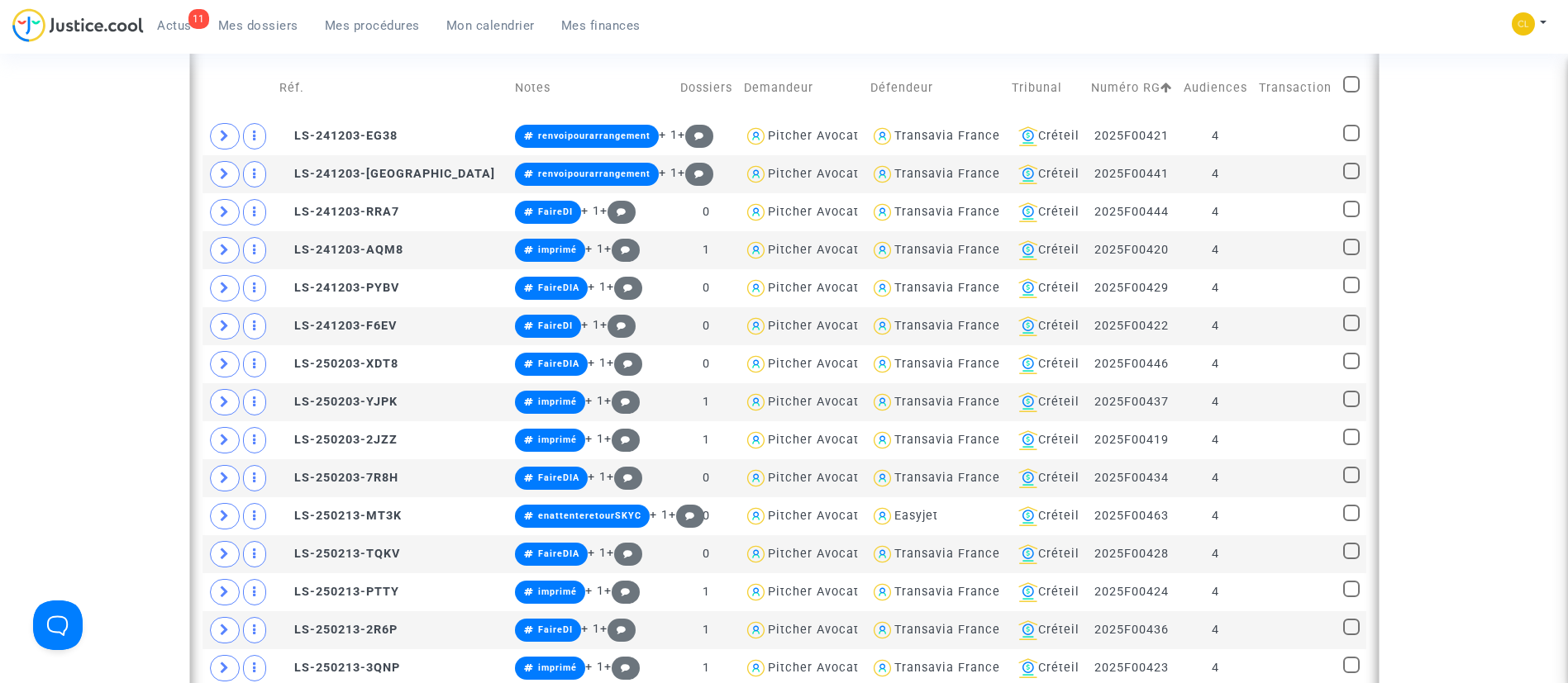
checkbox input "true"
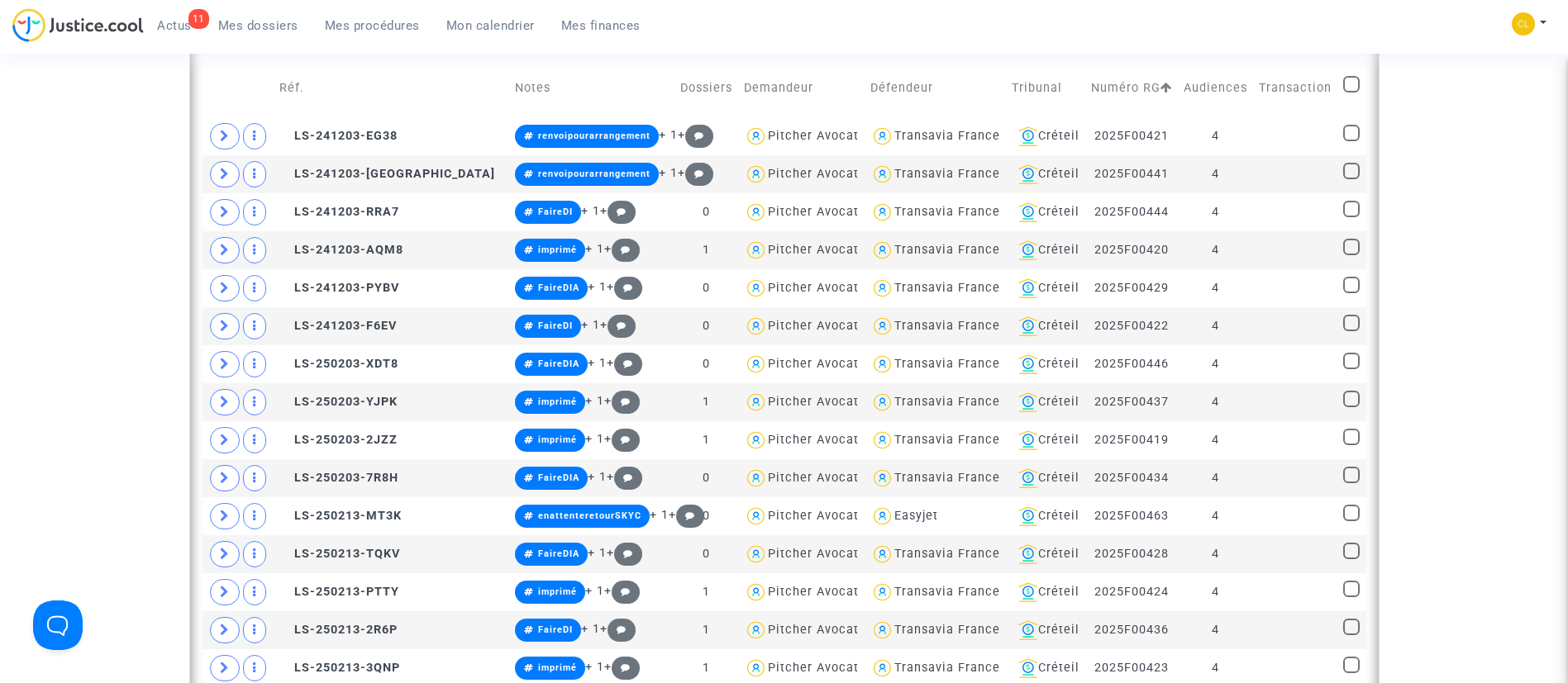
checkbox input "true"
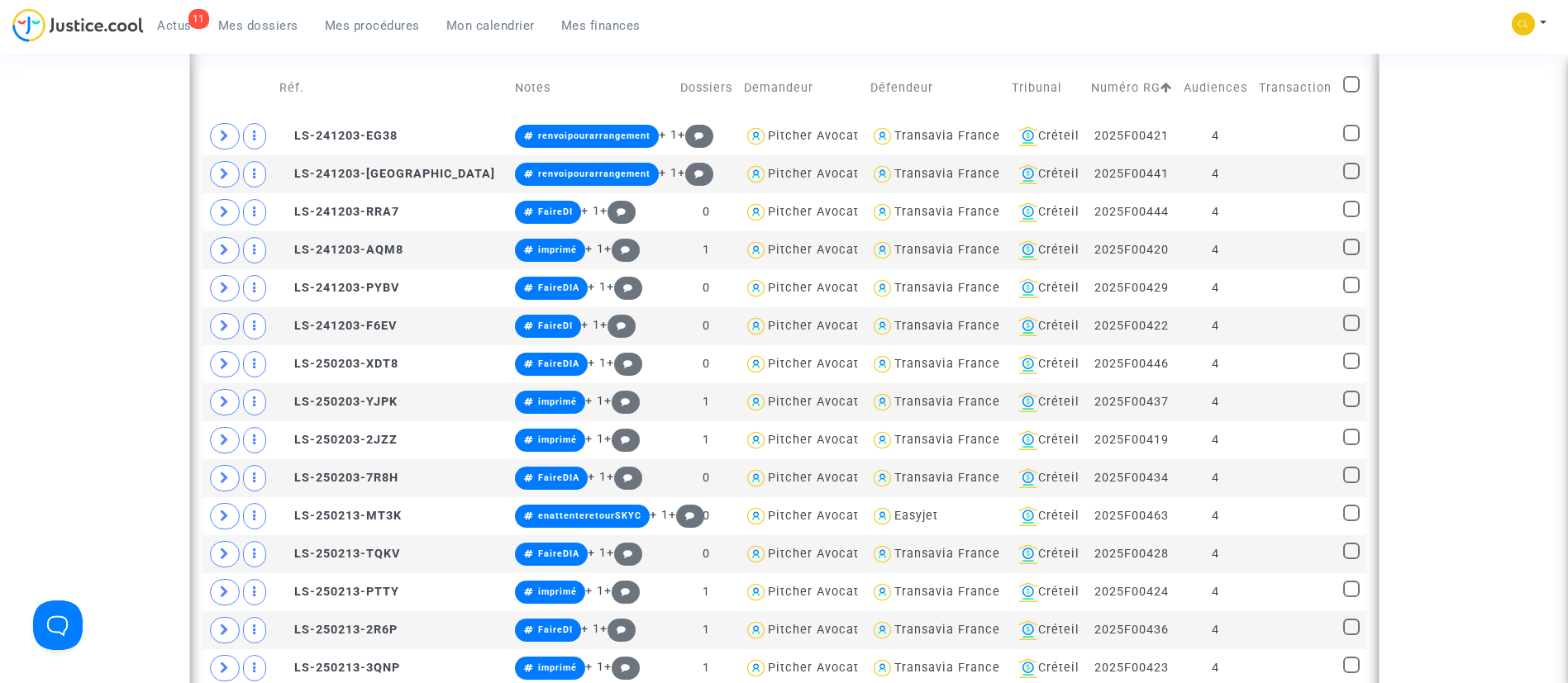
checkbox input "true"
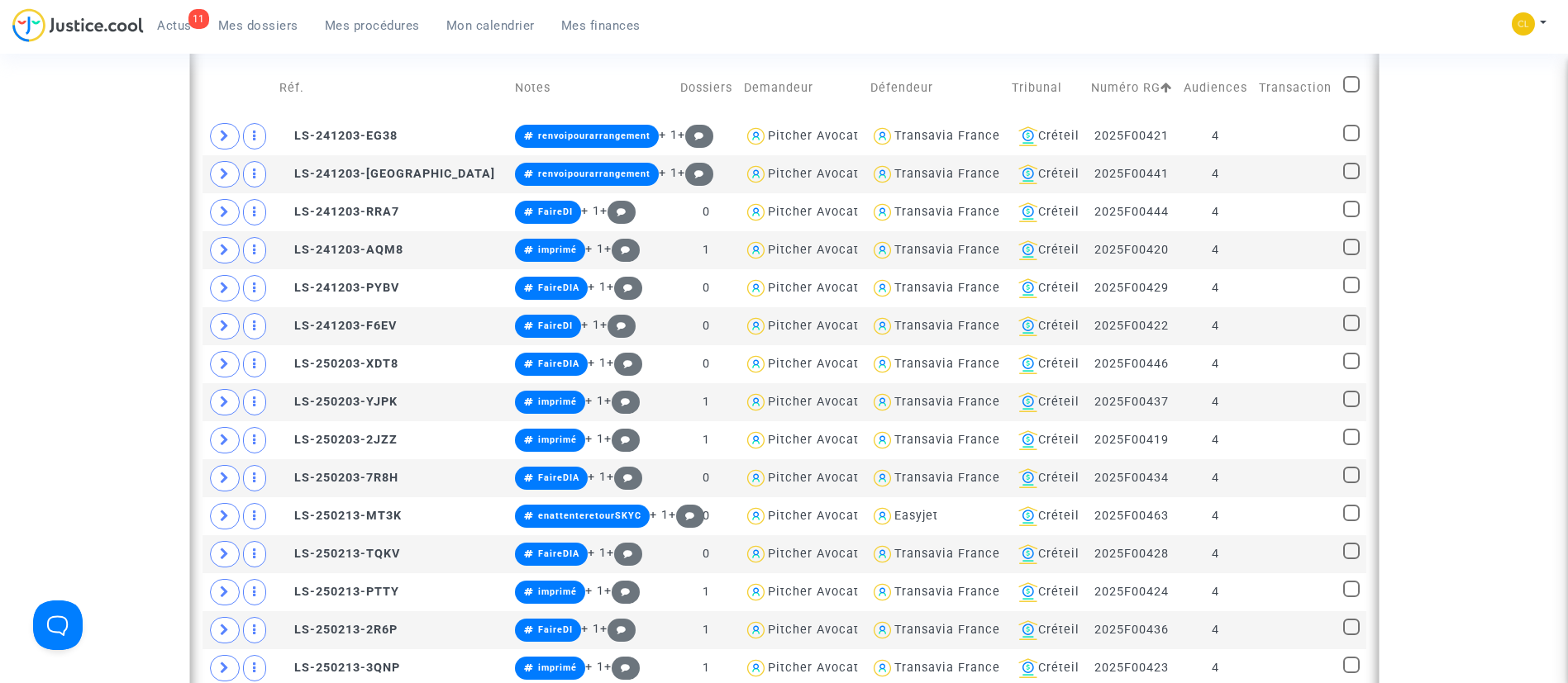
checkbox input "true"
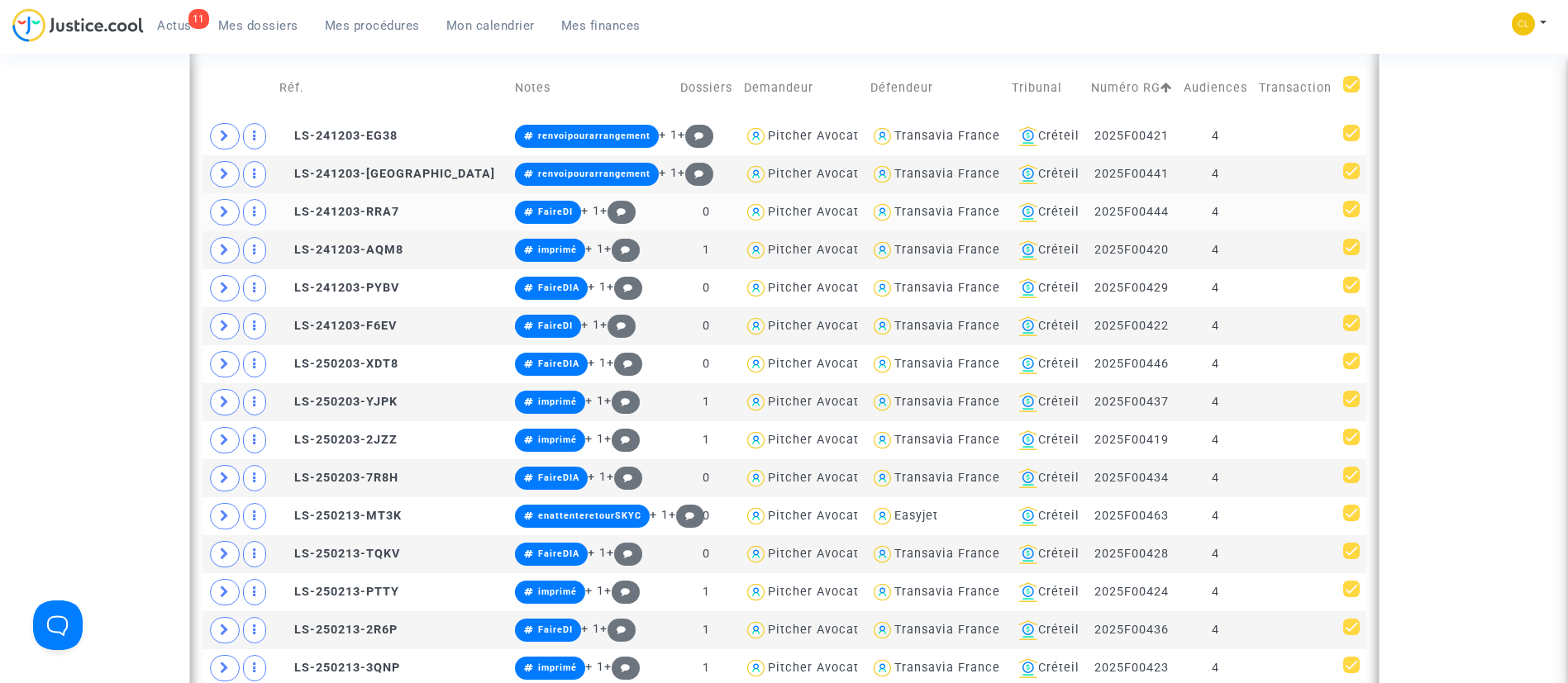
click at [1353, 207] on span at bounding box center [1352, 209] width 17 height 17
click at [1352, 217] on input "checkbox" at bounding box center [1351, 217] width 1 height 1
checkbox input "false"
click at [1348, 286] on span at bounding box center [1352, 285] width 17 height 17
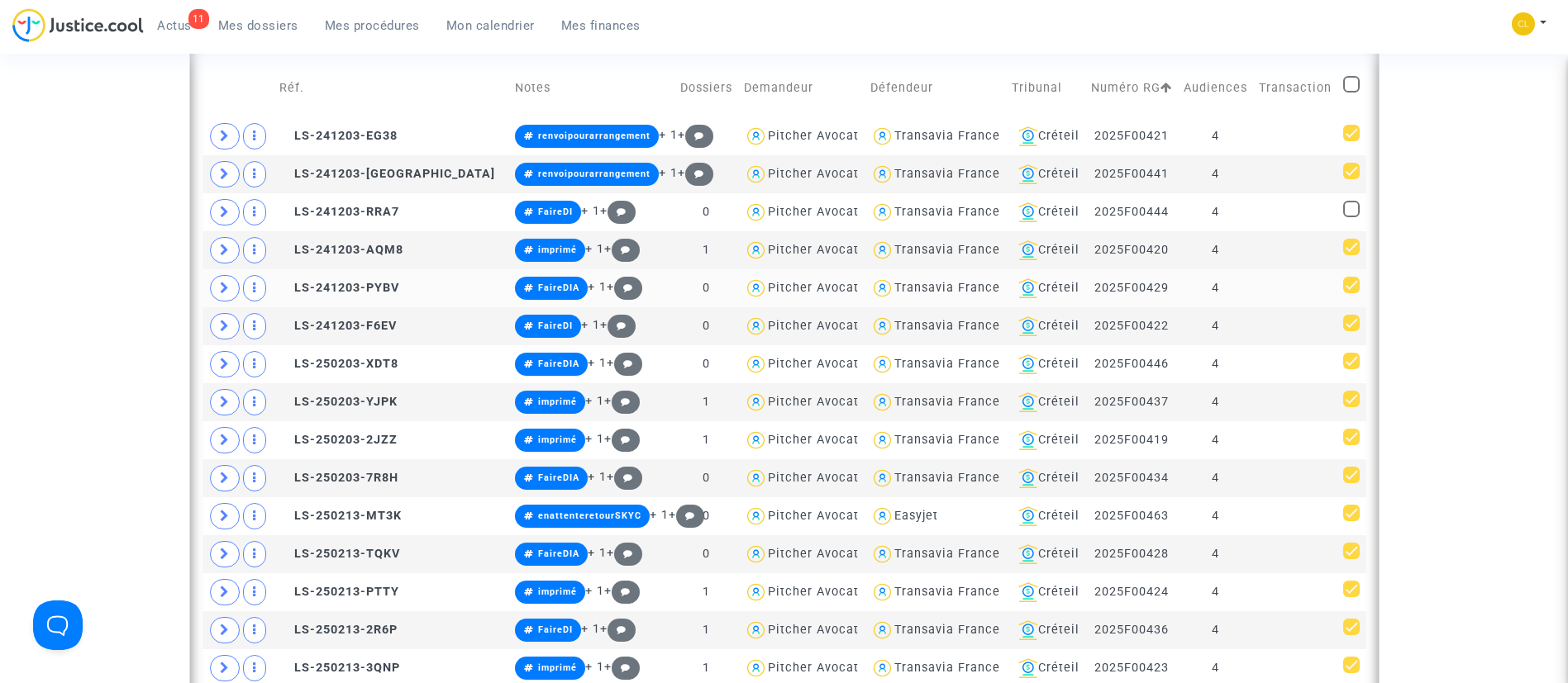
click at [1351, 293] on input "checkbox" at bounding box center [1351, 293] width 1 height 1
checkbox input "false"
click at [1349, 323] on span at bounding box center [1352, 323] width 17 height 17
click at [1351, 331] on input "checkbox" at bounding box center [1351, 331] width 1 height 1
checkbox input "false"
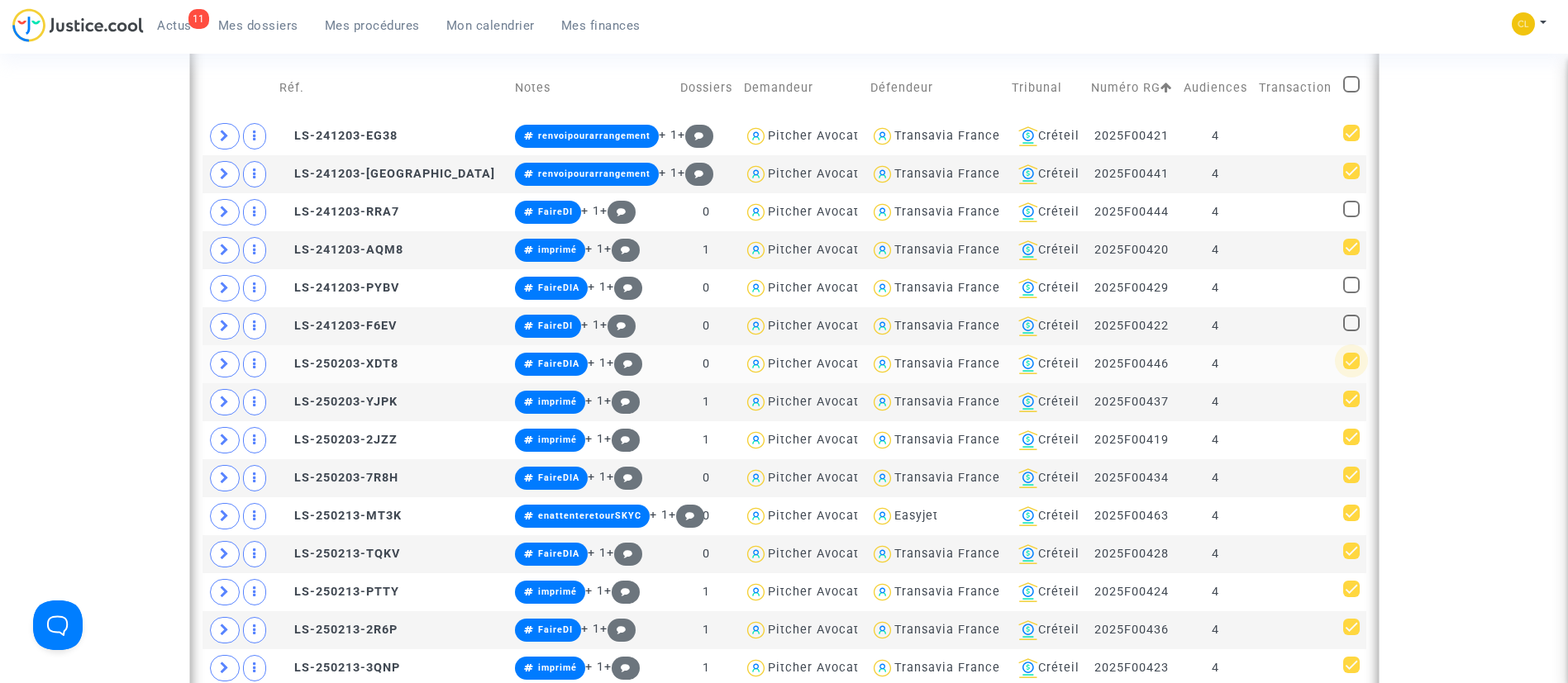
click at [1348, 361] on span at bounding box center [1352, 361] width 17 height 17
click at [1351, 369] on input "checkbox" at bounding box center [1351, 369] width 1 height 1
checkbox input "false"
click at [1348, 398] on span at bounding box center [1352, 399] width 17 height 17
click at [1351, 407] on input "checkbox" at bounding box center [1351, 407] width 1 height 1
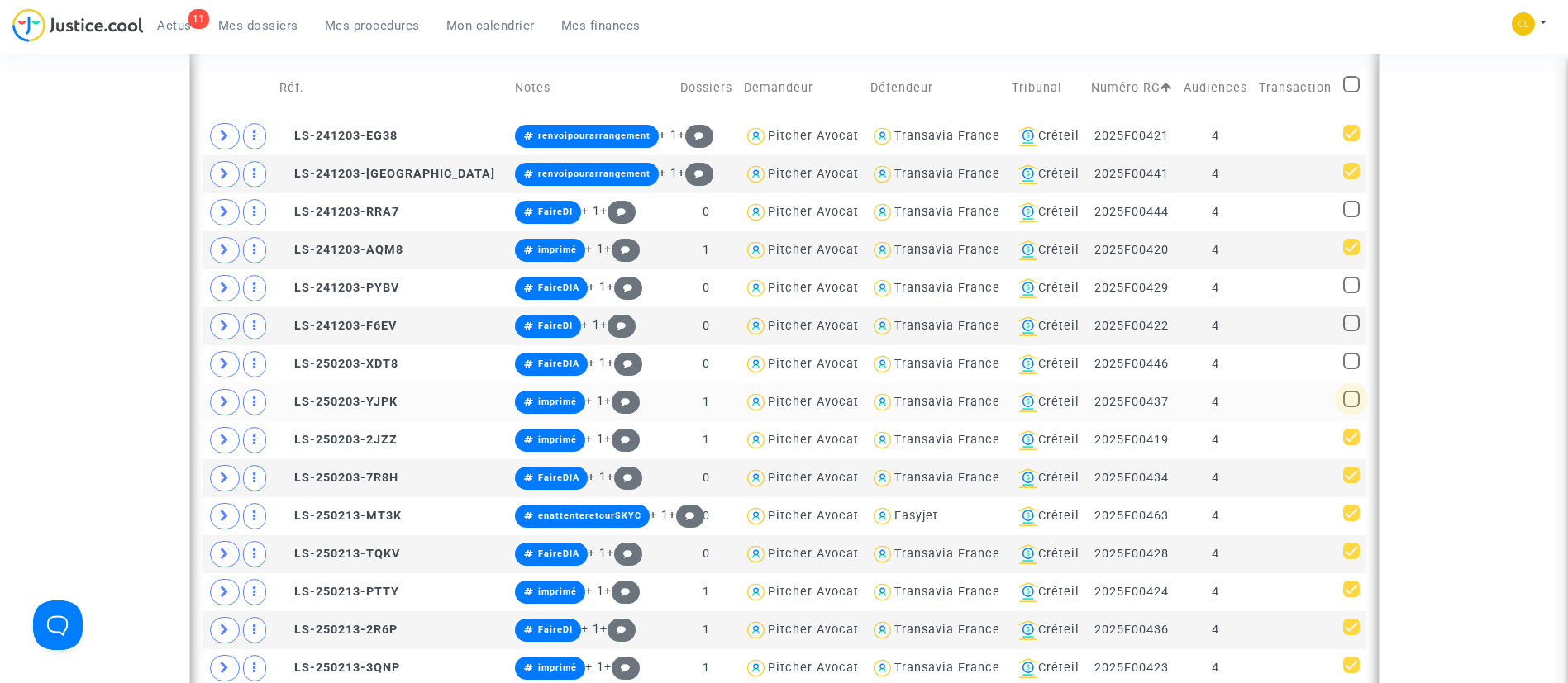
click at [1348, 398] on span at bounding box center [1352, 399] width 17 height 17
click at [1351, 407] on input "checkbox" at bounding box center [1351, 407] width 1 height 1
checkbox input "true"
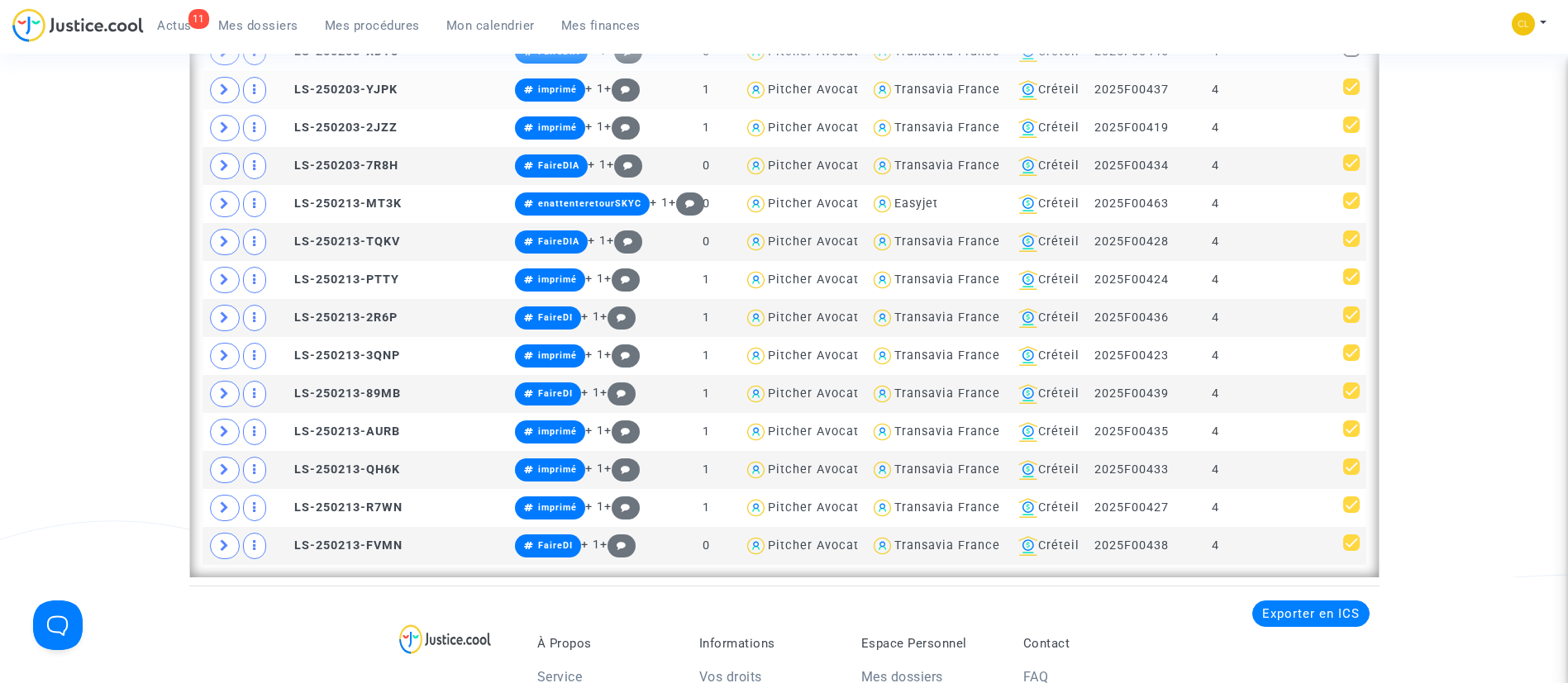
scroll to position [1707, 0]
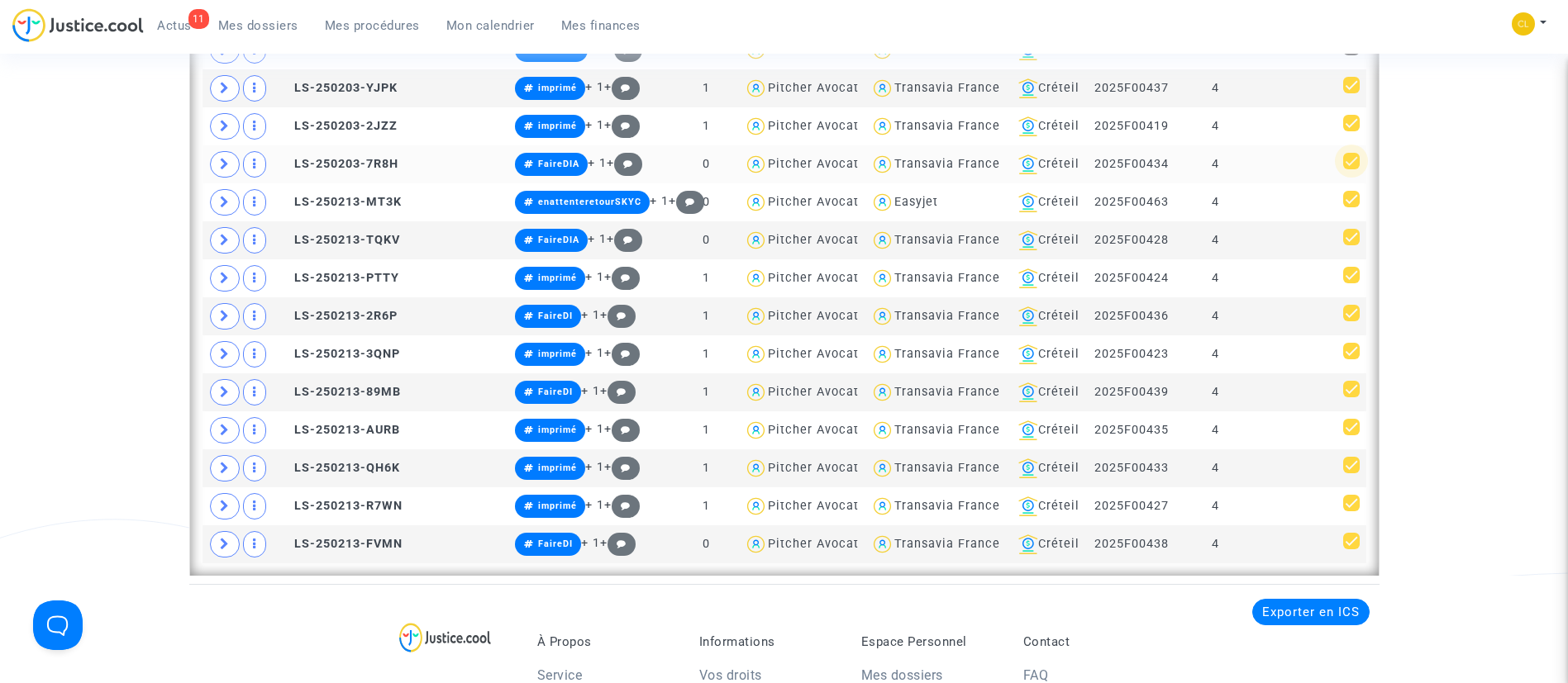
click at [1351, 157] on span at bounding box center [1352, 161] width 17 height 17
click at [1351, 170] on input "checkbox" at bounding box center [1351, 170] width 1 height 1
checkbox input "false"
click at [1351, 198] on span at bounding box center [1352, 200] width 17 height 17
click at [1351, 207] on input "checkbox" at bounding box center [1351, 207] width 1 height 1
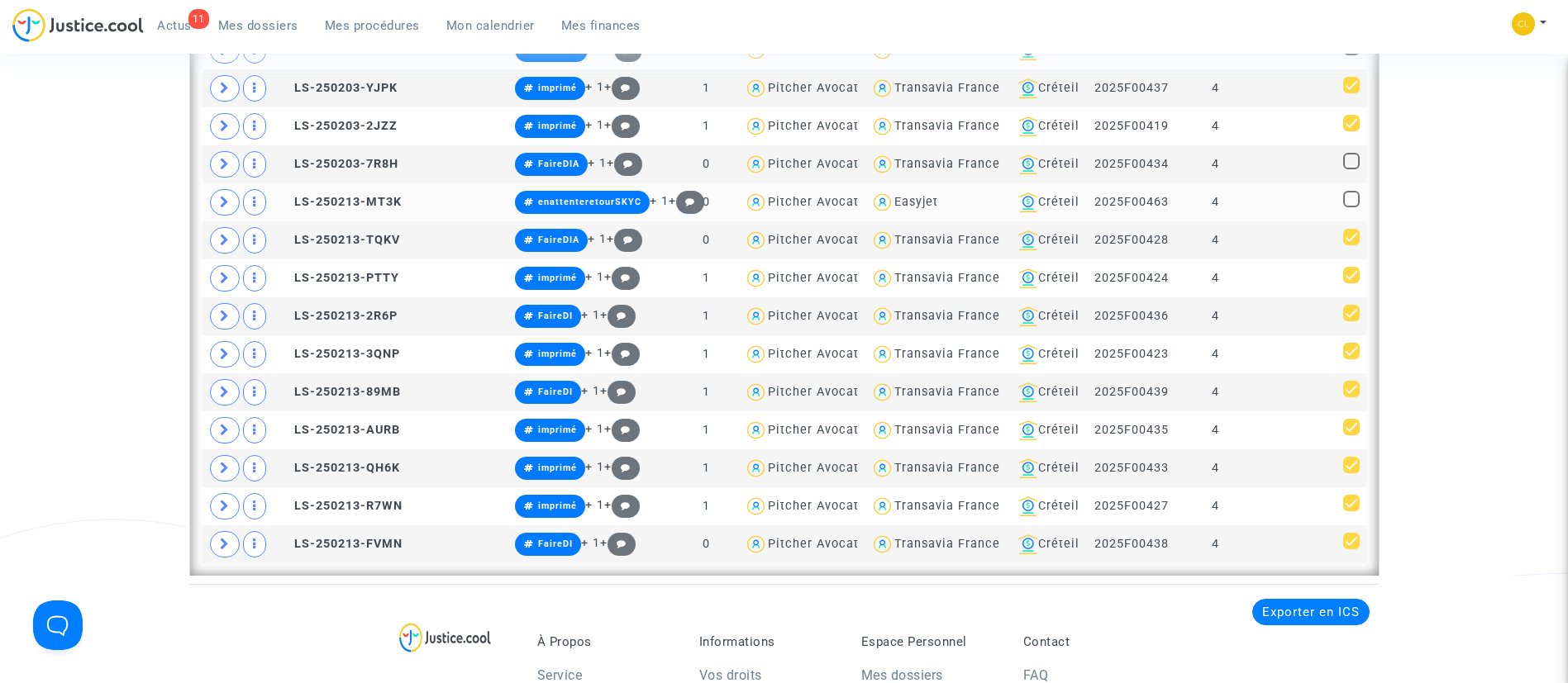
click at [1351, 198] on span at bounding box center [1352, 200] width 17 height 17
click at [1351, 207] on input "checkbox" at bounding box center [1351, 207] width 1 height 1
checkbox input "true"
click at [1353, 239] on span at bounding box center [1352, 237] width 17 height 17
click at [1352, 245] on input "checkbox" at bounding box center [1351, 245] width 1 height 1
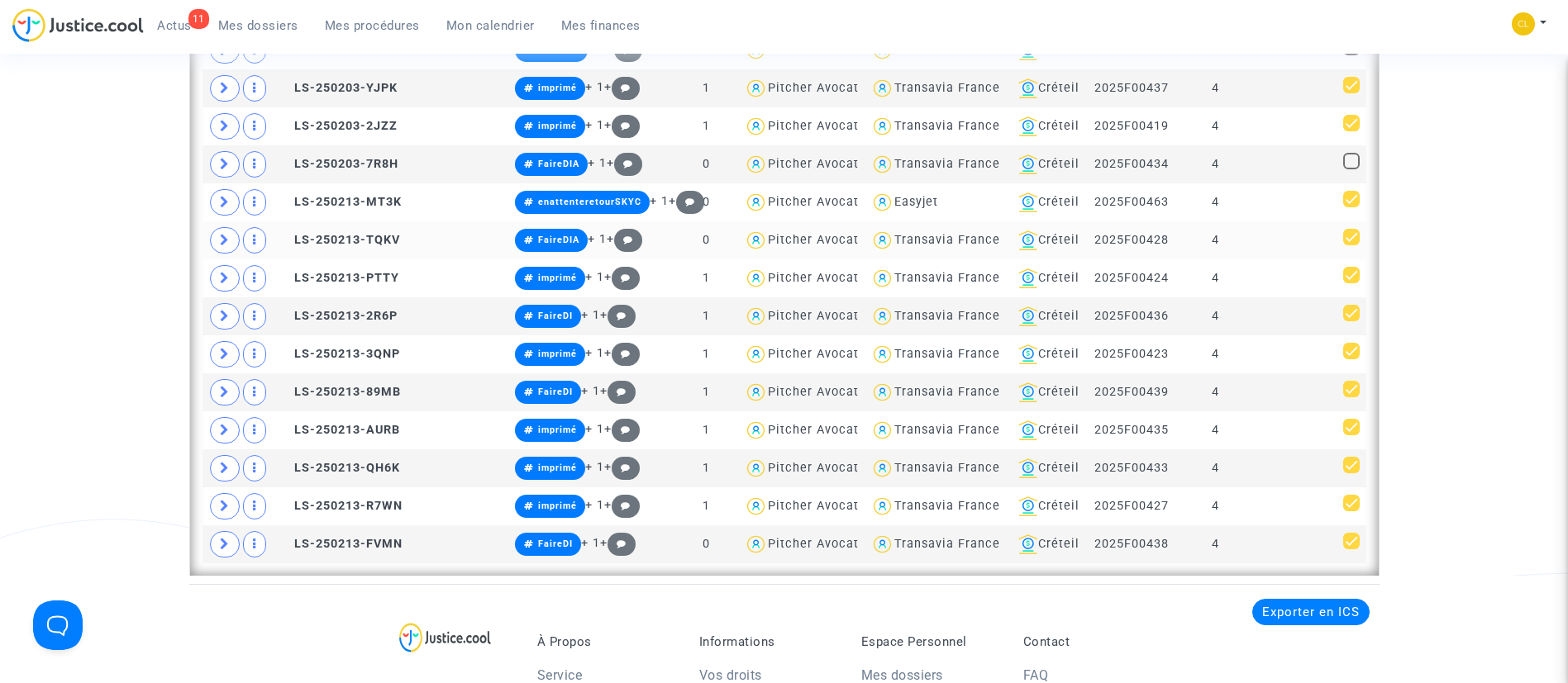
checkbox input "false"
click at [1350, 546] on span at bounding box center [1352, 541] width 17 height 17
click at [1351, 550] on input "checkbox" at bounding box center [1351, 550] width 1 height 1
checkbox input "false"
click at [1346, 388] on span at bounding box center [1352, 389] width 17 height 17
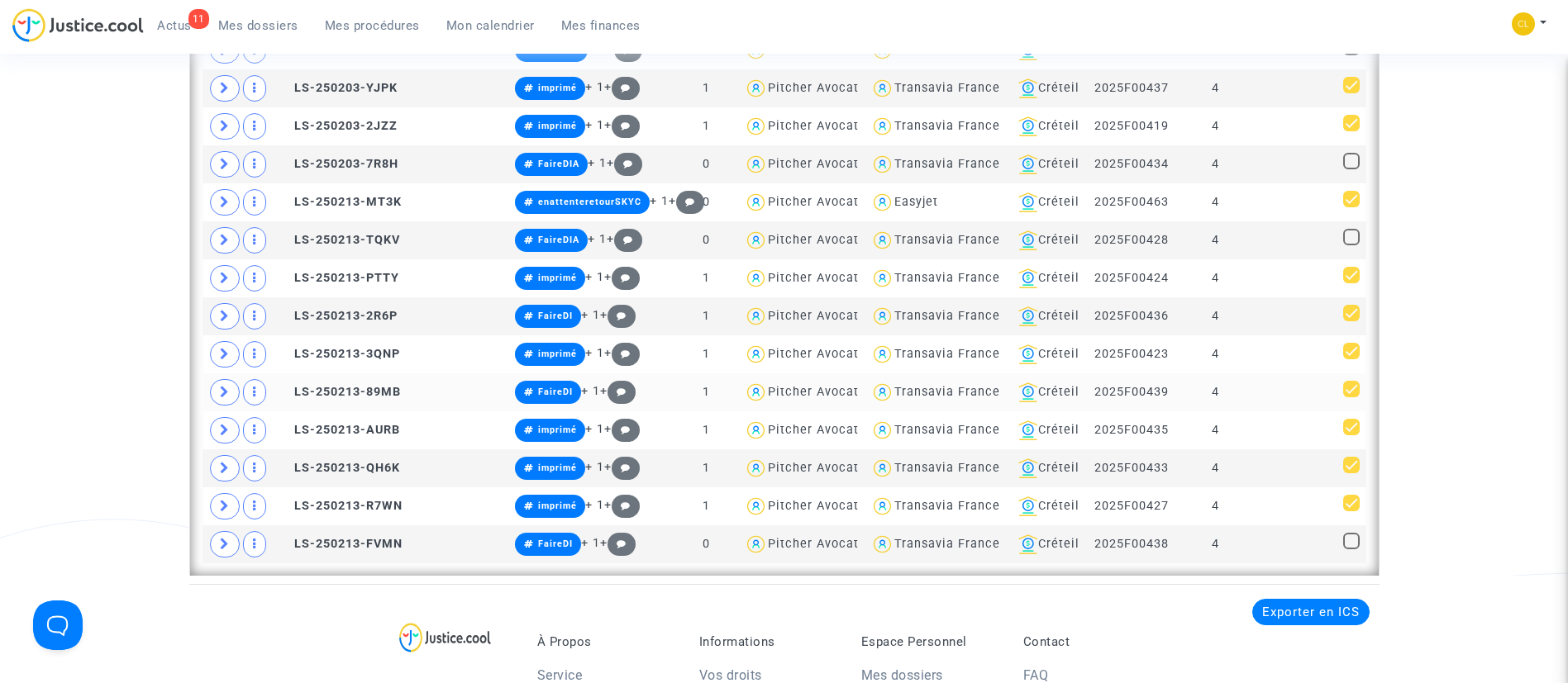
click at [1351, 397] on input "checkbox" at bounding box center [1351, 397] width 1 height 1
checkbox input "false"
click at [1352, 312] on span at bounding box center [1352, 313] width 17 height 17
click at [1352, 321] on input "checkbox" at bounding box center [1351, 321] width 1 height 1
checkbox input "false"
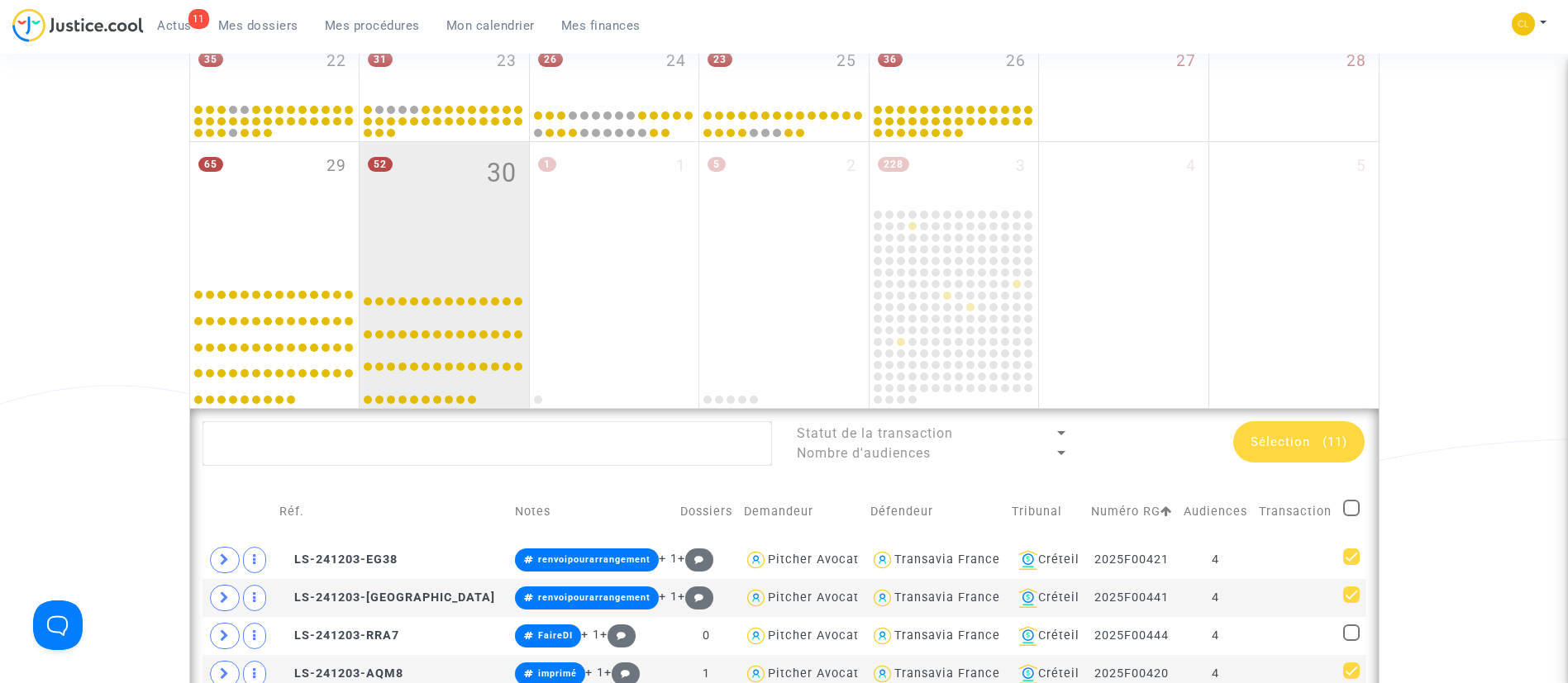
scroll to position [969, 0]
click at [1295, 439] on span "Sélection" at bounding box center [1281, 443] width 60 height 15
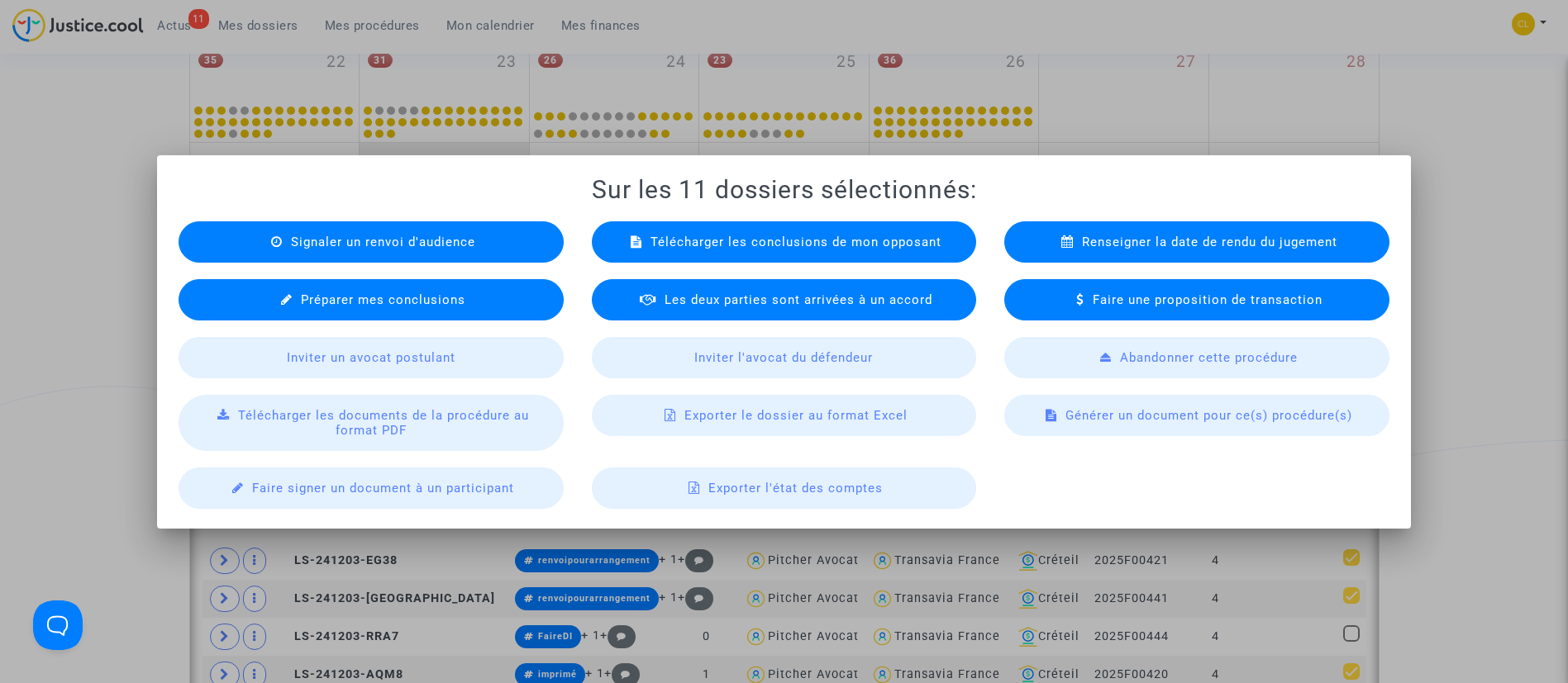
click at [405, 238] on span "Signaler un renvoi d'audience" at bounding box center [383, 242] width 185 height 15
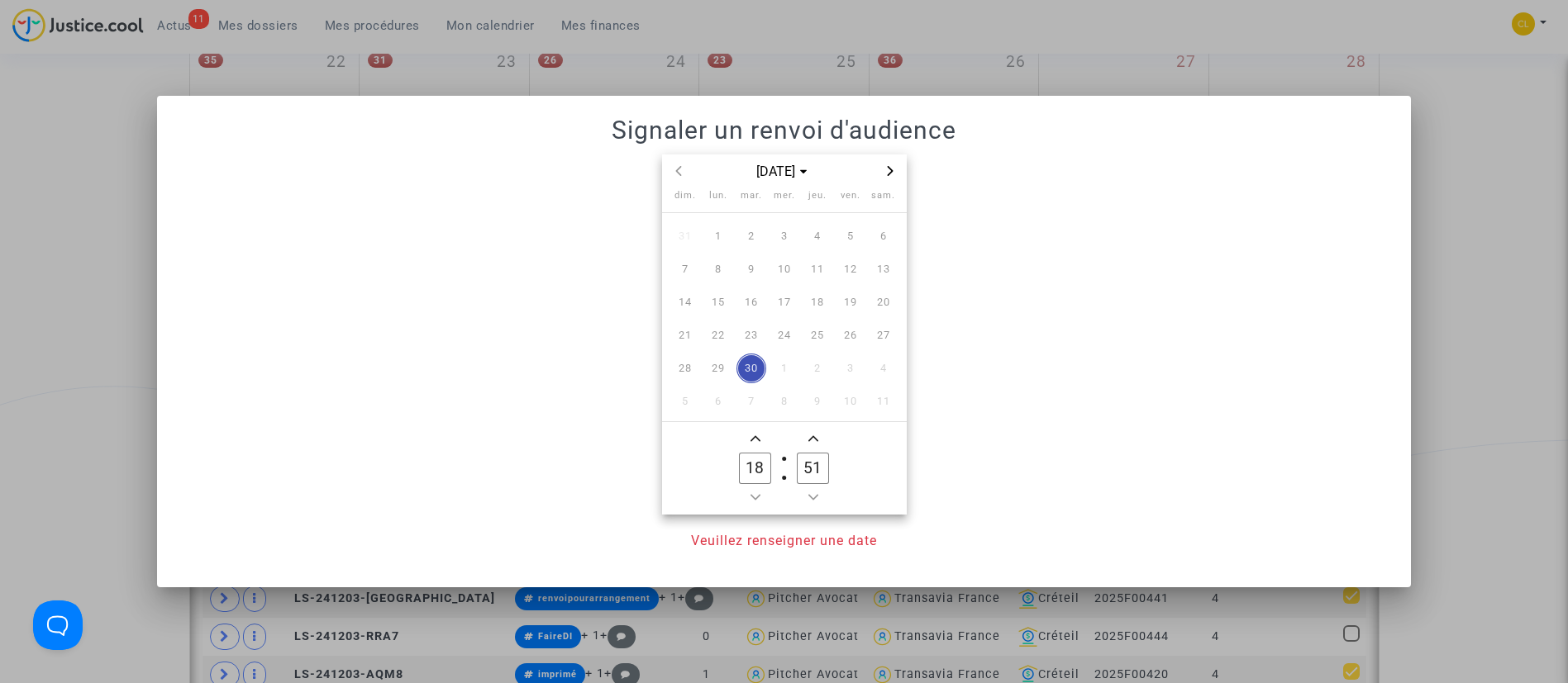
click at [885, 171] on icon "Next month" at bounding box center [890, 171] width 10 height 10
click at [740, 305] on span "16" at bounding box center [751, 302] width 30 height 30
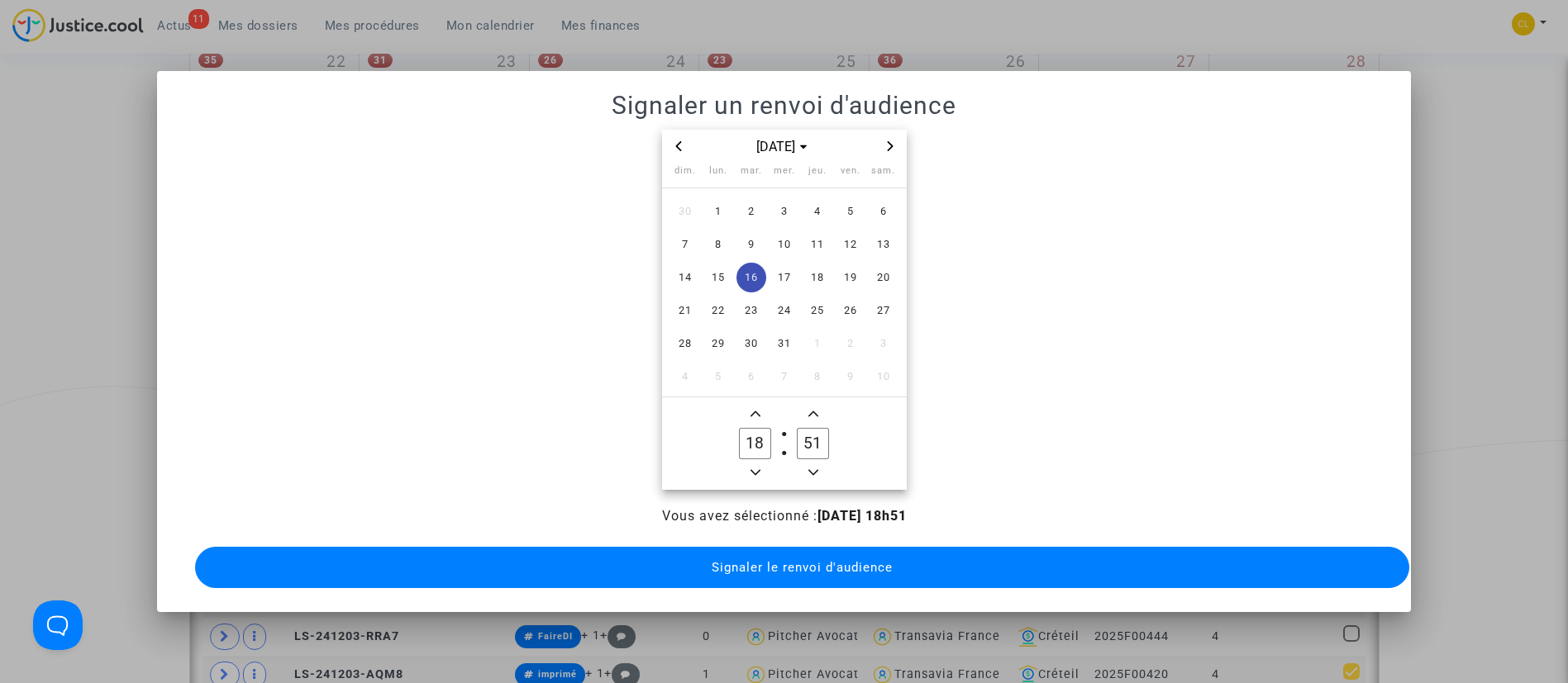
click at [756, 468] on icon "Minus a hour" at bounding box center [755, 473] width 10 height 10
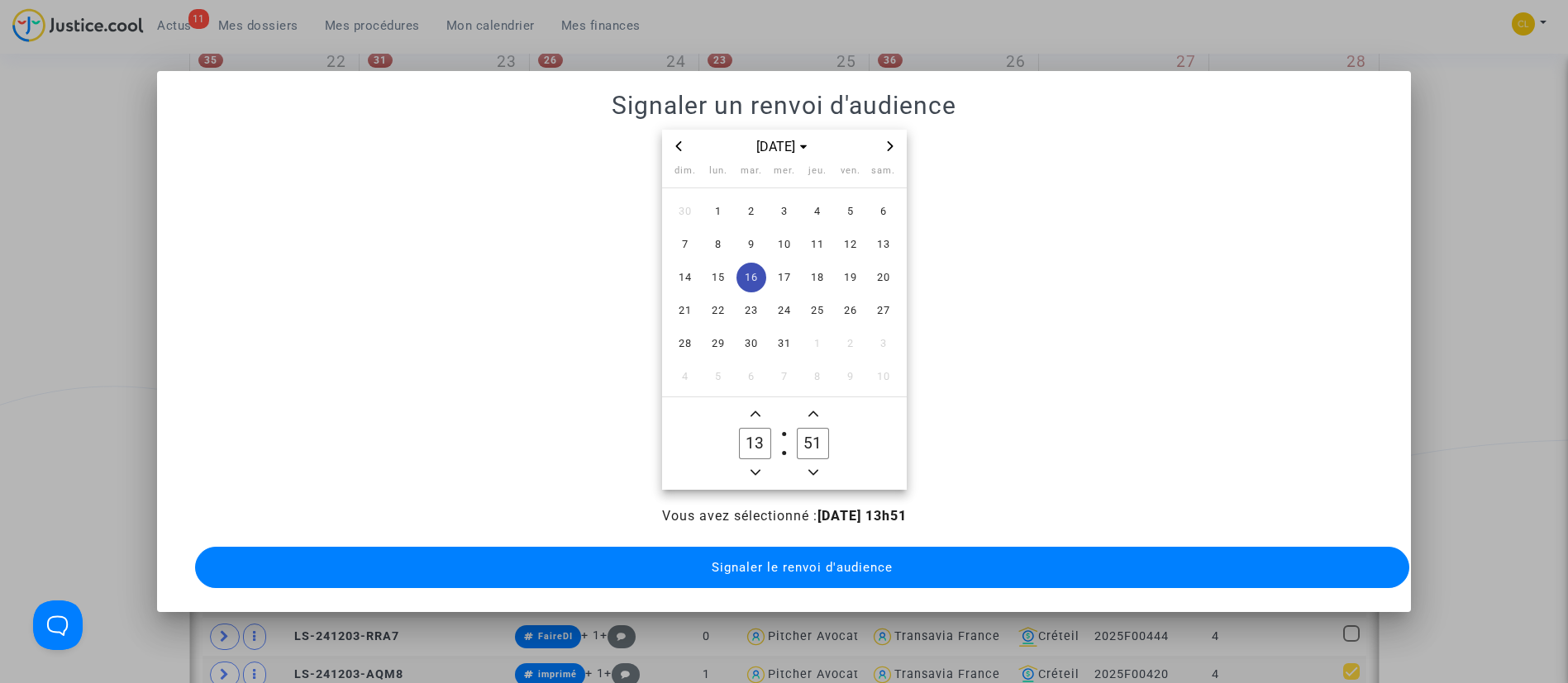
click at [761, 404] on span "Add a hour" at bounding box center [755, 414] width 20 height 20
type input "14"
click at [819, 430] on input "51" at bounding box center [813, 444] width 31 height 31
type input "00"
click at [808, 560] on span "Signaler le renvoi d'audience" at bounding box center [802, 568] width 181 height 15
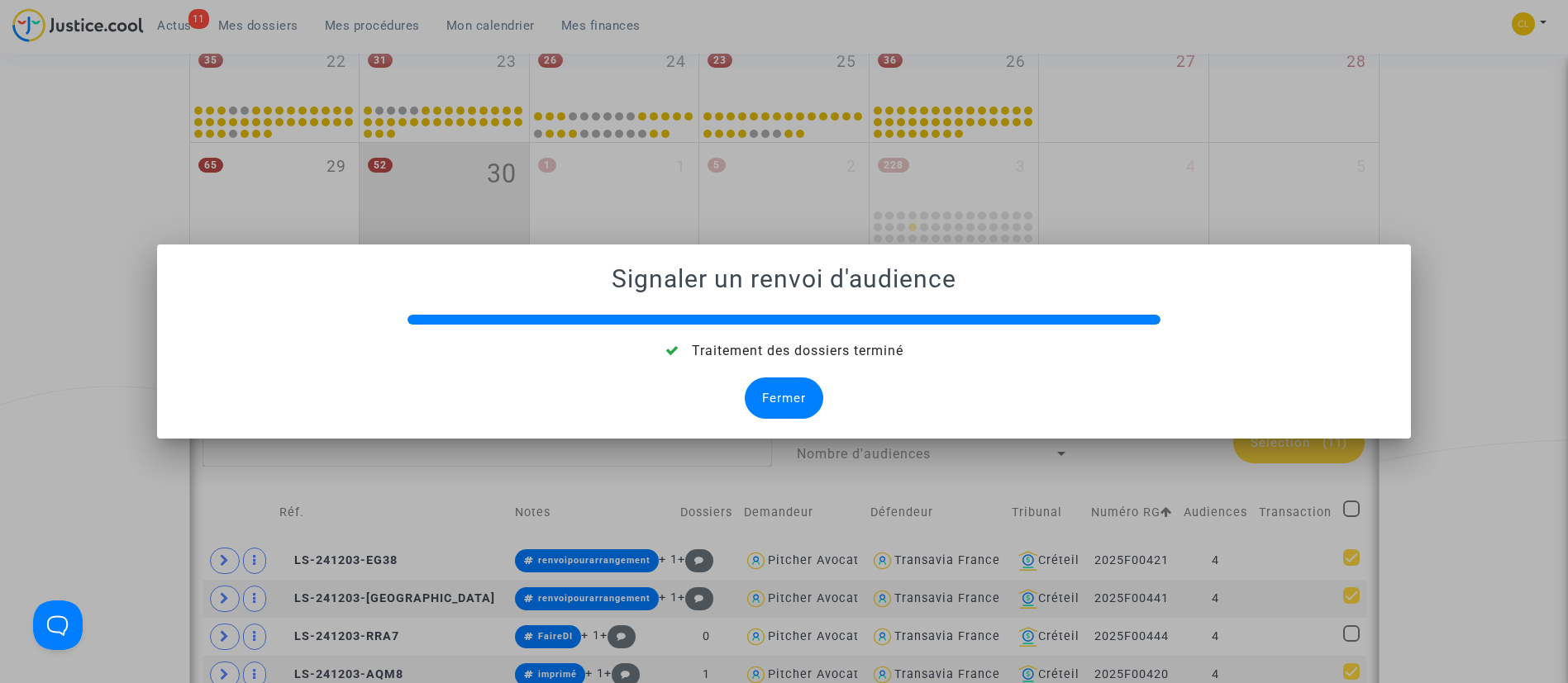
click at [784, 396] on div "Fermer" at bounding box center [784, 398] width 79 height 41
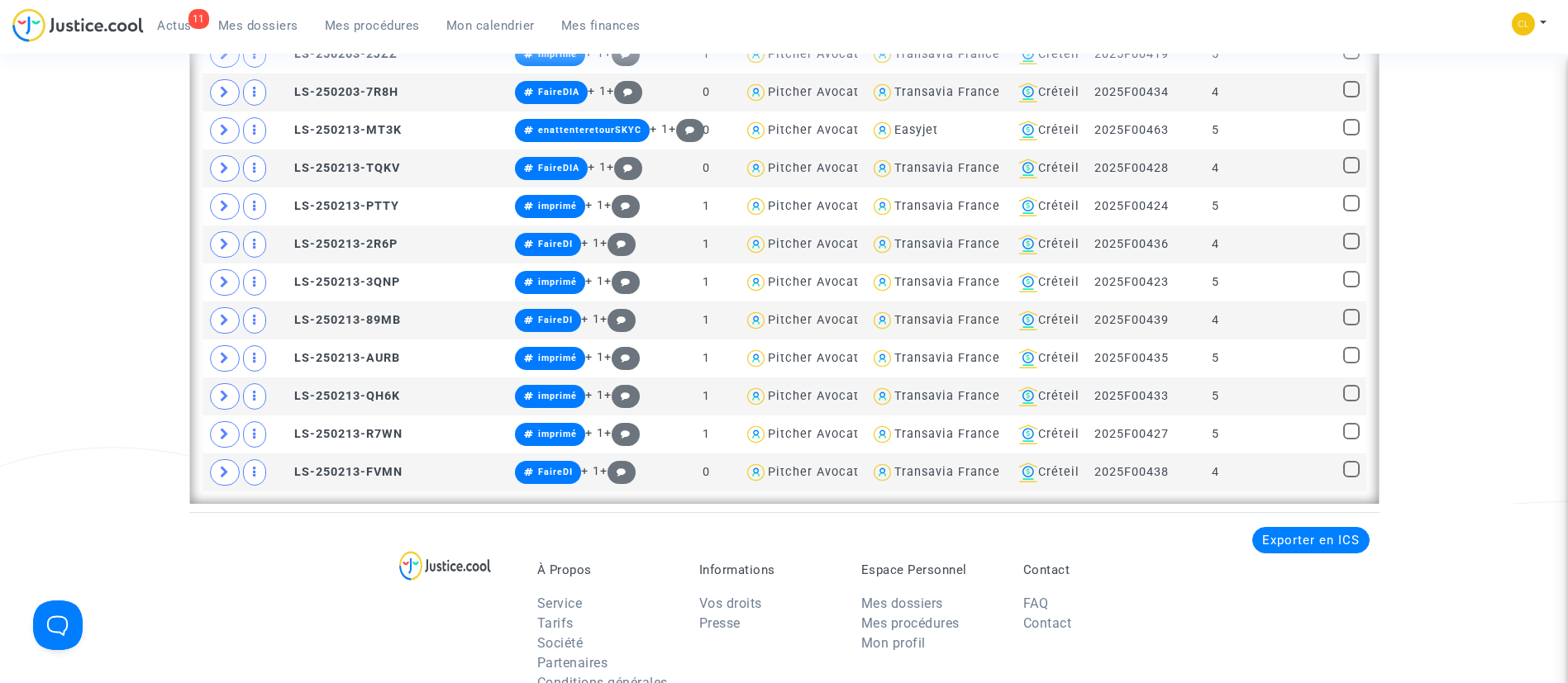
scroll to position [1782, 0]
